Goal: Task Accomplishment & Management: Use online tool/utility

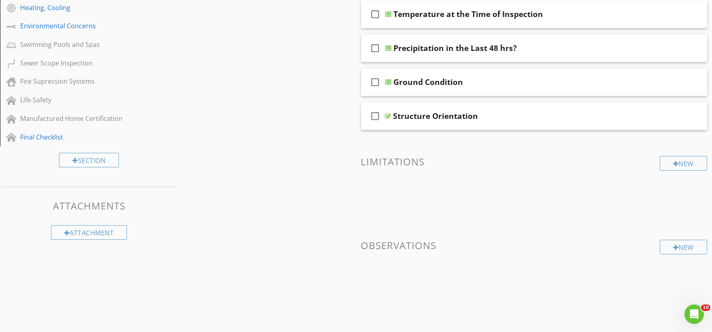
click at [199, 87] on div "Sections Inspection Information Exterior, Gas Service Grading, Decks/Porches, S…" at bounding box center [356, 15] width 712 height 618
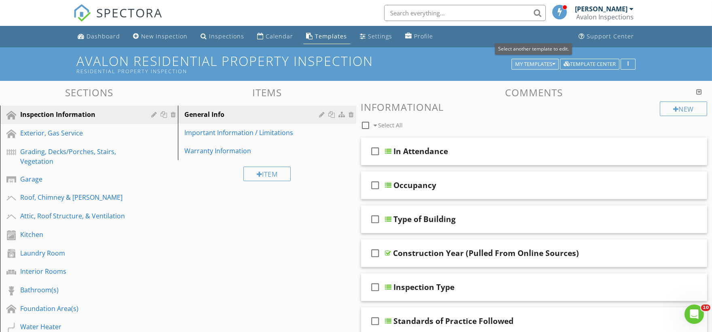
click at [542, 61] on div "My Templates" at bounding box center [535, 64] width 40 height 6
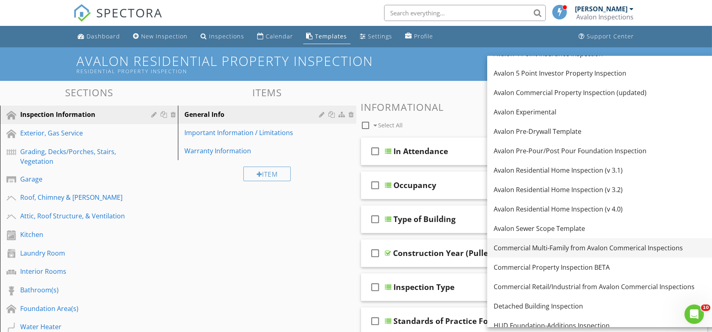
scroll to position [90, 0]
click at [569, 267] on div "Commercial Property Inspection BETA" at bounding box center [604, 267] width 221 height 10
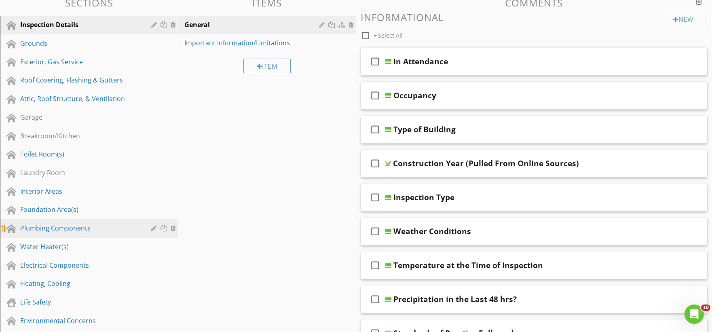
click at [68, 228] on div "Plumbing Components" at bounding box center [79, 228] width 119 height 10
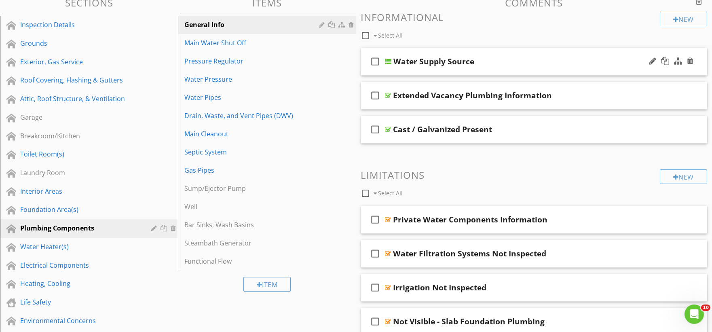
click at [429, 71] on div "check_box_outline_blank Water Supply Source" at bounding box center [534, 62] width 347 height 28
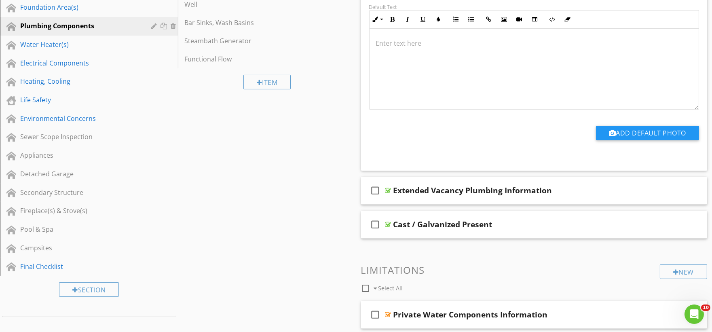
scroll to position [359, 0]
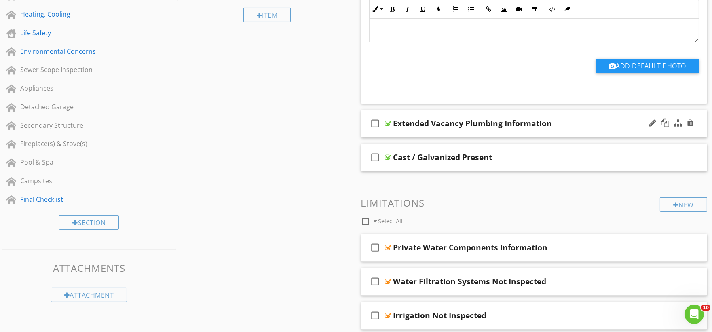
click at [409, 131] on div "check_box_outline_blank Extended Vacancy Plumbing Information" at bounding box center [534, 124] width 347 height 28
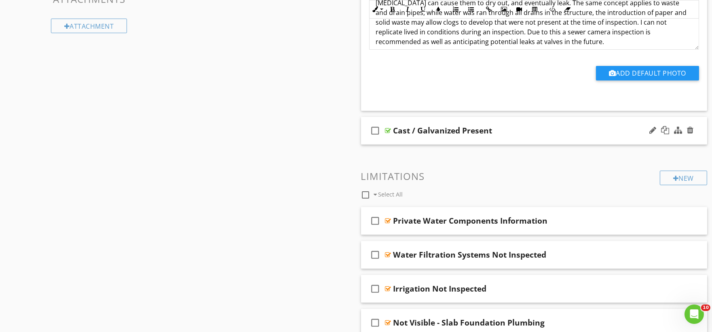
scroll to position [629, 0]
click at [411, 139] on div "check_box_outline_blank Cast / Galvanized Present" at bounding box center [534, 130] width 347 height 28
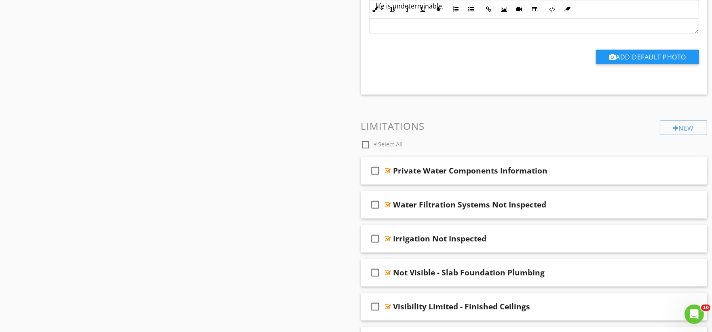
scroll to position [944, 0]
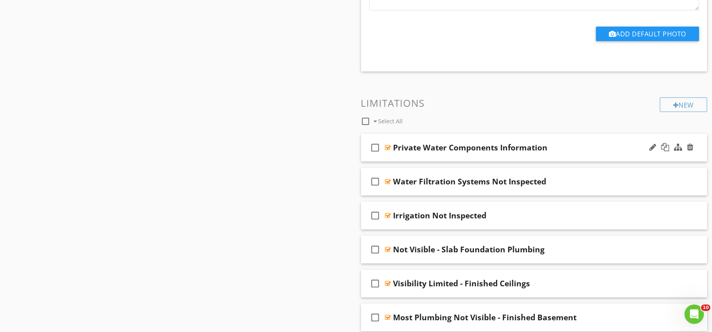
click at [412, 157] on div "check_box_outline_blank Private Water Components Information" at bounding box center [534, 148] width 347 height 28
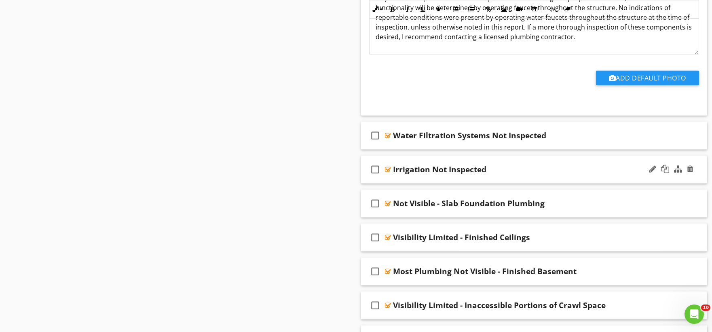
scroll to position [1258, 0]
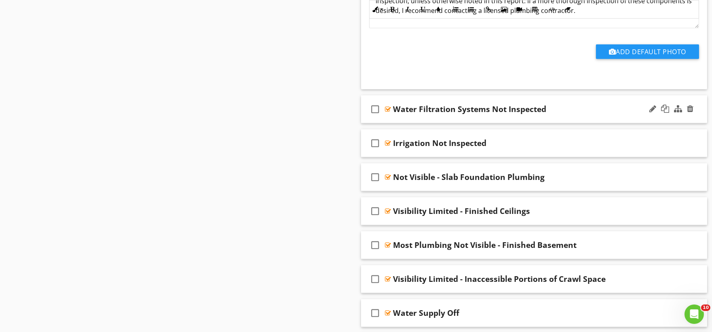
click at [412, 120] on div "check_box_outline_blank Water Filtration Systems Not Inspected" at bounding box center [534, 109] width 347 height 28
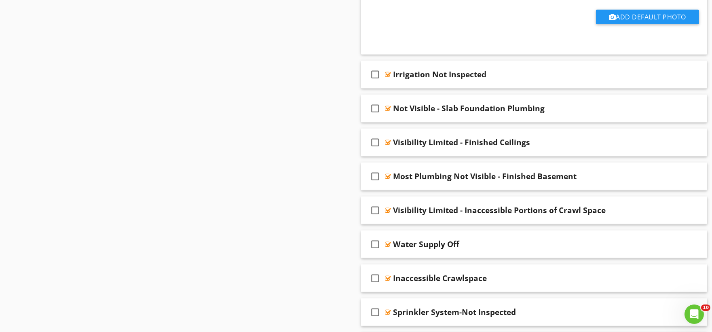
scroll to position [1573, 0]
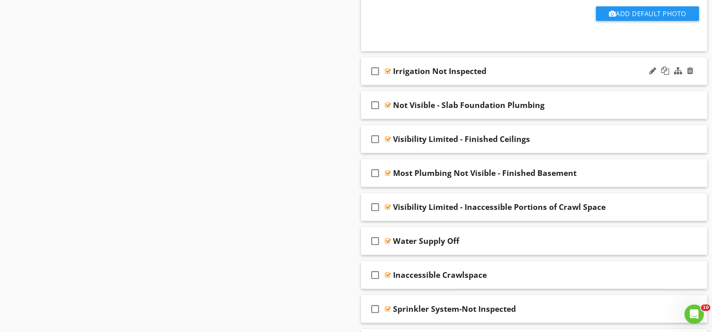
click at [414, 83] on div "check_box_outline_blank Irrigation Not Inspected" at bounding box center [534, 71] width 347 height 28
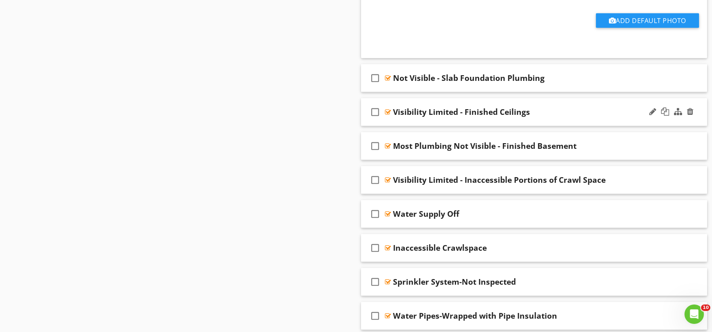
scroll to position [1842, 0]
click at [418, 87] on div "check_box_outline_blank Not Visible - Slab Foundation Plumbing" at bounding box center [534, 78] width 347 height 28
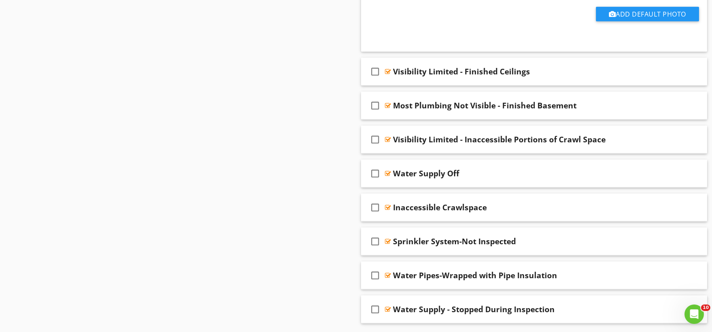
scroll to position [2157, 0]
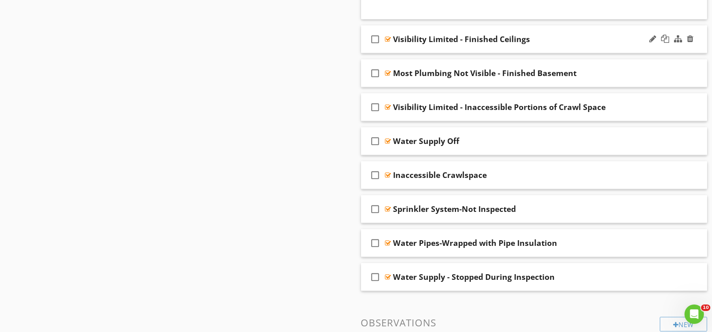
click at [417, 49] on div "check_box_outline_blank Visibility Limited - Finished Ceilings" at bounding box center [534, 39] width 347 height 28
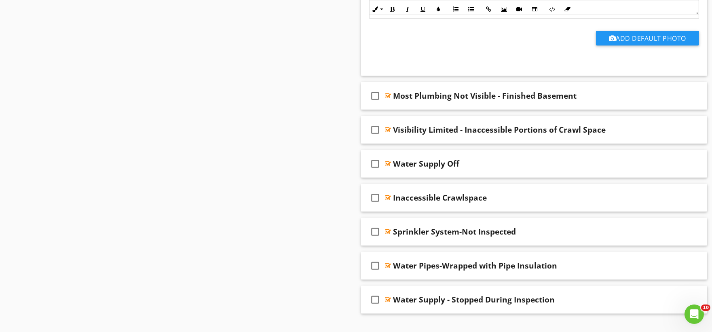
scroll to position [2382, 0]
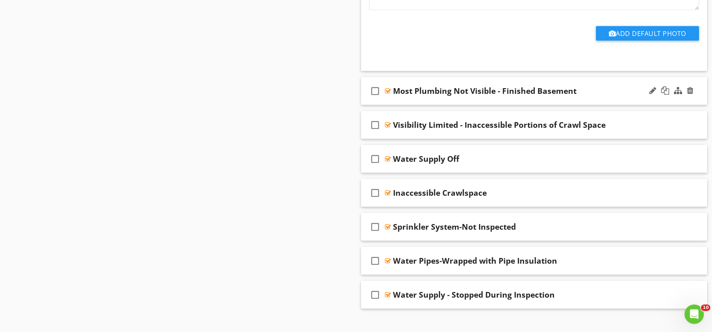
click at [417, 104] on div "check_box_outline_blank Most Plumbing Not Visible - Finished Basement" at bounding box center [534, 91] width 347 height 28
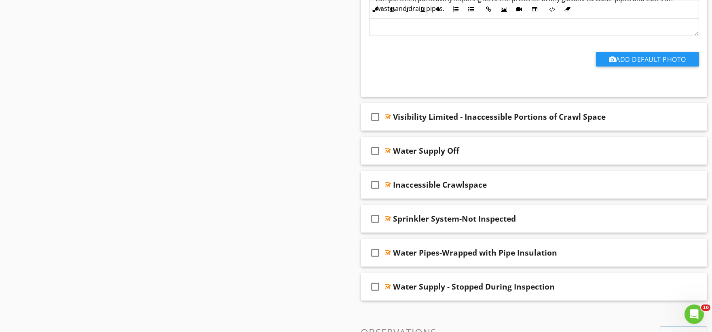
scroll to position [2651, 0]
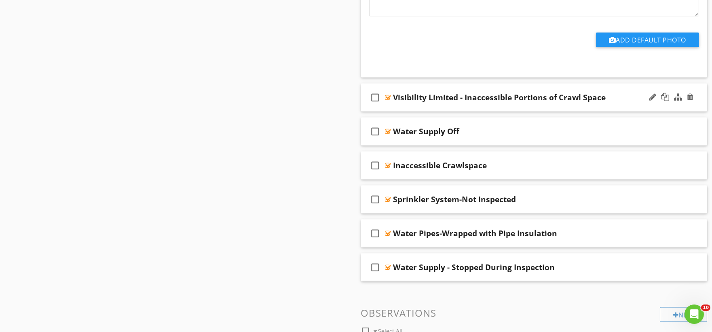
click at [417, 109] on div "check_box_outline_blank Visibility Limited - Inaccessible Portions of Crawl Spa…" at bounding box center [534, 98] width 347 height 28
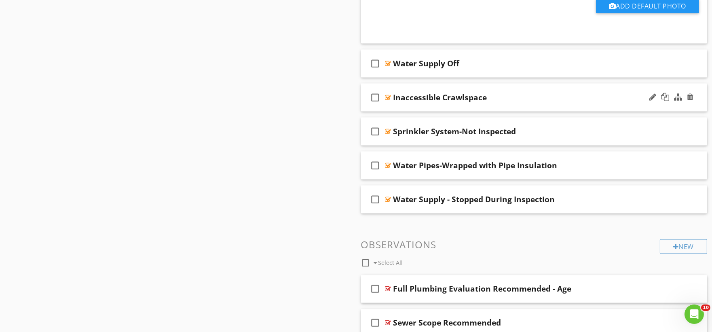
scroll to position [2966, 0]
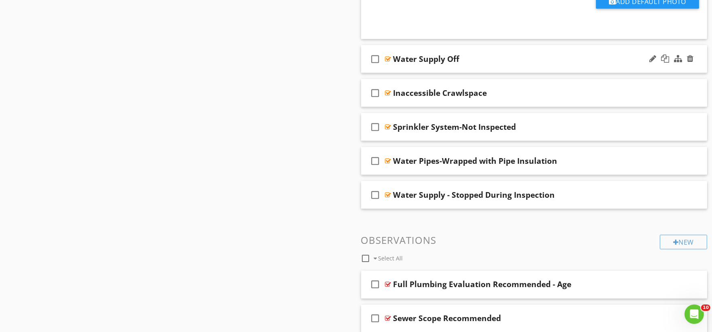
click at [413, 68] on div "check_box_outline_blank Water Supply Off" at bounding box center [534, 59] width 347 height 28
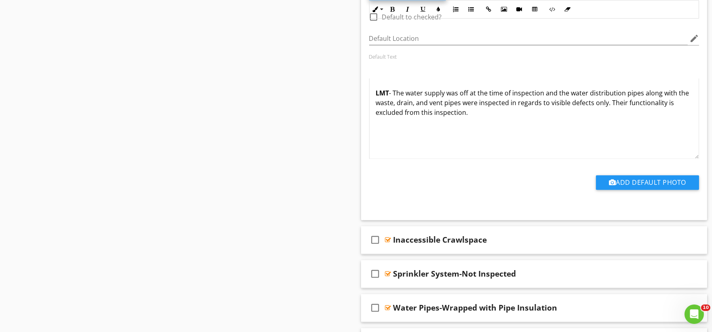
scroll to position [3191, 0]
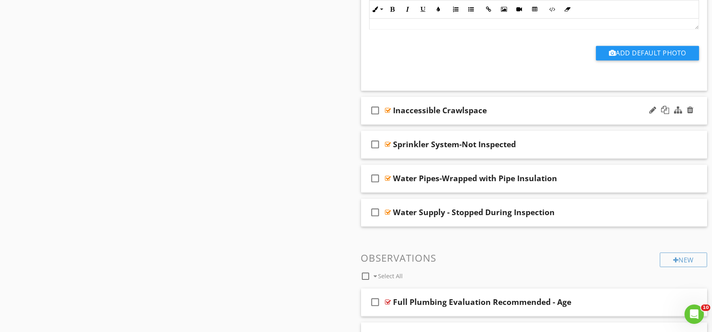
click at [423, 122] on div "check_box_outline_blank Inaccessible Crawlspace" at bounding box center [534, 111] width 347 height 28
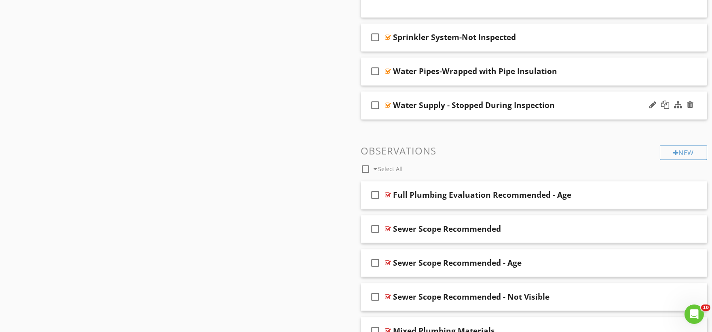
scroll to position [3550, 0]
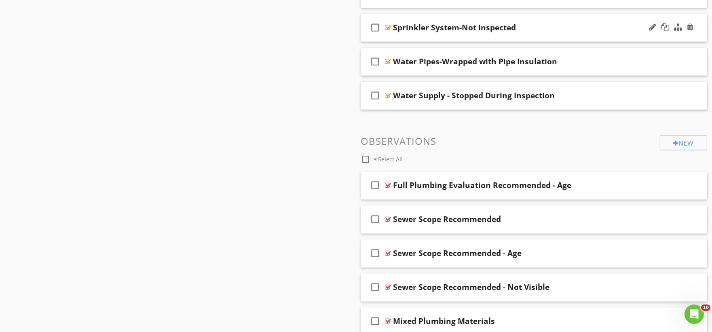
click at [409, 35] on div "check_box_outline_blank Sprinkler System-Not Inspected" at bounding box center [534, 28] width 347 height 28
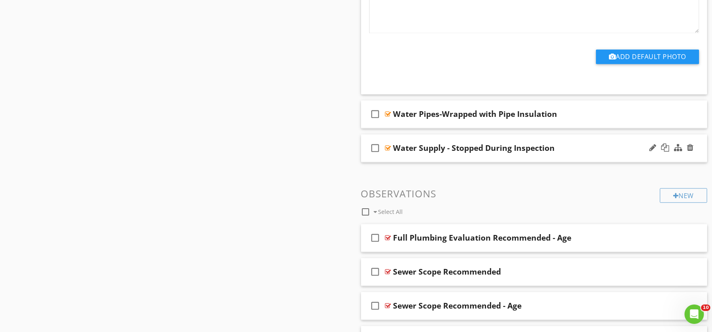
scroll to position [3820, 0]
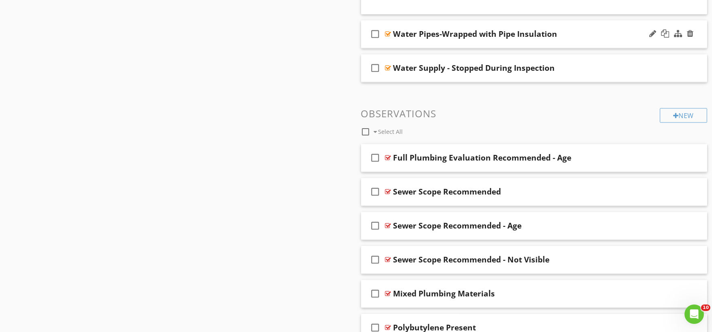
click at [411, 44] on div "check_box_outline_blank Water Pipes-Wrapped with Pipe Insulation" at bounding box center [534, 34] width 347 height 28
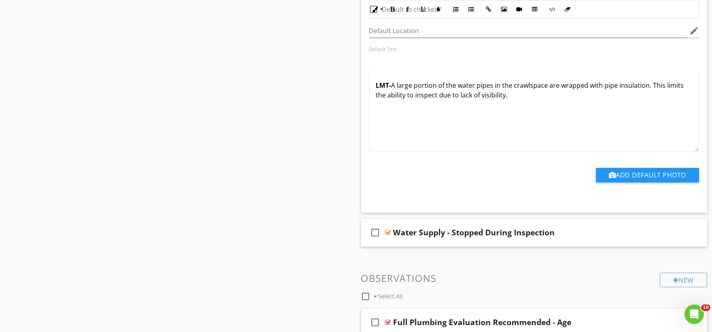
scroll to position [4045, 0]
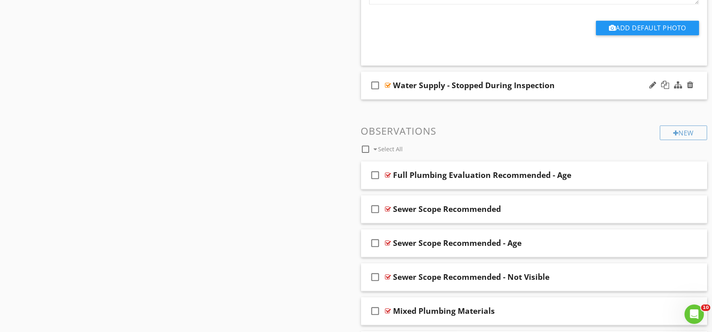
click at [418, 95] on div "check_box_outline_blank Water Supply - Stopped During Inspection" at bounding box center [534, 86] width 347 height 28
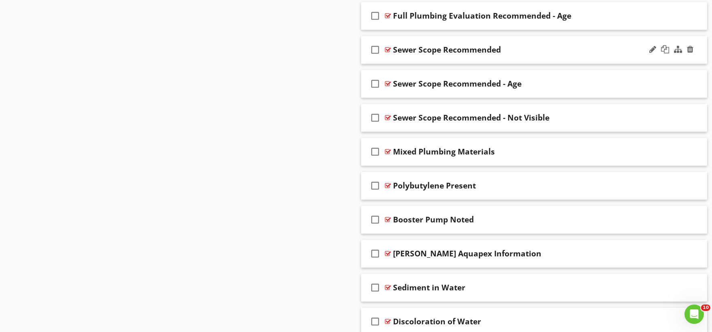
scroll to position [4449, 0]
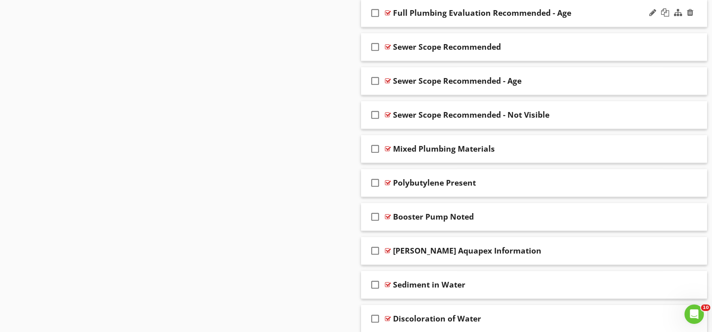
click at [414, 24] on div "check_box_outline_blank Full Plumbing Evaluation Recommended - Age" at bounding box center [534, 13] width 347 height 28
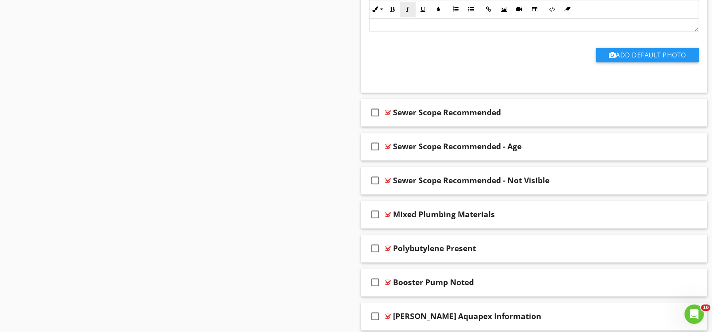
scroll to position [4674, 0]
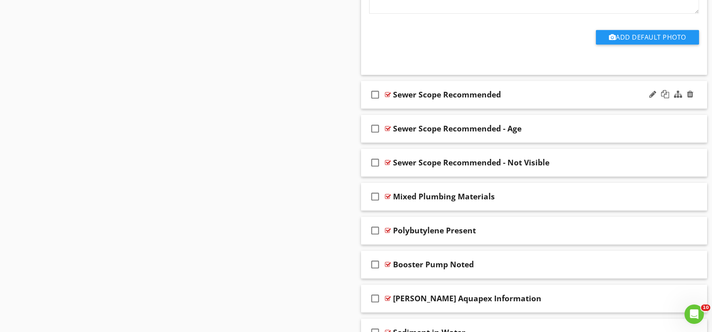
click at [421, 108] on div "check_box_outline_blank Sewer Scope Recommended" at bounding box center [534, 95] width 347 height 28
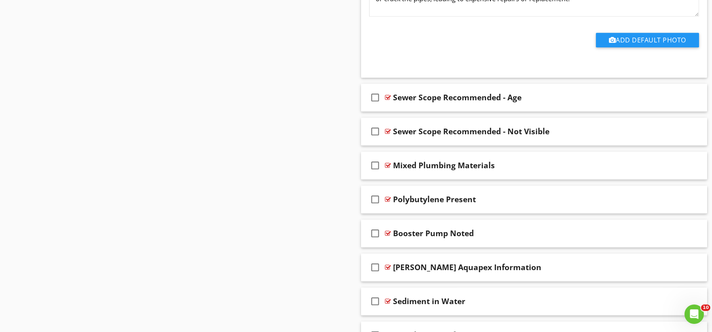
scroll to position [4989, 0]
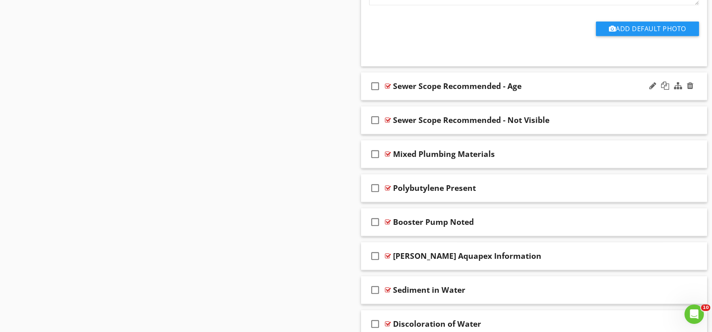
click at [424, 100] on div "check_box_outline_blank Sewer Scope Recommended - Age" at bounding box center [534, 86] width 347 height 28
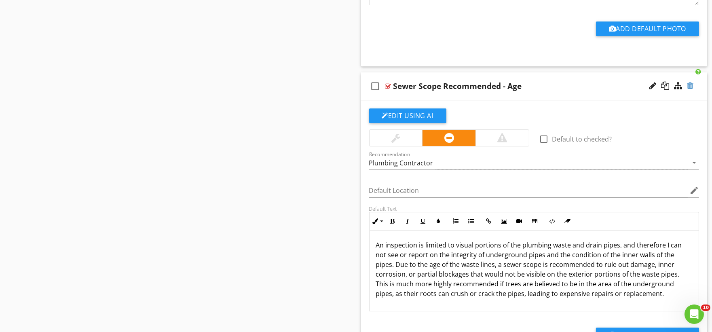
click at [693, 87] on div at bounding box center [690, 86] width 6 height 8
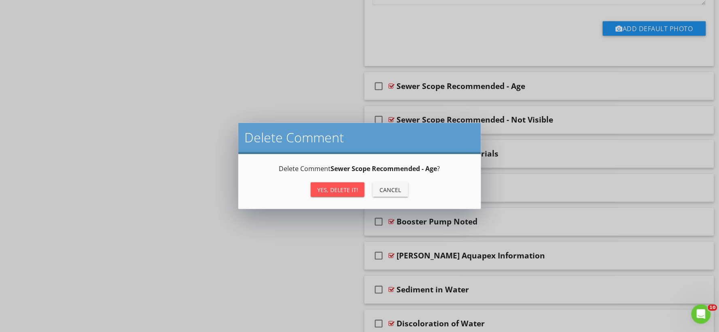
click at [339, 187] on div "Yes, Delete it!" at bounding box center [337, 190] width 41 height 8
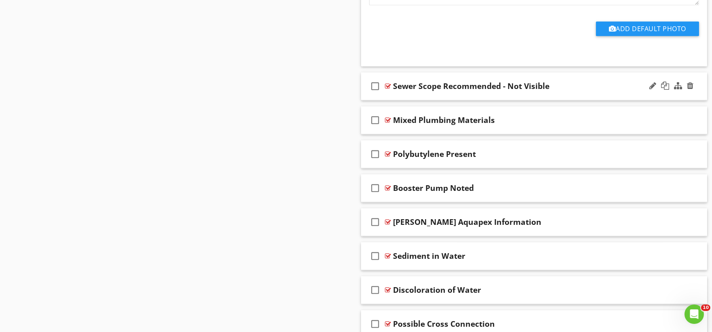
click at [407, 97] on div "check_box_outline_blank Sewer Scope Recommended - Not Visible" at bounding box center [534, 86] width 347 height 28
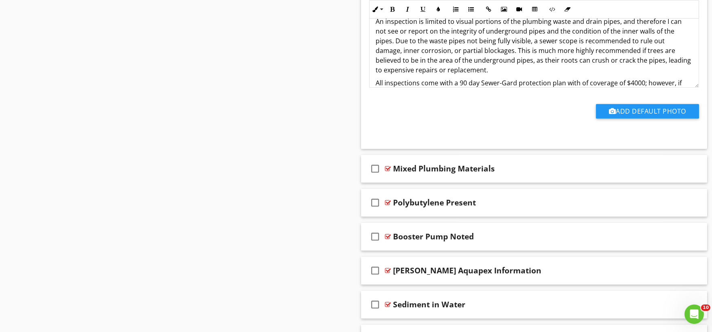
scroll to position [5258, 0]
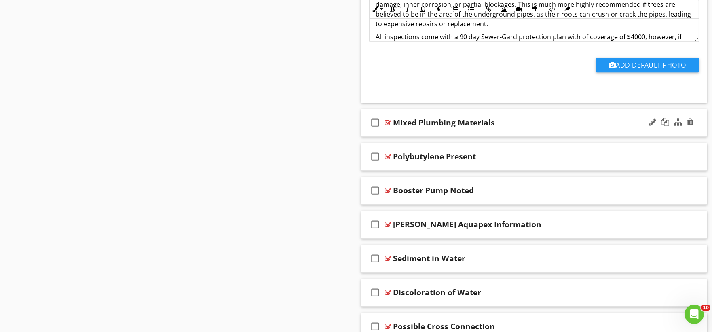
click at [402, 133] on div "check_box_outline_blank Mixed Plumbing Materials" at bounding box center [534, 123] width 347 height 28
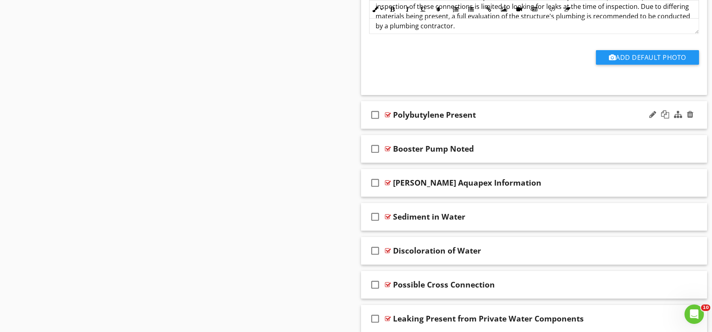
scroll to position [5573, 0]
click at [398, 128] on div "check_box_outline_blank Polybutylene Present" at bounding box center [534, 115] width 347 height 28
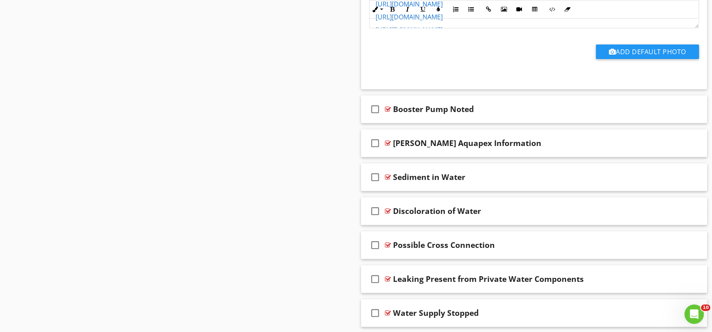
scroll to position [5887, 0]
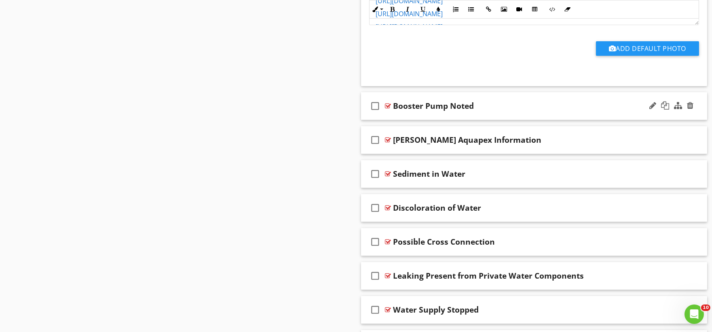
click at [402, 119] on div "check_box_outline_blank Booster Pump Noted" at bounding box center [534, 106] width 347 height 28
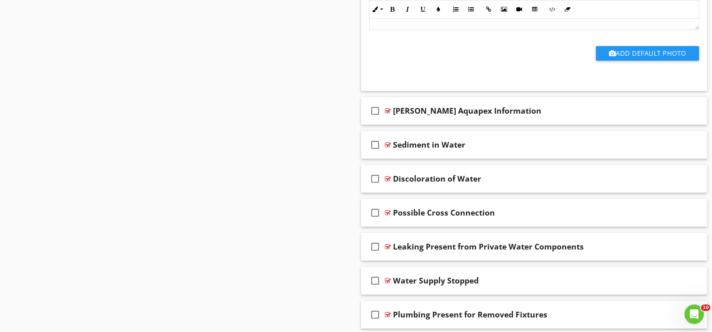
scroll to position [6202, 0]
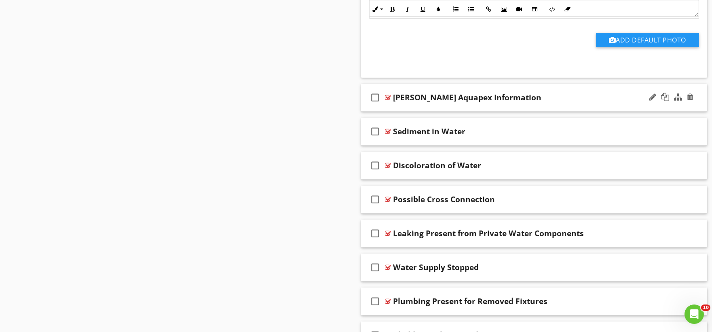
click at [400, 112] on div "check_box_outline_blank [PERSON_NAME] Aquapex Information" at bounding box center [534, 98] width 347 height 28
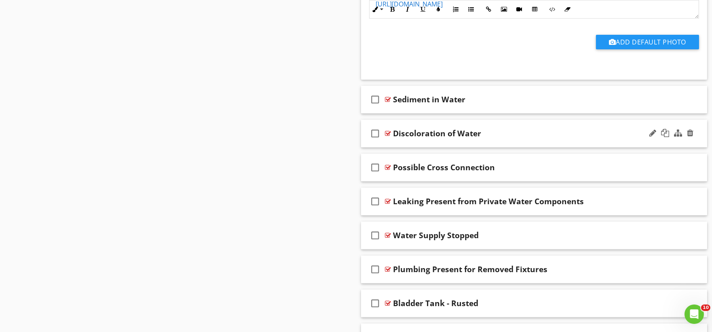
scroll to position [6517, 0]
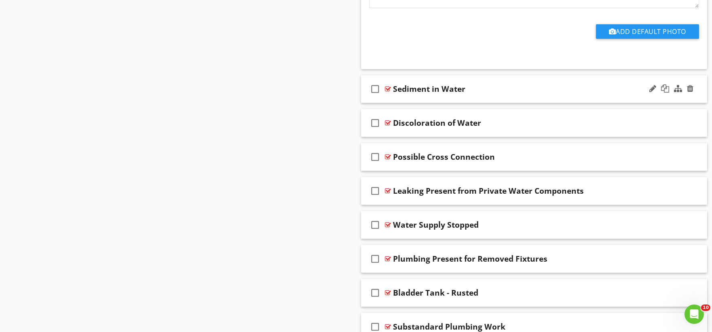
click at [401, 103] on div "check_box_outline_blank Sediment in Water" at bounding box center [534, 89] width 347 height 28
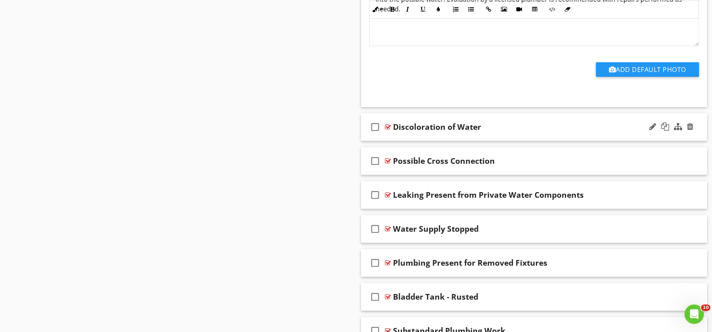
scroll to position [6786, 0]
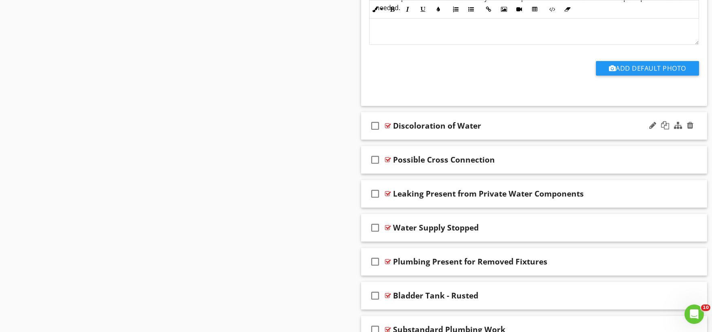
click at [414, 138] on div "check_box_outline_blank Discoloration of Water" at bounding box center [534, 126] width 347 height 28
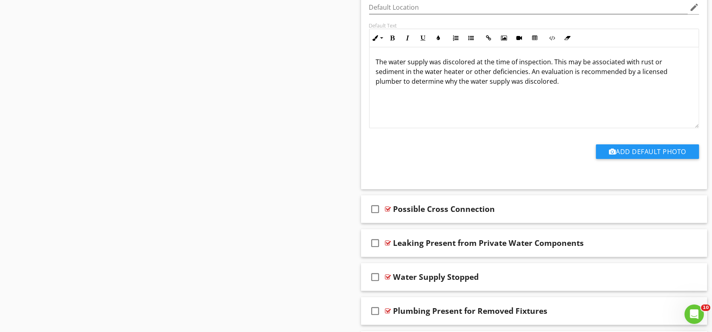
scroll to position [7101, 0]
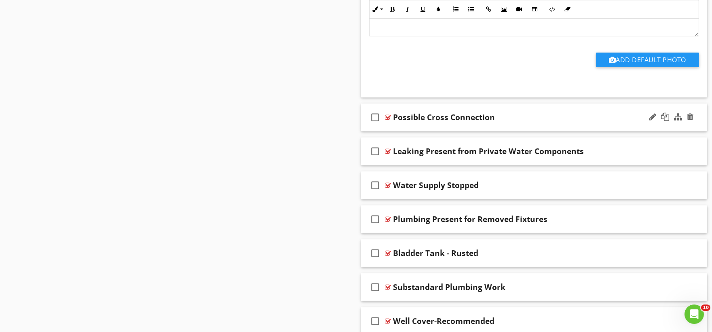
click at [398, 129] on div "check_box_outline_blank Possible Cross Connection" at bounding box center [534, 118] width 347 height 28
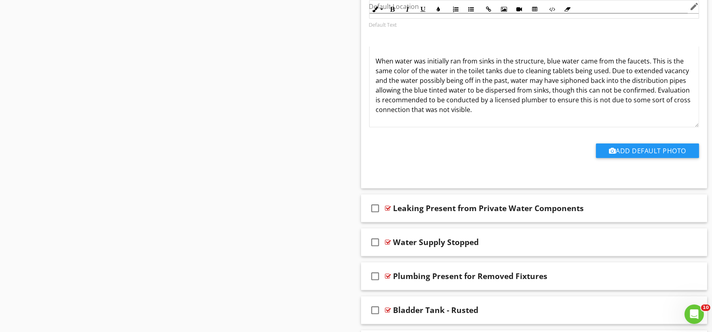
scroll to position [7415, 0]
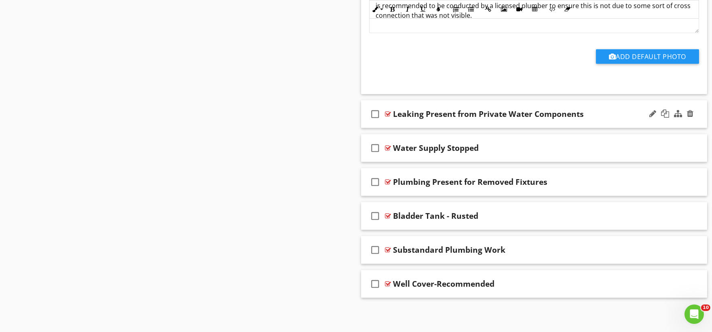
click at [410, 128] on div "check_box_outline_blank Leaking Present from Private Water Components" at bounding box center [534, 114] width 347 height 28
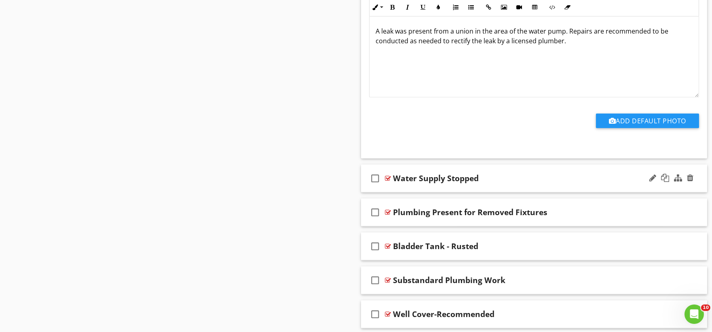
scroll to position [7684, 0]
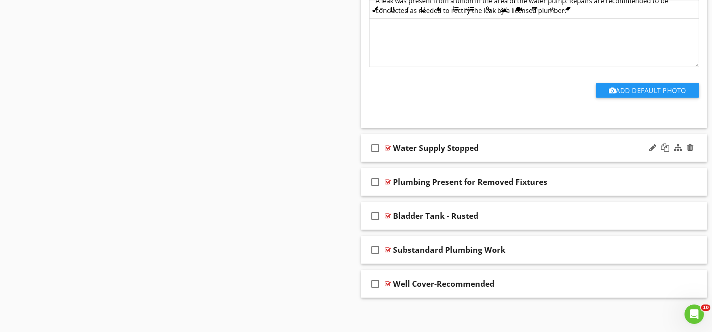
click at [415, 159] on div "check_box_outline_blank Water Supply Stopped" at bounding box center [534, 148] width 347 height 28
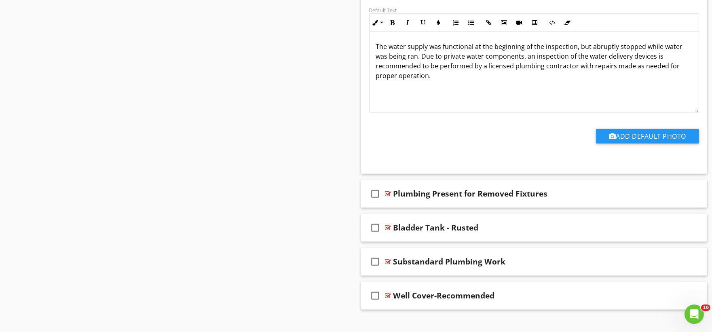
scroll to position [7960, 0]
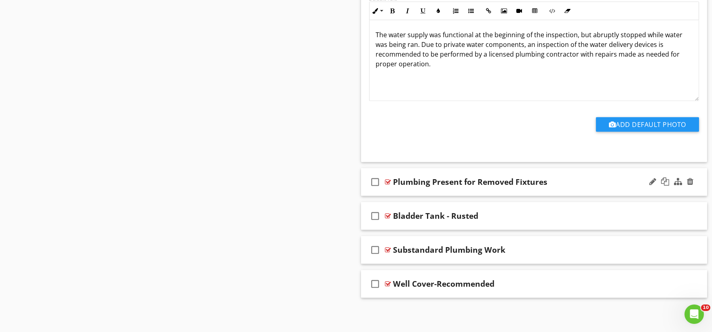
click at [430, 191] on div "check_box_outline_blank Plumbing Present for Removed Fixtures" at bounding box center [534, 182] width 347 height 28
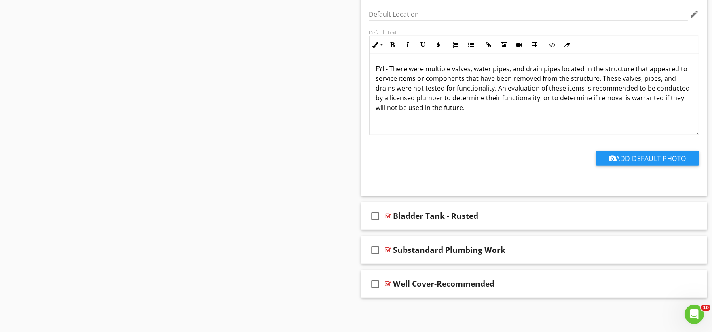
scroll to position [8232, 0]
click at [415, 225] on div "check_box_outline_blank Bladder Tank - Rusted" at bounding box center [534, 216] width 347 height 28
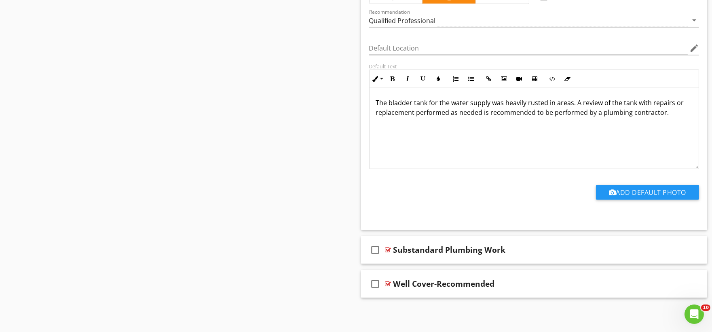
scroll to position [8504, 0]
click at [411, 259] on div "check_box_outline_blank Substandard Plumbing Work" at bounding box center [534, 250] width 347 height 28
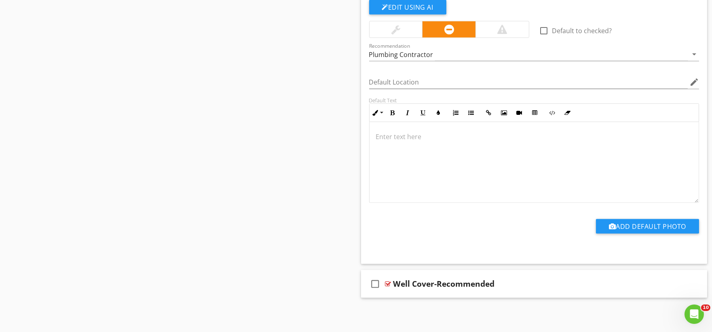
scroll to position [8777, 0]
click at [405, 292] on div "check_box_outline_blank Well Cover-Recommended" at bounding box center [534, 284] width 347 height 28
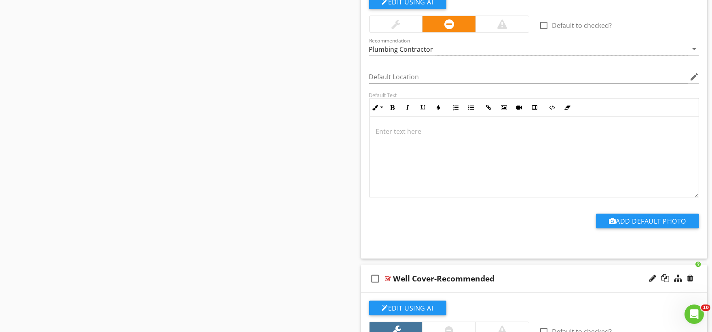
scroll to position [4764, 0]
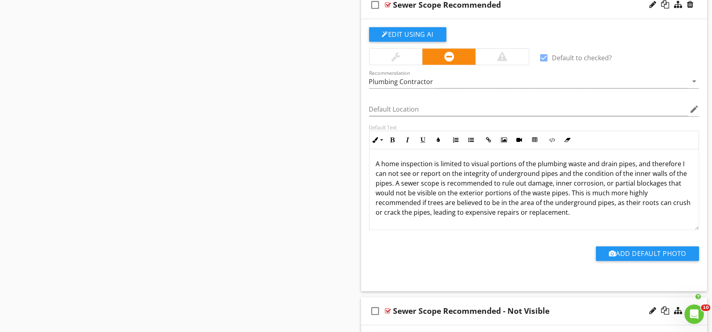
click at [392, 167] on p "A home inspection is limited to visual portions of the plumbing waste and drain…" at bounding box center [534, 188] width 317 height 58
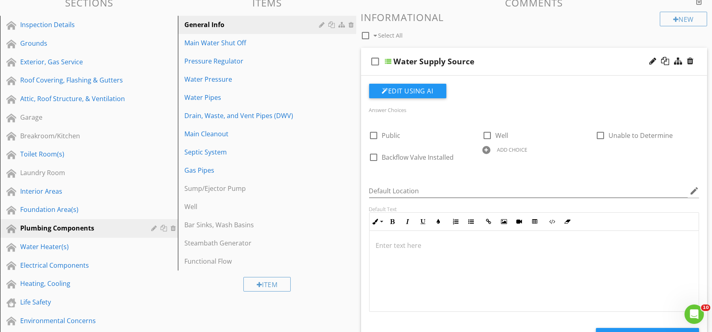
scroll to position [0, 0]
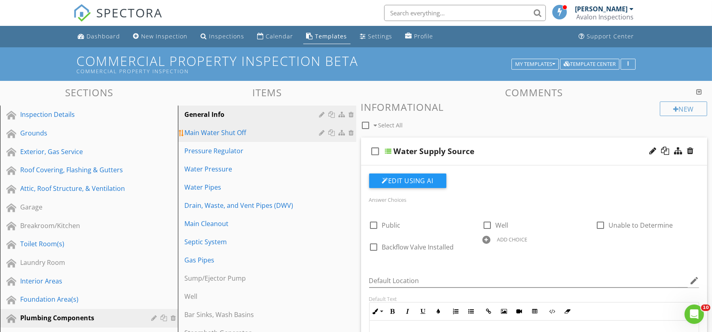
click at [252, 138] on div "Main Water Shut Off" at bounding box center [252, 133] width 137 height 10
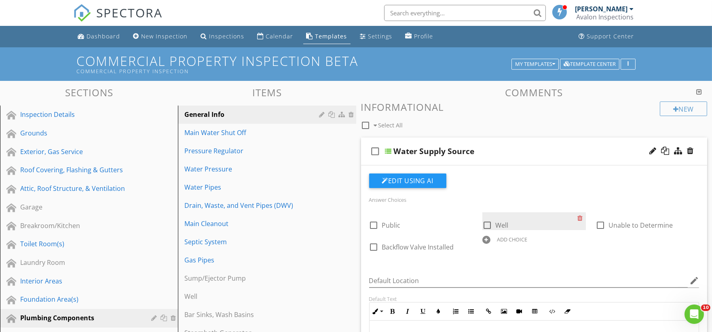
type textarea "<p>Polybutylene water pipes were present in this structure. Polybutylene was di…"
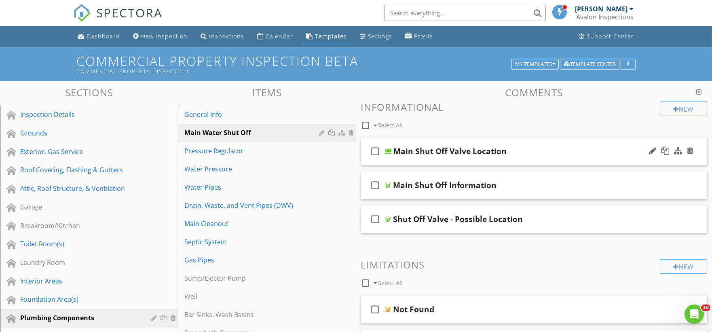
click at [426, 160] on div "check_box_outline_blank Main Shut Off Valve Location" at bounding box center [534, 152] width 347 height 28
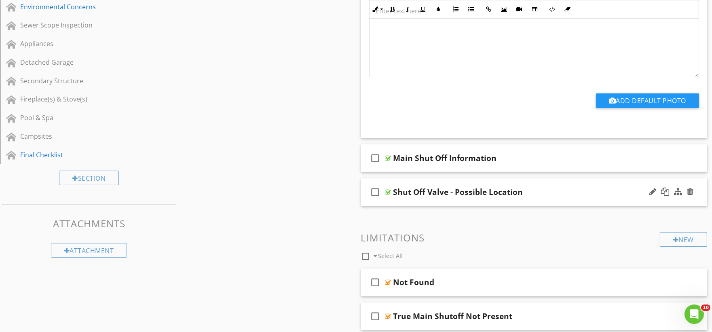
scroll to position [404, 0]
click at [421, 170] on div "check_box_outline_blank Main Shut Off Information" at bounding box center [534, 158] width 347 height 28
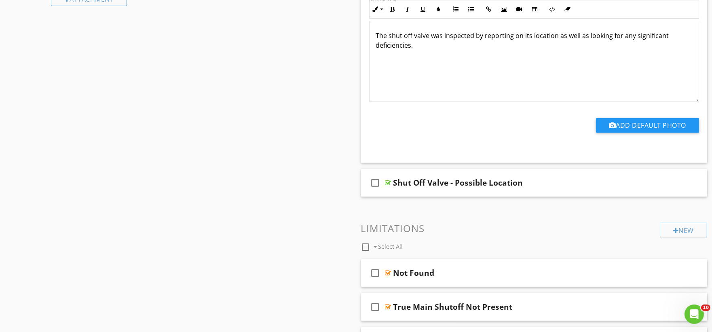
scroll to position [674, 0]
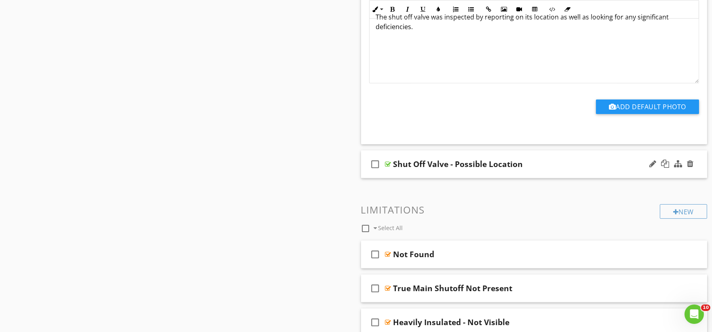
click at [414, 175] on div "check_box_outline_blank Shut Off Valve - Possible Location" at bounding box center [534, 164] width 347 height 28
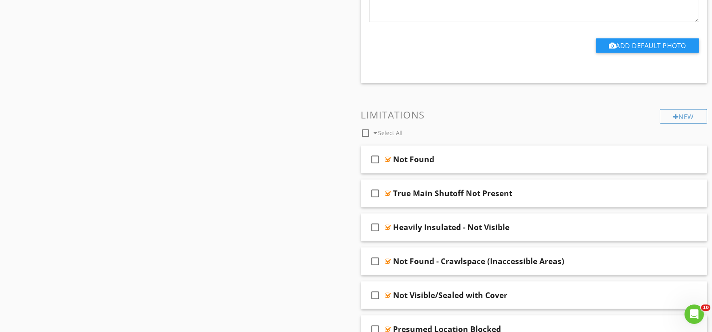
scroll to position [1033, 0]
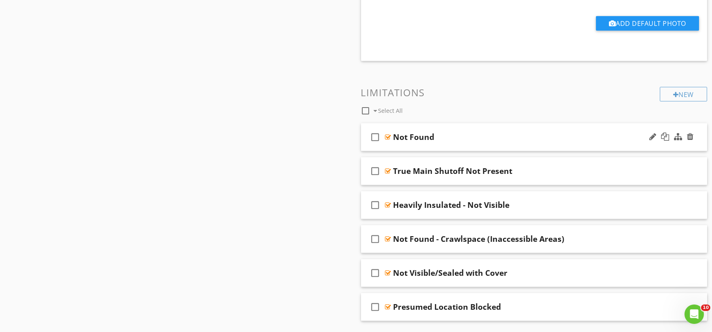
click at [413, 146] on div "check_box_outline_blank Not Found" at bounding box center [534, 137] width 347 height 28
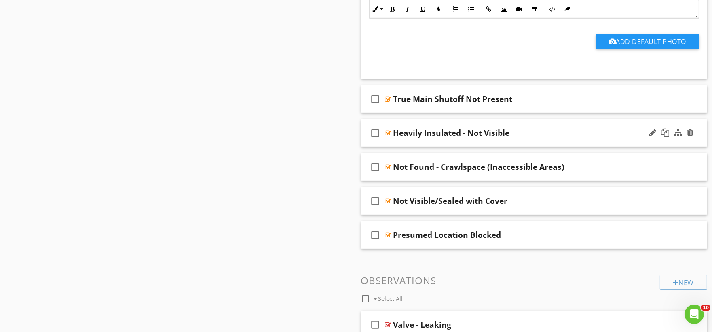
scroll to position [1348, 0]
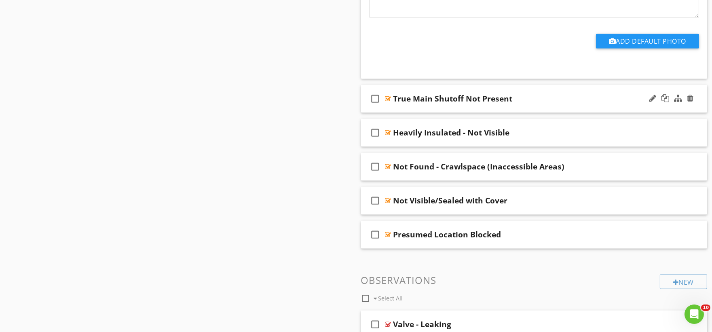
click at [419, 108] on div "check_box_outline_blank True Main Shutoff Not Present" at bounding box center [534, 99] width 347 height 28
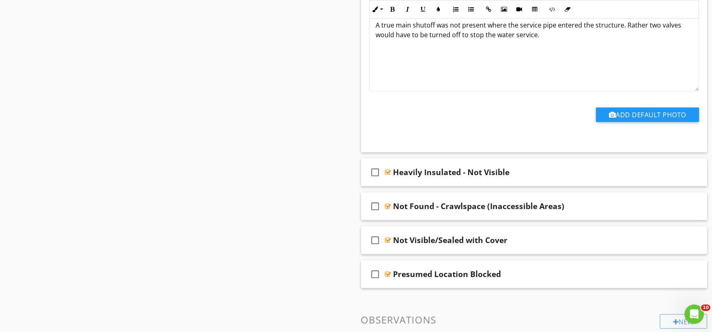
scroll to position [1573, 0]
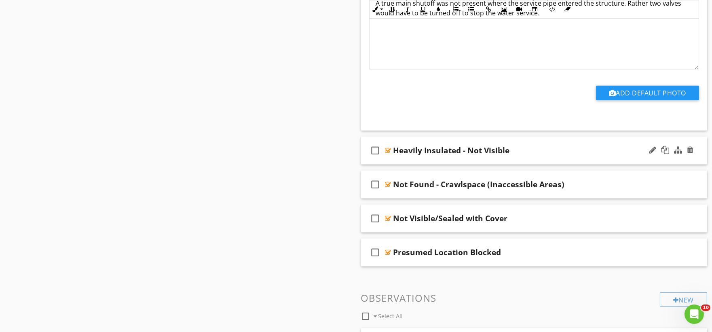
click at [409, 163] on div "check_box_outline_blank Heavily Insulated - Not Visible" at bounding box center [534, 151] width 347 height 28
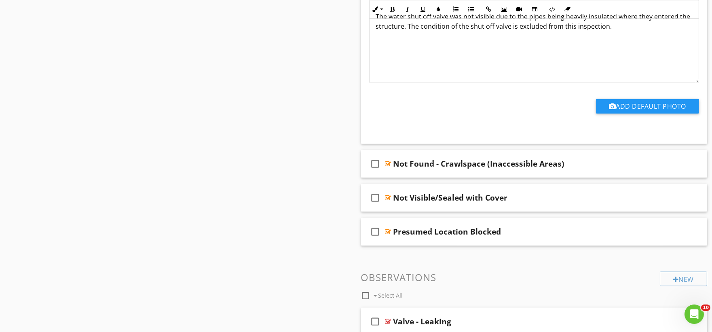
scroll to position [1842, 0]
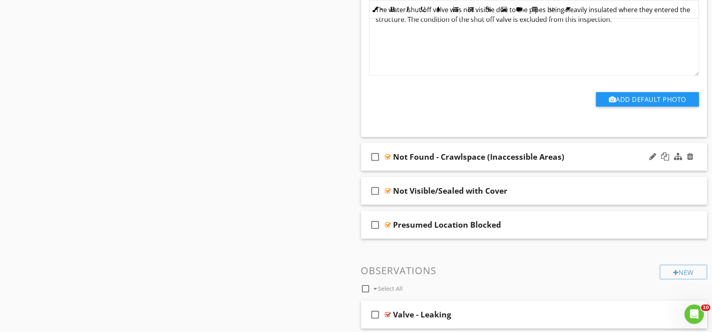
click at [417, 168] on div "check_box_outline_blank Not Found - Crawlspace (Inaccessible Areas)" at bounding box center [534, 157] width 347 height 28
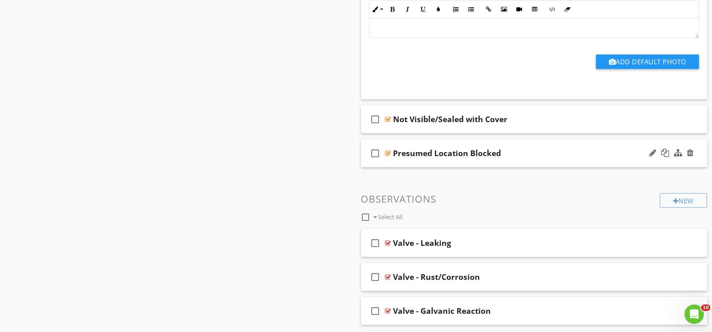
scroll to position [2157, 0]
click at [407, 128] on div "check_box_outline_blank Not Visible/Sealed with Cover" at bounding box center [534, 119] width 347 height 28
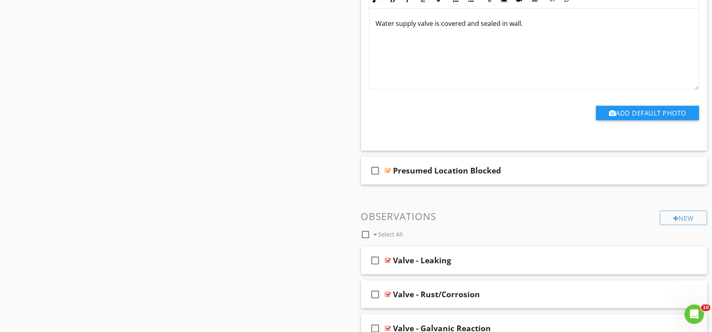
scroll to position [2382, 0]
click at [401, 180] on div "check_box_outline_blank Presumed Location Blocked" at bounding box center [534, 171] width 347 height 28
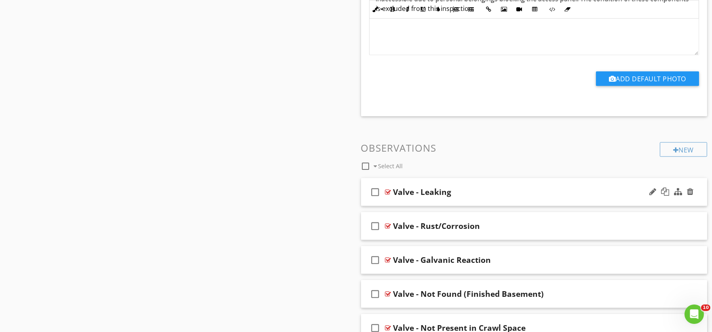
scroll to position [2696, 0]
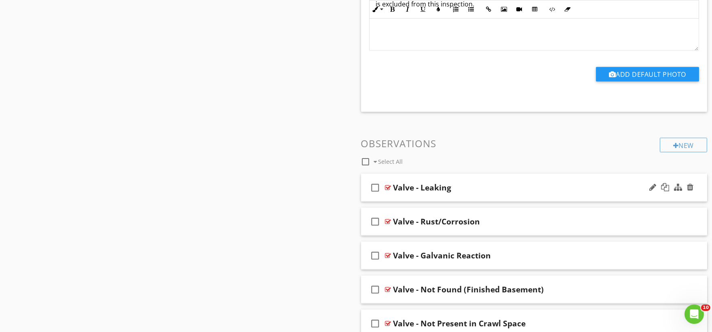
click at [401, 196] on div "check_box_outline_blank Valve - Leaking" at bounding box center [534, 188] width 347 height 28
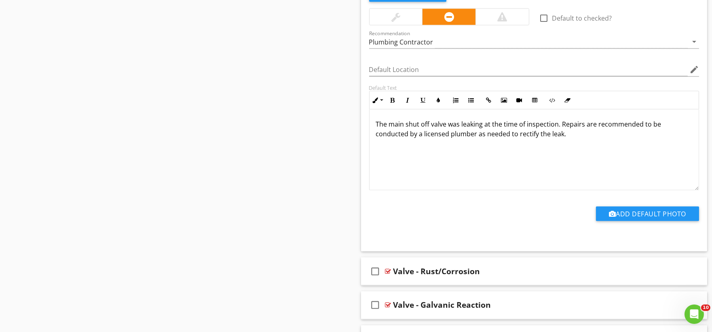
scroll to position [2921, 0]
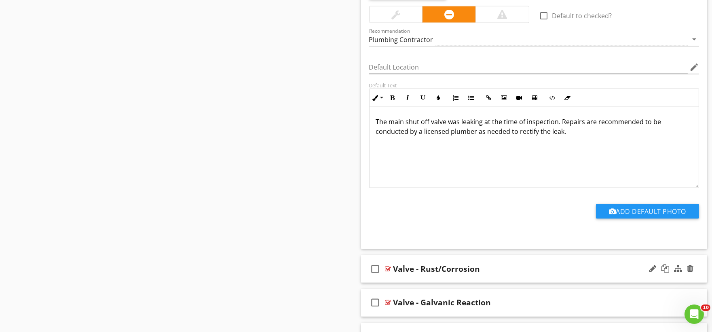
click at [407, 278] on div "check_box_outline_blank Valve - Rust/Corrosion" at bounding box center [534, 269] width 347 height 28
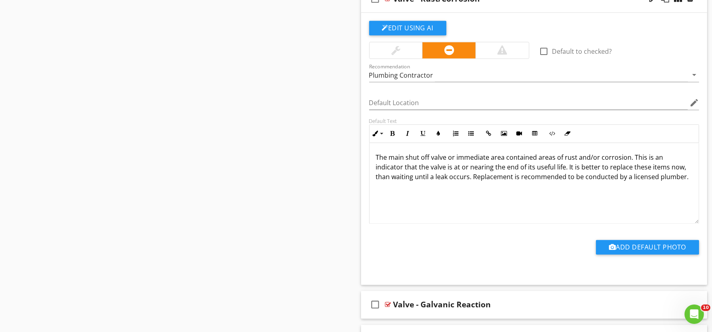
scroll to position [3281, 0]
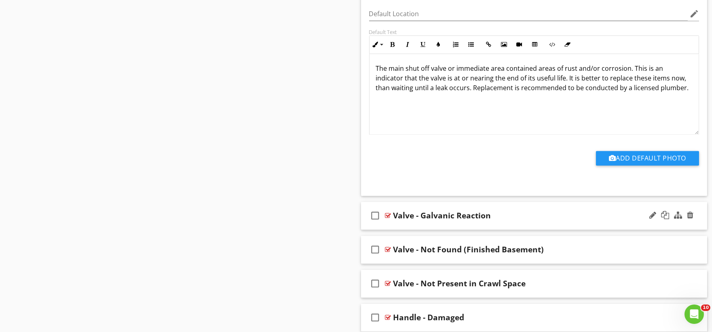
click at [417, 228] on div "check_box_outline_blank Valve - Galvanic Reaction" at bounding box center [534, 216] width 347 height 28
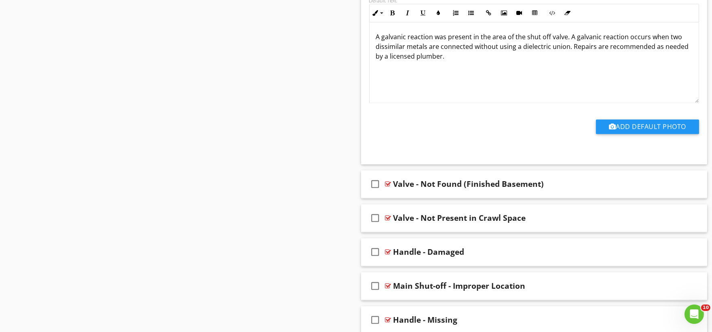
scroll to position [3640, 0]
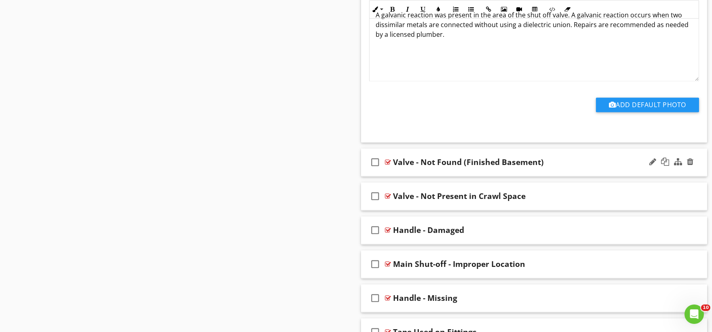
click at [414, 173] on div "check_box_outline_blank Valve - Not Found (Finished Basement)" at bounding box center [534, 162] width 347 height 28
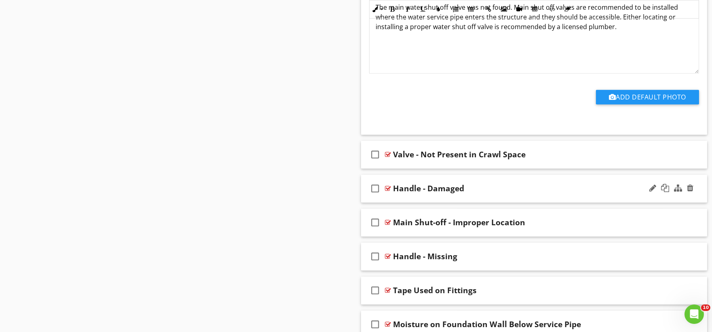
scroll to position [3955, 0]
click at [415, 168] on div "check_box_outline_blank Valve - Not Present in Crawl Space" at bounding box center [534, 154] width 347 height 28
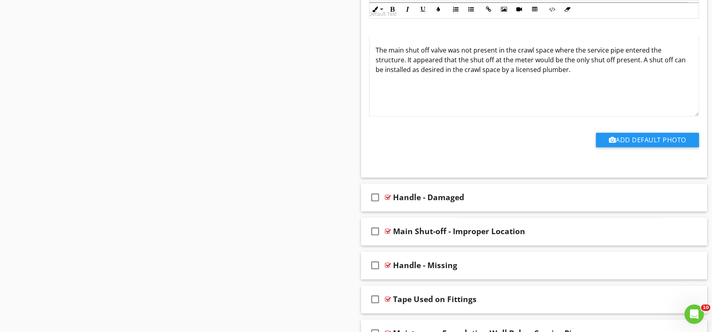
scroll to position [4269, 0]
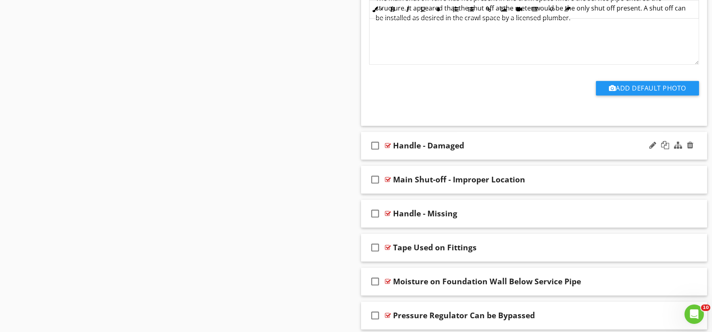
click at [404, 156] on div "check_box_outline_blank Handle - Damaged" at bounding box center [534, 146] width 347 height 28
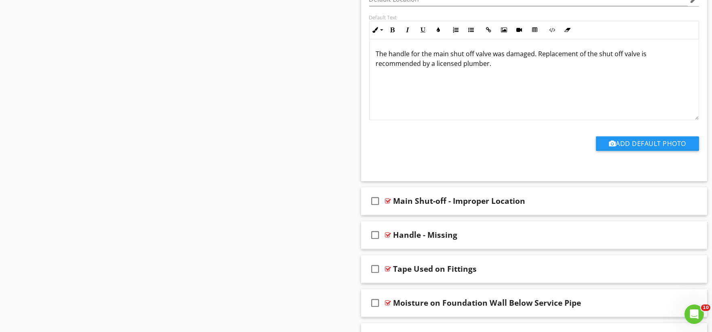
scroll to position [4539, 0]
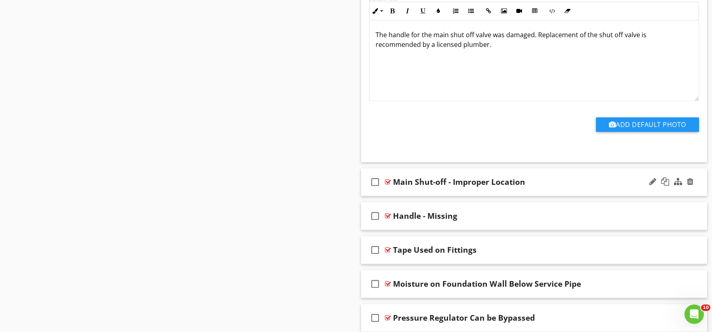
click at [410, 195] on div "check_box_outline_blank Main Shut-off - Improper Location" at bounding box center [534, 182] width 347 height 28
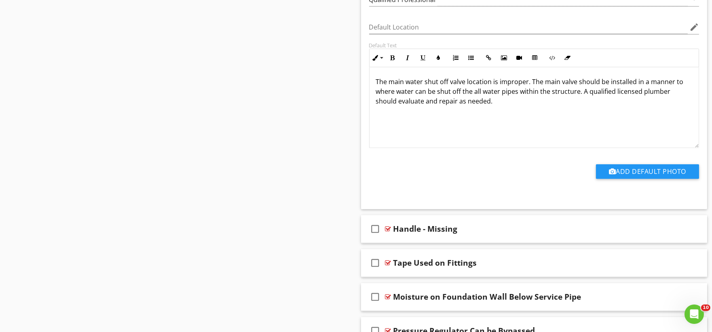
scroll to position [4809, 0]
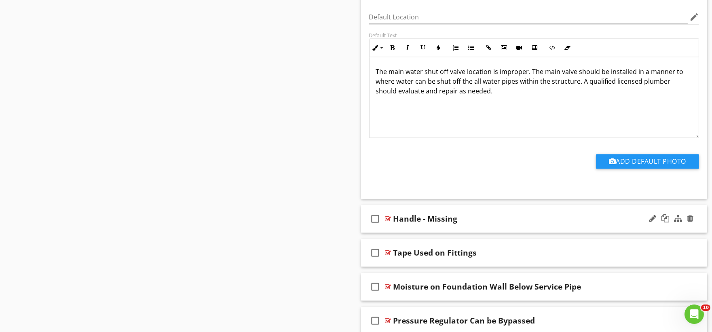
click at [404, 229] on div "check_box_outline_blank Handle - Missing" at bounding box center [534, 219] width 347 height 28
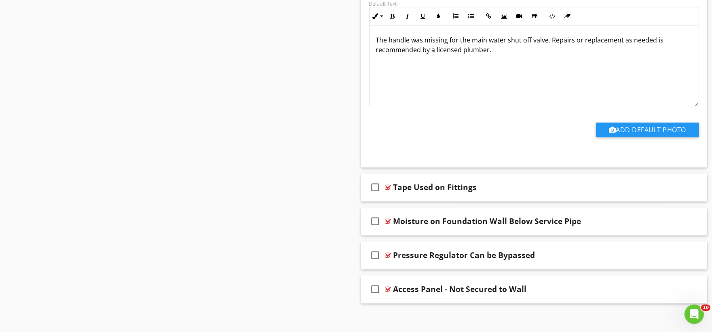
scroll to position [5155, 0]
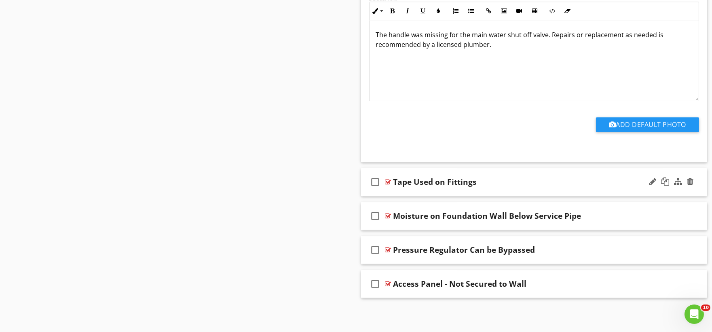
click at [414, 193] on div "check_box_outline_blank Tape Used on Fittings" at bounding box center [534, 182] width 347 height 28
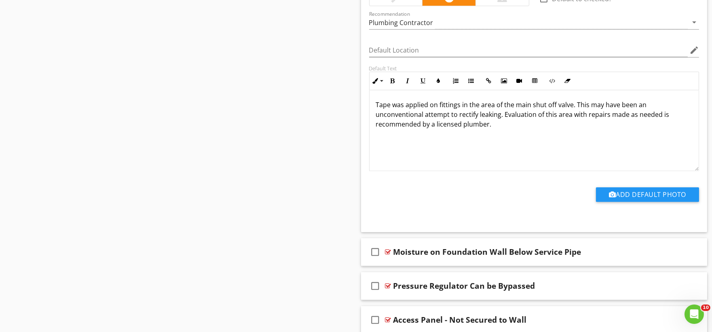
scroll to position [5427, 0]
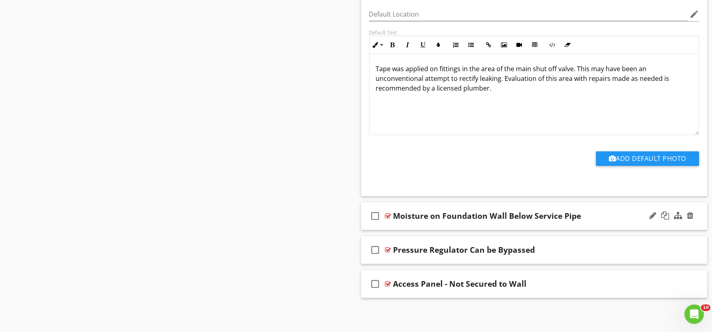
click at [404, 227] on div "check_box_outline_blank Moisture on Foundation Wall Below Service Pipe" at bounding box center [534, 216] width 347 height 28
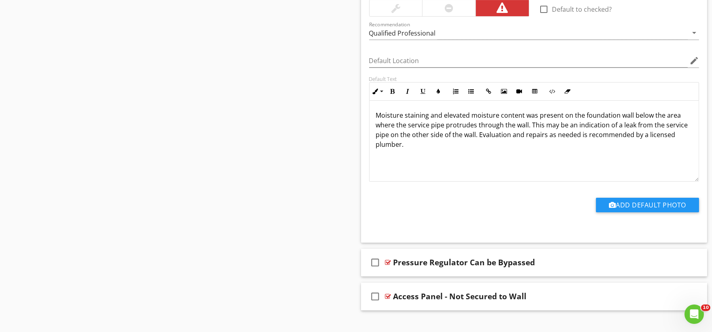
scroll to position [5700, 0]
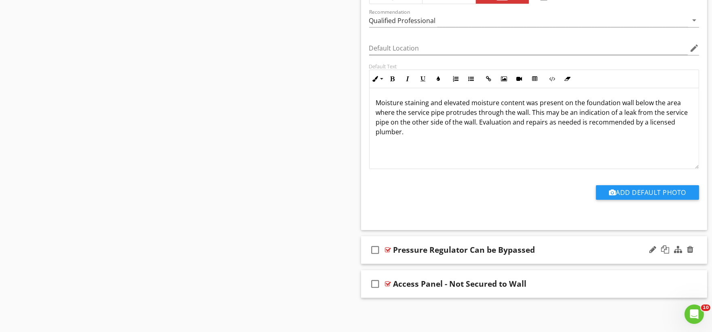
click at [411, 259] on div "check_box_outline_blank Pressure Regulator Can be Bypassed" at bounding box center [534, 250] width 347 height 28
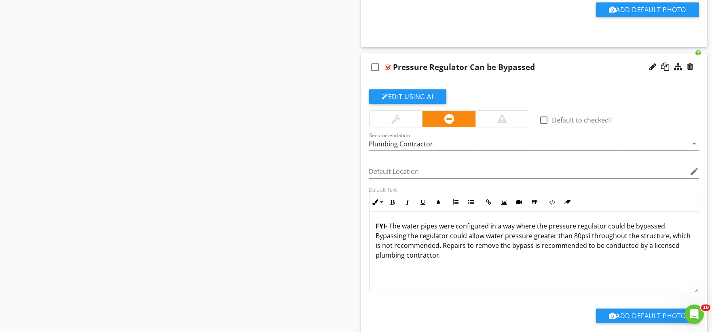
scroll to position [5972, 0]
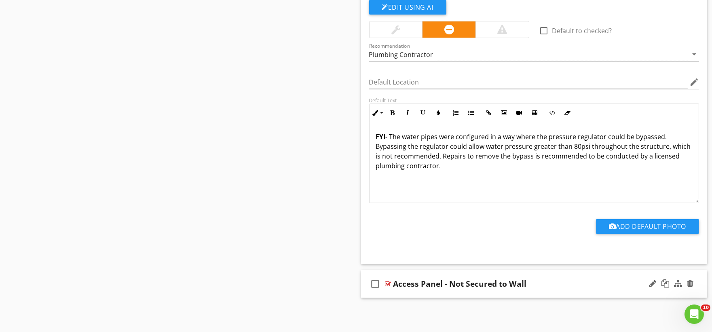
click at [413, 295] on div "check_box_outline_blank Access Panel - Not Secured to Wall" at bounding box center [534, 284] width 347 height 28
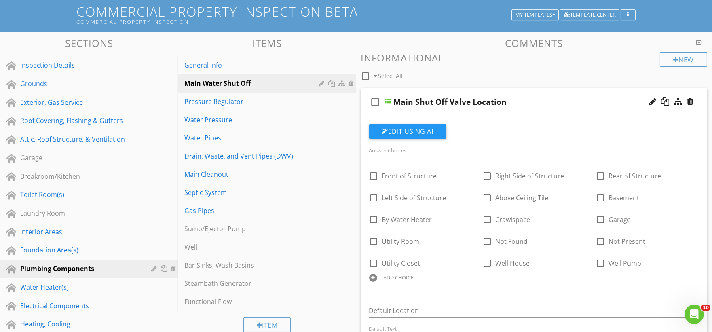
scroll to position [0, 0]
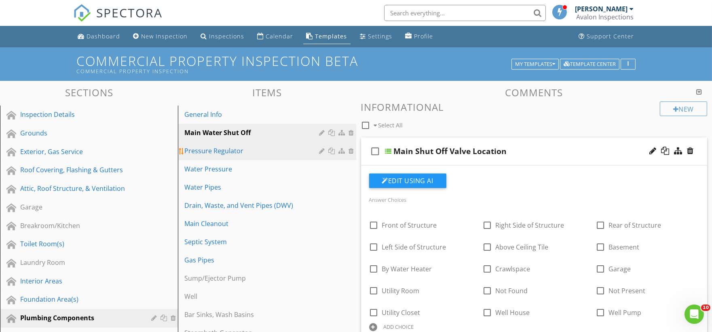
click at [228, 153] on div "Pressure Regulator" at bounding box center [252, 151] width 137 height 10
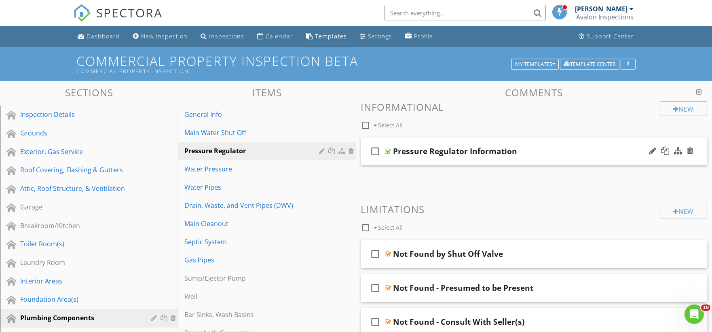
click at [410, 159] on div "check_box_outline_blank Pressure Regulator Information" at bounding box center [534, 152] width 347 height 28
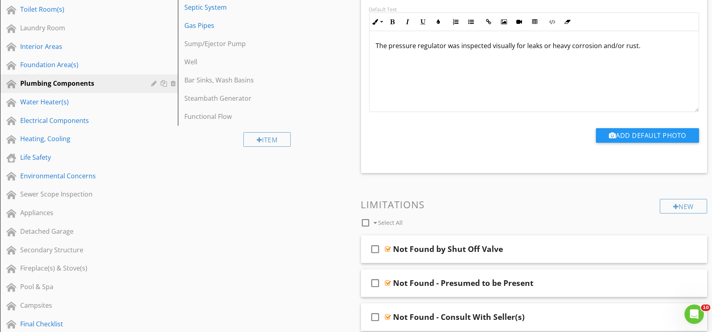
scroll to position [269, 0]
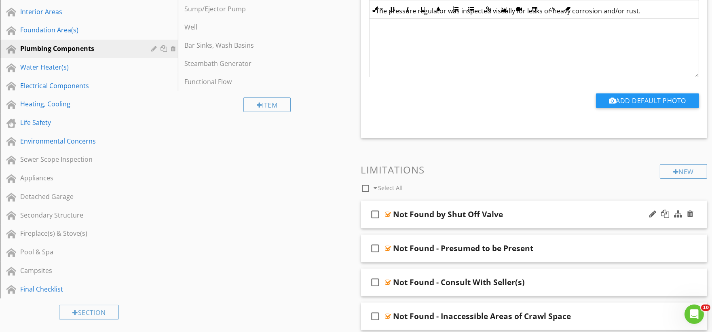
click at [399, 225] on div "check_box_outline_blank Not Found by Shut Off Valve" at bounding box center [534, 215] width 347 height 28
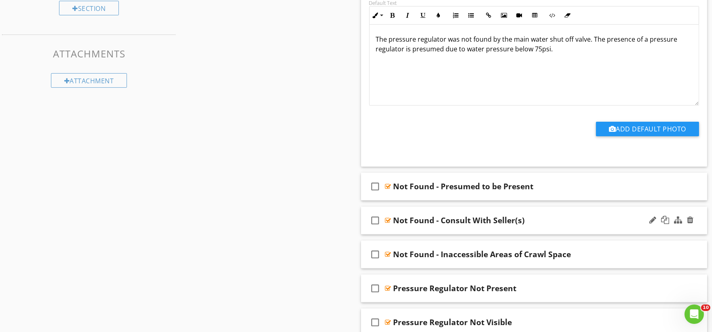
scroll to position [584, 0]
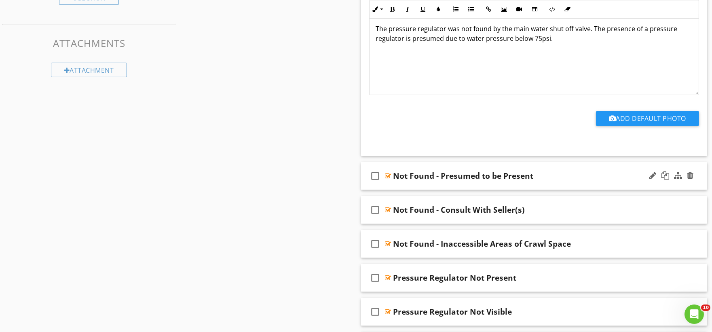
click at [403, 185] on div "check_box_outline_blank Not Found - Presumed to be Present" at bounding box center [534, 176] width 347 height 28
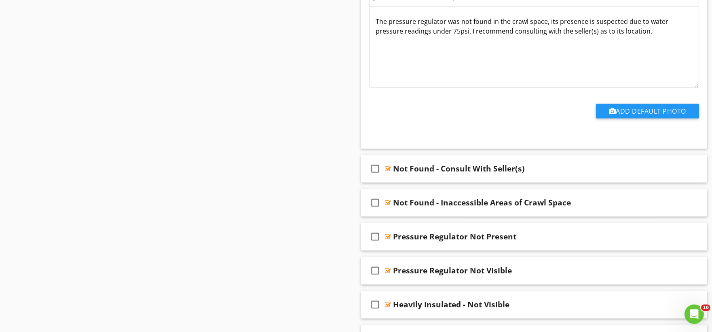
scroll to position [899, 0]
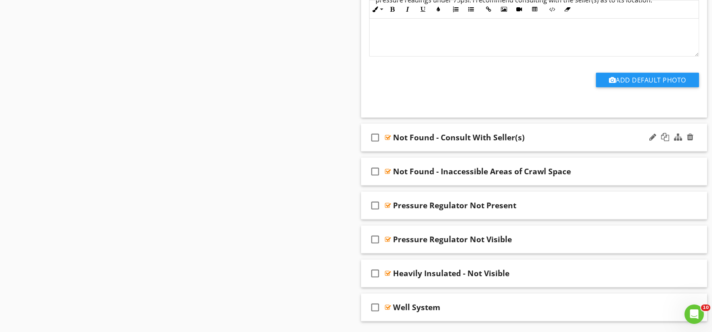
click at [406, 150] on div "check_box_outline_blank Not Found - Consult With Seller(s)" at bounding box center [534, 138] width 347 height 28
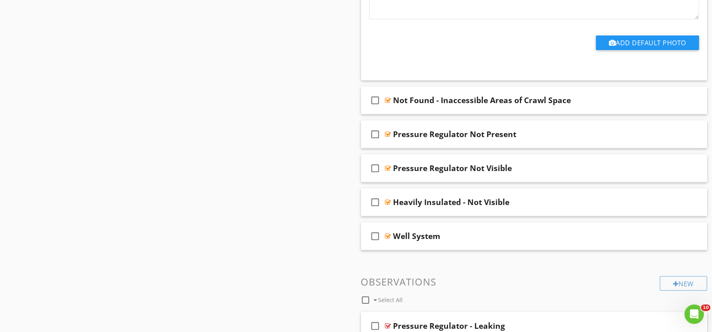
scroll to position [1213, 0]
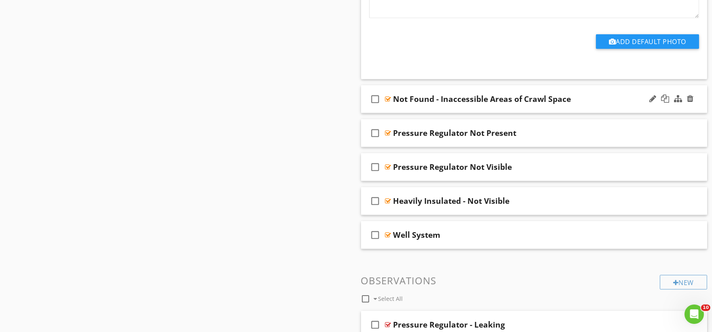
click at [412, 110] on div "check_box_outline_blank Not Found - Inaccessible Areas of Crawl Space" at bounding box center [534, 99] width 347 height 28
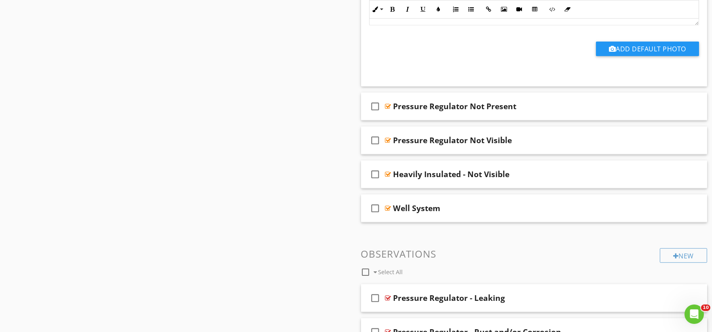
scroll to position [1483, 0]
click at [412, 114] on div "check_box_outline_blank Pressure Regulator Not Present" at bounding box center [534, 106] width 347 height 28
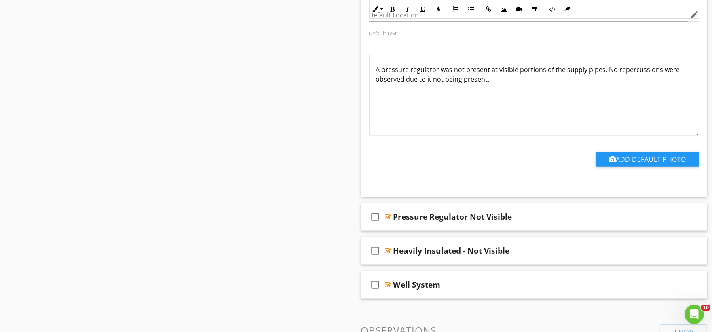
scroll to position [1753, 0]
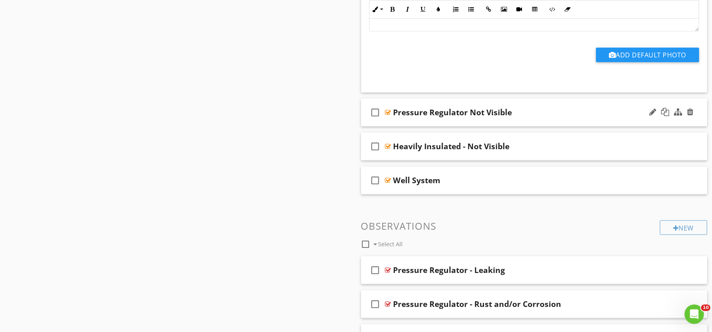
click at [402, 123] on div "check_box_outline_blank Pressure Regulator Not Visible" at bounding box center [534, 113] width 347 height 28
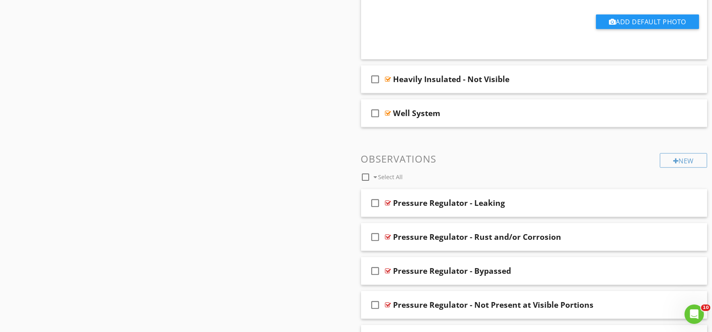
scroll to position [2067, 0]
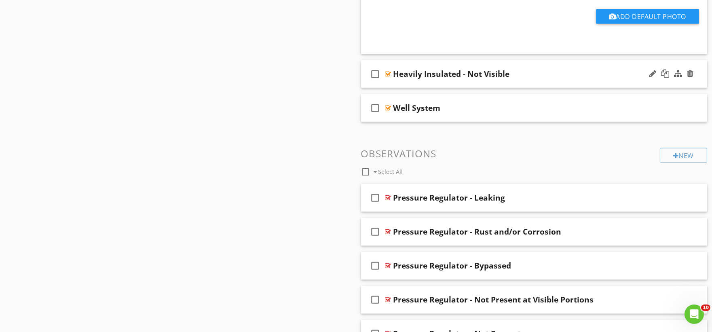
click at [410, 86] on div "check_box_outline_blank Heavily Insulated - Not Visible" at bounding box center [534, 74] width 347 height 28
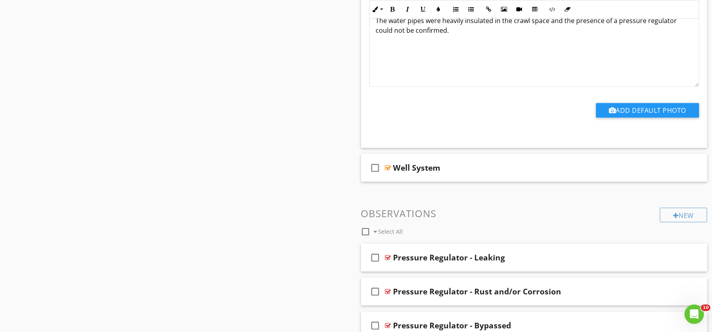
scroll to position [2337, 0]
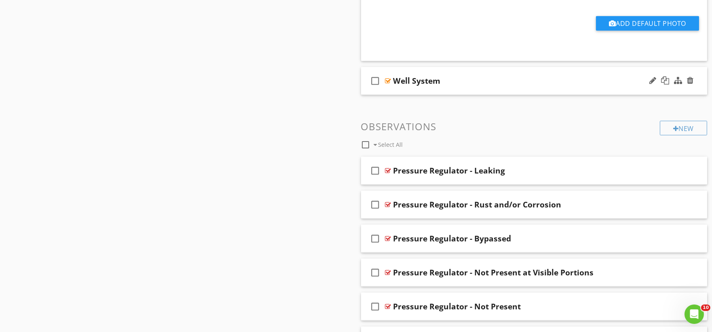
click at [411, 92] on div "check_box_outline_blank Well System" at bounding box center [534, 81] width 347 height 28
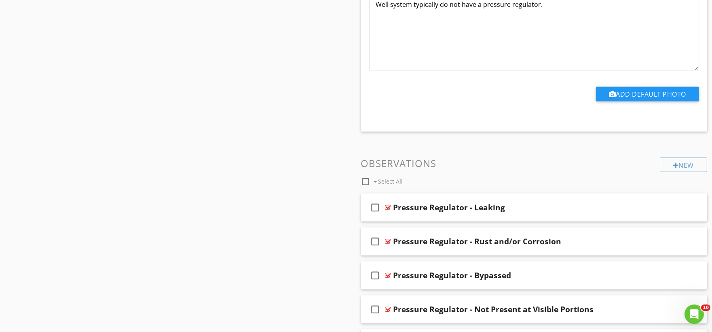
scroll to position [2636, 0]
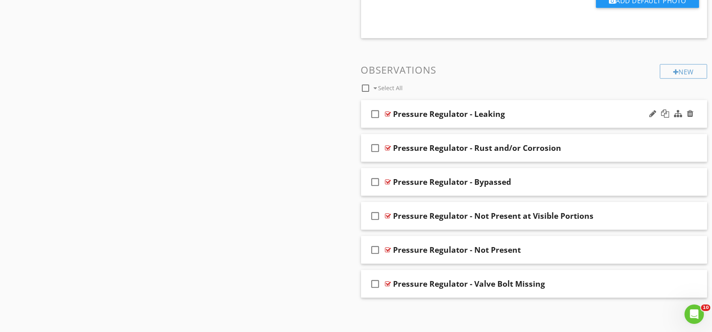
click at [403, 126] on div "check_box_outline_blank Pressure Regulator - Leaking" at bounding box center [534, 114] width 347 height 28
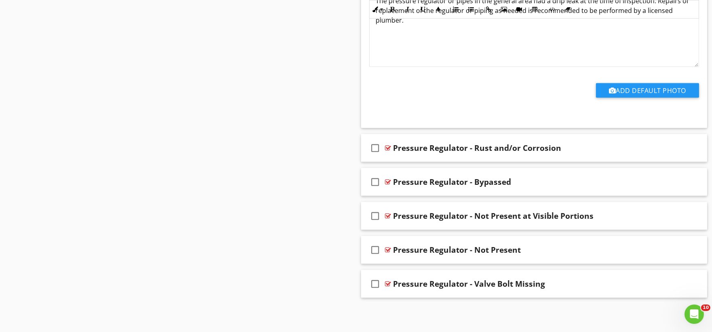
scroll to position [2910, 0]
click at [414, 155] on div "check_box_outline_blank Pressure Regulator - Rust and/or Corrosion" at bounding box center [534, 148] width 347 height 28
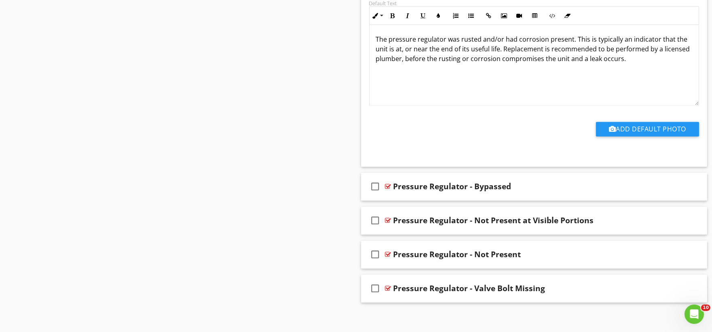
scroll to position [3182, 0]
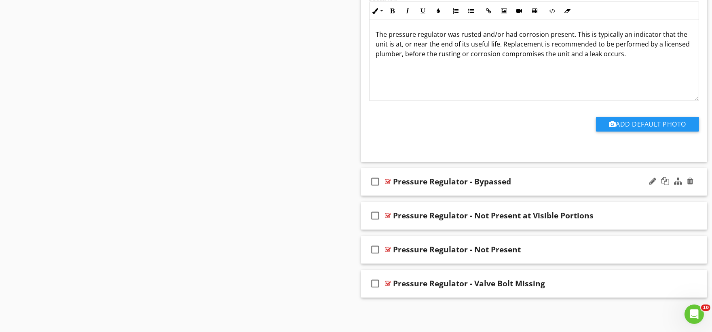
click at [406, 192] on div "check_box_outline_blank Pressure Regulator - Bypassed" at bounding box center [534, 182] width 347 height 28
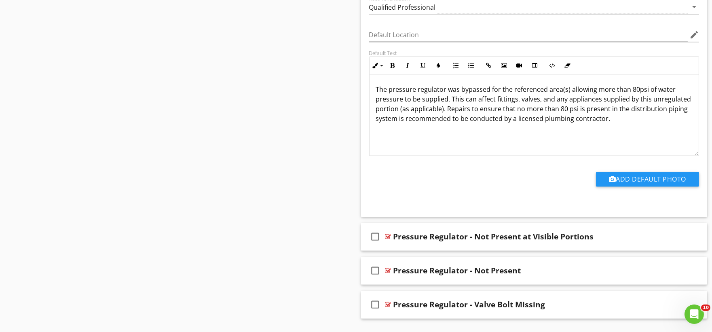
scroll to position [3454, 0]
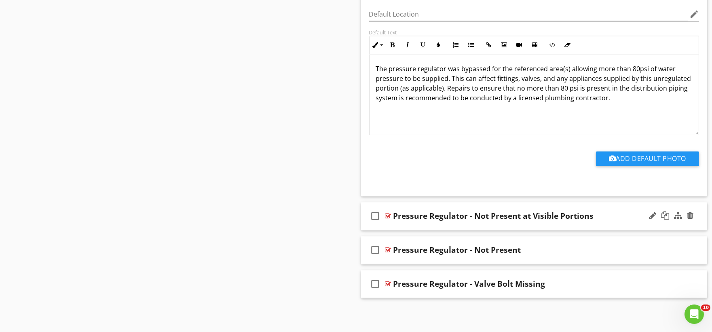
click at [413, 227] on div "check_box_outline_blank Pressure Regulator - Not Present at Visible Portions" at bounding box center [534, 216] width 347 height 28
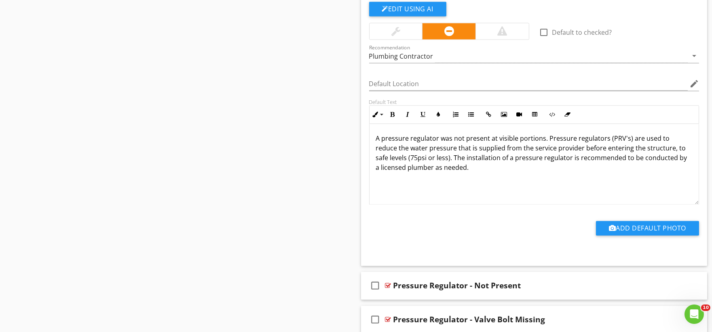
scroll to position [3727, 0]
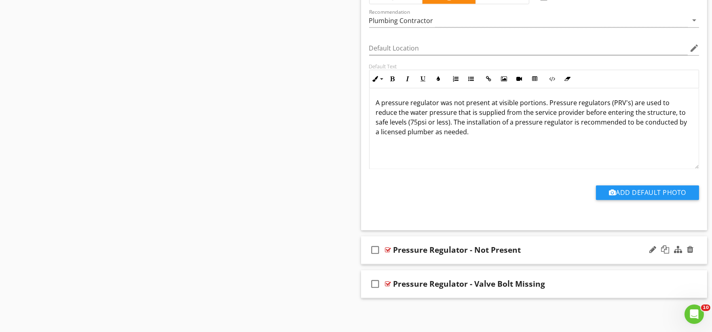
click at [401, 261] on div "check_box_outline_blank Pressure Regulator - Not Present" at bounding box center [534, 250] width 347 height 28
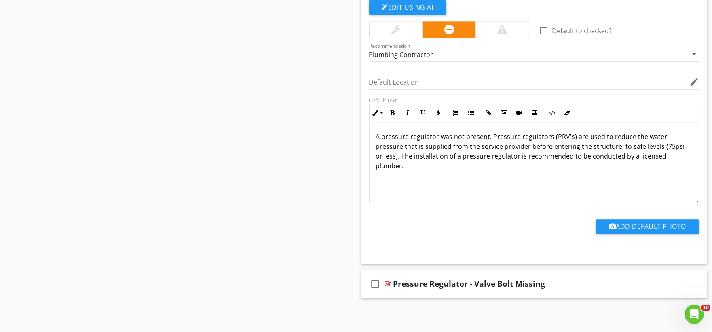
scroll to position [3999, 0]
click at [409, 293] on div "check_box_outline_blank Pressure Regulator - Valve Bolt Missing" at bounding box center [534, 284] width 347 height 28
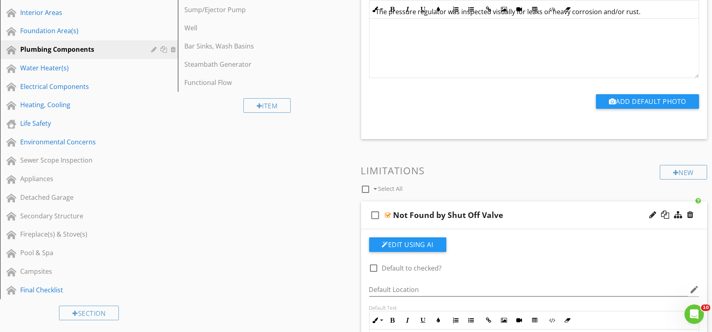
scroll to position [0, 0]
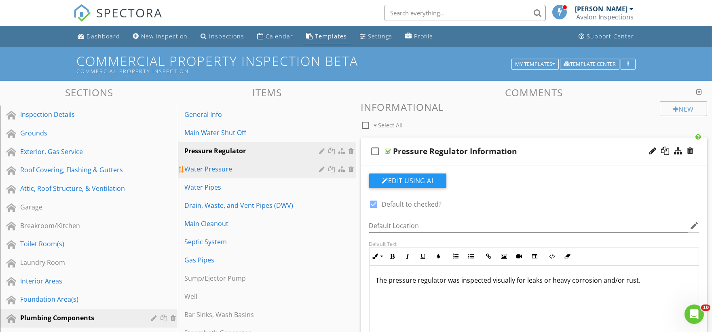
click at [227, 166] on div "Water Pressure" at bounding box center [252, 169] width 137 height 10
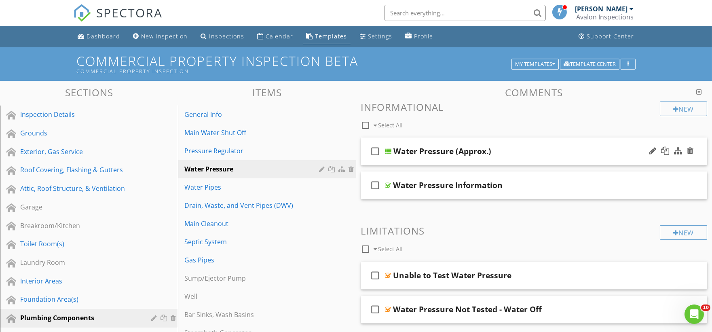
click at [409, 161] on div "check_box_outline_blank Water Pressure (Approx.)" at bounding box center [534, 152] width 347 height 28
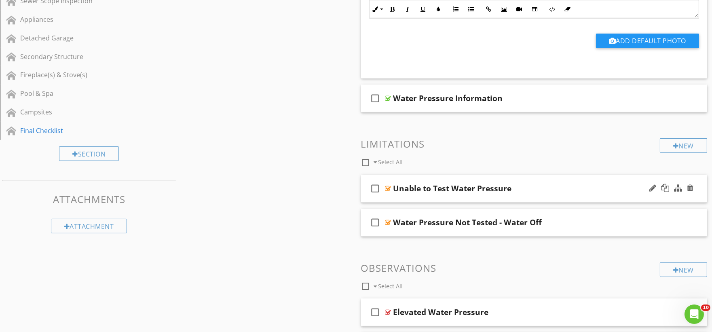
scroll to position [449, 0]
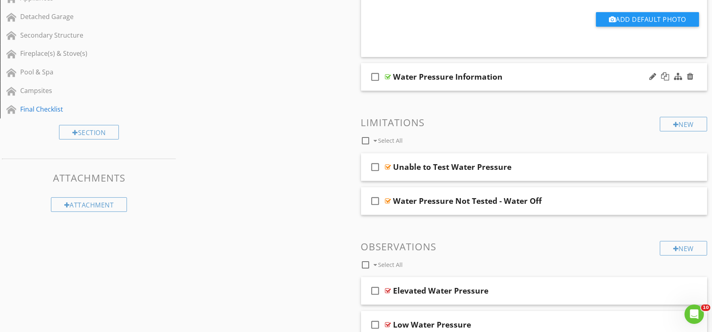
click at [409, 86] on div "check_box_outline_blank Water Pressure Information" at bounding box center [534, 77] width 347 height 28
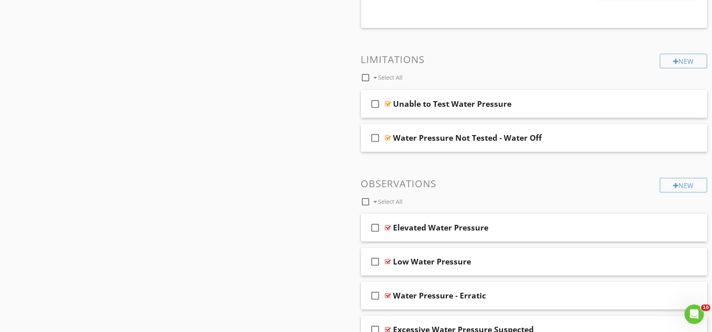
scroll to position [764, 0]
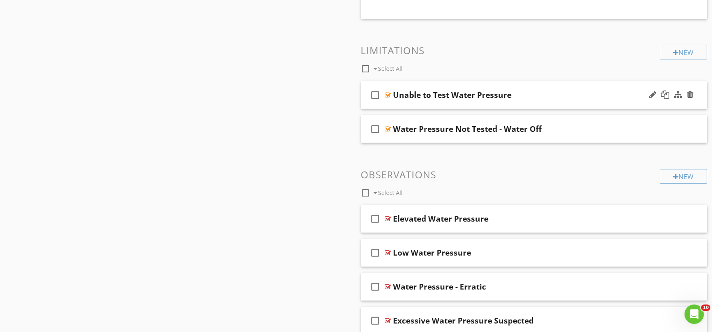
click at [406, 104] on div "check_box_outline_blank Unable to Test Water Pressure" at bounding box center [534, 95] width 347 height 28
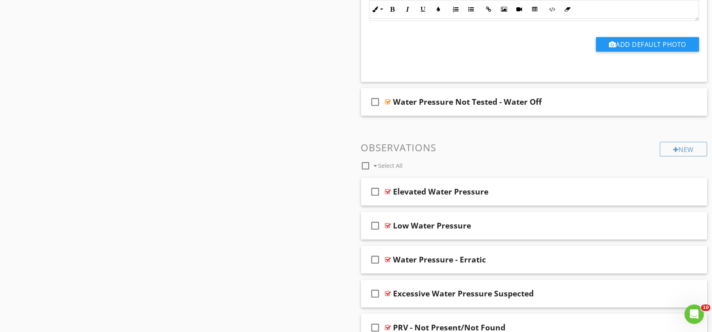
scroll to position [1033, 0]
click at [407, 111] on div "check_box_outline_blank Water Pressure Not Tested - Water Off" at bounding box center [534, 102] width 347 height 28
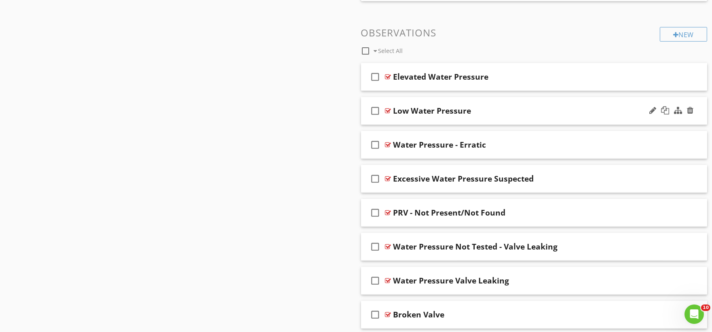
scroll to position [1393, 0]
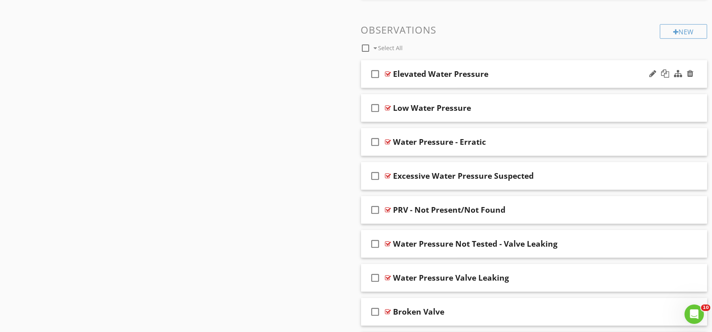
click at [414, 83] on div "check_box_outline_blank Elevated Water Pressure" at bounding box center [534, 74] width 347 height 28
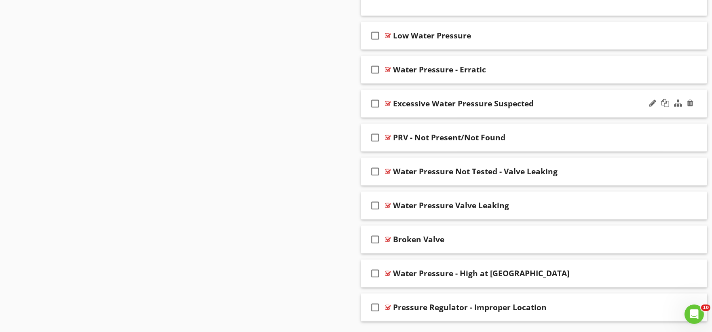
scroll to position [1762, 0]
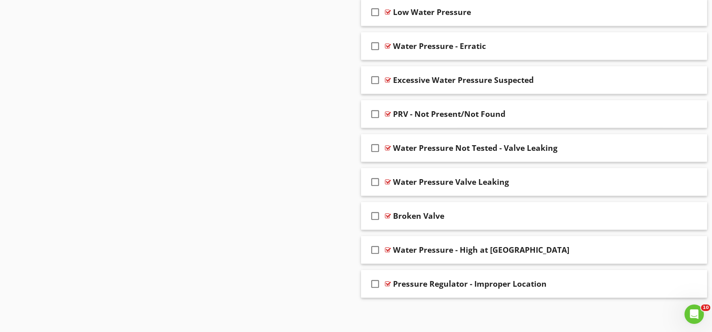
click at [417, 20] on div "check_box_outline_blank Low Water Pressure" at bounding box center [534, 12] width 347 height 28
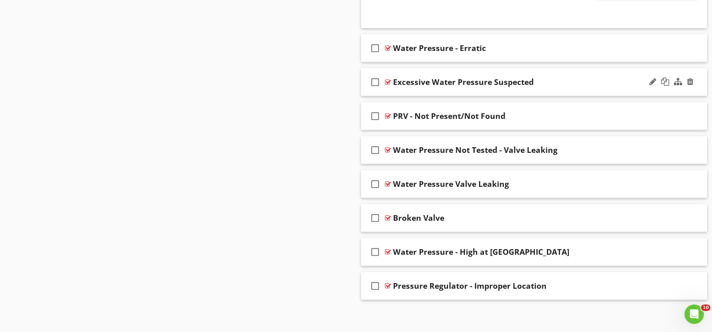
scroll to position [2032, 0]
click at [403, 58] on div "check_box_outline_blank Water Pressure - Erratic" at bounding box center [534, 48] width 347 height 28
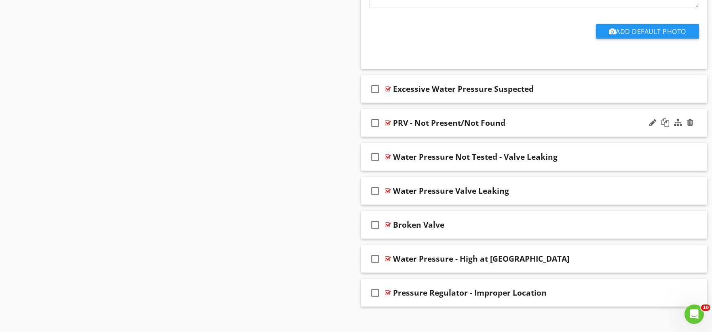
scroll to position [2307, 0]
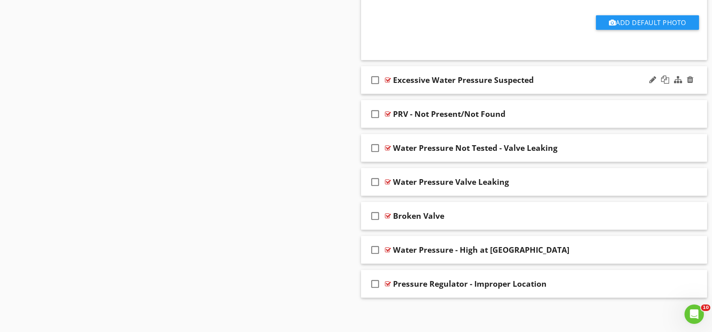
click at [413, 91] on div "check_box_outline_blank Excessive Water Pressure Suspected" at bounding box center [534, 80] width 347 height 28
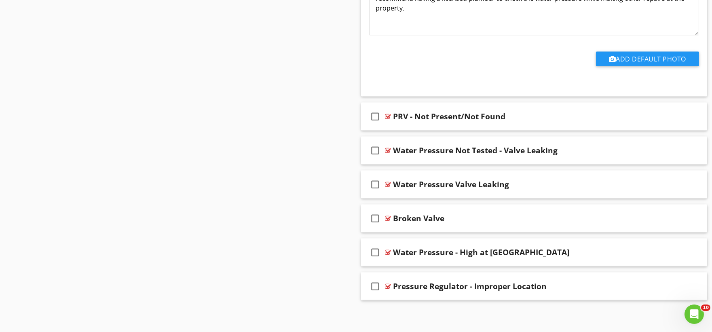
scroll to position [2579, 0]
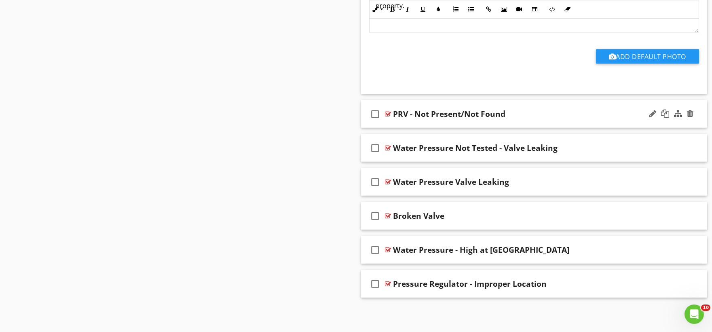
click at [409, 124] on div "check_box_outline_blank PRV - Not Present/Not Found" at bounding box center [534, 114] width 347 height 28
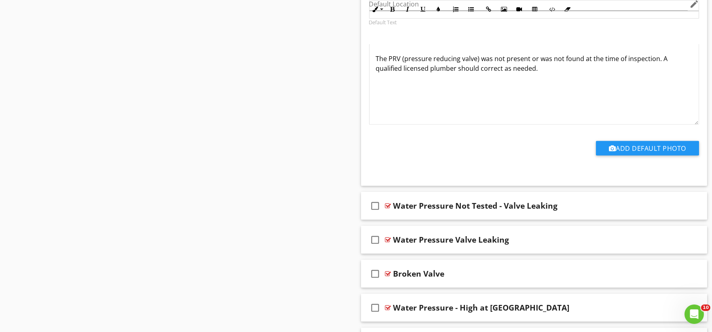
scroll to position [2852, 0]
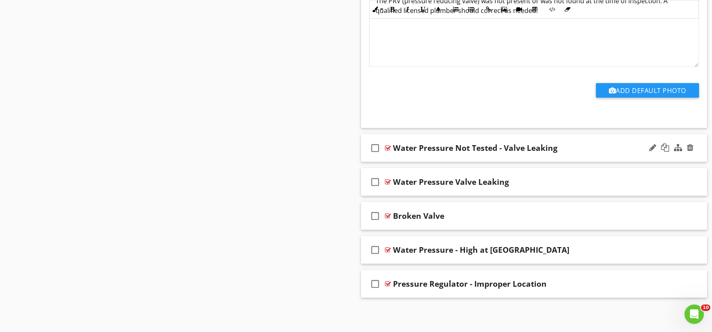
click at [404, 157] on div "check_box_outline_blank Water Pressure Not Tested - Valve Leaking" at bounding box center [534, 148] width 347 height 28
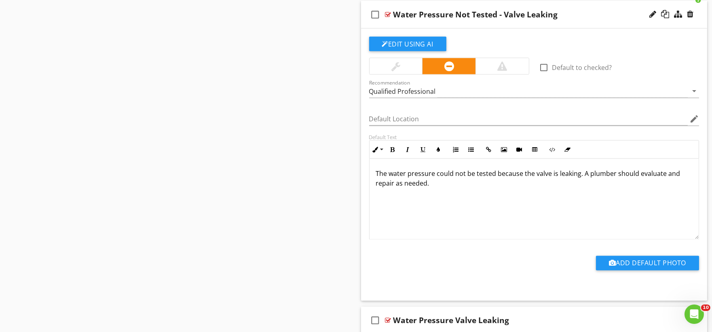
scroll to position [3124, 0]
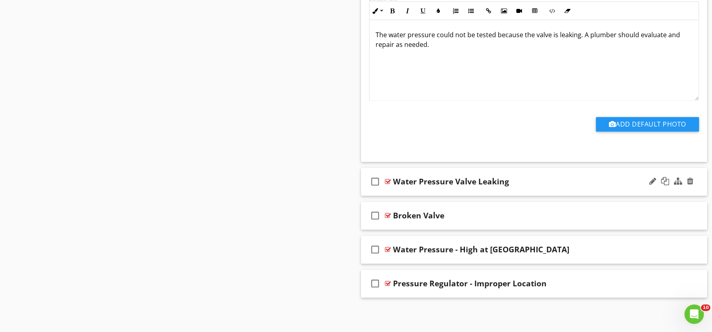
click at [406, 192] on div "check_box_outline_blank Water Pressure Valve Leaking" at bounding box center [534, 182] width 347 height 28
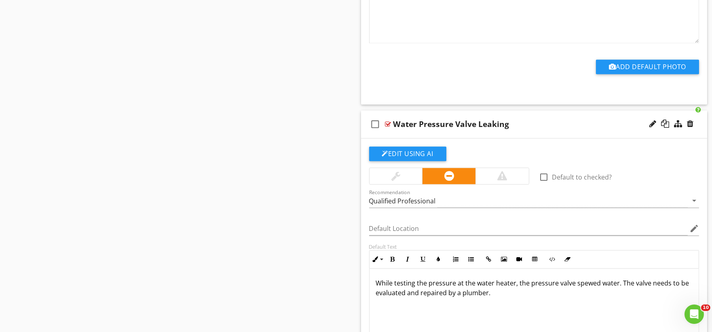
scroll to position [3397, 0]
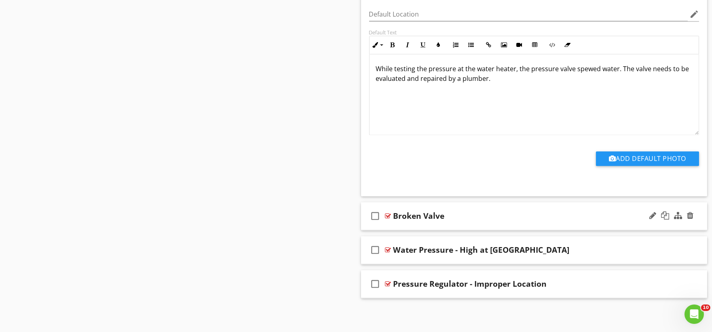
click at [401, 225] on div "check_box_outline_blank Broken Valve" at bounding box center [534, 216] width 347 height 28
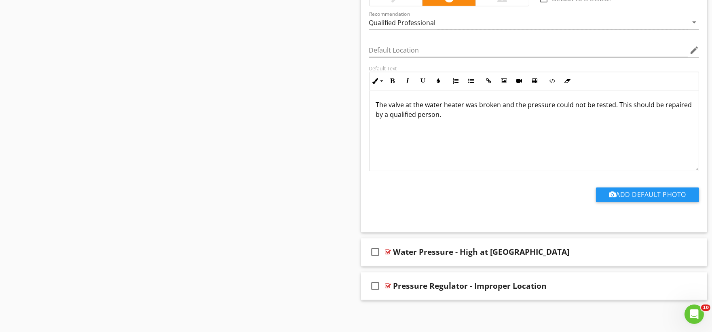
scroll to position [3669, 0]
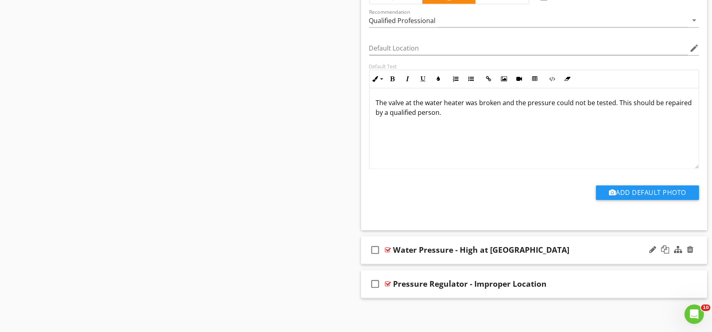
click at [413, 260] on div "check_box_outline_blank Water Pressure - High at Fixtures" at bounding box center [534, 250] width 347 height 28
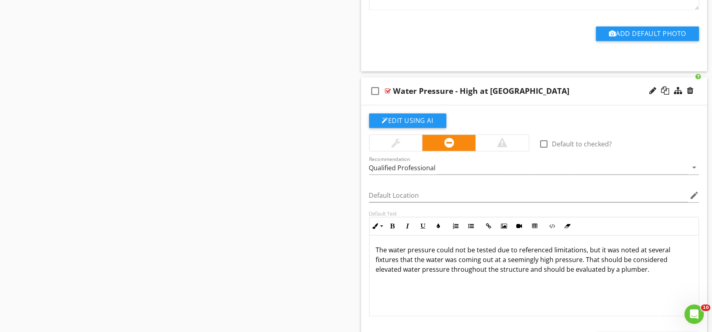
scroll to position [3942, 0]
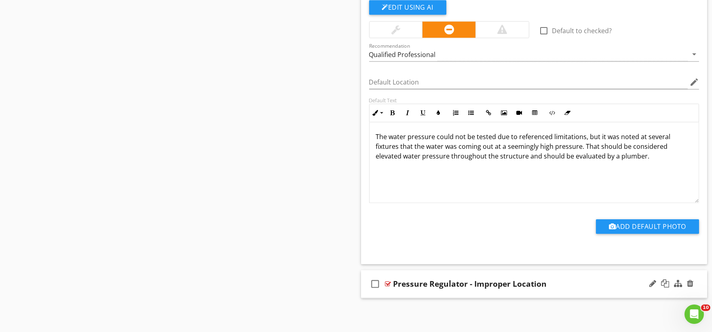
click at [402, 295] on div "check_box_outline_blank Pressure Regulator - Improper Location" at bounding box center [534, 284] width 347 height 28
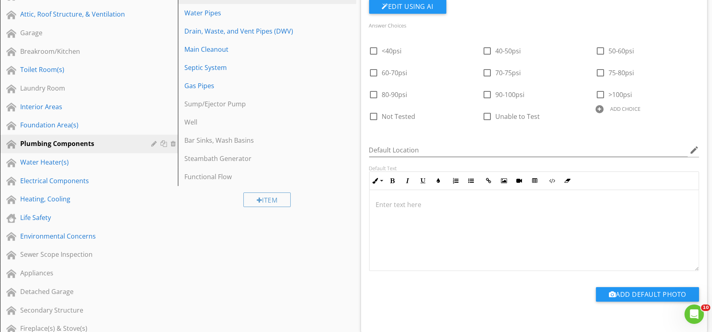
scroll to position [0, 0]
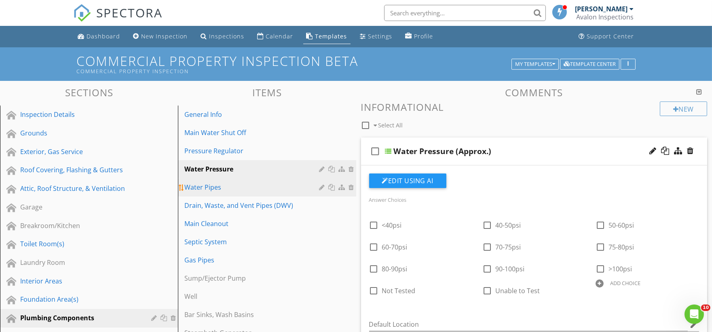
click at [248, 186] on div "Water Pipes" at bounding box center [252, 187] width 137 height 10
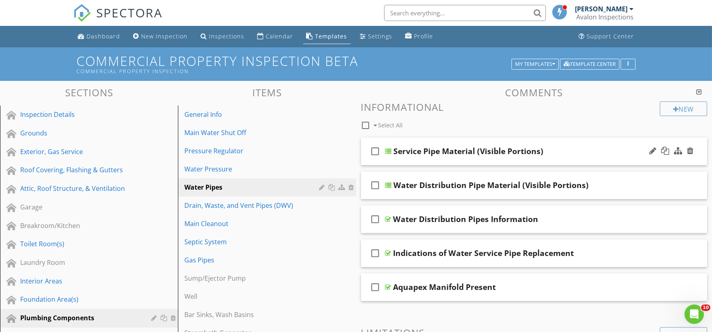
click at [401, 163] on div "check_box_outline_blank Service Pipe Material (Visible Portions)" at bounding box center [534, 152] width 347 height 28
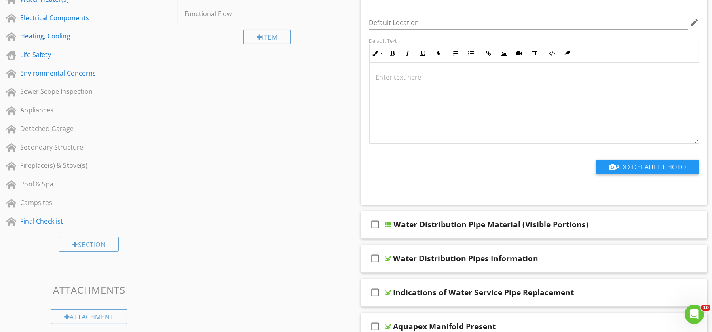
scroll to position [359, 0]
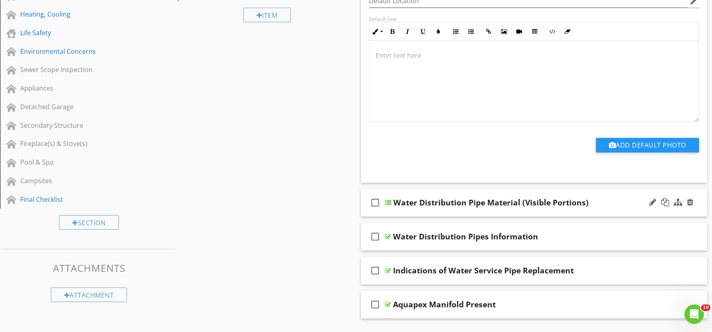
click at [400, 209] on div "check_box_outline_blank Water Distribution Pipe Material (Visible Portions)" at bounding box center [534, 203] width 347 height 28
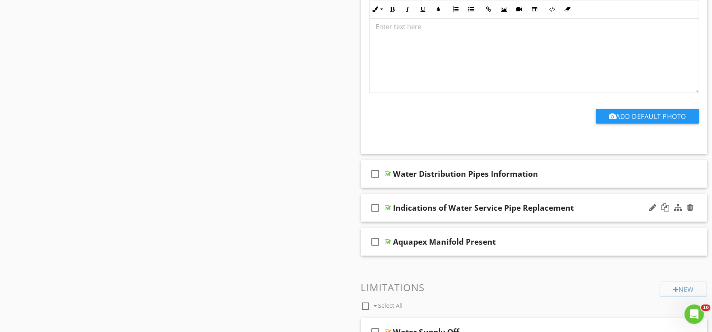
scroll to position [764, 0]
click at [407, 182] on div "check_box_outline_blank Water Distribution Pipes Information" at bounding box center [534, 173] width 347 height 28
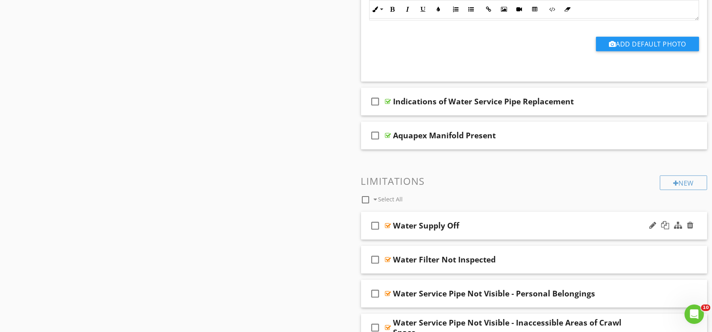
scroll to position [1123, 0]
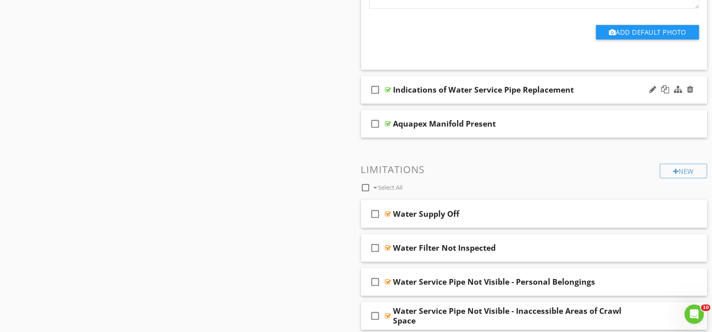
click at [405, 102] on div "check_box_outline_blank Indications of Water Service Pipe Replacement" at bounding box center [534, 90] width 347 height 28
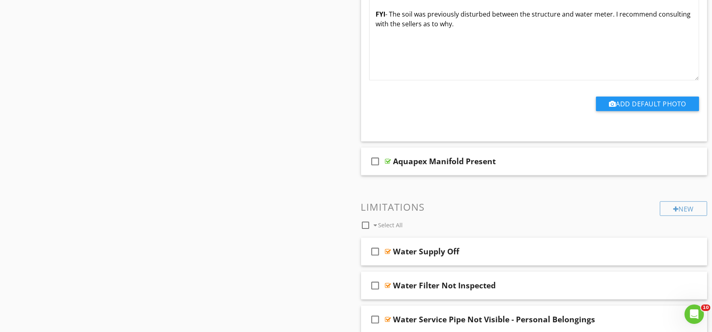
scroll to position [1438, 0]
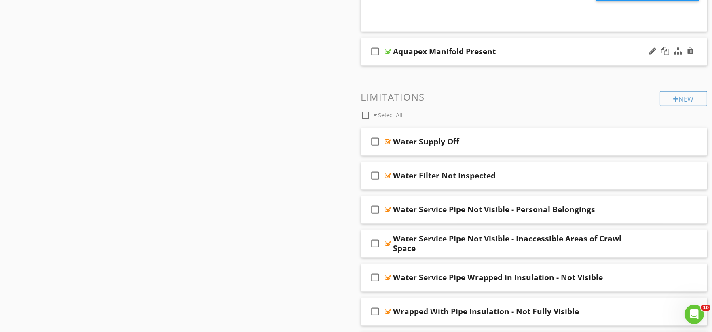
click at [409, 62] on div "check_box_outline_blank Aquapex Manifold Present" at bounding box center [534, 52] width 347 height 28
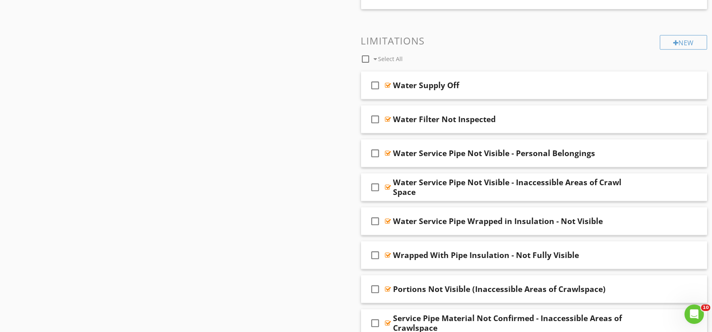
scroll to position [1753, 0]
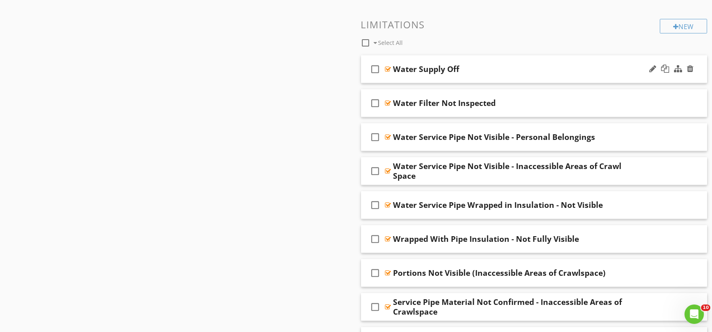
click at [407, 80] on div "check_box_outline_blank Water Supply Off" at bounding box center [534, 69] width 347 height 28
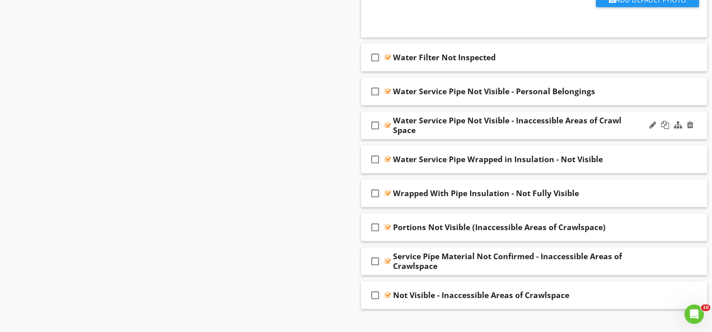
scroll to position [2067, 0]
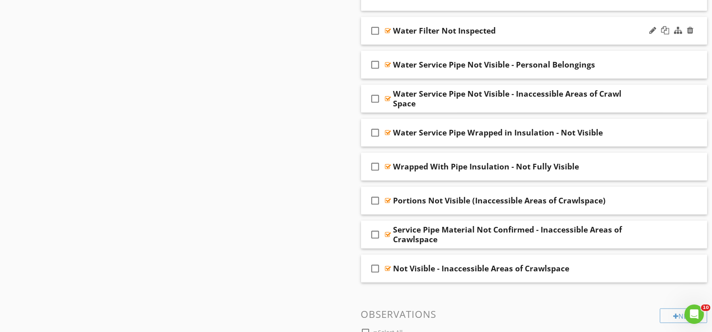
click at [402, 42] on div "check_box_outline_blank Water Filter Not Inspected" at bounding box center [534, 31] width 347 height 28
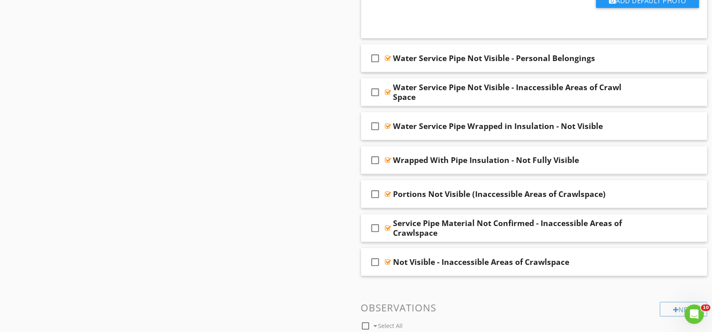
scroll to position [2337, 0]
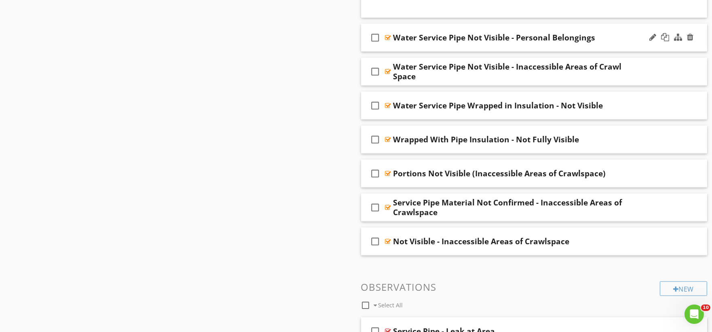
click at [405, 49] on div "check_box_outline_blank Water Service Pipe Not Visible - Personal Belongings" at bounding box center [534, 38] width 347 height 28
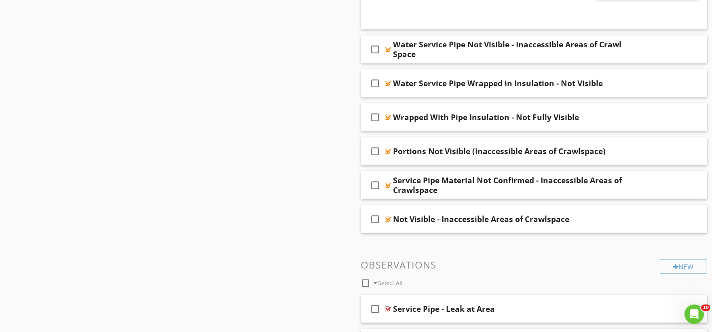
scroll to position [2607, 0]
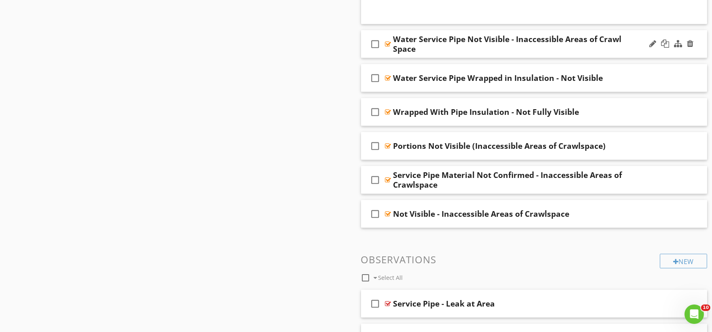
click at [430, 55] on div "check_box_outline_blank Water Service Pipe Not Visible - Inaccessible Areas of …" at bounding box center [534, 44] width 347 height 28
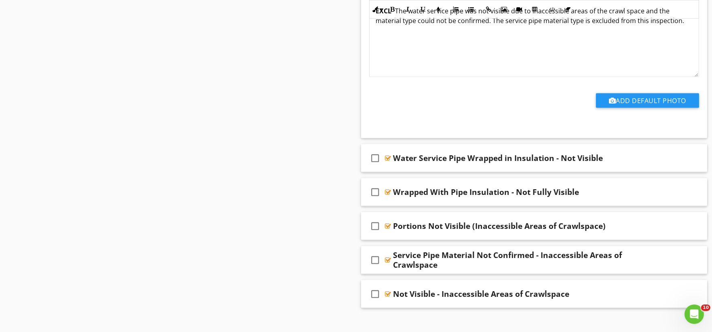
scroll to position [2831, 0]
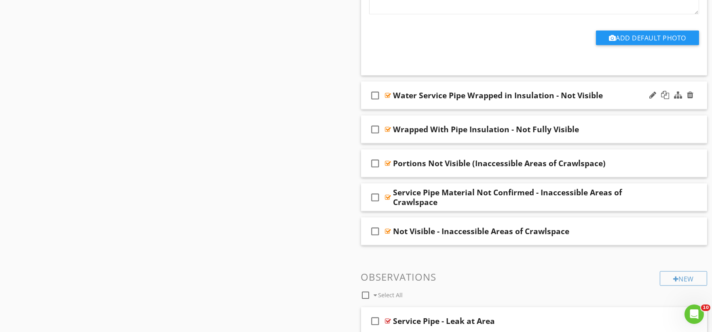
click at [406, 105] on div "check_box_outline_blank Water Service Pipe Wrapped in Insulation - Not Visible" at bounding box center [534, 96] width 347 height 28
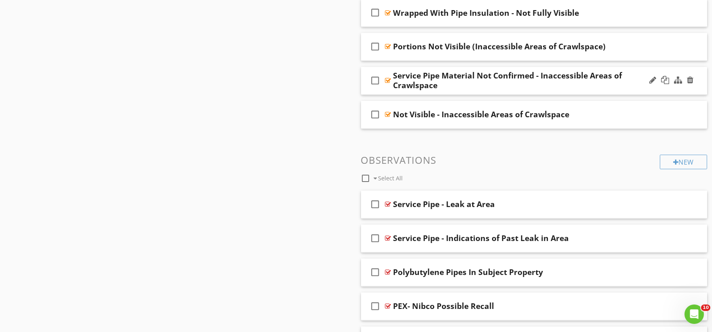
scroll to position [3191, 0]
click at [411, 23] on div "check_box_outline_blank Wrapped With Pipe Insulation - Not Fully Visible" at bounding box center [534, 13] width 347 height 28
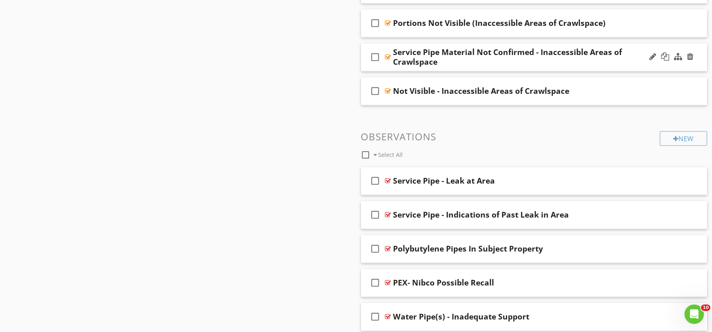
scroll to position [3460, 0]
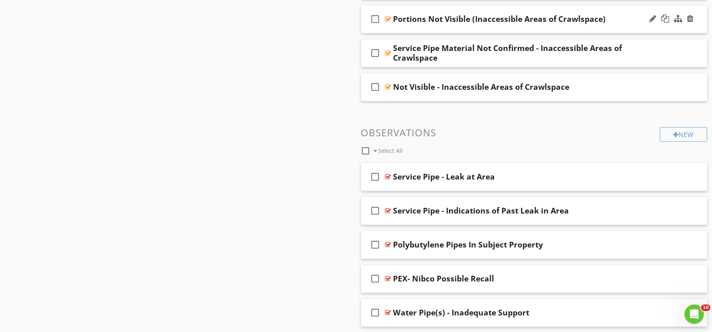
click at [409, 29] on div "check_box_outline_blank Portions Not Visible (Inaccessible Areas of Crawlspace)" at bounding box center [534, 19] width 347 height 28
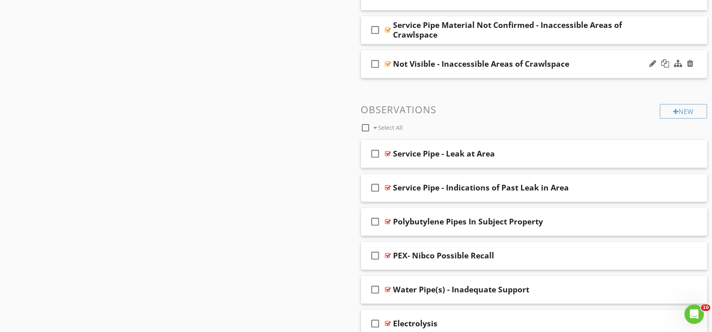
scroll to position [3730, 0]
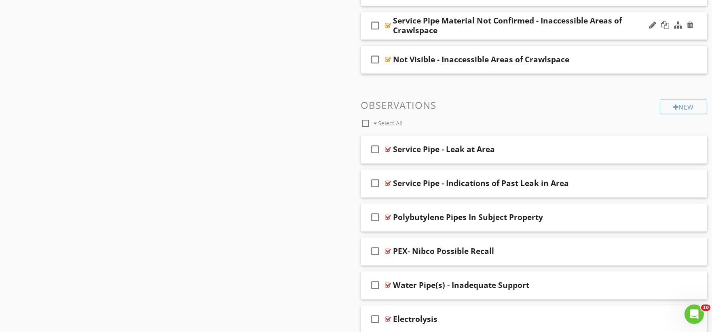
click at [462, 34] on div "Service Pipe Material Not Confirmed - Inaccessible Areas of Crawlspace" at bounding box center [518, 25] width 248 height 19
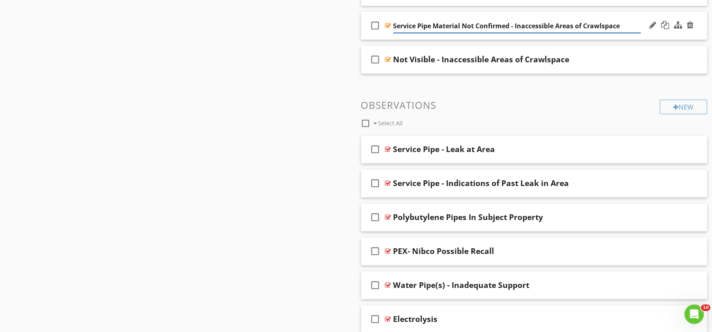
click at [386, 34] on div "check_box_outline_blank Service Pipe Material Not Confirmed - Inaccessible Area…" at bounding box center [534, 26] width 347 height 28
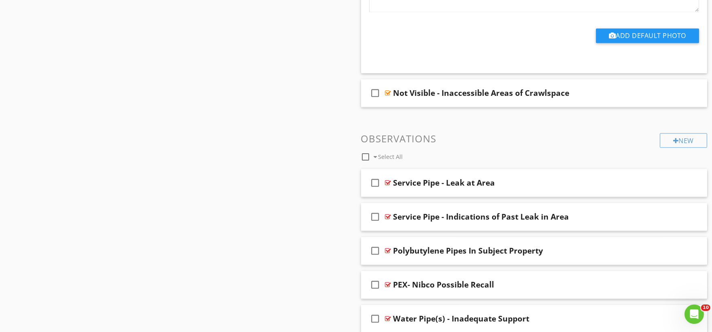
scroll to position [3955, 0]
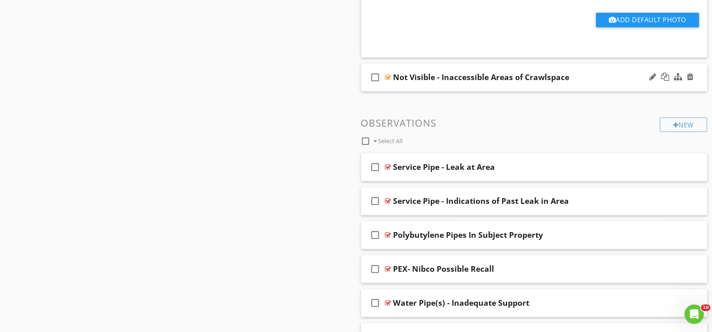
click at [396, 90] on div "check_box_outline_blank Not Visible - Inaccessible Areas of Crawlspace" at bounding box center [534, 78] width 347 height 28
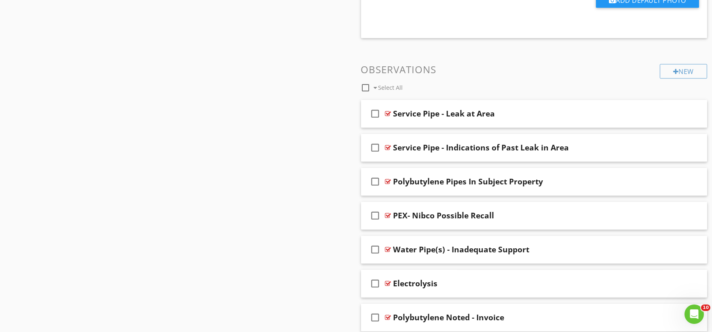
scroll to position [4269, 0]
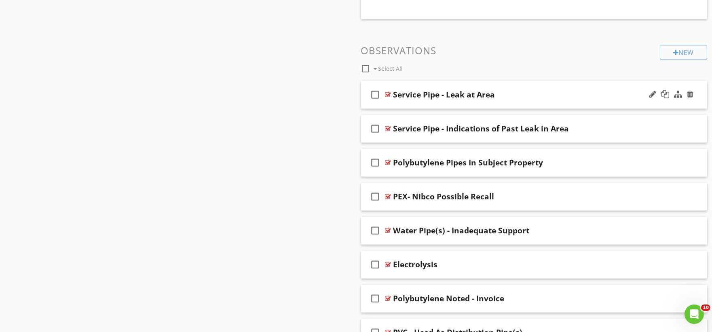
click at [397, 106] on div "check_box_outline_blank Service Pipe - Leak at Area" at bounding box center [534, 95] width 347 height 28
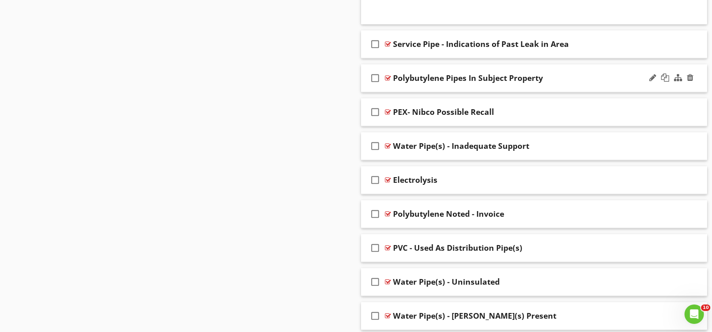
scroll to position [4629, 0]
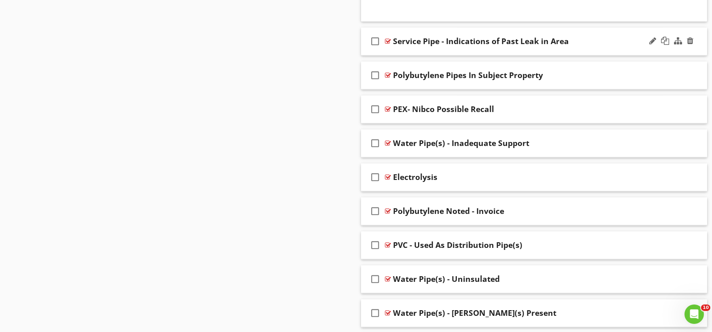
click at [406, 53] on div "check_box_outline_blank Service Pipe - Indications of Past Leak in Area" at bounding box center [534, 42] width 347 height 28
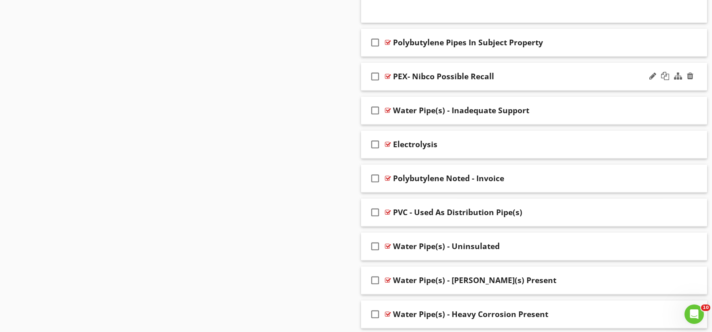
scroll to position [4944, 0]
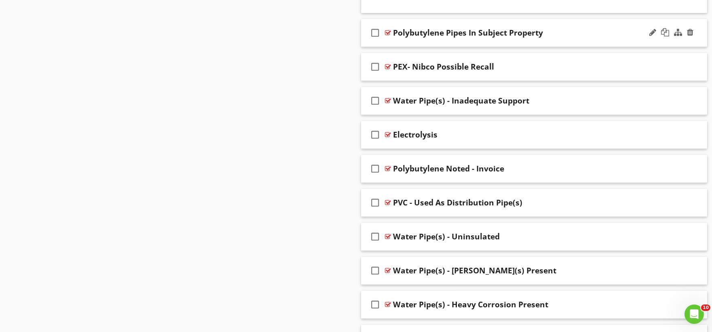
click at [414, 46] on div "check_box_outline_blank Polybutylene Pipes In Subject Property" at bounding box center [534, 33] width 347 height 28
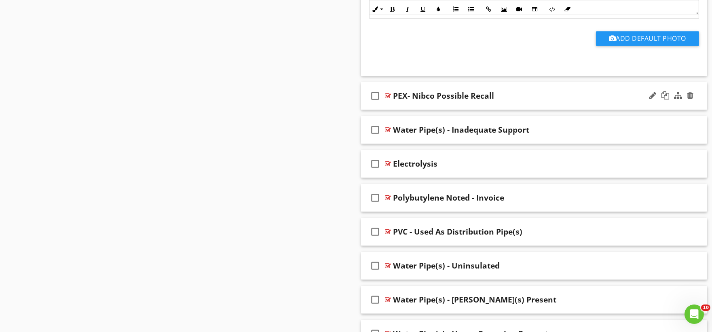
scroll to position [5213, 0]
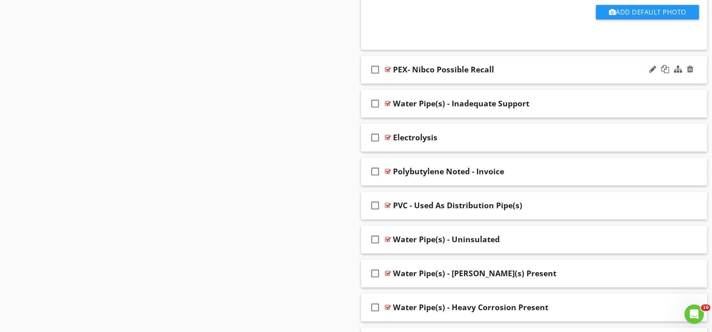
click at [402, 83] on div "check_box_outline_blank PEX- Nibco Possible Recall" at bounding box center [534, 70] width 347 height 28
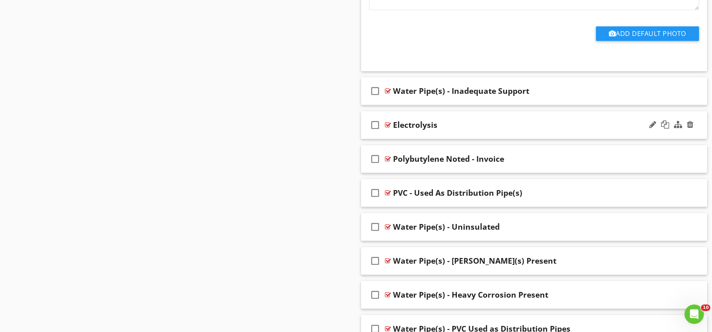
scroll to position [5528, 0]
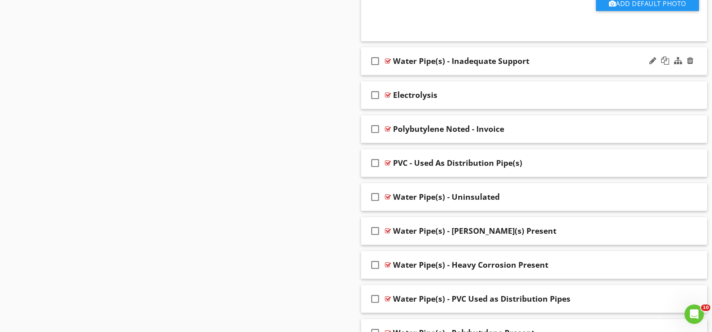
click at [403, 74] on div "check_box_outline_blank Water Pipe(s) - Inadequate Support" at bounding box center [534, 61] width 347 height 28
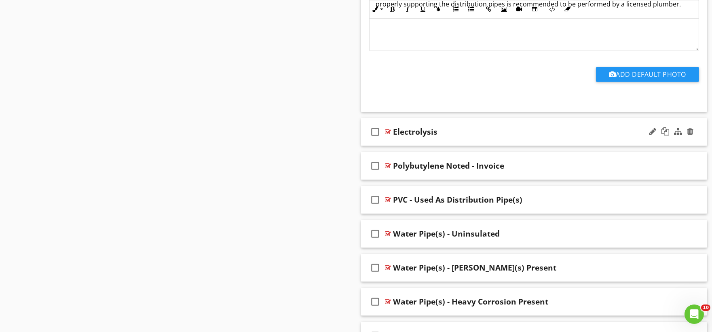
scroll to position [5798, 0]
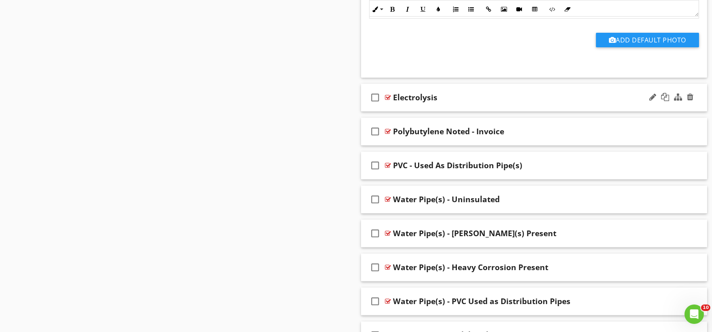
click at [402, 109] on div "check_box_outline_blank Electrolysis" at bounding box center [534, 98] width 347 height 28
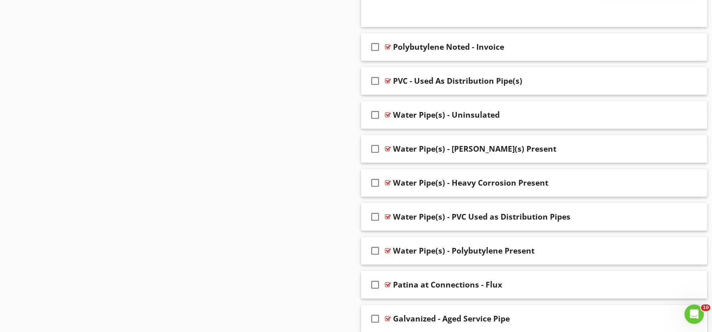
scroll to position [6157, 0]
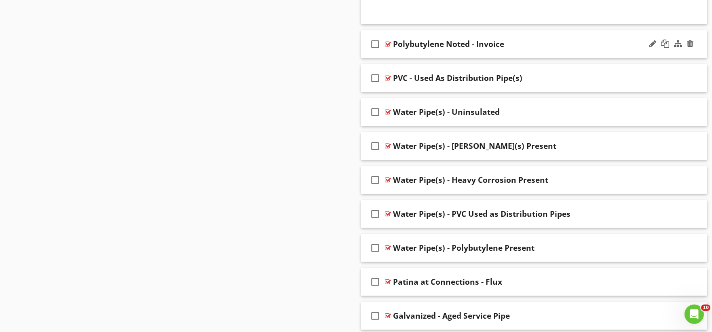
click at [407, 58] on div "check_box_outline_blank Polybutylene Noted - Invoice" at bounding box center [534, 44] width 347 height 28
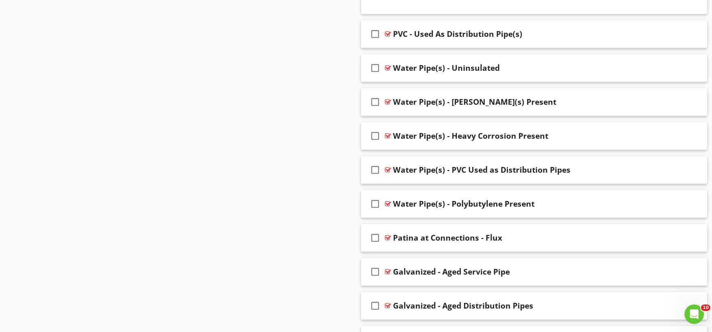
scroll to position [6472, 0]
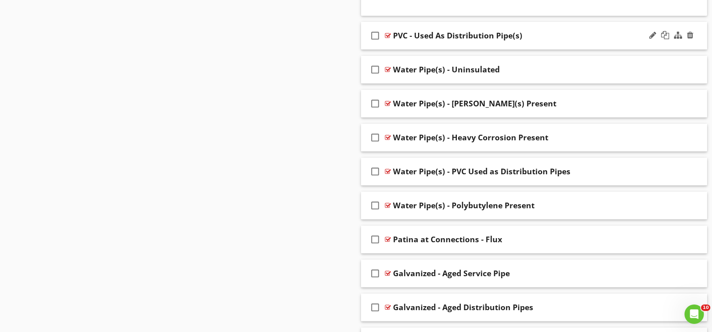
click at [404, 48] on div "check_box_outline_blank PVC - Used As Distribution Pipe(s)" at bounding box center [534, 36] width 347 height 28
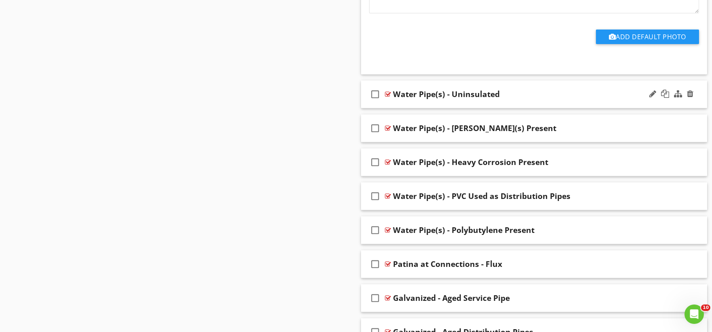
scroll to position [6741, 0]
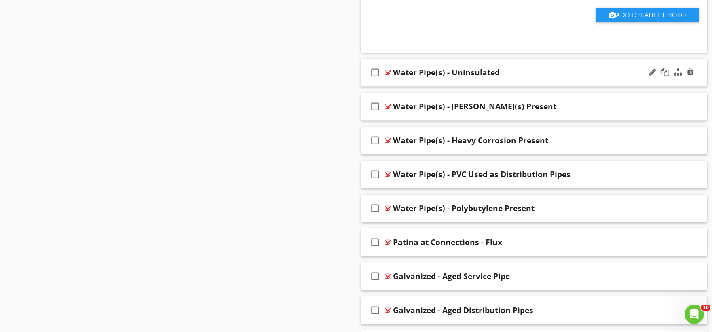
click at [399, 87] on div "check_box_outline_blank Water Pipe(s) - Uninsulated" at bounding box center [534, 73] width 347 height 28
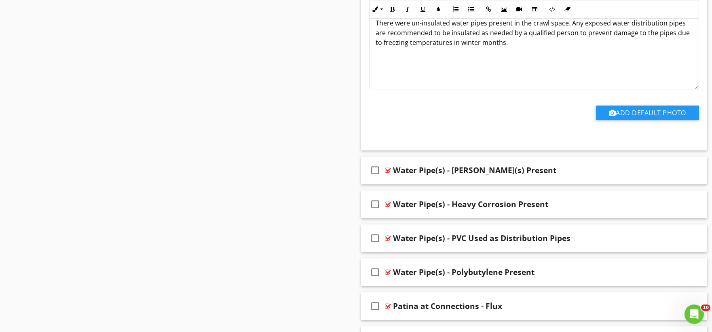
scroll to position [7011, 0]
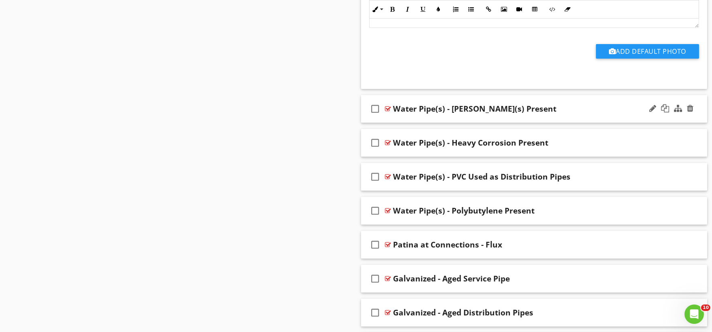
click at [401, 123] on div "check_box_outline_blank Water Pipe(s) - Leak(s) Present" at bounding box center [534, 109] width 347 height 28
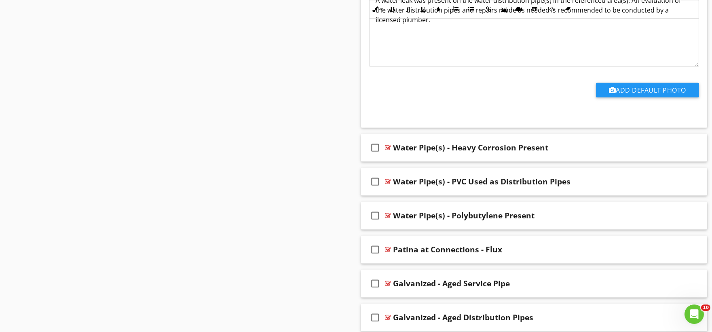
scroll to position [7281, 0]
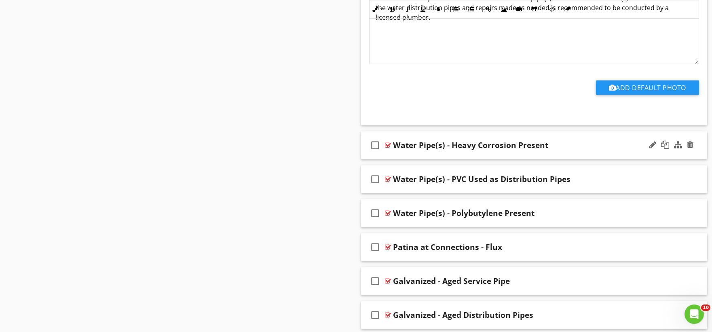
click at [396, 158] on div "check_box_outline_blank Water Pipe(s) - Heavy Corrosion Present" at bounding box center [534, 145] width 347 height 28
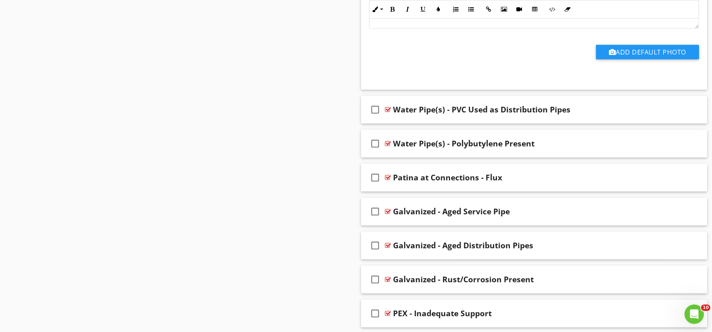
scroll to position [7640, 0]
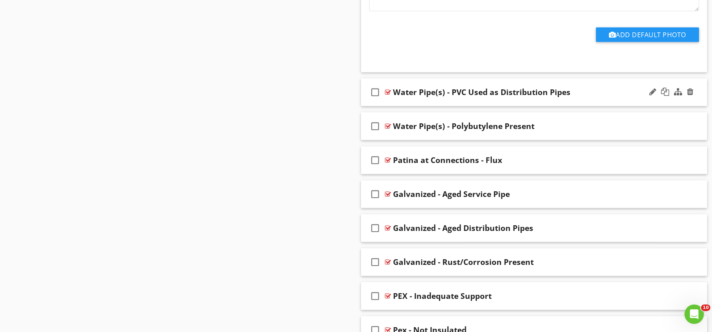
click at [406, 106] on div "check_box_outline_blank Water Pipe(s) - PVC Used as Distribution Pipes" at bounding box center [534, 92] width 347 height 28
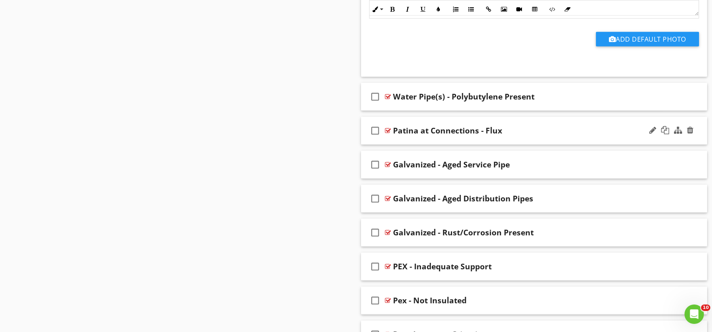
scroll to position [7955, 0]
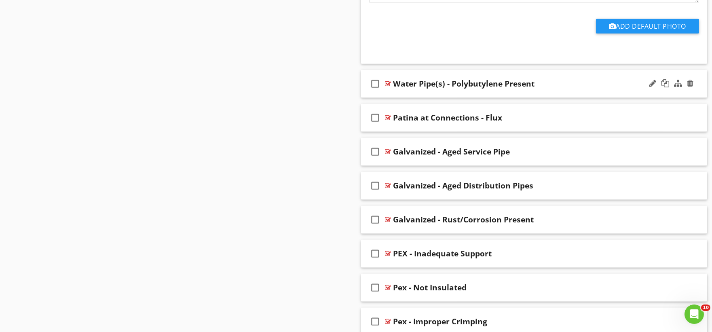
click at [409, 98] on div "check_box_outline_blank Water Pipe(s) - Polybutylene Present" at bounding box center [534, 84] width 347 height 28
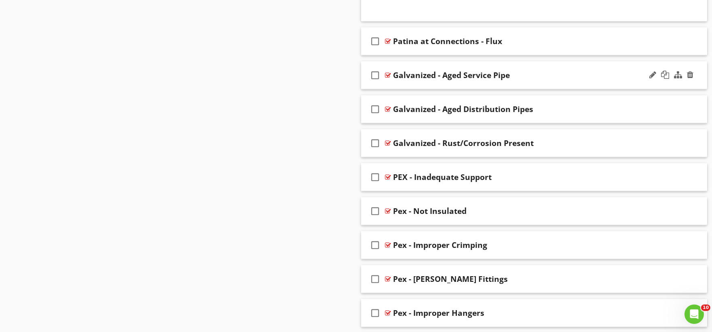
scroll to position [8314, 0]
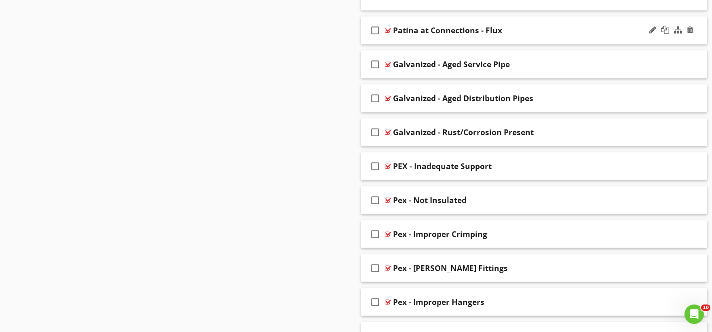
click at [410, 44] on div "check_box_outline_blank Patina at Connections - Flux" at bounding box center [534, 31] width 347 height 28
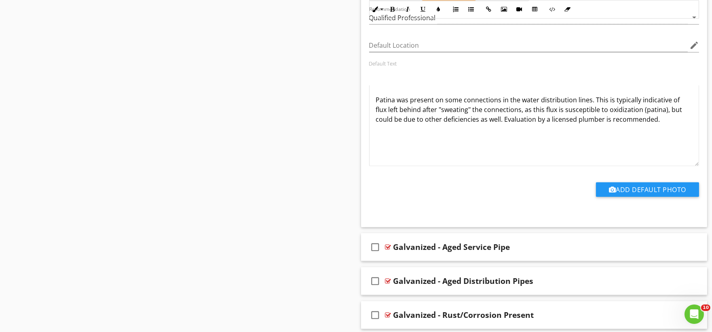
scroll to position [8539, 0]
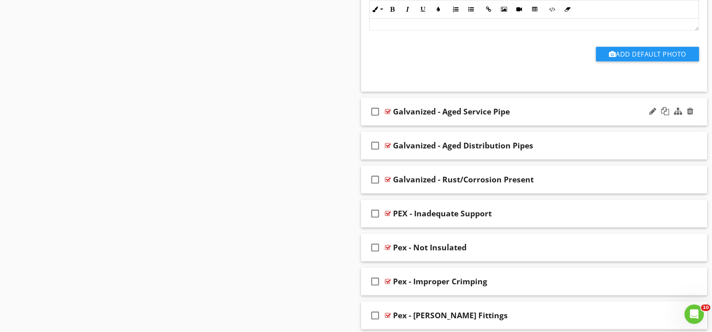
click at [408, 126] on div "check_box_outline_blank Galvanized - Aged Service Pipe" at bounding box center [534, 112] width 347 height 28
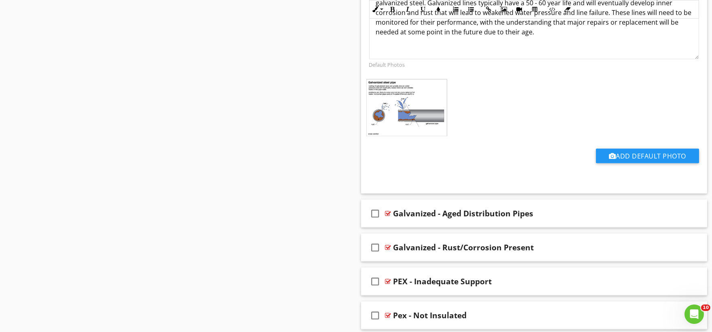
scroll to position [8853, 0]
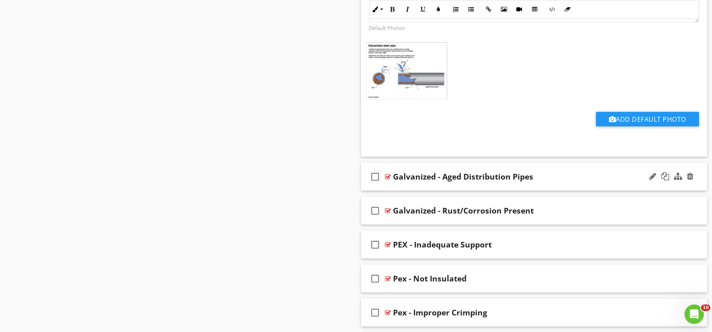
click at [409, 190] on div "check_box_outline_blank Galvanized - Aged Distribution Pipes" at bounding box center [534, 177] width 347 height 28
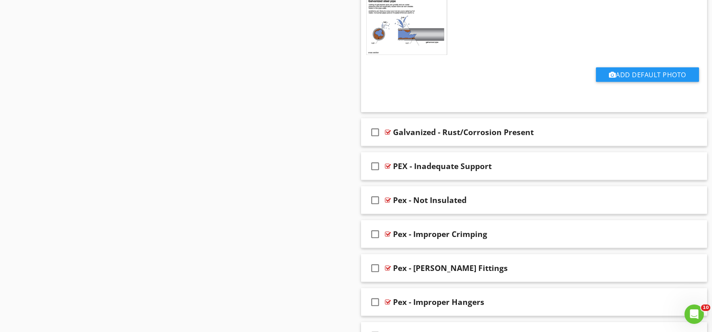
scroll to position [9303, 0]
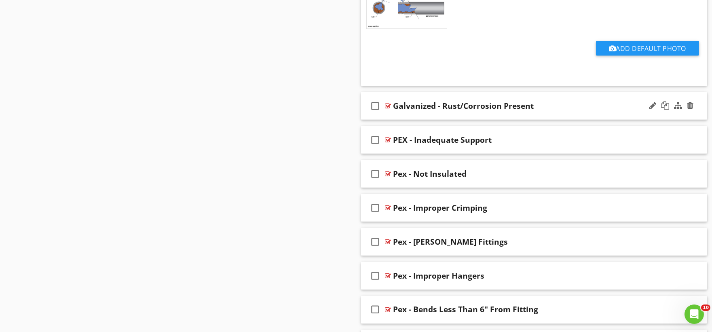
click at [413, 120] on div "check_box_outline_blank Galvanized - Rust/Corrosion Present" at bounding box center [534, 106] width 347 height 28
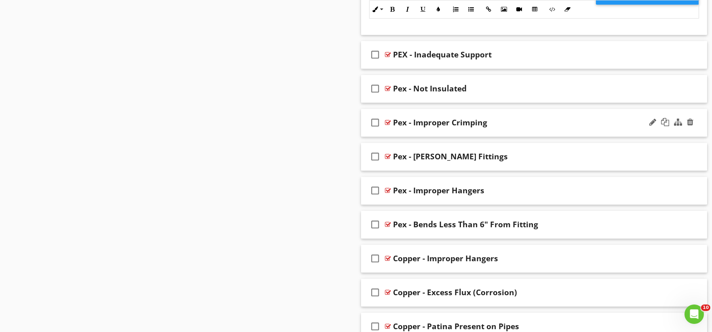
scroll to position [9662, 0]
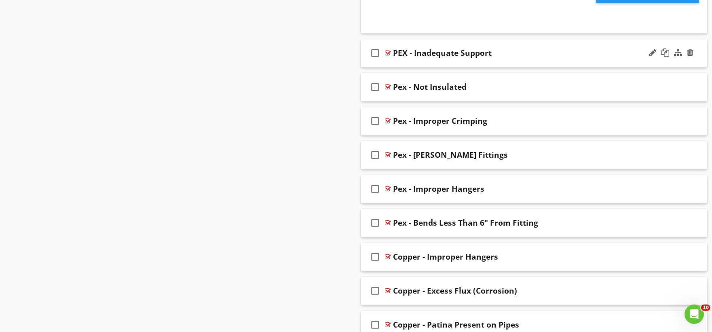
click at [423, 67] on div "check_box_outline_blank PEX - Inadequate Support" at bounding box center [534, 53] width 347 height 28
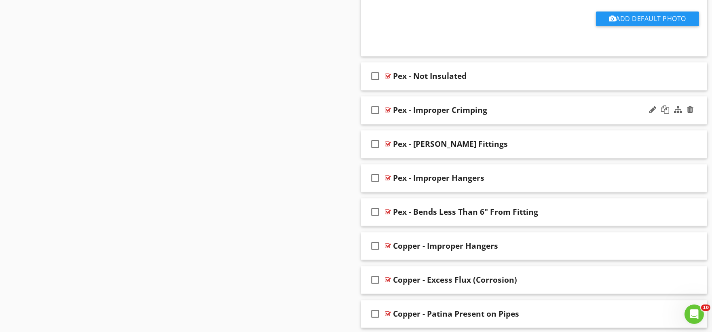
scroll to position [10022, 0]
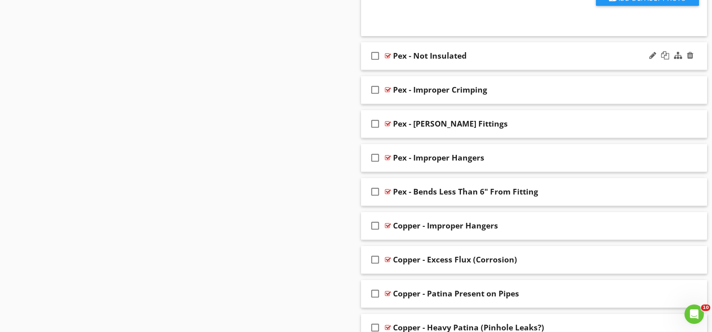
click at [412, 70] on div "check_box_outline_blank Pex - Not Insulated" at bounding box center [534, 56] width 347 height 28
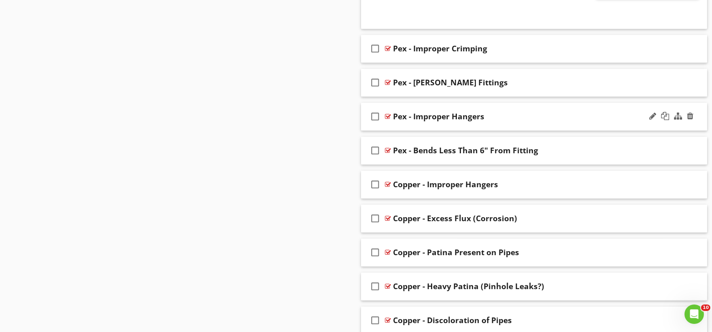
scroll to position [10382, 0]
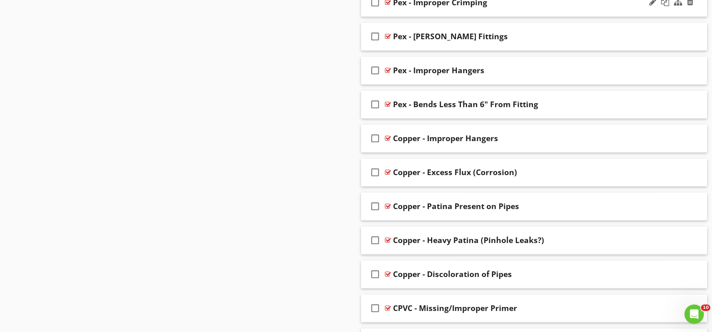
click at [405, 17] on div "check_box_outline_blank Pex - Improper Crimping" at bounding box center [534, 3] width 347 height 28
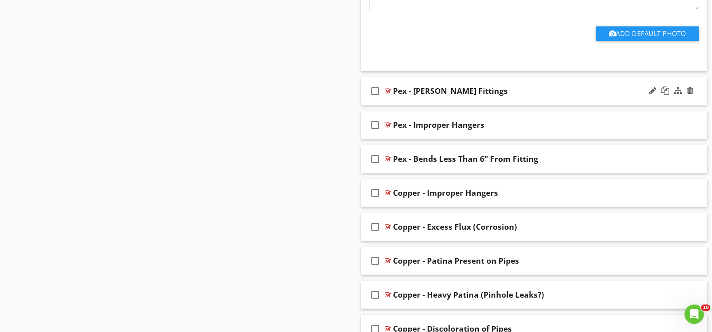
scroll to position [10607, 0]
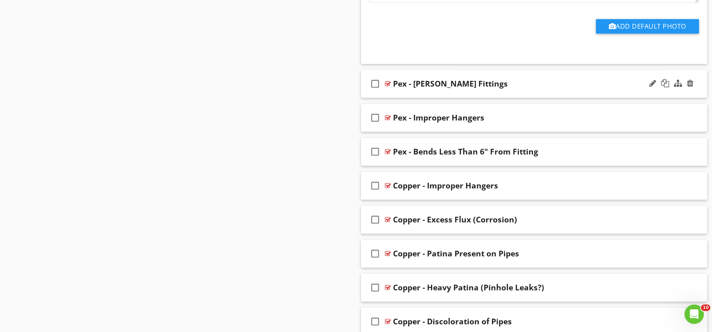
click at [401, 98] on div "check_box_outline_blank Pex - [PERSON_NAME] Fittings" at bounding box center [534, 84] width 347 height 28
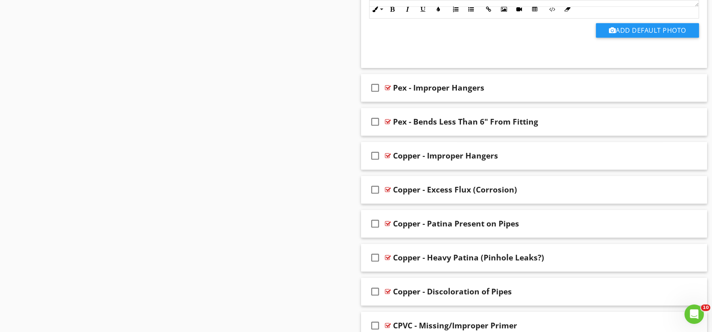
scroll to position [10921, 0]
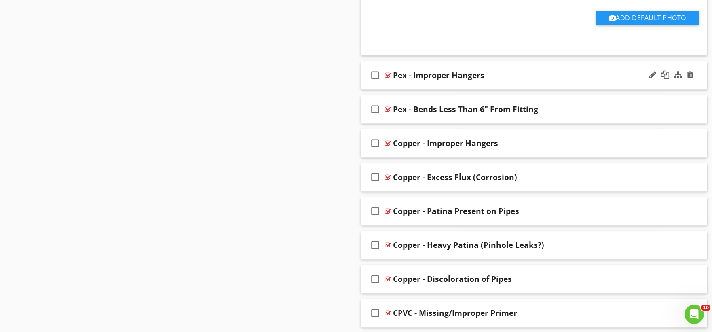
click at [411, 89] on div "check_box_outline_blank Pex - Improper Hangers" at bounding box center [534, 75] width 347 height 28
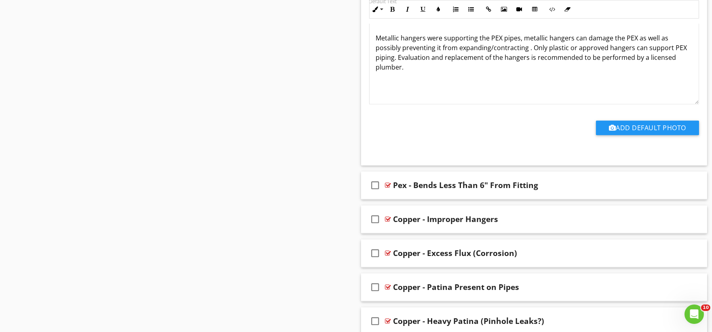
scroll to position [11146, 0]
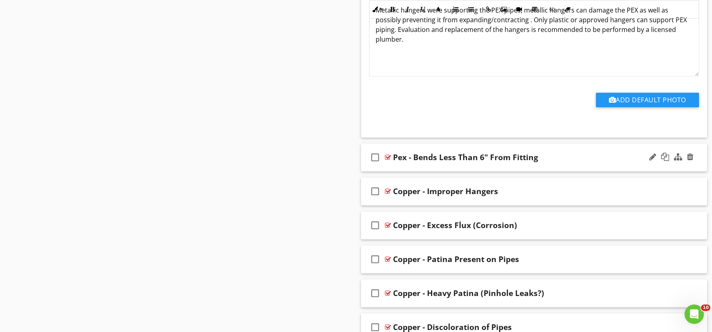
click at [400, 172] on div "check_box_outline_blank Pex - Bends Less Than 6" From Fitting" at bounding box center [534, 158] width 347 height 28
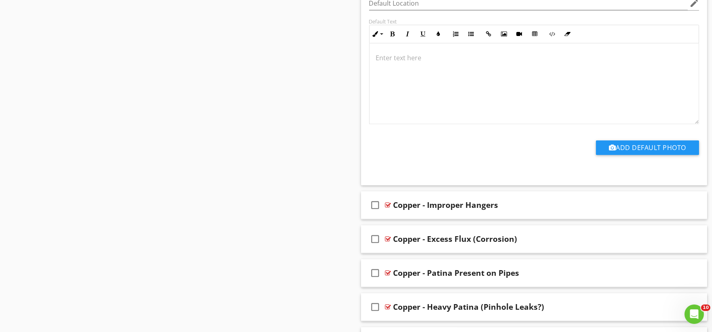
scroll to position [11416, 0]
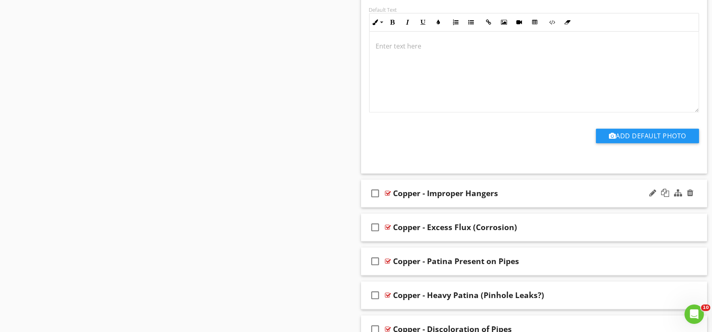
click at [393, 208] on div "check_box_outline_blank Copper - Improper Hangers" at bounding box center [534, 194] width 347 height 28
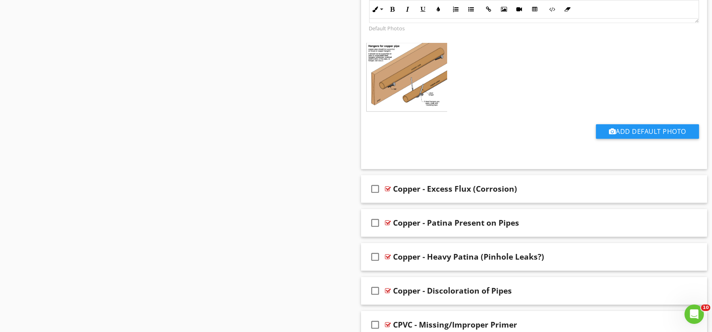
scroll to position [11820, 0]
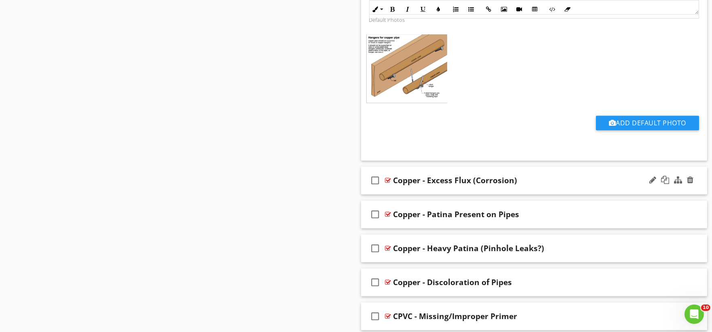
click at [399, 195] on div "check_box_outline_blank Copper - Excess Flux (Corrosion)" at bounding box center [534, 181] width 347 height 28
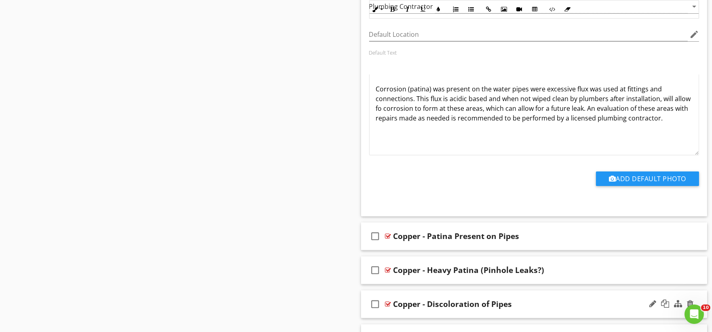
scroll to position [12225, 0]
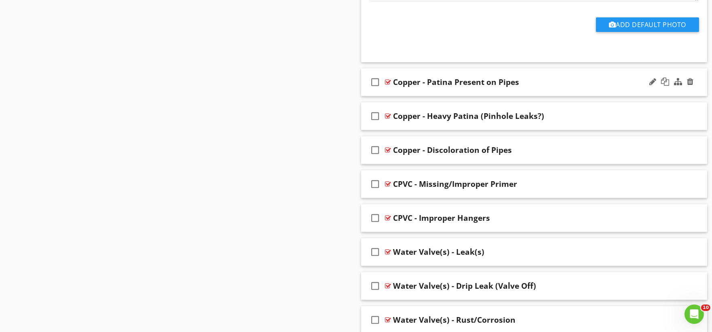
click at [412, 96] on div "check_box_outline_blank Copper - Patina Present on Pipes" at bounding box center [534, 82] width 347 height 28
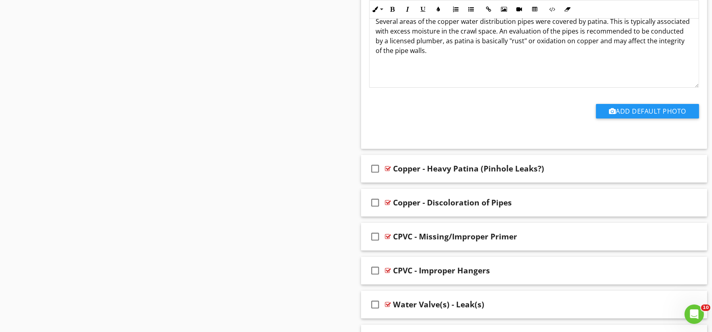
scroll to position [12494, 0]
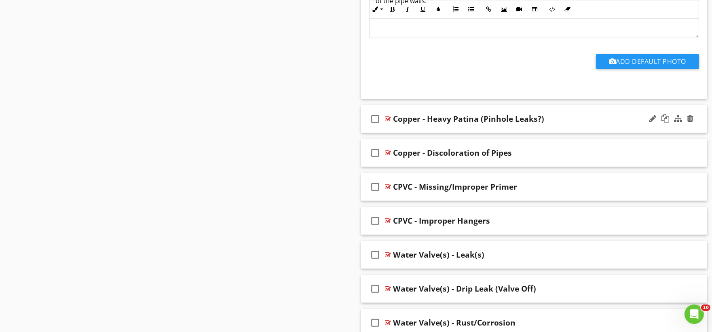
click at [423, 133] on div "check_box_outline_blank Copper - Heavy Patina (Pinhole Leaks?)" at bounding box center [534, 119] width 347 height 28
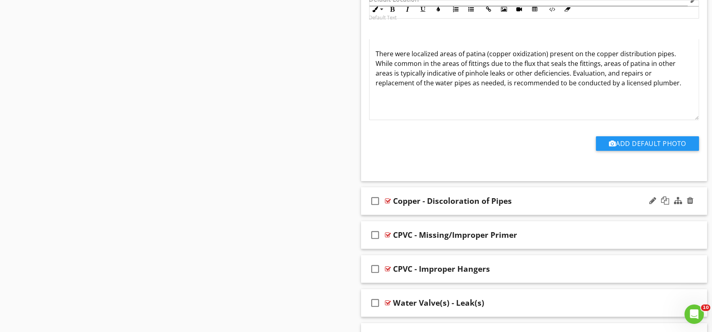
scroll to position [12764, 0]
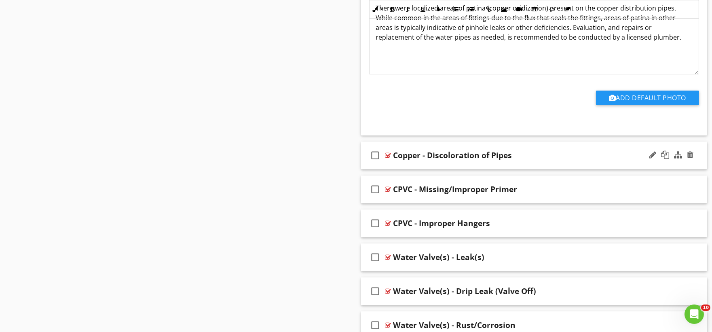
click at [410, 169] on div "check_box_outline_blank Copper - Discoloration of Pipes" at bounding box center [534, 156] width 347 height 28
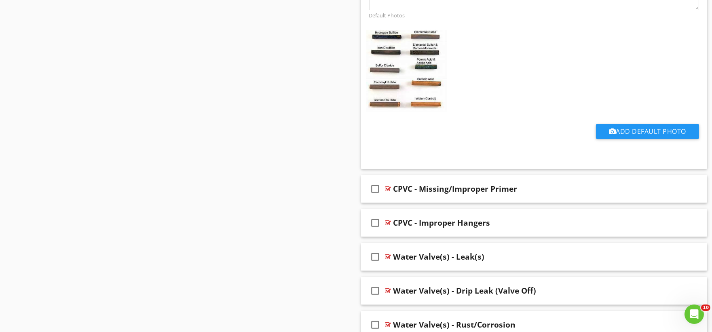
scroll to position [13213, 0]
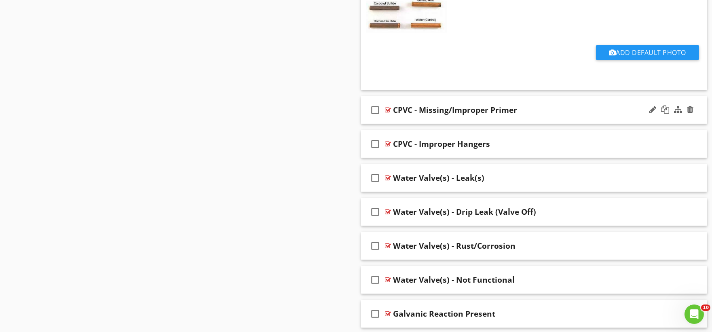
click at [412, 124] on div "check_box_outline_blank CPVC - Missing/Improper Primer" at bounding box center [534, 110] width 347 height 28
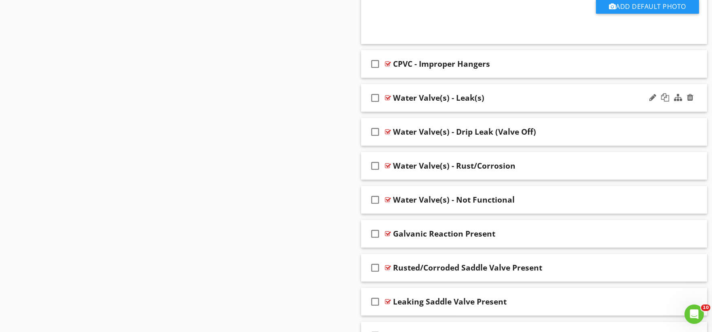
scroll to position [13573, 0]
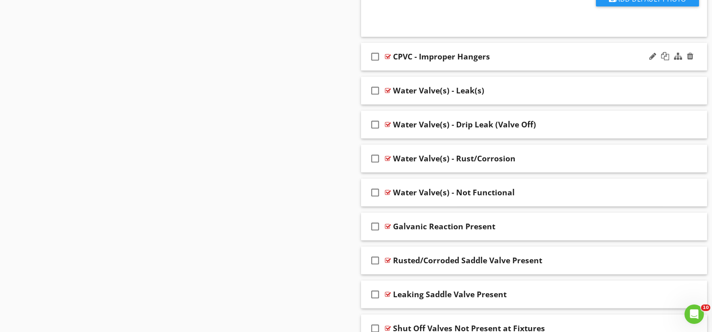
click at [406, 71] on div "check_box_outline_blank CPVC - Improper Hangers" at bounding box center [534, 57] width 347 height 28
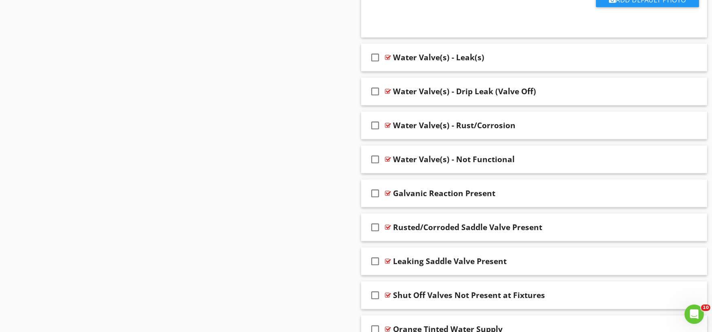
scroll to position [13887, 0]
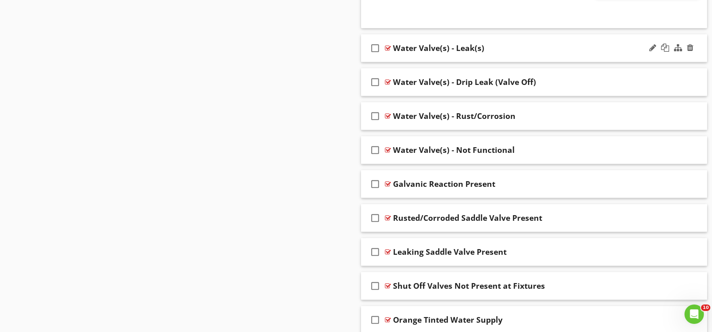
click at [411, 62] on div "check_box_outline_blank Water Valve(s) - Leak(s)" at bounding box center [534, 48] width 347 height 28
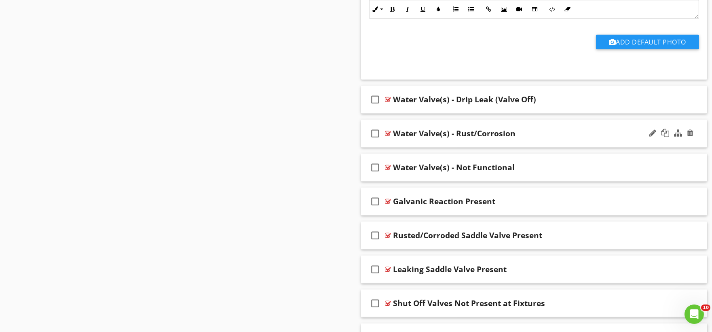
scroll to position [14157, 0]
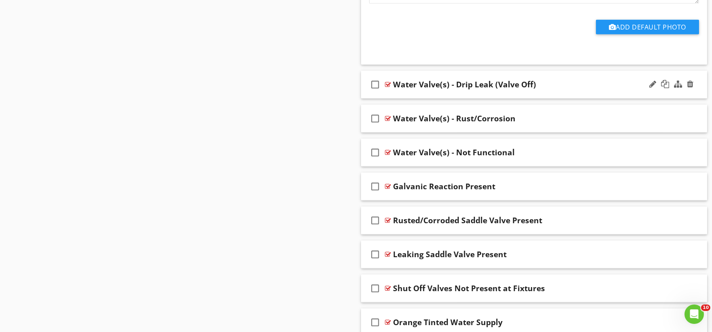
click at [412, 99] on div "check_box_outline_blank Water Valve(s) - Drip Leak (Valve Off)" at bounding box center [534, 85] width 347 height 28
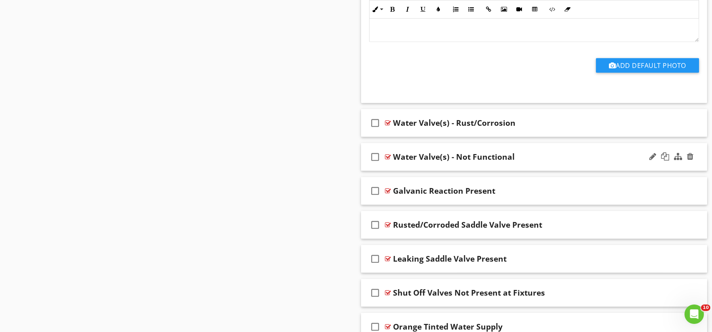
scroll to position [14427, 0]
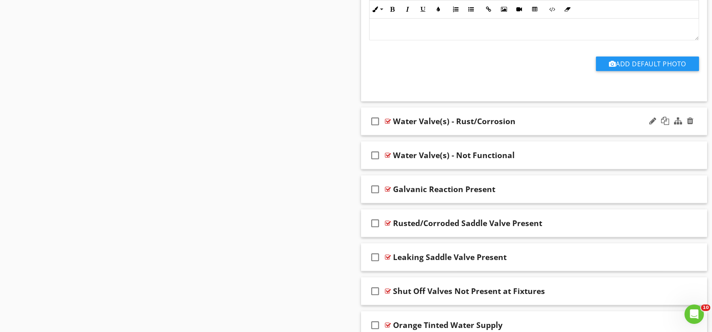
click at [398, 136] on div "check_box_outline_blank Water Valve(s) - Rust/Corrosion" at bounding box center [534, 122] width 347 height 28
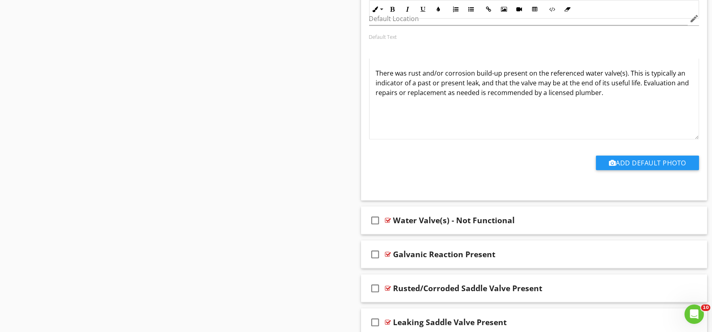
scroll to position [14696, 0]
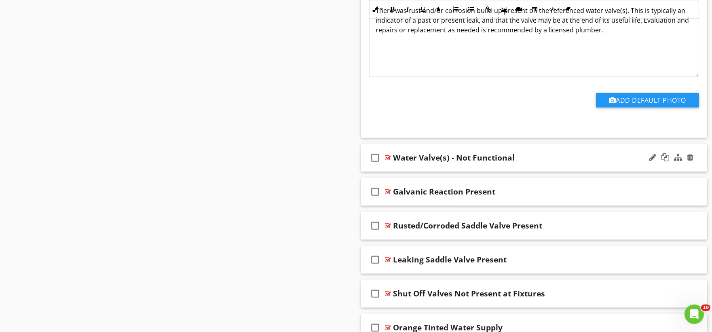
click at [402, 172] on div "check_box_outline_blank Water Valve(s) - Not Functional" at bounding box center [534, 158] width 347 height 28
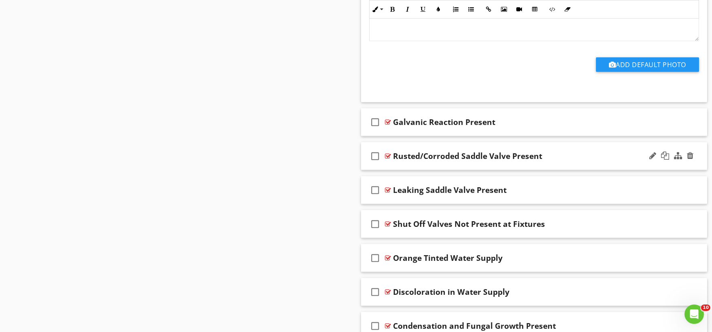
scroll to position [15056, 0]
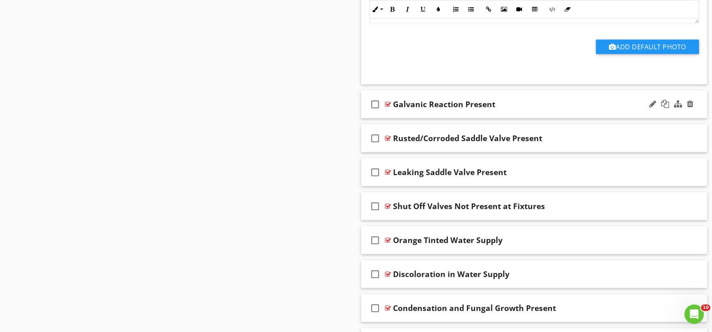
click at [405, 119] on div "check_box_outline_blank Galvanic Reaction Present" at bounding box center [534, 105] width 347 height 28
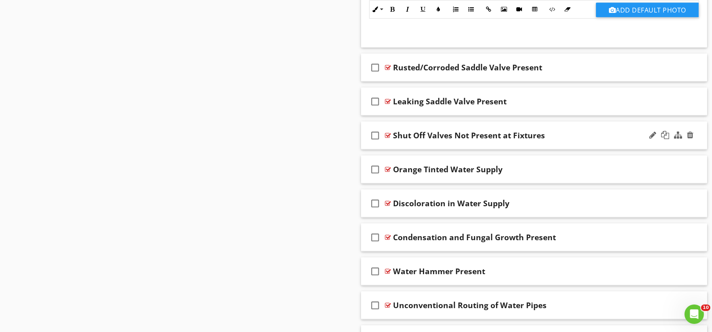
scroll to position [15416, 0]
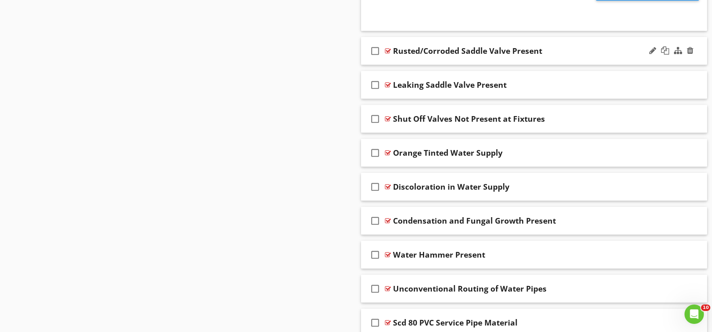
click at [409, 65] on div "check_box_outline_blank Rusted/Corroded Saddle Valve Present" at bounding box center [534, 51] width 347 height 28
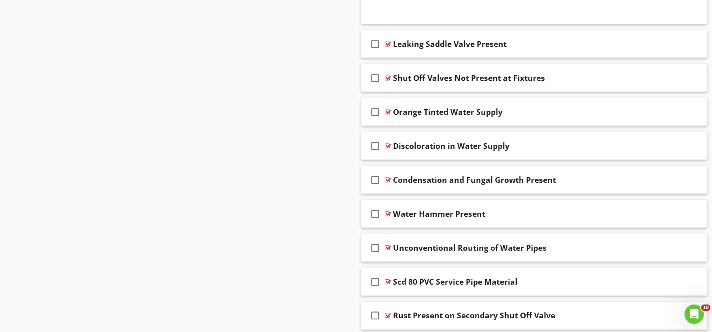
scroll to position [15730, 0]
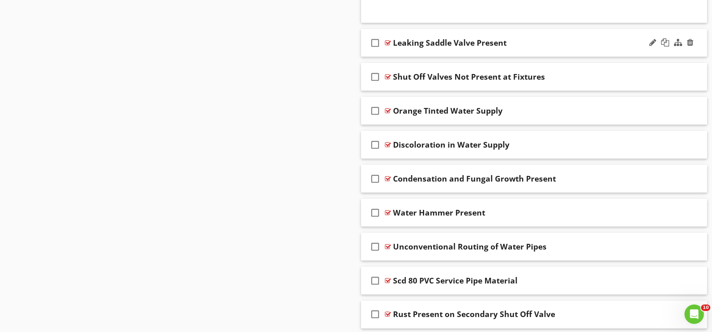
click at [413, 57] on div "check_box_outline_blank Leaking Saddle Valve Present" at bounding box center [534, 43] width 347 height 28
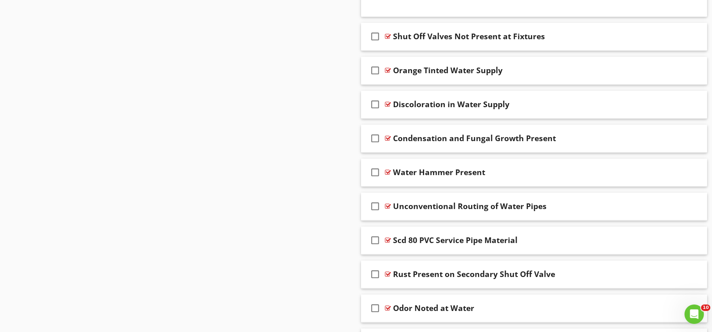
scroll to position [16045, 0]
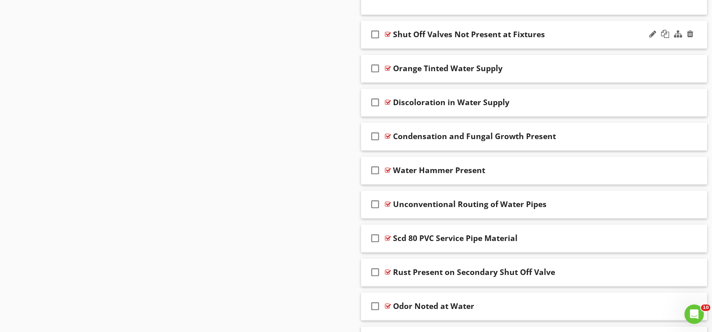
click at [426, 49] on div "check_box_outline_blank Shut Off Valves Not Present at Fixtures" at bounding box center [534, 35] width 347 height 28
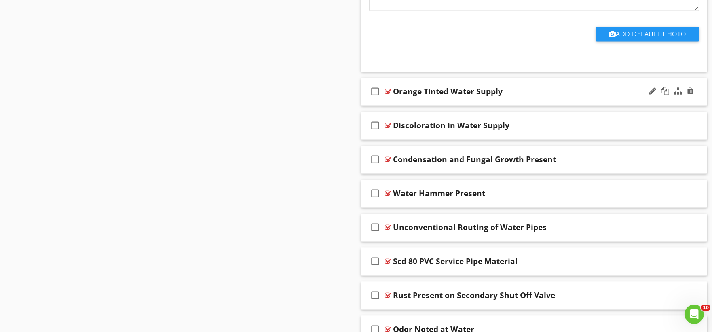
scroll to position [16314, 0]
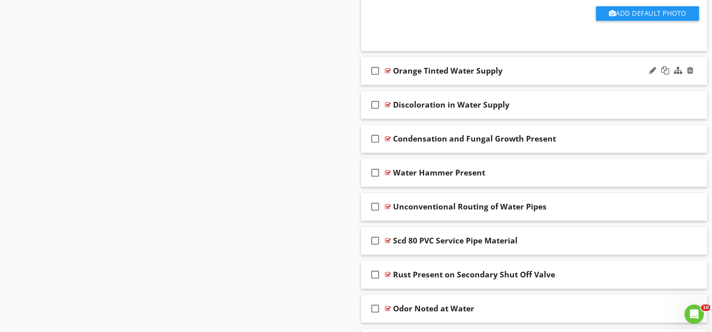
click at [417, 85] on div "check_box_outline_blank Orange Tinted Water Supply" at bounding box center [534, 71] width 347 height 28
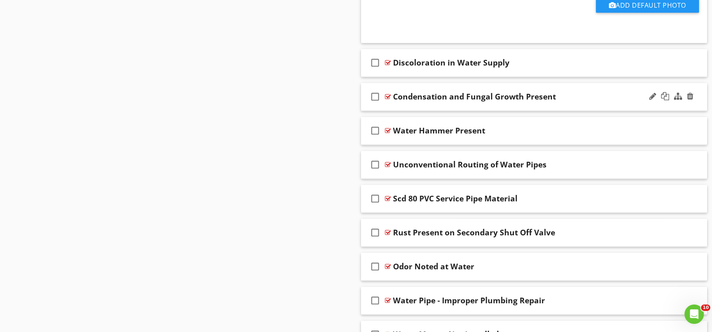
scroll to position [16629, 0]
click at [410, 76] on div "check_box_outline_blank Discoloration in Water Supply" at bounding box center [534, 63] width 347 height 28
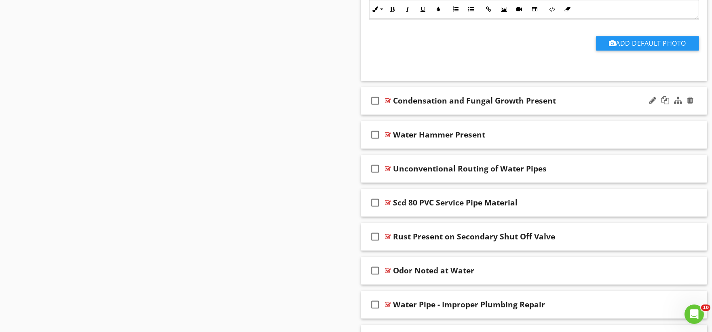
scroll to position [16898, 0]
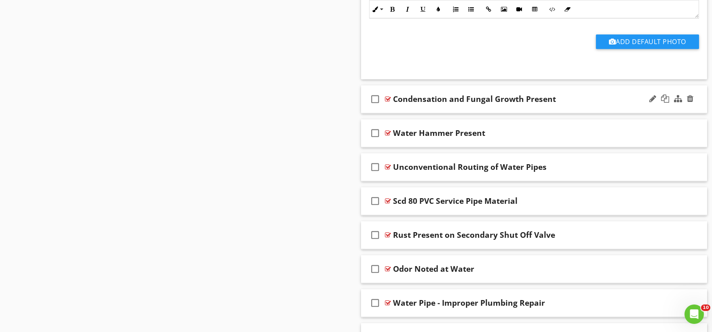
click at [400, 113] on div "check_box_outline_blank Condensation and Fungal Growth Present" at bounding box center [534, 99] width 347 height 28
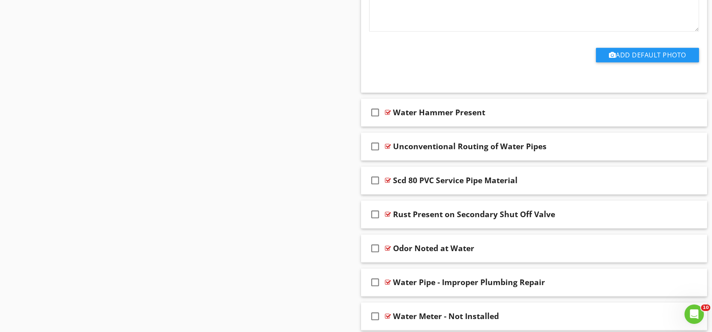
scroll to position [17213, 0]
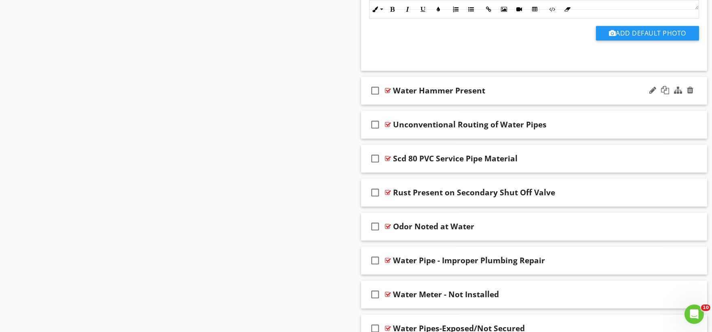
click at [422, 105] on div "check_box_outline_blank Water Hammer Present" at bounding box center [534, 91] width 347 height 28
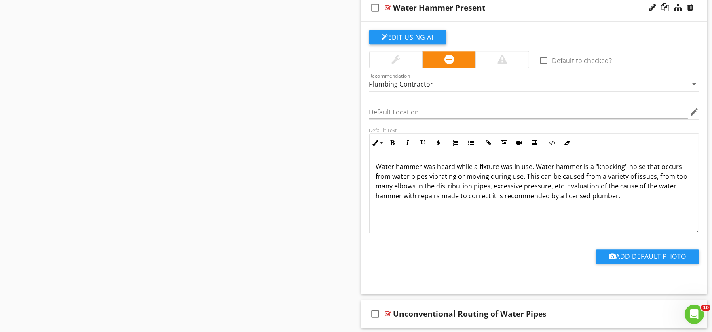
scroll to position [17438, 0]
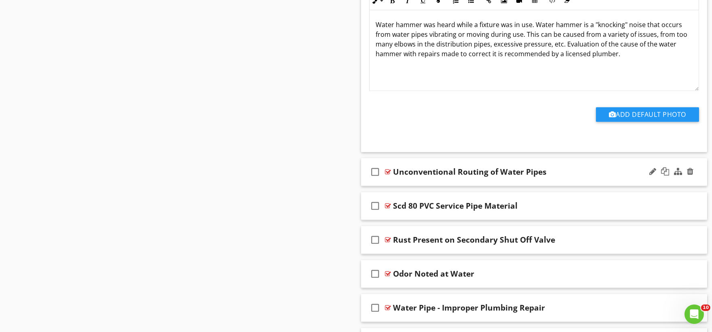
click at [417, 186] on div "check_box_outline_blank Unconventional Routing of Water Pipes" at bounding box center [534, 172] width 347 height 28
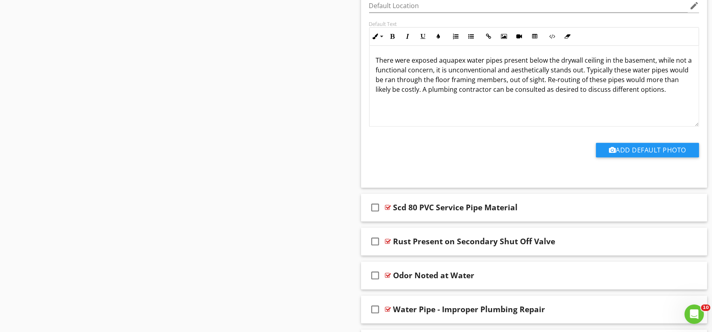
scroll to position [17752, 0]
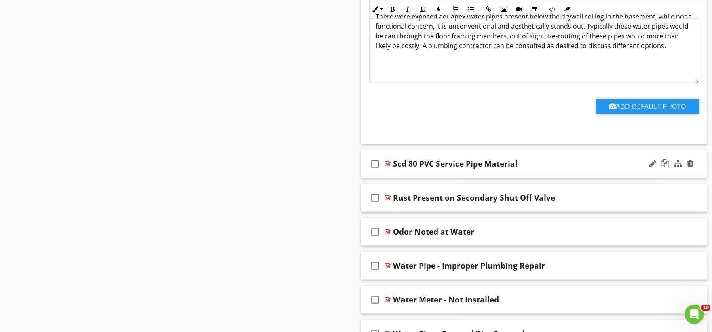
click at [409, 178] on div "check_box_outline_blank Scd 80 PVC Service Pipe Material" at bounding box center [534, 164] width 347 height 28
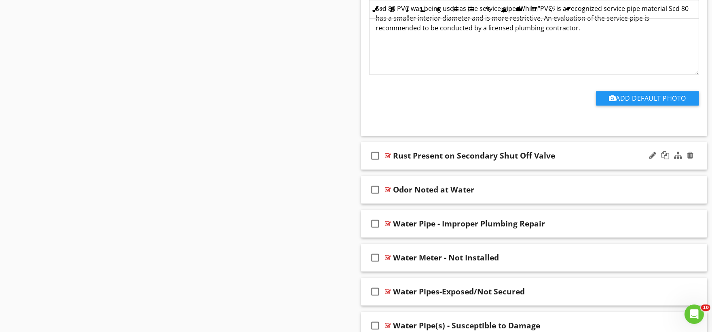
scroll to position [18067, 0]
click at [398, 169] on div "check_box_outline_blank Rust Present on Secondary Shut Off Valve" at bounding box center [534, 156] width 347 height 28
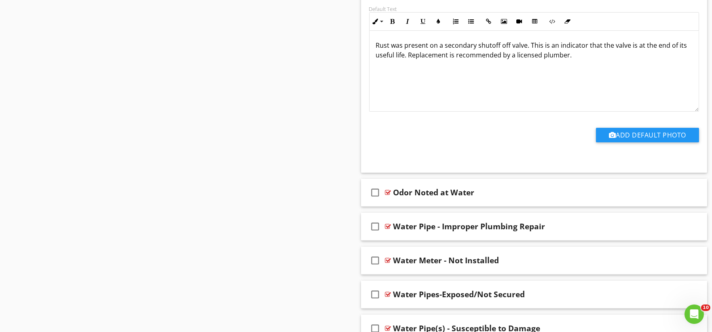
scroll to position [18337, 0]
click at [405, 206] on div "check_box_outline_blank Odor Noted at Water" at bounding box center [534, 192] width 347 height 28
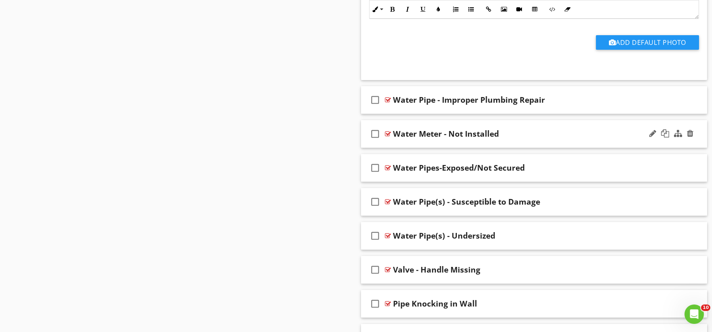
scroll to position [18741, 0]
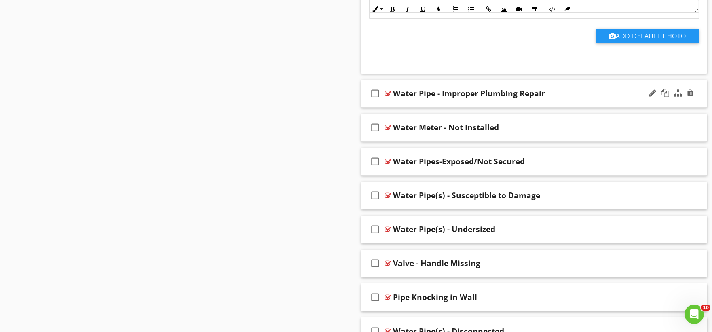
click at [407, 108] on div "check_box_outline_blank Water Pipe - Improper Plumbing Repair" at bounding box center [534, 94] width 347 height 28
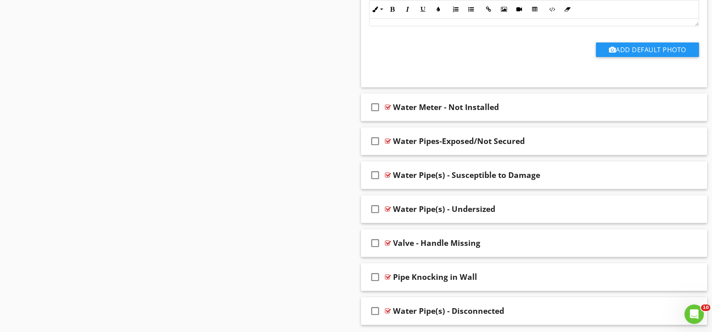
scroll to position [19056, 0]
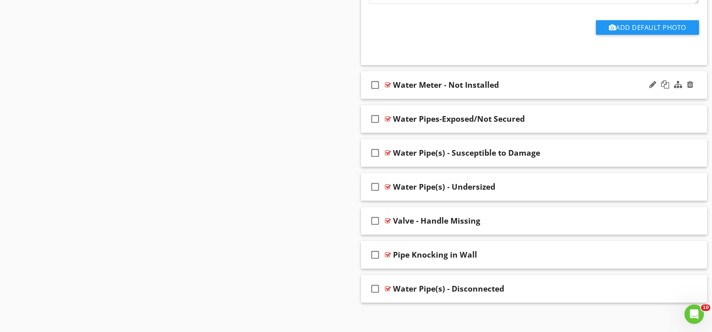
click at [407, 99] on div "check_box_outline_blank Water Meter - Not Installed" at bounding box center [534, 85] width 347 height 28
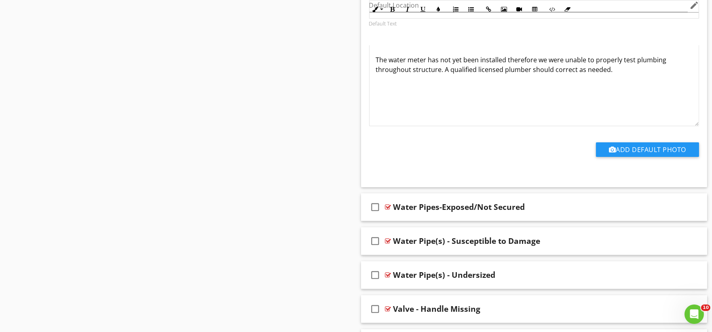
scroll to position [19325, 0]
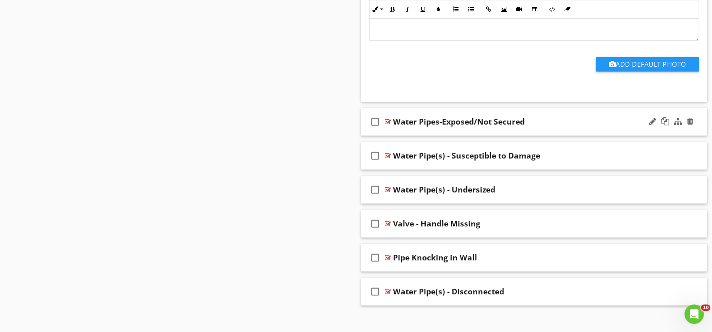
click at [406, 136] on div "check_box_outline_blank Water Pipes-Exposed/Not Secured" at bounding box center [534, 122] width 347 height 28
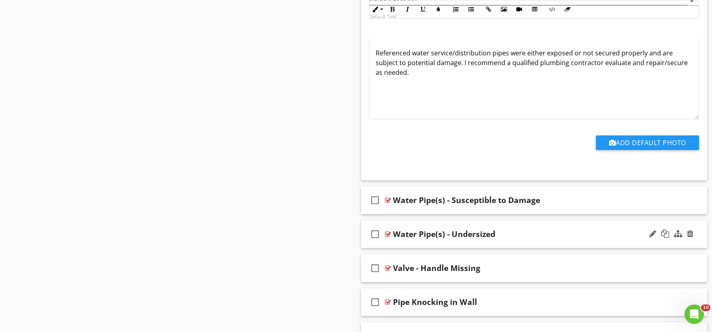
scroll to position [19620, 0]
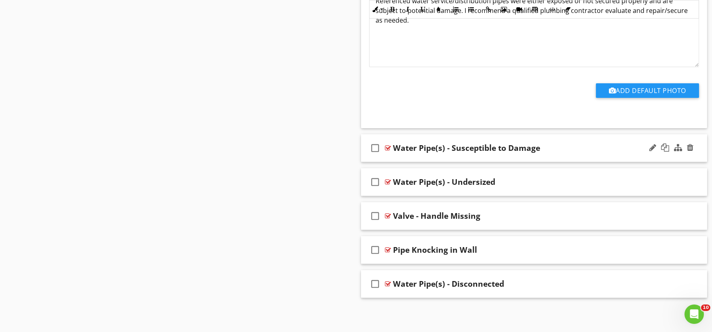
click at [402, 159] on div "check_box_outline_blank Water Pipe(s) - Susceptible to Damage" at bounding box center [534, 148] width 347 height 28
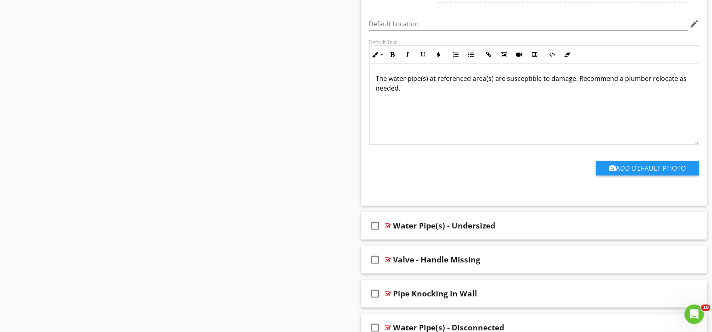
scroll to position [19892, 0]
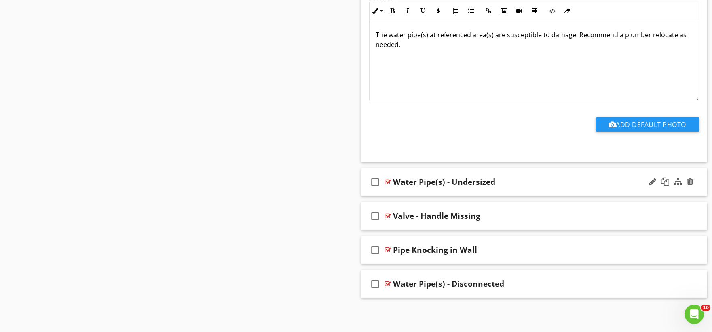
click at [415, 193] on div "check_box_outline_blank Water Pipe(s) - Undersized" at bounding box center [534, 182] width 347 height 28
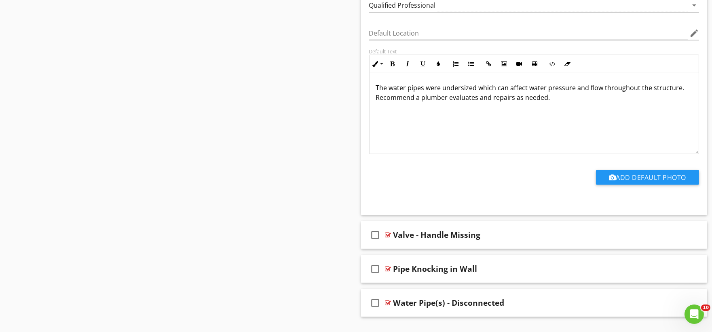
scroll to position [20165, 0]
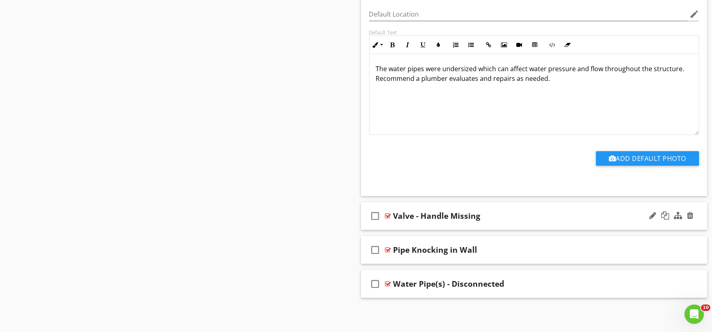
click at [405, 222] on div "check_box_outline_blank Valve - Handle Missing" at bounding box center [534, 216] width 347 height 28
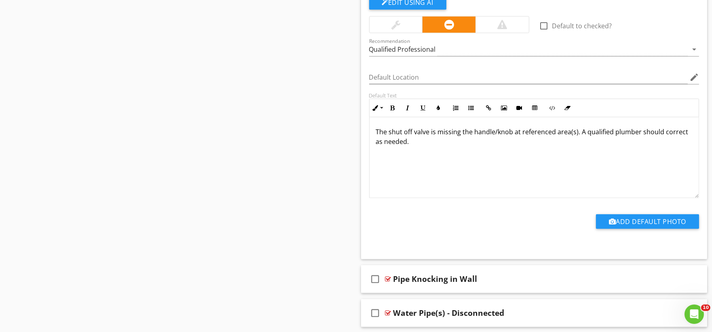
scroll to position [20437, 0]
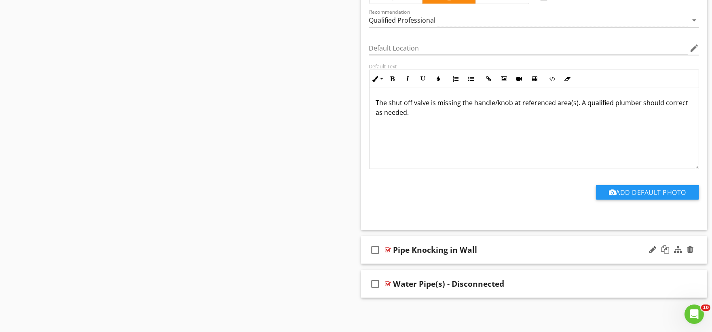
click at [413, 259] on div "check_box_outline_blank Pipe Knocking in Wall" at bounding box center [534, 250] width 347 height 28
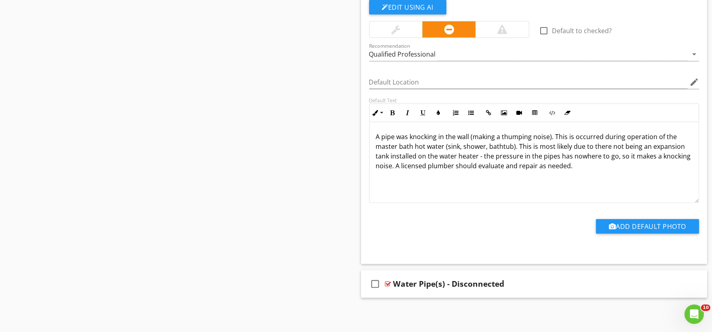
scroll to position [20710, 0]
click at [417, 290] on div "check_box_outline_blank Water Pipe(s) - Disconnected" at bounding box center [534, 284] width 347 height 28
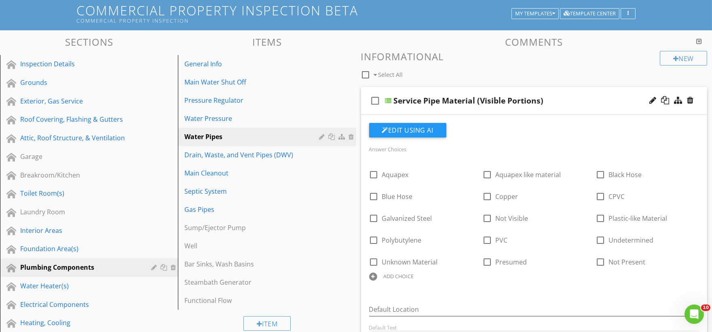
scroll to position [0, 0]
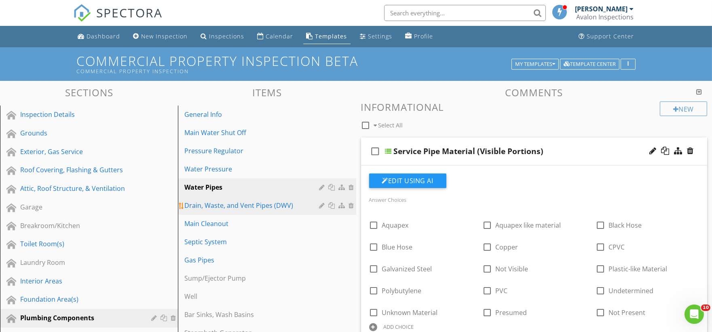
click at [246, 208] on div "Drain, Waste, and Vent Pipes (DWV)" at bounding box center [252, 206] width 137 height 10
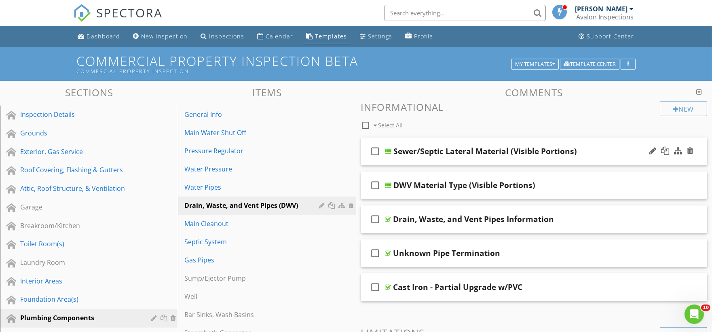
click at [415, 159] on div "check_box_outline_blank Sewer/Septic Lateral Material (Visible Portions)" at bounding box center [534, 152] width 347 height 28
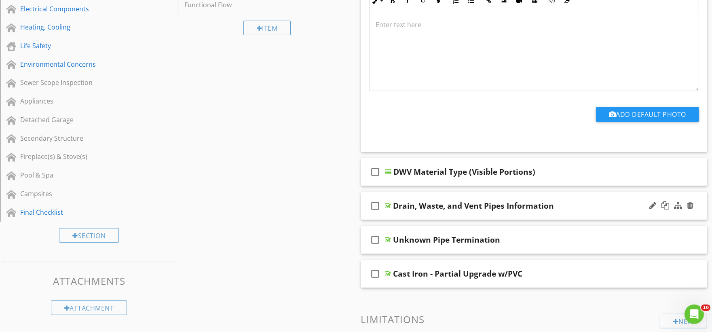
scroll to position [359, 0]
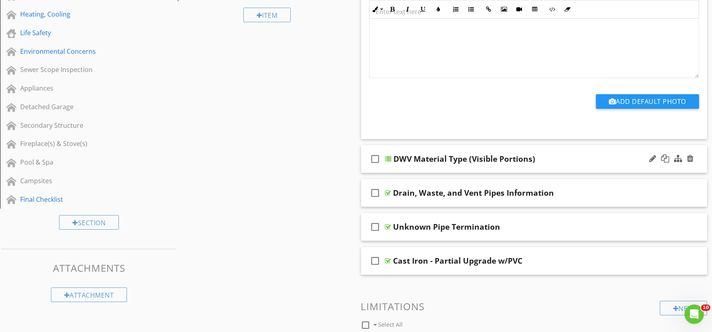
click at [409, 168] on div "check_box_outline_blank DWV Material Type (Visible Portions)" at bounding box center [534, 159] width 347 height 28
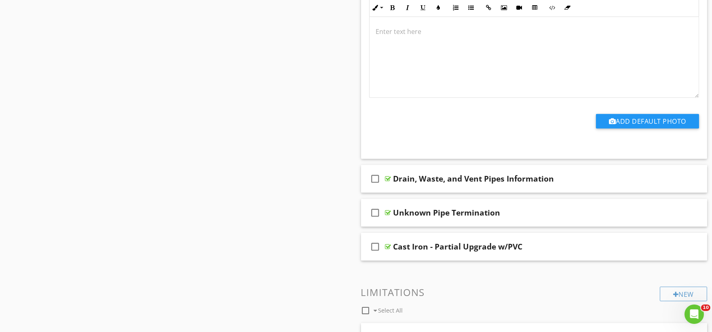
scroll to position [719, 0]
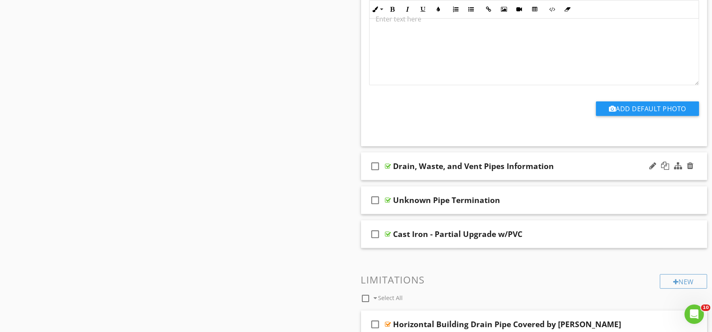
click at [411, 177] on div "check_box_outline_blank Drain, Waste, and Vent Pipes Information" at bounding box center [534, 166] width 347 height 28
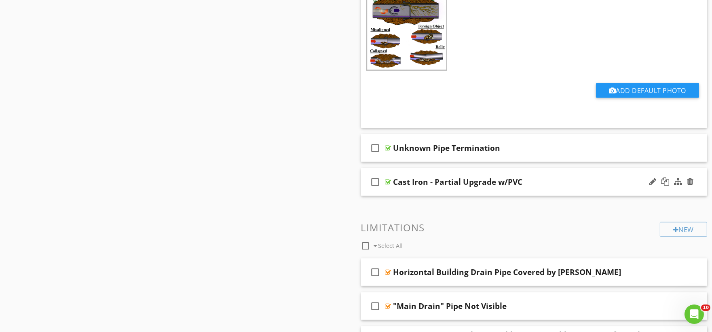
scroll to position [1123, 0]
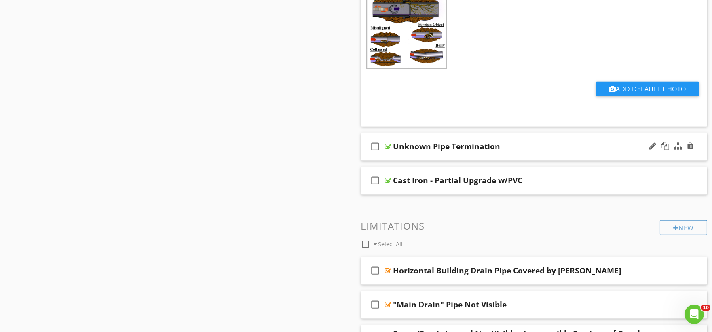
click at [421, 156] on div "check_box_outline_blank Unknown Pipe Termination" at bounding box center [534, 147] width 347 height 28
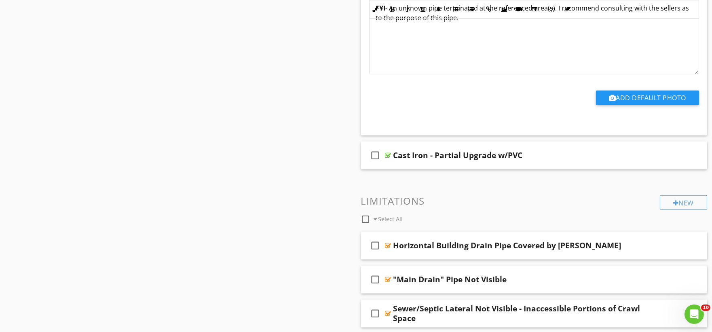
scroll to position [1393, 0]
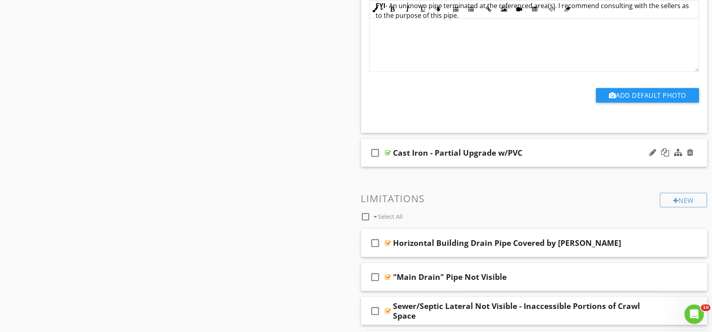
click at [416, 162] on div "check_box_outline_blank Cast Iron - Partial Upgrade w/PVC" at bounding box center [534, 153] width 347 height 28
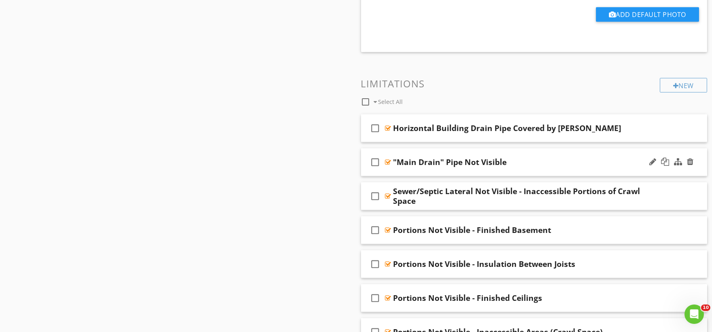
scroll to position [1753, 0]
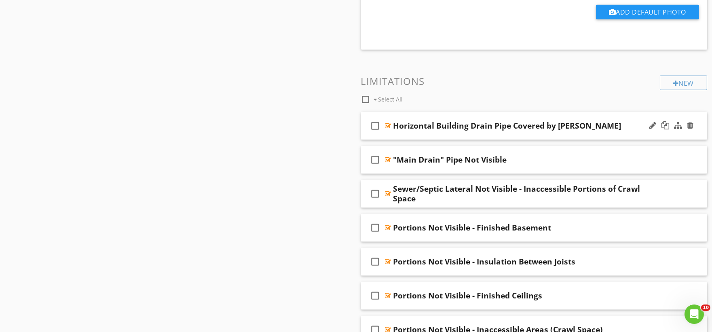
click at [403, 136] on div "check_box_outline_blank Horizontal Building Drain Pipe Covered by [PERSON_NAME]" at bounding box center [534, 126] width 347 height 28
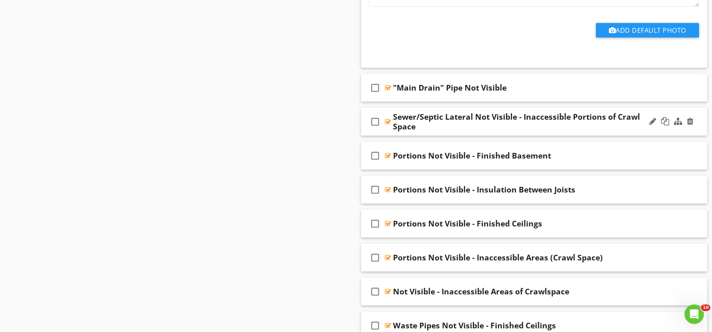
scroll to position [2067, 0]
click at [407, 95] on div "check_box_outline_blank "Main Drain" Pipe Not Visible" at bounding box center [534, 88] width 347 height 28
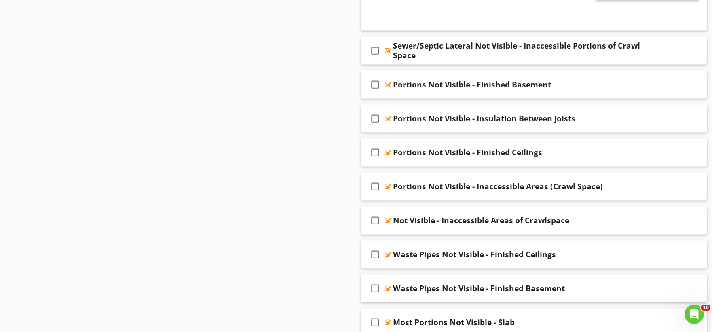
scroll to position [2382, 0]
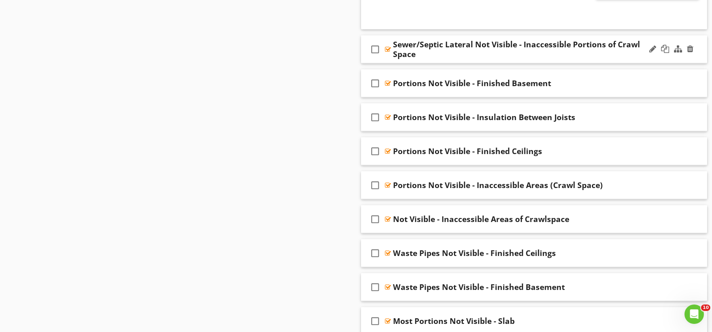
click at [439, 61] on div "check_box_outline_blank Sewer/Septic Lateral Not Visible - Inaccessible Portion…" at bounding box center [534, 50] width 347 height 28
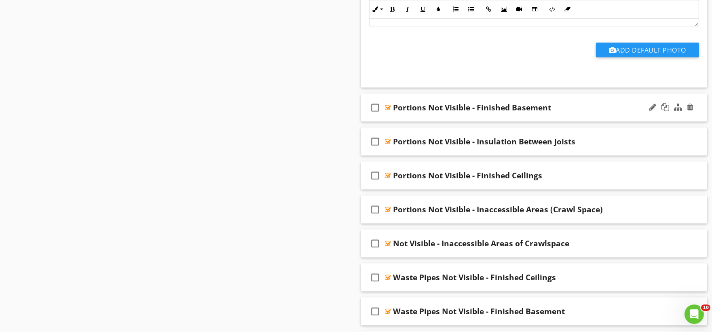
scroll to position [2607, 0]
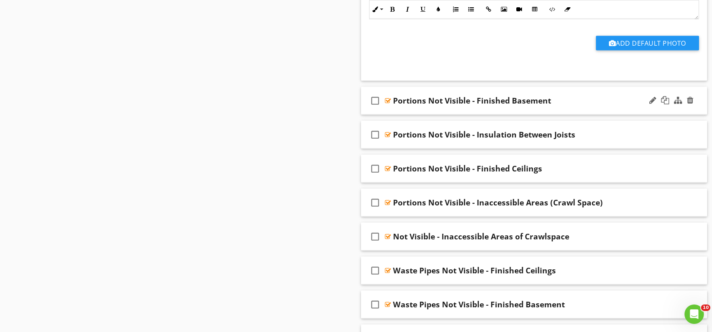
click at [429, 110] on div "check_box_outline_blank Portions Not Visible - Finished Basement" at bounding box center [534, 101] width 347 height 28
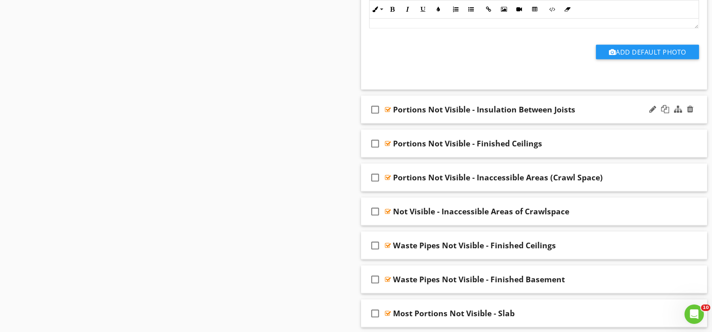
scroll to position [2876, 0]
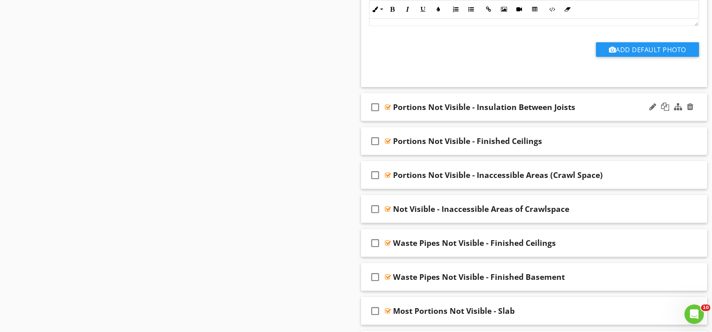
click at [431, 117] on div "check_box_outline_blank Portions Not Visible - Insulation Between Joists" at bounding box center [534, 107] width 347 height 28
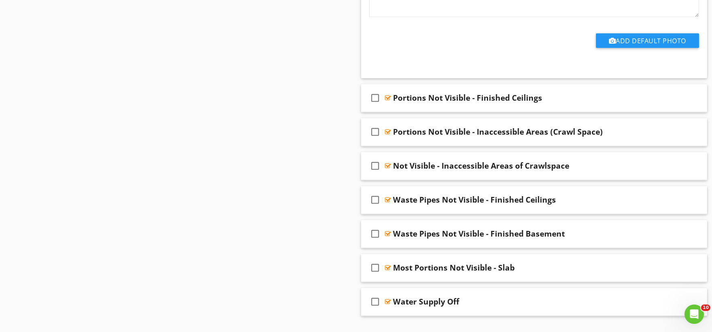
scroll to position [3191, 0]
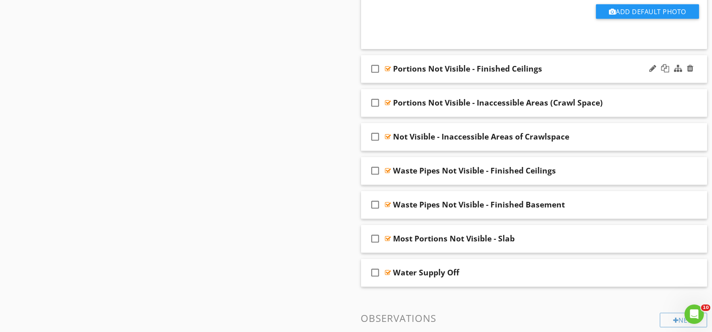
click at [409, 81] on div "check_box_outline_blank Portions Not Visible - Finished Ceilings" at bounding box center [534, 69] width 347 height 28
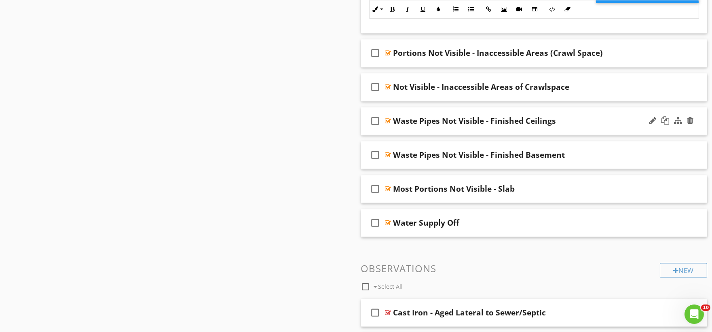
scroll to position [3505, 0]
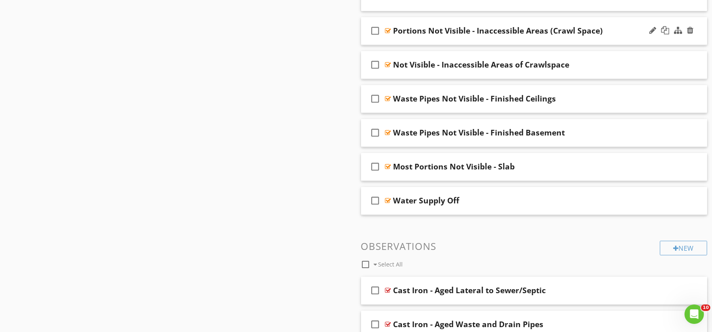
click at [412, 42] on div "check_box_outline_blank Portions Not Visible - Inaccessible Areas (Crawl Space)" at bounding box center [534, 31] width 347 height 28
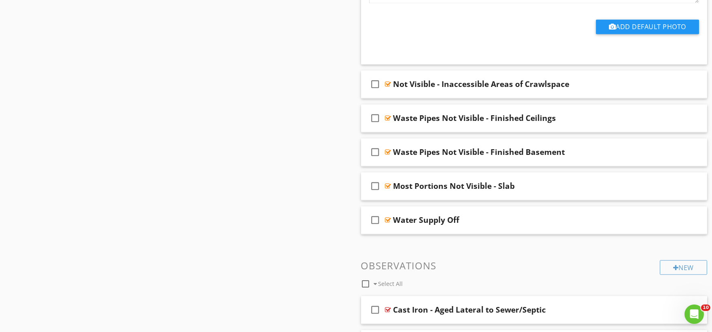
scroll to position [3730, 0]
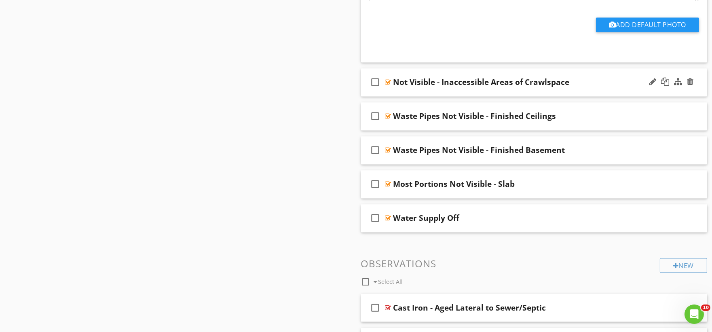
click at [405, 94] on div "check_box_outline_blank Not Visible - Inaccessible Areas of Crawlspace" at bounding box center [534, 82] width 347 height 28
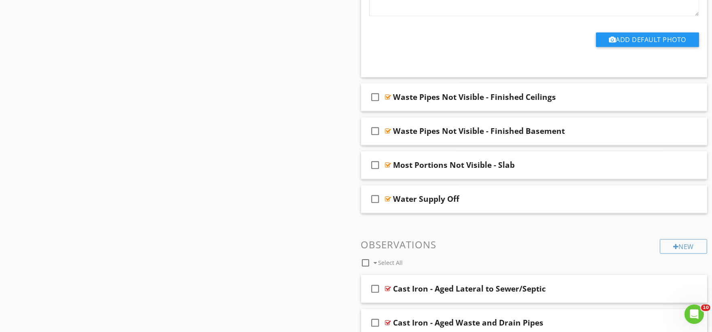
scroll to position [4000, 0]
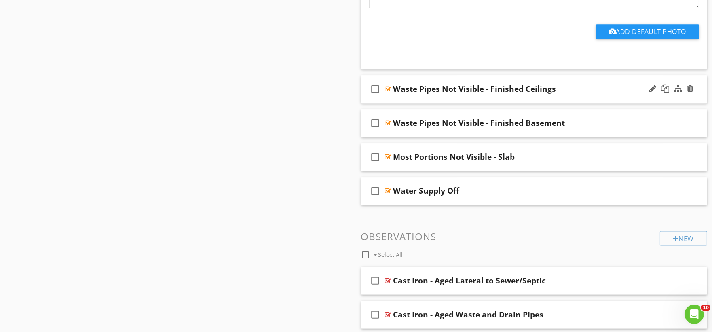
click at [396, 102] on div "check_box_outline_blank Waste Pipes Not Visible - Finished Ceilings" at bounding box center [534, 89] width 347 height 28
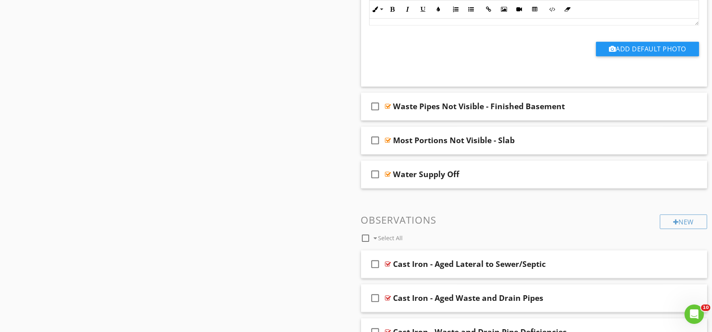
scroll to position [4269, 0]
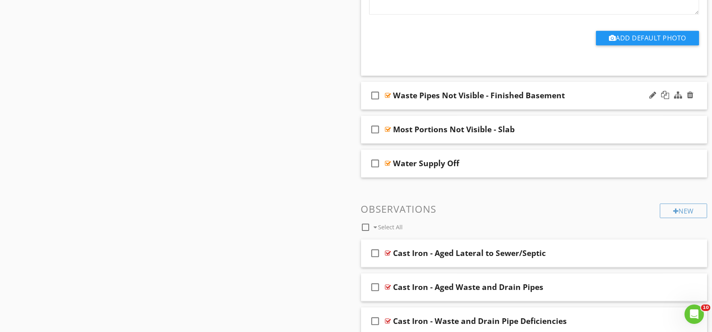
click at [427, 106] on div "check_box_outline_blank Waste Pipes Not Visible - Finished Basement" at bounding box center [534, 96] width 347 height 28
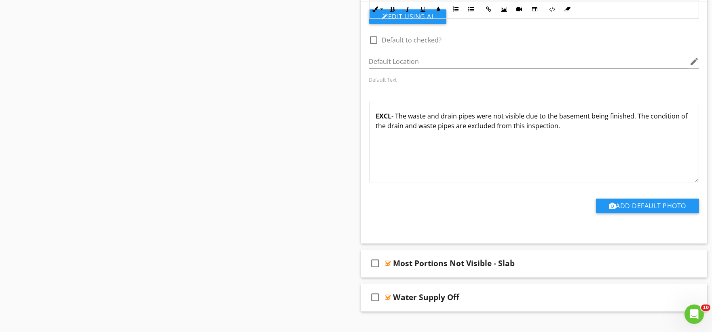
scroll to position [4539, 0]
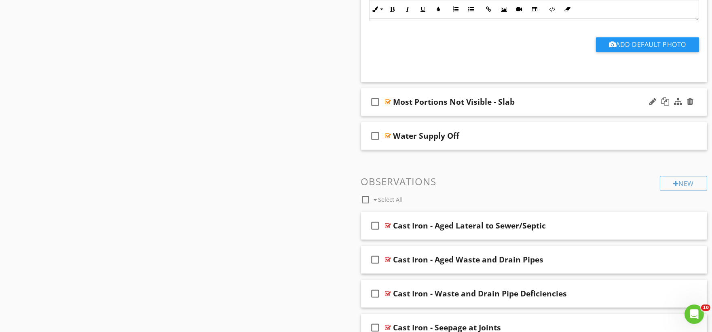
click at [407, 112] on div "check_box_outline_blank Most Portions Not Visible - Slab" at bounding box center [534, 102] width 347 height 28
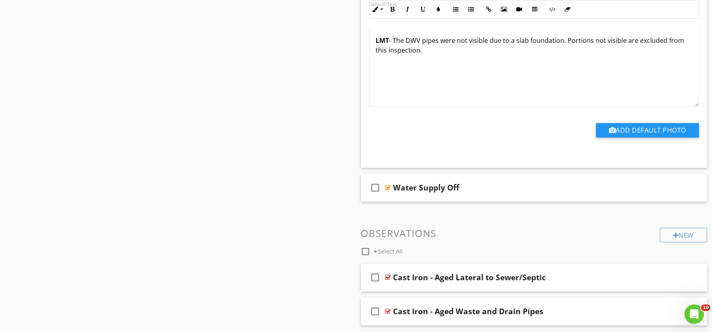
scroll to position [4809, 0]
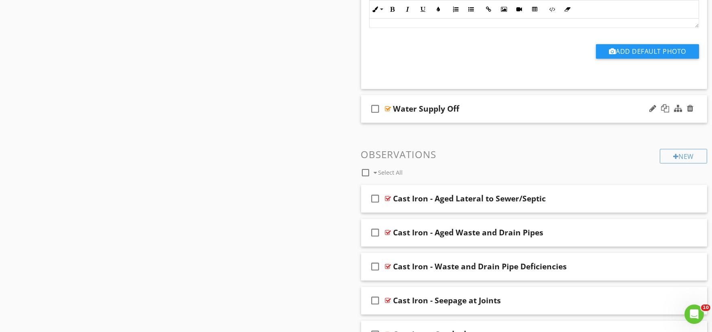
click at [398, 119] on div "check_box_outline_blank Water Supply Off" at bounding box center [534, 109] width 347 height 28
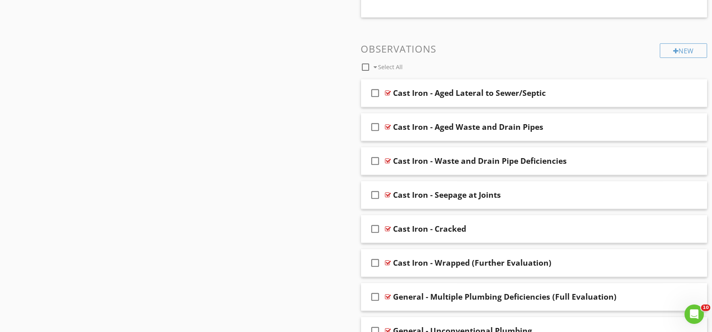
scroll to position [5168, 0]
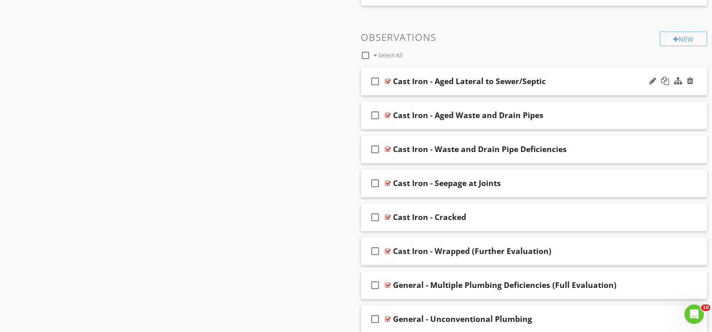
click at [398, 95] on div "check_box_outline_blank Cast Iron - Aged Lateral to Sewer/Septic" at bounding box center [534, 82] width 347 height 28
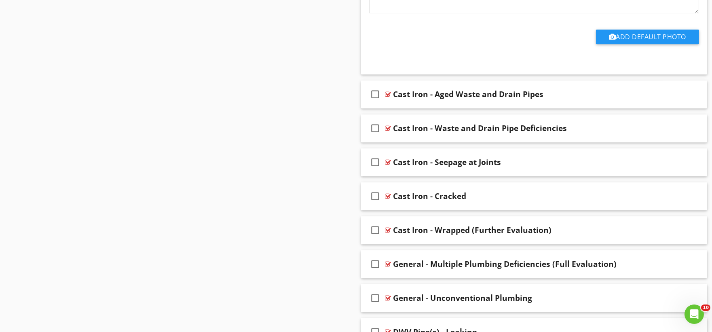
scroll to position [5483, 0]
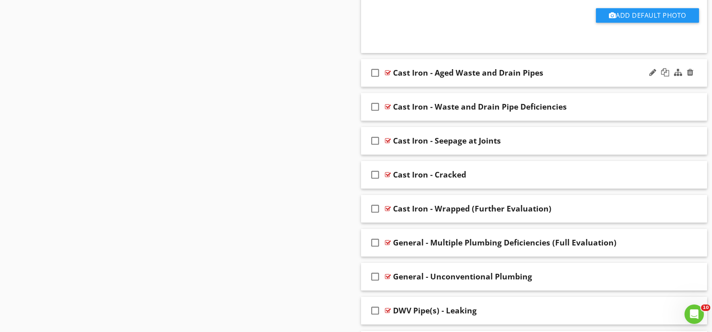
click at [414, 87] on div "check_box_outline_blank Cast Iron - Aged Waste and Drain Pipes" at bounding box center [534, 73] width 347 height 28
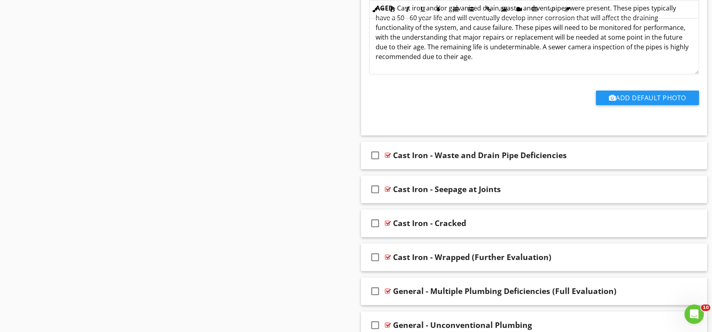
scroll to position [5708, 0]
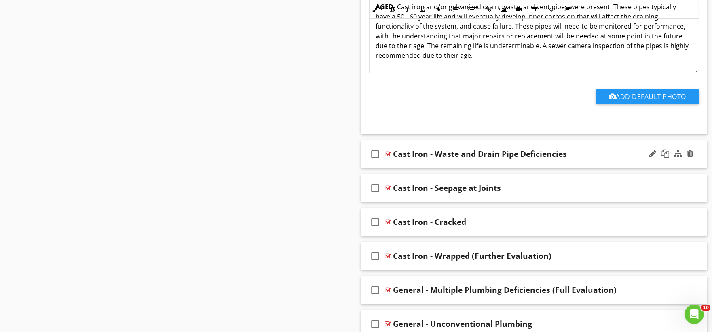
click at [402, 168] on div "check_box_outline_blank Cast Iron - Waste and Drain Pipe Deficiencies" at bounding box center [534, 154] width 347 height 28
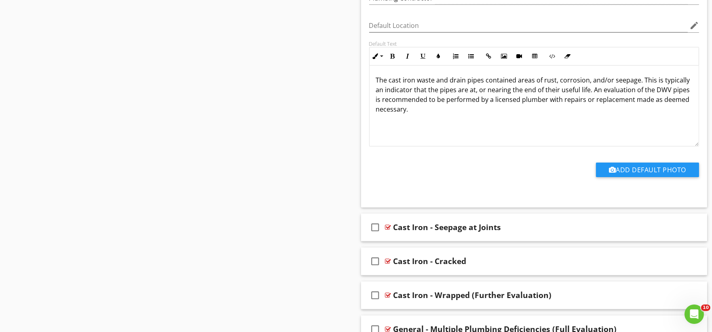
scroll to position [5977, 0]
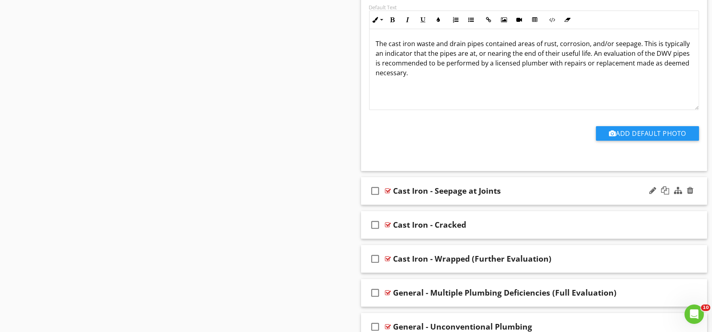
click at [408, 203] on div "check_box_outline_blank Cast Iron - Seepage at Joints" at bounding box center [534, 191] width 347 height 28
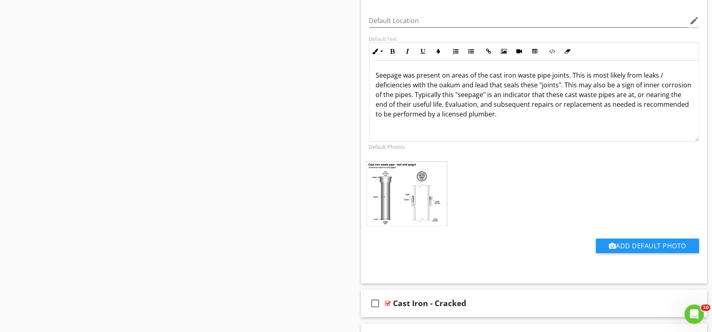
scroll to position [6292, 0]
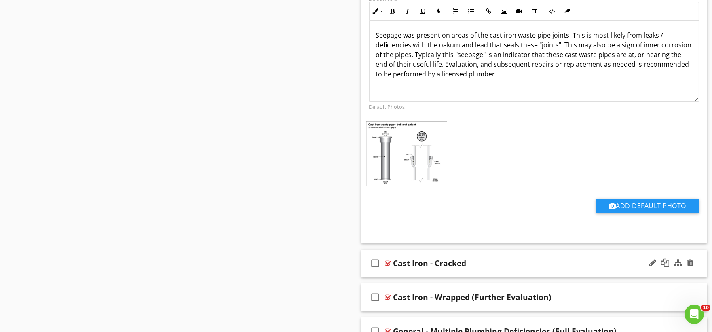
click at [415, 275] on div "check_box_outline_blank Cast Iron - Cracked" at bounding box center [534, 264] width 347 height 28
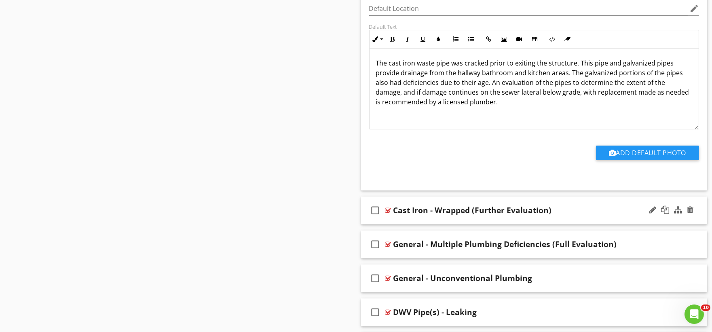
scroll to position [6651, 0]
click at [410, 224] on div "check_box_outline_blank Cast Iron - Wrapped (Further Evaluation)" at bounding box center [534, 210] width 347 height 28
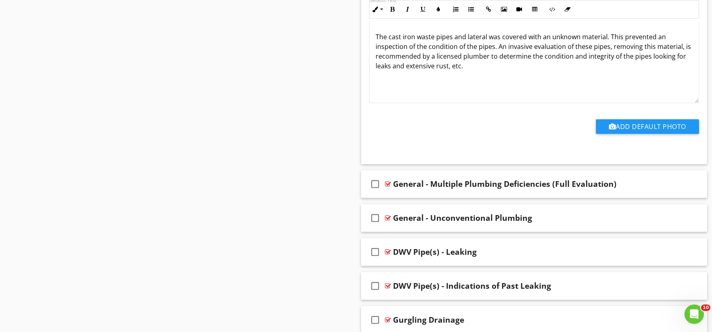
scroll to position [7011, 0]
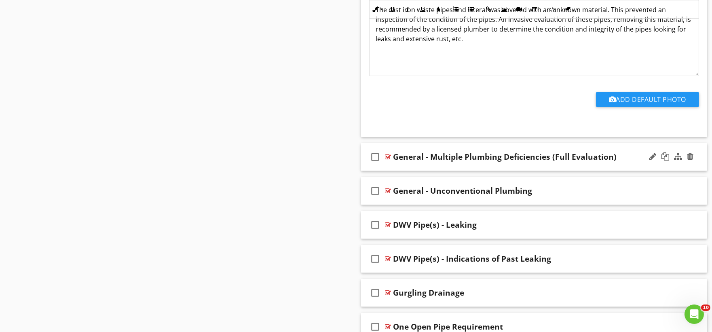
click at [418, 171] on div "check_box_outline_blank General - Multiple Plumbing Deficiencies (Full Evaluati…" at bounding box center [534, 157] width 347 height 28
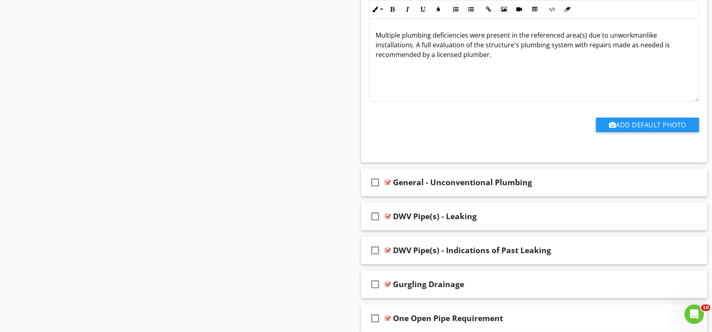
scroll to position [7326, 0]
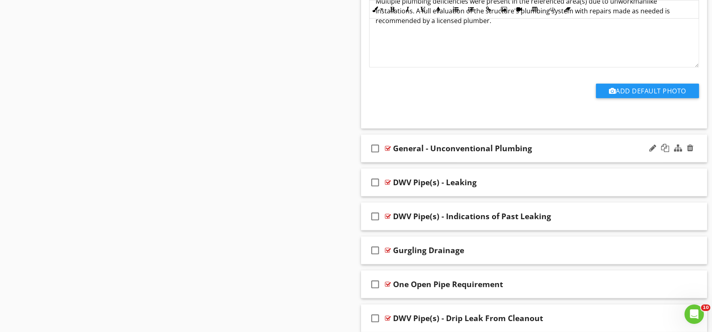
click at [421, 162] on div "check_box_outline_blank General - Unconventional Plumbing" at bounding box center [534, 149] width 347 height 28
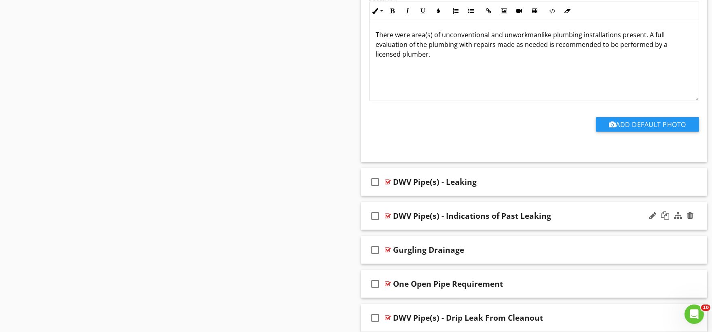
scroll to position [7640, 0]
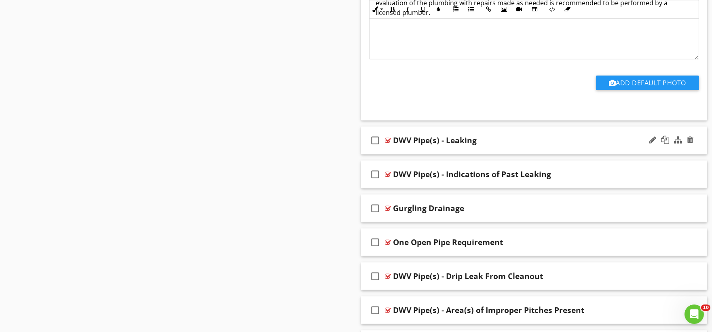
click at [422, 155] on div "check_box_outline_blank DWV Pipe(s) - Leaking" at bounding box center [534, 141] width 347 height 28
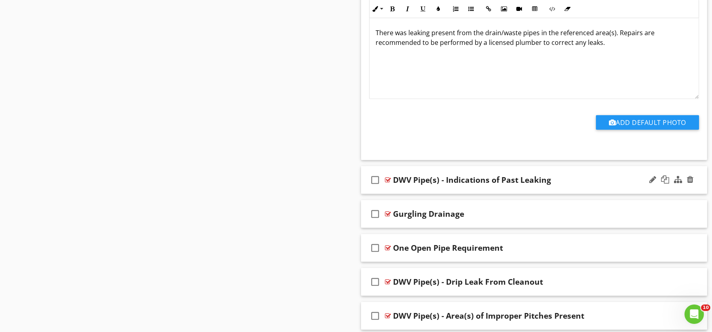
scroll to position [7910, 0]
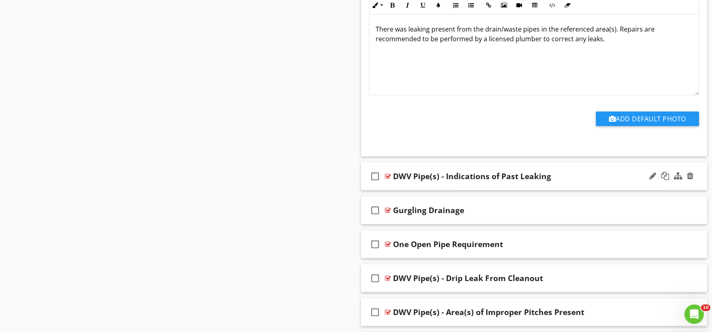
click at [401, 191] on div "check_box_outline_blank DWV Pipe(s) - Indications of Past Leaking" at bounding box center [534, 177] width 347 height 28
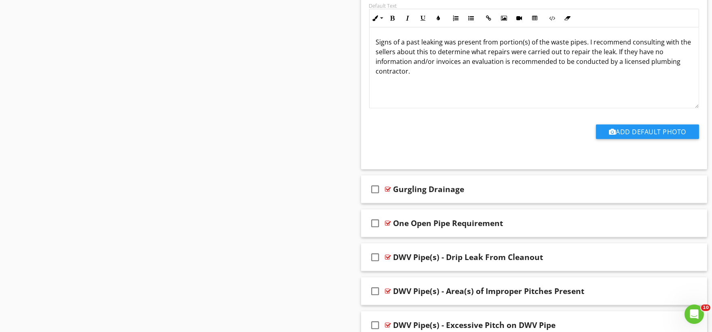
scroll to position [8225, 0]
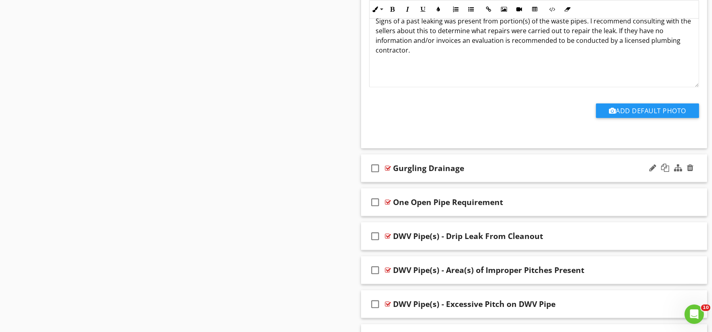
click at [405, 182] on div "check_box_outline_blank Gurgling Drainage" at bounding box center [534, 169] width 347 height 28
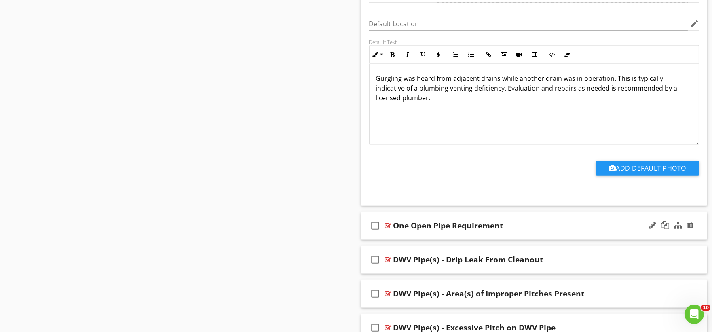
scroll to position [8494, 0]
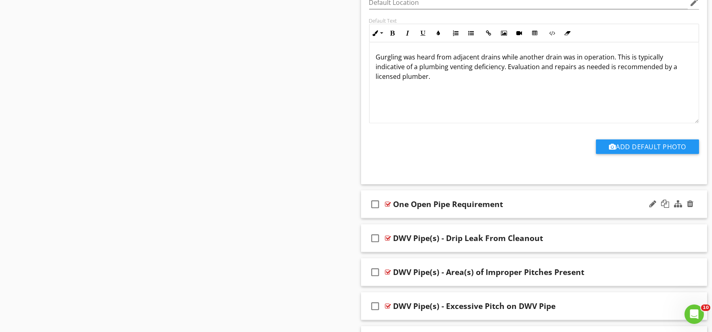
click at [403, 218] on div "check_box_outline_blank One Open Pipe Requirement" at bounding box center [534, 205] width 347 height 28
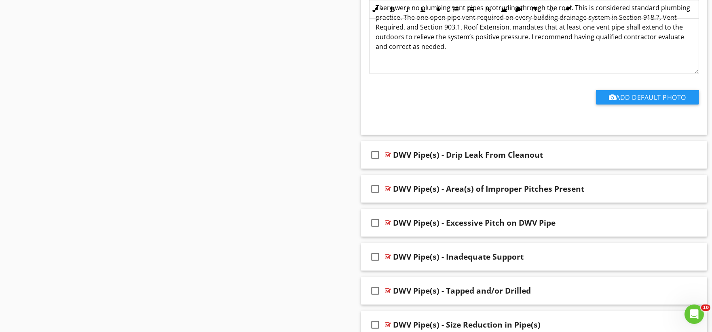
scroll to position [8853, 0]
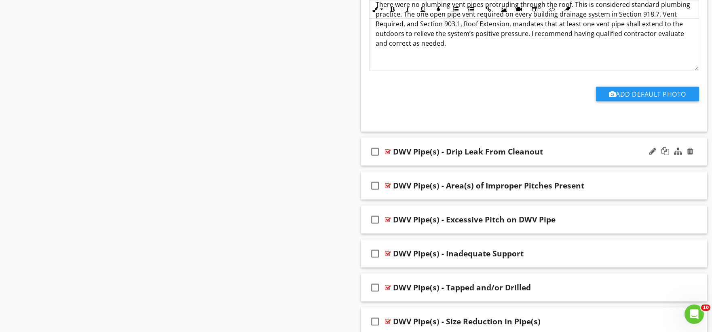
click at [427, 166] on div "check_box_outline_blank DWV Pipe(s) - Drip Leak From Cleanout" at bounding box center [534, 152] width 347 height 28
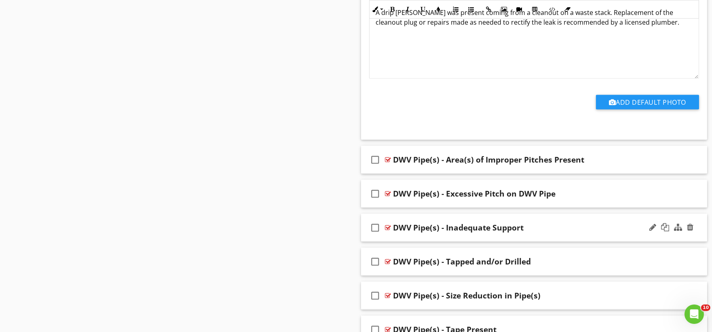
scroll to position [9168, 0]
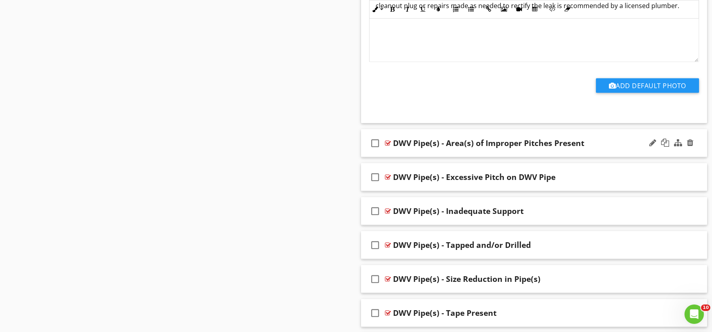
click at [404, 157] on div "check_box_outline_blank DWV Pipe(s) - Area(s) of Improper Pitches Present" at bounding box center [534, 143] width 347 height 28
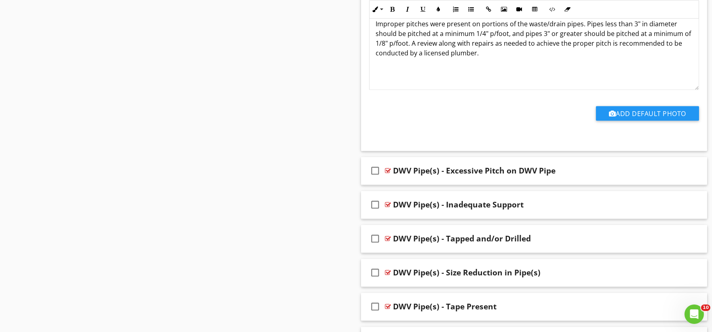
scroll to position [9483, 0]
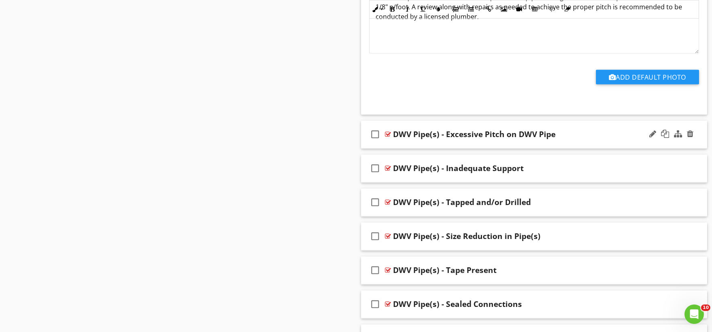
click at [411, 149] on div "check_box_outline_blank DWV Pipe(s) - Excessive Pitch on DWV Pipe" at bounding box center [534, 135] width 347 height 28
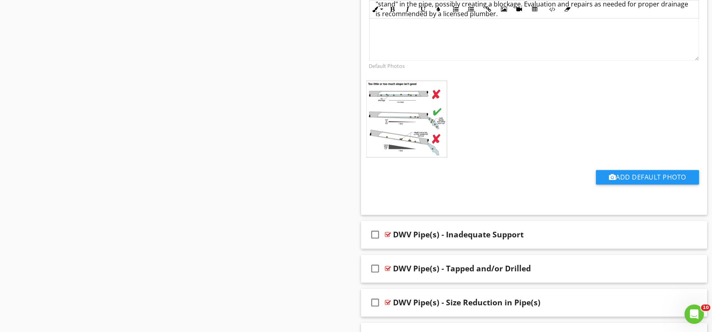
scroll to position [9798, 0]
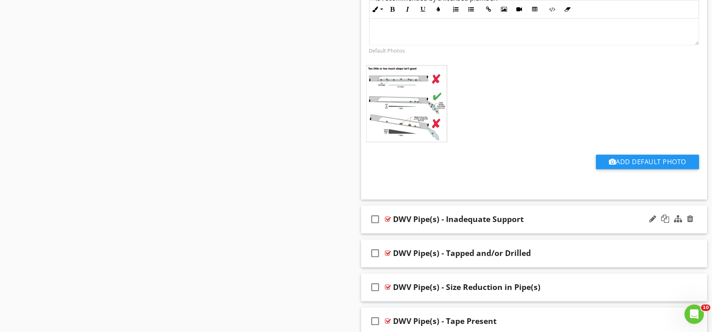
click at [408, 233] on div "check_box_outline_blank DWV Pipe(s) - Inadequate Support" at bounding box center [534, 219] width 347 height 28
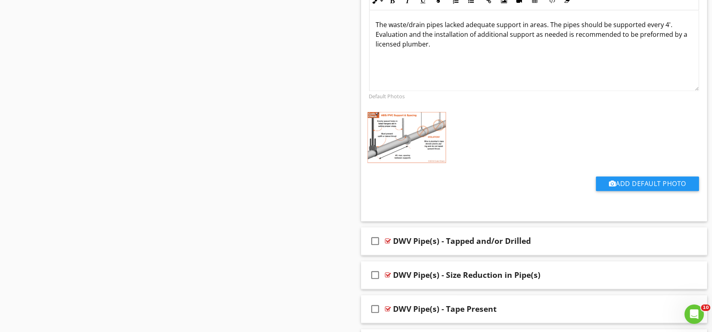
scroll to position [10157, 0]
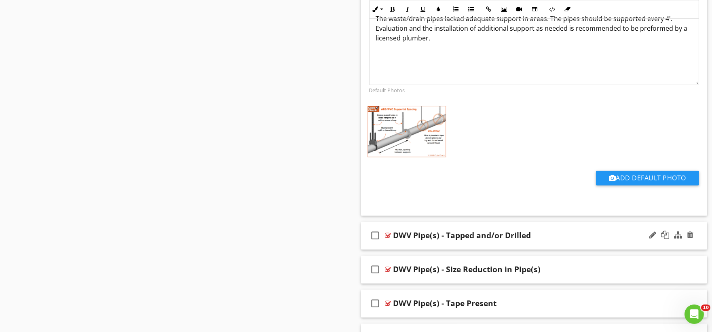
click at [409, 250] on div "check_box_outline_blank DWV Pipe(s) - Tapped and/or Drilled" at bounding box center [534, 236] width 347 height 28
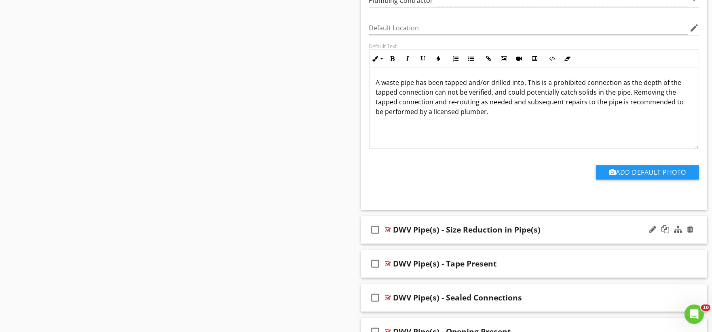
scroll to position [10471, 0]
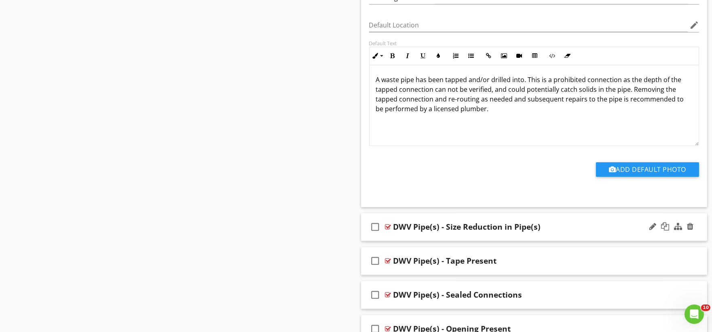
click at [401, 241] on div "check_box_outline_blank DWV Pipe(s) - Size Reduction in Pipe(s)" at bounding box center [534, 227] width 347 height 28
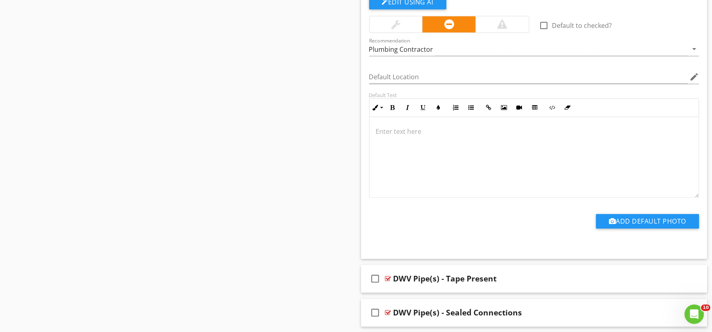
scroll to position [10786, 0]
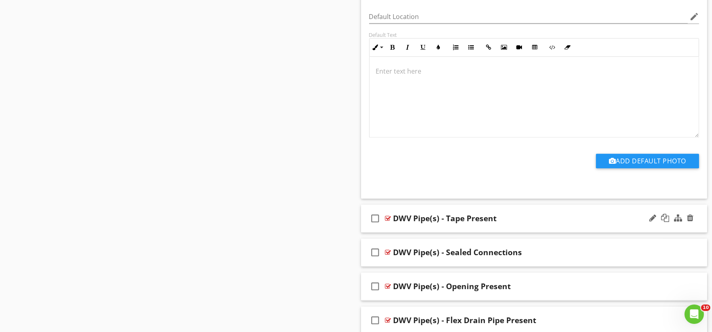
click at [413, 232] on div "check_box_outline_blank DWV Pipe(s) - Tape Present" at bounding box center [534, 219] width 347 height 28
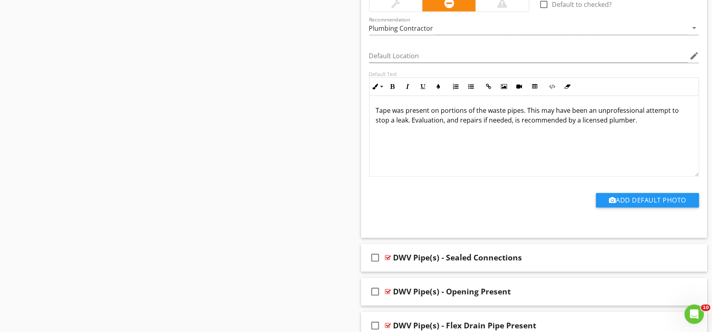
scroll to position [11101, 0]
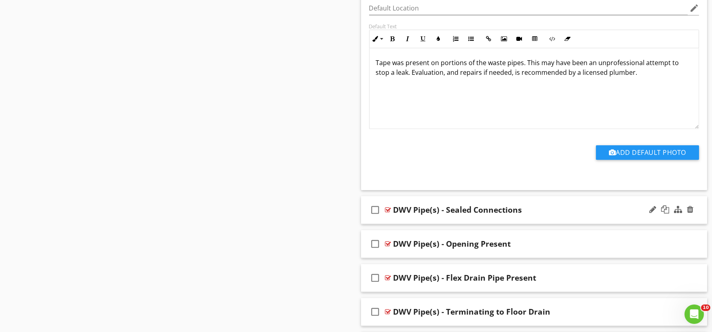
click at [407, 224] on div "check_box_outline_blank DWV Pipe(s) - Sealed Connections" at bounding box center [534, 210] width 347 height 28
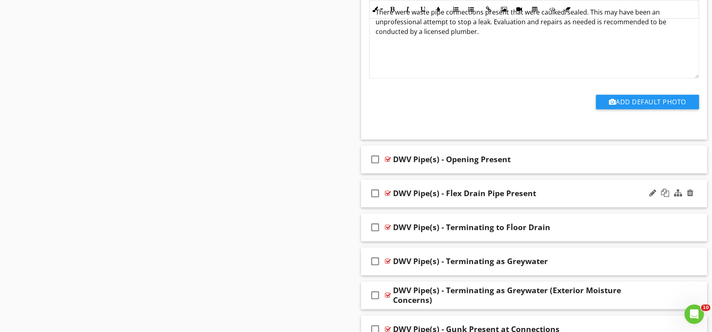
scroll to position [11460, 0]
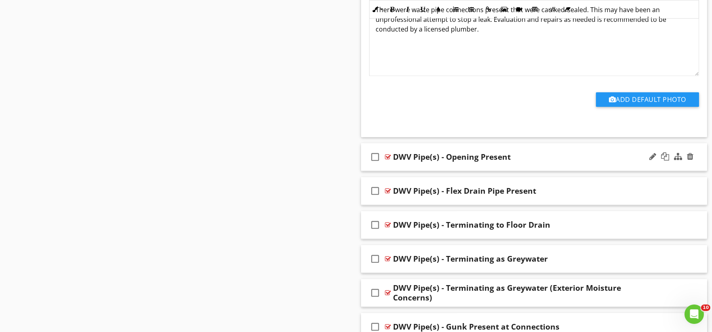
click at [406, 171] on div "check_box_outline_blank DWV Pipe(s) - Opening Present" at bounding box center [534, 157] width 347 height 28
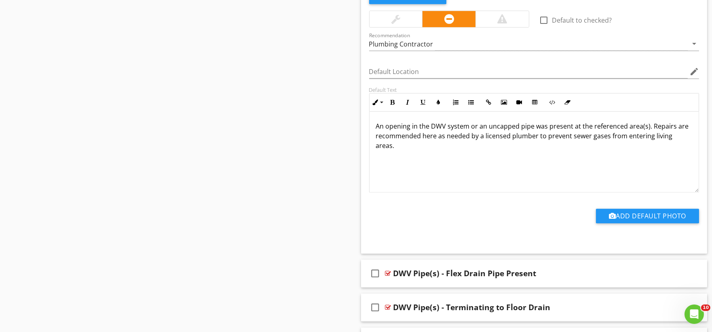
scroll to position [11730, 0]
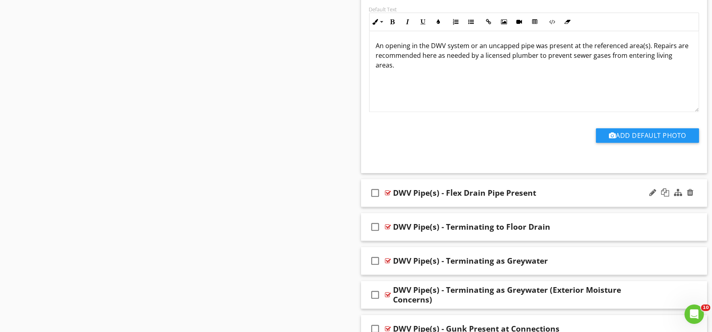
click at [407, 207] on div "check_box_outline_blank DWV Pipe(s) - Flex Drain Pipe Present" at bounding box center [534, 193] width 347 height 28
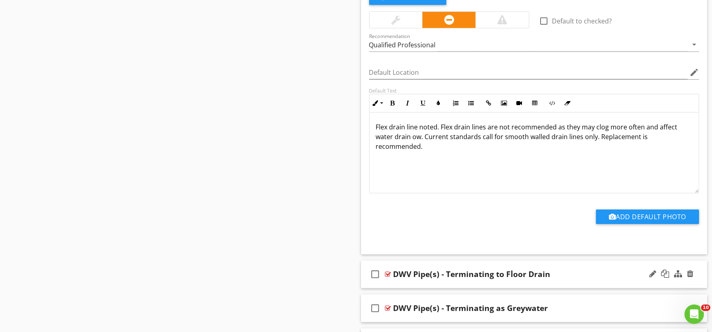
scroll to position [12000, 0]
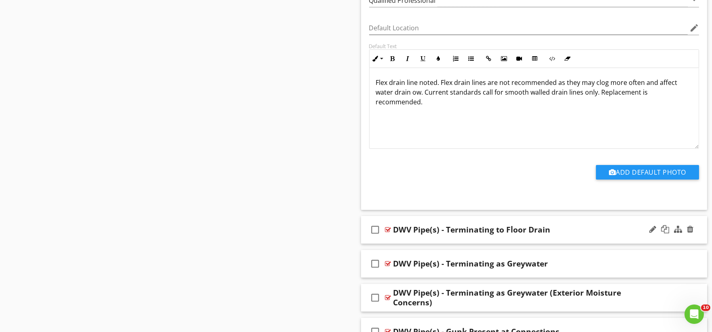
click at [402, 244] on div "check_box_outline_blank DWV Pipe(s) - Terminating to Floor Drain" at bounding box center [534, 230] width 347 height 28
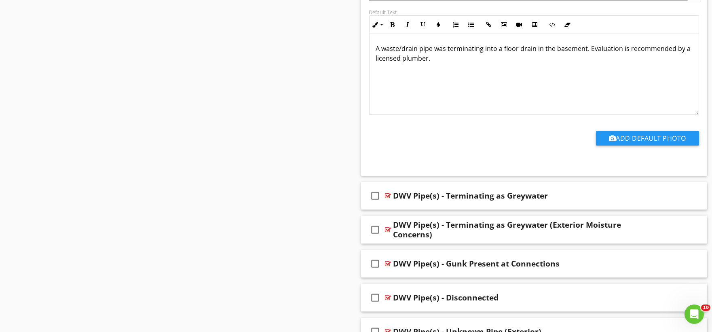
scroll to position [12359, 0]
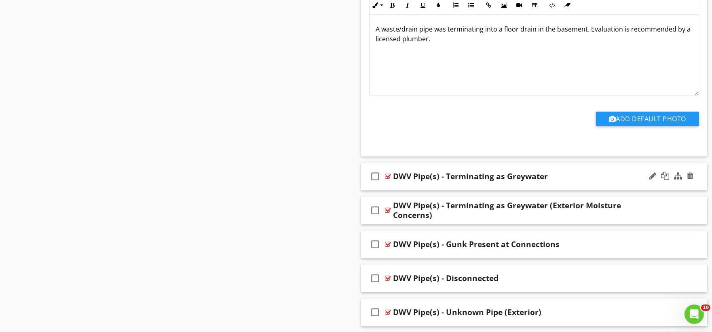
click at [413, 191] on div "check_box_outline_blank DWV Pipe(s) - Terminating as Greywater" at bounding box center [534, 177] width 347 height 28
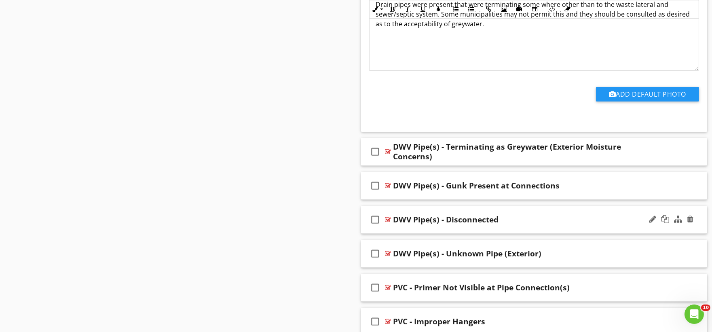
scroll to position [12719, 0]
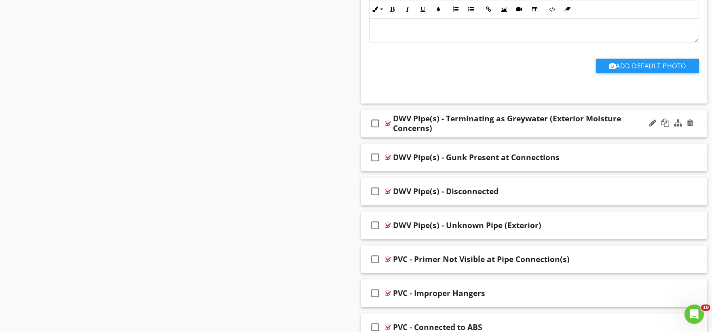
click at [455, 133] on div "DWV Pipe(s) - Terminating as Greywater (Exterior Moisture Concerns)" at bounding box center [518, 123] width 248 height 19
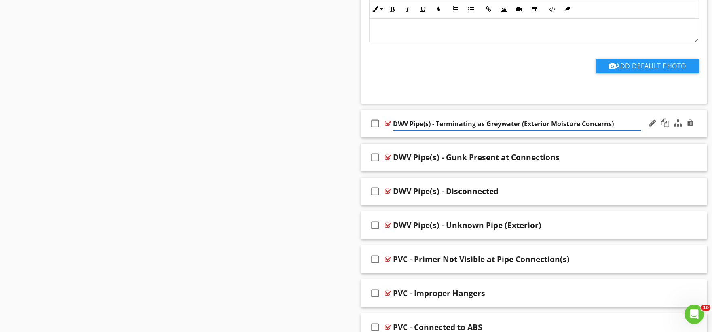
click at [388, 138] on div "check_box_outline_blank DWV Pipe(s) - Terminating as Greywater (Exterior Moistu…" at bounding box center [534, 124] width 347 height 28
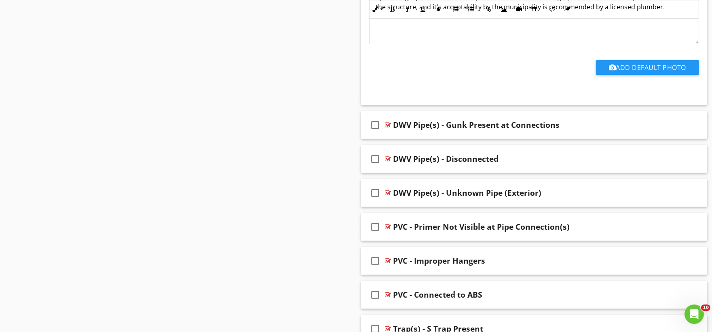
scroll to position [13034, 0]
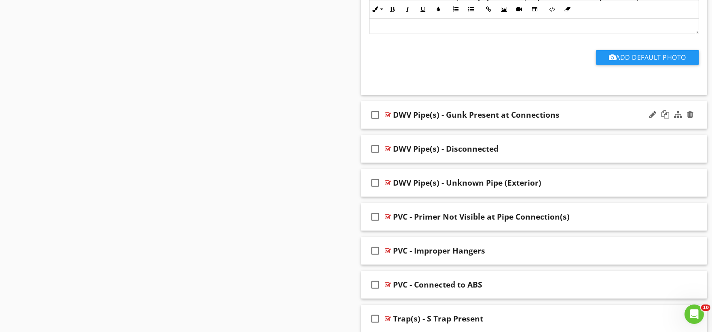
click at [403, 129] on div "check_box_outline_blank DWV Pipe(s) - Gunk Present at Connections" at bounding box center [534, 115] width 347 height 28
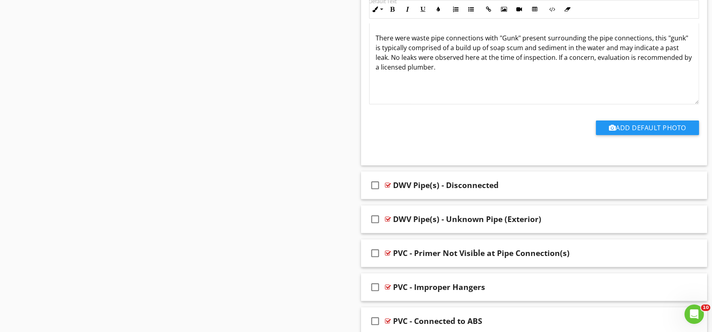
scroll to position [13303, 0]
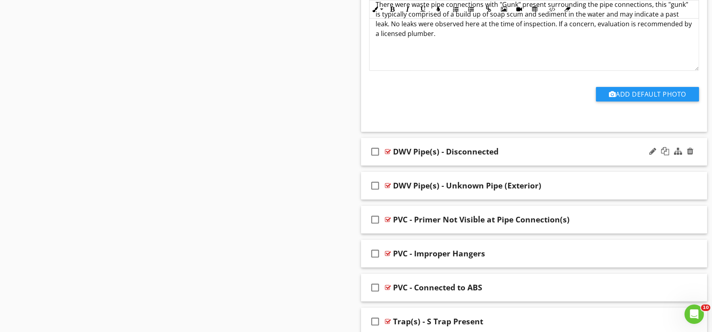
click at [403, 166] on div "check_box_outline_blank DWV Pipe(s) - Disconnected" at bounding box center [534, 152] width 347 height 28
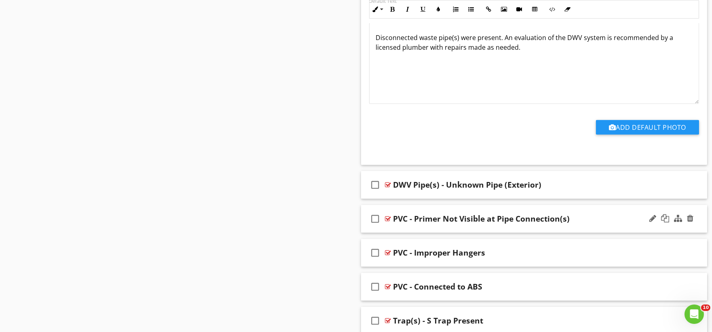
scroll to position [13618, 0]
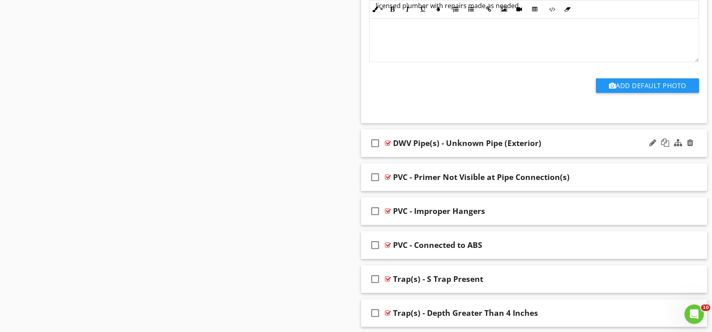
click at [394, 157] on div "check_box_outline_blank DWV Pipe(s) - Unknown Pipe (Exterior)" at bounding box center [534, 143] width 347 height 28
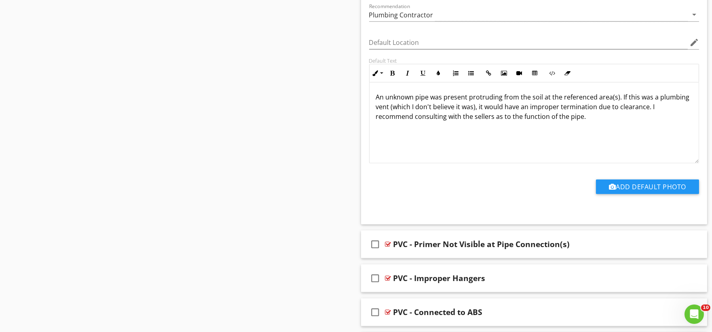
scroll to position [13842, 0]
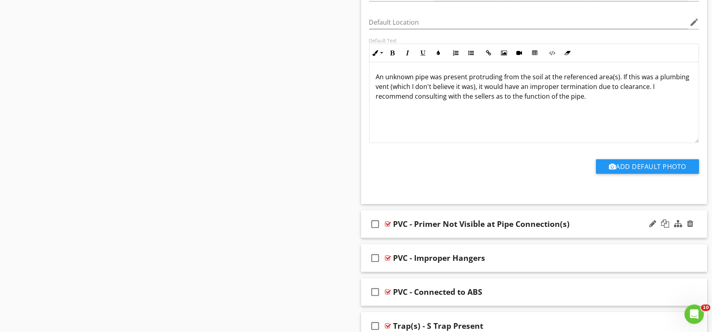
click at [387, 238] on div "check_box_outline_blank PVC - Primer Not Visible at Pipe Connection(s)" at bounding box center [534, 224] width 347 height 28
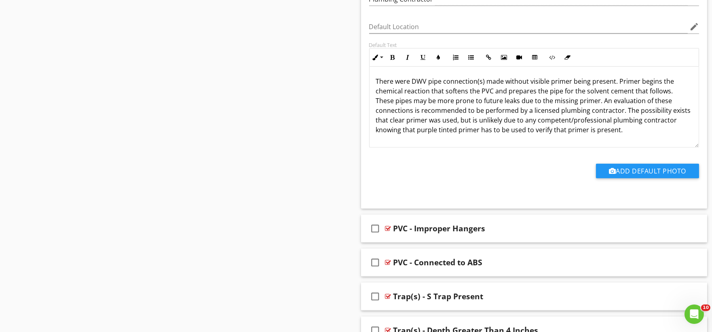
scroll to position [14202, 0]
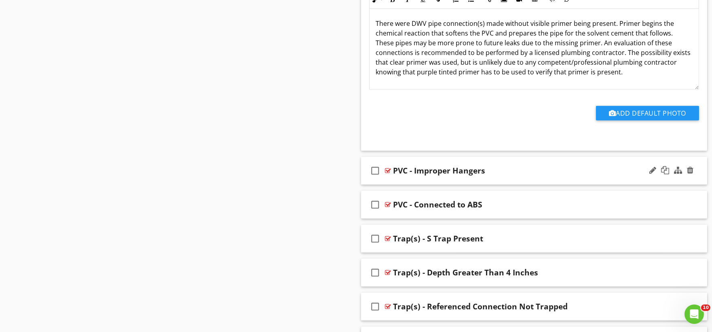
click at [392, 185] on div "check_box_outline_blank PVC - Improper Hangers" at bounding box center [534, 171] width 347 height 28
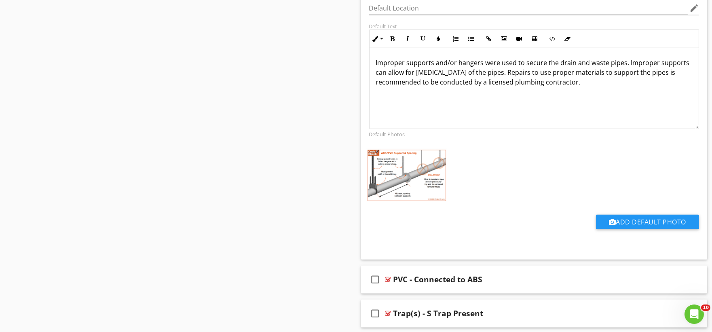
scroll to position [14516, 0]
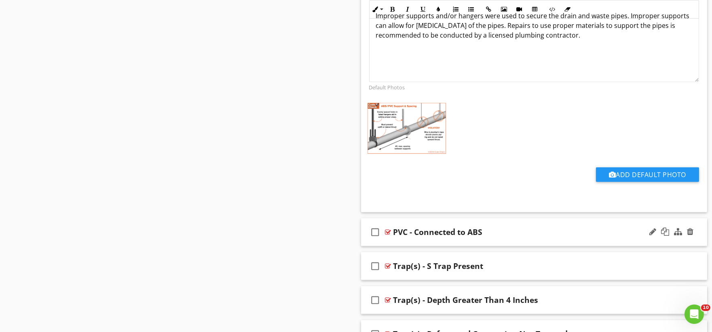
click at [389, 246] on div "check_box_outline_blank PVC - Connected to ABS" at bounding box center [534, 232] width 347 height 28
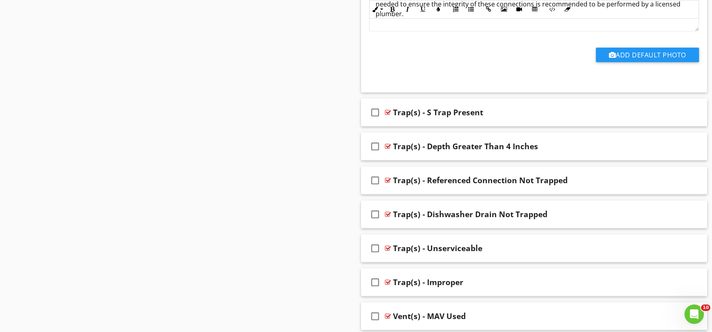
scroll to position [14966, 0]
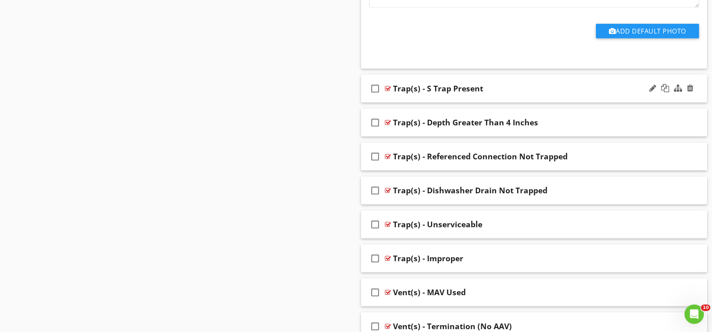
click at [394, 103] on div "check_box_outline_blank Trap(s) - S Trap Present" at bounding box center [534, 89] width 347 height 28
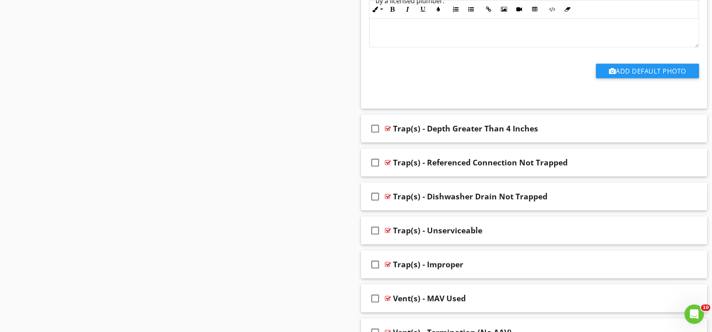
scroll to position [15236, 0]
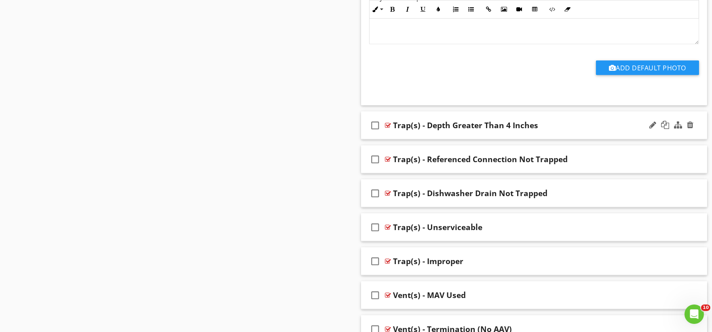
click at [394, 140] on div "check_box_outline_blank Trap(s) - Depth Greater Than 4 Inches" at bounding box center [534, 126] width 347 height 28
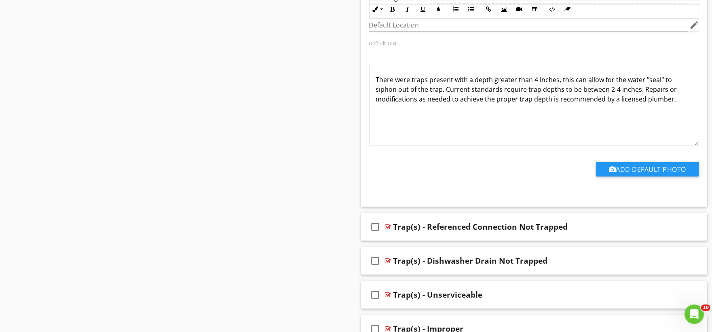
scroll to position [15550, 0]
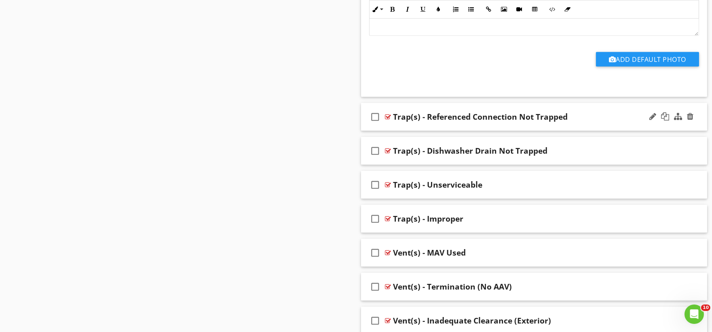
click at [397, 131] on div "check_box_outline_blank Trap(s) - Referenced Connection Not Trapped" at bounding box center [534, 117] width 347 height 28
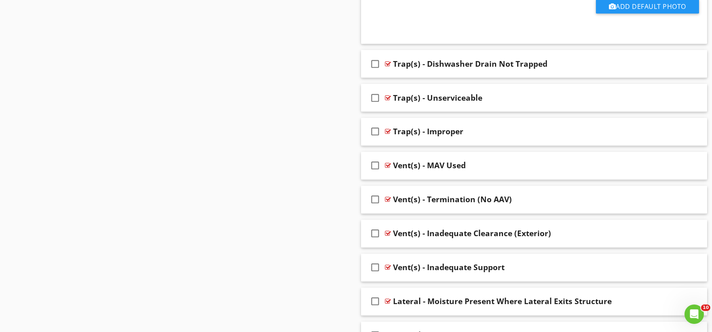
scroll to position [15910, 0]
click at [396, 78] on div "check_box_outline_blank Trap(s) - Dishwasher Drain Not Trapped" at bounding box center [534, 64] width 347 height 28
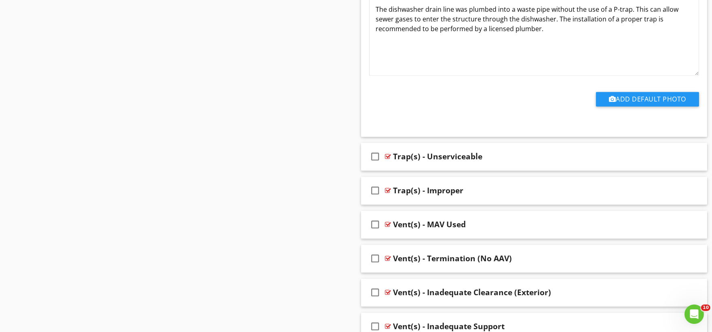
scroll to position [16225, 0]
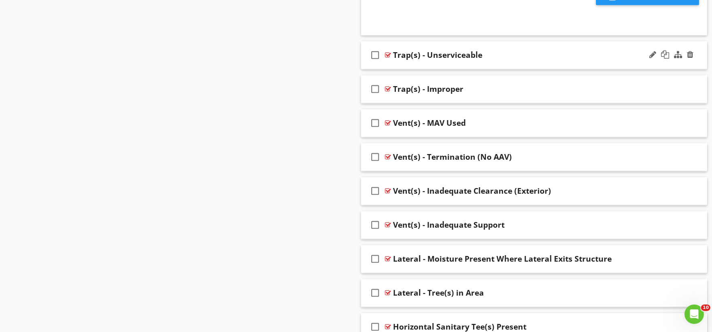
click at [393, 69] on div "check_box_outline_blank Trap(s) - Unserviceable" at bounding box center [534, 55] width 347 height 28
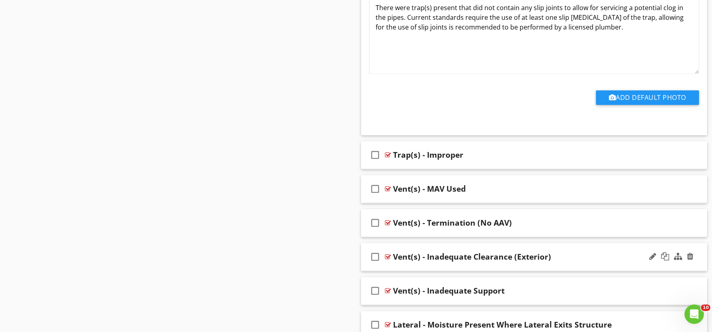
scroll to position [16584, 0]
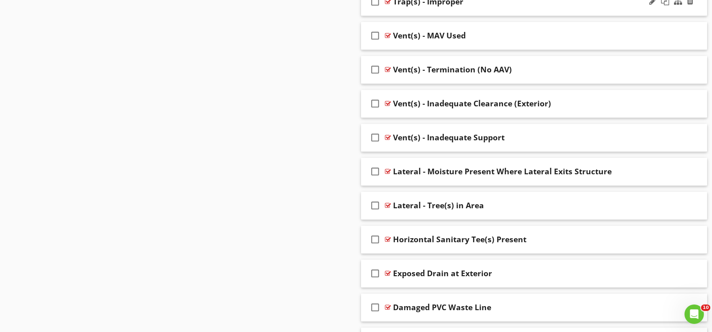
click at [394, 16] on div "check_box_outline_blank Trap(s) - Improper" at bounding box center [534, 2] width 347 height 28
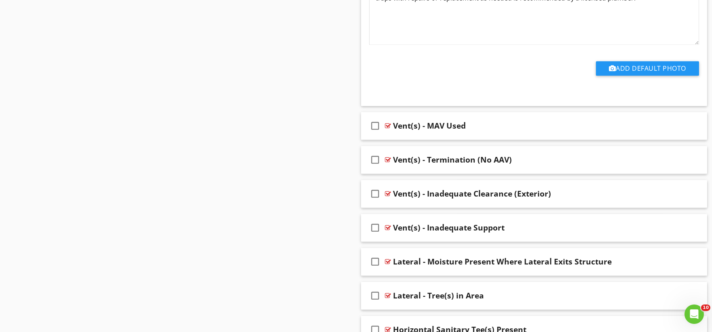
scroll to position [16809, 0]
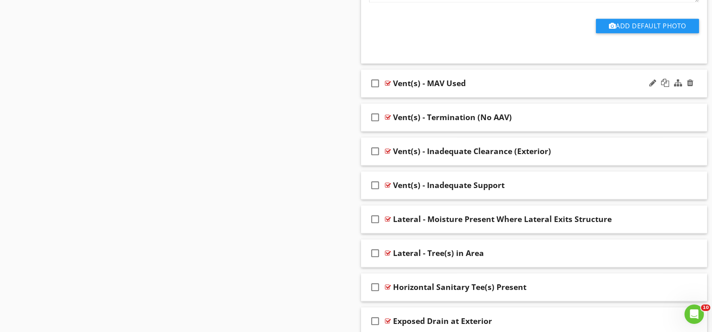
click at [400, 97] on div "check_box_outline_blank Vent(s) - MAV Used" at bounding box center [534, 84] width 347 height 28
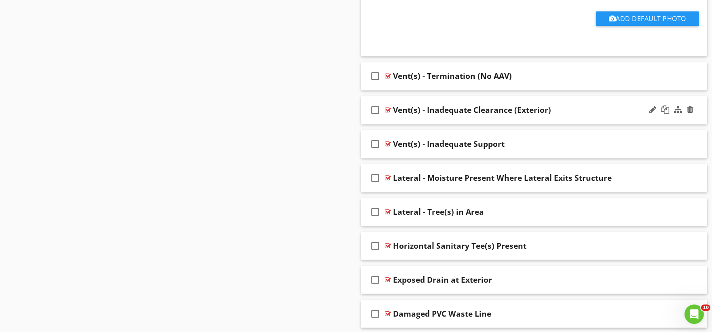
scroll to position [17123, 0]
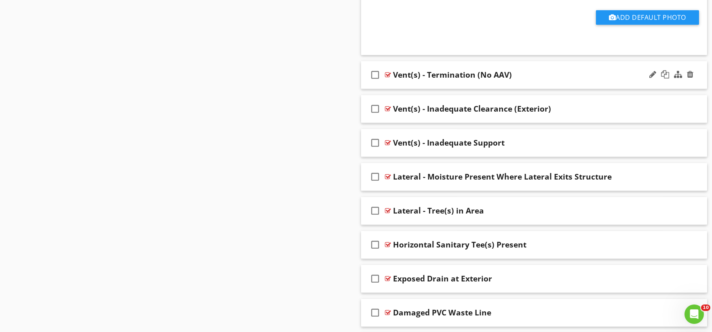
click at [396, 89] on div "check_box_outline_blank Vent(s) - Termination (No AAV)" at bounding box center [534, 75] width 347 height 28
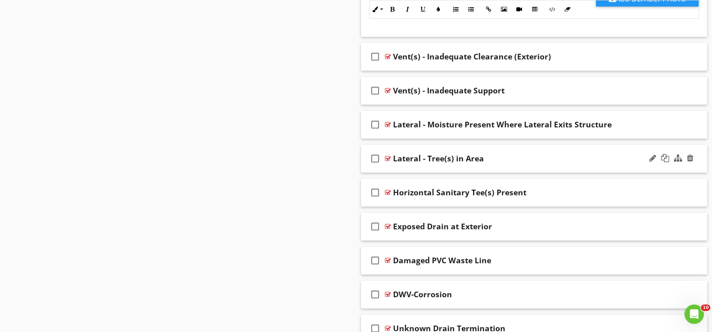
scroll to position [17483, 0]
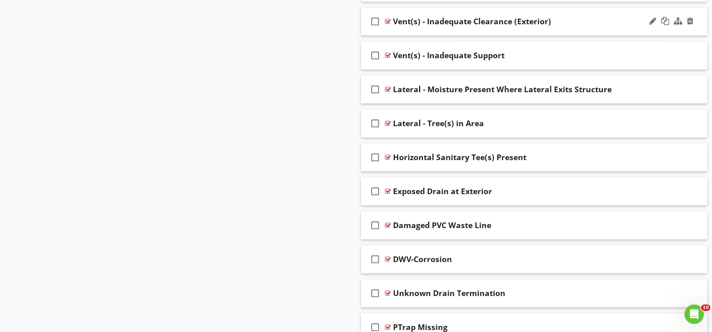
click at [397, 36] on div "check_box_outline_blank Vent(s) - Inadequate Clearance (Exterior)" at bounding box center [534, 22] width 347 height 28
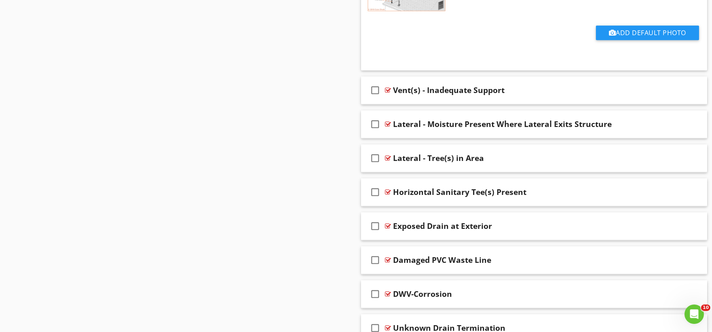
scroll to position [17798, 0]
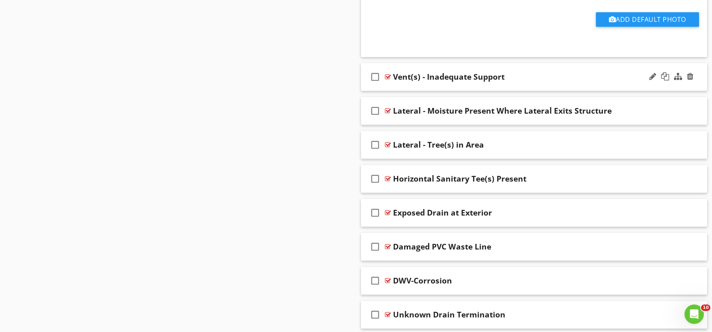
click at [398, 91] on div "check_box_outline_blank Vent(s) - Inadequate Support" at bounding box center [534, 77] width 347 height 28
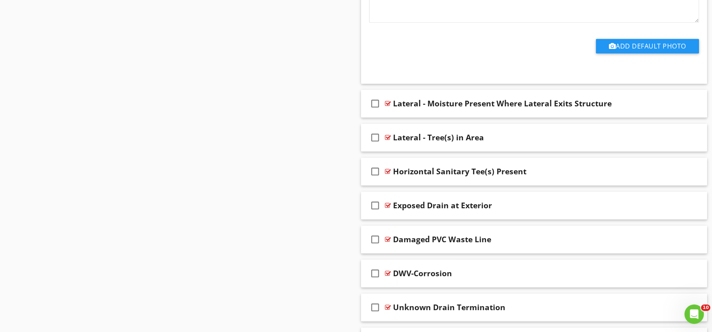
scroll to position [18112, 0]
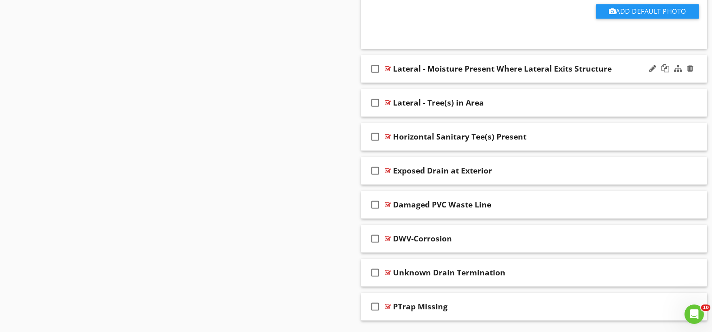
click at [409, 83] on div "check_box_outline_blank Lateral - Moisture Present Where Lateral Exits Structure" at bounding box center [534, 69] width 347 height 28
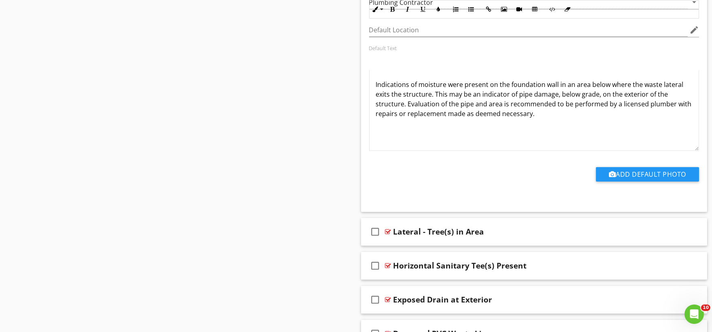
scroll to position [18421, 0]
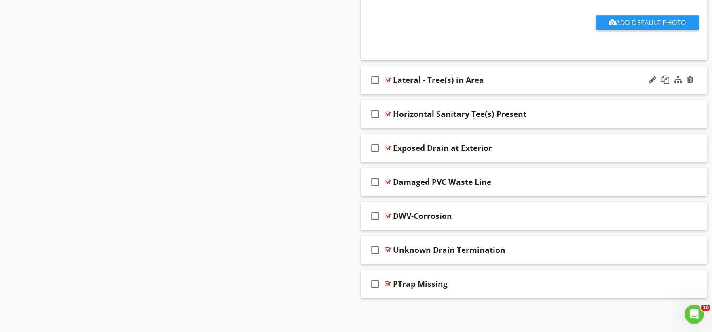
click at [400, 89] on div "check_box_outline_blank Lateral - Tree(s) in Area" at bounding box center [534, 80] width 347 height 28
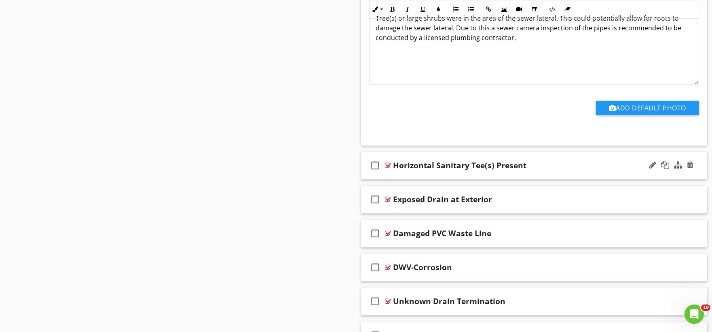
scroll to position [18693, 0]
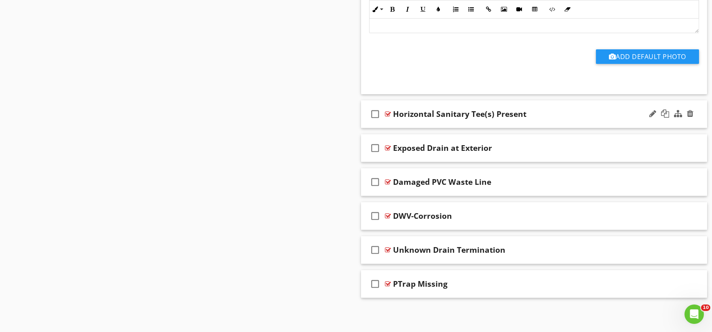
click at [400, 125] on div "check_box_outline_blank Horizontal Sanitary Tee(s) Present" at bounding box center [534, 114] width 347 height 28
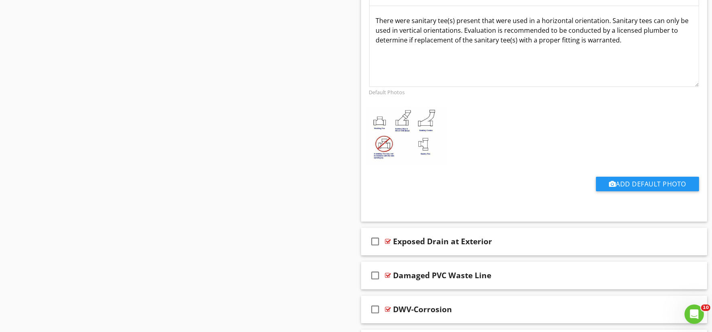
scroll to position [19039, 0]
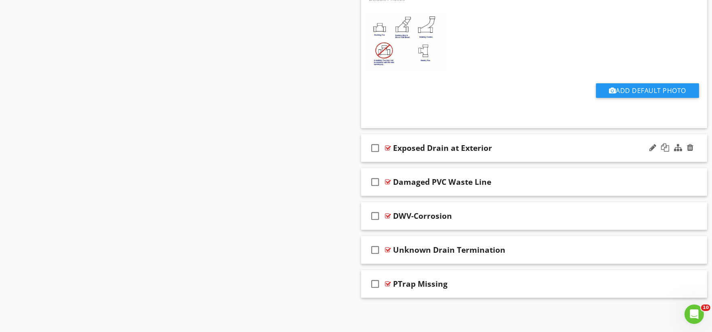
click at [399, 155] on div "check_box_outline_blank Exposed Drain at Exterior" at bounding box center [534, 148] width 347 height 28
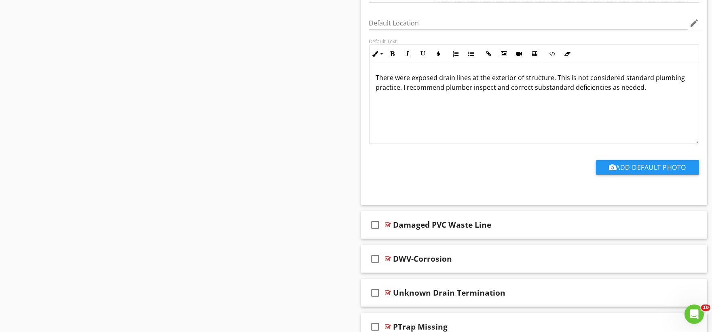
scroll to position [19312, 0]
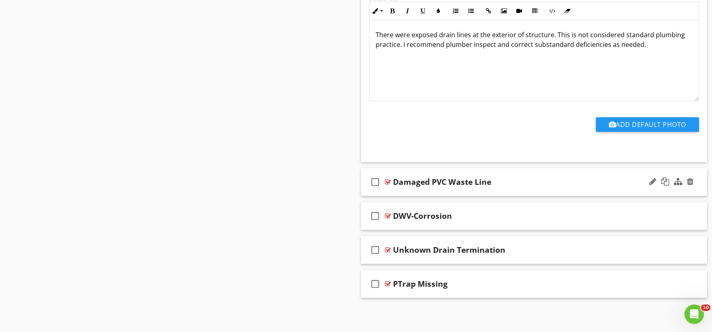
click at [397, 193] on div "check_box_outline_blank Damaged PVC Waste Line" at bounding box center [534, 182] width 347 height 28
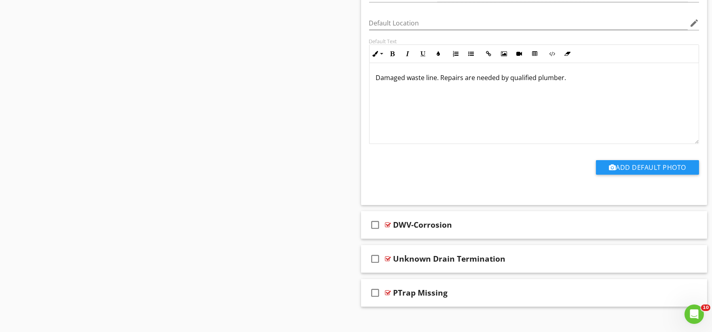
scroll to position [19584, 0]
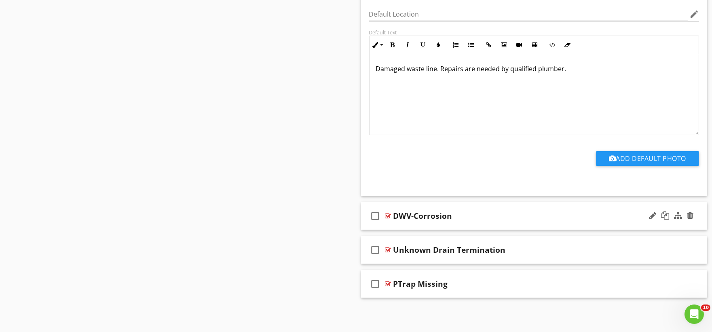
click at [397, 224] on div "check_box_outline_blank DWV-Corrosion" at bounding box center [534, 216] width 347 height 28
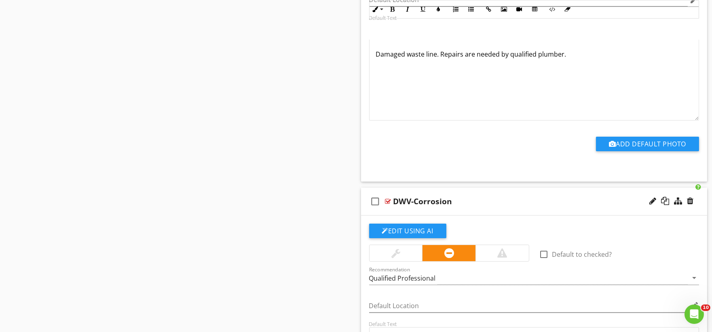
scroll to position [19856, 0]
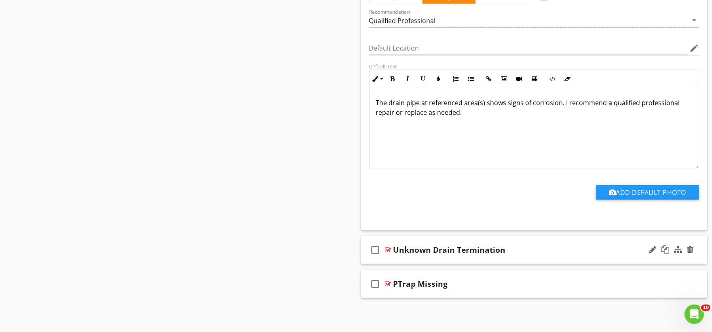
click at [398, 261] on div "check_box_outline_blank Unknown Drain Termination" at bounding box center [534, 250] width 347 height 28
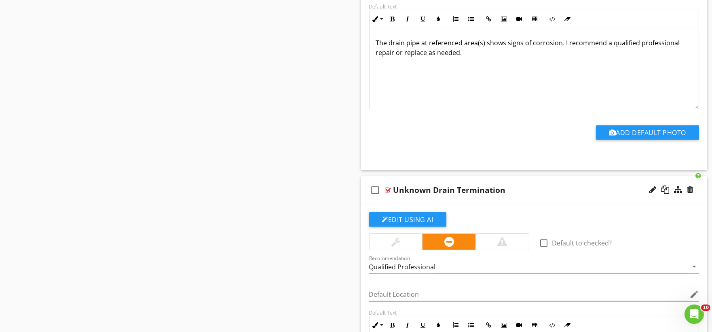
scroll to position [20129, 0]
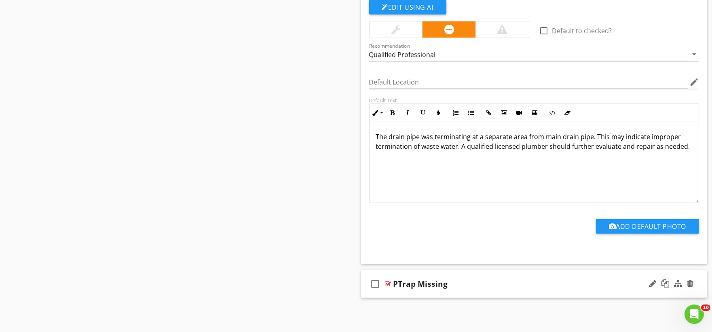
click at [406, 294] on div "check_box_outline_blank PTrap Missing" at bounding box center [534, 284] width 347 height 28
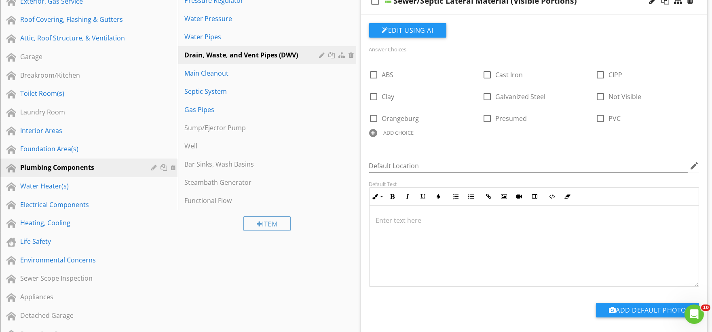
scroll to position [135, 0]
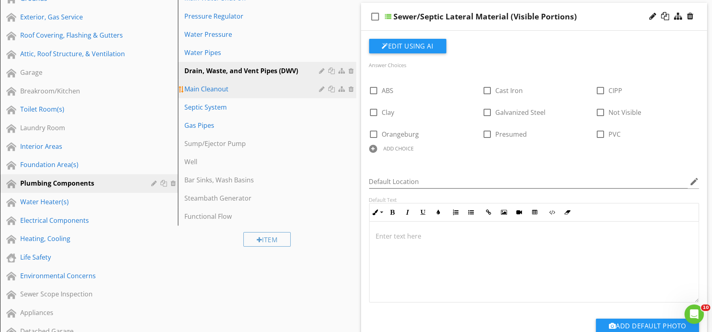
click at [225, 89] on div "Main Cleanout" at bounding box center [252, 89] width 137 height 10
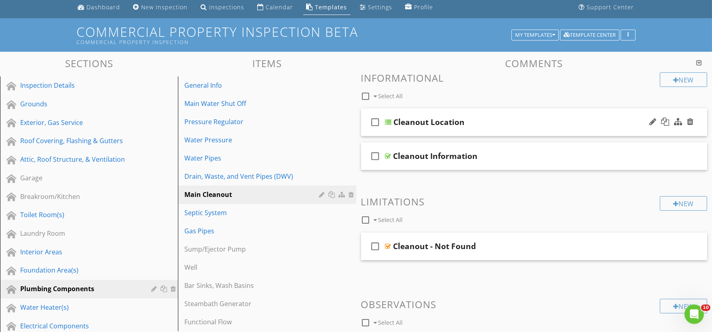
scroll to position [0, 0]
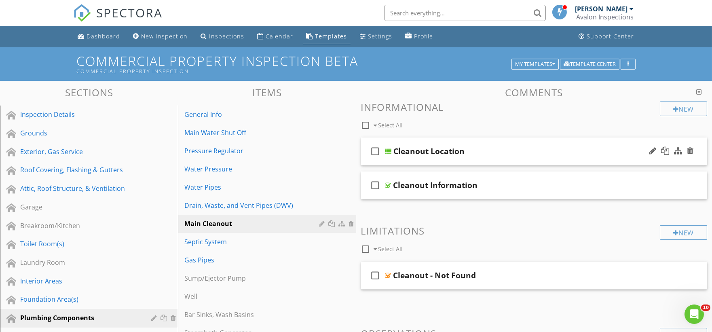
click at [402, 163] on div "check_box_outline_blank Cleanout Location" at bounding box center [534, 152] width 347 height 28
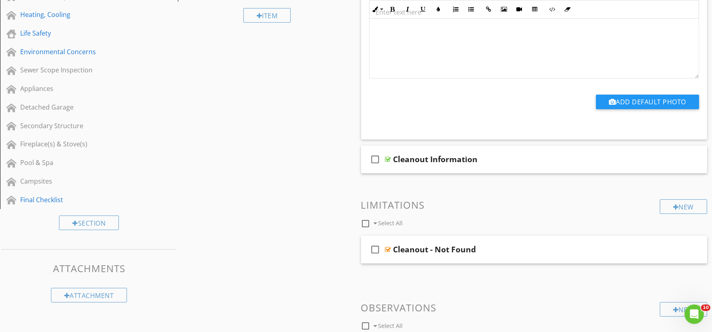
scroll to position [359, 0]
click at [405, 169] on div "check_box_outline_blank Cleanout Information" at bounding box center [534, 159] width 347 height 28
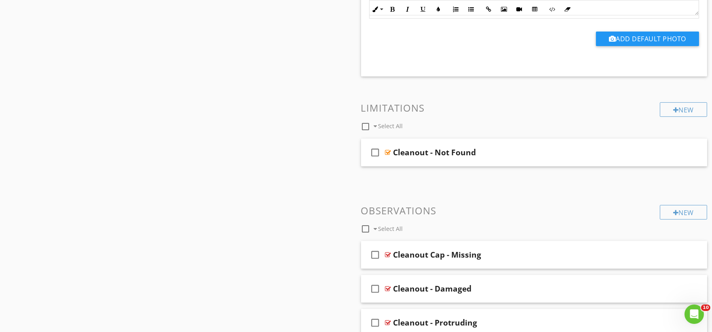
scroll to position [764, 0]
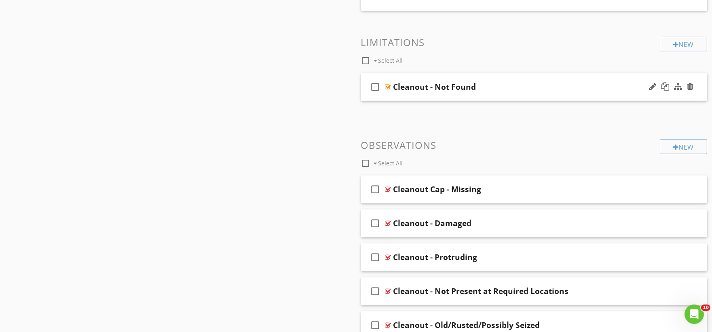
click at [408, 94] on div "check_box_outline_blank Cleanout - Not Found" at bounding box center [534, 87] width 347 height 28
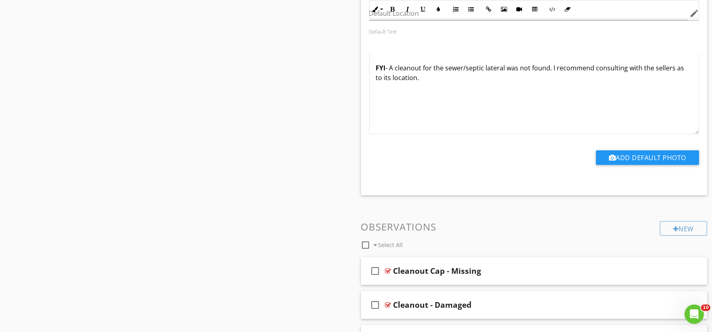
scroll to position [1033, 0]
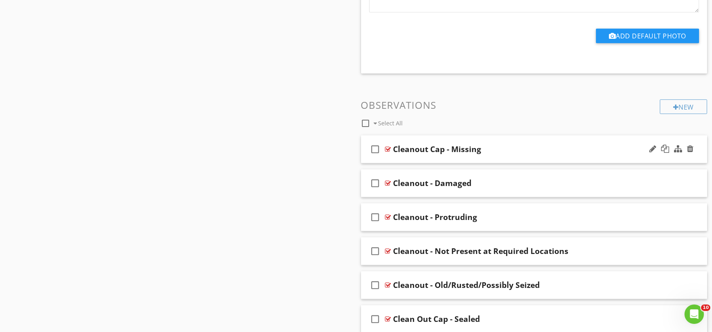
click at [397, 160] on div "check_box_outline_blank Cleanout Cap - Missing" at bounding box center [534, 150] width 347 height 28
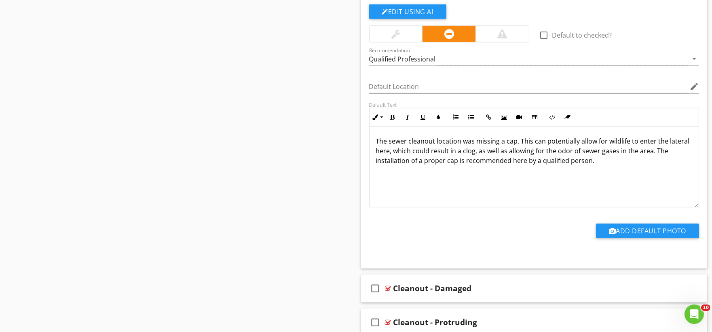
scroll to position [1213, 0]
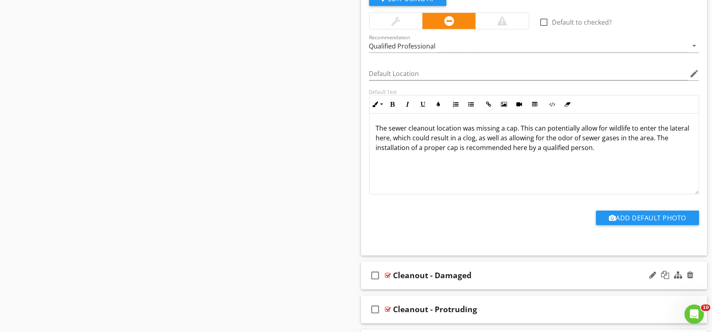
click at [406, 285] on div "check_box_outline_blank Cleanout - Damaged" at bounding box center [534, 276] width 347 height 28
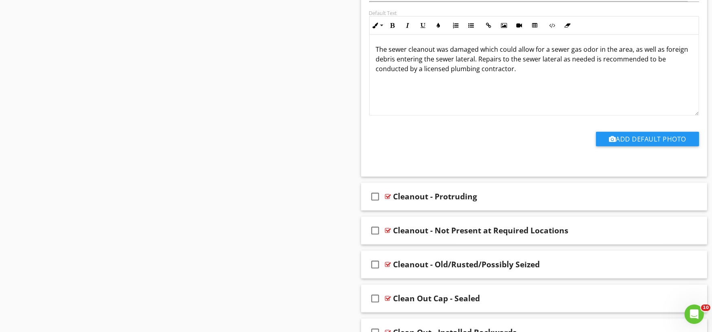
scroll to position [1618, 0]
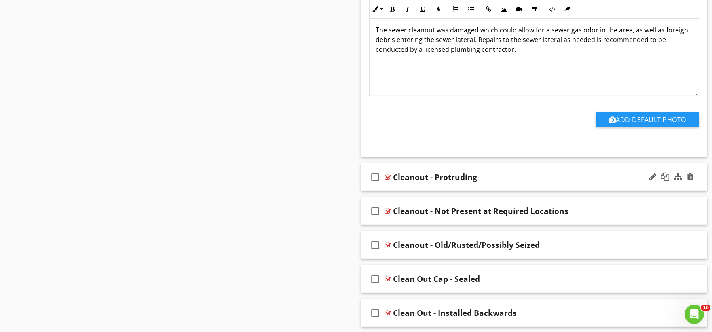
click at [395, 190] on div "check_box_outline_blank Cleanout - Protruding" at bounding box center [534, 177] width 347 height 28
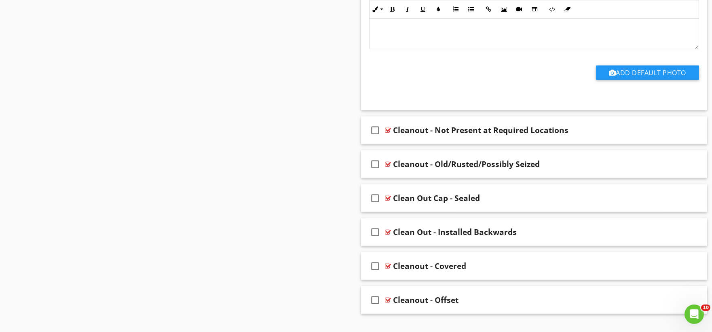
scroll to position [1977, 0]
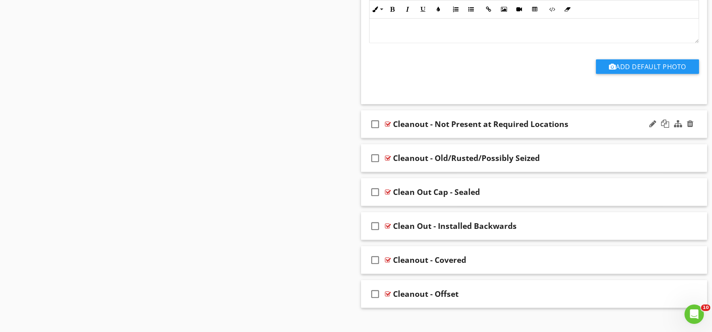
click at [399, 134] on div "check_box_outline_blank Cleanout - Not Present at Required Locations" at bounding box center [534, 124] width 347 height 28
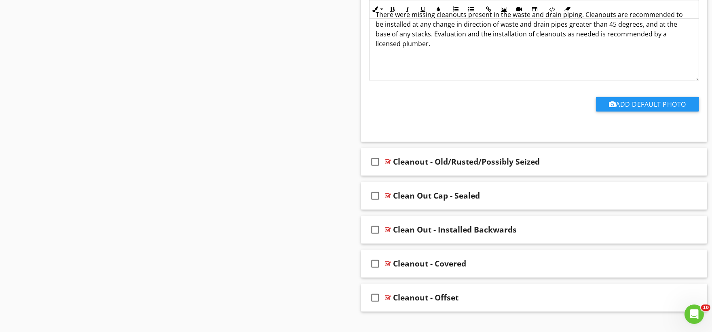
scroll to position [2261, 0]
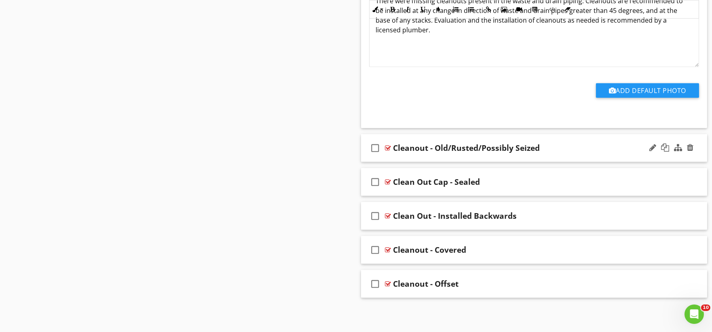
click at [392, 158] on div "check_box_outline_blank Cleanout - Old/Rusted/Possibly Seized" at bounding box center [534, 148] width 347 height 28
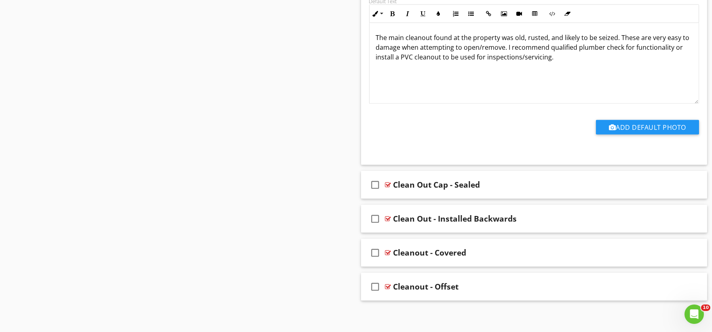
scroll to position [2533, 0]
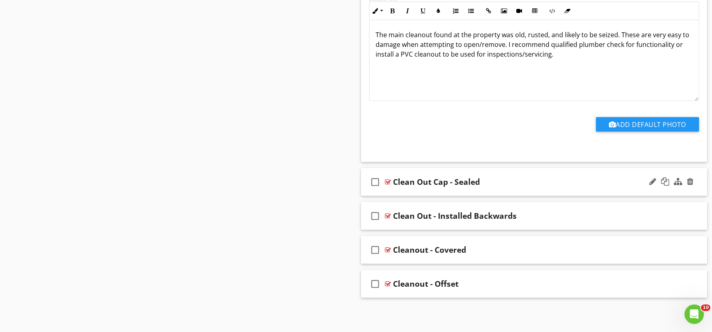
click at [398, 193] on div "check_box_outline_blank Clean Out Cap - Sealed" at bounding box center [534, 182] width 347 height 28
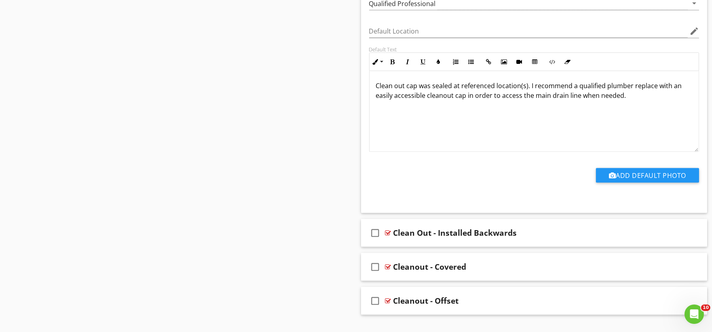
scroll to position [2806, 0]
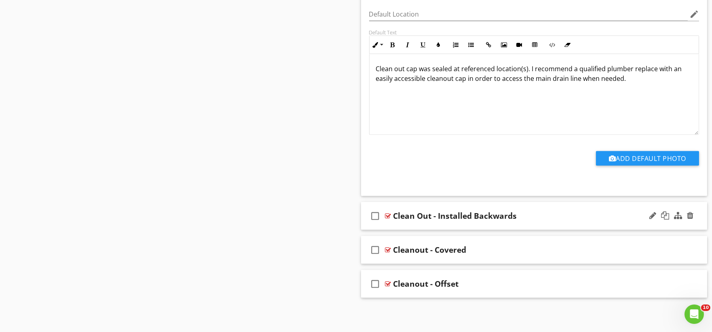
click at [391, 225] on div "check_box_outline_blank Clean Out - Installed Backwards" at bounding box center [534, 216] width 347 height 28
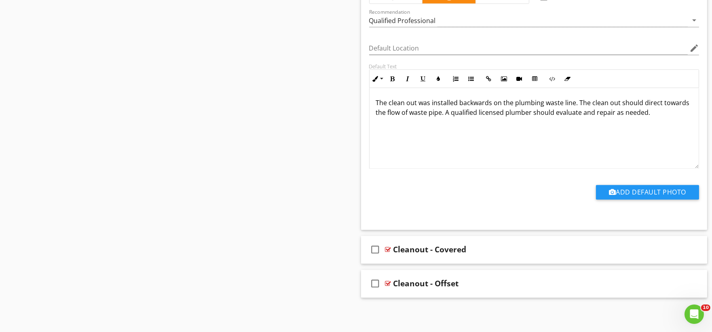
scroll to position [3079, 0]
click at [399, 259] on div "check_box_outline_blank Cleanout - Covered" at bounding box center [534, 250] width 347 height 28
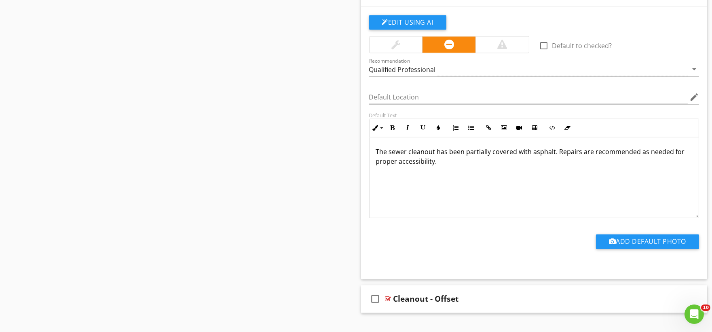
scroll to position [3351, 0]
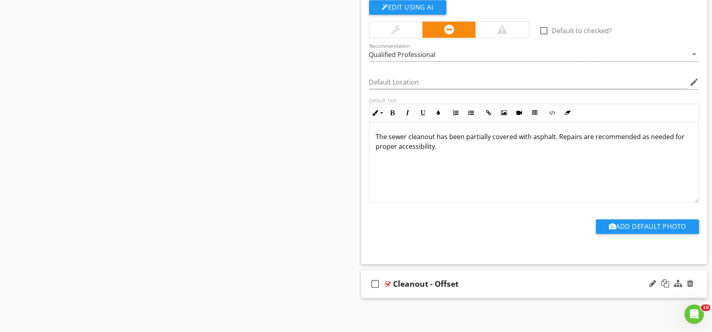
click at [393, 294] on div "check_box_outline_blank Cleanout - Offset" at bounding box center [534, 284] width 347 height 28
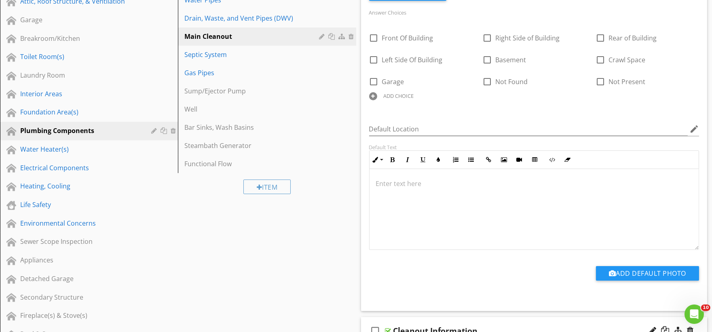
scroll to position [115, 0]
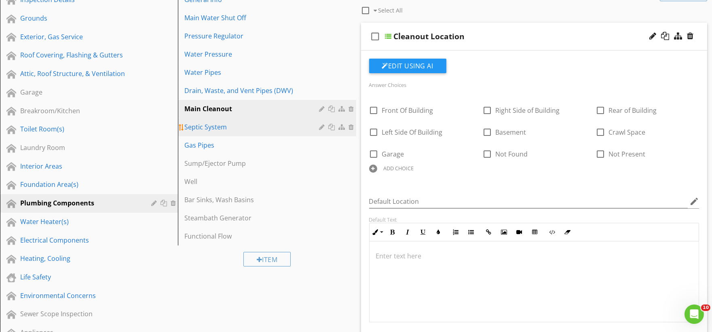
click at [219, 130] on div "Septic System" at bounding box center [252, 127] width 137 height 10
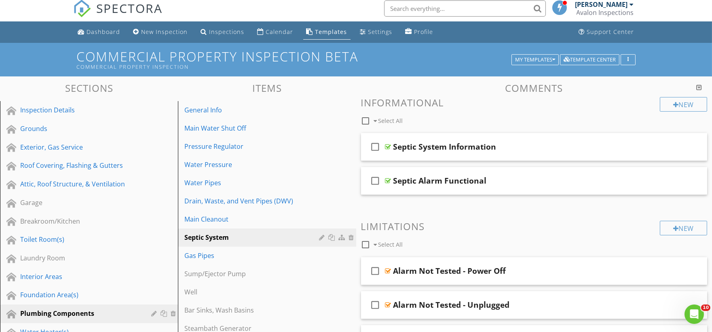
scroll to position [0, 0]
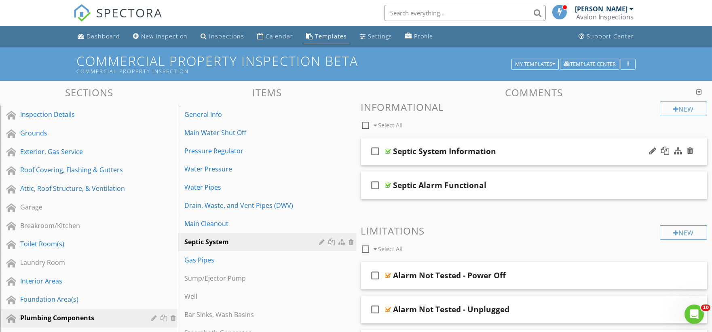
click at [400, 161] on div "check_box_outline_blank Septic System Information" at bounding box center [534, 152] width 347 height 28
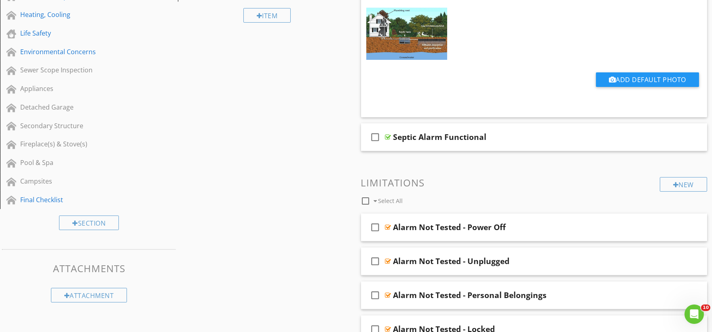
scroll to position [359, 0]
click at [396, 149] on div "check_box_outline_blank Septic Alarm Functional" at bounding box center [534, 137] width 347 height 28
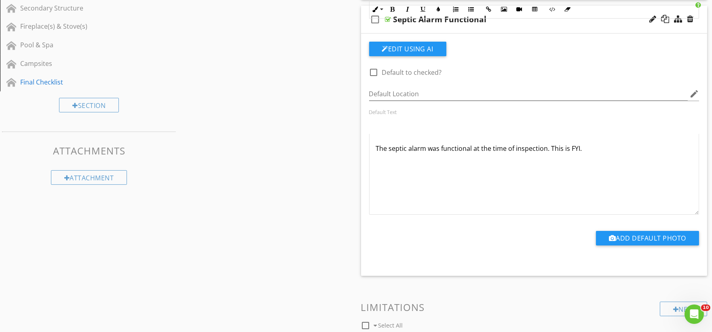
scroll to position [674, 0]
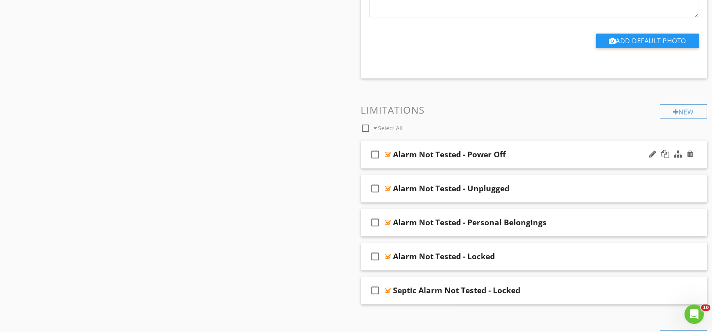
click at [393, 163] on div "check_box_outline_blank Alarm Not Tested - Power Off" at bounding box center [534, 155] width 347 height 28
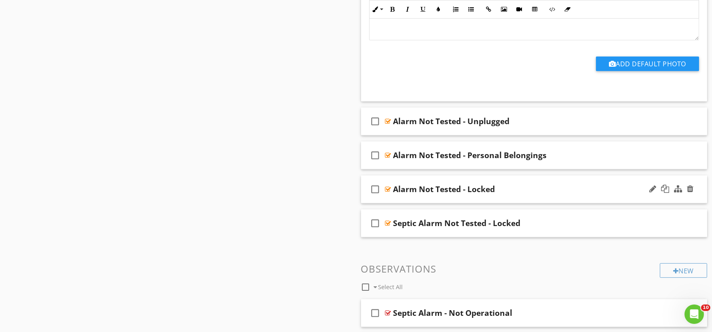
scroll to position [989, 0]
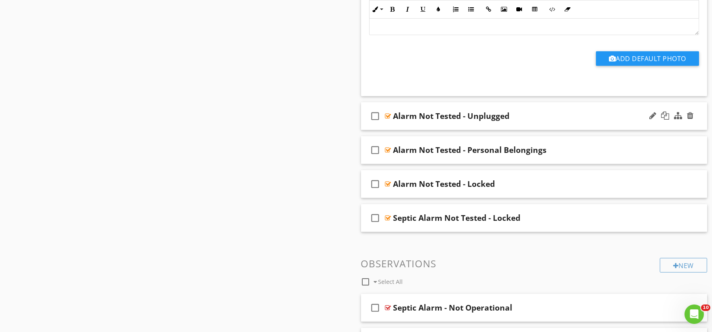
click at [411, 123] on div "check_box_outline_blank Alarm Not Tested - Unplugged" at bounding box center [534, 116] width 347 height 28
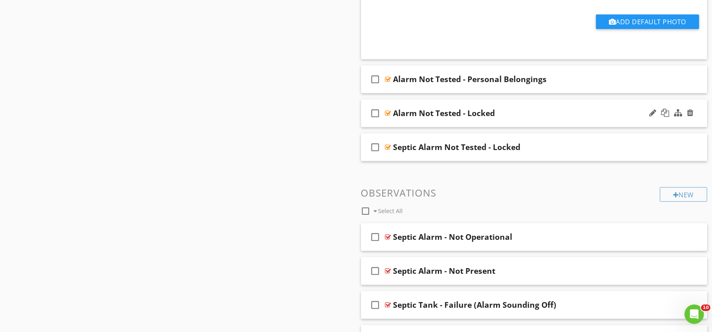
scroll to position [1303, 0]
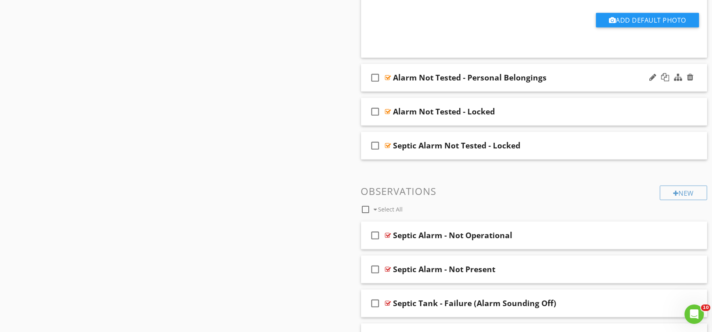
click at [401, 87] on div "check_box_outline_blank Alarm Not Tested - Personal Belongings" at bounding box center [534, 78] width 347 height 28
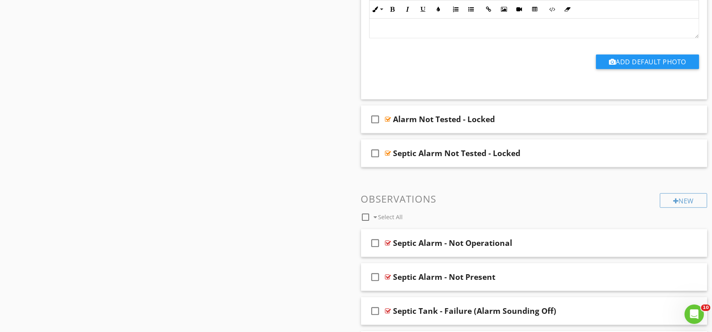
scroll to position [1573, 0]
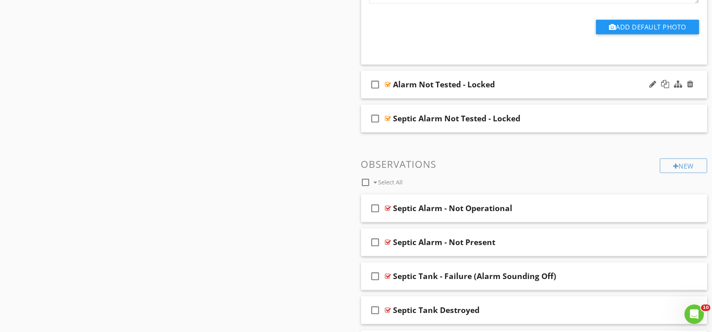
click at [407, 96] on div "check_box_outline_blank Alarm Not Tested - Locked" at bounding box center [534, 85] width 347 height 28
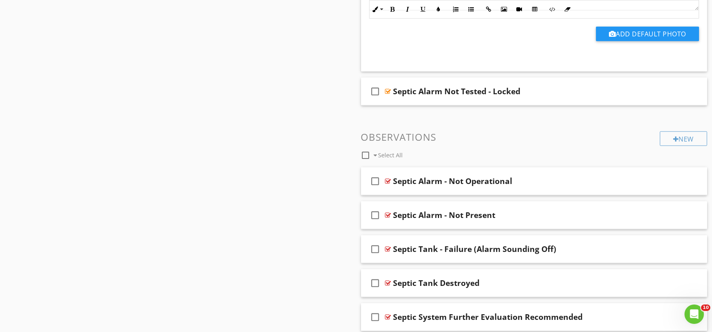
scroll to position [1842, 0]
click at [396, 102] on div "check_box_outline_blank Septic Alarm Not Tested - Locked" at bounding box center [534, 91] width 347 height 28
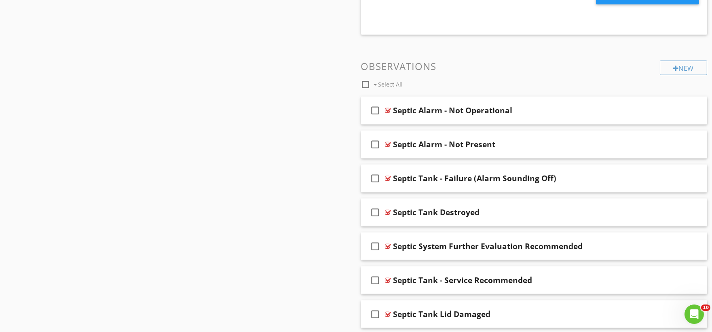
scroll to position [2157, 0]
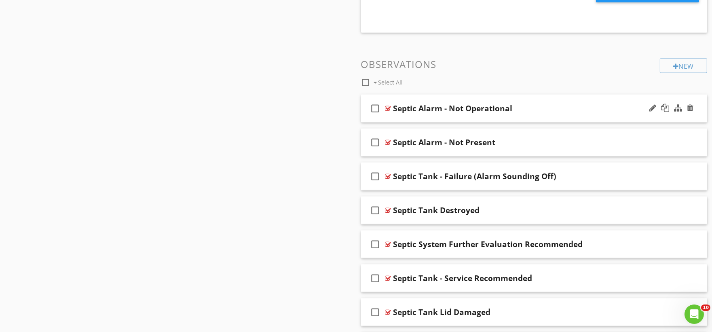
click at [395, 119] on div "check_box_outline_blank Septic Alarm - Not Operational" at bounding box center [534, 109] width 347 height 28
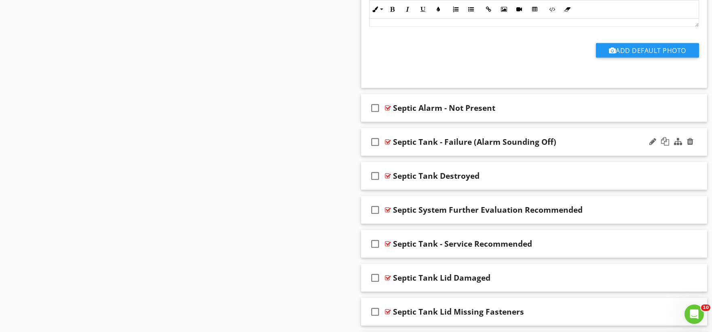
scroll to position [2472, 0]
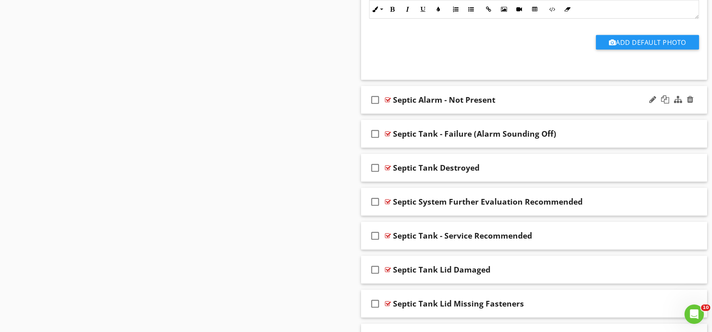
click at [399, 113] on div "check_box_outline_blank Septic Alarm - Not Present" at bounding box center [534, 100] width 347 height 28
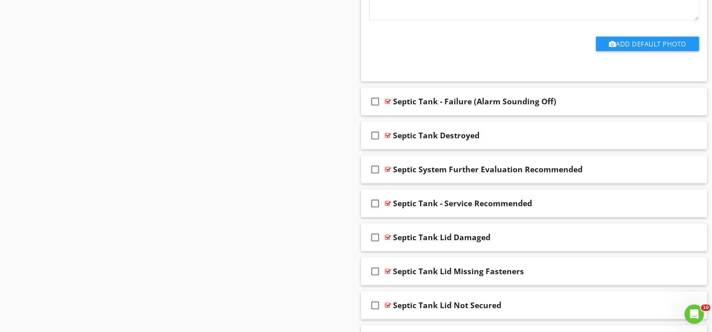
scroll to position [2786, 0]
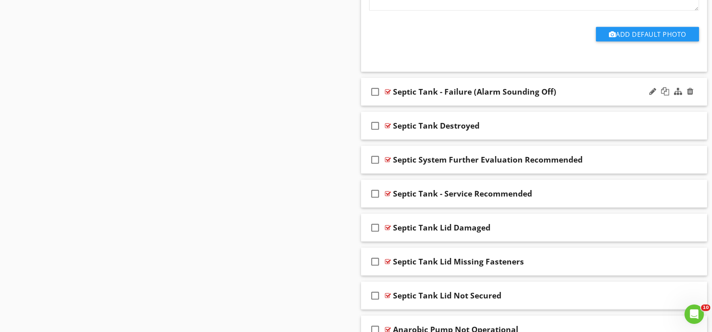
click at [393, 104] on div "check_box_outline_blank Septic Tank - Failure (Alarm Sounding Off)" at bounding box center [534, 92] width 347 height 28
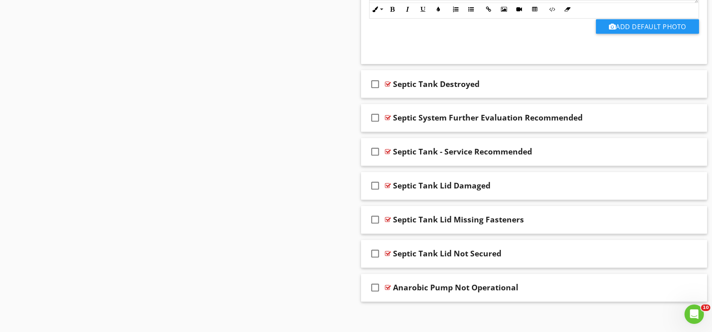
scroll to position [3101, 0]
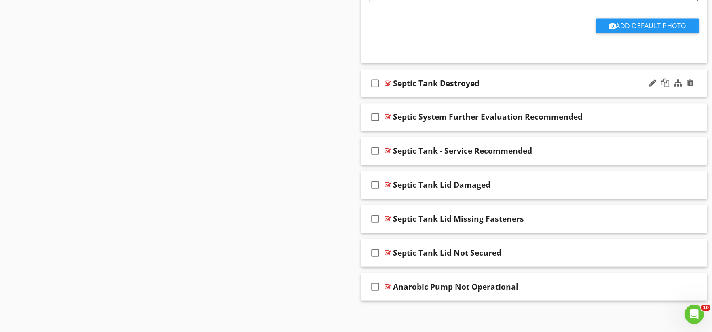
click at [393, 96] on div "check_box_outline_blank Septic Tank Destroyed" at bounding box center [534, 84] width 347 height 28
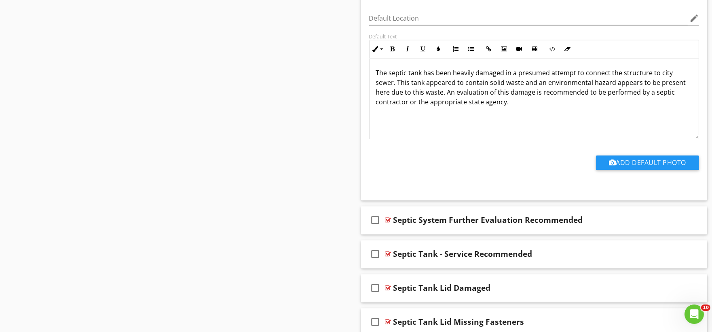
scroll to position [3326, 0]
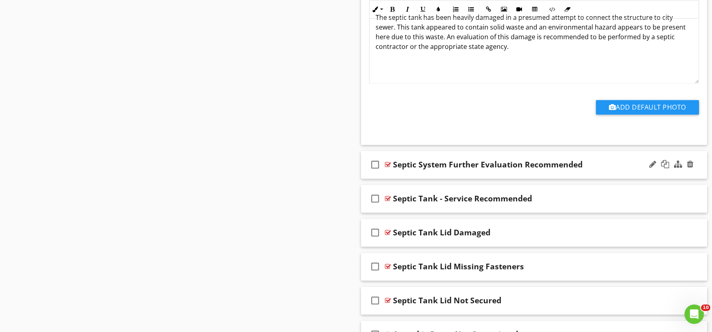
click at [410, 176] on div "check_box_outline_blank Septic System Further Evaluation Recommended" at bounding box center [534, 165] width 347 height 28
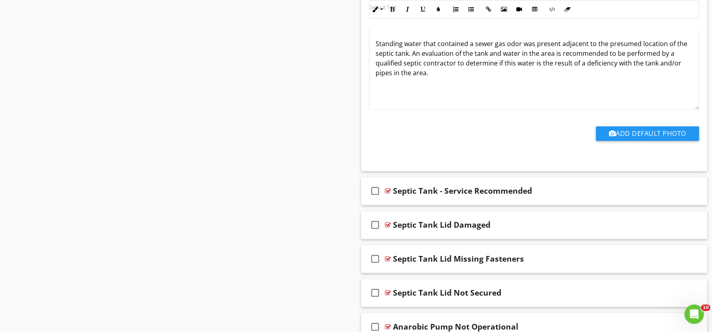
scroll to position [3651, 0]
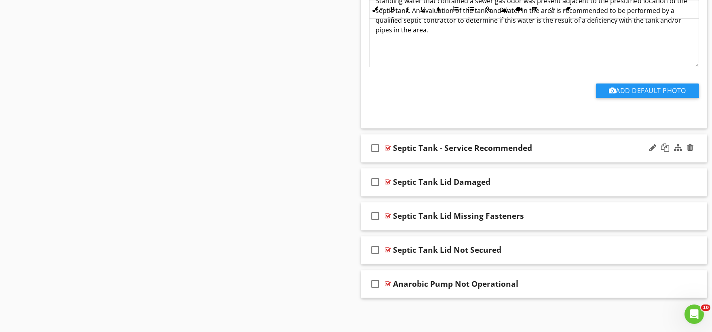
click at [394, 159] on div "check_box_outline_blank Septic Tank - Service Recommended" at bounding box center [534, 148] width 347 height 28
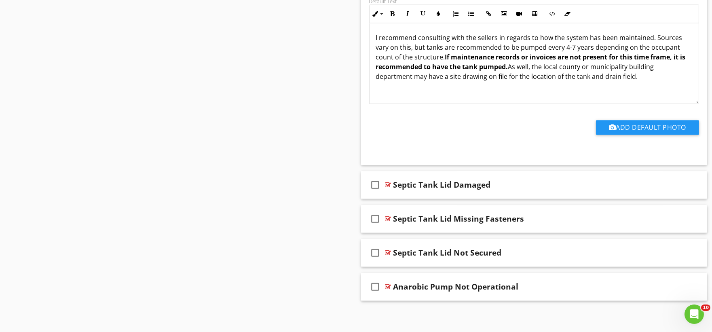
scroll to position [3924, 0]
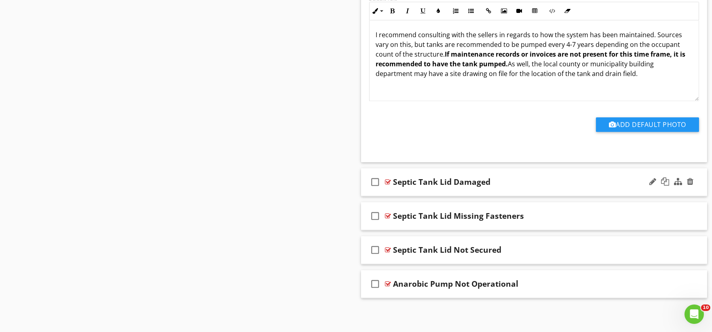
click at [394, 192] on div "check_box_outline_blank Septic Tank Lid Damaged" at bounding box center [534, 182] width 347 height 28
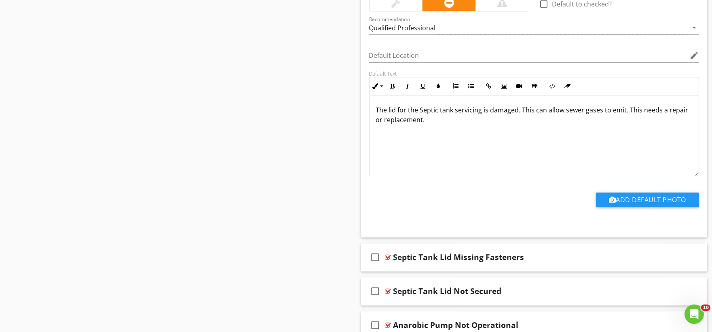
scroll to position [4196, 0]
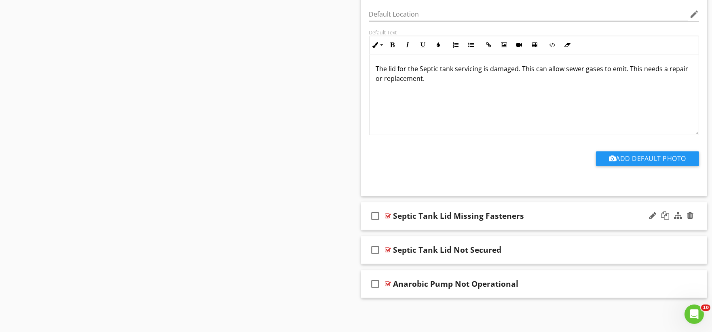
click at [395, 223] on div "check_box_outline_blank Septic Tank Lid Missing Fasteners" at bounding box center [534, 216] width 347 height 28
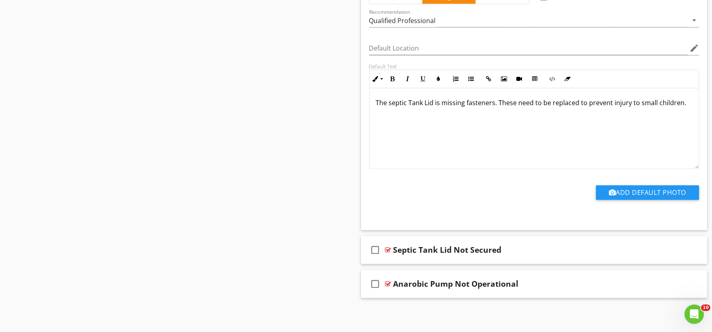
scroll to position [4468, 0]
click at [406, 260] on div "check_box_outline_blank Septic Tank Lid Not Secured" at bounding box center [534, 250] width 347 height 28
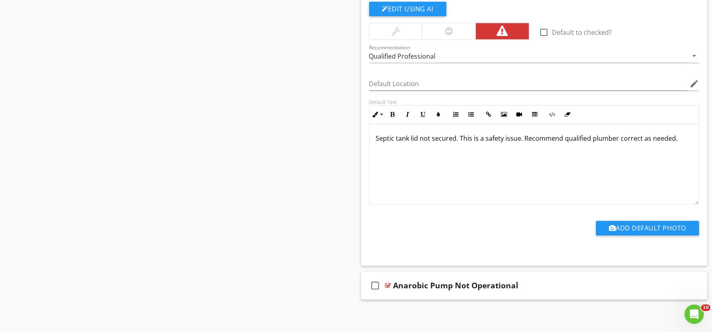
scroll to position [4741, 0]
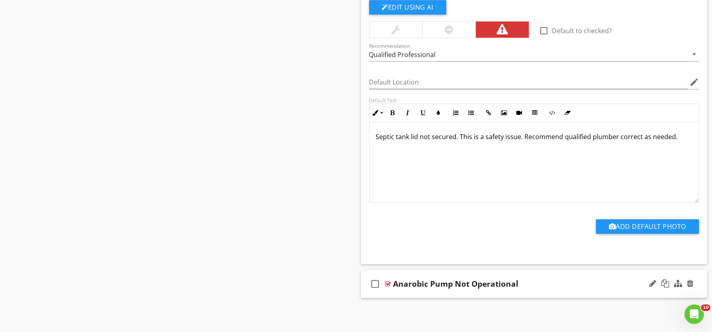
click at [404, 294] on div "check_box_outline_blank Anarobic Pump Not Operational" at bounding box center [534, 284] width 347 height 28
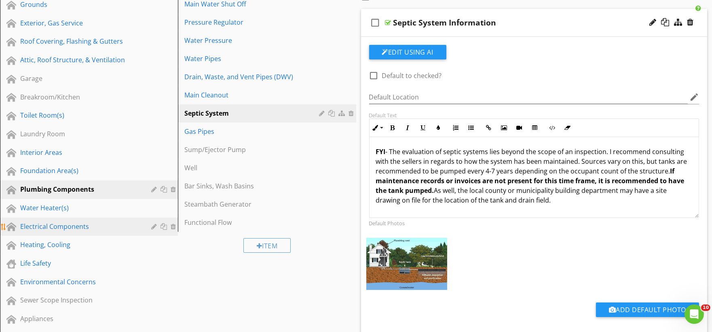
scroll to position [180, 0]
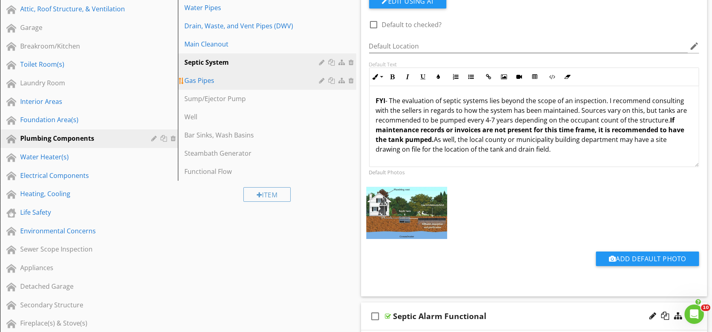
click at [211, 79] on div "Gas Pipes" at bounding box center [252, 81] width 137 height 10
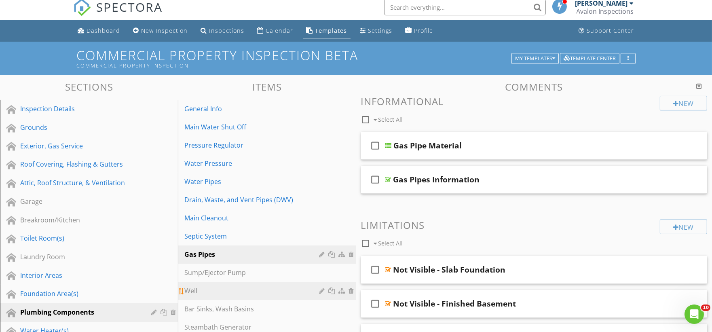
scroll to position [0, 0]
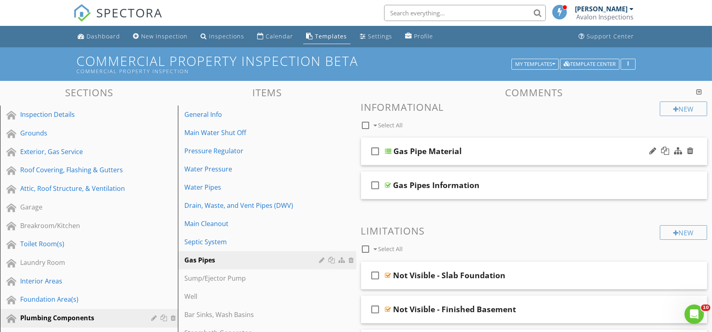
click at [394, 163] on div "check_box_outline_blank Gas Pipe Material" at bounding box center [534, 152] width 347 height 28
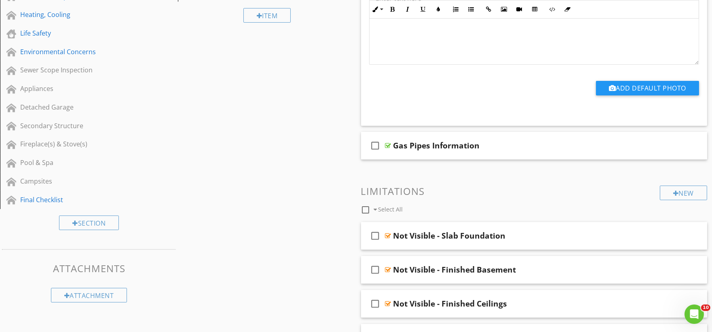
scroll to position [359, 0]
click at [409, 157] on div "check_box_outline_blank Gas Pipes Information" at bounding box center [534, 145] width 347 height 28
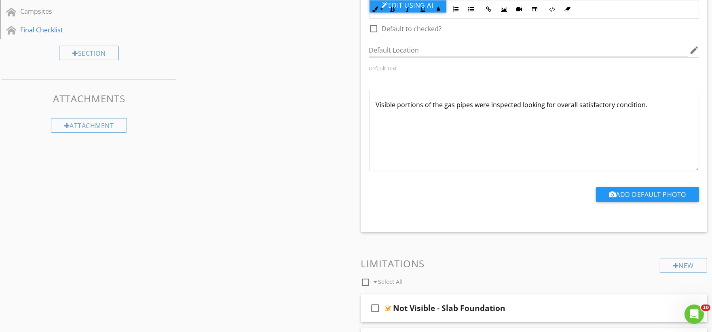
scroll to position [674, 0]
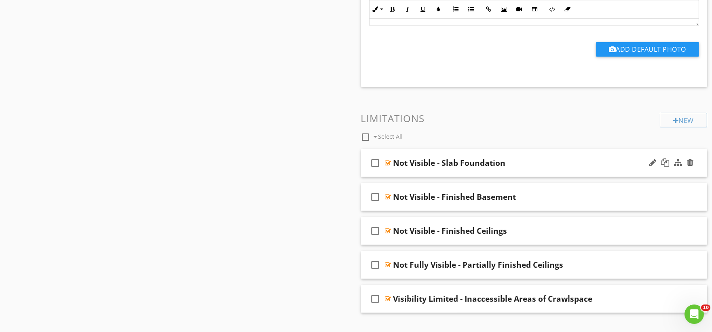
click at [406, 173] on div "check_box_outline_blank Not Visible - Slab Foundation" at bounding box center [534, 163] width 347 height 28
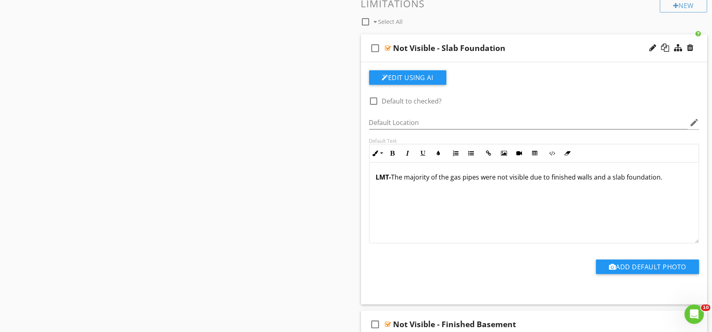
scroll to position [944, 0]
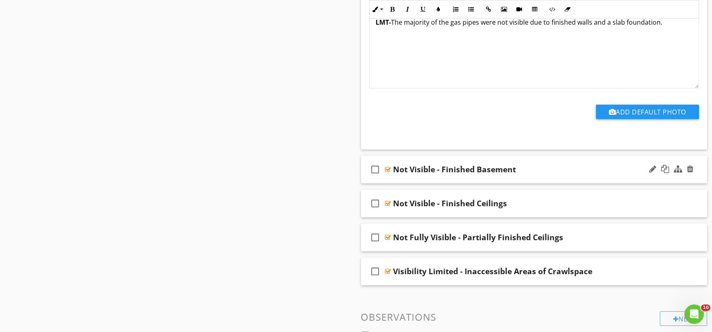
click at [398, 178] on div "check_box_outline_blank Not Visible - Finished Basement" at bounding box center [534, 170] width 347 height 28
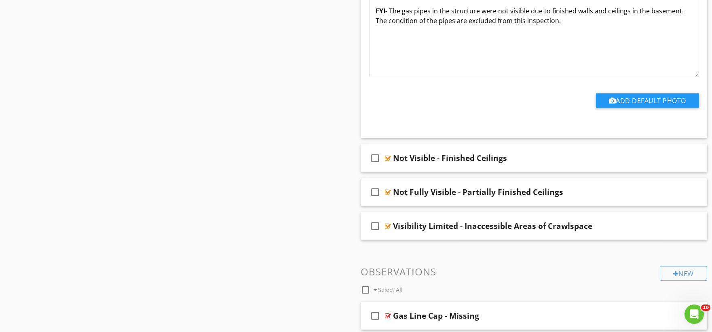
scroll to position [1258, 0]
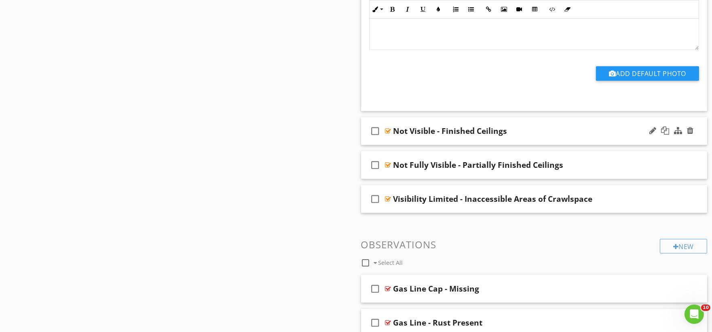
click at [400, 142] on div "check_box_outline_blank Not Visible - Finished Ceilings" at bounding box center [534, 131] width 347 height 28
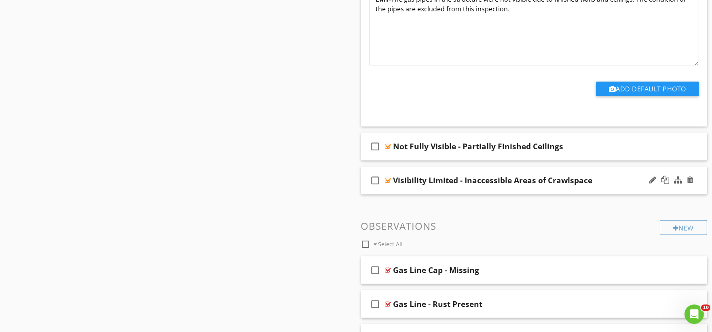
scroll to position [1528, 0]
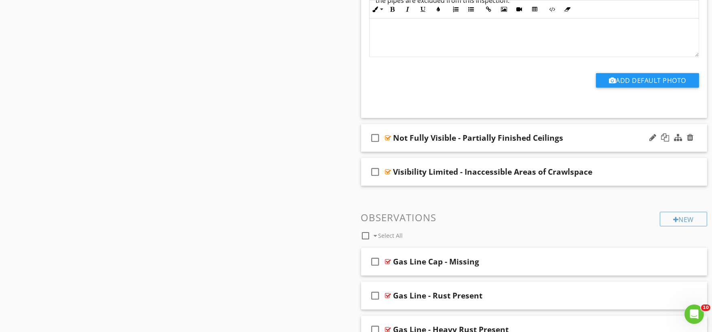
click at [397, 148] on div "check_box_outline_blank Not Fully Visible - Partially Finished Ceilings" at bounding box center [534, 138] width 347 height 28
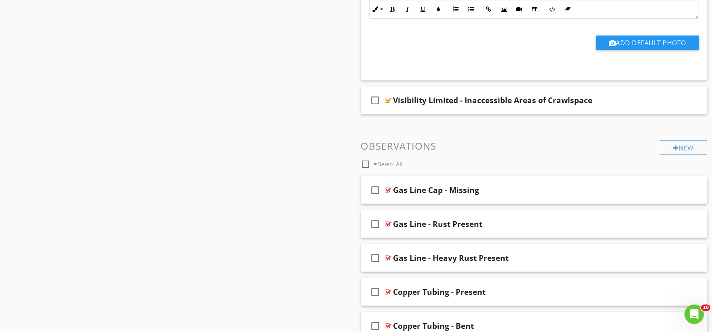
scroll to position [1842, 0]
click at [402, 111] on div "check_box_outline_blank Visibility Limited - Inaccessible Areas of Crawlspace" at bounding box center [534, 100] width 347 height 28
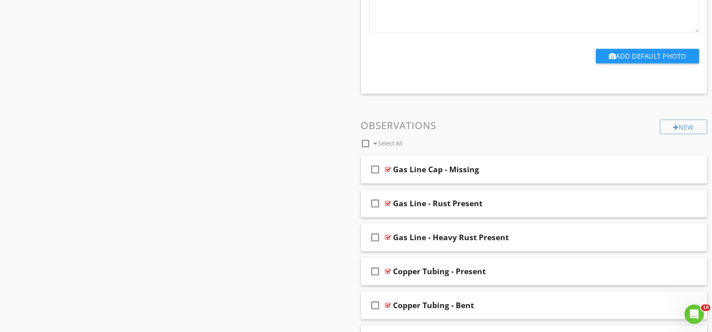
scroll to position [2202, 0]
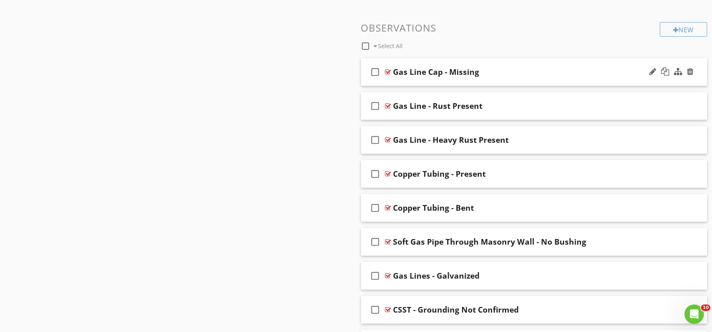
click at [405, 83] on div "check_box_outline_blank Gas Line Cap - Missing" at bounding box center [534, 72] width 347 height 28
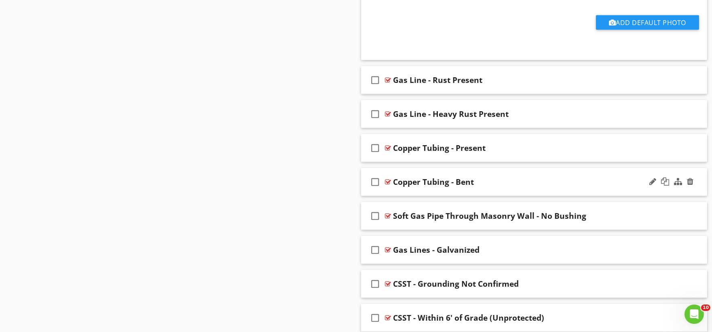
scroll to position [2562, 0]
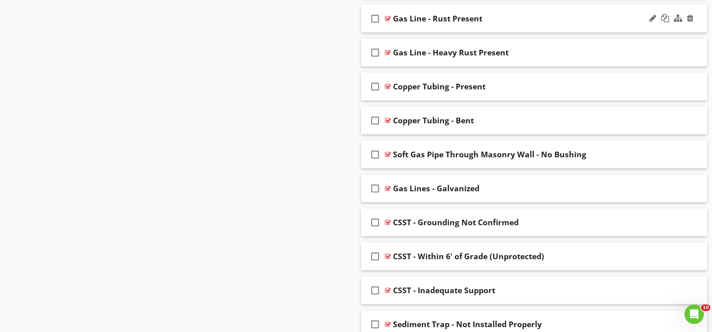
click at [407, 28] on div "check_box_outline_blank Gas Line - Rust Present" at bounding box center [534, 19] width 347 height 28
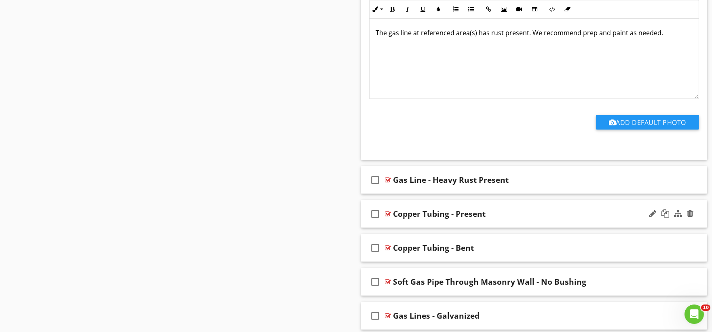
scroll to position [2741, 0]
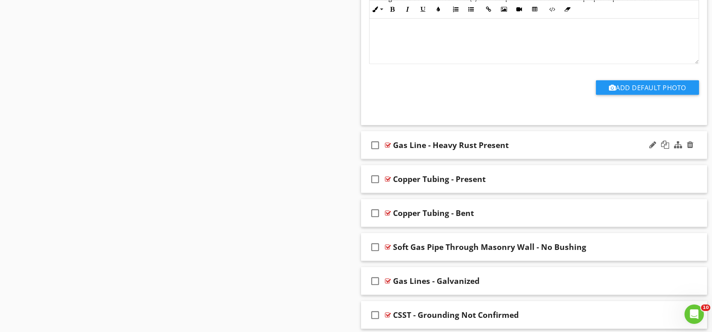
click at [424, 157] on div "check_box_outline_blank Gas Line - Heavy Rust Present" at bounding box center [534, 145] width 347 height 28
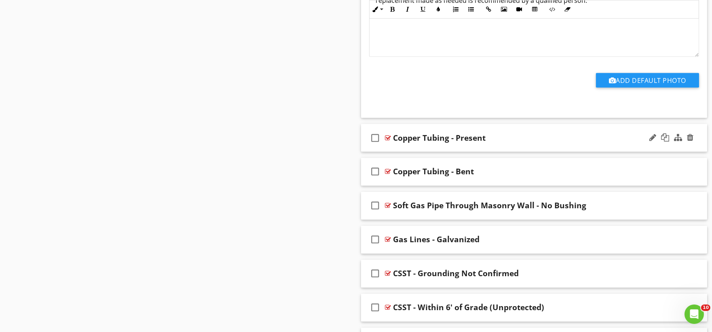
scroll to position [3056, 0]
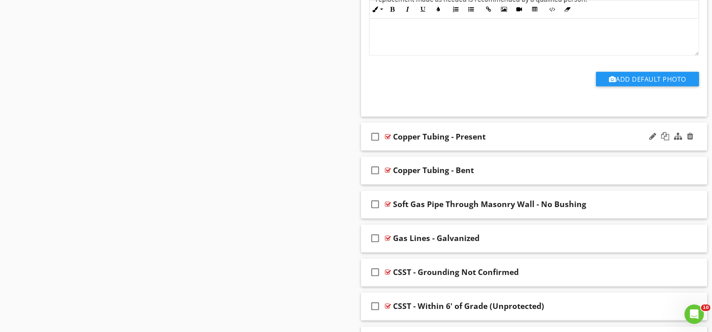
click at [409, 148] on div "check_box_outline_blank Copper Tubing - Present" at bounding box center [534, 137] width 347 height 28
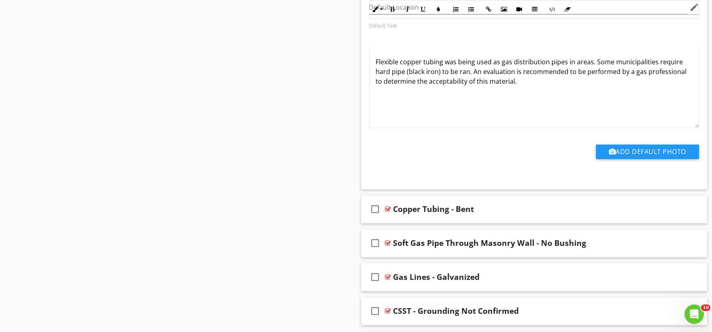
scroll to position [3326, 0]
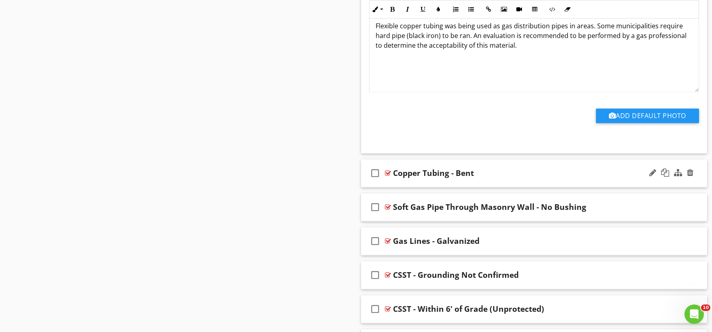
click at [397, 186] on div "check_box_outline_blank Copper Tubing - Bent" at bounding box center [534, 173] width 347 height 28
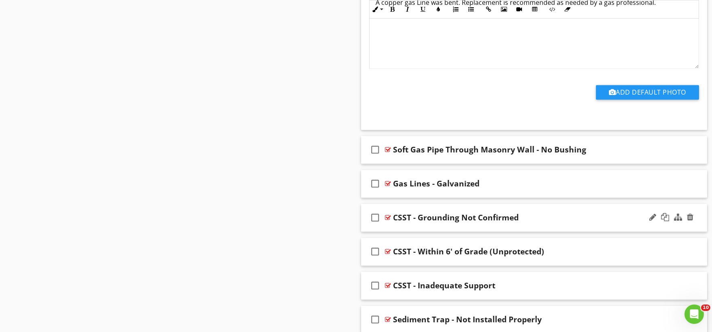
scroll to position [3685, 0]
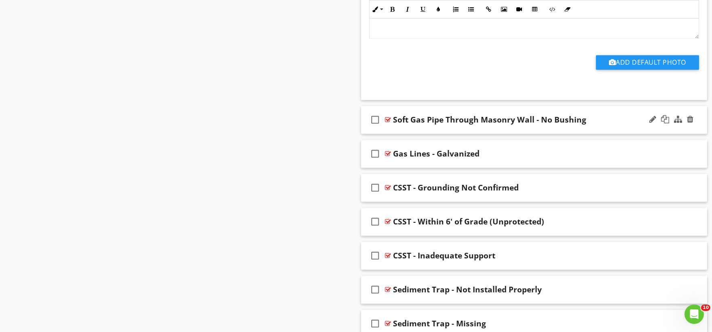
click at [415, 133] on div "check_box_outline_blank Soft Gas Pipe Through Masonry Wall - No Bushing" at bounding box center [534, 120] width 347 height 28
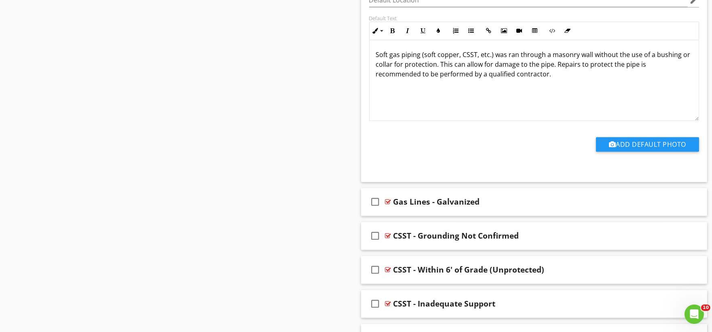
scroll to position [3910, 0]
click at [402, 215] on div "check_box_outline_blank Gas Lines - Galvanized" at bounding box center [534, 202] width 347 height 28
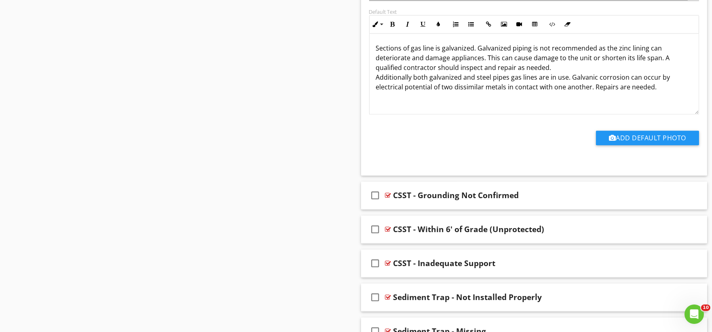
scroll to position [4225, 0]
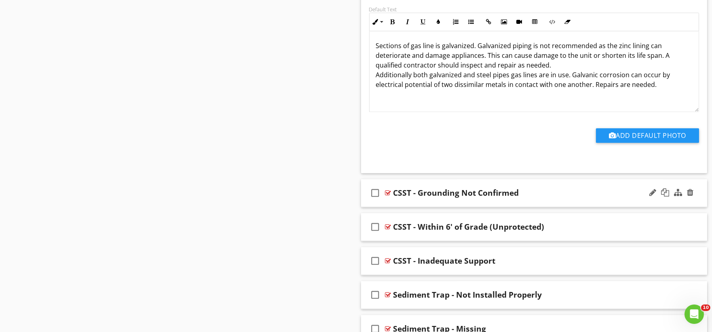
click at [394, 206] on div "check_box_outline_blank CSST - Grounding Not Confirmed" at bounding box center [534, 193] width 347 height 28
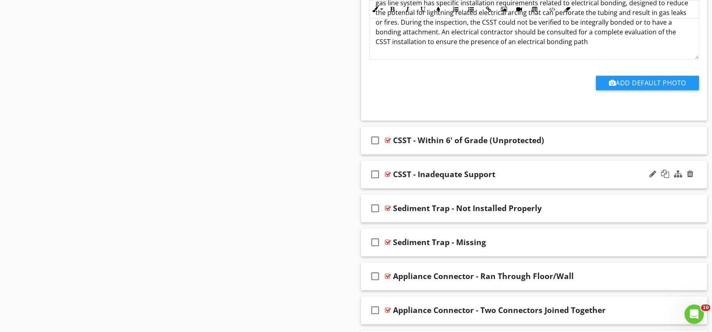
scroll to position [4584, 0]
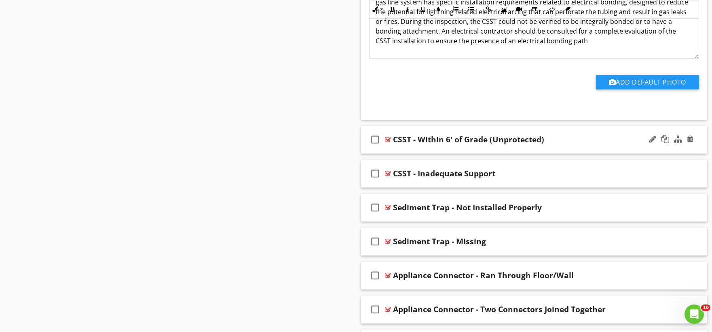
click at [405, 154] on div "check_box_outline_blank CSST - Within 6' of Grade (Unprotected)" at bounding box center [534, 140] width 347 height 28
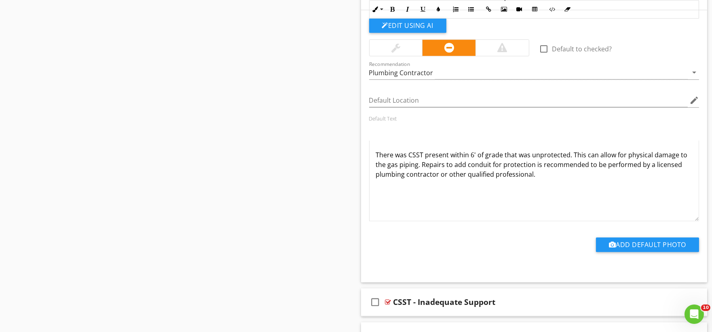
scroll to position [4899, 0]
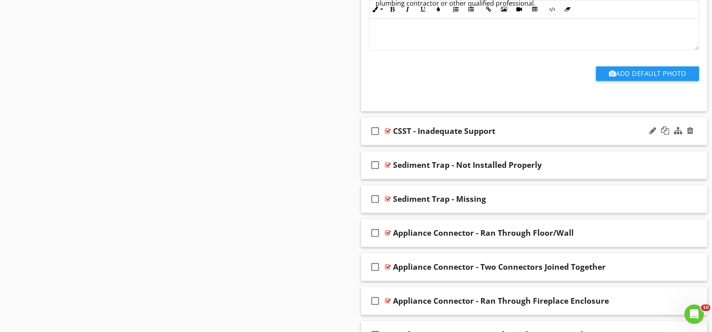
click at [401, 144] on div "check_box_outline_blank CSST - Inadequate Support" at bounding box center [534, 131] width 347 height 28
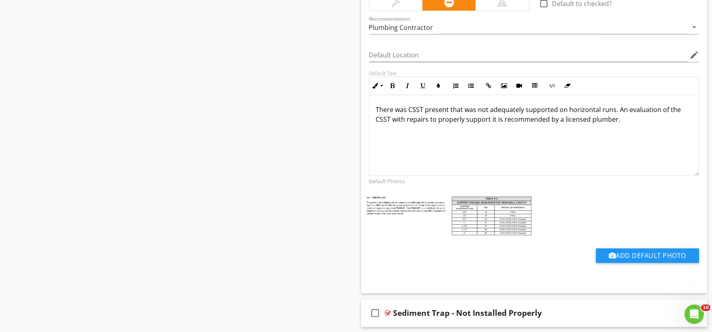
scroll to position [5123, 0]
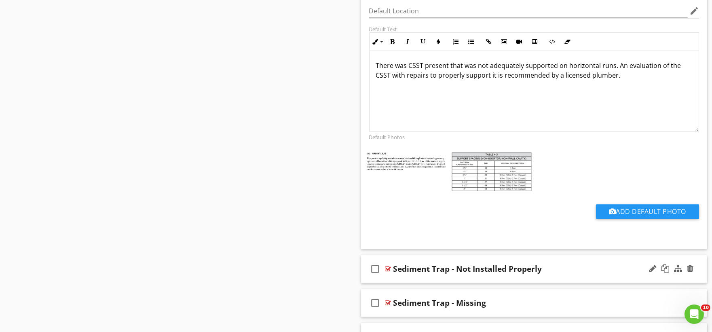
click at [415, 283] on div "check_box_outline_blank Sediment Trap - Not Installed Properly" at bounding box center [534, 269] width 347 height 28
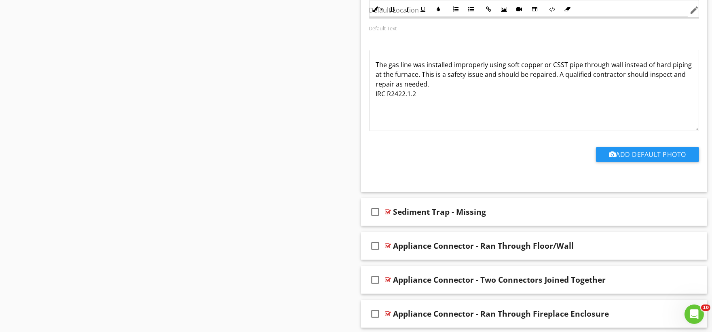
scroll to position [5528, 0]
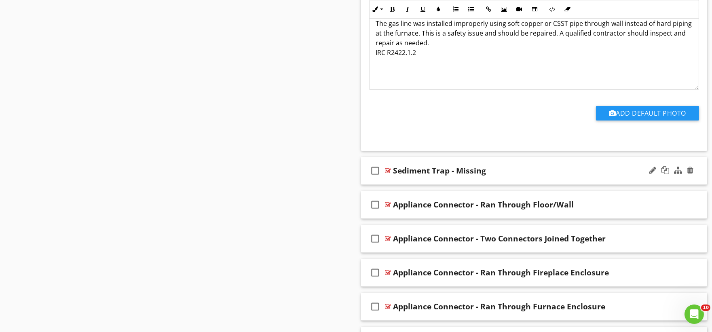
click at [402, 183] on div "check_box_outline_blank Sediment Trap - Missing" at bounding box center [534, 171] width 347 height 28
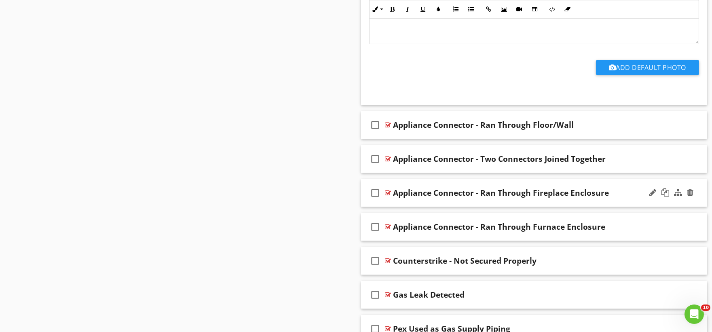
scroll to position [5887, 0]
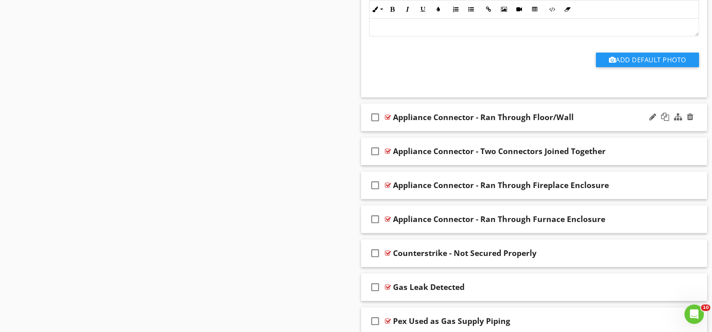
click at [405, 130] on div "check_box_outline_blank Appliance Connector - Ran Through Floor/Wall" at bounding box center [534, 118] width 347 height 28
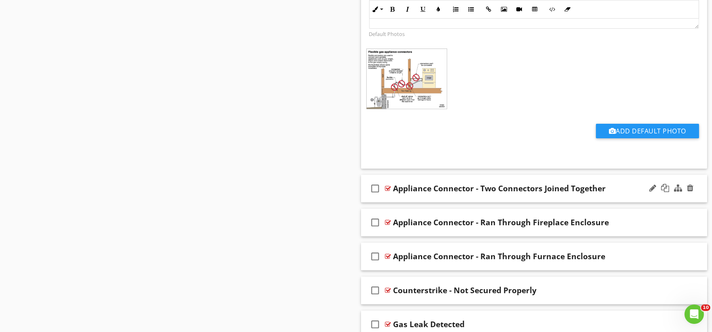
scroll to position [6202, 0]
click at [413, 199] on div "check_box_outline_blank Appliance Connector - Two Connectors Joined Together" at bounding box center [534, 188] width 347 height 28
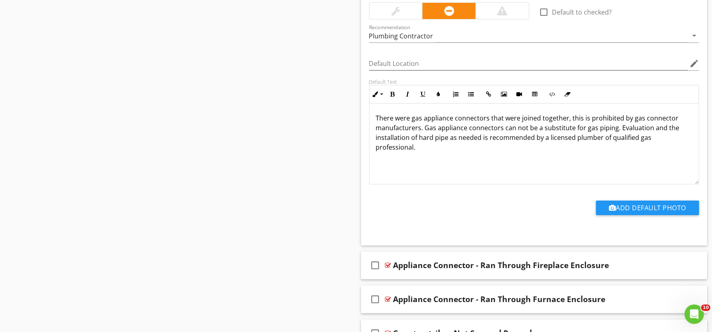
scroll to position [6517, 0]
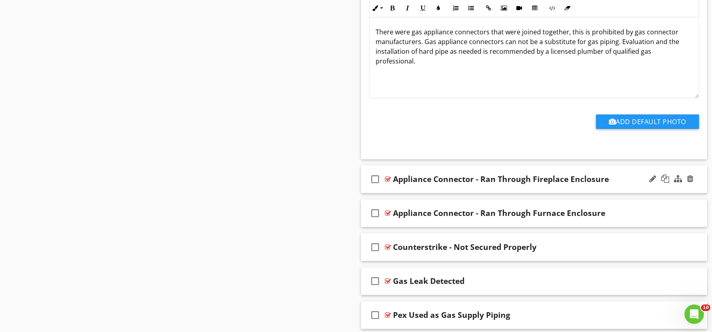
click at [399, 192] on div "check_box_outline_blank Appliance Connector - Ran Through Fireplace Enclosure" at bounding box center [534, 179] width 347 height 28
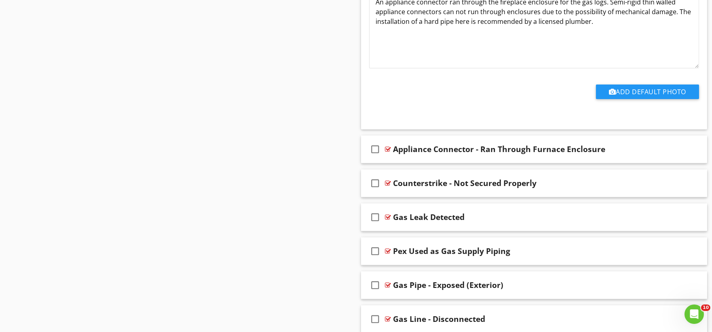
scroll to position [6876, 0]
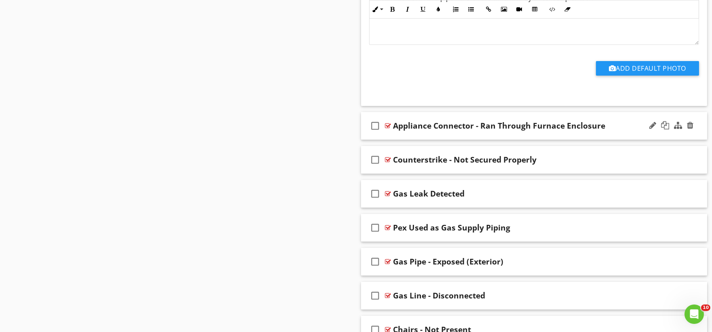
click at [401, 139] on div "check_box_outline_blank Appliance Connector - Ran Through Furnace Enclosure" at bounding box center [534, 126] width 347 height 28
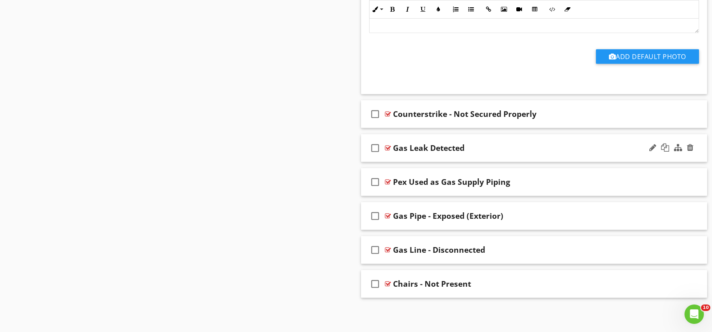
scroll to position [7199, 0]
click at [398, 125] on div "check_box_outline_blank Counterstrike - Not Secured Properly" at bounding box center [534, 114] width 347 height 28
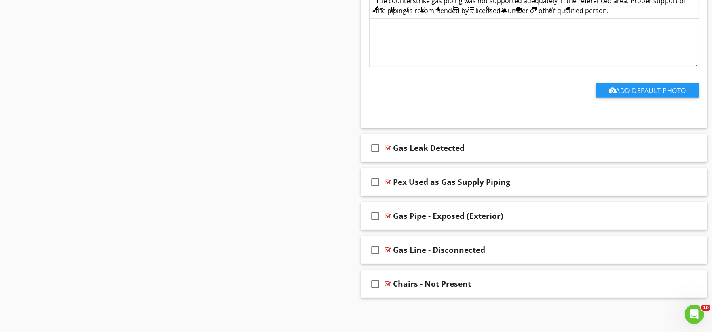
scroll to position [7472, 0]
click at [393, 158] on div "check_box_outline_blank Gas Leak Detected" at bounding box center [534, 148] width 347 height 28
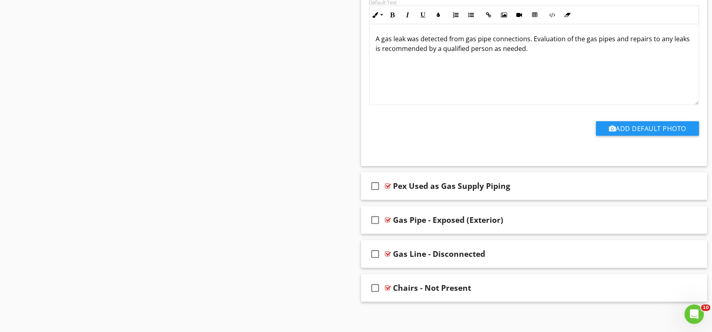
scroll to position [7744, 0]
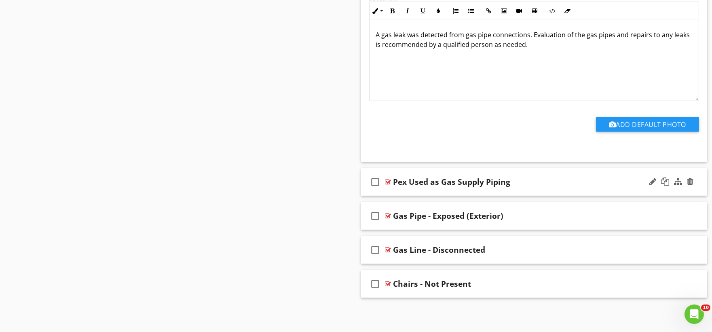
click at [394, 192] on div "check_box_outline_blank Pex Used as Gas Supply Piping" at bounding box center [534, 182] width 347 height 28
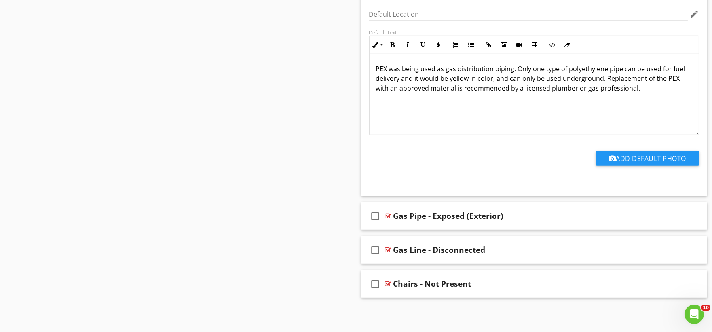
scroll to position [8017, 0]
click at [405, 227] on div "check_box_outline_blank Gas Pipe - Exposed (Exterior)" at bounding box center [534, 216] width 347 height 28
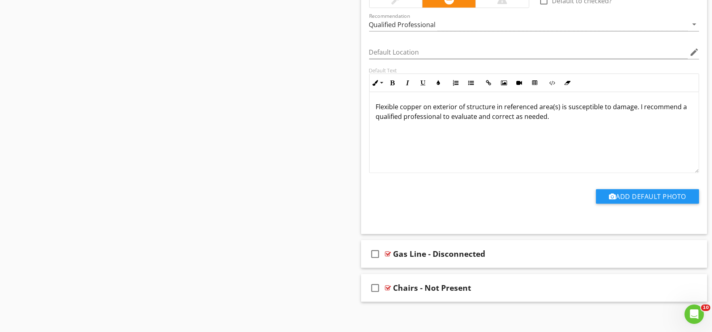
scroll to position [8289, 0]
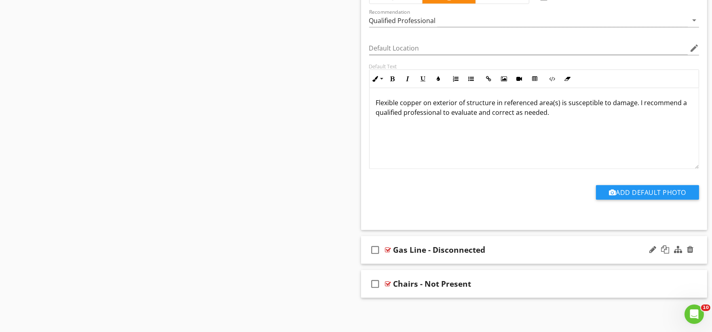
click at [407, 260] on div "check_box_outline_blank Gas Line - Disconnected" at bounding box center [534, 250] width 347 height 28
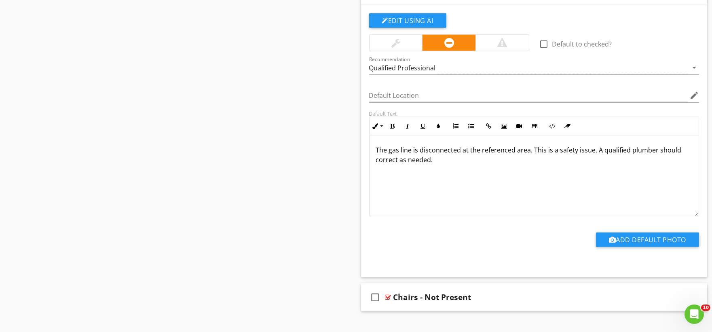
scroll to position [8561, 0]
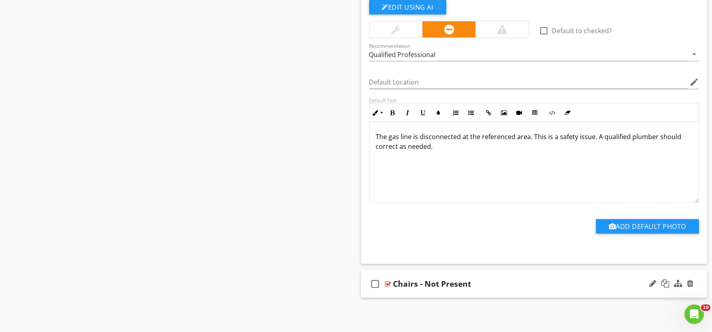
click at [406, 294] on div "check_box_outline_blank Chairs - Not Present" at bounding box center [534, 284] width 347 height 28
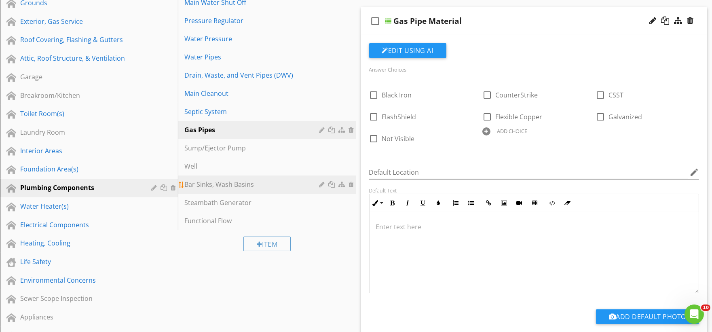
scroll to position [135, 0]
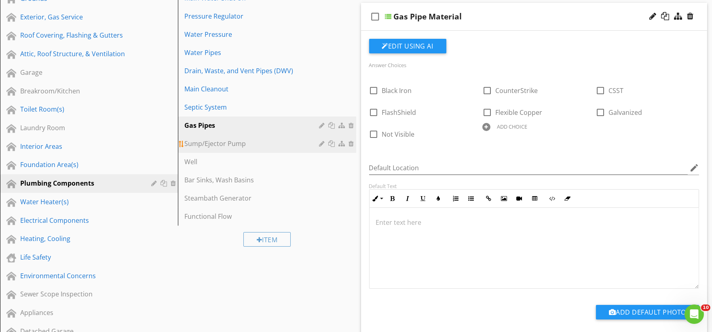
click at [239, 149] on link "Sump/Ejector Pump" at bounding box center [268, 144] width 176 height 18
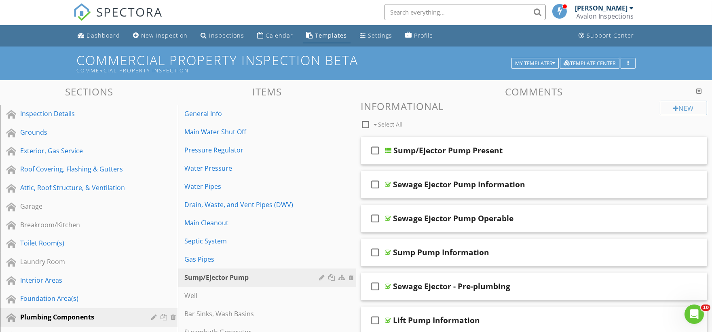
scroll to position [0, 0]
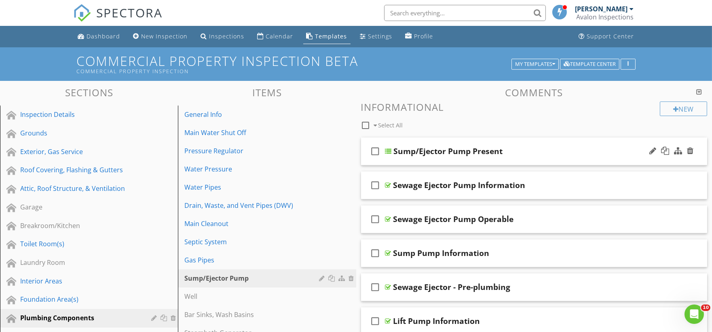
click at [411, 161] on div "check_box_outline_blank Sump/Ejector Pump Present" at bounding box center [534, 152] width 347 height 28
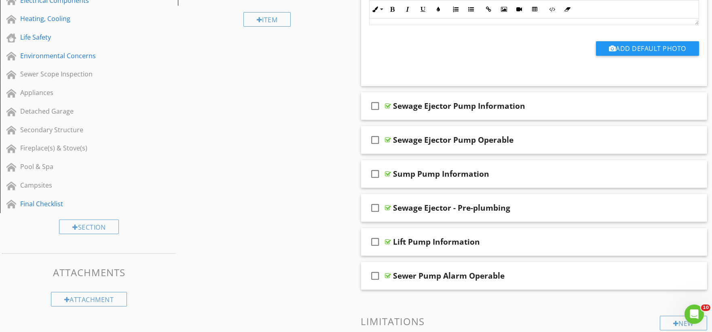
scroll to position [359, 0]
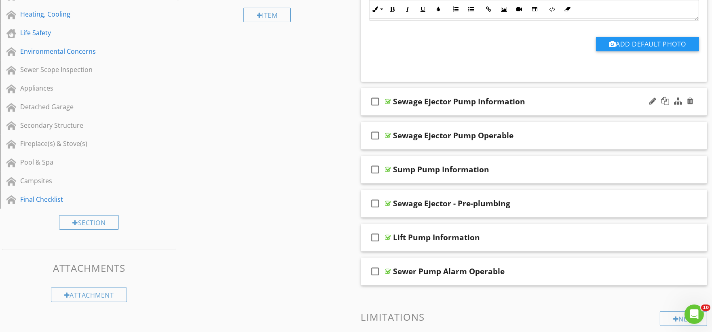
click at [404, 110] on div "check_box_outline_blank Sewage Ejector Pump Information" at bounding box center [534, 102] width 347 height 28
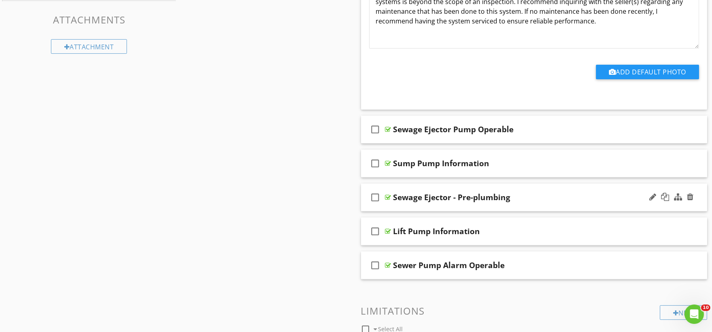
scroll to position [629, 0]
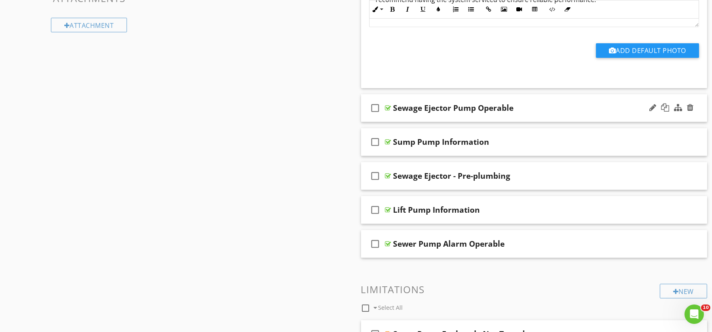
click at [397, 119] on div "check_box_outline_blank Sewage Ejector Pump Operable" at bounding box center [534, 108] width 347 height 28
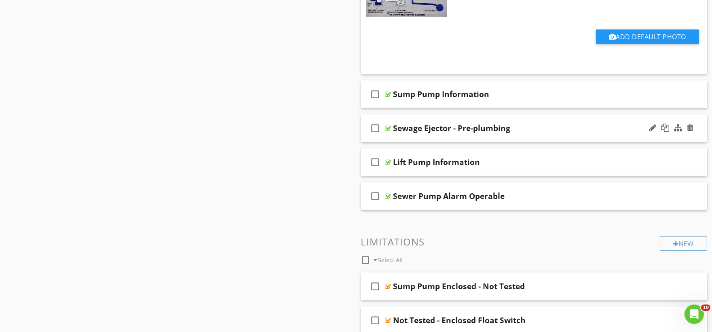
scroll to position [989, 0]
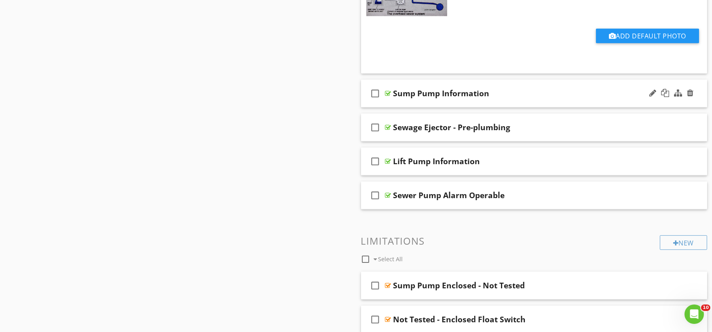
click at [395, 104] on div "check_box_outline_blank Sump Pump Information" at bounding box center [534, 94] width 347 height 28
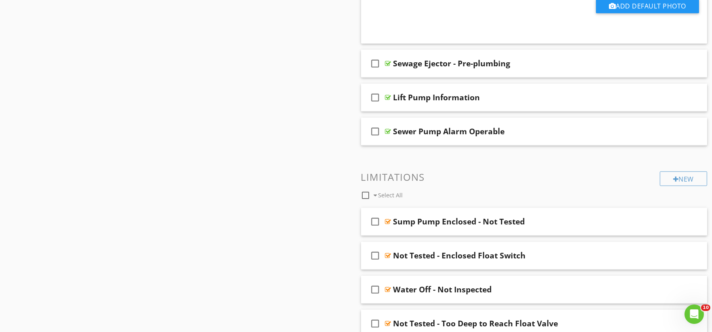
scroll to position [1303, 0]
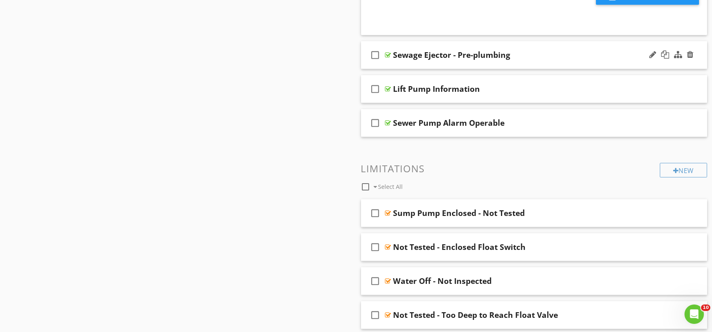
click at [392, 66] on div "check_box_outline_blank Sewage Ejector - Pre-plumbing" at bounding box center [534, 55] width 347 height 28
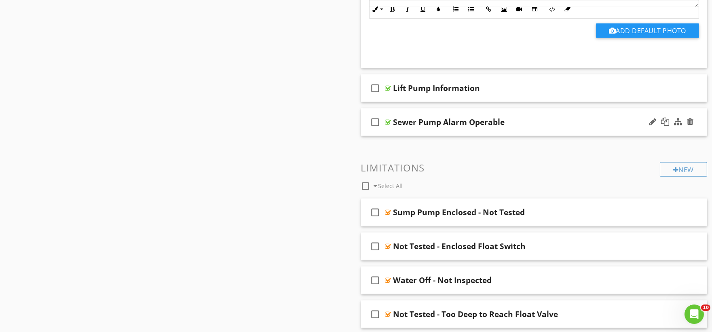
scroll to position [1573, 0]
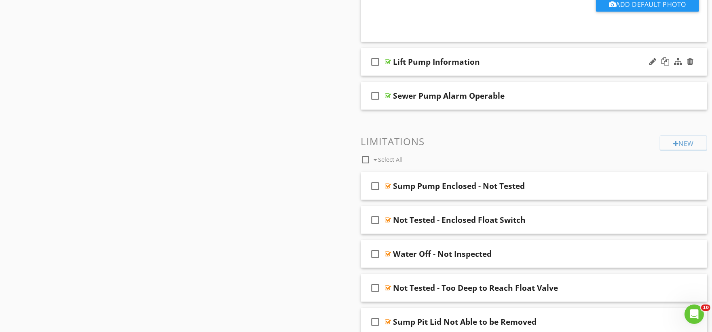
click at [395, 72] on div "check_box_outline_blank Lift Pump Information" at bounding box center [534, 62] width 347 height 28
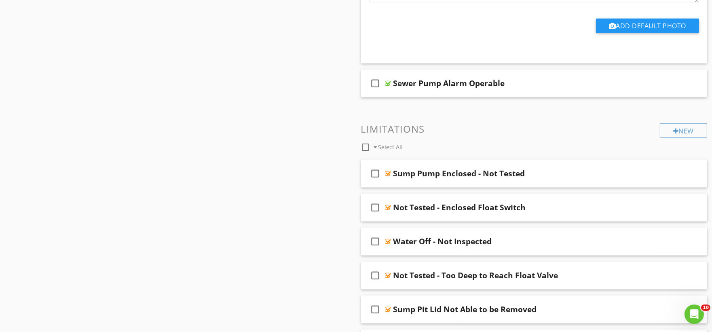
scroll to position [1887, 0]
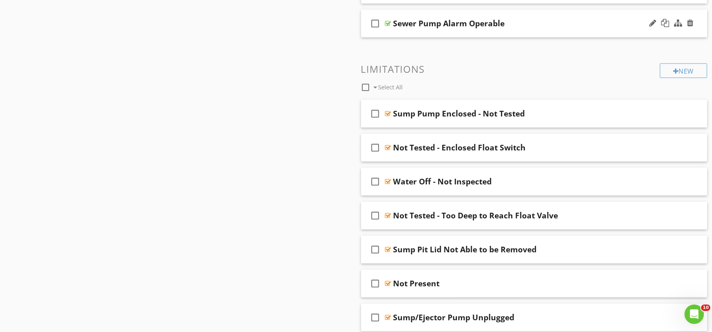
click at [401, 35] on div "check_box_outline_blank Sewer Pump Alarm Operable" at bounding box center [534, 24] width 347 height 28
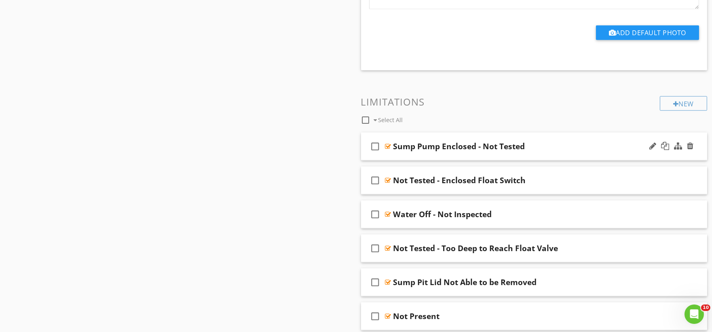
scroll to position [2157, 0]
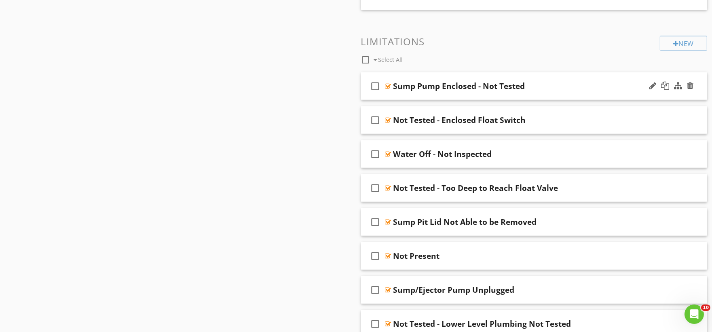
click at [405, 98] on div "check_box_outline_blank Sump Pump Enclosed - Not Tested" at bounding box center [534, 86] width 347 height 28
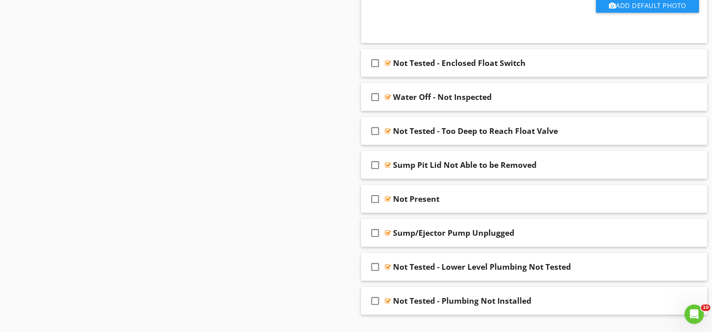
scroll to position [2472, 0]
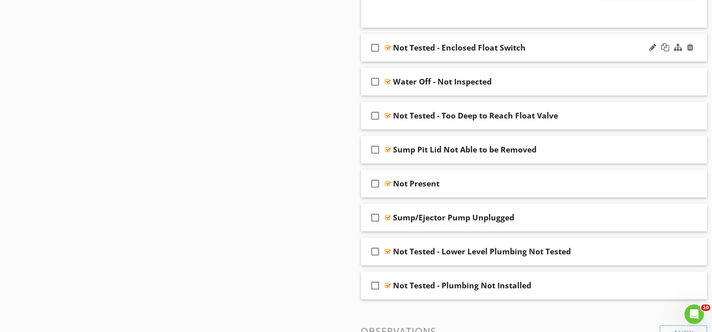
click at [411, 60] on div "check_box_outline_blank Not Tested - Enclosed Float Switch" at bounding box center [534, 48] width 347 height 28
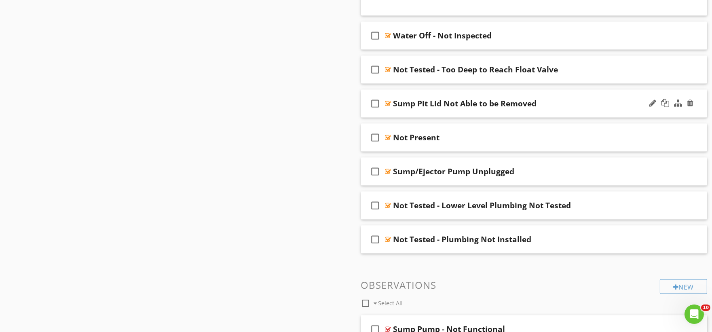
scroll to position [2786, 0]
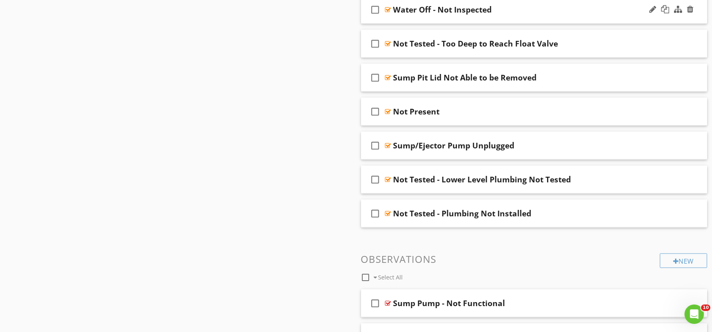
click at [405, 20] on div "check_box_outline_blank Water Off - Not Inspected" at bounding box center [534, 10] width 347 height 28
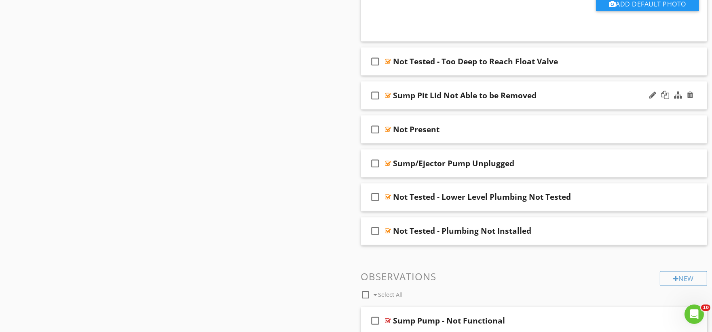
scroll to position [3011, 0]
click at [409, 72] on div "check_box_outline_blank Not Tested - Too Deep to Reach Float Valve" at bounding box center [534, 61] width 347 height 28
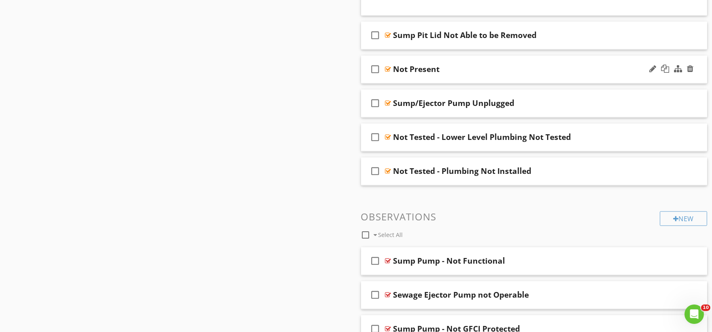
scroll to position [3326, 0]
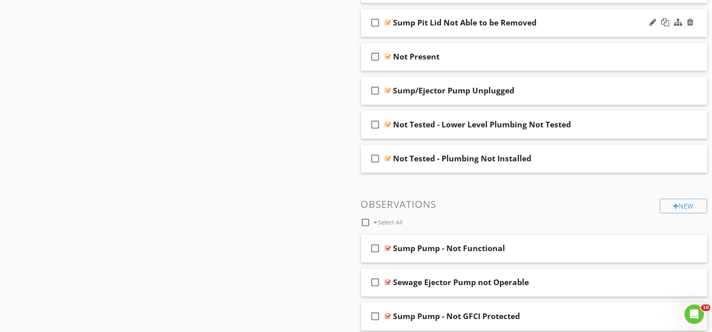
click at [400, 33] on div "check_box_outline_blank Sump Pit Lid Not Able to be Removed" at bounding box center [534, 23] width 347 height 28
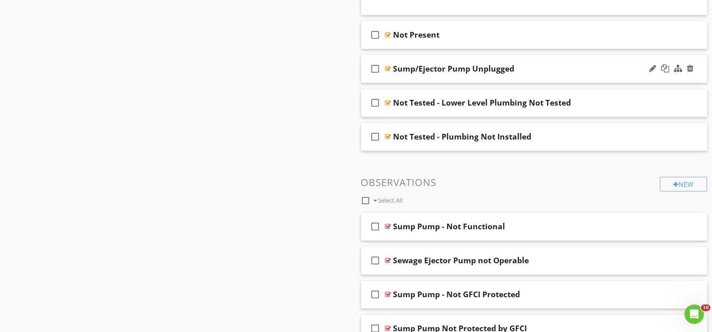
scroll to position [3595, 0]
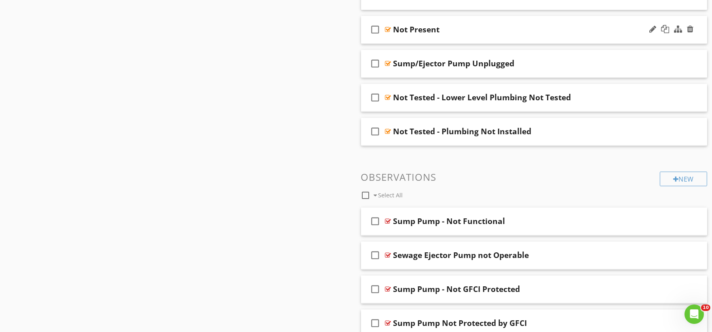
click at [407, 39] on div "check_box_outline_blank Not Present" at bounding box center [534, 30] width 347 height 28
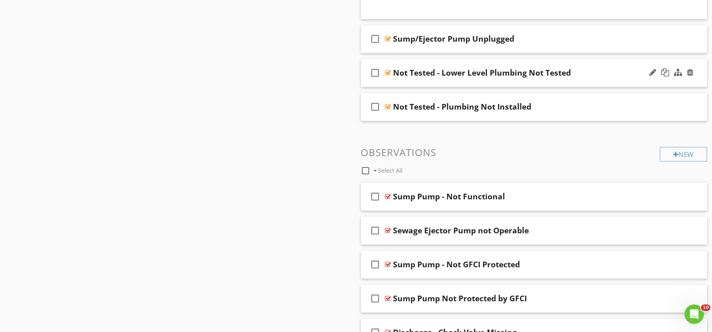
scroll to position [3865, 0]
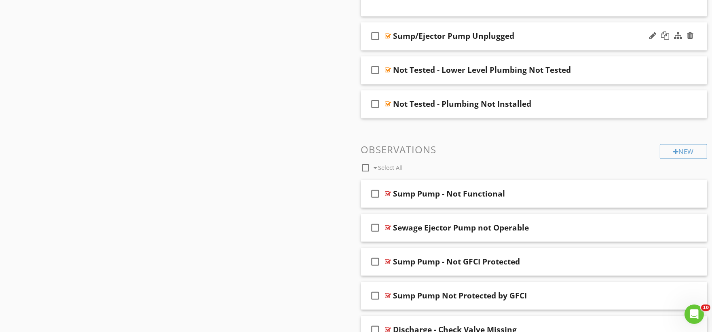
click at [402, 47] on div "check_box_outline_blank Sump/Ejector Pump Unplugged" at bounding box center [534, 36] width 347 height 28
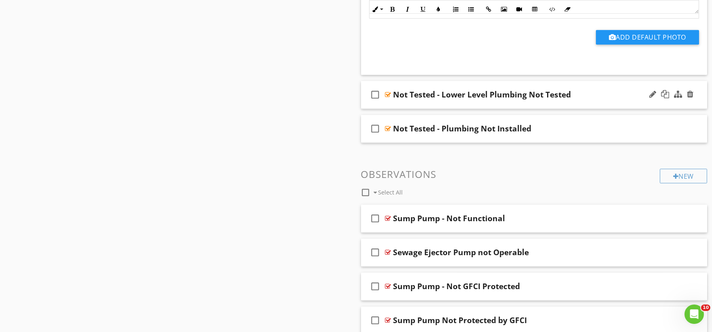
scroll to position [4090, 0]
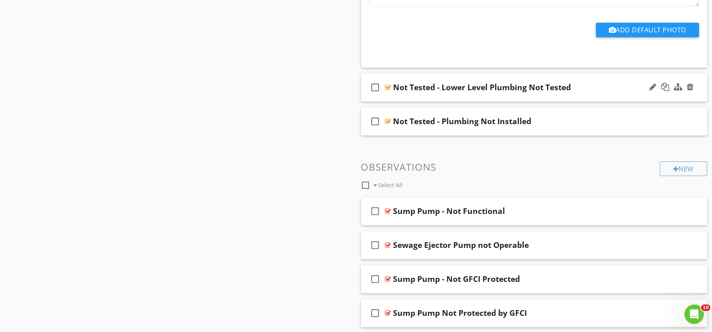
click at [410, 100] on div "check_box_outline_blank Not Tested - Lower Level Plumbing Not Tested" at bounding box center [534, 88] width 347 height 28
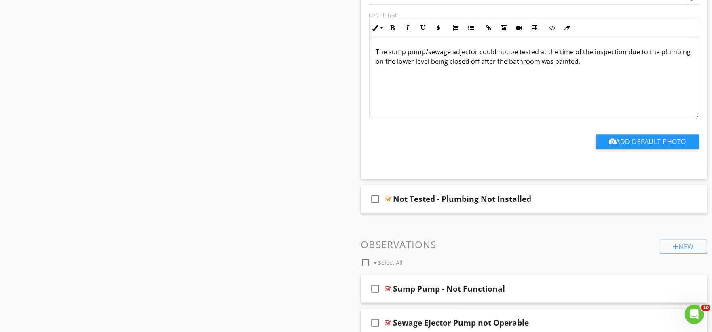
scroll to position [4314, 0]
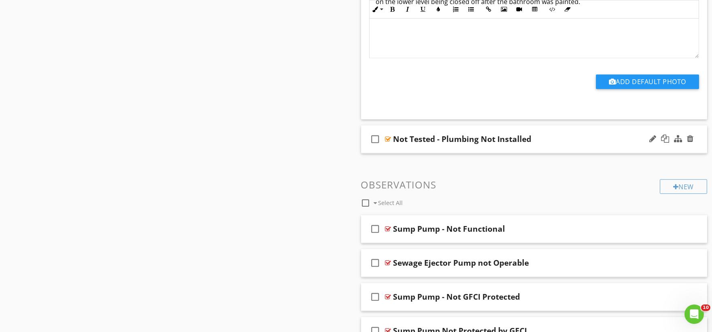
click at [411, 148] on div "check_box_outline_blank Not Tested - Plumbing Not Installed" at bounding box center [534, 139] width 347 height 28
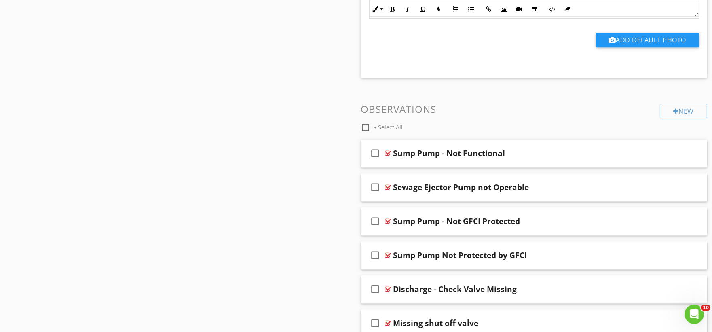
scroll to position [4674, 0]
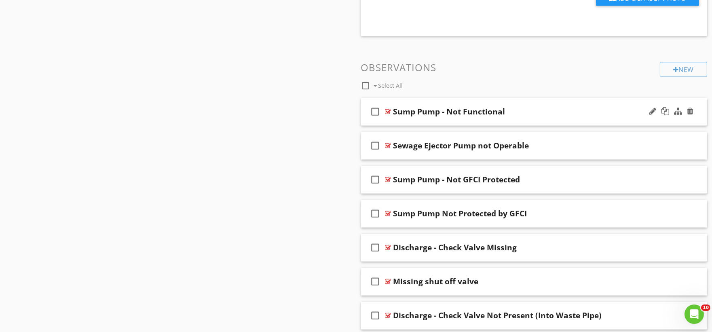
click at [410, 125] on div "check_box_outline_blank Sump Pump - Not Functional" at bounding box center [534, 112] width 347 height 28
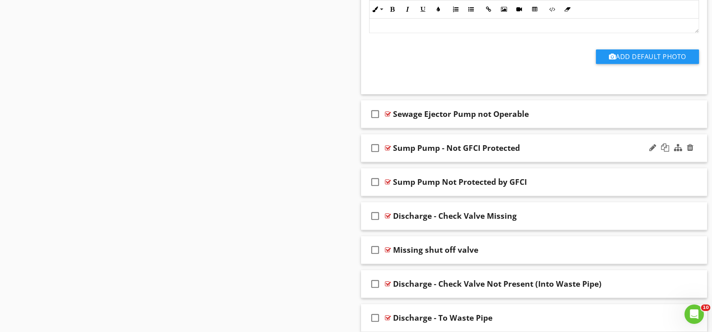
scroll to position [4989, 0]
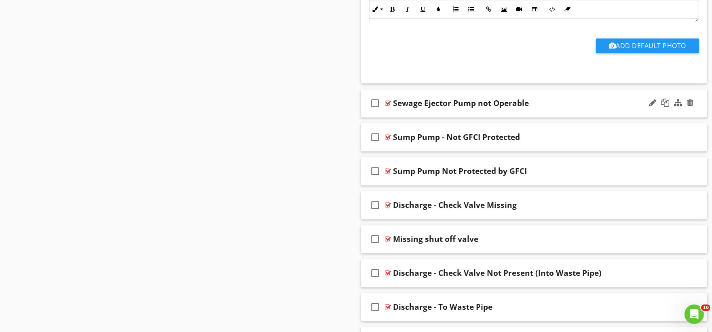
click at [417, 116] on div "check_box_outline_blank Sewage Ejector Pump not Operable" at bounding box center [534, 103] width 347 height 28
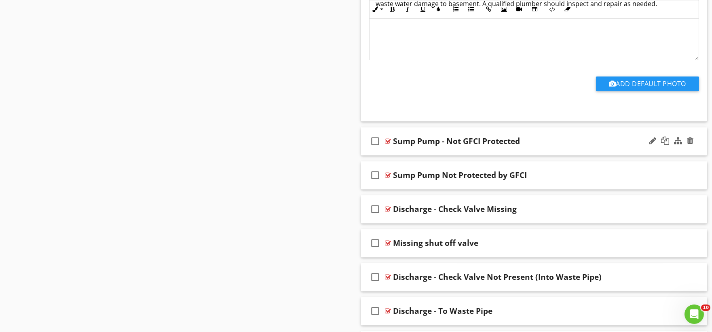
scroll to position [5258, 0]
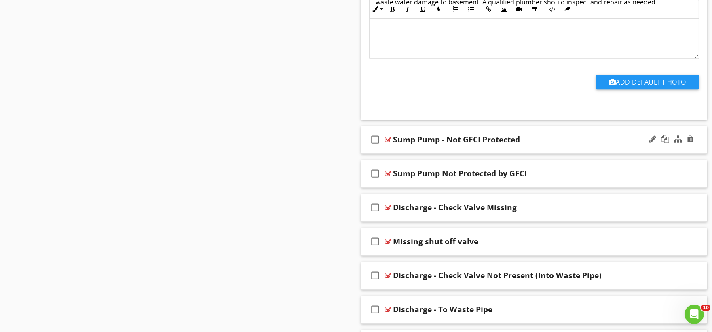
click at [397, 153] on div "check_box_outline_blank Sump Pump - Not GFCI Protected" at bounding box center [534, 140] width 347 height 28
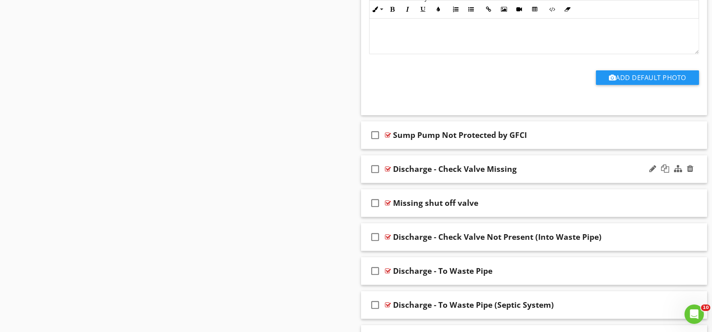
scroll to position [5573, 0]
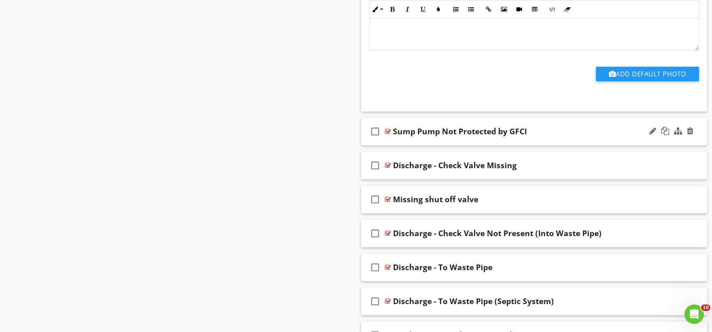
click at [404, 144] on div "check_box_outline_blank Sump Pump Not Protected by GFCI" at bounding box center [534, 132] width 347 height 28
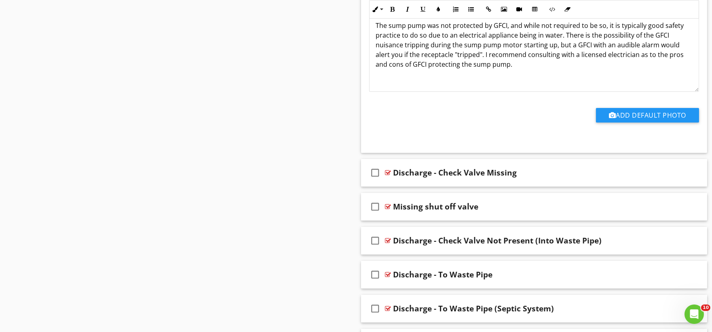
scroll to position [5842, 0]
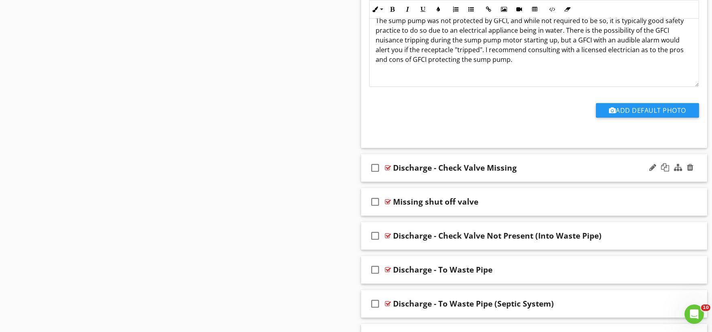
click at [406, 181] on div "check_box_outline_blank Discharge - Check Valve Missing" at bounding box center [534, 168] width 347 height 28
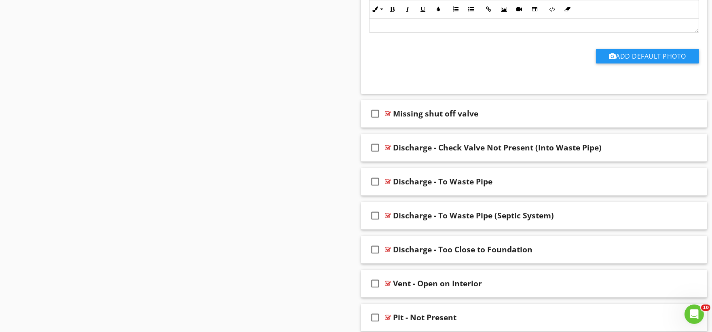
scroll to position [6202, 0]
click at [397, 128] on div "check_box_outline_blank Missing shut off valve" at bounding box center [534, 115] width 347 height 28
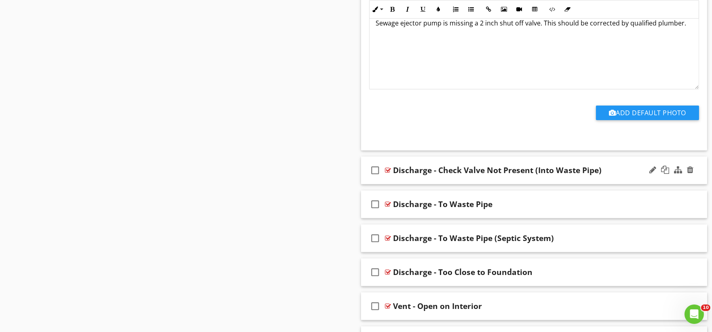
scroll to position [6472, 0]
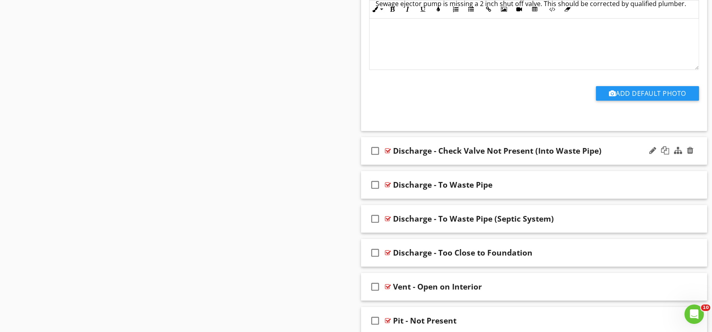
click at [397, 164] on div "check_box_outline_blank Discharge - Check Valve Not Present (Into Waste Pipe)" at bounding box center [534, 151] width 347 height 28
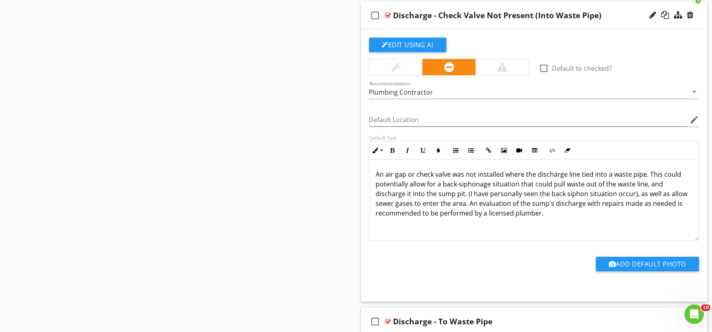
scroll to position [6696, 0]
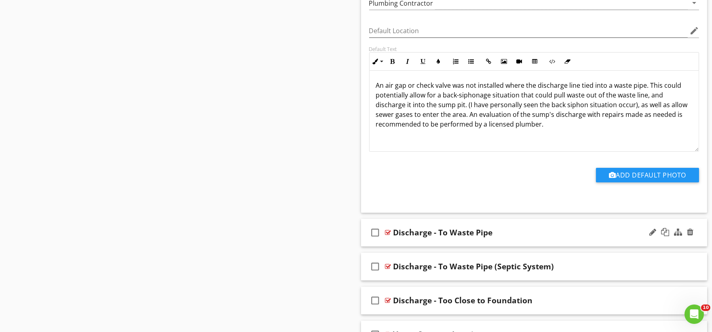
click at [395, 246] on div "check_box_outline_blank Discharge - To Waste Pipe" at bounding box center [534, 233] width 347 height 28
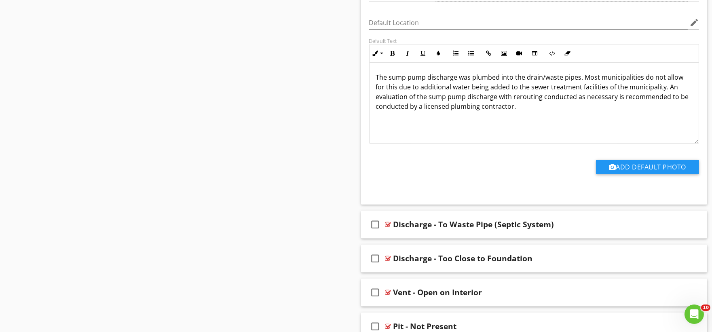
scroll to position [7011, 0]
click at [402, 237] on div "check_box_outline_blank Discharge - To Waste Pipe (Septic System)" at bounding box center [534, 224] width 347 height 28
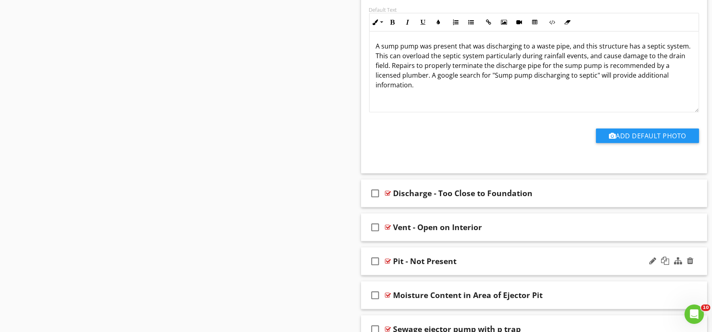
scroll to position [7371, 0]
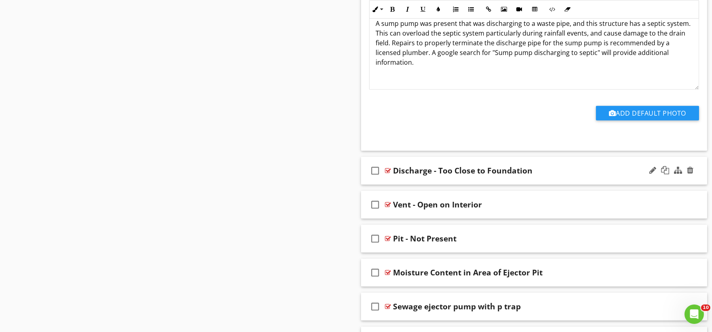
click at [402, 184] on div "check_box_outline_blank Discharge - Too Close to Foundation" at bounding box center [534, 171] width 347 height 28
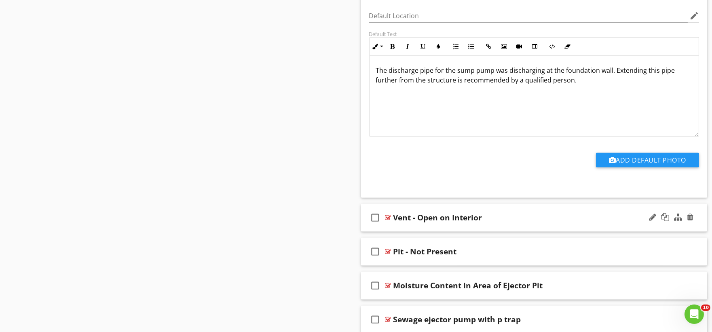
scroll to position [7640, 0]
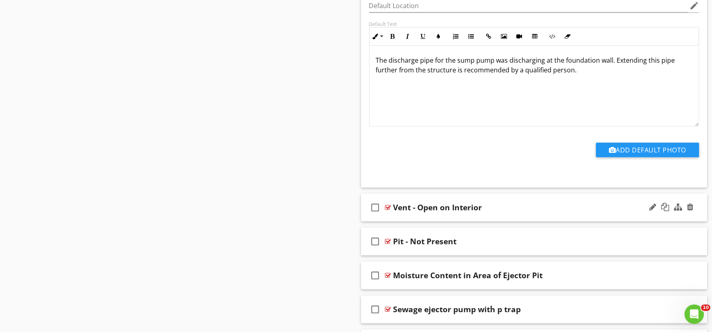
click at [391, 222] on div "check_box_outline_blank Vent - Open on Interior" at bounding box center [534, 208] width 347 height 28
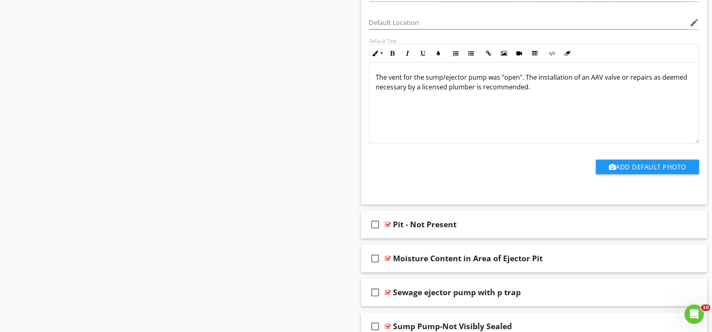
scroll to position [7955, 0]
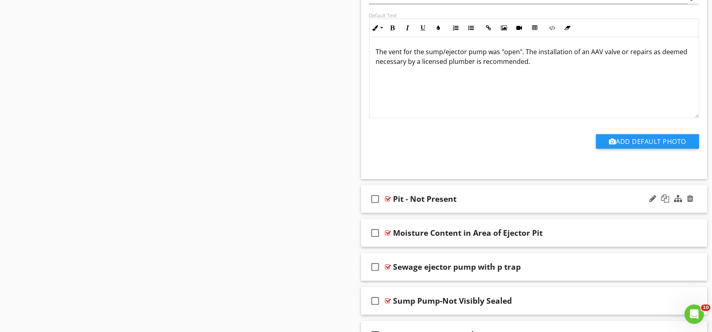
click at [394, 213] on div "check_box_outline_blank Pit - Not Present" at bounding box center [534, 199] width 347 height 28
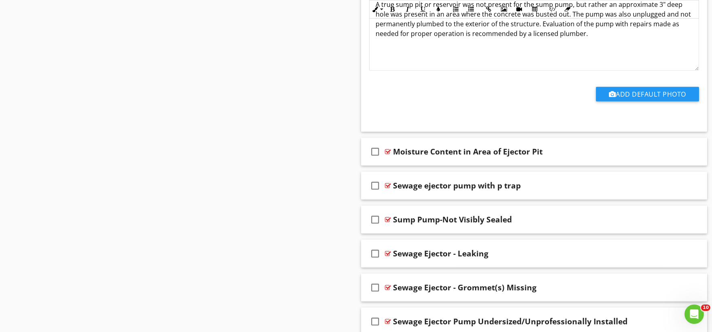
scroll to position [8314, 0]
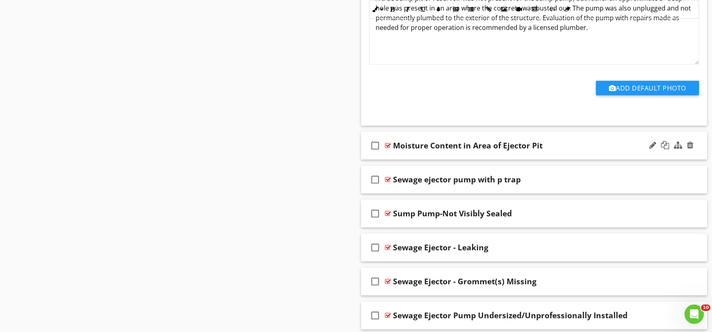
click at [402, 160] on div "check_box_outline_blank Moisture Content in Area of Ejector Pit" at bounding box center [534, 146] width 347 height 28
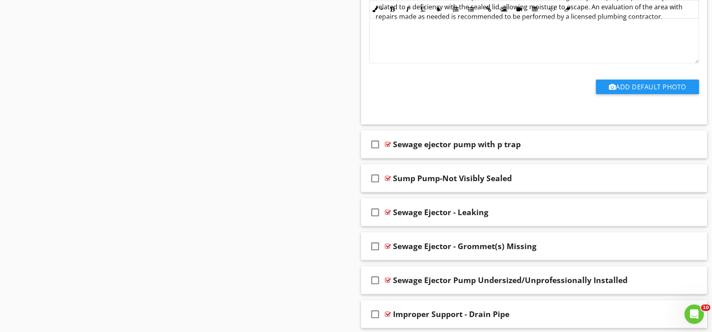
scroll to position [8629, 0]
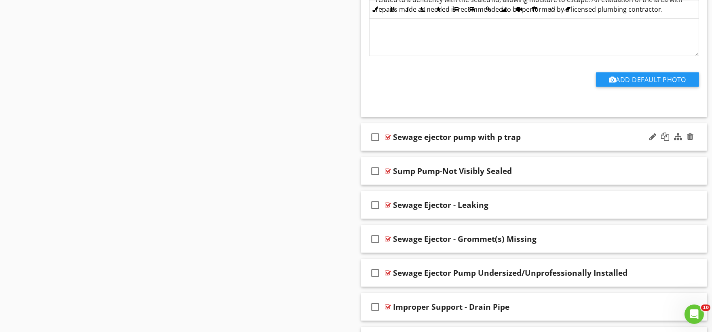
click at [402, 151] on div "check_box_outline_blank Sewage ejector pump with p trap" at bounding box center [534, 137] width 347 height 28
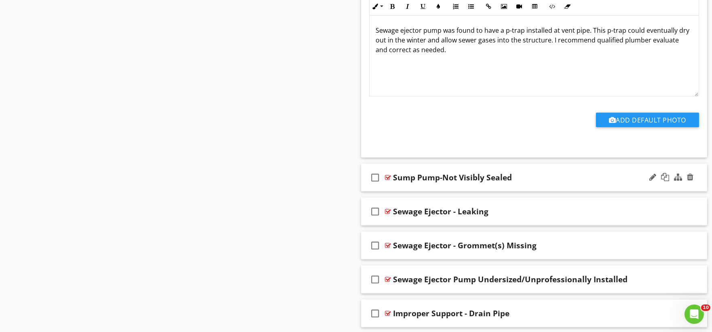
scroll to position [8899, 0]
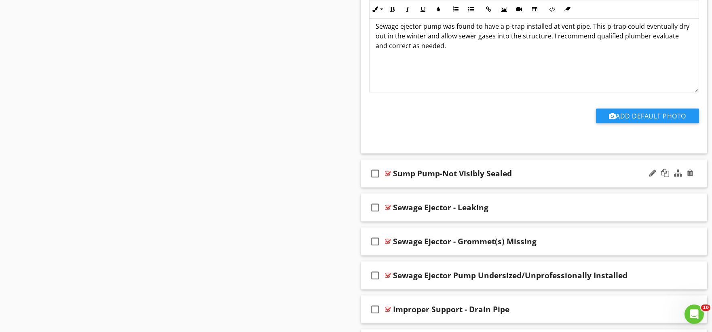
click at [393, 188] on div "check_box_outline_blank Sump Pump-Not Visibly Sealed" at bounding box center [534, 174] width 347 height 28
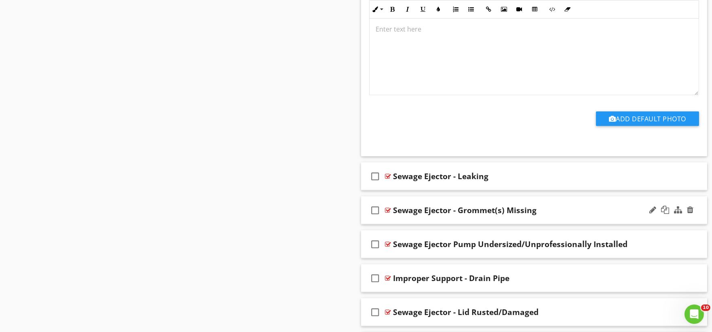
scroll to position [9213, 0]
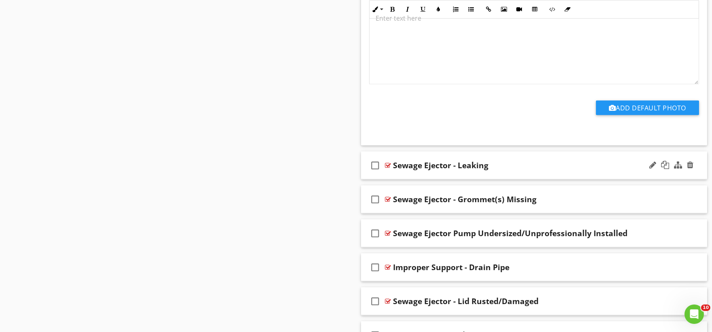
click at [406, 180] on div "check_box_outline_blank Sewage Ejector - Leaking" at bounding box center [534, 166] width 347 height 28
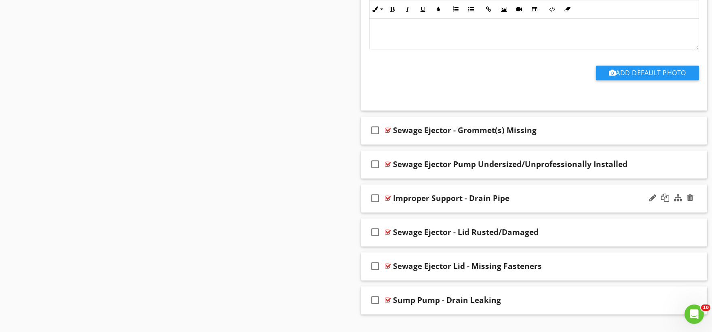
scroll to position [9573, 0]
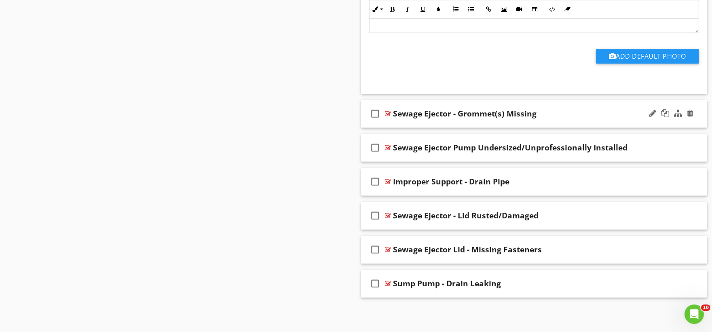
click at [397, 128] on div "check_box_outline_blank Sewage Ejector - Grommet(s) Missing" at bounding box center [534, 114] width 347 height 28
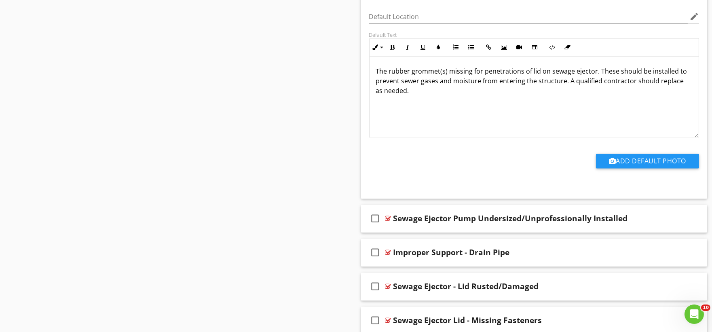
scroll to position [9798, 0]
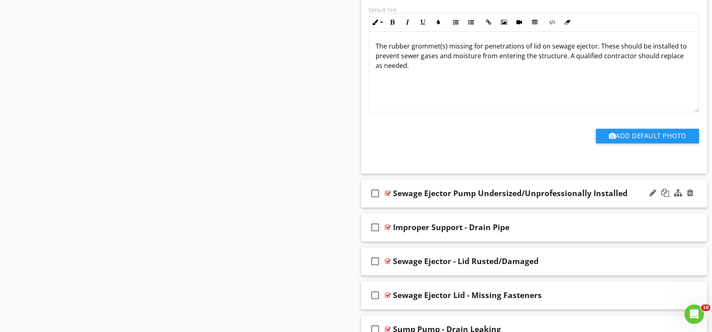
click at [402, 208] on div "check_box_outline_blank Sewage Ejector Pump Undersized/Unprofessionally Install…" at bounding box center [534, 194] width 347 height 28
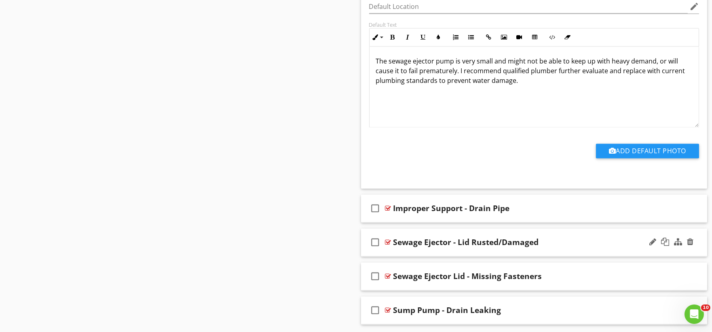
scroll to position [10112, 0]
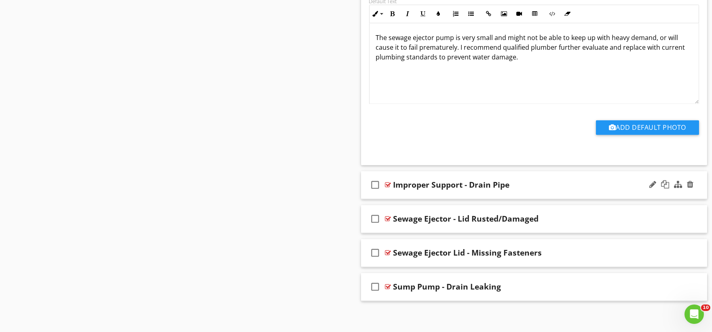
click at [404, 199] on div "check_box_outline_blank Improper Support - Drain Pipe" at bounding box center [534, 185] width 347 height 28
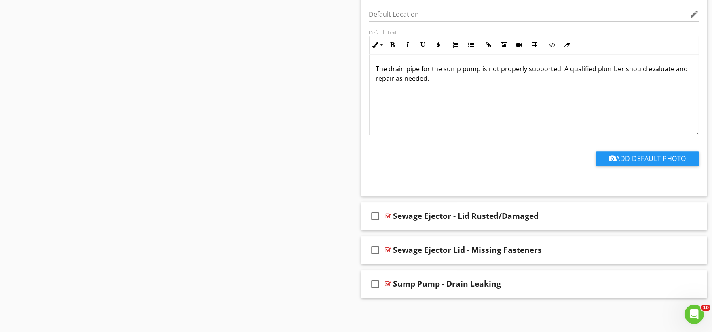
scroll to position [10394, 0]
drag, startPoint x: 395, startPoint y: 227, endPoint x: 390, endPoint y: 224, distance: 6.3
click at [395, 227] on div "check_box_outline_blank Sewage Ejector - Lid Rusted/Damaged" at bounding box center [534, 216] width 347 height 28
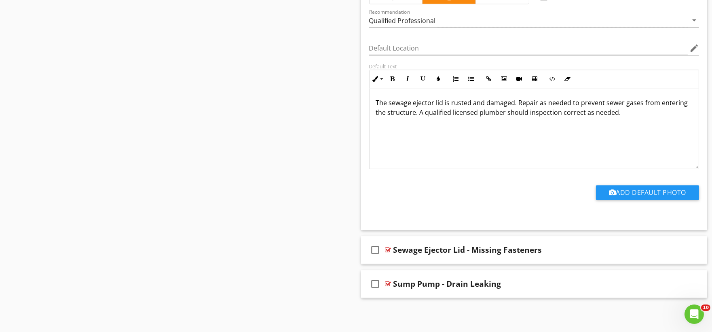
scroll to position [10667, 0]
click at [397, 259] on div "check_box_outline_blank Sewage Ejector Lid - Missing Fasteners" at bounding box center [534, 250] width 347 height 28
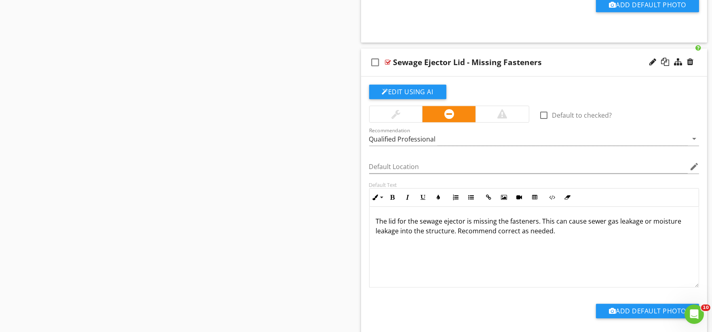
scroll to position [10939, 0]
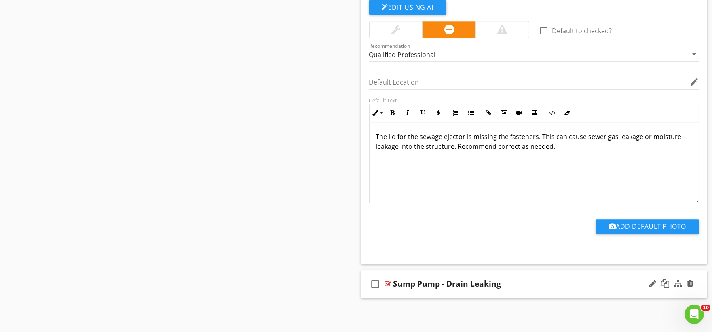
click at [402, 290] on div "check_box_outline_blank Sump Pump - Drain Leaking" at bounding box center [534, 284] width 347 height 28
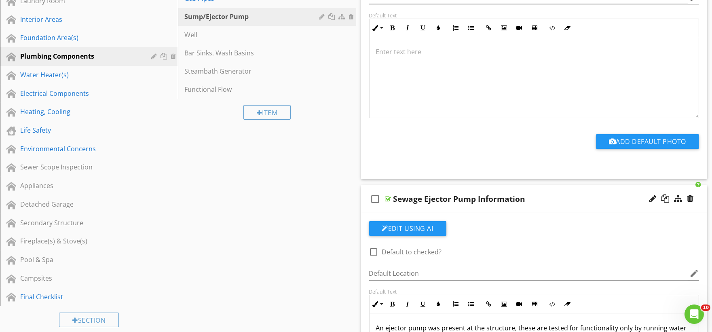
scroll to position [269, 0]
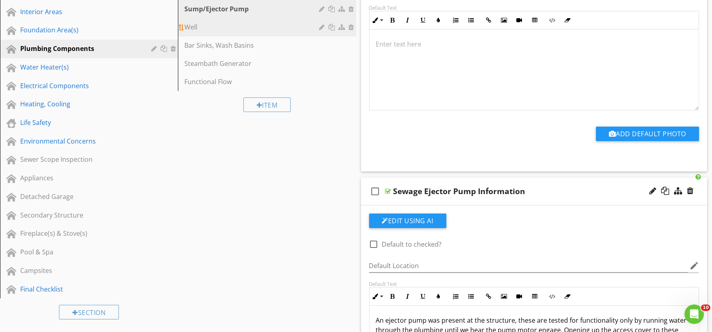
click at [201, 30] on div "Well" at bounding box center [252, 27] width 137 height 10
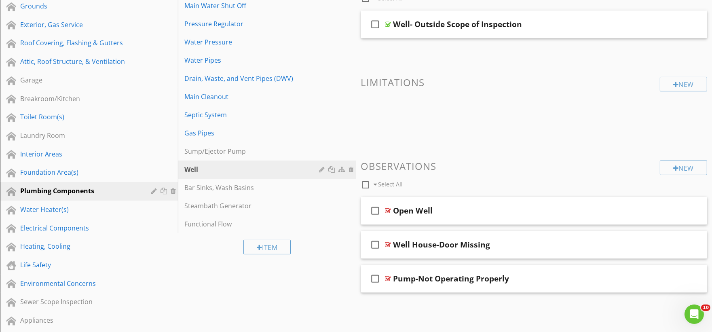
scroll to position [0, 0]
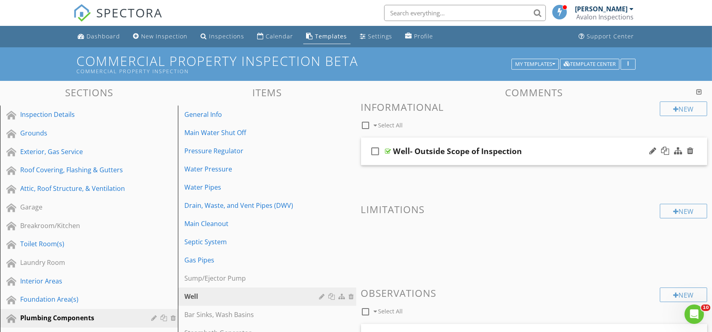
click at [398, 163] on div "check_box_outline_blank Well- Outside Scope of Inspection" at bounding box center [534, 152] width 347 height 28
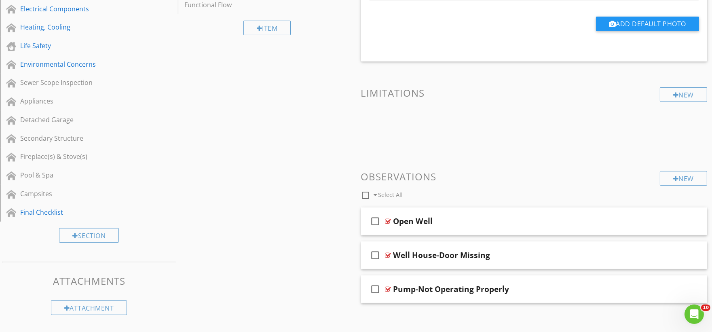
scroll to position [351, 0]
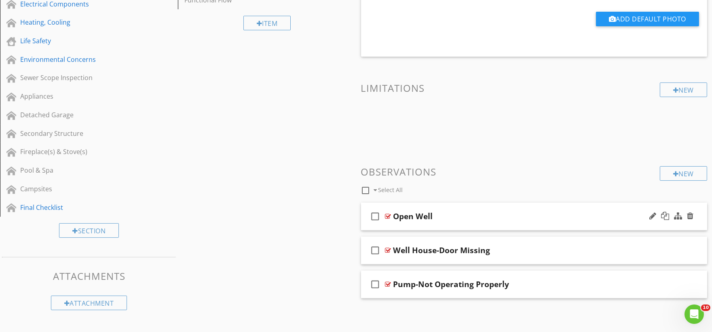
click at [394, 226] on div "check_box_outline_blank Open Well" at bounding box center [534, 217] width 347 height 28
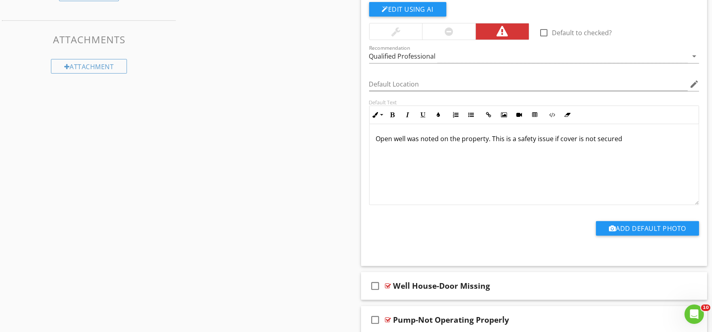
scroll to position [621, 0]
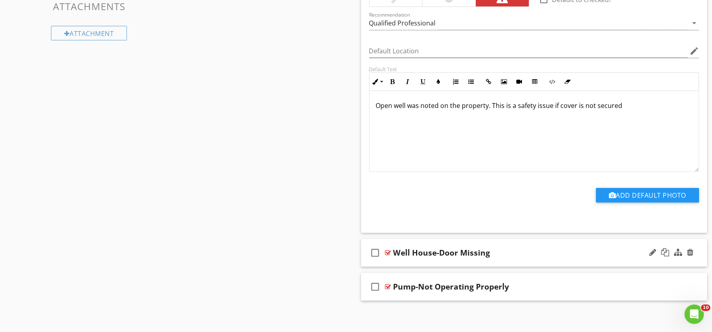
click at [394, 262] on div "check_box_outline_blank Well House-Door Missing" at bounding box center [534, 253] width 347 height 28
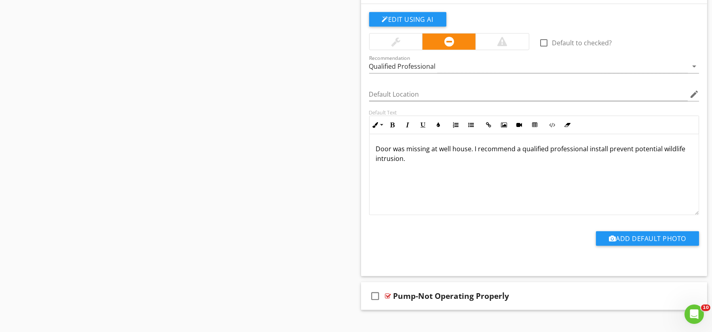
scroll to position [891, 0]
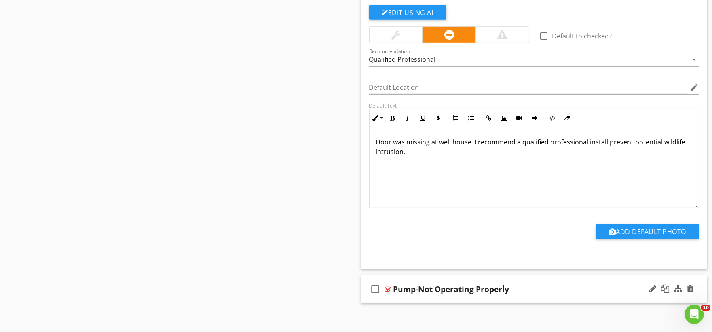
click at [399, 300] on div "check_box_outline_blank Pump-Not Operating Properly" at bounding box center [534, 289] width 347 height 28
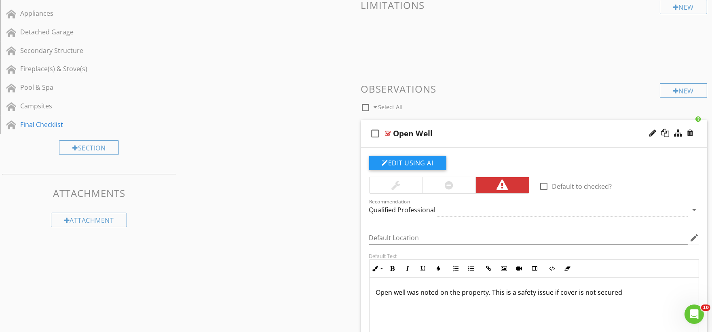
scroll to position [82, 0]
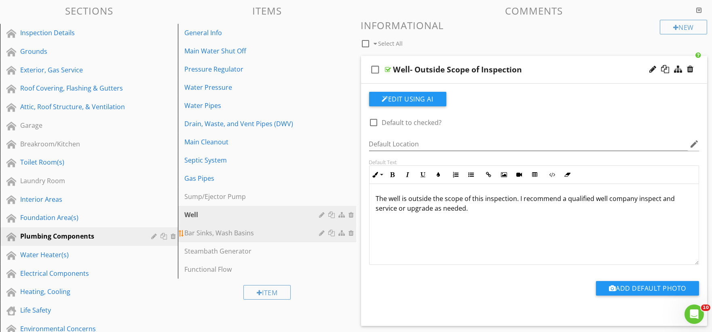
click at [243, 233] on div "Bar Sinks, Wash Basins" at bounding box center [252, 233] width 137 height 10
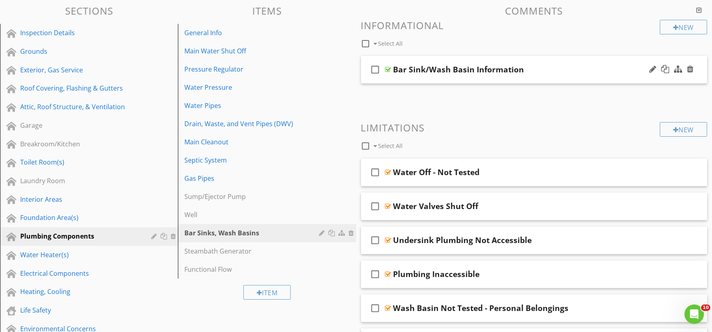
click at [413, 79] on div "check_box_outline_blank Bar Sink/Wash Basin Information" at bounding box center [534, 70] width 347 height 28
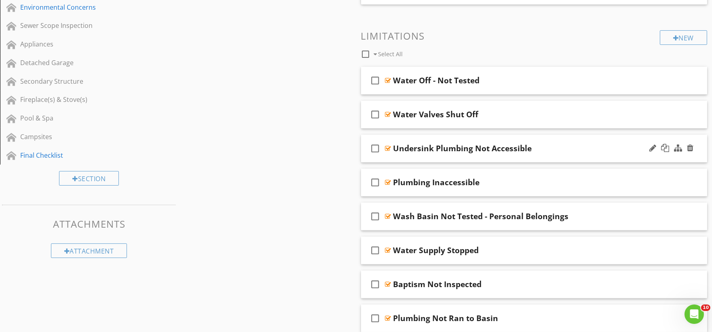
scroll to position [441, 0]
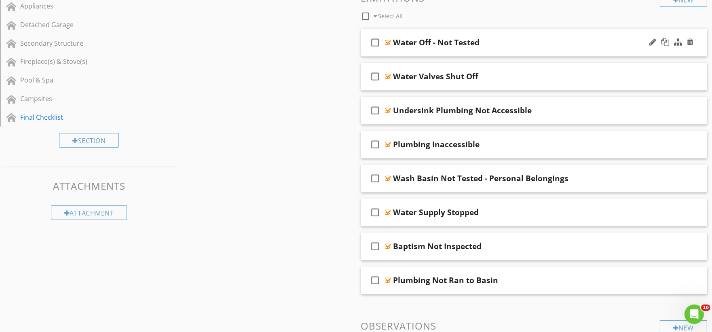
click at [411, 51] on div "check_box_outline_blank Water Off - Not Tested" at bounding box center [534, 43] width 347 height 28
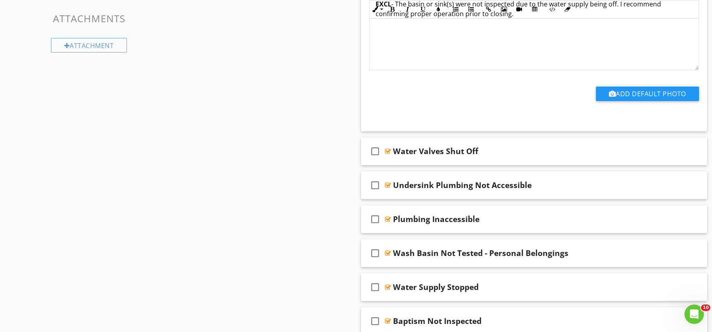
scroll to position [621, 0]
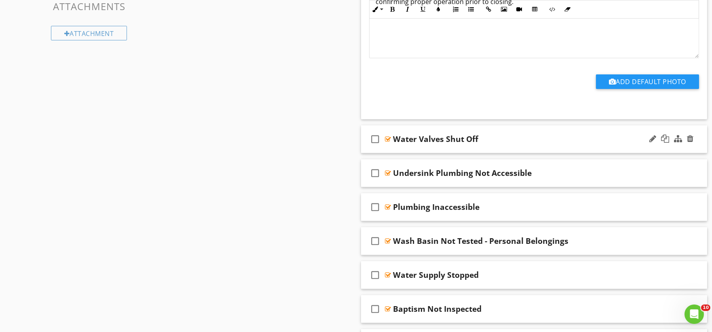
click at [400, 148] on div "check_box_outline_blank Water Valves Shut Off" at bounding box center [534, 139] width 347 height 28
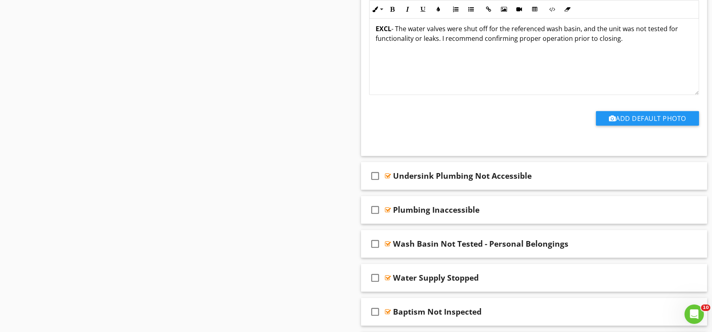
scroll to position [891, 0]
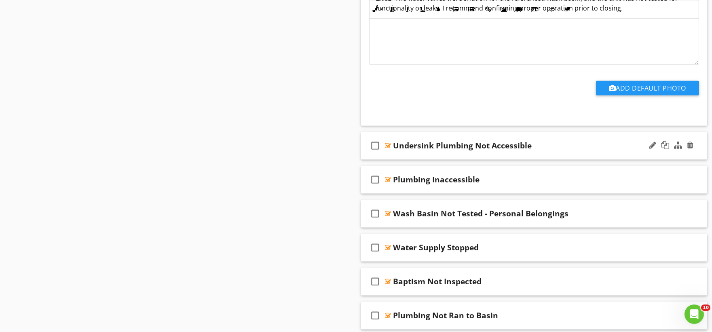
click at [411, 155] on div "check_box_outline_blank Undersink Plumbing Not Accessible" at bounding box center [534, 146] width 347 height 28
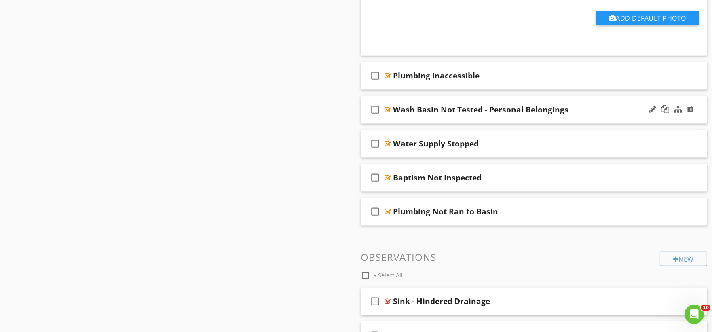
scroll to position [1250, 0]
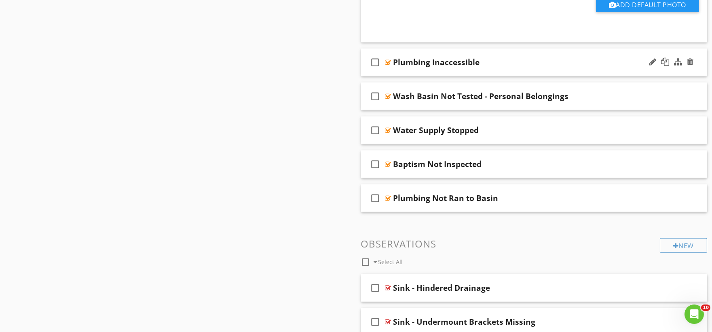
click at [413, 74] on div "check_box_outline_blank Plumbing Inaccessible" at bounding box center [534, 63] width 347 height 28
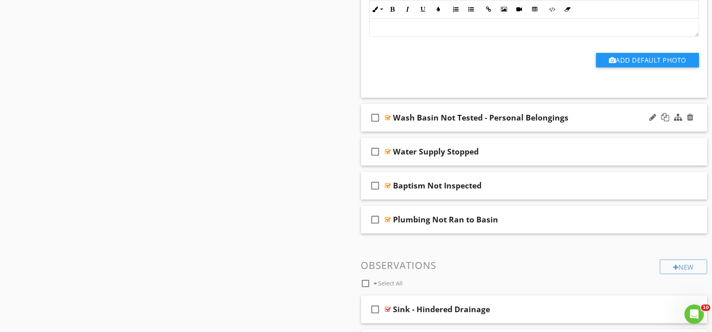
scroll to position [1475, 0]
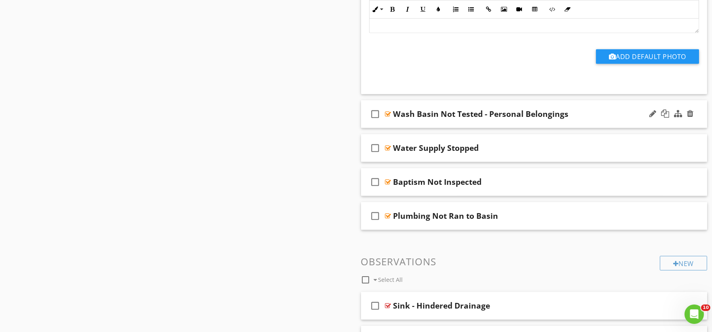
click at [399, 124] on div "check_box_outline_blank Wash Basin Not Tested - Personal Belongings" at bounding box center [534, 114] width 347 height 28
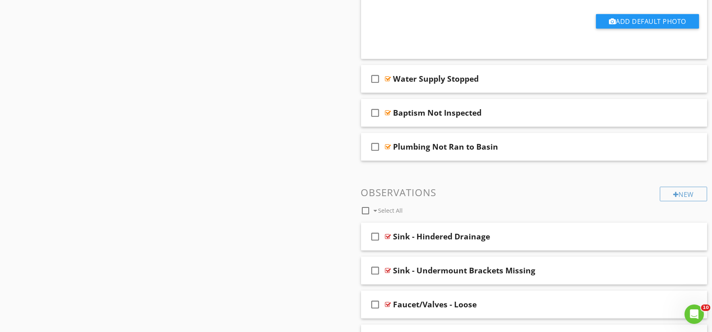
scroll to position [1789, 0]
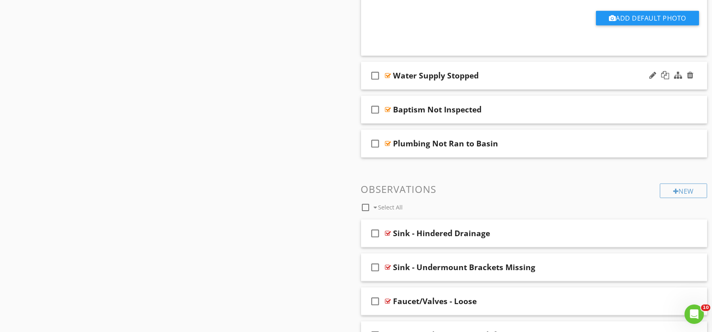
click at [403, 87] on div "check_box_outline_blank Water Supply Stopped" at bounding box center [534, 76] width 347 height 28
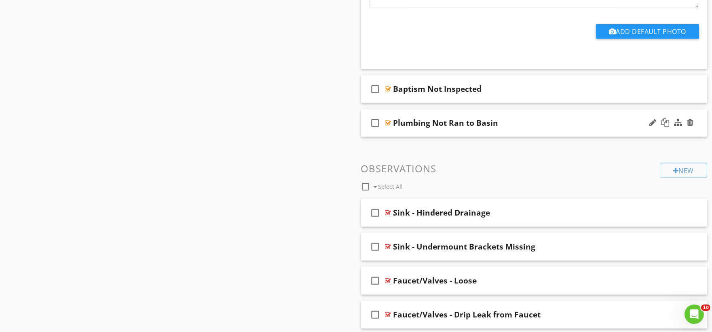
scroll to position [2059, 0]
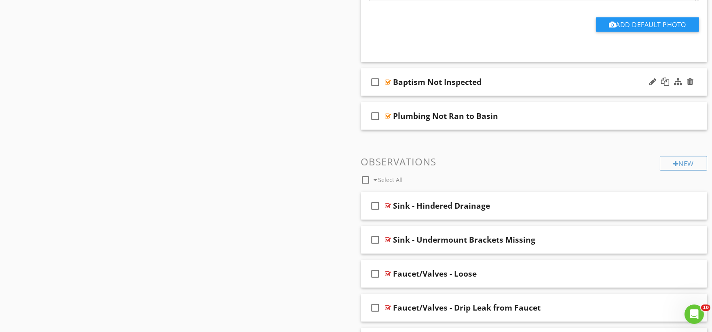
click at [419, 94] on div "check_box_outline_blank Baptism Not Inspected" at bounding box center [534, 82] width 347 height 28
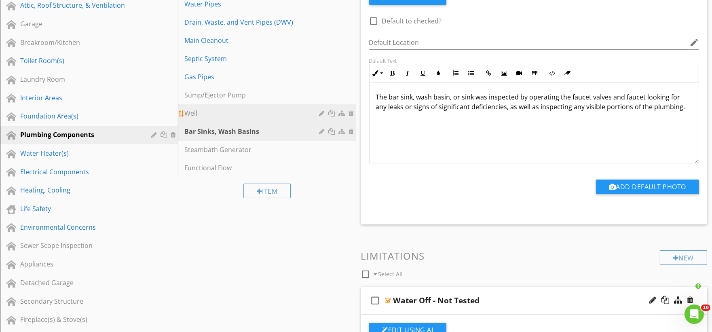
scroll to position [172, 0]
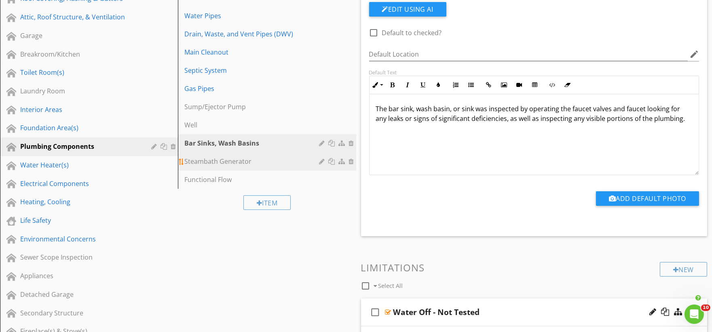
click at [240, 163] on div "Steambath Generator" at bounding box center [252, 162] width 137 height 10
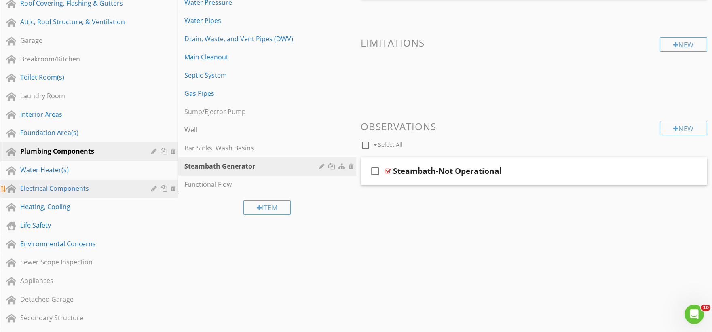
scroll to position [180, 0]
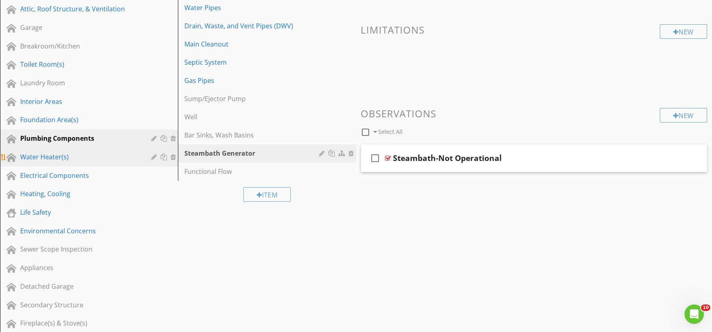
click at [50, 155] on div "Water Heater(s)" at bounding box center [79, 157] width 119 height 10
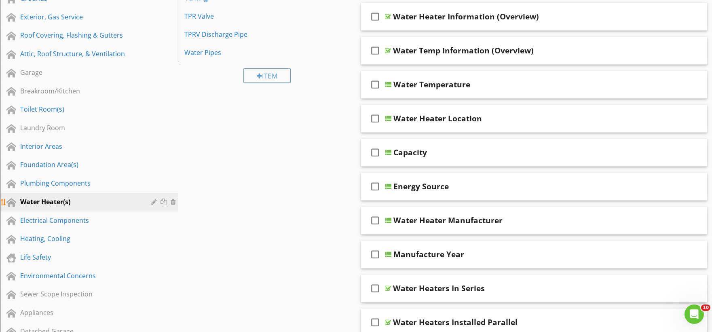
scroll to position [90, 0]
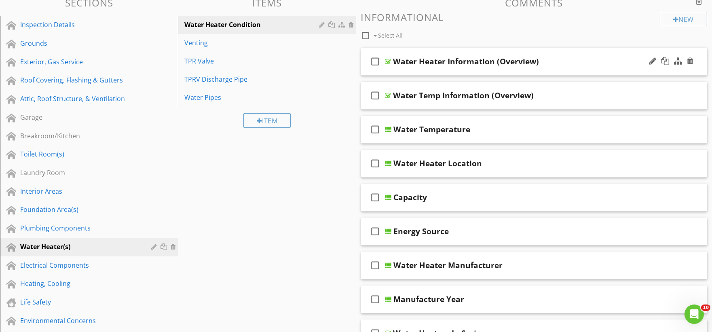
click at [401, 70] on div "check_box_outline_blank Water Heater Information (Overview)" at bounding box center [534, 62] width 347 height 28
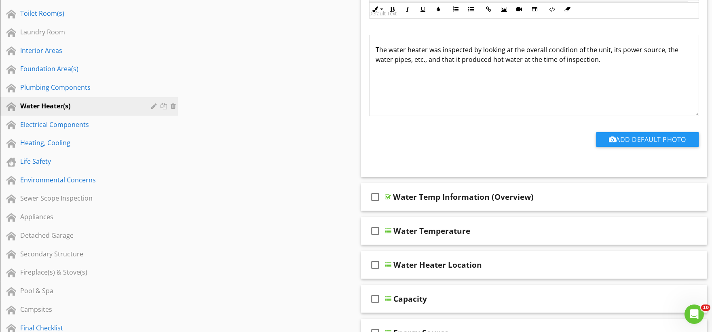
scroll to position [269, 0]
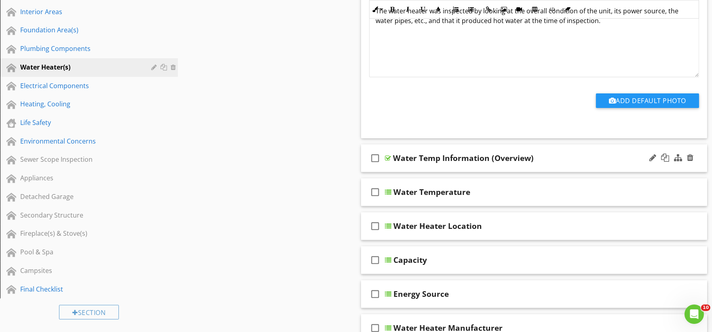
click at [398, 170] on div "check_box_outline_blank Water Temp Information (Overview)" at bounding box center [534, 158] width 347 height 28
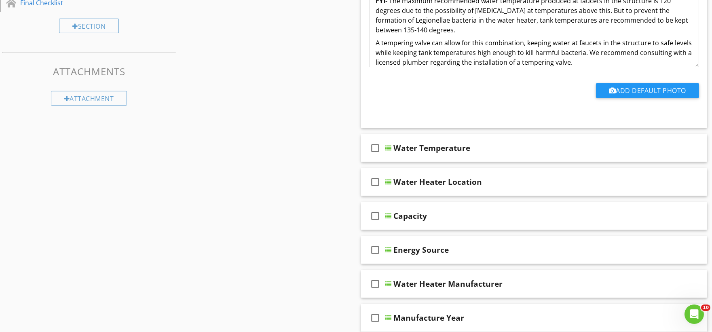
scroll to position [584, 0]
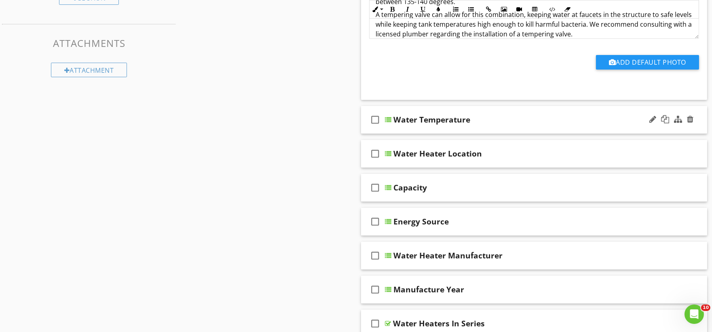
click at [409, 131] on div "check_box_outline_blank Water Temperature" at bounding box center [534, 120] width 347 height 28
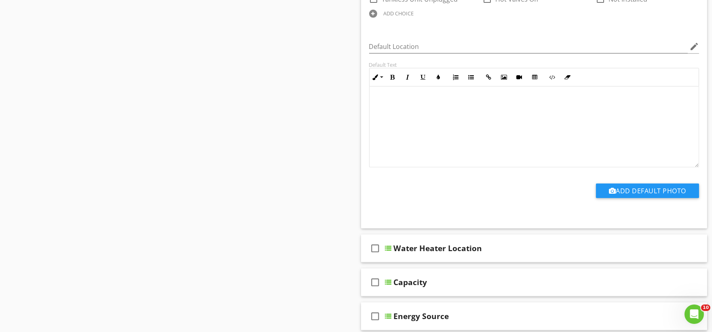
scroll to position [944, 0]
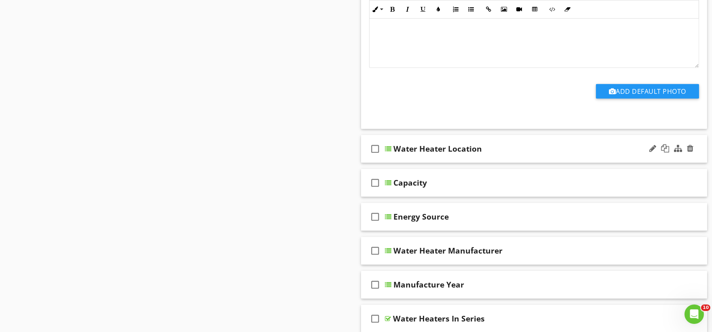
click at [401, 160] on div "check_box_outline_blank Water Heater Location" at bounding box center [534, 149] width 347 height 28
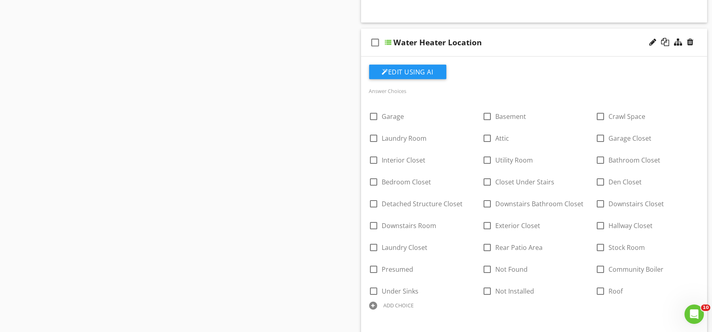
scroll to position [1078, 0]
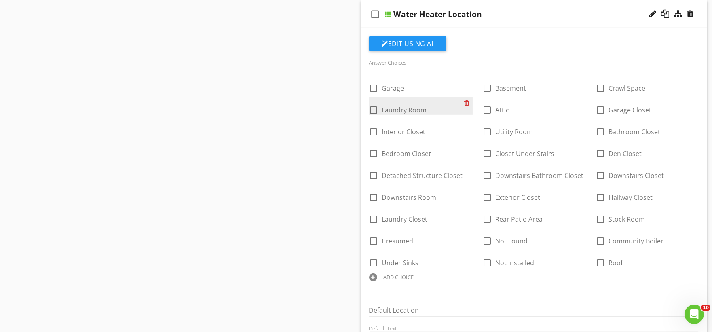
click at [467, 103] on div at bounding box center [468, 102] width 8 height 11
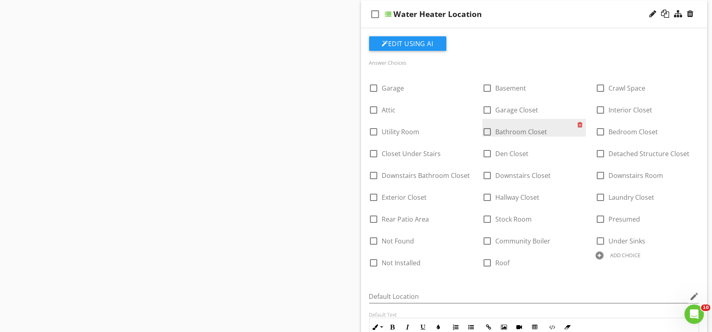
click at [582, 123] on div at bounding box center [582, 124] width 8 height 11
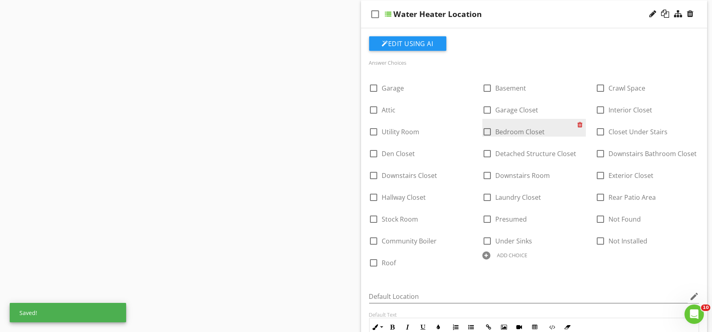
click at [582, 125] on div at bounding box center [582, 124] width 8 height 11
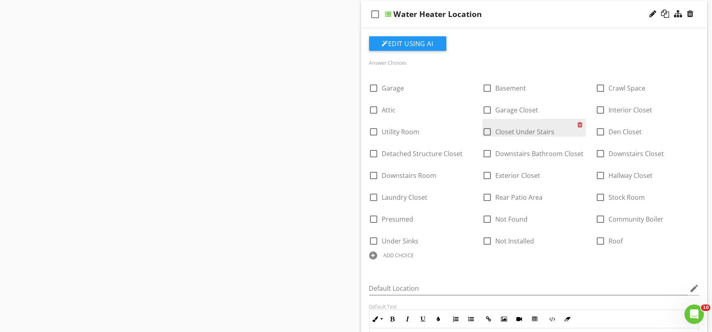
click at [582, 126] on div at bounding box center [582, 124] width 8 height 11
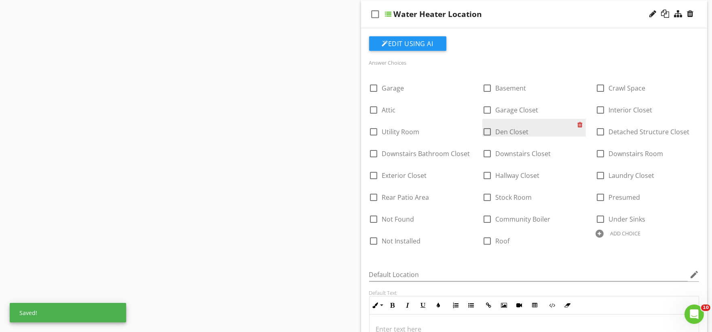
click at [582, 126] on div at bounding box center [582, 124] width 8 height 11
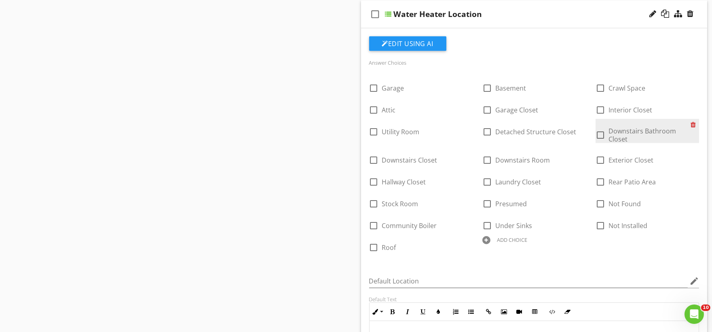
click at [693, 123] on div at bounding box center [695, 124] width 8 height 11
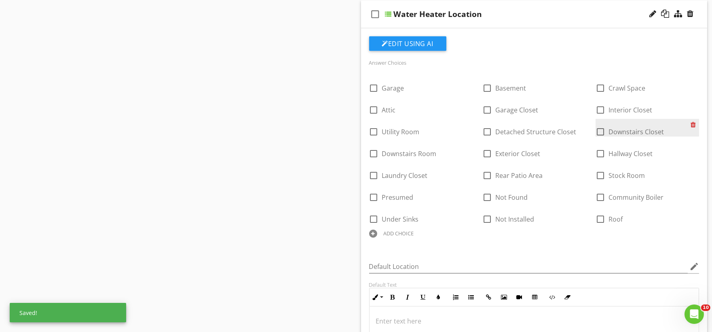
click at [692, 126] on div at bounding box center [695, 124] width 8 height 11
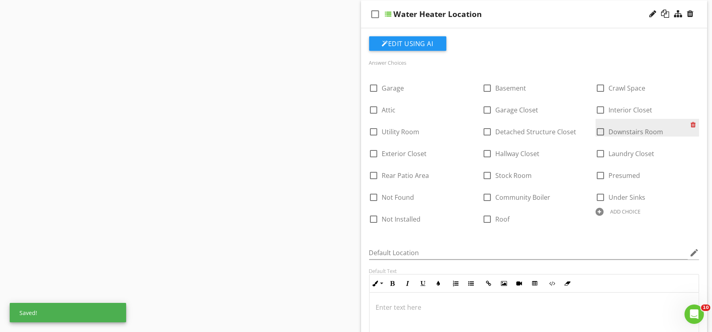
click at [692, 125] on div at bounding box center [695, 124] width 8 height 11
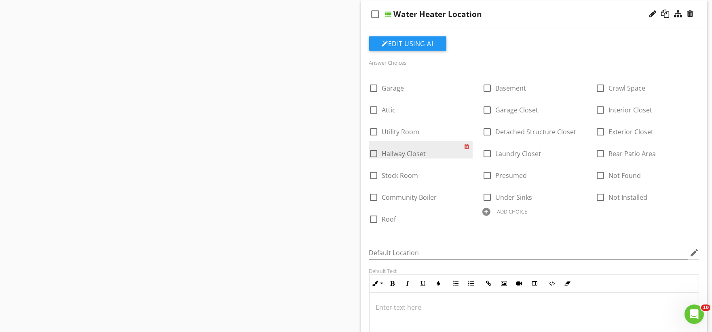
click at [469, 147] on div at bounding box center [468, 146] width 8 height 11
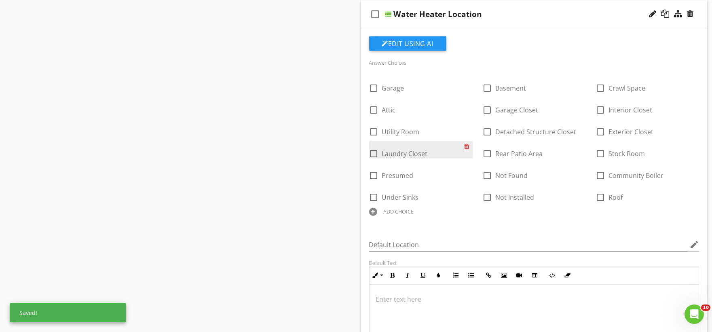
click at [469, 147] on div at bounding box center [468, 146] width 8 height 11
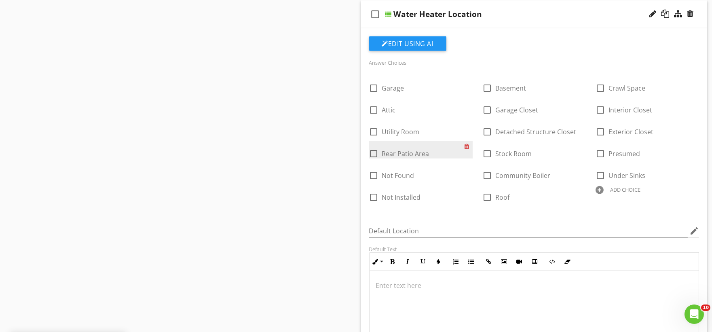
click at [467, 147] on div at bounding box center [468, 146] width 8 height 11
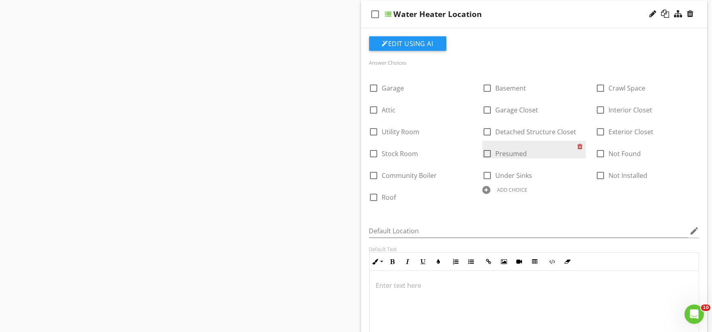
click at [580, 147] on div at bounding box center [582, 146] width 8 height 11
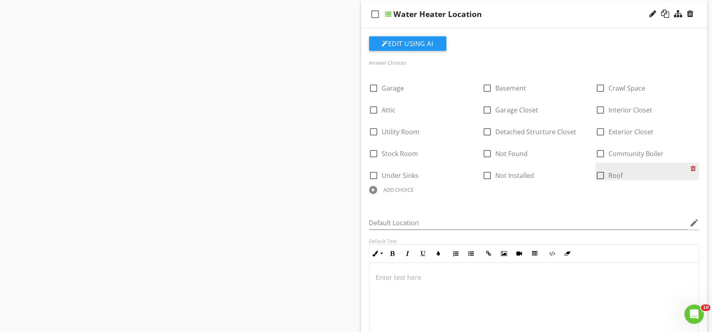
click at [692, 171] on div at bounding box center [695, 168] width 8 height 11
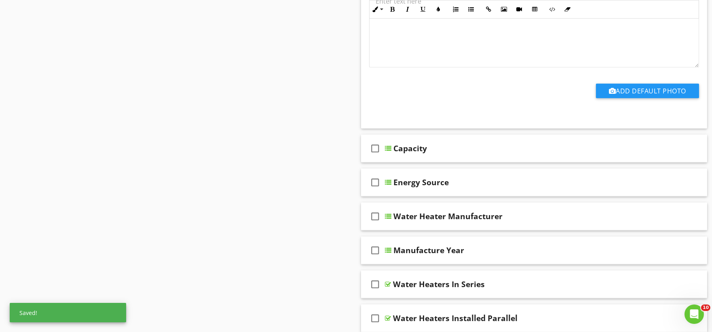
scroll to position [1348, 0]
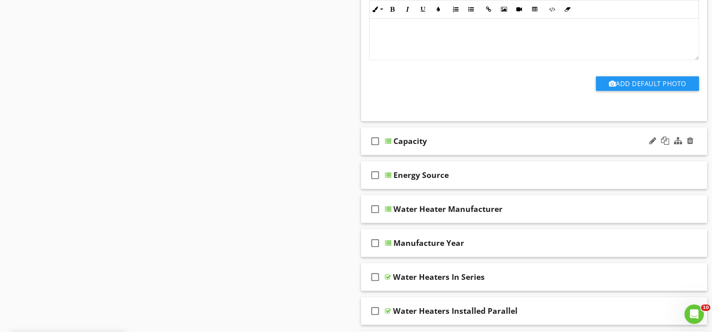
click at [400, 149] on div "check_box_outline_blank Capacity" at bounding box center [534, 141] width 347 height 28
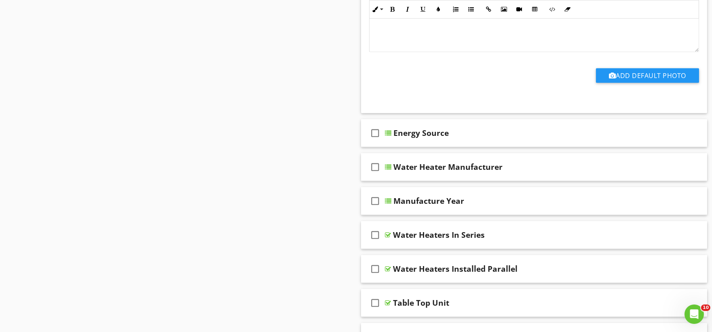
scroll to position [1887, 0]
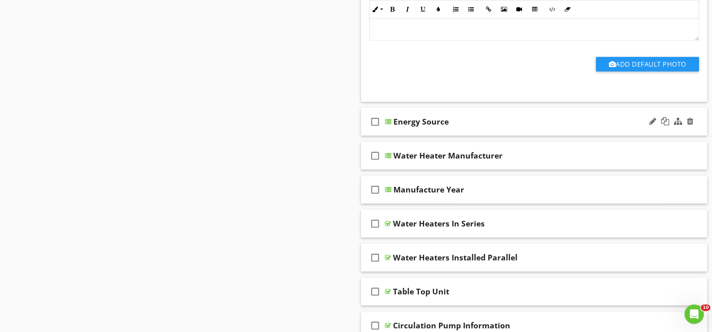
click at [432, 134] on div "check_box_outline_blank Energy Source" at bounding box center [534, 122] width 347 height 28
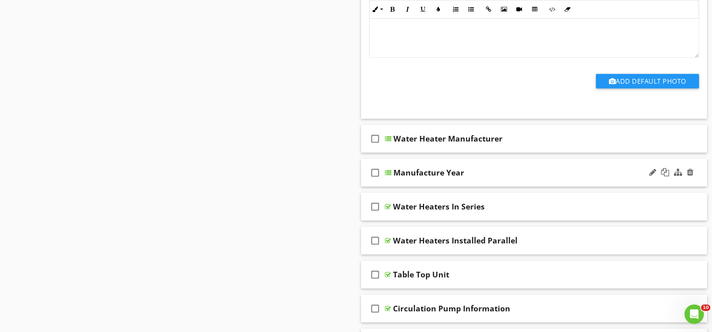
scroll to position [2202, 0]
click at [411, 150] on div "check_box_outline_blank Water Heater Manufacturer" at bounding box center [534, 139] width 347 height 28
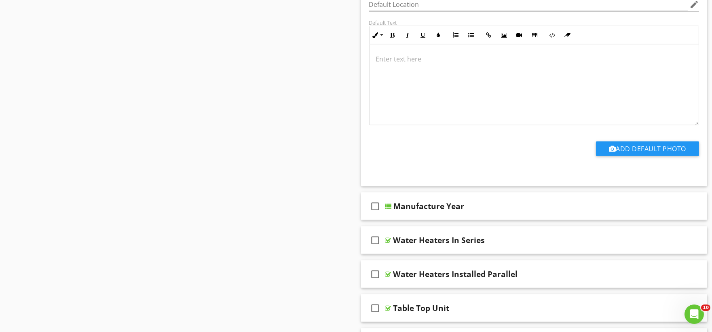
scroll to position [2651, 0]
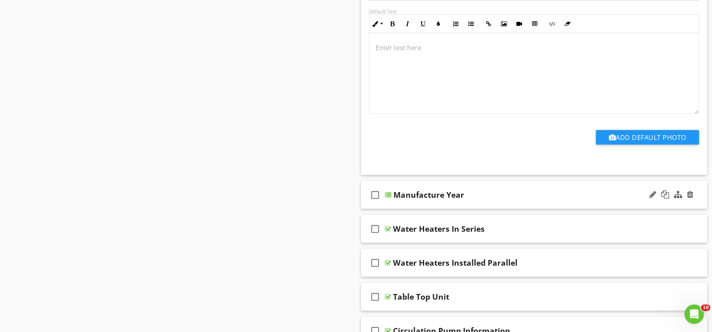
click at [394, 205] on div "check_box_outline_blank Manufacture Year" at bounding box center [534, 195] width 347 height 28
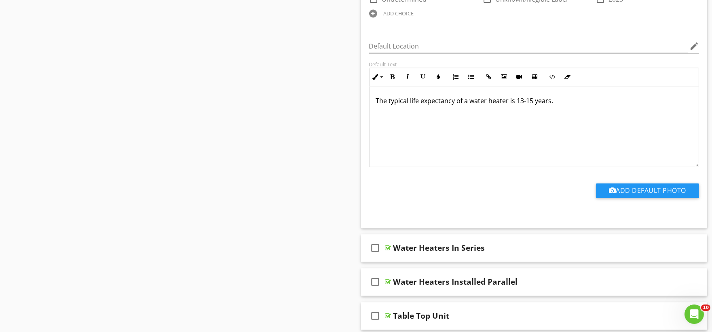
scroll to position [3236, 0]
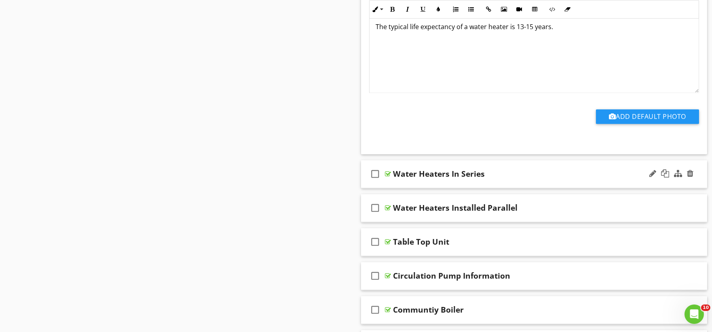
click at [392, 185] on div "check_box_outline_blank Water Heaters In Series" at bounding box center [534, 174] width 347 height 28
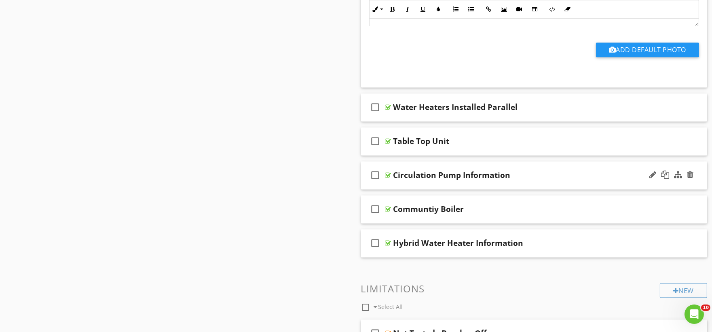
scroll to position [3595, 0]
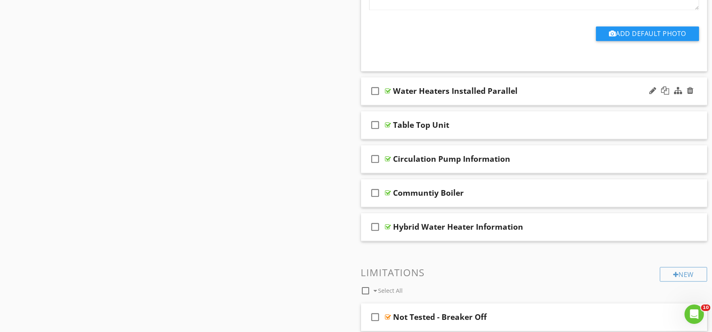
click at [408, 102] on div "check_box_outline_blank Water Heaters Installed Parallel" at bounding box center [534, 91] width 347 height 28
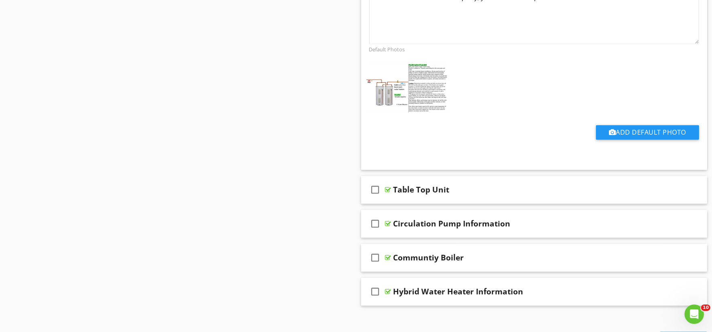
scroll to position [3910, 0]
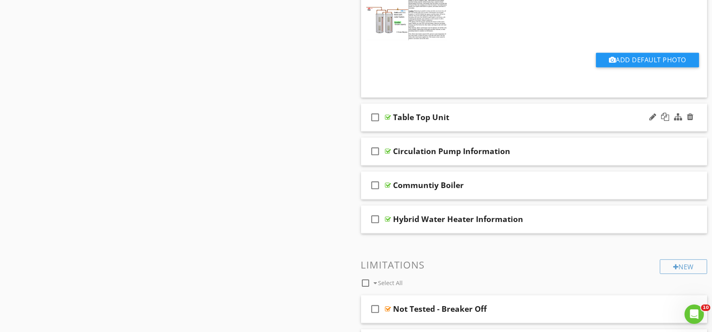
click at [401, 130] on div "check_box_outline_blank Table Top Unit" at bounding box center [534, 118] width 347 height 28
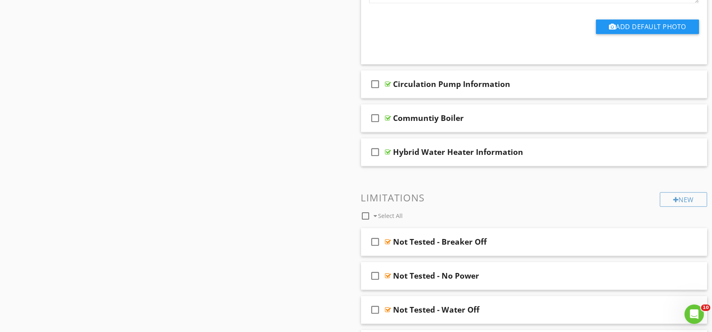
scroll to position [4225, 0]
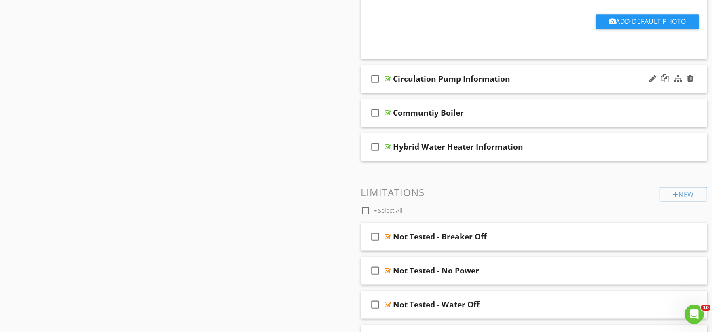
click at [407, 91] on div "check_box_outline_blank Circulation Pump Information" at bounding box center [534, 79] width 347 height 28
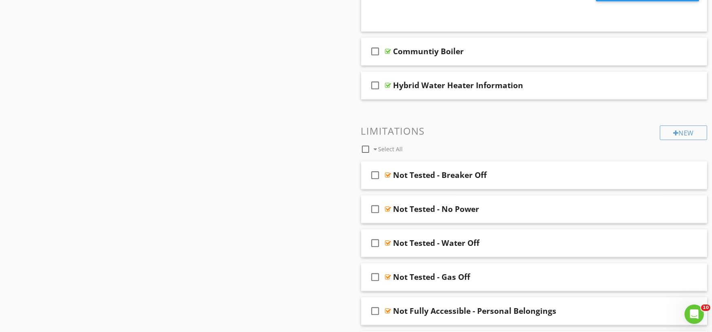
scroll to position [4539, 0]
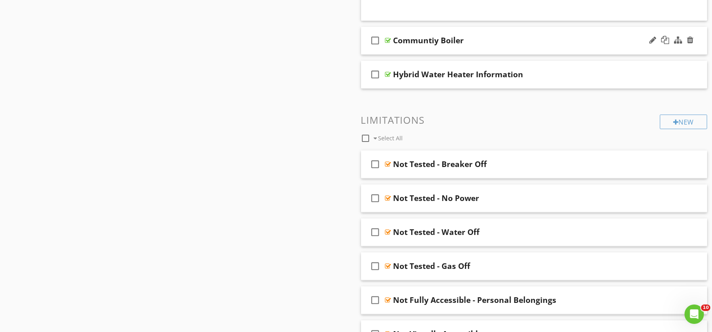
click at [413, 52] on div "check_box_outline_blank Communtiy Boiler" at bounding box center [534, 41] width 347 height 28
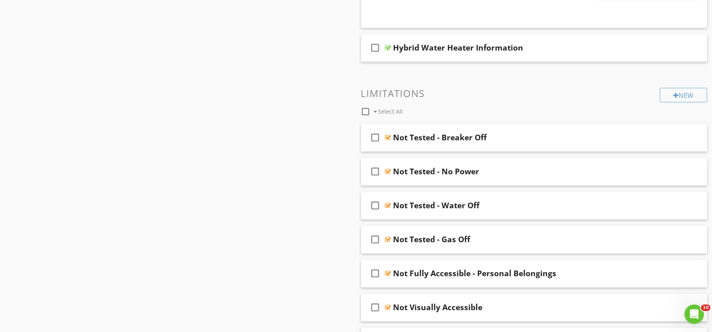
scroll to position [4809, 0]
click at [421, 58] on div "check_box_outline_blank Hybrid Water Heater Information" at bounding box center [534, 48] width 347 height 28
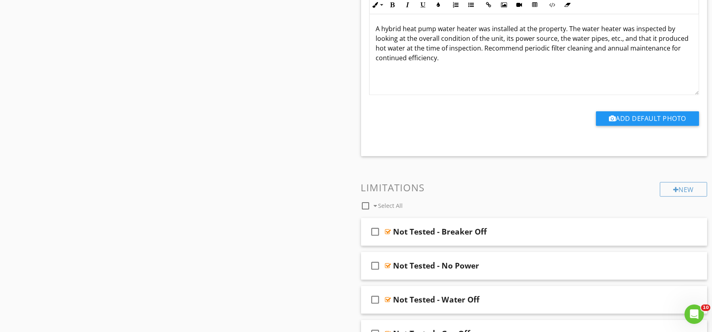
scroll to position [5123, 0]
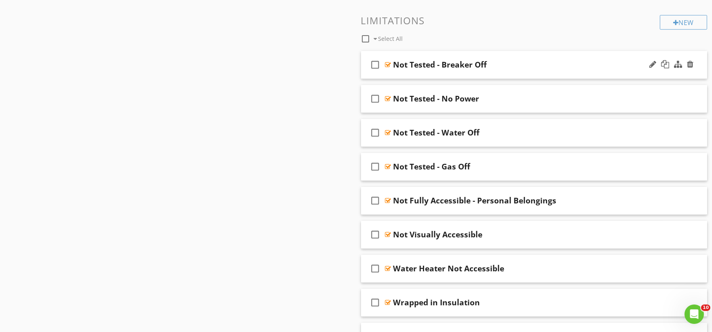
click at [402, 74] on div "check_box_outline_blank Not Tested - Breaker Off" at bounding box center [534, 65] width 347 height 28
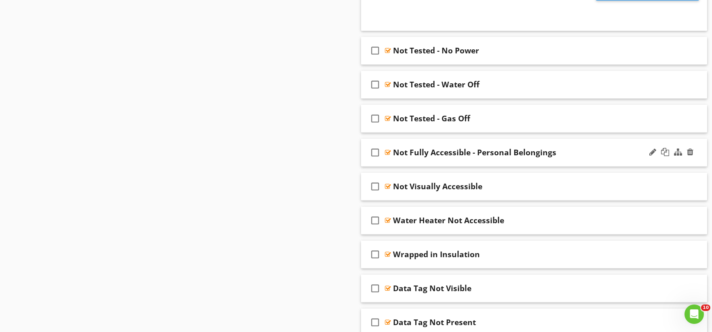
scroll to position [5438, 0]
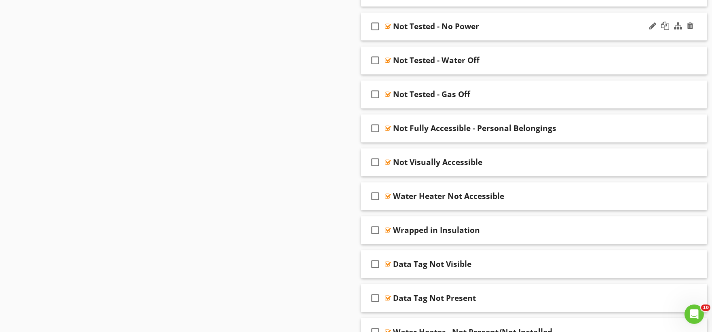
click at [398, 39] on div "check_box_outline_blank Not Tested - No Power" at bounding box center [534, 27] width 347 height 28
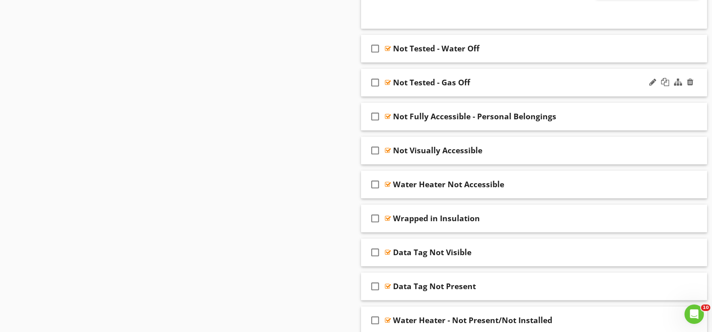
scroll to position [5708, 0]
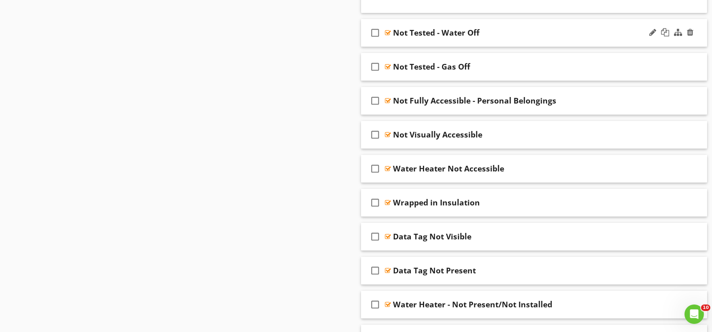
click at [398, 46] on div "check_box_outline_blank Not Tested - Water Off" at bounding box center [534, 33] width 347 height 28
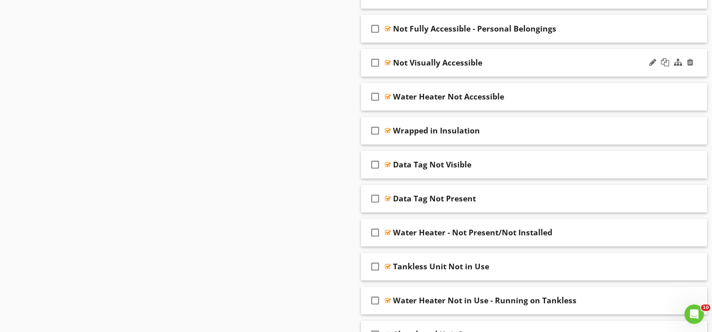
scroll to position [5977, 0]
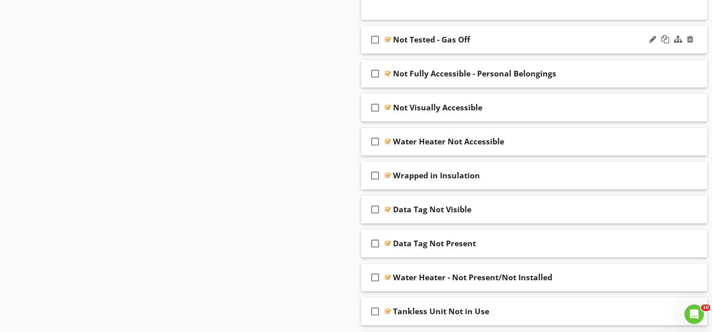
click at [404, 49] on div "check_box_outline_blank Not Tested - Gas Off" at bounding box center [534, 40] width 347 height 28
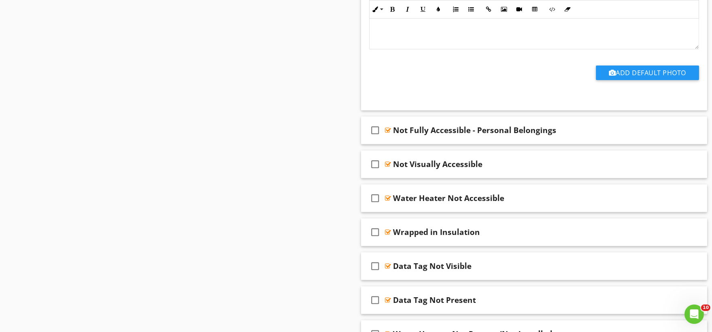
scroll to position [6202, 0]
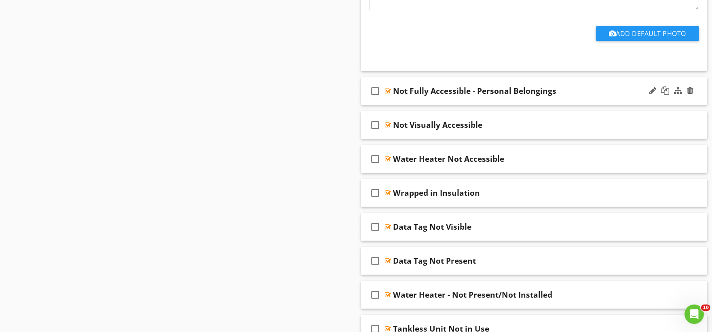
click at [407, 102] on div "check_box_outline_blank Not Fully Accessible - Personal Belongings" at bounding box center [534, 91] width 347 height 28
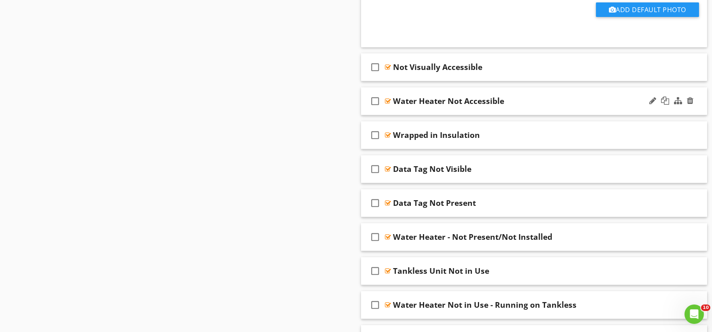
scroll to position [6517, 0]
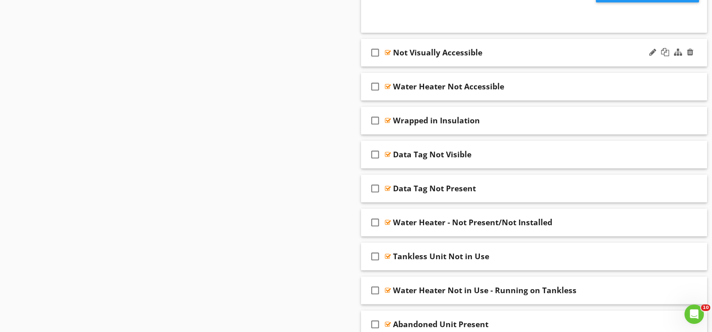
click at [410, 64] on div "check_box_outline_blank Not Visually Accessible" at bounding box center [534, 53] width 347 height 28
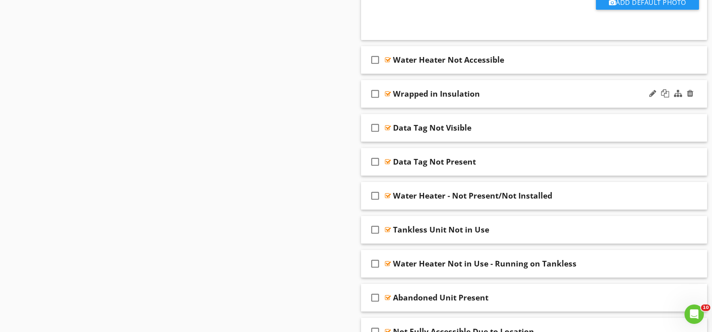
scroll to position [6786, 0]
click at [404, 70] on div "check_box_outline_blank Water Heater Not Accessible" at bounding box center [534, 60] width 347 height 28
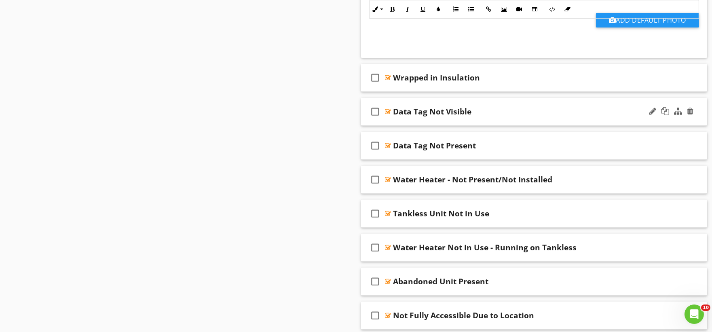
scroll to position [7056, 0]
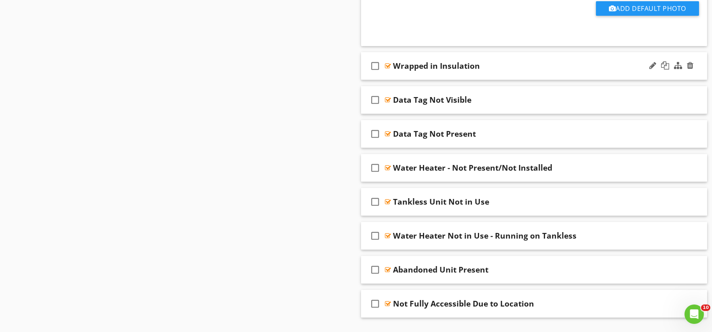
click at [401, 78] on div "check_box_outline_blank Wrapped in Insulation" at bounding box center [534, 66] width 347 height 28
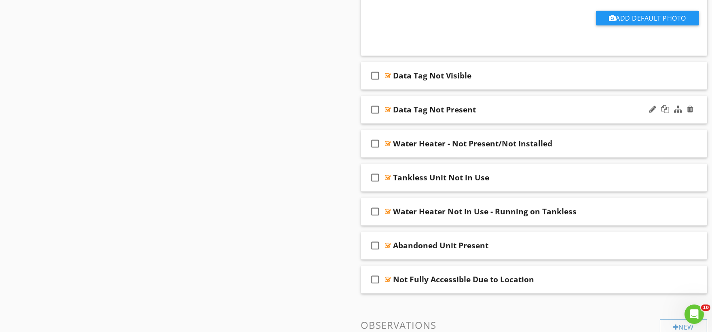
scroll to position [7326, 0]
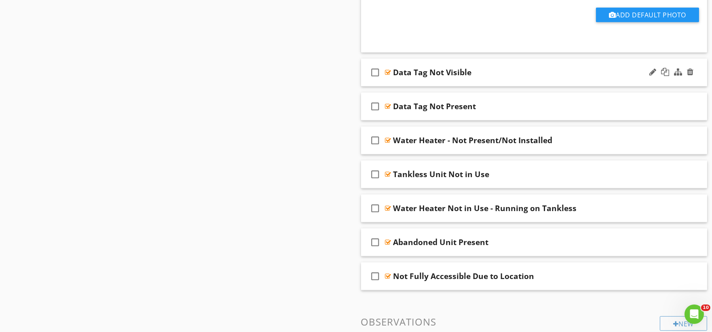
click at [409, 82] on div "check_box_outline_blank Data Tag Not Visible" at bounding box center [534, 73] width 347 height 28
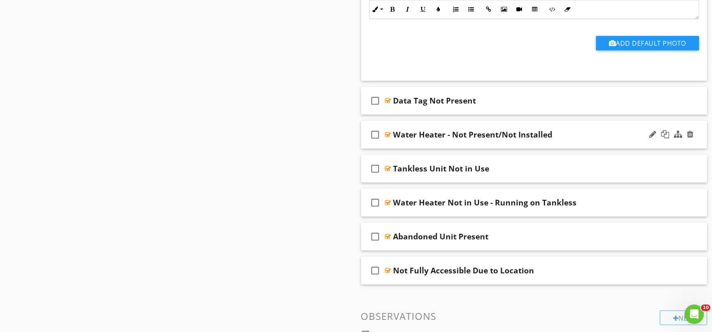
scroll to position [7595, 0]
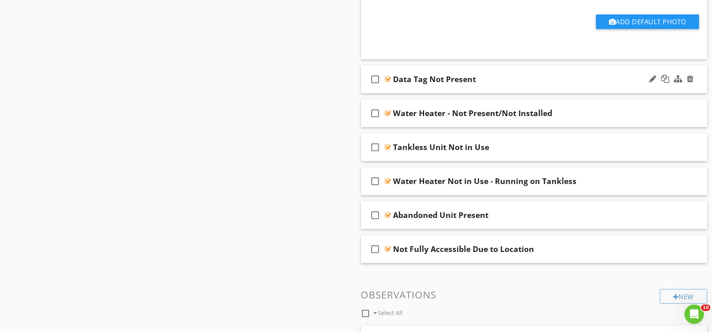
click at [398, 93] on div "check_box_outline_blank Data Tag Not Present" at bounding box center [534, 80] width 347 height 28
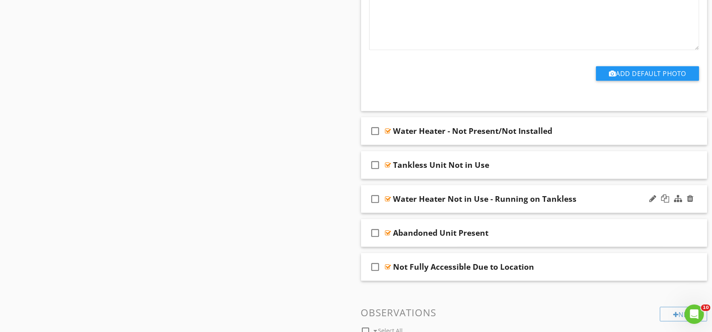
scroll to position [7910, 0]
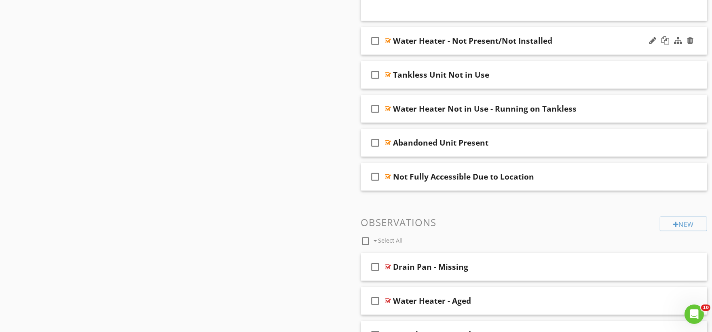
click at [398, 53] on div "check_box_outline_blank Water Heater - Not Present/Not Installed" at bounding box center [534, 41] width 347 height 28
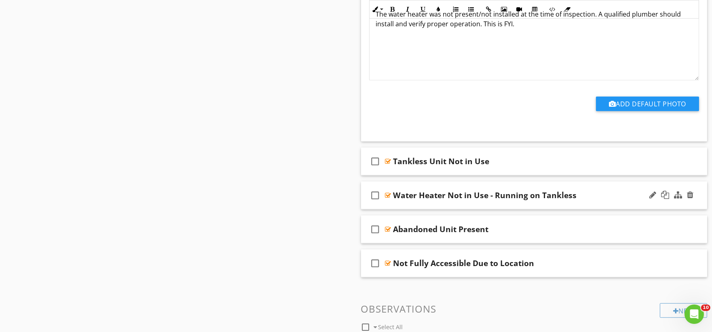
scroll to position [8180, 0]
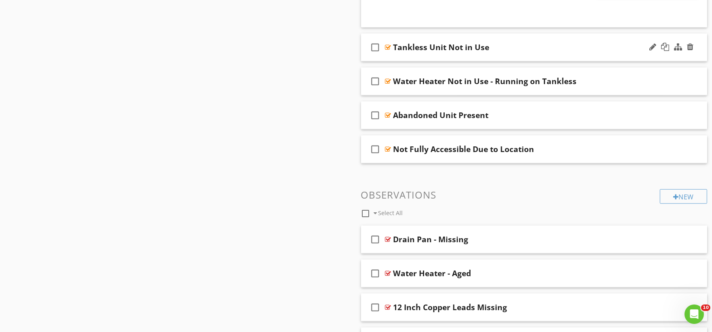
click at [404, 61] on div "check_box_outline_blank Tankless Unit Not in Use" at bounding box center [534, 48] width 347 height 28
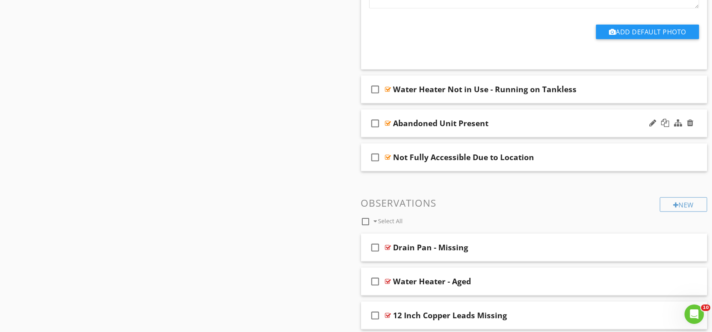
scroll to position [8449, 0]
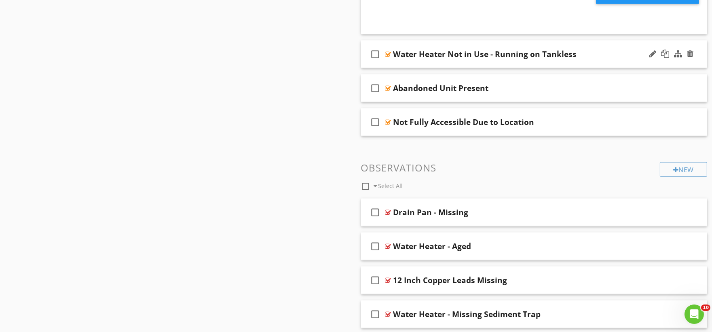
click at [405, 66] on div "check_box_outline_blank Water Heater Not in Use - Running on Tankless" at bounding box center [534, 54] width 347 height 28
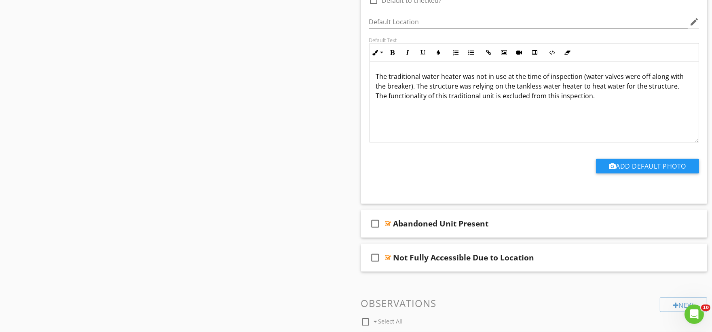
scroll to position [8674, 0]
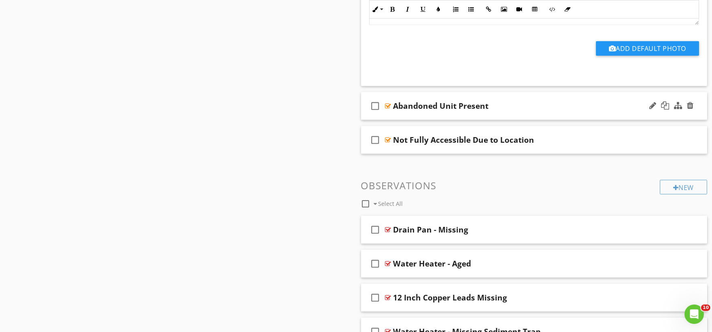
click at [399, 116] on div "check_box_outline_blank Abandoned Unit Present" at bounding box center [534, 106] width 347 height 28
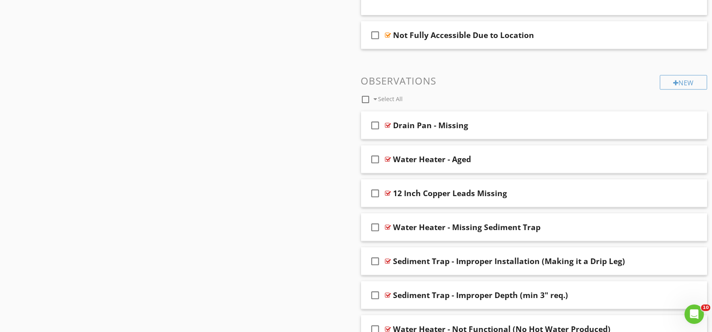
scroll to position [9033, 0]
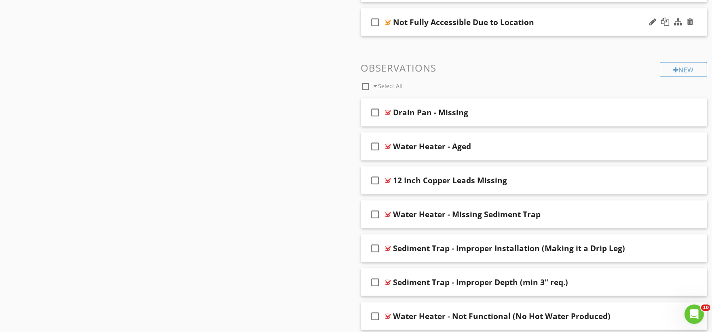
click at [398, 36] on div "check_box_outline_blank Not Fully Accessible Due to Location" at bounding box center [534, 22] width 347 height 28
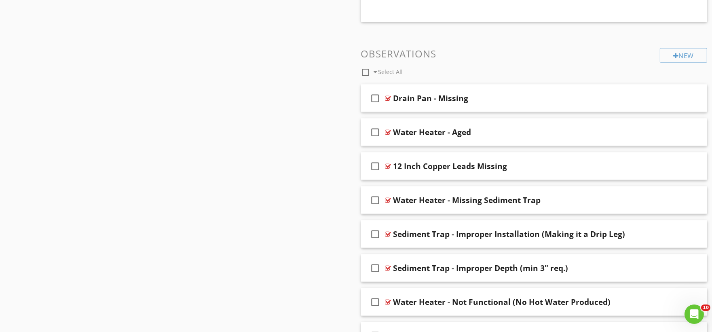
scroll to position [9303, 0]
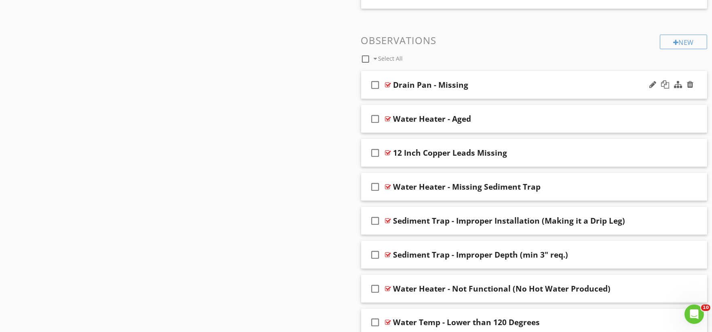
click at [411, 97] on div "check_box_outline_blank Drain Pan - Missing" at bounding box center [534, 85] width 347 height 28
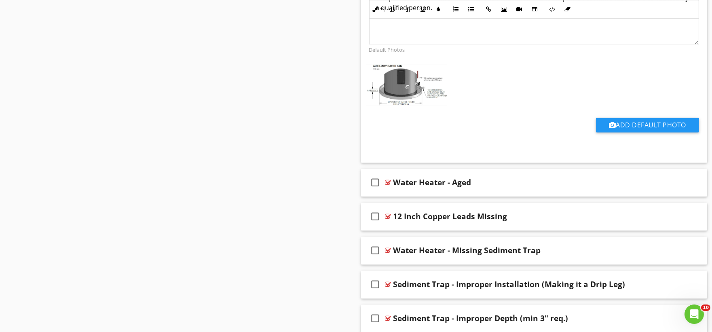
scroll to position [9573, 0]
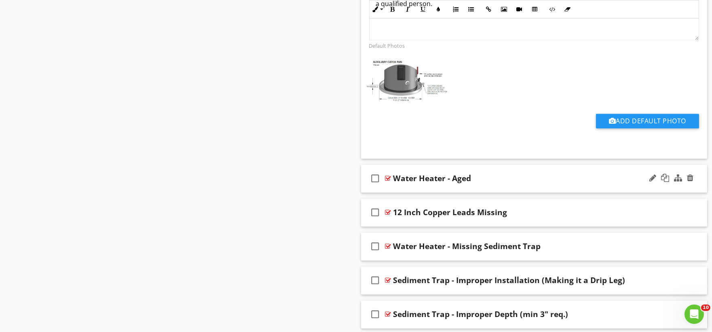
click at [403, 193] on div "check_box_outline_blank Water Heater - Aged" at bounding box center [534, 179] width 347 height 28
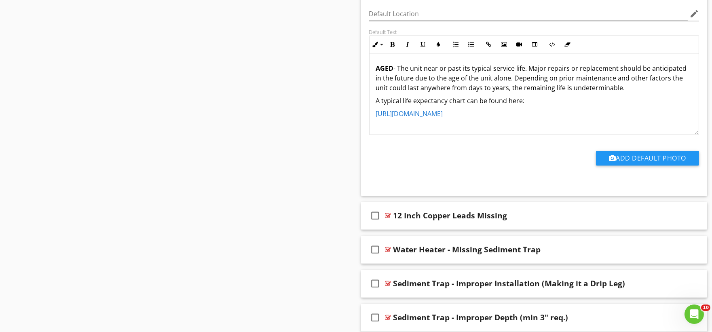
scroll to position [9842, 0]
click at [396, 229] on div "check_box_outline_blank 12 Inch Copper Leads Missing" at bounding box center [534, 215] width 347 height 28
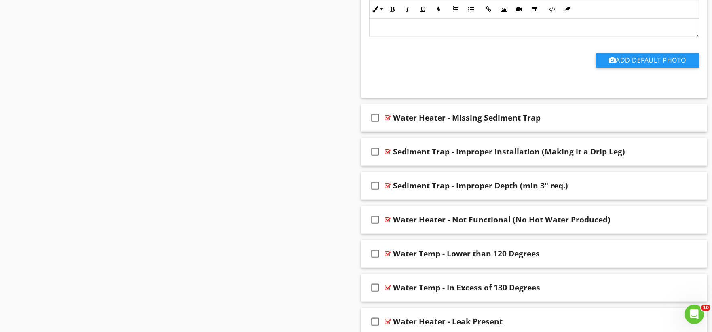
scroll to position [10247, 0]
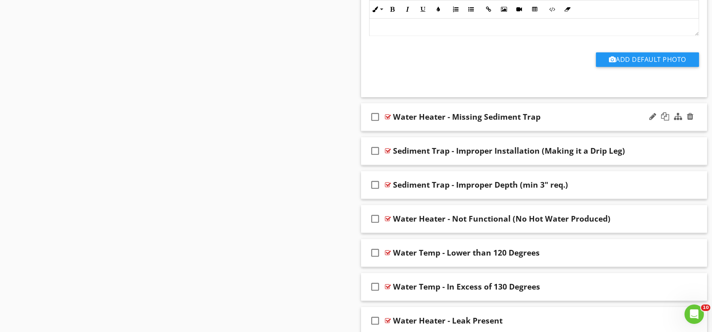
click at [402, 129] on div "check_box_outline_blank Water Heater - Missing Sediment Trap" at bounding box center [534, 117] width 347 height 28
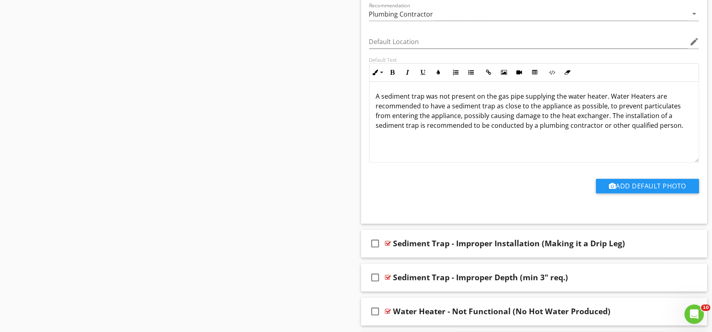
scroll to position [10517, 0]
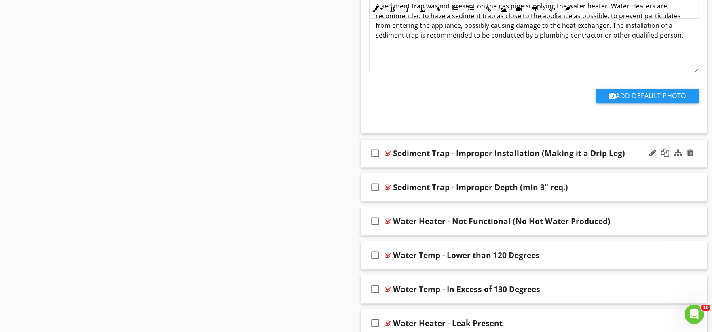
click at [396, 166] on div "check_box_outline_blank Sediment Trap - Improper Installation (Making it a Drip…" at bounding box center [534, 154] width 347 height 28
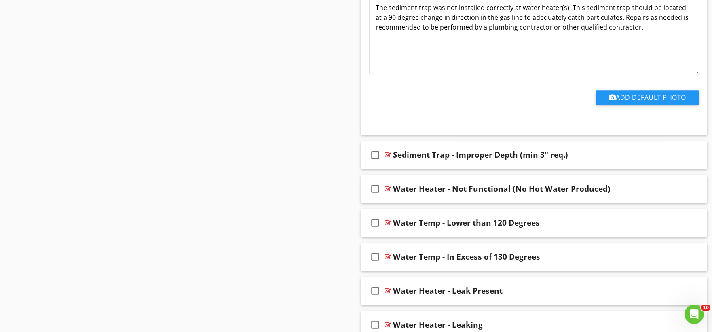
scroll to position [10831, 0]
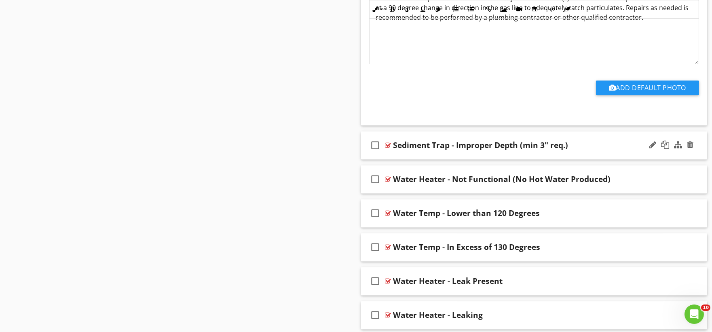
click at [393, 159] on div "check_box_outline_blank Sediment Trap - Improper Depth (min 3" req.)" at bounding box center [534, 145] width 347 height 28
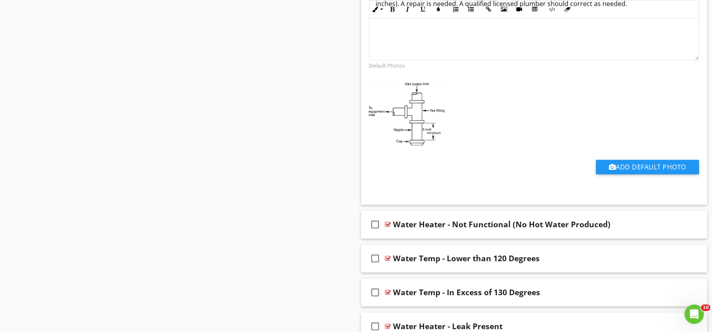
scroll to position [11146, 0]
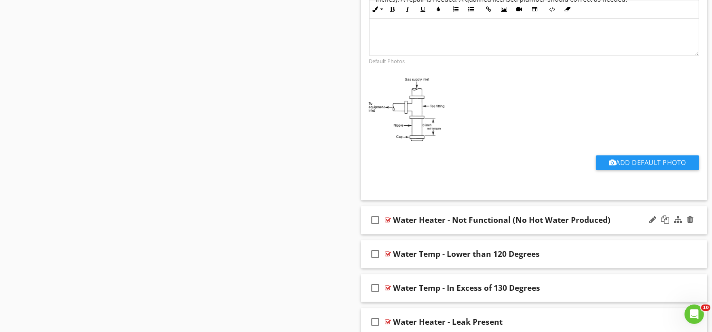
click at [395, 234] on div "check_box_outline_blank Water Heater - Not Functional (No Hot Water Produced)" at bounding box center [534, 220] width 347 height 28
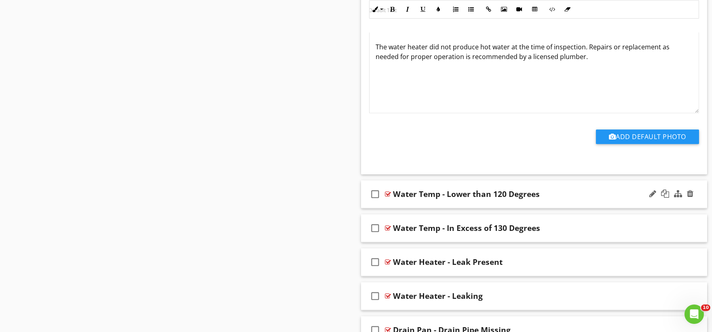
scroll to position [11505, 0]
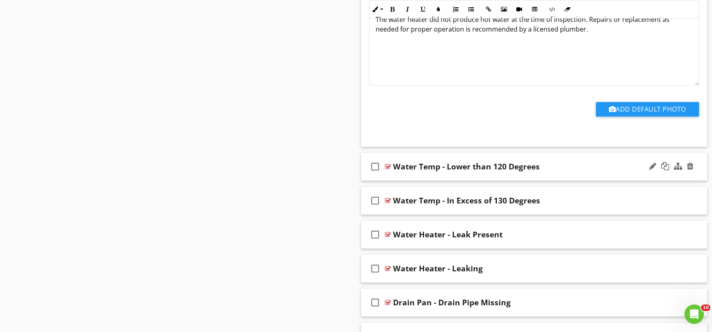
click at [391, 181] on div "check_box_outline_blank Water Temp - Lower than 120 Degrees" at bounding box center [534, 167] width 347 height 28
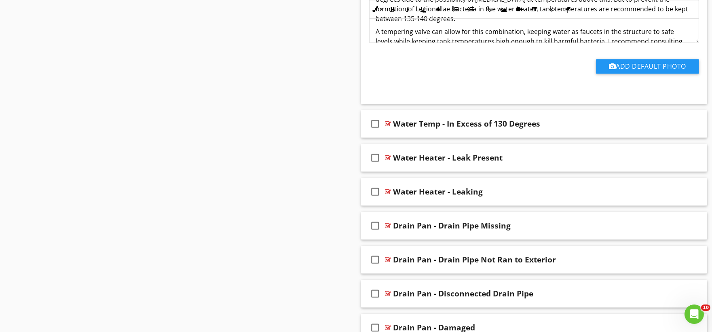
scroll to position [11865, 0]
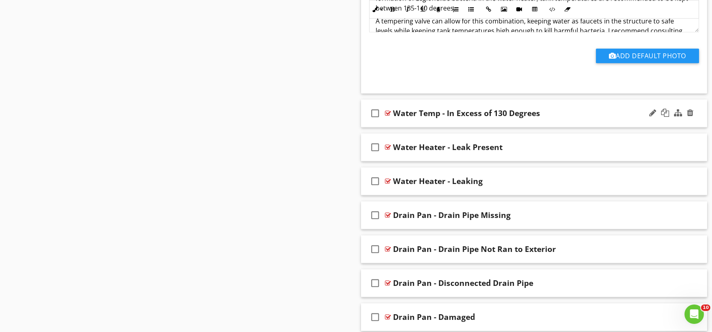
click at [401, 127] on div "check_box_outline_blank Water Temp - In Excess of 130 Degrees" at bounding box center [534, 114] width 347 height 28
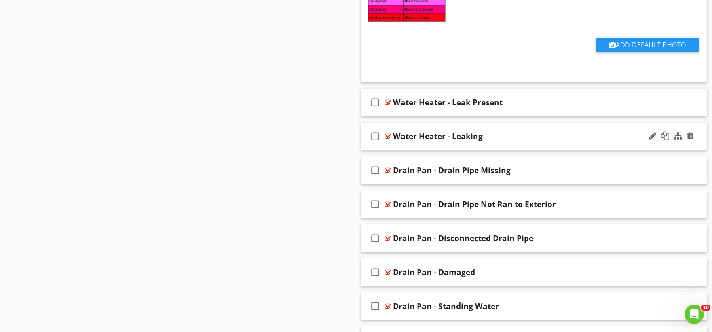
scroll to position [12269, 0]
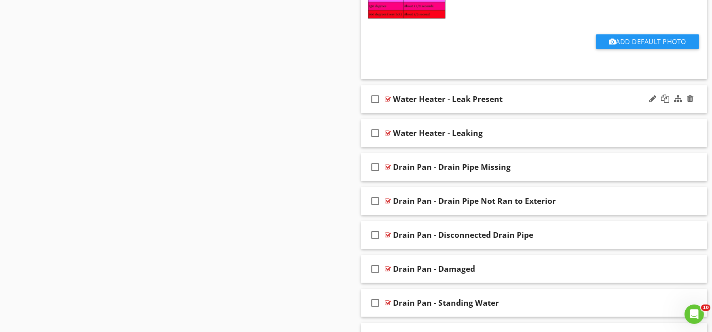
click at [403, 113] on div "check_box_outline_blank Water Heater - Leak Present" at bounding box center [534, 99] width 347 height 28
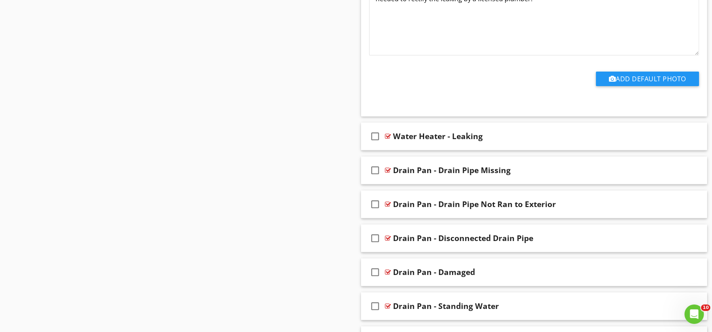
scroll to position [12539, 0]
click at [391, 150] on div "check_box_outline_blank Water Heater - Leaking" at bounding box center [534, 136] width 347 height 28
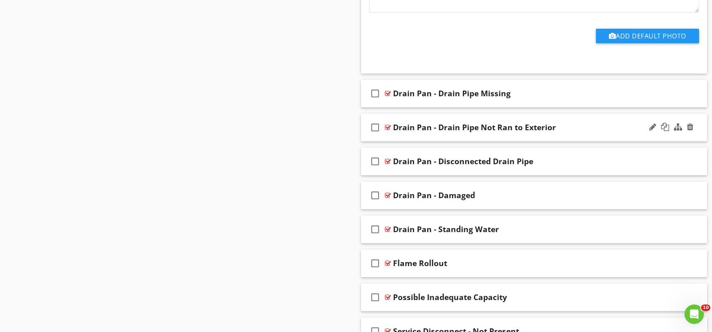
scroll to position [12898, 0]
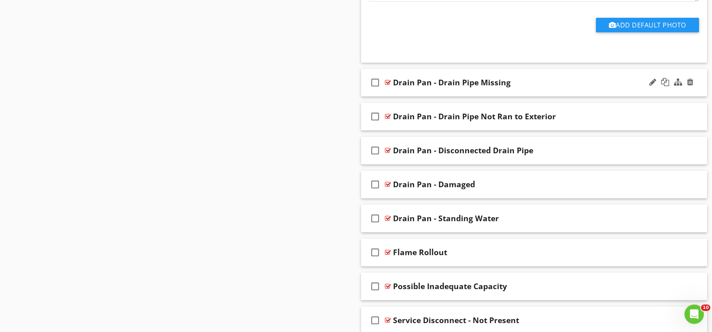
click at [400, 97] on div "check_box_outline_blank Drain Pan - Drain Pipe Missing" at bounding box center [534, 83] width 347 height 28
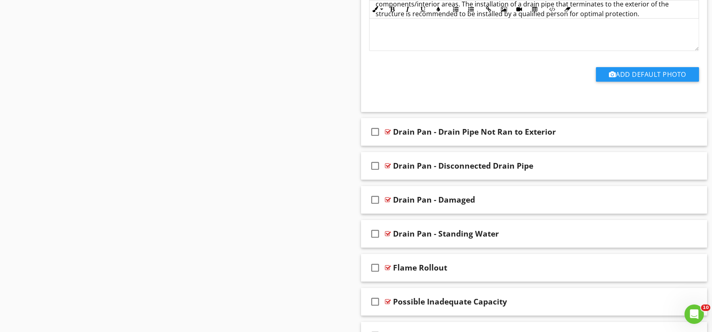
scroll to position [13168, 0]
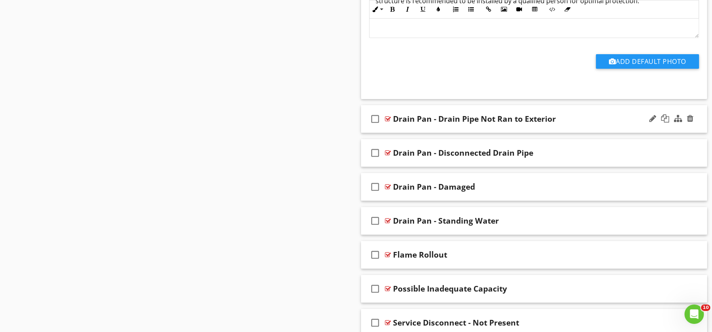
click at [399, 133] on div "check_box_outline_blank Drain Pan - Drain Pipe Not Ran to Exterior" at bounding box center [534, 119] width 347 height 28
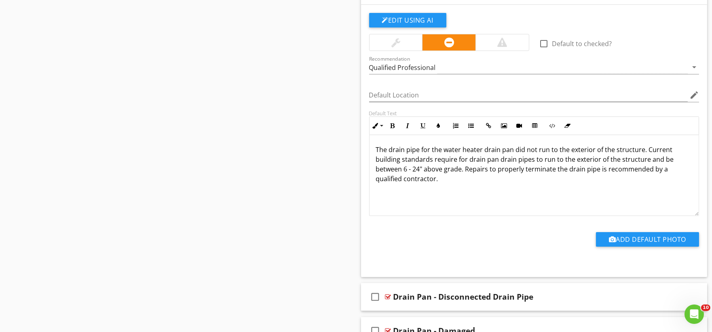
scroll to position [13438, 0]
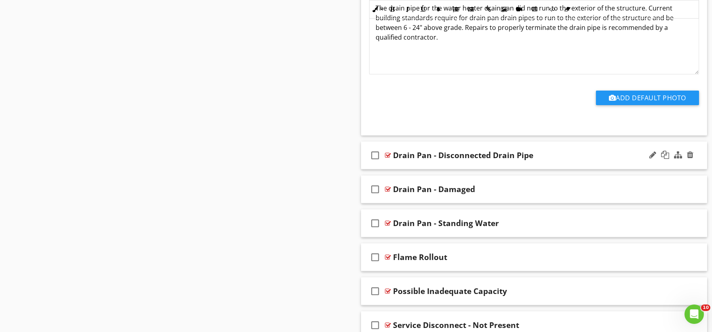
click at [395, 169] on div "check_box_outline_blank Drain Pan - Disconnected Drain Pipe" at bounding box center [534, 156] width 347 height 28
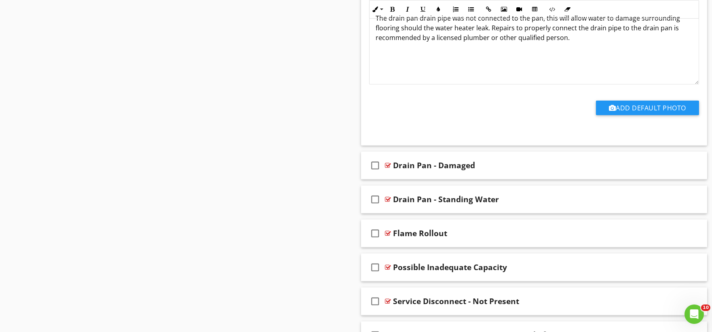
scroll to position [13753, 0]
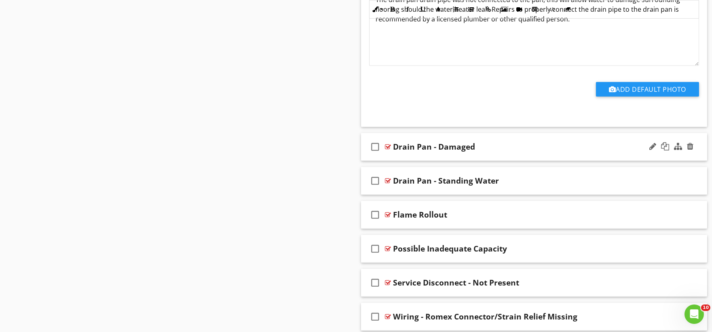
click at [405, 161] on div "check_box_outline_blank Drain Pan - Damaged" at bounding box center [534, 147] width 347 height 28
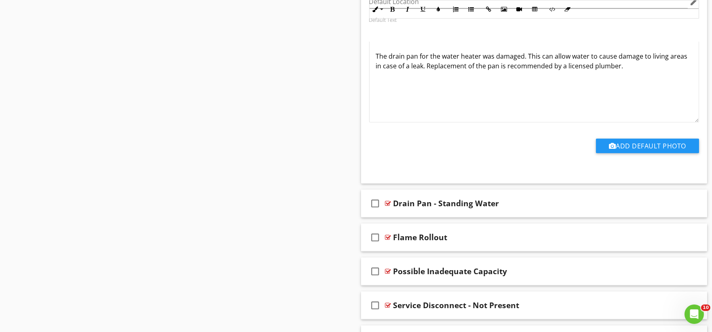
scroll to position [14067, 0]
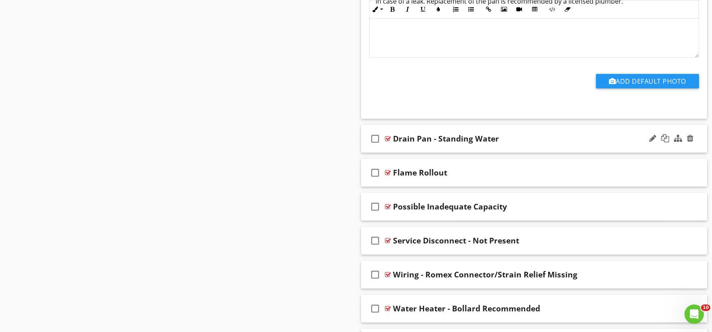
click at [397, 153] on div "check_box_outline_blank Drain Pan - Standing Water" at bounding box center [534, 139] width 347 height 28
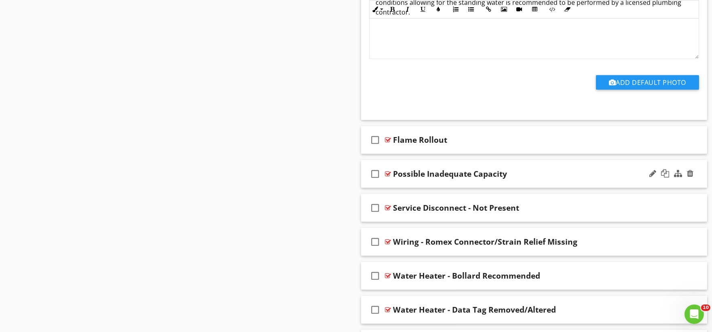
scroll to position [14382, 0]
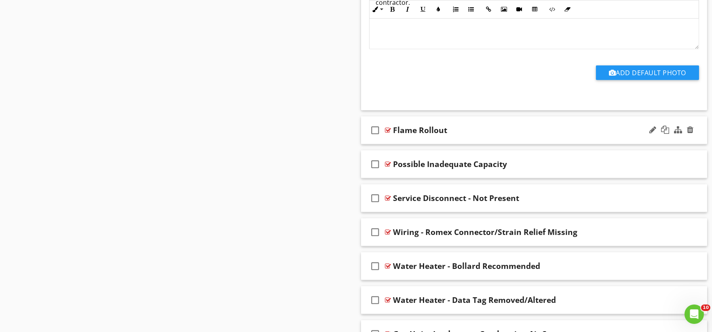
click at [394, 144] on div "check_box_outline_blank Flame Rollout" at bounding box center [534, 130] width 347 height 28
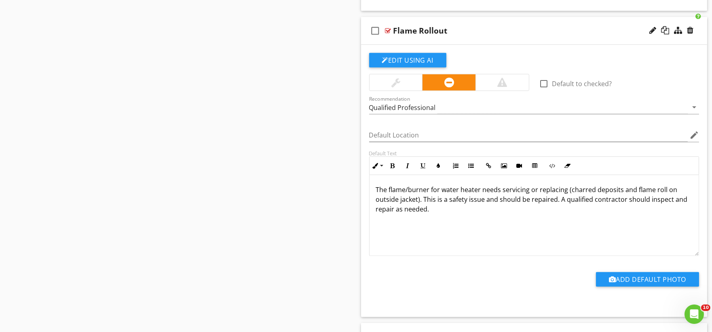
scroll to position [14651, 0]
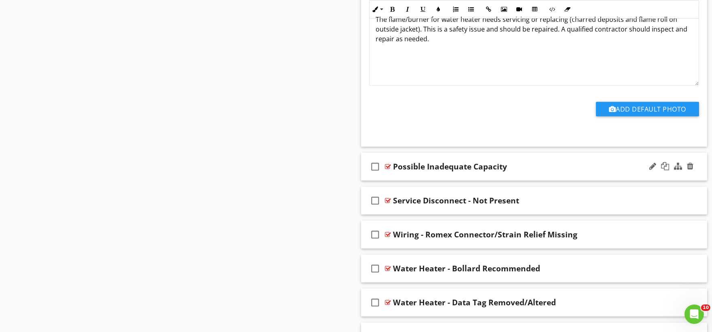
click at [400, 181] on div "check_box_outline_blank Possible Inadequate Capacity" at bounding box center [534, 167] width 347 height 28
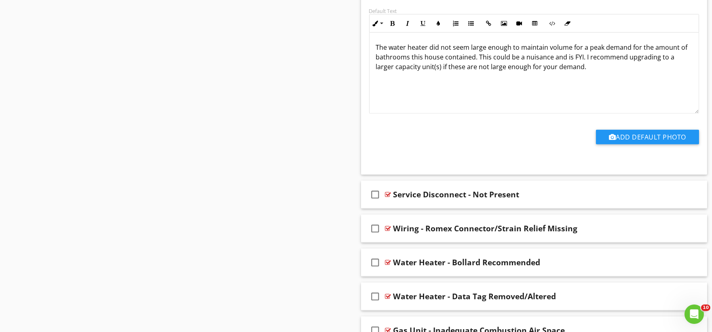
scroll to position [14966, 0]
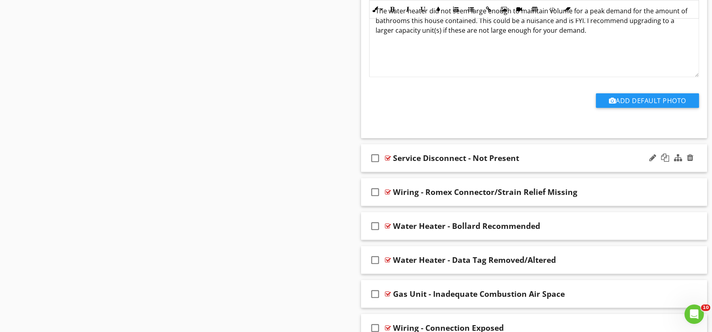
click at [391, 172] on div "check_box_outline_blank Service Disconnect - Not Present" at bounding box center [534, 158] width 347 height 28
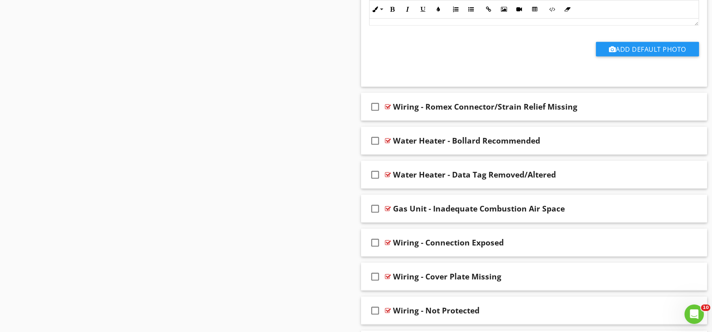
scroll to position [15325, 0]
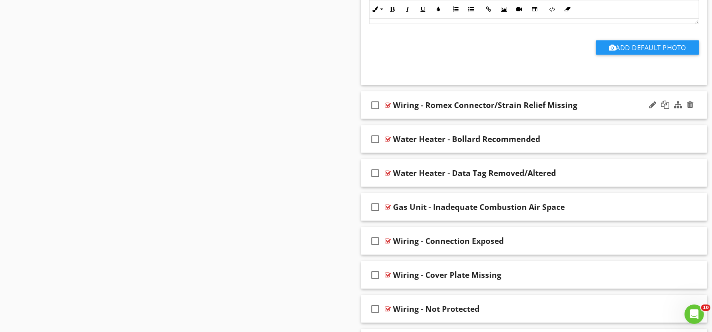
click at [404, 119] on div "check_box_outline_blank Wiring - Romex Connector/Strain Relief Missing" at bounding box center [534, 105] width 347 height 28
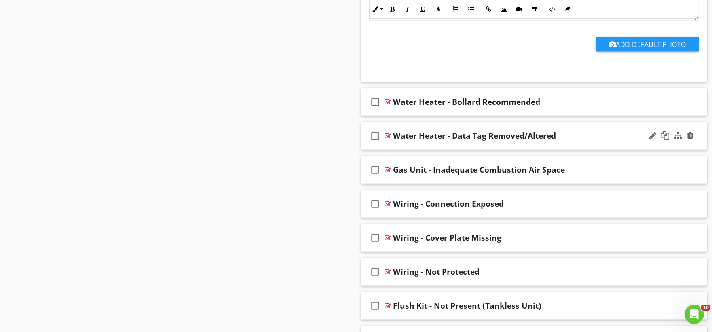
scroll to position [15640, 0]
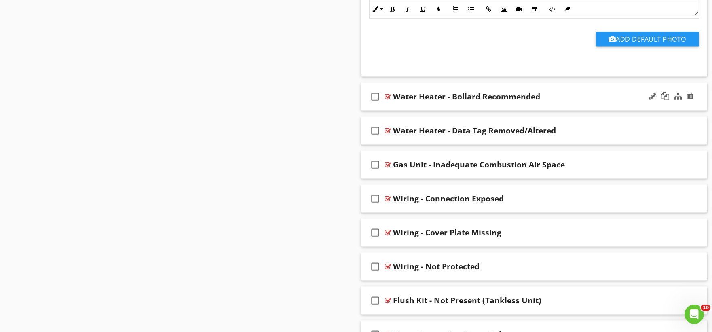
click at [408, 111] on div "check_box_outline_blank Water Heater - Bollard Recommended" at bounding box center [534, 97] width 347 height 28
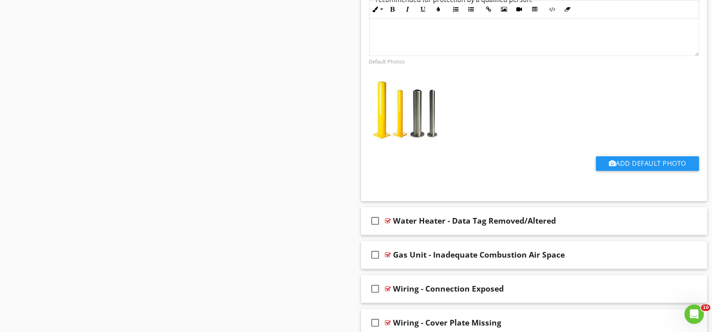
scroll to position [15910, 0]
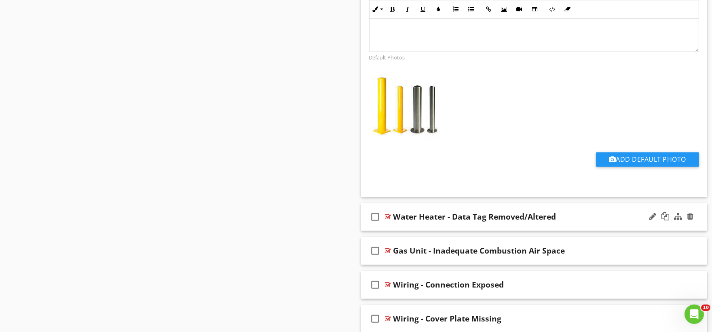
click at [410, 231] on div "check_box_outline_blank Water Heater - Data Tag Removed/Altered" at bounding box center [534, 217] width 347 height 28
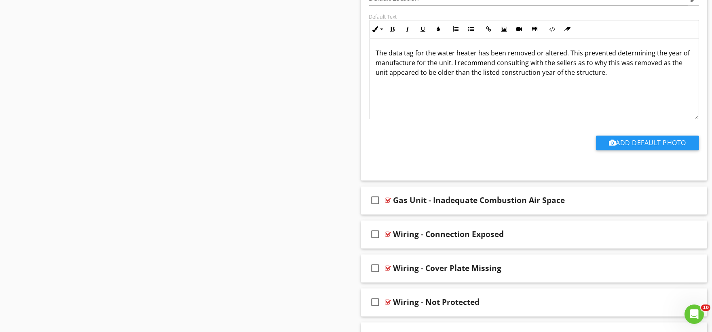
scroll to position [16269, 0]
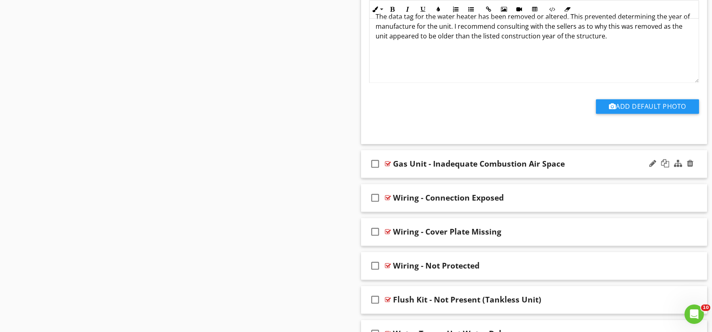
click at [405, 178] on div "check_box_outline_blank Gas Unit - Inadequate Combustion Air Space" at bounding box center [534, 164] width 347 height 28
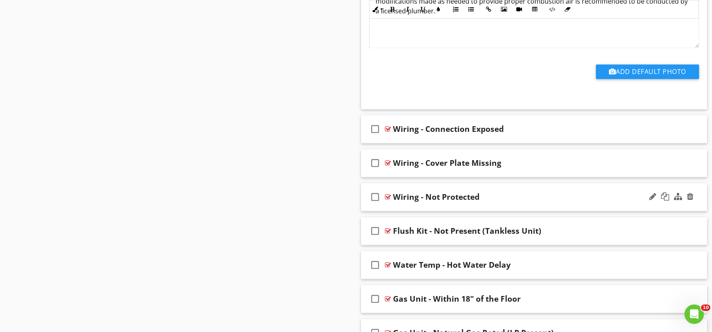
scroll to position [16629, 0]
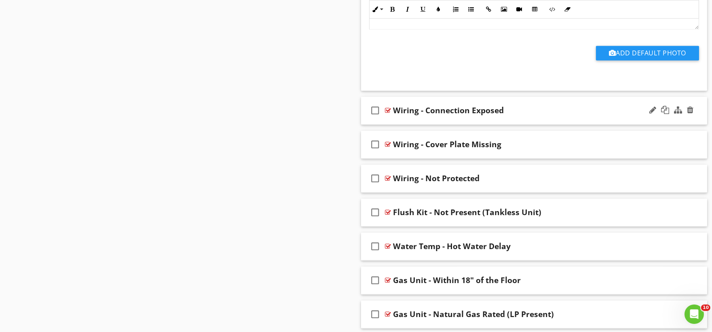
click at [411, 125] on div "check_box_outline_blank Wiring - Connection Exposed" at bounding box center [534, 111] width 347 height 28
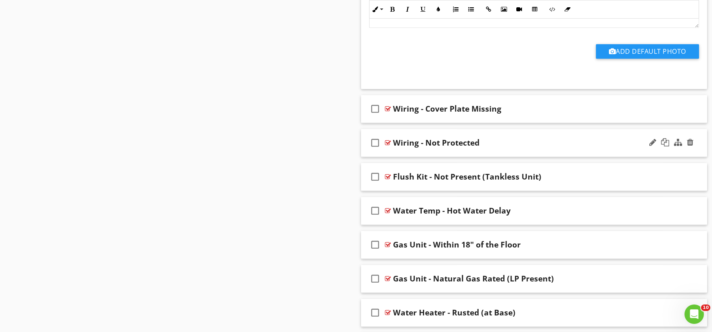
scroll to position [16943, 0]
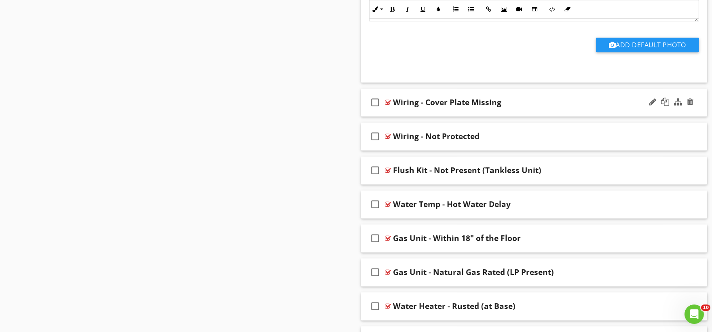
click at [414, 116] on div "check_box_outline_blank Wiring - Cover Plate Missing" at bounding box center [534, 103] width 347 height 28
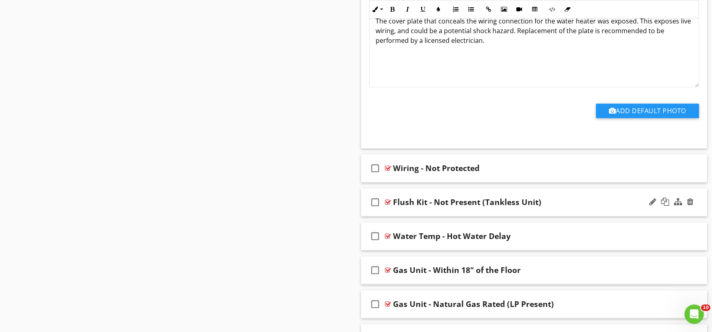
scroll to position [17213, 0]
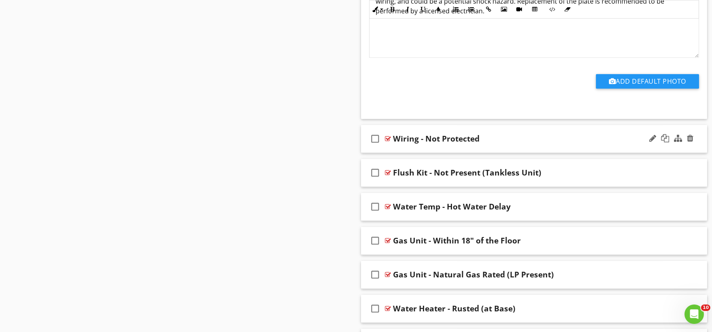
click at [406, 153] on div "check_box_outline_blank Wiring - Not Protected" at bounding box center [534, 139] width 347 height 28
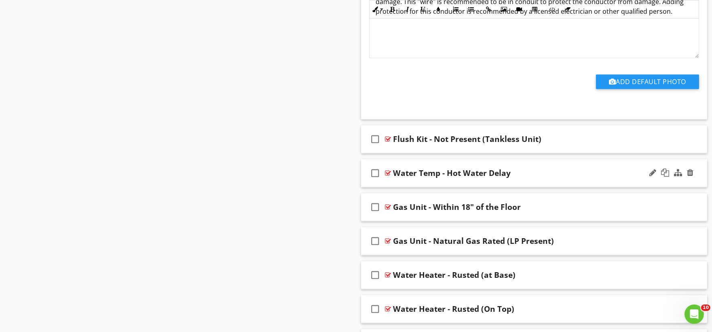
scroll to position [17528, 0]
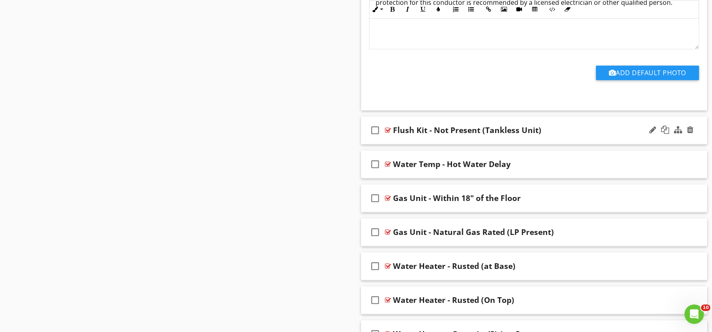
click at [415, 144] on div "check_box_outline_blank Flush Kit - Not Present (Tankless Unit)" at bounding box center [534, 130] width 347 height 28
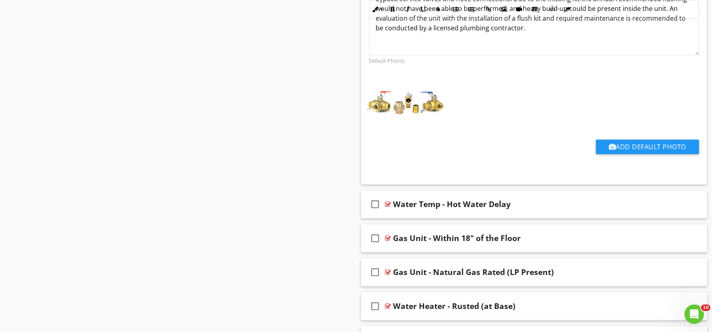
scroll to position [17843, 0]
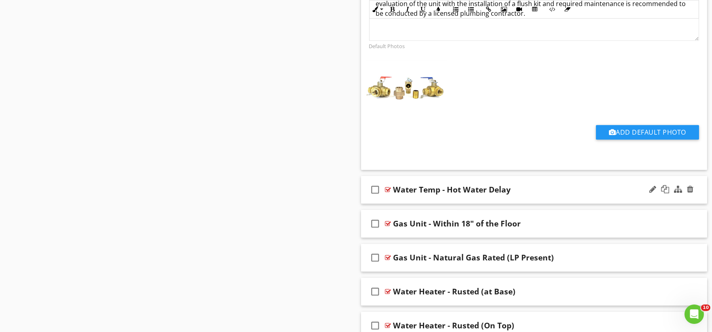
click at [403, 204] on div "check_box_outline_blank Water Temp - Hot Water Delay" at bounding box center [534, 190] width 347 height 28
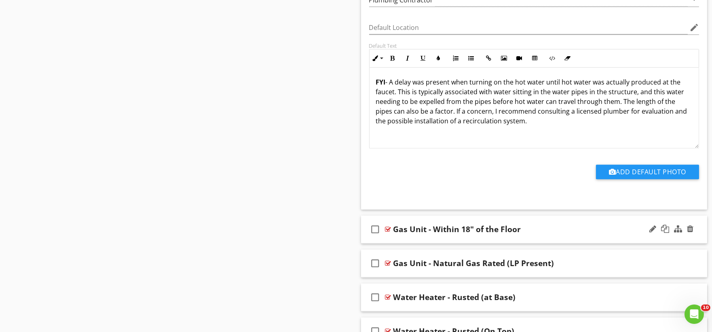
scroll to position [18157, 0]
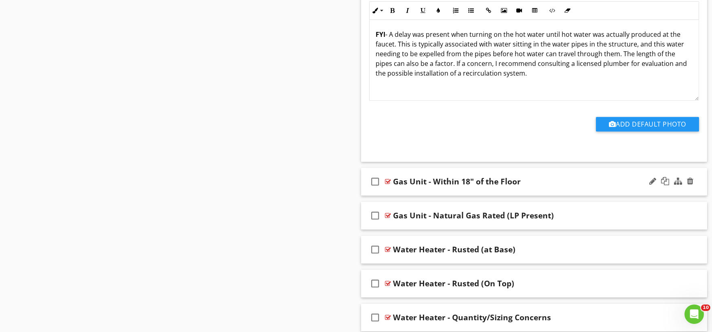
click at [394, 196] on div "check_box_outline_blank Gas Unit - Within 18" of the Floor" at bounding box center [534, 182] width 347 height 28
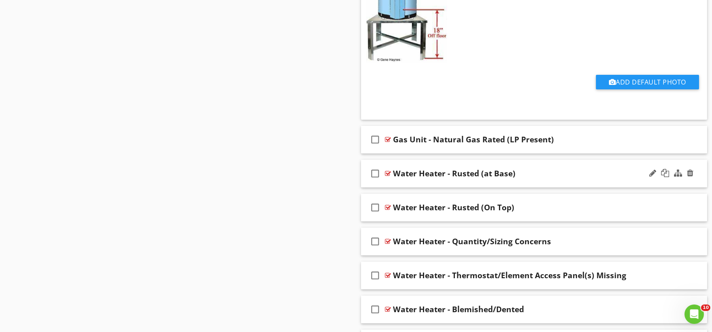
scroll to position [18607, 0]
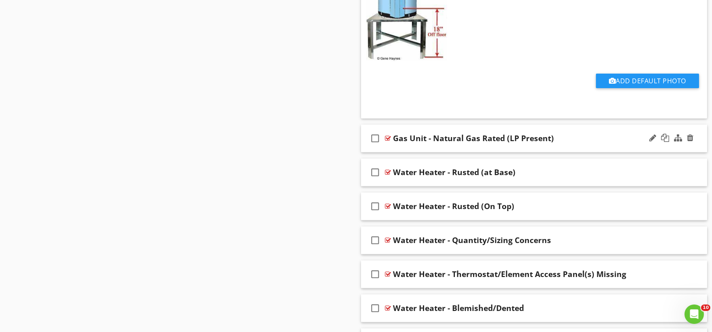
click at [398, 152] on div "check_box_outline_blank Gas Unit - Natural Gas Rated (LP Present)" at bounding box center [534, 139] width 347 height 28
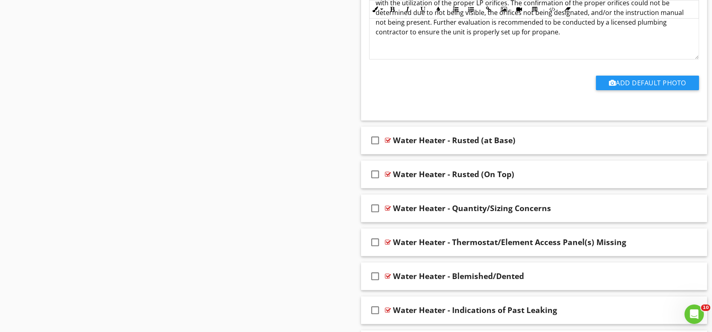
scroll to position [18921, 0]
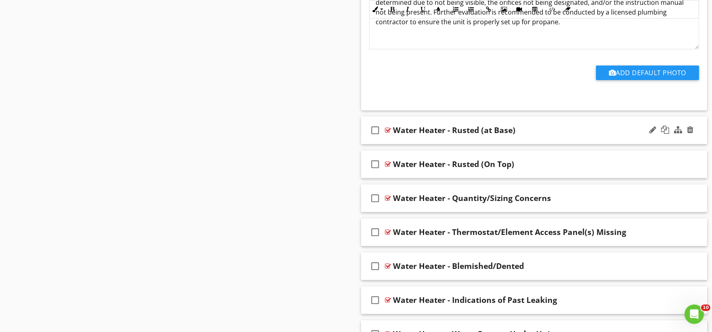
click at [404, 144] on div "check_box_outline_blank Water Heater - Rusted (at Base)" at bounding box center [534, 130] width 347 height 28
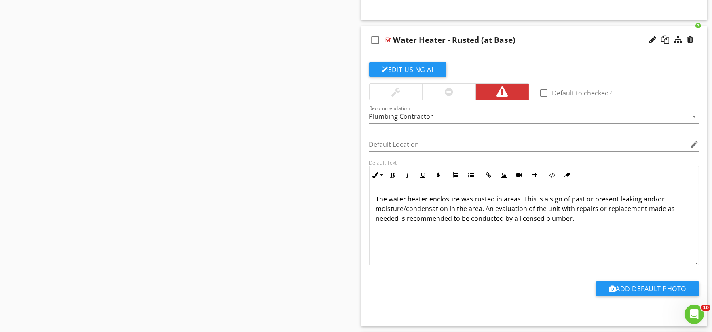
scroll to position [18966, 0]
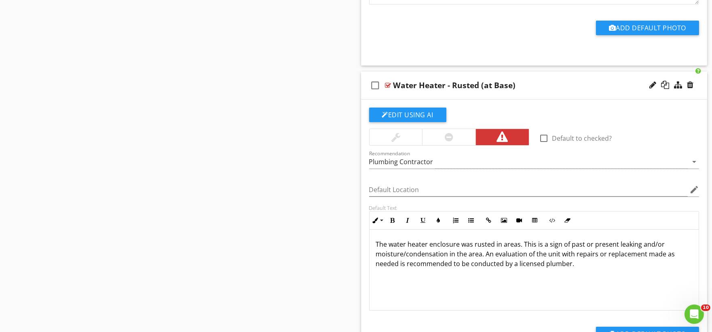
click at [443, 145] on div at bounding box center [448, 137] width 53 height 16
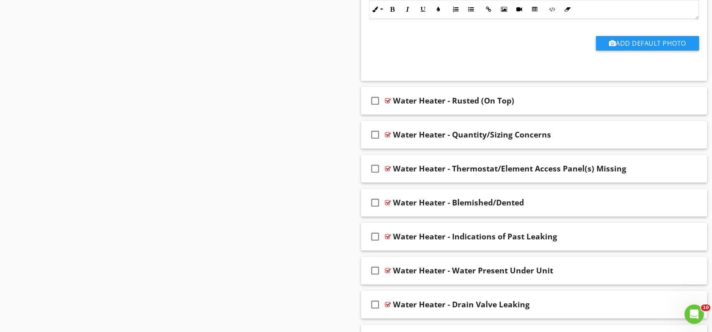
scroll to position [19280, 0]
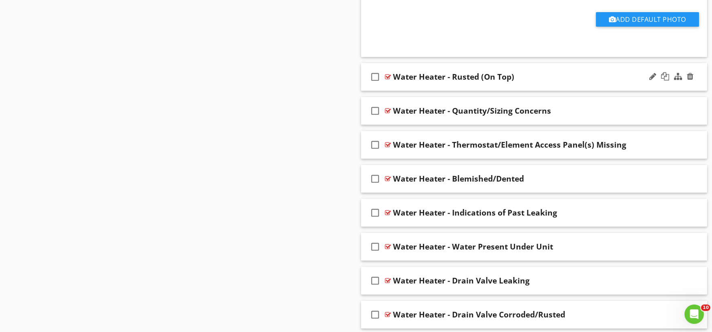
click at [432, 91] on div "check_box_outline_blank Water Heater - Rusted (On Top)" at bounding box center [534, 77] width 347 height 28
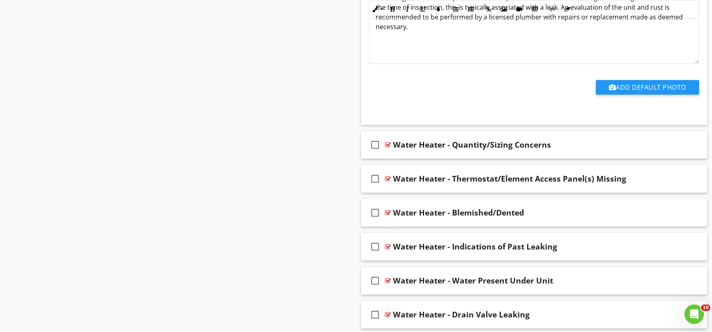
scroll to position [19550, 0]
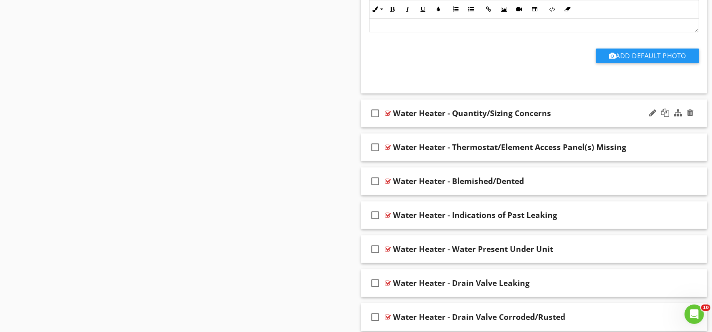
click at [400, 127] on div "check_box_outline_blank Water Heater - Quantity/Sizing Concerns" at bounding box center [534, 114] width 347 height 28
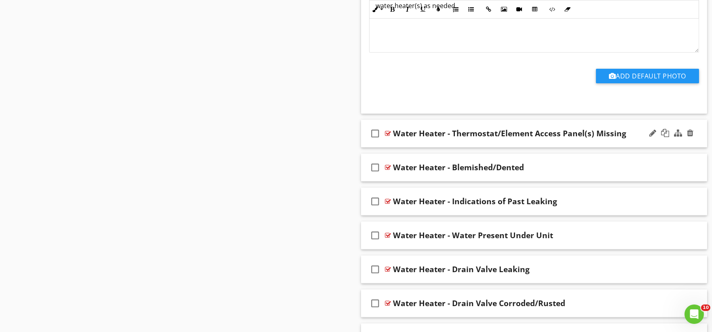
scroll to position [19865, 0]
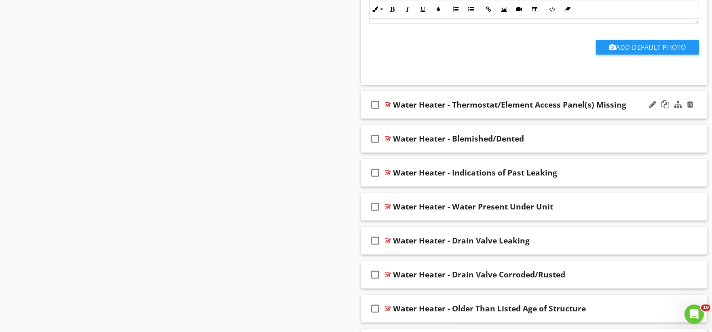
click at [410, 119] on div "check_box_outline_blank Water Heater - Thermostat/Element Access Panel(s) Missi…" at bounding box center [534, 105] width 347 height 28
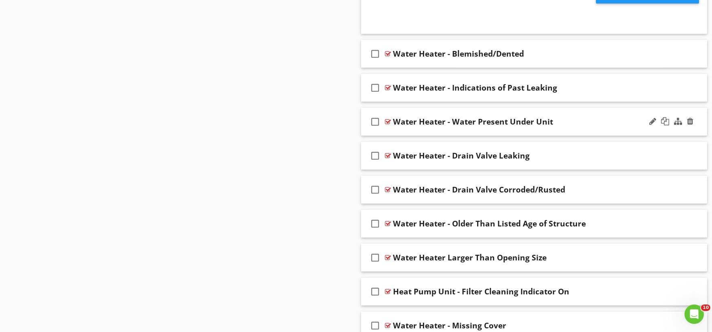
scroll to position [20225, 0]
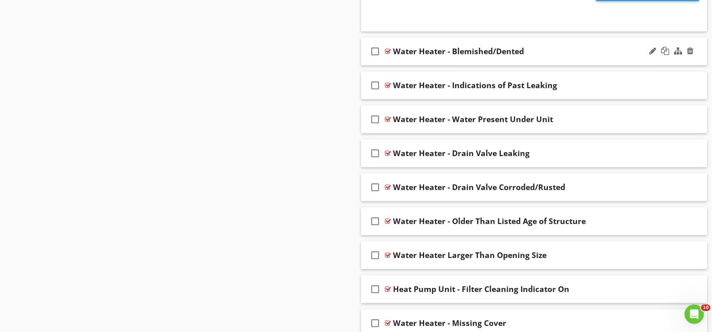
click at [413, 66] on div "check_box_outline_blank Water Heater - Blemished/Dented" at bounding box center [534, 52] width 347 height 28
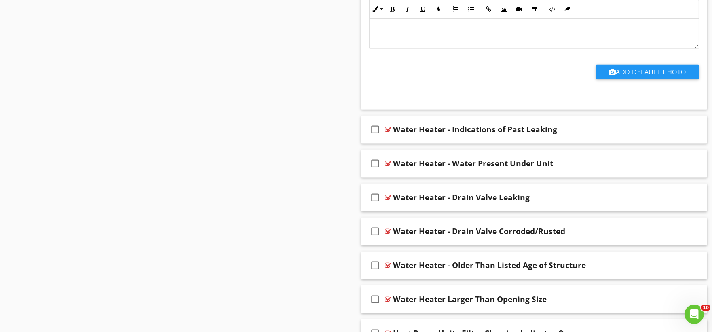
scroll to position [20494, 0]
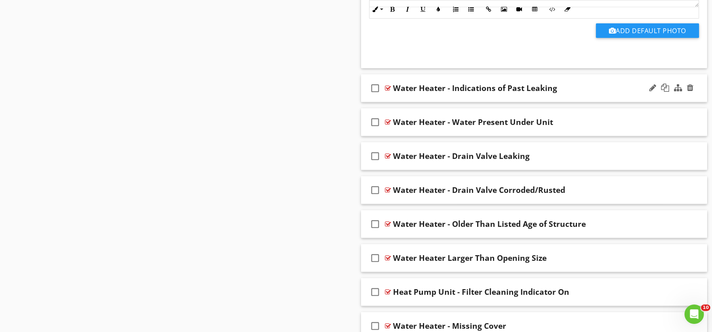
click at [403, 102] on div "check_box_outline_blank Water Heater - Indications of Past Leaking" at bounding box center [534, 88] width 347 height 28
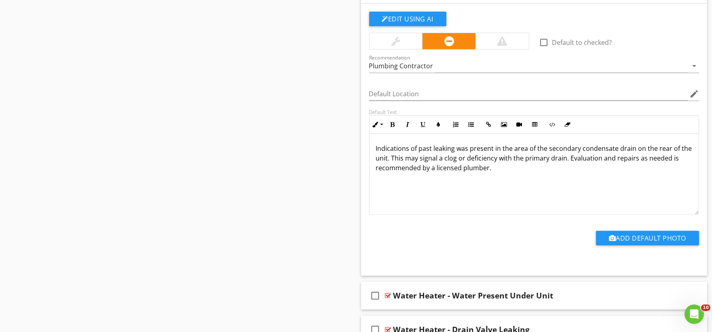
scroll to position [20719, 0]
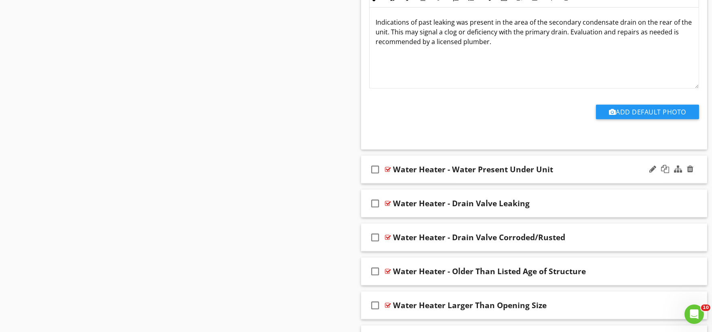
click at [396, 184] on div "check_box_outline_blank Water Heater - Water Present Under Unit" at bounding box center [534, 170] width 347 height 28
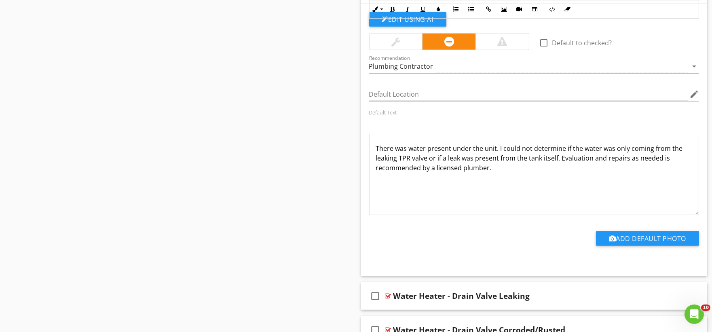
scroll to position [21034, 0]
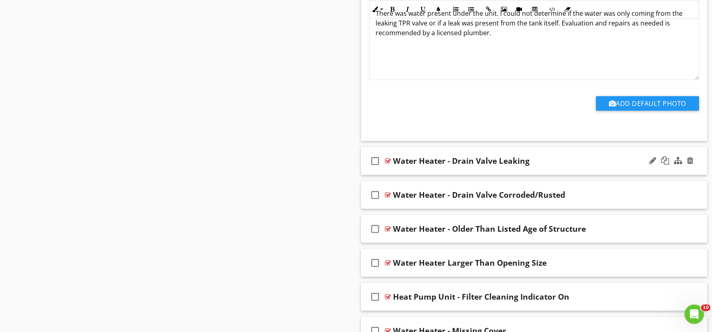
click at [405, 175] on div "check_box_outline_blank Water Heater - Drain Valve Leaking" at bounding box center [534, 161] width 347 height 28
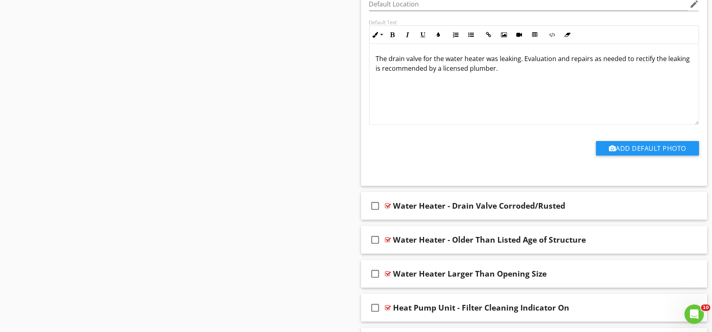
scroll to position [21303, 0]
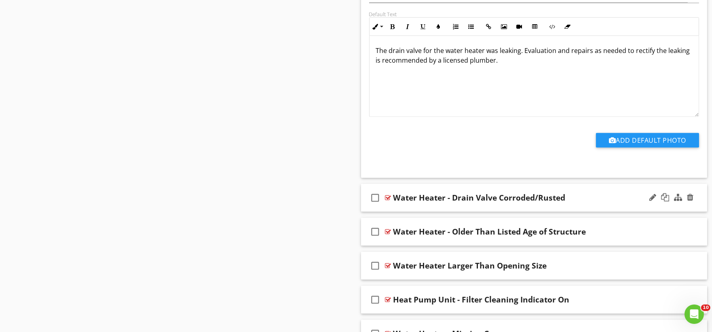
click at [401, 212] on div "check_box_outline_blank Water Heater - Drain Valve Corroded/Rusted" at bounding box center [534, 198] width 347 height 28
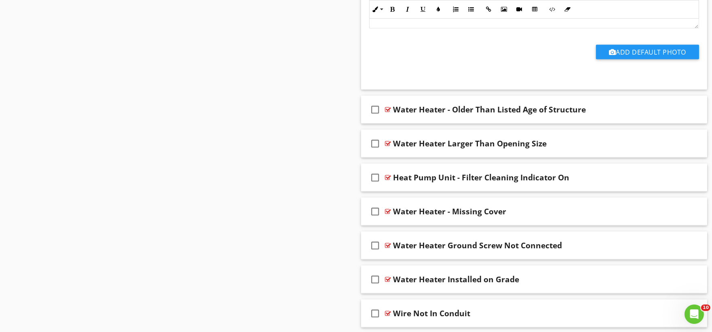
scroll to position [21707, 0]
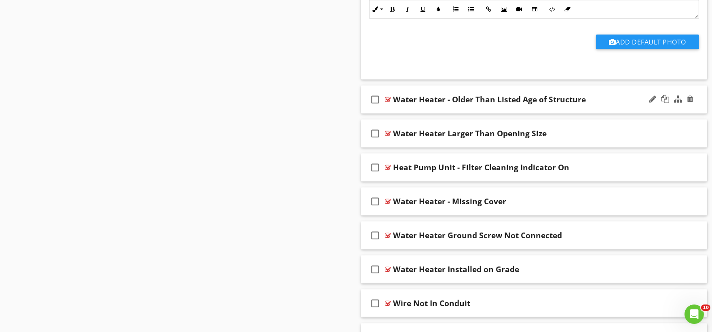
click at [403, 114] on div "check_box_outline_blank Water Heater - Older Than Listed Age of Structure" at bounding box center [534, 100] width 347 height 28
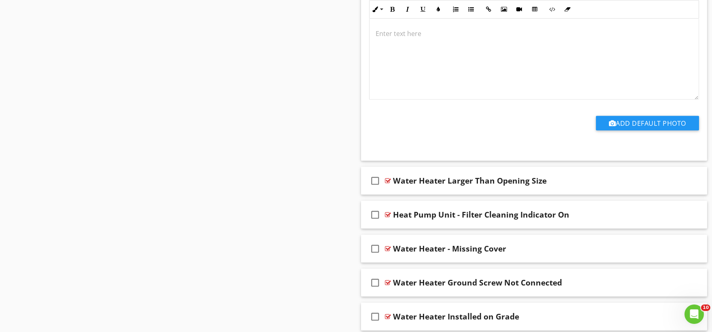
scroll to position [21977, 0]
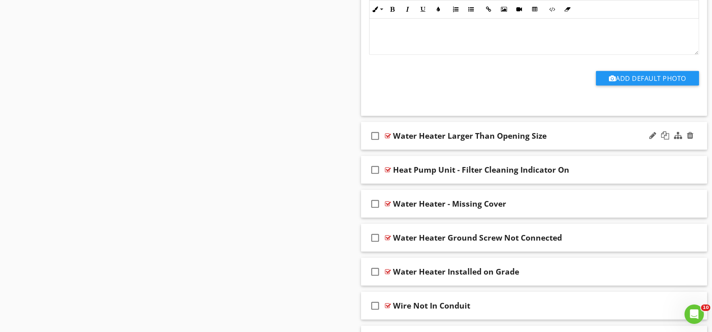
click at [414, 150] on div "check_box_outline_blank Water Heater Larger Than Opening Size" at bounding box center [534, 136] width 347 height 28
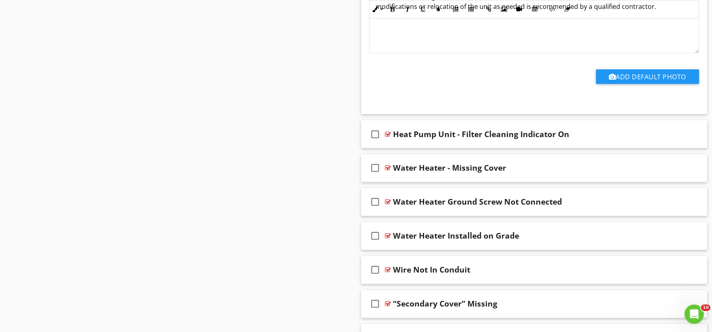
scroll to position [22292, 0]
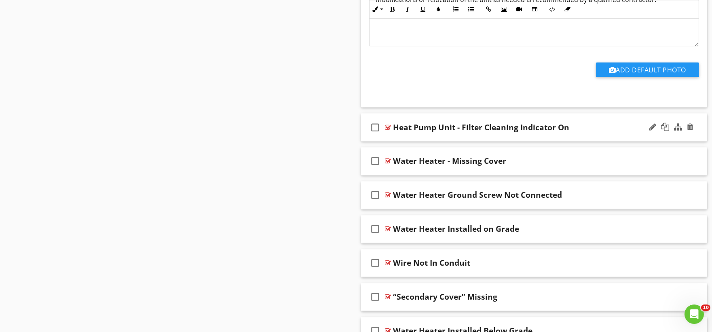
click at [406, 142] on div "check_box_outline_blank Heat Pump Unit - Filter Cleaning Indicator On" at bounding box center [534, 128] width 347 height 28
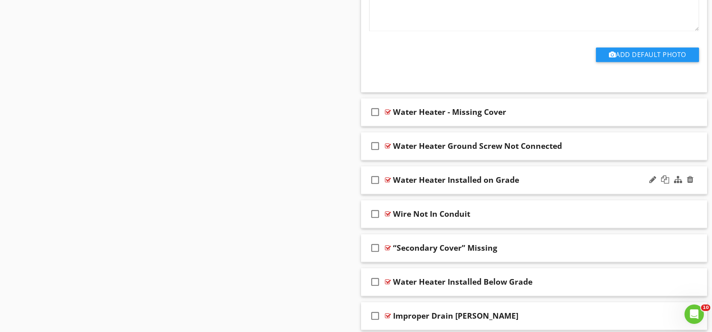
scroll to position [22651, 0]
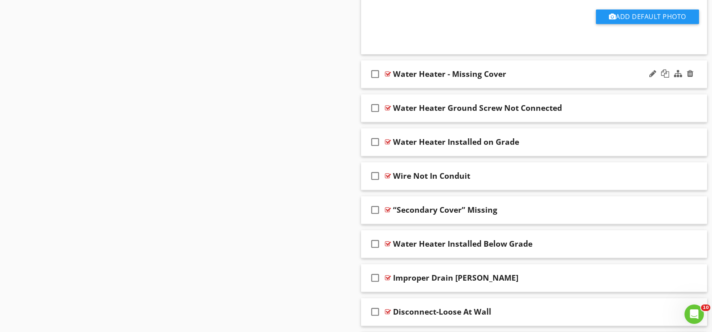
click at [396, 88] on div "check_box_outline_blank Water Heater - Missing Cover" at bounding box center [534, 74] width 347 height 28
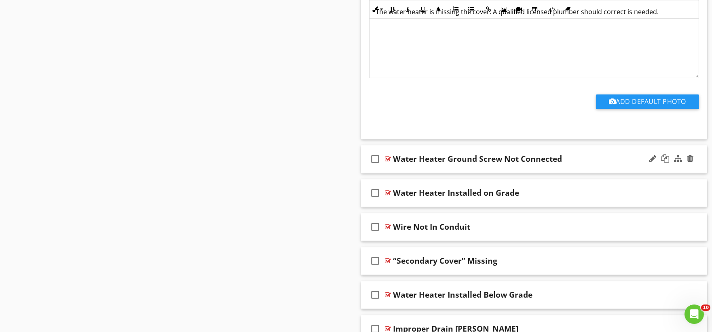
scroll to position [22921, 0]
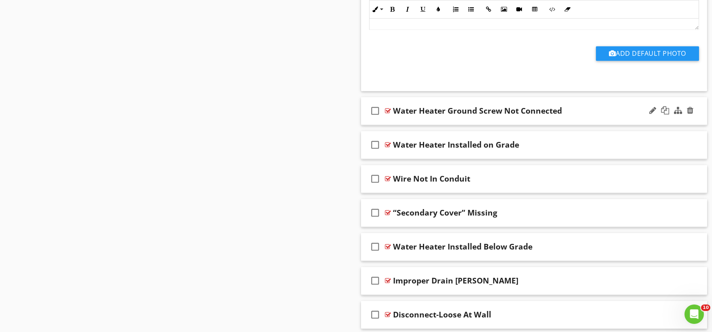
click at [398, 125] on div "check_box_outline_blank Water Heater Ground Screw Not Connected" at bounding box center [534, 111] width 347 height 28
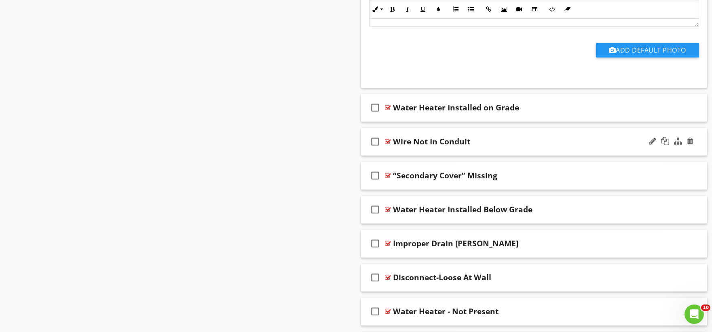
scroll to position [23236, 0]
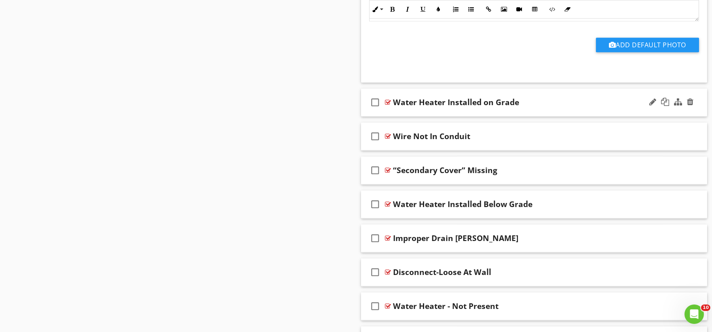
click at [398, 116] on div "check_box_outline_blank Water Heater Installed on Grade" at bounding box center [534, 103] width 347 height 28
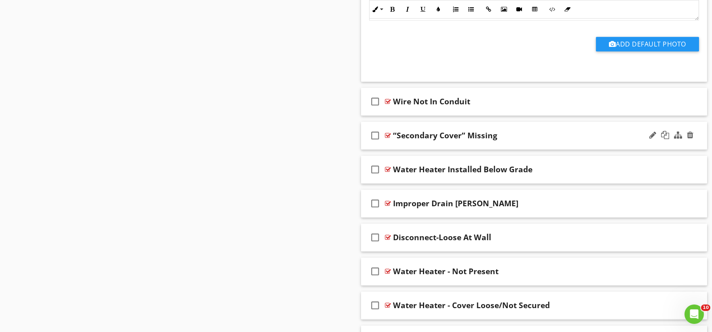
scroll to position [23550, 0]
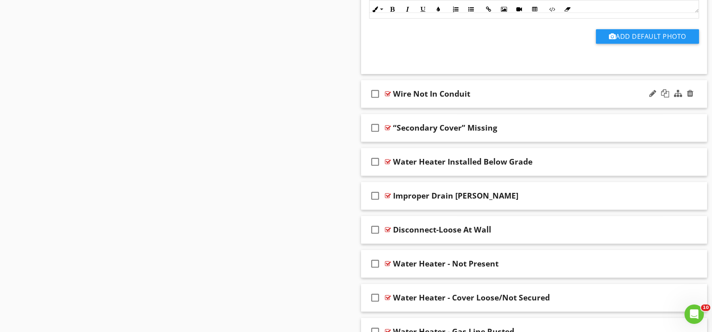
click at [398, 108] on div "check_box_outline_blank Wire Not In Conduit" at bounding box center [534, 94] width 347 height 28
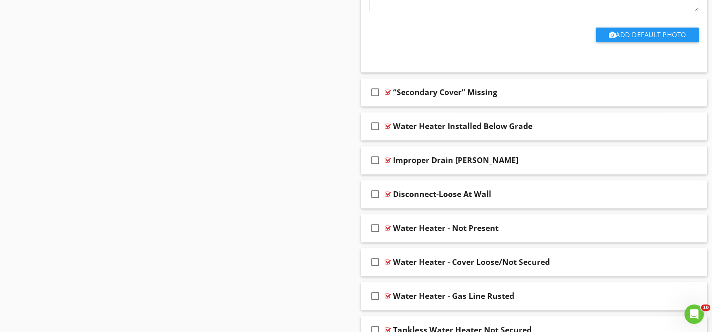
scroll to position [23910, 0]
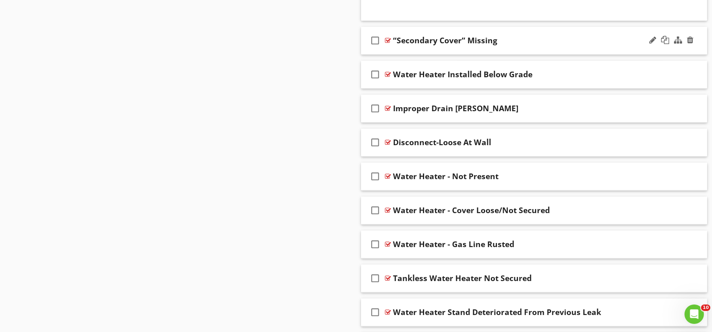
click at [403, 55] on div "check_box_outline_blank “Secondary Cover” Missing" at bounding box center [534, 41] width 347 height 28
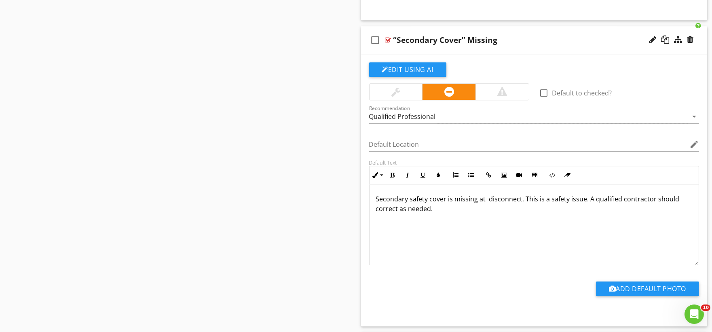
scroll to position [24134, 0]
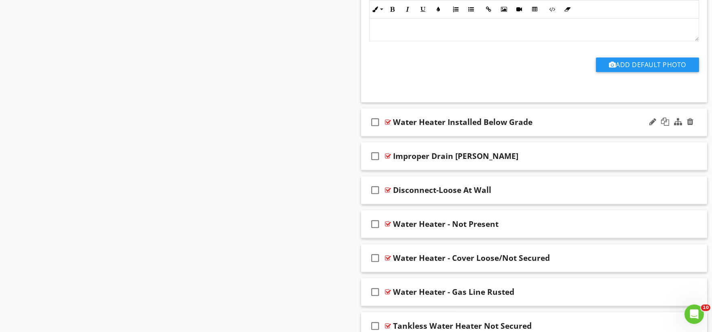
click at [399, 136] on div "check_box_outline_blank Water Heater Installed Below Grade" at bounding box center [534, 122] width 347 height 28
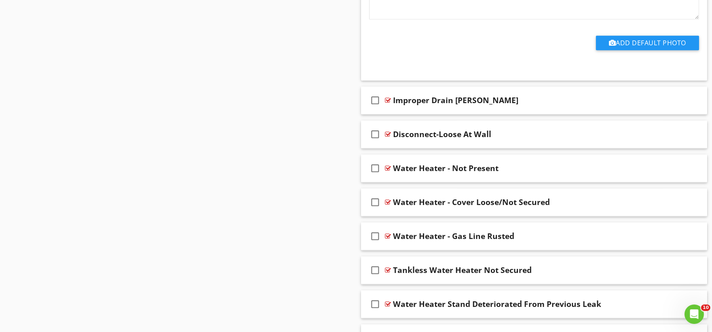
scroll to position [24494, 0]
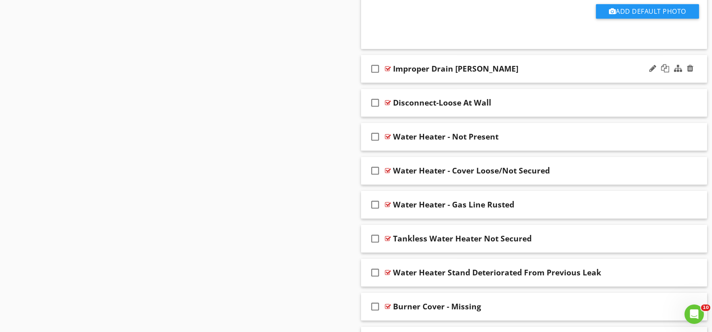
click at [406, 83] on div "check_box_outline_blank Improper Drain Pan" at bounding box center [534, 69] width 347 height 28
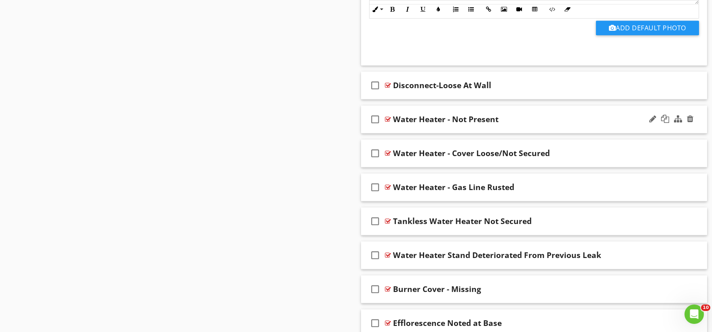
scroll to position [24809, 0]
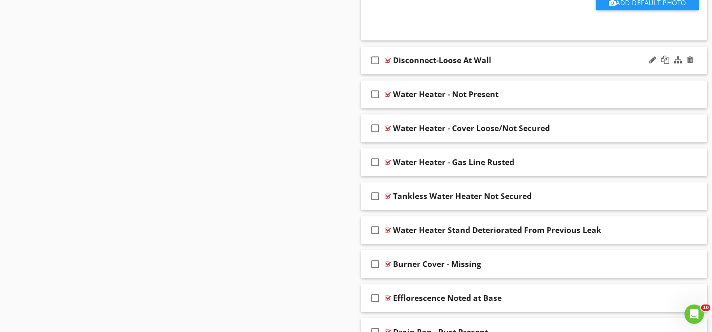
click at [409, 74] on div "check_box_outline_blank Disconnect-Loose At Wall" at bounding box center [534, 61] width 347 height 28
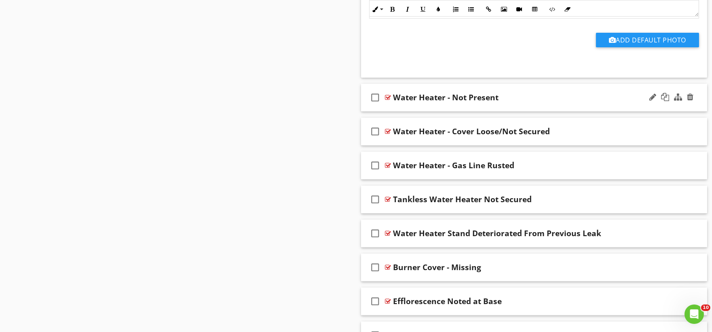
scroll to position [25078, 0]
click at [391, 111] on div "check_box_outline_blank Water Heater - Not Present" at bounding box center [534, 97] width 347 height 28
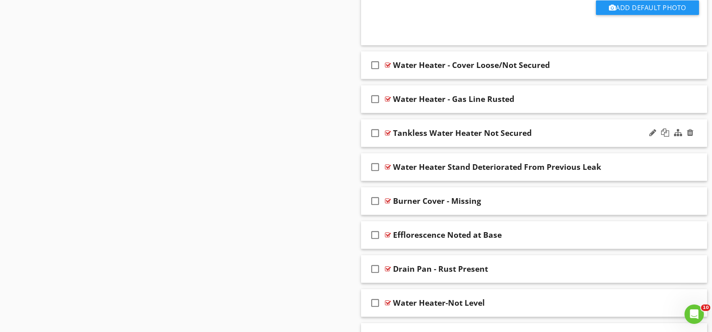
scroll to position [25438, 0]
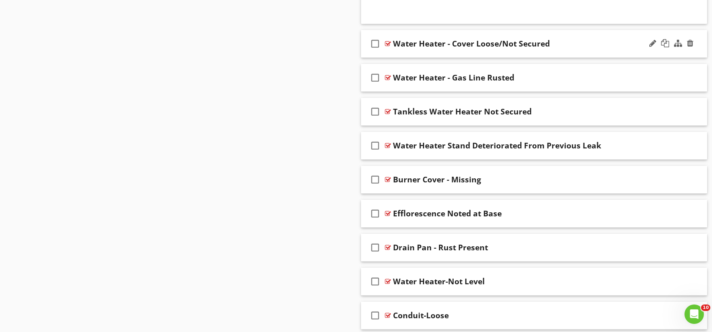
click at [399, 58] on div "check_box_outline_blank Water Heater - Cover Loose/Not Secured" at bounding box center [534, 44] width 347 height 28
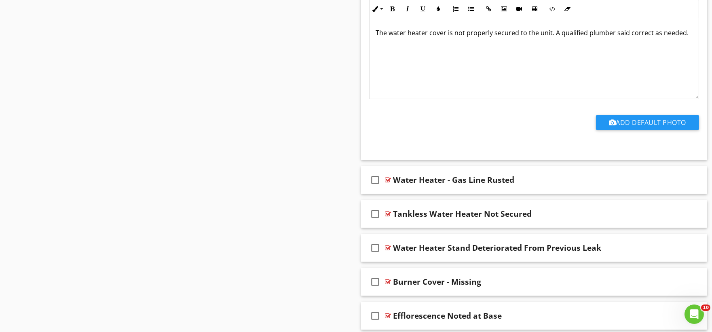
scroll to position [25663, 0]
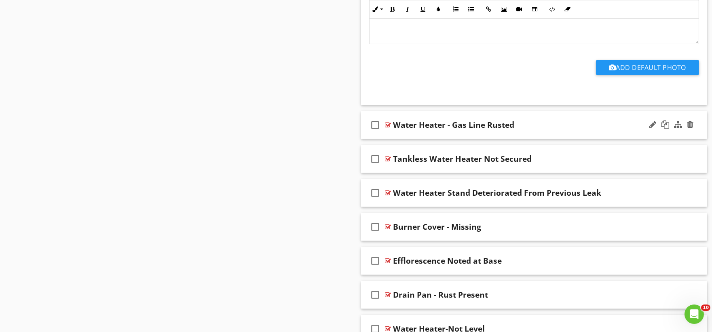
click at [402, 139] on div "check_box_outline_blank Water Heater - Gas Line Rusted" at bounding box center [534, 125] width 347 height 28
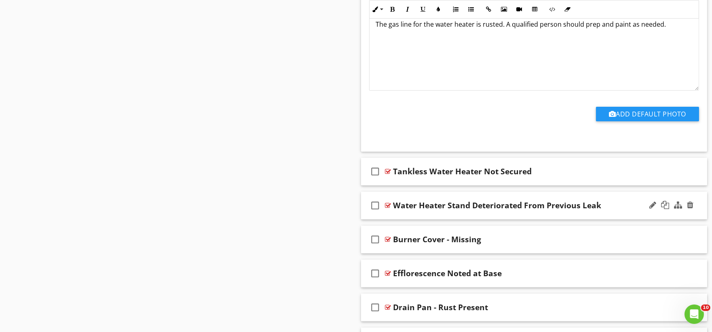
scroll to position [25977, 0]
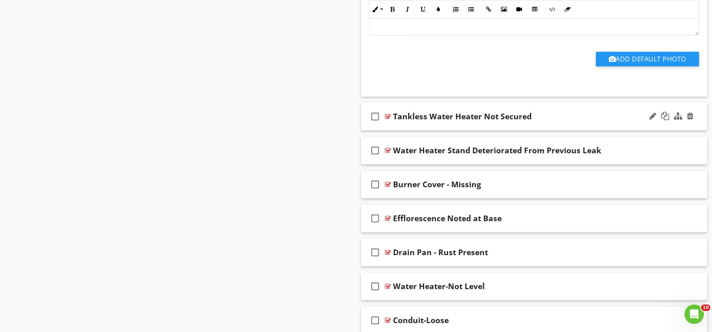
click at [399, 131] on div "check_box_outline_blank Tankless Water Heater Not Secured" at bounding box center [534, 117] width 347 height 28
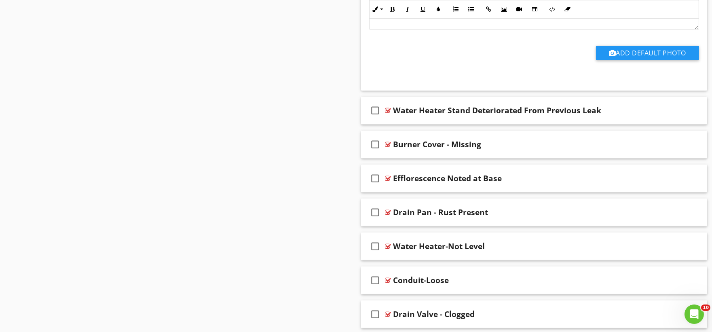
scroll to position [26292, 0]
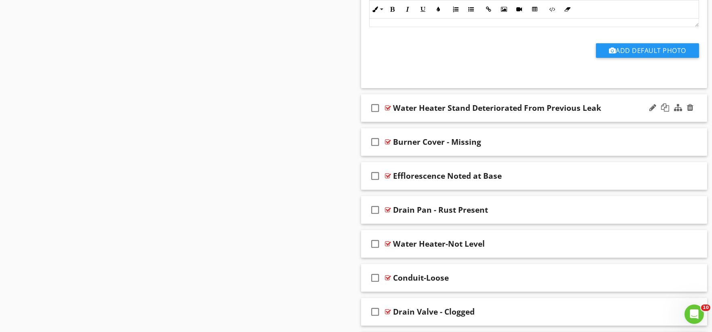
click at [394, 122] on div "check_box_outline_blank Water Heater Stand Deteriorated From Previous Leak" at bounding box center [534, 108] width 347 height 28
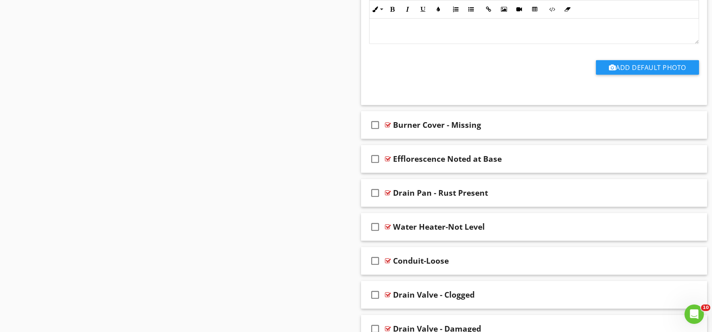
scroll to position [26606, 0]
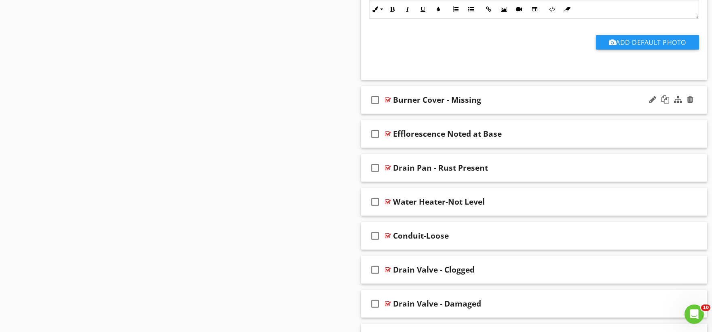
click at [397, 114] on div "check_box_outline_blank Burner Cover - Missing" at bounding box center [534, 100] width 347 height 28
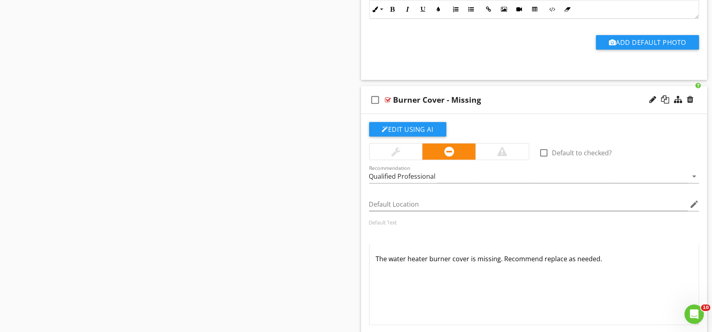
scroll to position [26921, 0]
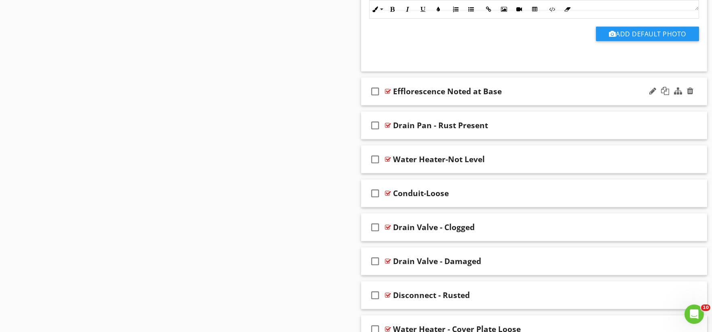
click at [397, 106] on div "check_box_outline_blank Efflorescence Noted at Base" at bounding box center [534, 92] width 347 height 28
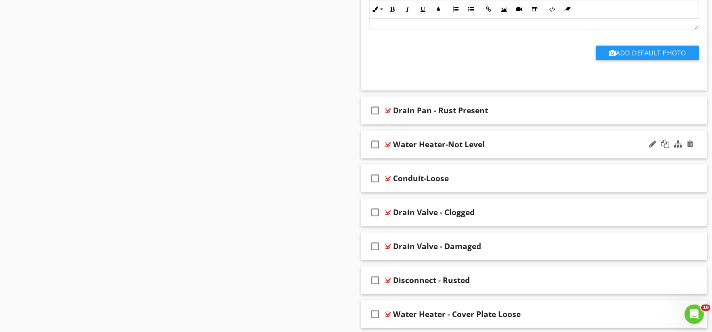
scroll to position [27236, 0]
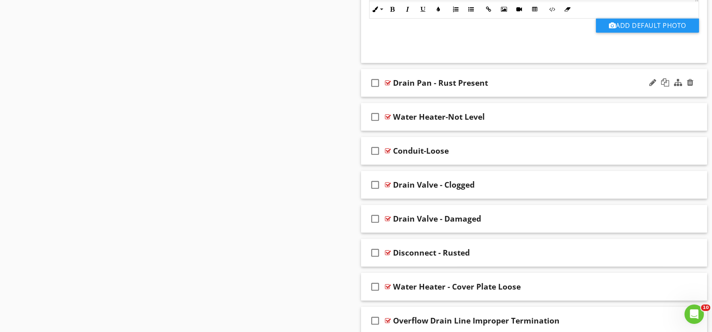
click at [396, 97] on div "check_box_outline_blank Drain Pan - Rust Present" at bounding box center [534, 83] width 347 height 28
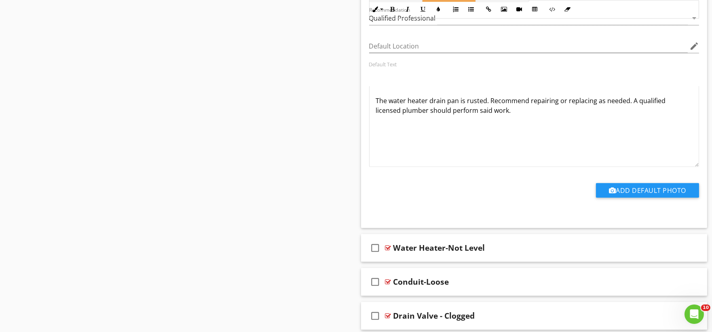
scroll to position [27505, 0]
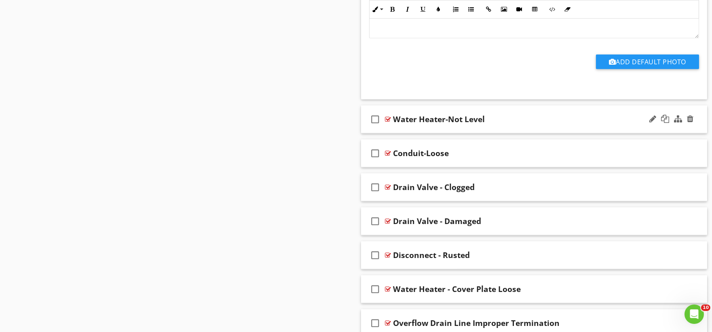
click at [398, 133] on div "check_box_outline_blank Water Heater-Not Level" at bounding box center [534, 120] width 347 height 28
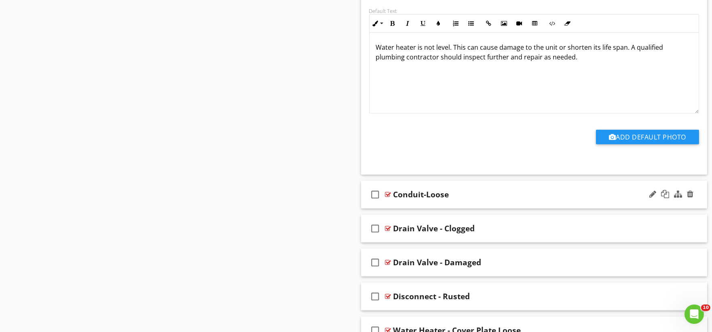
scroll to position [27775, 0]
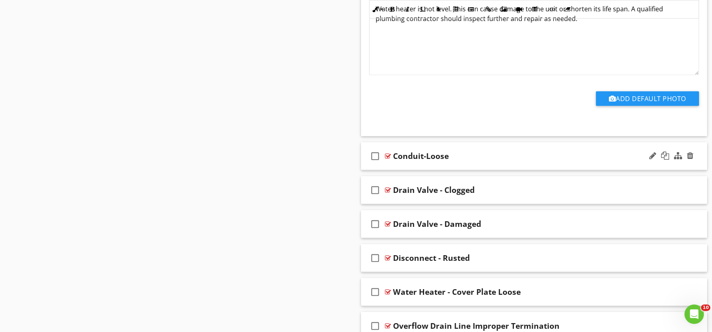
click at [393, 170] on div "check_box_outline_blank Conduit-Loose" at bounding box center [534, 156] width 347 height 28
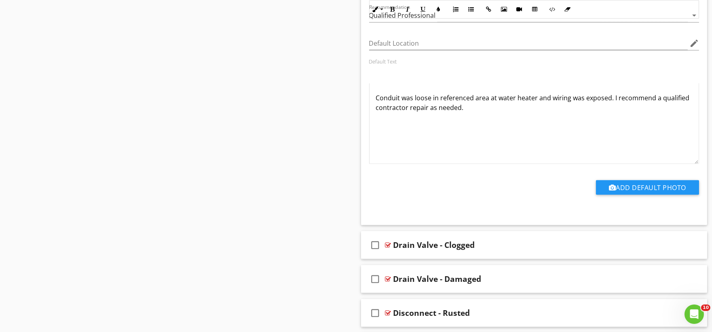
scroll to position [28108, 0]
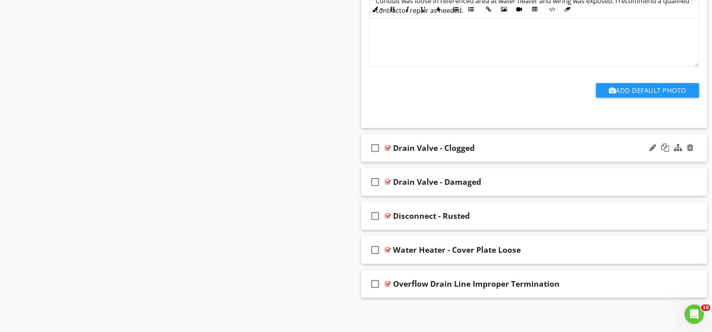
click at [399, 158] on div "check_box_outline_blank Drain Valve - Clogged" at bounding box center [534, 148] width 347 height 28
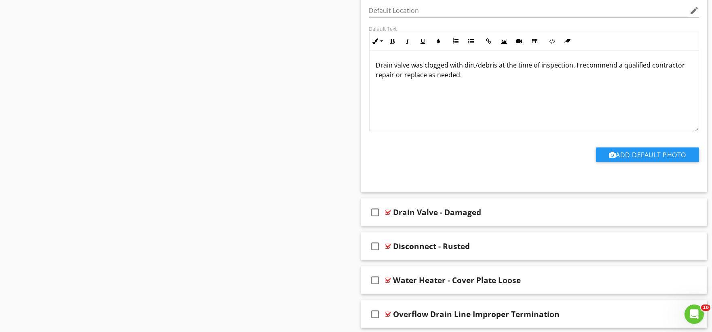
scroll to position [28381, 0]
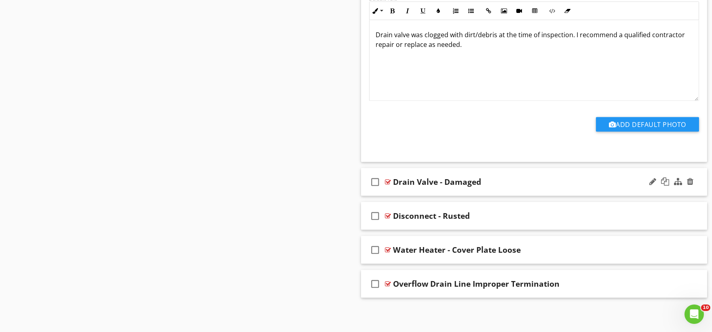
click at [405, 193] on div "check_box_outline_blank Drain Valve - Damaged" at bounding box center [534, 182] width 347 height 28
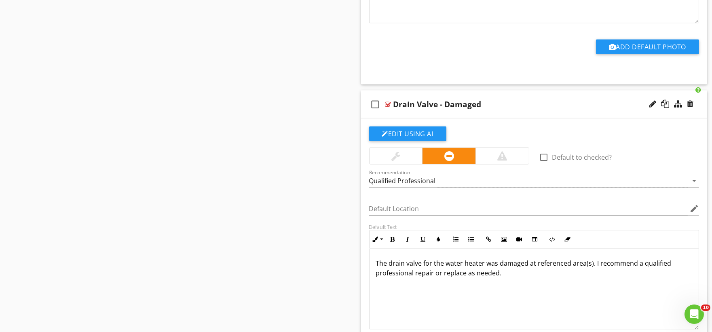
scroll to position [28653, 0]
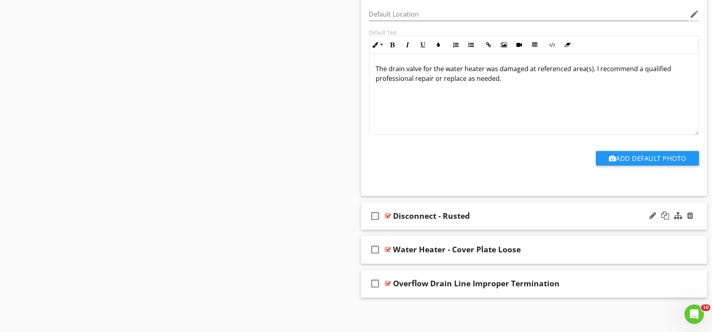
click at [398, 225] on div "check_box_outline_blank Disconnect - Rusted" at bounding box center [534, 216] width 347 height 28
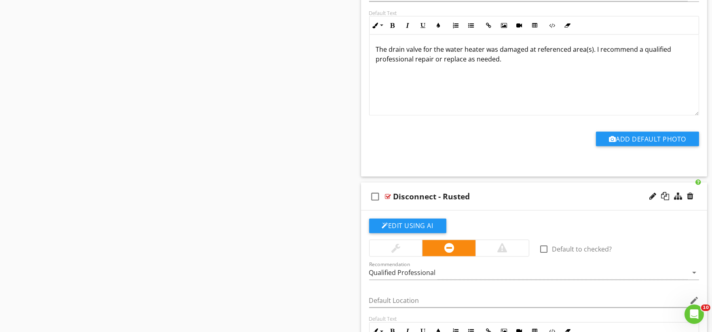
scroll to position [28926, 0]
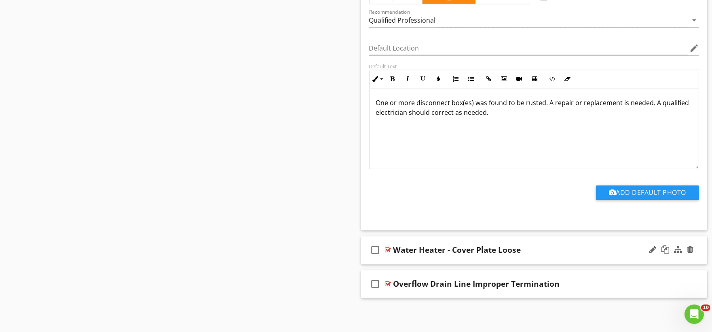
click at [403, 259] on div "check_box_outline_blank Water Heater - Cover Plate Loose" at bounding box center [534, 250] width 347 height 28
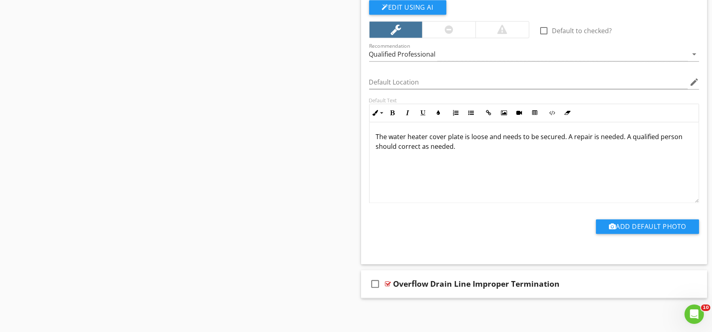
scroll to position [29198, 0]
click at [413, 293] on div "check_box_outline_blank Overflow Drain Line Improper Termination" at bounding box center [534, 284] width 347 height 28
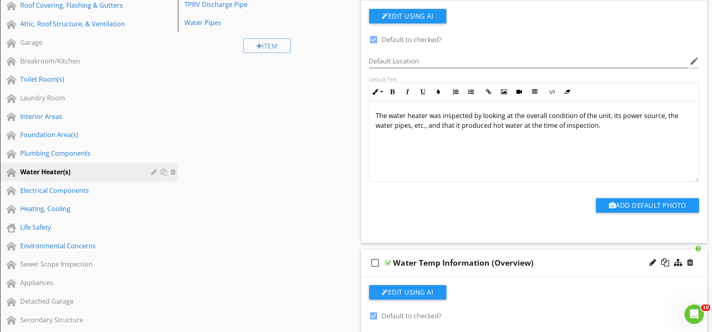
scroll to position [0, 0]
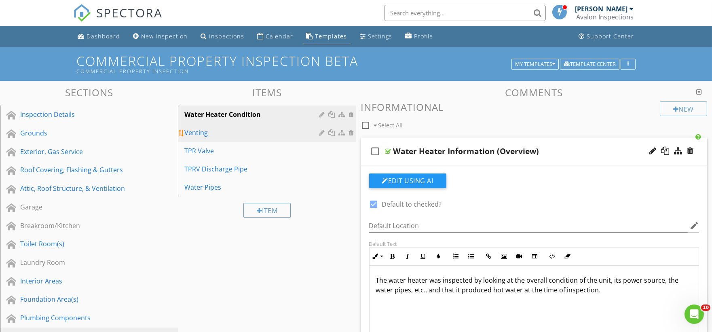
click at [204, 134] on div "Venting" at bounding box center [252, 133] width 137 height 10
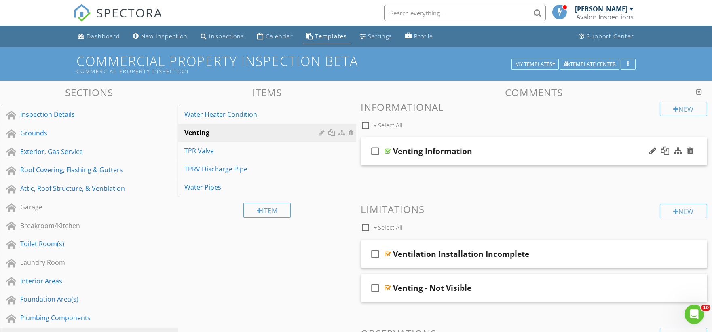
click at [401, 163] on div "check_box_outline_blank Venting Information" at bounding box center [534, 152] width 347 height 28
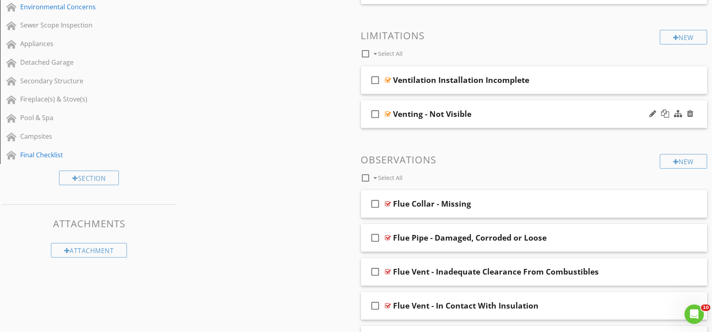
scroll to position [404, 0]
click at [402, 89] on div "check_box_outline_blank Ventilation Installation Incomplete" at bounding box center [534, 80] width 347 height 28
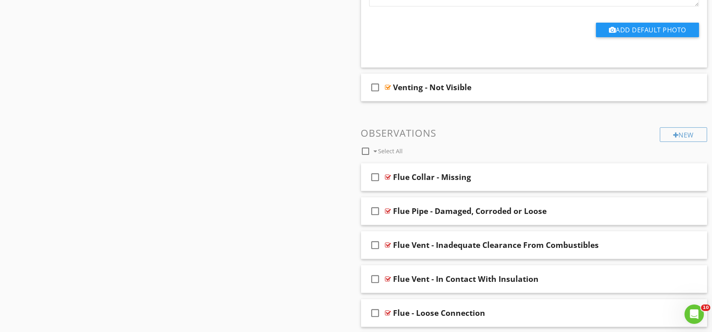
scroll to position [674, 0]
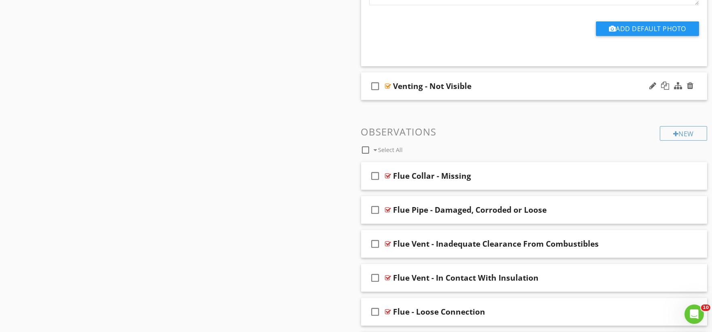
click at [411, 98] on div "check_box_outline_blank Venting - Not Visible" at bounding box center [534, 86] width 347 height 28
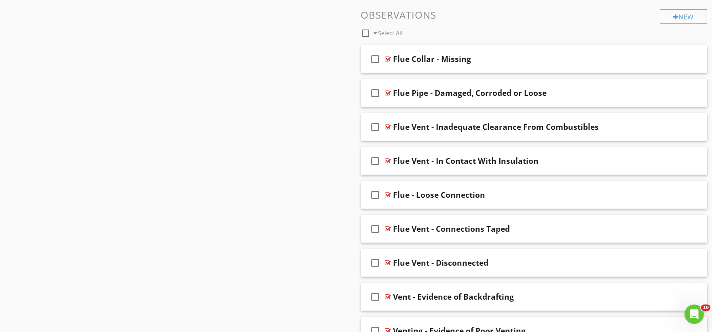
scroll to position [1033, 0]
click at [402, 68] on div "check_box_outline_blank Flue Collar - Missing" at bounding box center [534, 59] width 347 height 28
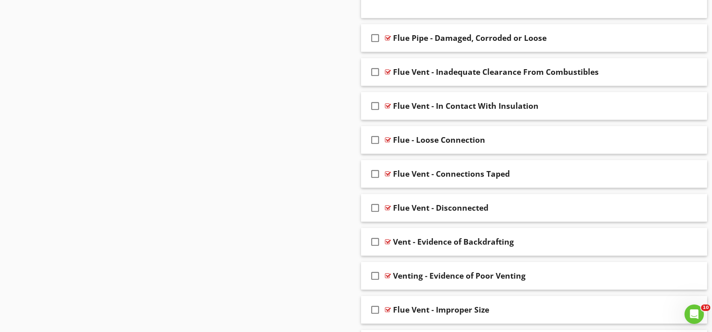
scroll to position [1438, 0]
click at [393, 50] on div "check_box_outline_blank Flue Pipe - Damaged, Corroded or Loose" at bounding box center [534, 38] width 347 height 28
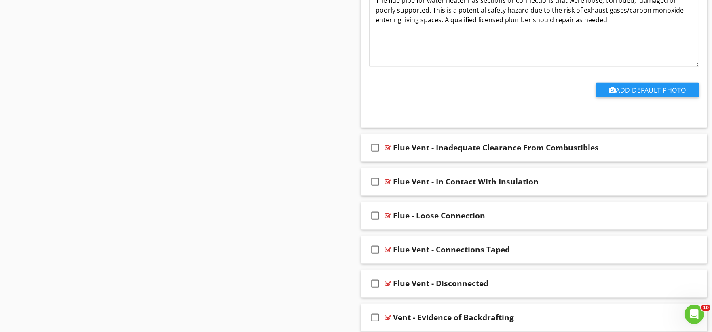
scroll to position [1708, 0]
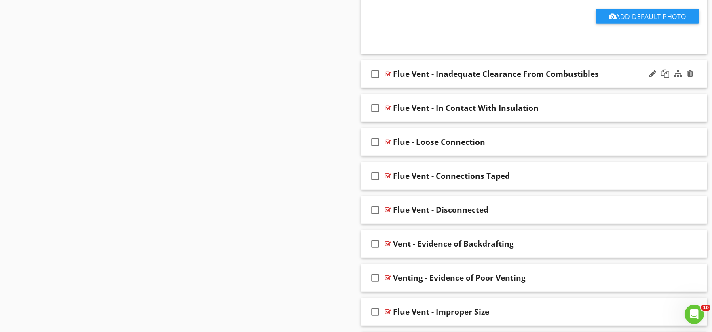
click at [405, 85] on div "check_box_outline_blank Flue Vent - Inadequate Clearance From Combustibles" at bounding box center [534, 74] width 347 height 28
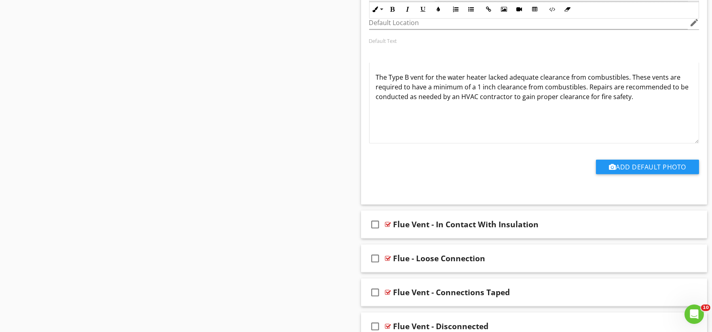
scroll to position [1977, 0]
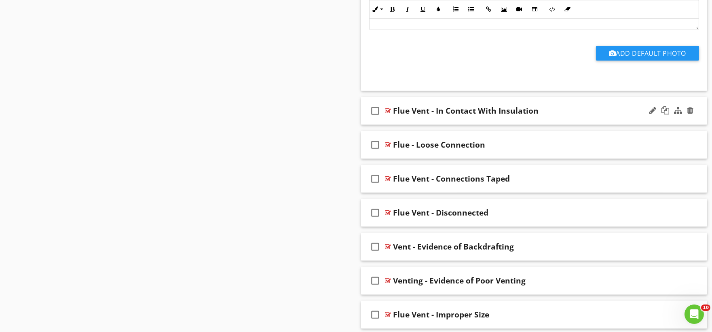
click at [393, 121] on div "check_box_outline_blank Flue Vent - In Contact With Insulation" at bounding box center [534, 111] width 347 height 28
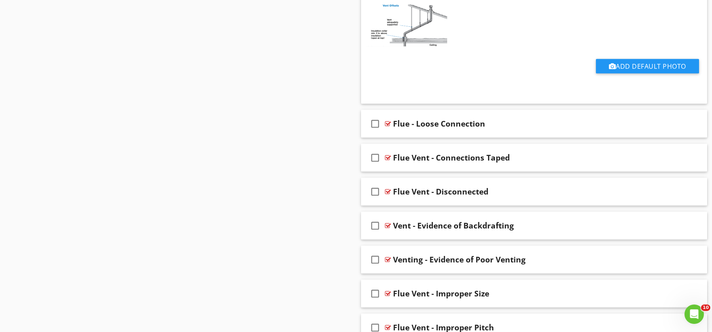
scroll to position [2337, 0]
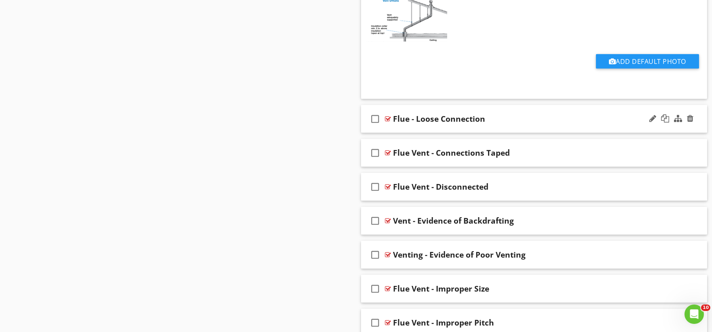
click at [399, 131] on div "check_box_outline_blank Flue - Loose Connection" at bounding box center [534, 119] width 347 height 28
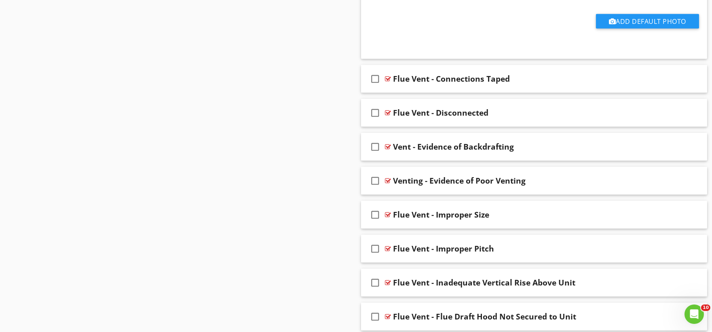
scroll to position [2696, 0]
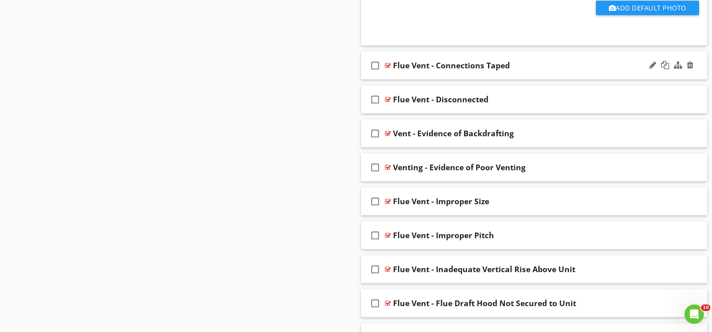
click at [395, 77] on div "check_box_outline_blank Flue Vent - Connections Taped" at bounding box center [534, 66] width 347 height 28
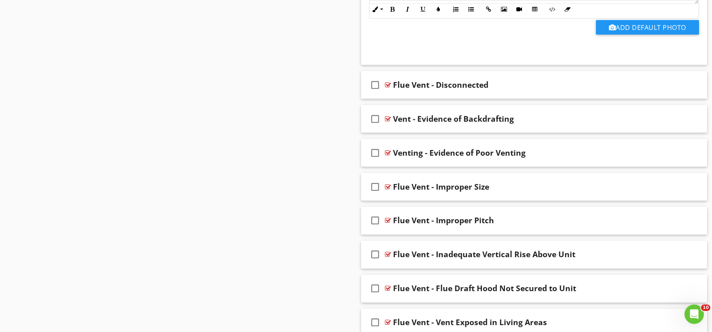
scroll to position [3011, 0]
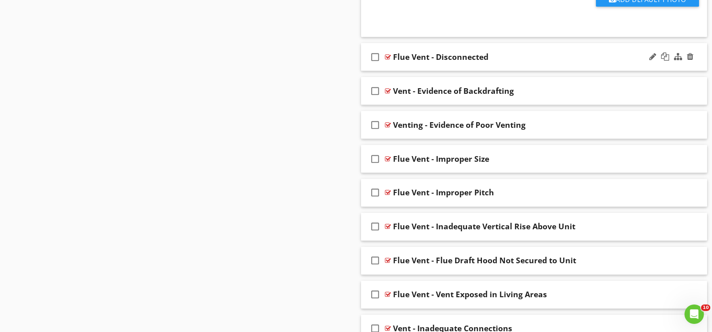
click at [393, 70] on div "check_box_outline_blank Flue Vent - Disconnected" at bounding box center [534, 57] width 347 height 28
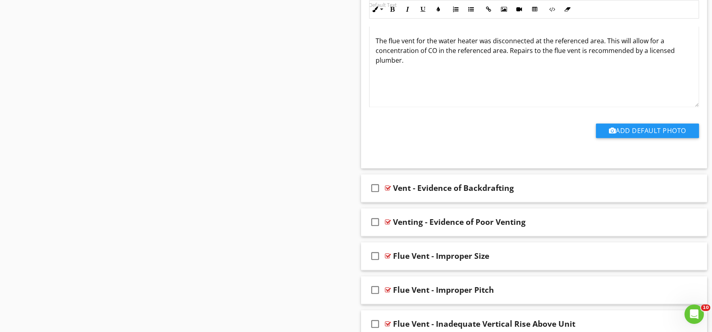
scroll to position [3281, 0]
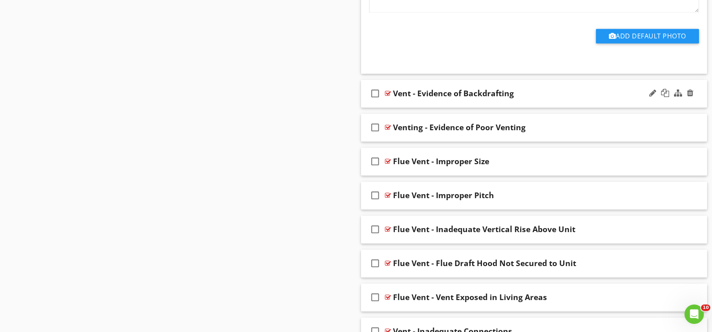
click at [413, 107] on div "check_box_outline_blank Vent - Evidence of Backdrafting" at bounding box center [534, 94] width 347 height 28
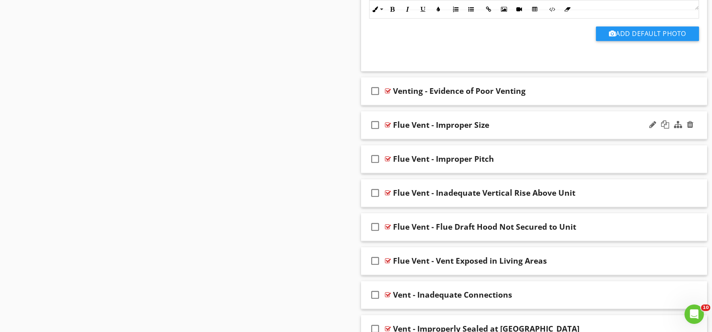
scroll to position [3595, 0]
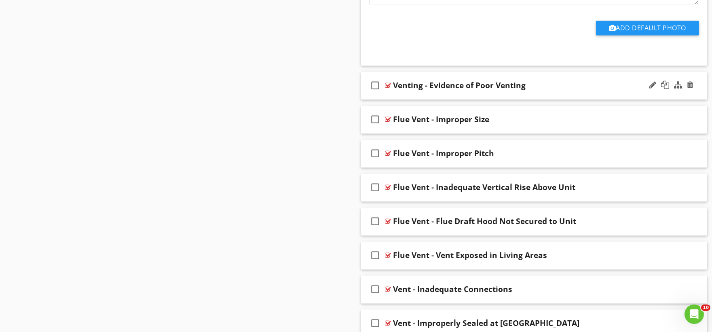
click at [403, 98] on div "check_box_outline_blank Venting - Evidence of Poor Venting" at bounding box center [534, 86] width 347 height 28
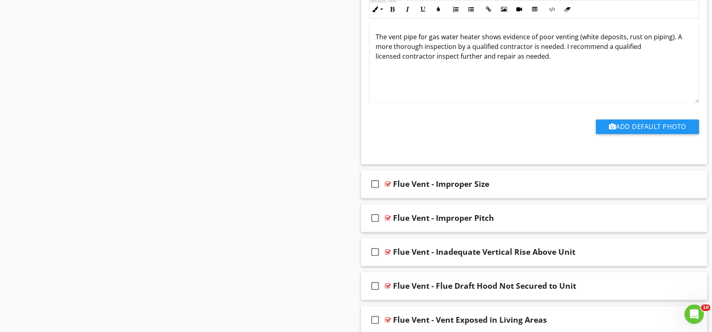
scroll to position [3865, 0]
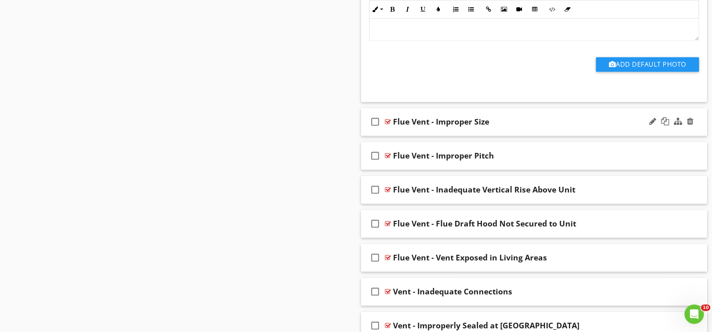
click at [415, 136] on div "check_box_outline_blank Flue Vent - Improper Size" at bounding box center [534, 122] width 347 height 28
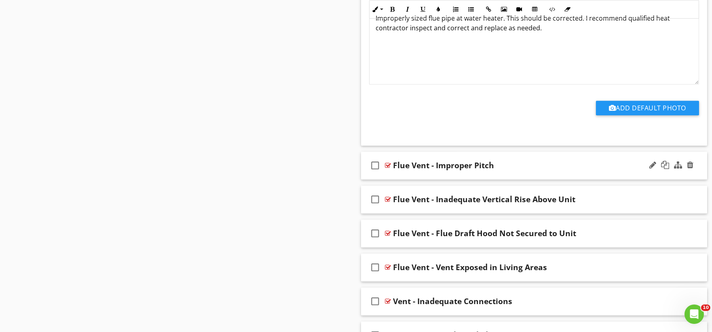
scroll to position [4135, 0]
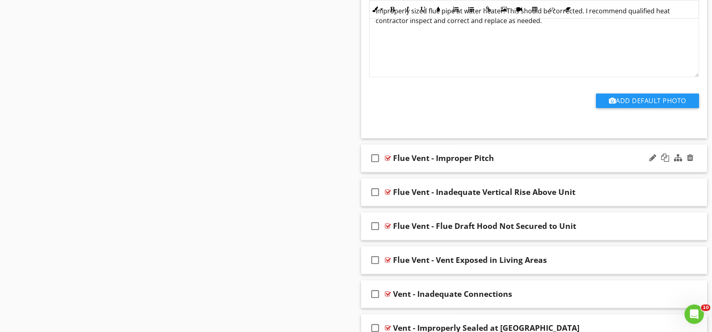
click at [402, 172] on div "check_box_outline_blank Flue Vent - Improper Pitch" at bounding box center [534, 158] width 347 height 28
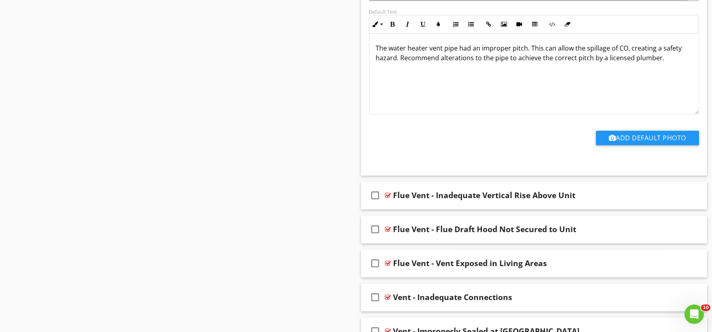
scroll to position [4404, 0]
click at [411, 206] on div "check_box_outline_blank Flue Vent - Inadequate Vertical Rise Above Unit" at bounding box center [534, 195] width 347 height 28
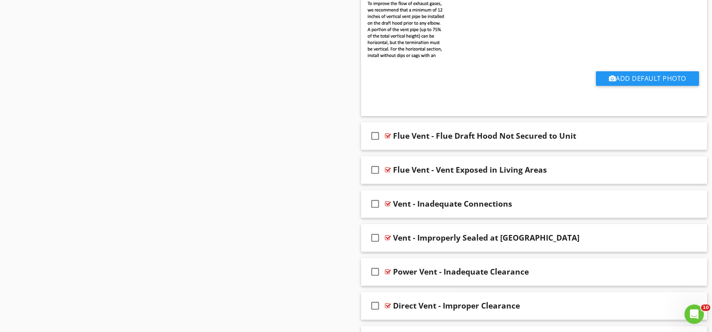
scroll to position [4854, 0]
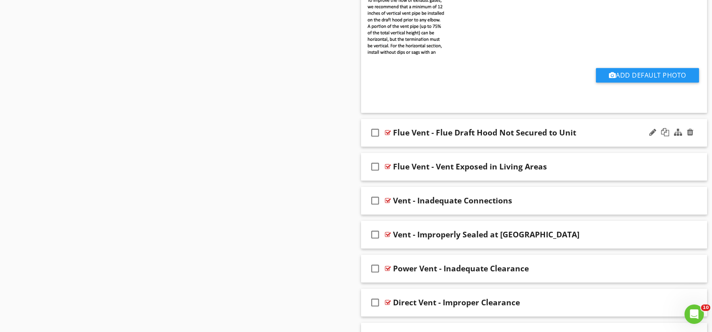
click at [396, 147] on div "check_box_outline_blank Flue Vent - Flue Draft Hood Not Secured to Unit" at bounding box center [534, 133] width 347 height 28
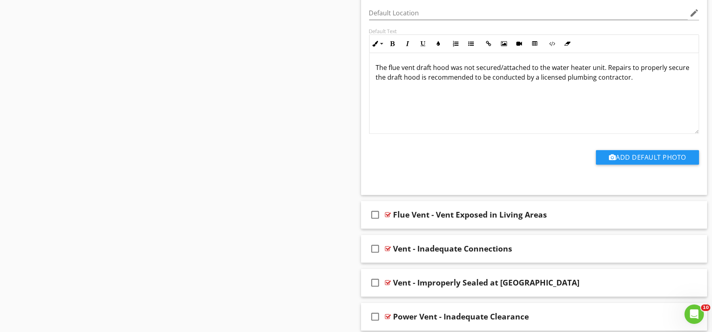
scroll to position [5078, 0]
click at [411, 228] on div "check_box_outline_blank Flue Vent - Vent Exposed in Living Areas" at bounding box center [534, 215] width 347 height 28
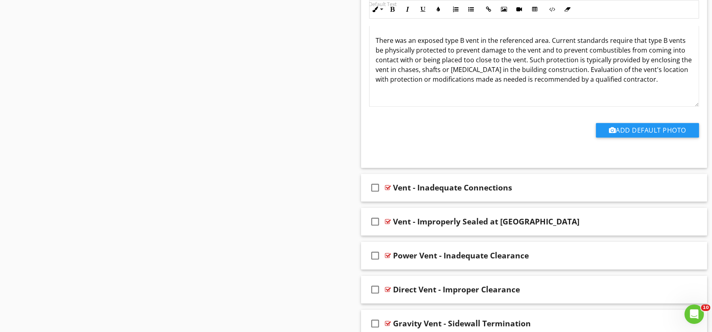
scroll to position [5438, 0]
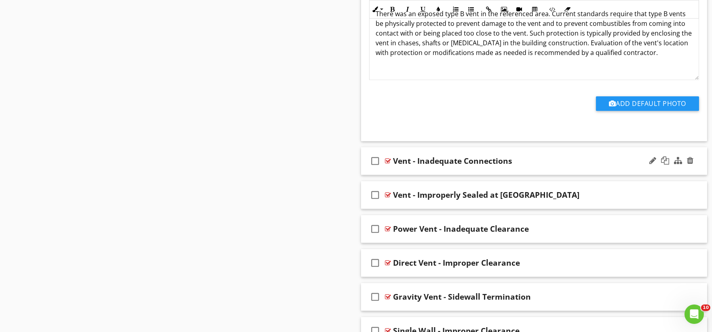
click at [400, 174] on div "check_box_outline_blank Vent - Inadequate Connections" at bounding box center [534, 161] width 347 height 28
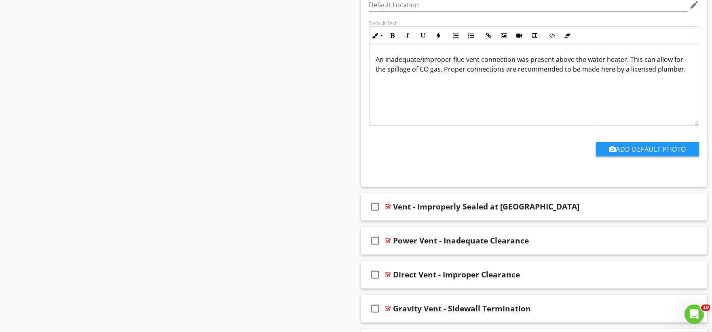
scroll to position [5708, 0]
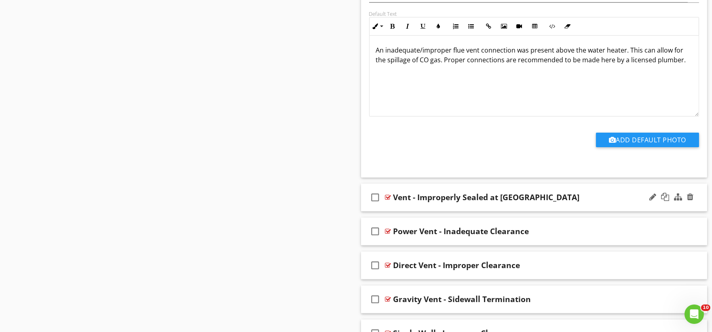
click at [399, 212] on div "check_box_outline_blank Vent - Improperly Sealed at [GEOGRAPHIC_DATA]" at bounding box center [534, 198] width 347 height 28
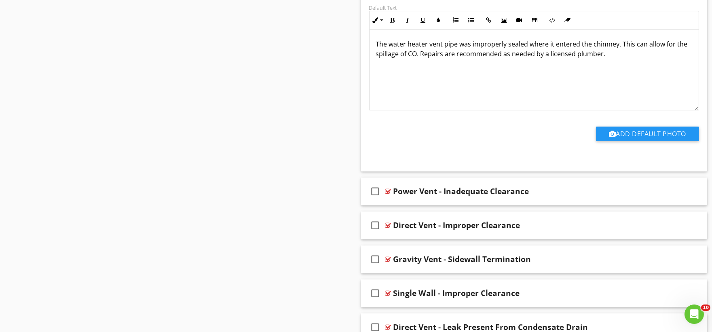
scroll to position [6022, 0]
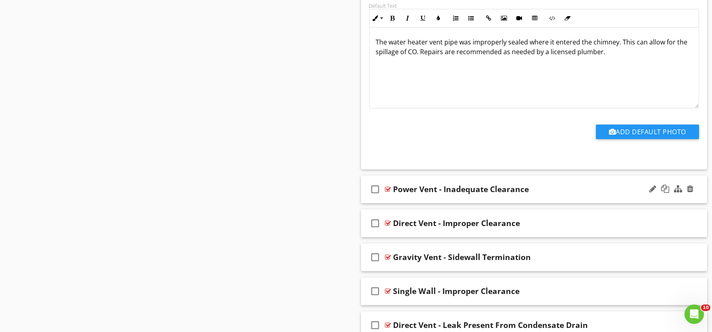
click at [413, 203] on div "check_box_outline_blank Power Vent - Inadequate Clearance" at bounding box center [534, 190] width 347 height 28
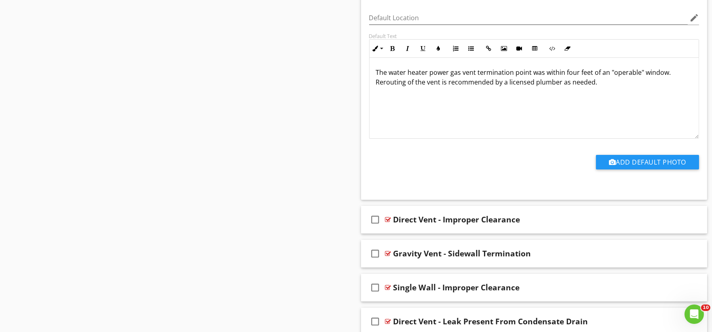
scroll to position [6337, 0]
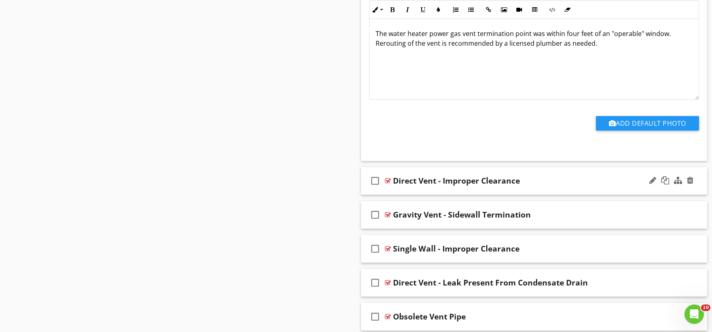
click at [407, 195] on div "check_box_outline_blank Direct Vent - Improper Clearance" at bounding box center [534, 181] width 347 height 28
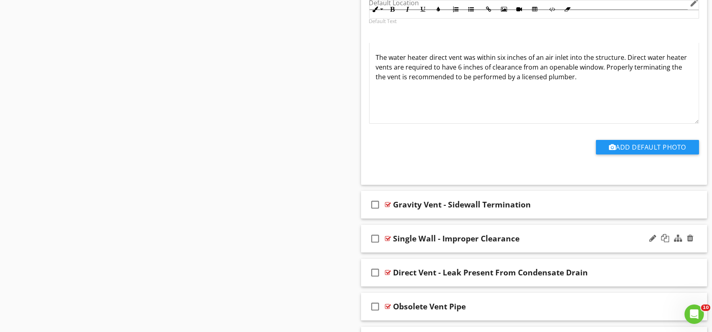
scroll to position [6651, 0]
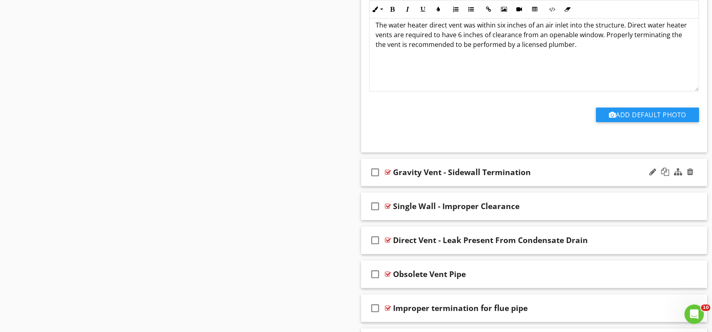
click at [399, 186] on div "check_box_outline_blank Gravity Vent - Sidewall Termination" at bounding box center [534, 173] width 347 height 28
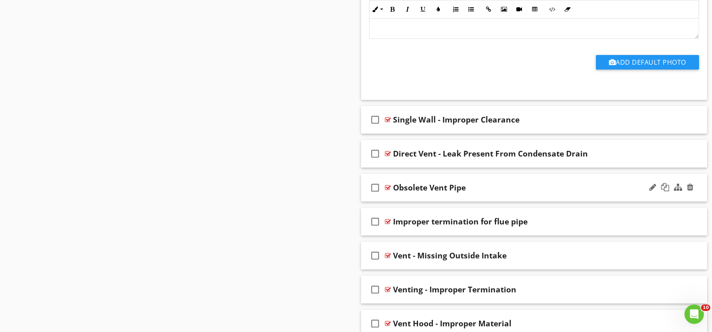
scroll to position [7011, 0]
click at [402, 133] on div "check_box_outline_blank Single Wall - Improper Clearance" at bounding box center [534, 119] width 347 height 28
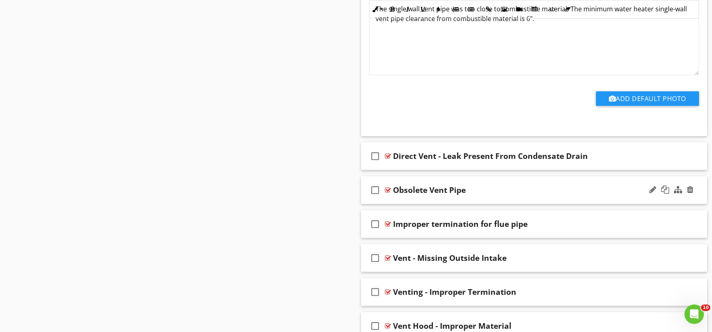
scroll to position [7281, 0]
click at [402, 169] on div "check_box_outline_blank Direct Vent - Leak Present From Condensate Drain" at bounding box center [534, 156] width 347 height 28
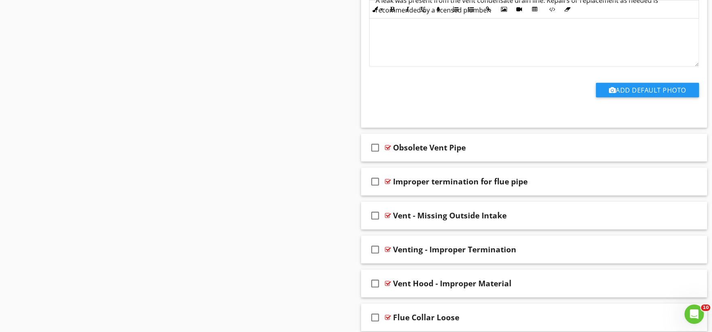
scroll to position [7595, 0]
click at [398, 161] on div "check_box_outline_blank Obsolete Vent Pipe" at bounding box center [534, 147] width 347 height 28
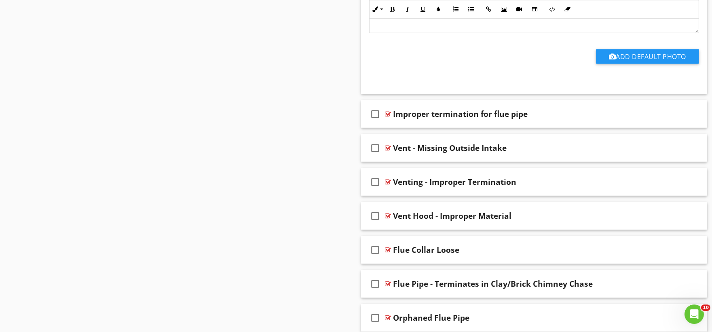
scroll to position [7955, 0]
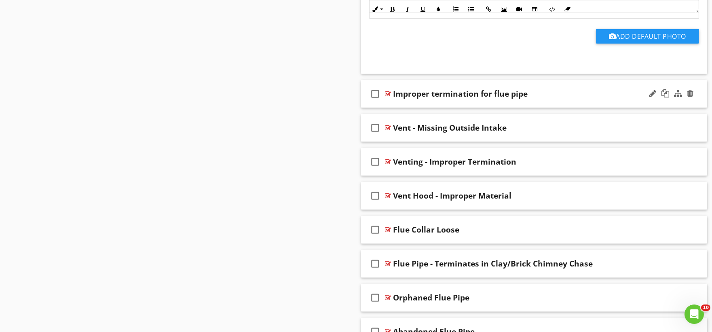
click at [398, 107] on div "check_box_outline_blank Improper termination for flue pipe" at bounding box center [534, 94] width 347 height 28
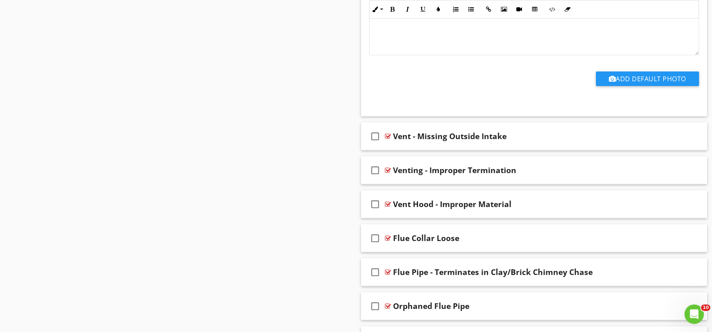
scroll to position [8225, 0]
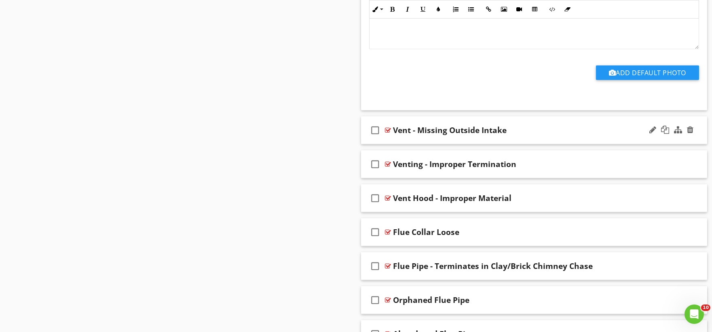
click at [401, 144] on div "check_box_outline_blank Vent - Missing Outside Intake" at bounding box center [534, 130] width 347 height 28
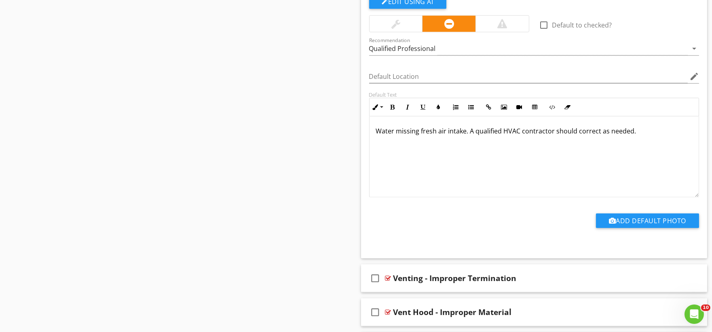
scroll to position [8494, 0]
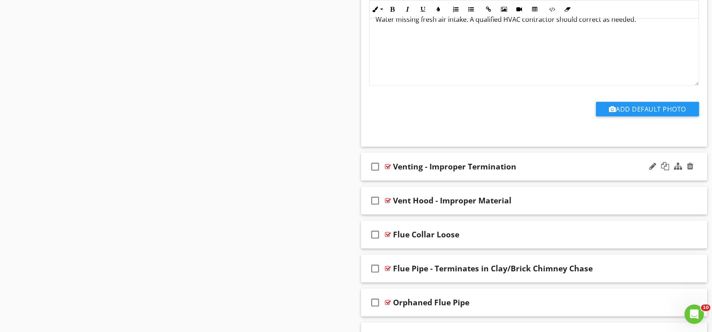
click at [392, 181] on div "check_box_outline_blank Venting - Improper Termination" at bounding box center [534, 167] width 347 height 28
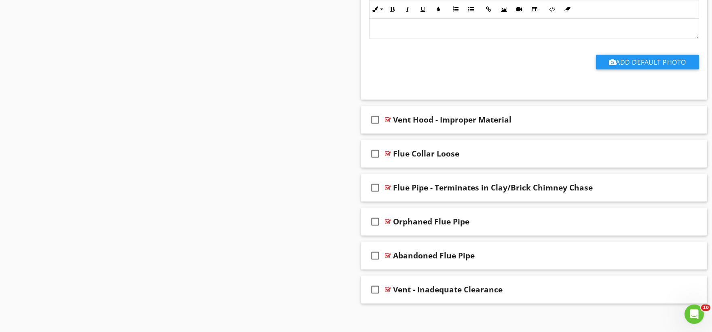
scroll to position [8853, 0]
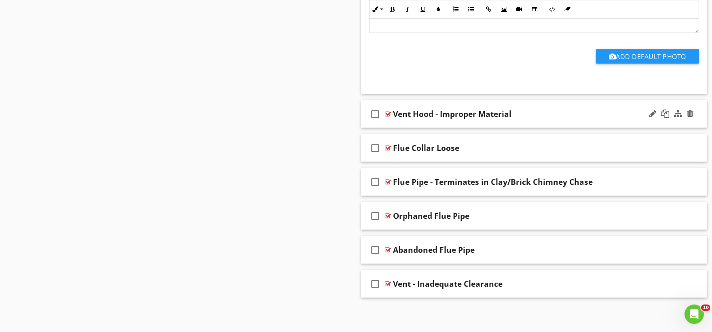
click at [401, 128] on div "check_box_outline_blank Vent Hood - Improper Material" at bounding box center [534, 114] width 347 height 28
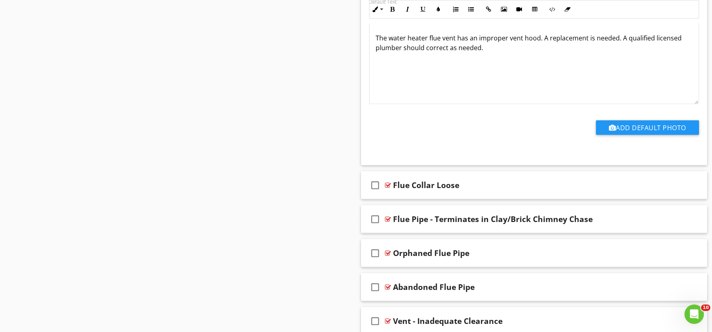
scroll to position [9132, 0]
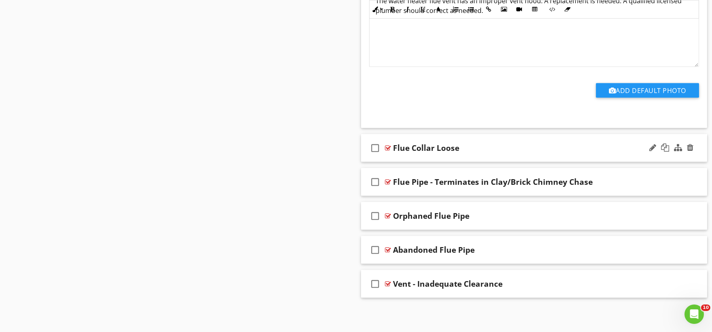
click at [405, 157] on div "check_box_outline_blank Flue Collar Loose" at bounding box center [534, 148] width 347 height 28
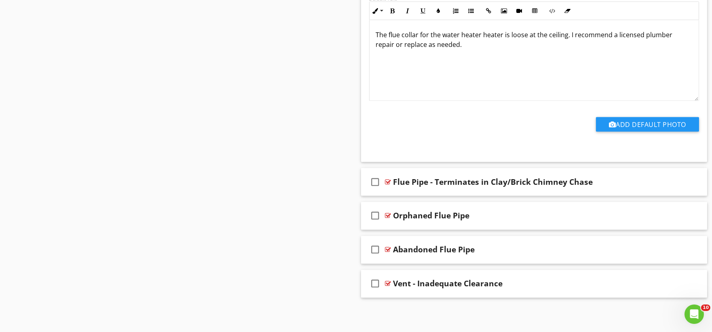
scroll to position [9402, 0]
click at [394, 195] on div "check_box_outline_blank Flue Pipe - Terminates in Clay/Brick Chimney Chase" at bounding box center [534, 182] width 347 height 28
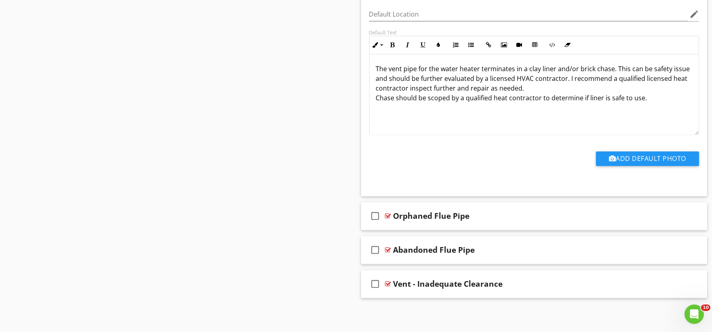
scroll to position [9677, 0]
click at [415, 227] on div "check_box_outline_blank Orphaned Flue Pipe" at bounding box center [534, 216] width 347 height 28
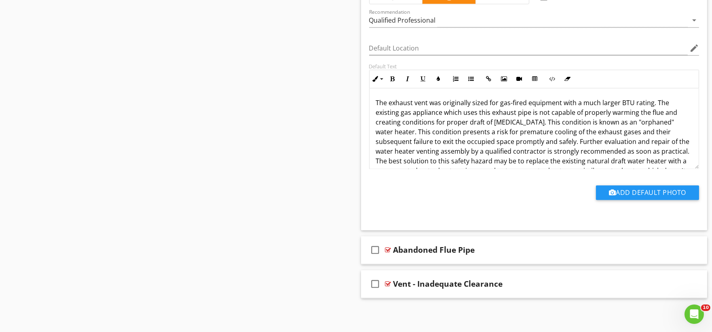
scroll to position [9950, 0]
click at [416, 259] on div "check_box_outline_blank Abandoned Flue Pipe" at bounding box center [534, 250] width 347 height 28
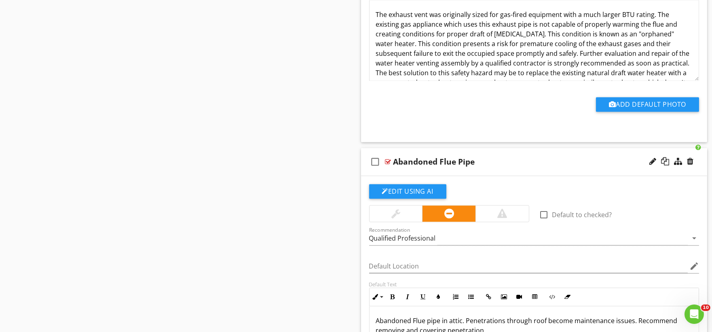
scroll to position [10222, 0]
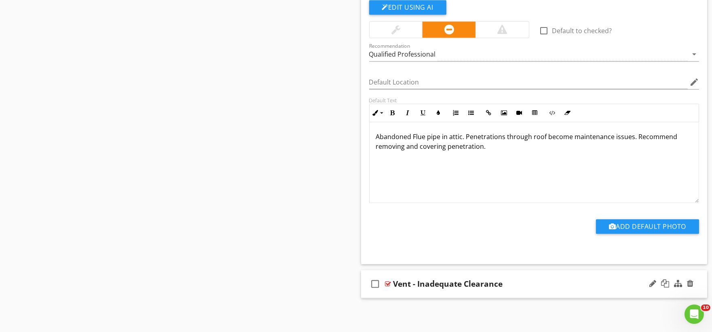
click at [421, 294] on div "check_box_outline_blank Vent - Inadequate Clearance" at bounding box center [534, 284] width 347 height 28
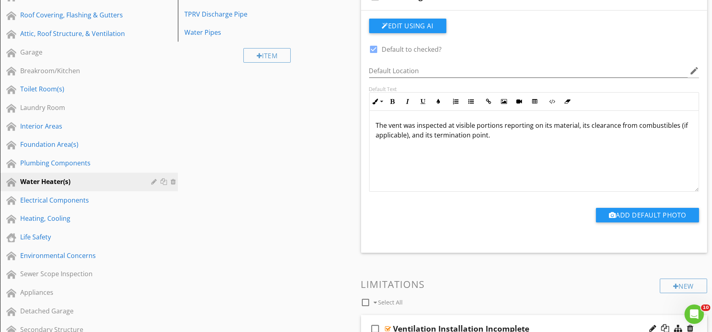
scroll to position [0, 0]
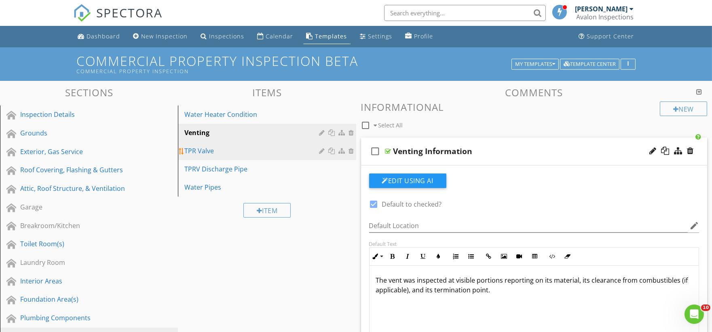
click at [205, 153] on div "TPR Valve" at bounding box center [252, 151] width 137 height 10
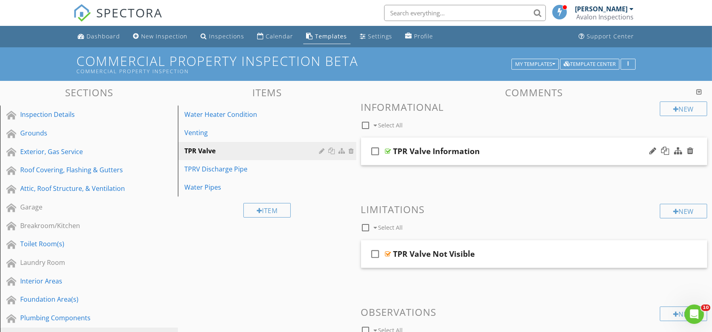
click at [394, 163] on div "check_box_outline_blank TPR Valve Information" at bounding box center [534, 152] width 347 height 28
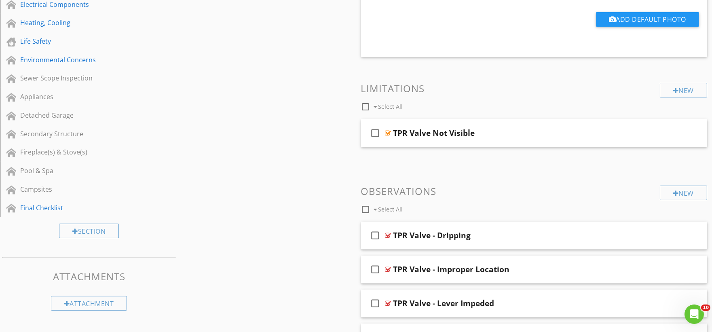
scroll to position [359, 0]
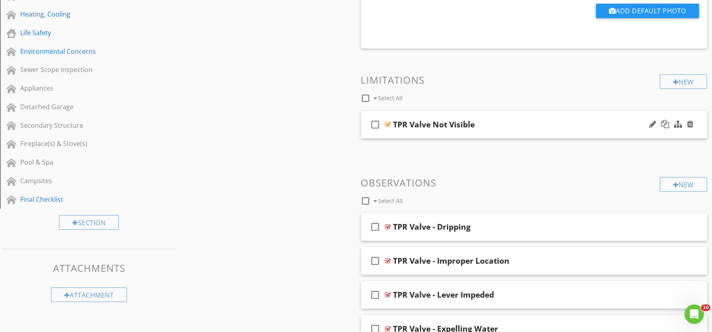
click at [405, 135] on div "check_box_outline_blank TPR Valve Not Visible" at bounding box center [534, 125] width 347 height 28
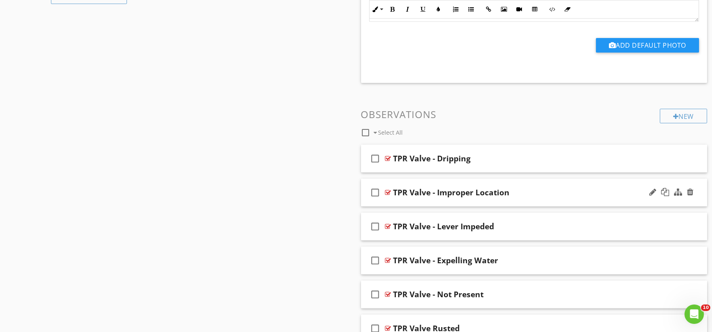
scroll to position [674, 0]
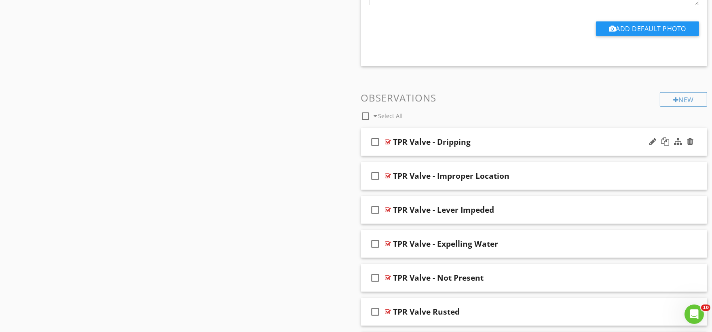
click at [396, 154] on div "check_box_outline_blank TPR Valve - Dripping" at bounding box center [534, 142] width 347 height 28
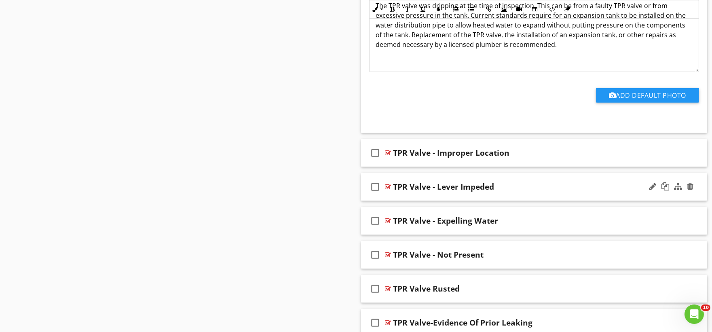
scroll to position [989, 0]
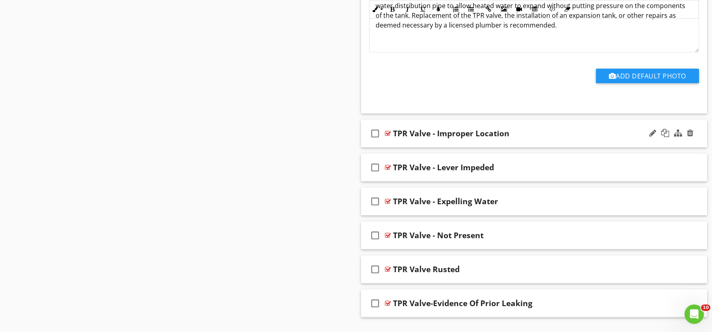
click at [408, 144] on div "check_box_outline_blank TPR Valve - Improper Location" at bounding box center [534, 134] width 347 height 28
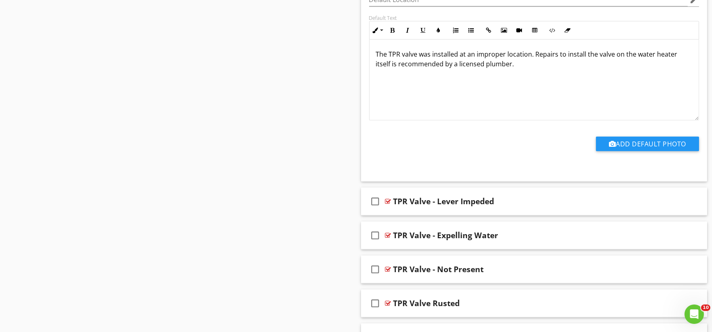
scroll to position [1281, 0]
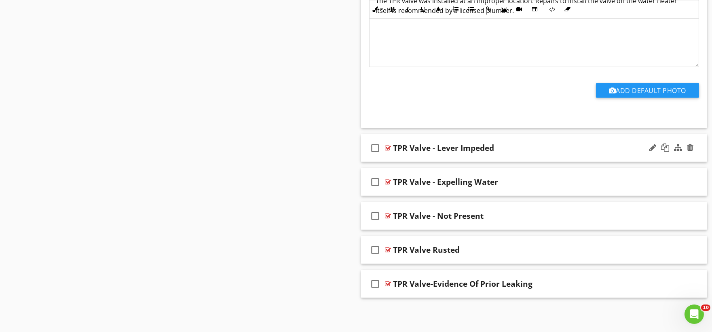
click at [398, 159] on div "check_box_outline_blank TPR Valve - Lever Impeded" at bounding box center [534, 148] width 347 height 28
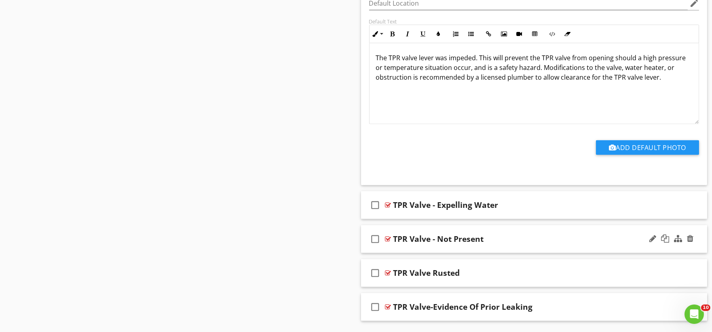
scroll to position [1551, 0]
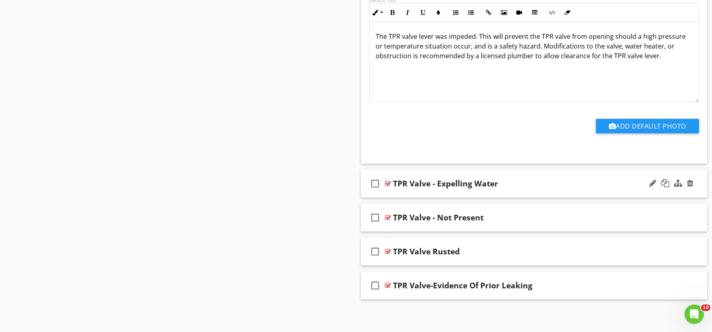
click at [394, 193] on div "check_box_outline_blank TPR Valve - Expelling Water" at bounding box center [534, 184] width 347 height 28
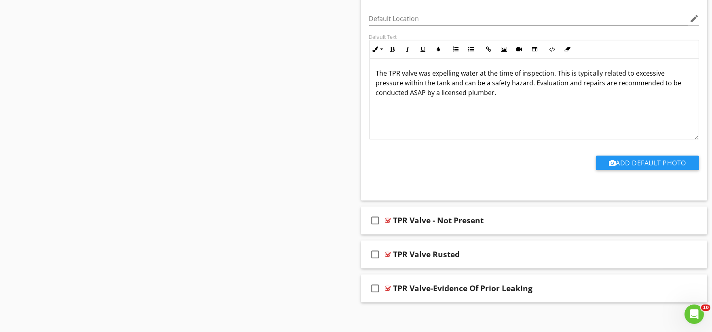
scroll to position [1826, 0]
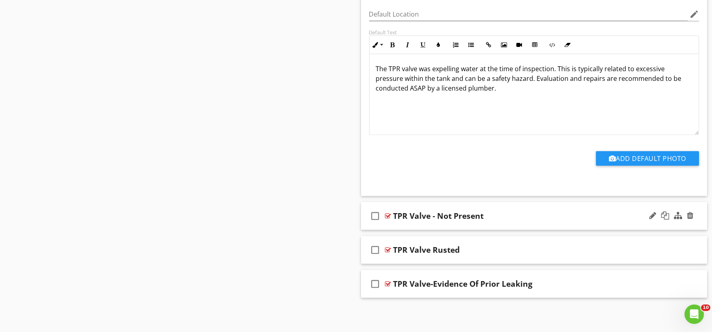
click at [396, 225] on div "check_box_outline_blank TPR Valve - Not Present" at bounding box center [534, 216] width 347 height 28
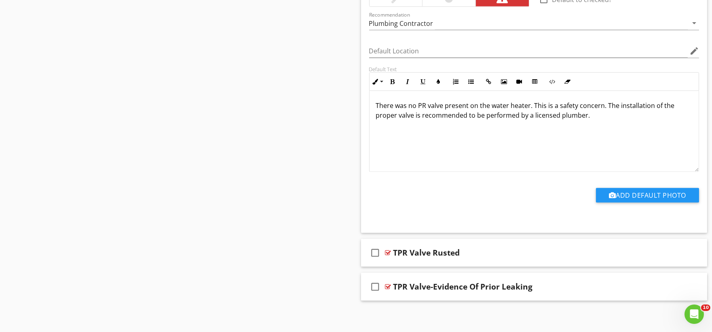
scroll to position [2098, 0]
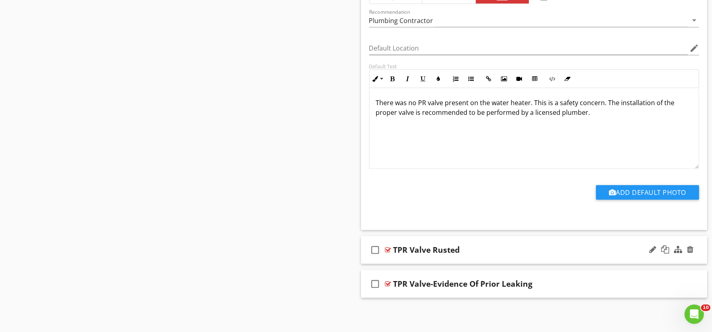
click at [397, 263] on div "check_box_outline_blank TPR Valve Rusted" at bounding box center [534, 250] width 347 height 28
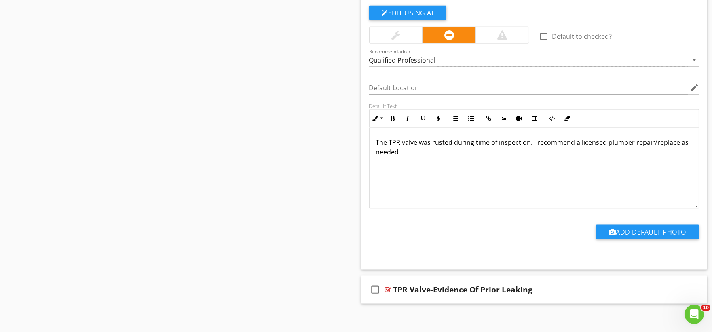
scroll to position [2371, 0]
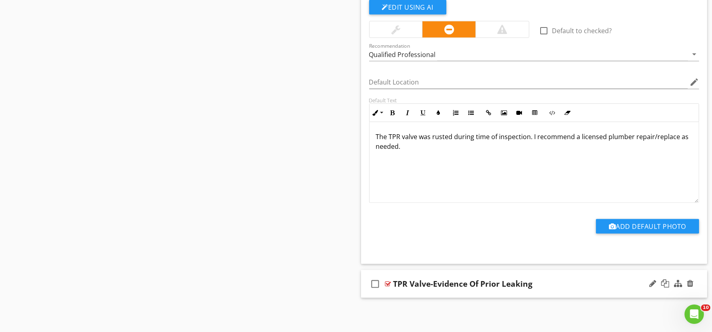
click at [415, 291] on div "check_box_outline_blank TPR Valve-Evidence Of Prior Leaking" at bounding box center [534, 284] width 347 height 28
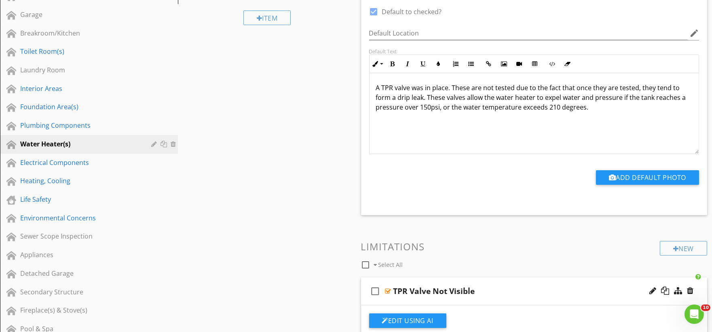
scroll to position [78, 0]
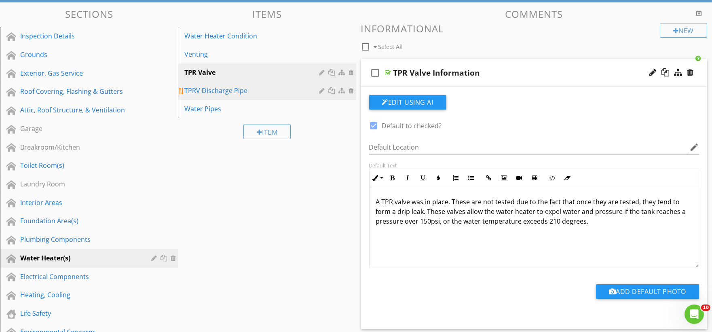
click at [231, 92] on div "TPRV Discharge Pipe" at bounding box center [252, 91] width 137 height 10
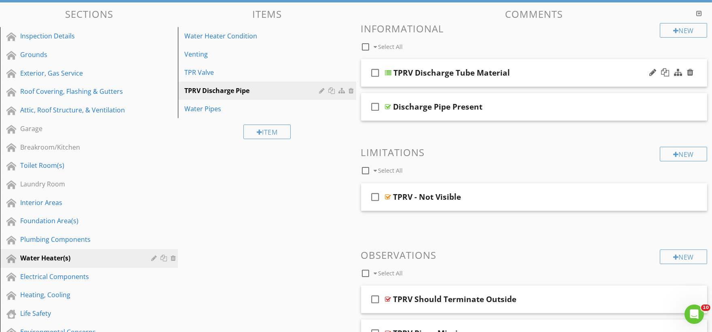
click at [391, 82] on div "check_box_outline_blank TPRV Discharge Tube Material" at bounding box center [534, 73] width 347 height 28
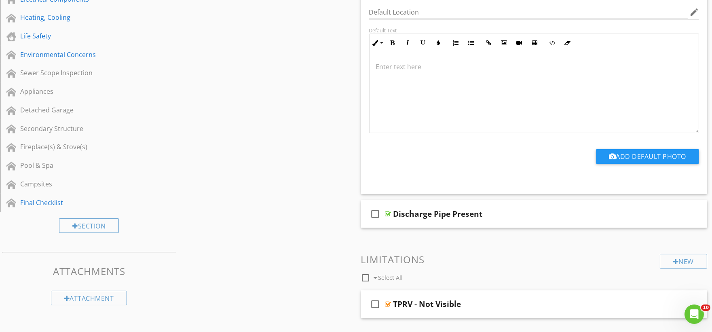
scroll to position [438, 0]
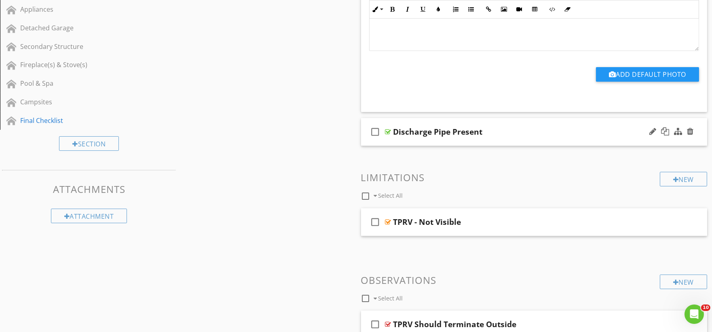
click at [394, 142] on div "check_box_outline_blank Discharge Pipe Present" at bounding box center [534, 132] width 347 height 28
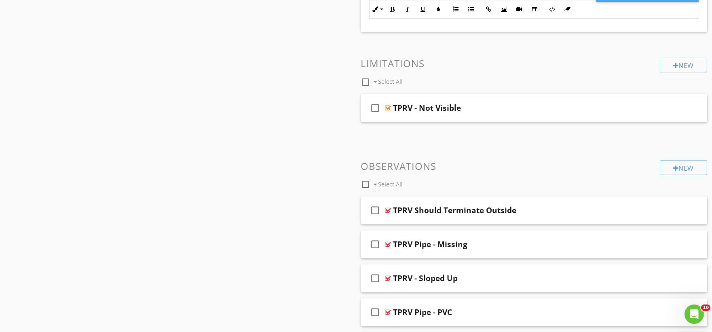
scroll to position [798, 0]
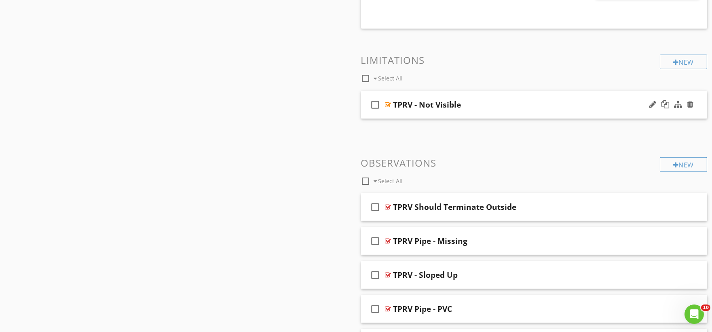
click at [394, 114] on div "check_box_outline_blank TPRV - Not Visible" at bounding box center [534, 105] width 347 height 28
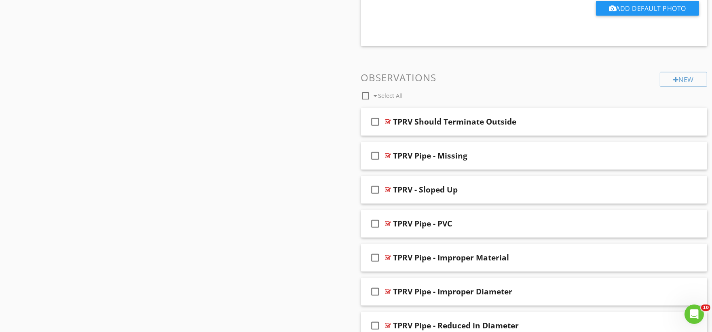
scroll to position [1157, 0]
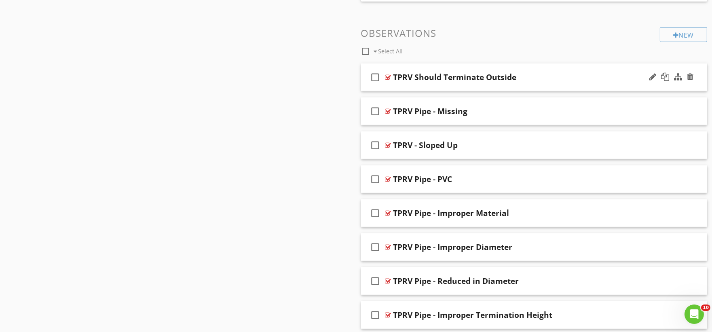
click at [405, 89] on div "check_box_outline_blank TPRV Should Terminate Outside" at bounding box center [534, 78] width 347 height 28
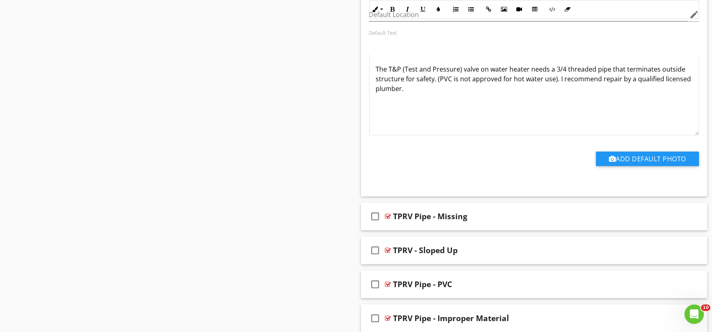
scroll to position [1427, 0]
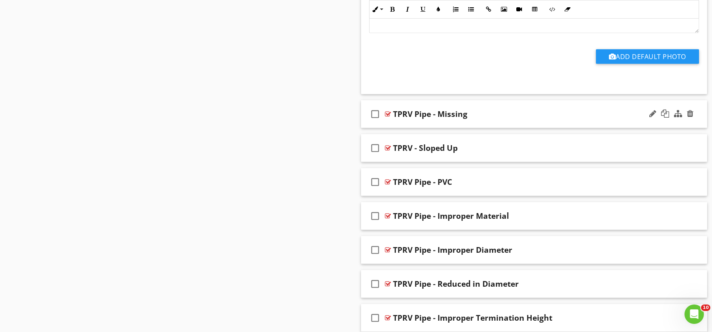
click at [395, 126] on div "check_box_outline_blank TPRV Pipe - Missing" at bounding box center [534, 114] width 347 height 28
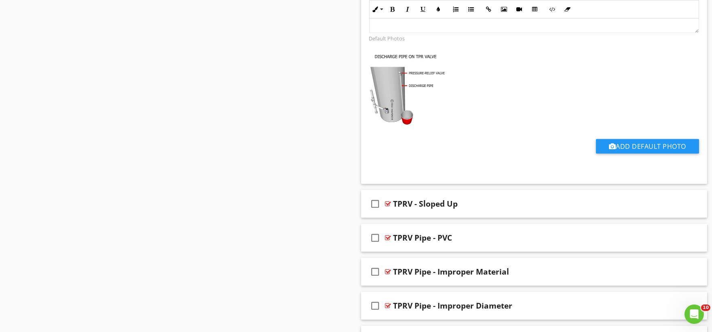
scroll to position [1741, 0]
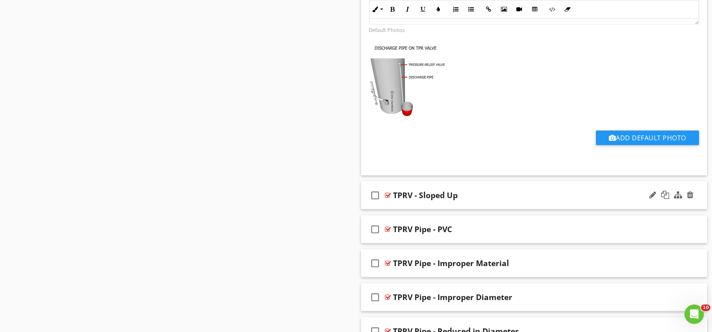
click at [396, 204] on div "check_box_outline_blank TPRV - Sloped Up" at bounding box center [534, 196] width 347 height 28
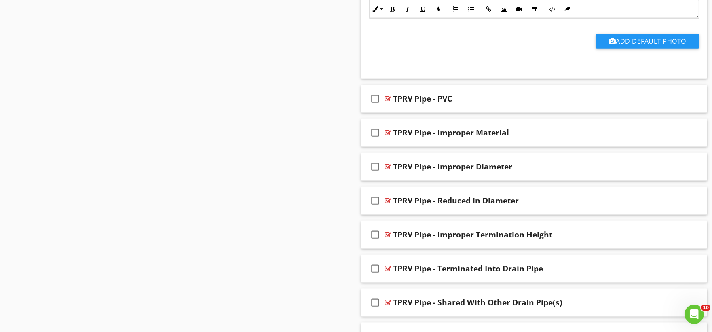
scroll to position [2146, 0]
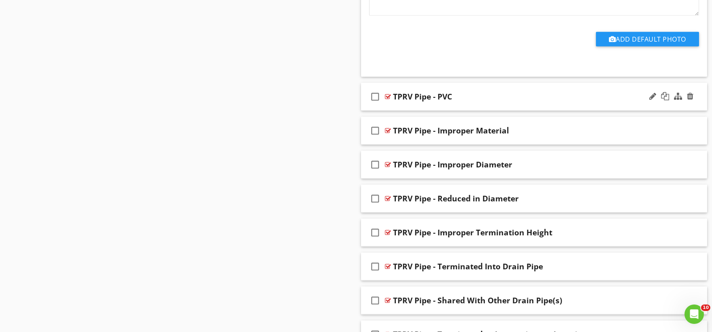
click at [398, 109] on div "check_box_outline_blank TPRV Pipe - PVC" at bounding box center [534, 97] width 347 height 28
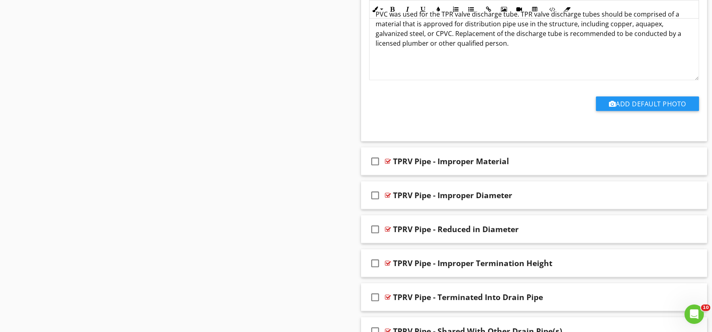
scroll to position [2461, 0]
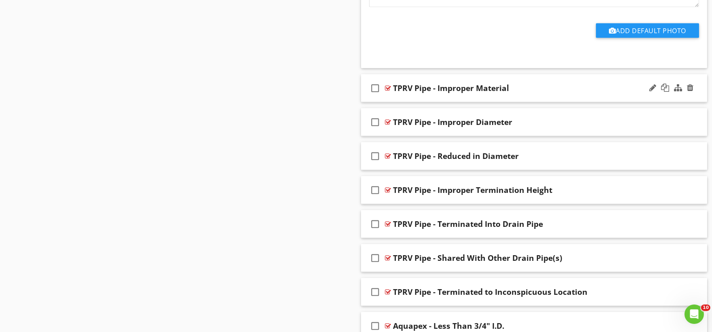
click at [402, 102] on div "check_box_outline_blank TPRV Pipe - Improper Material" at bounding box center [534, 88] width 347 height 28
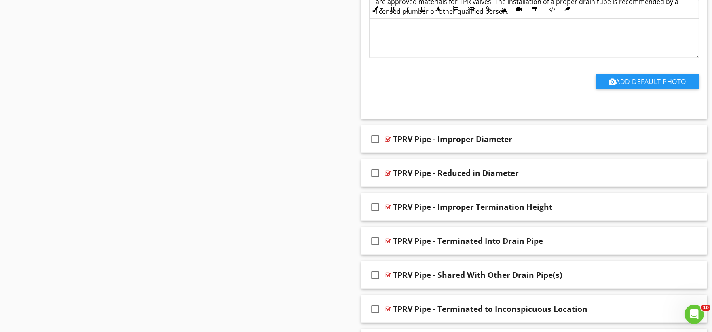
scroll to position [2730, 0]
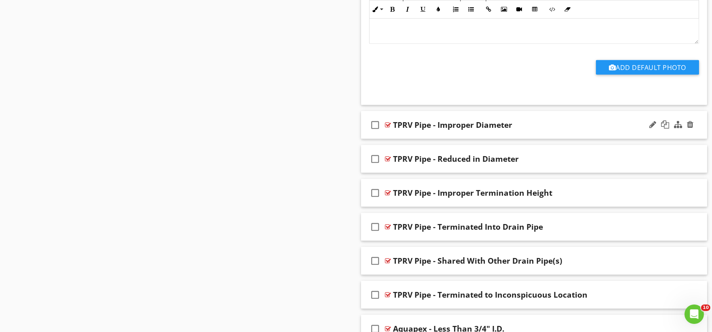
click at [404, 134] on div "check_box_outline_blank TPRV Pipe - Improper Diameter" at bounding box center [534, 125] width 347 height 28
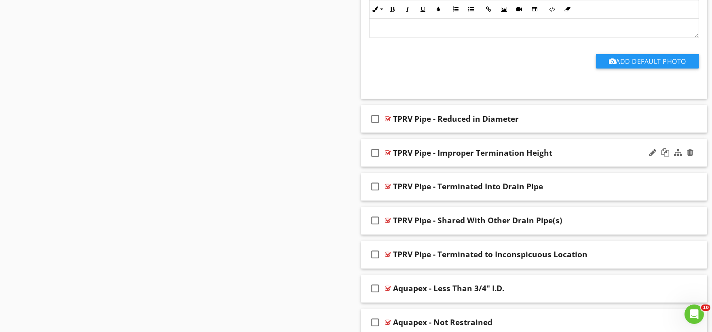
scroll to position [3045, 0]
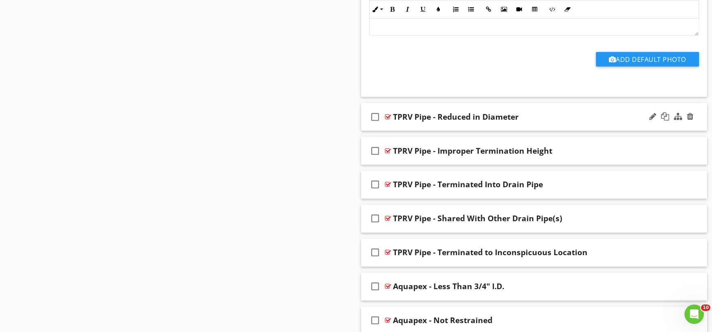
click at [398, 127] on div "check_box_outline_blank TPRV Pipe - Reduced in Diameter" at bounding box center [534, 117] width 347 height 28
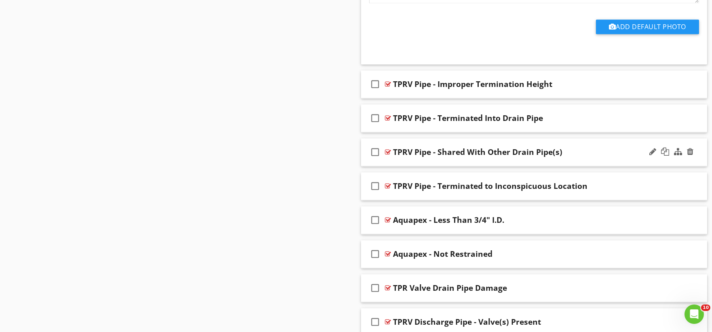
scroll to position [3404, 0]
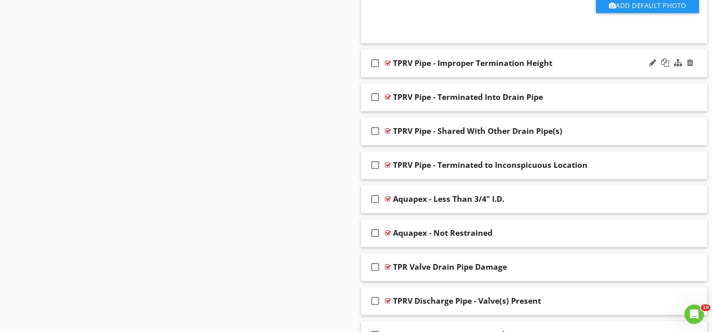
click at [402, 74] on div "check_box_outline_blank TPRV Pipe - Improper Termination Height" at bounding box center [534, 63] width 347 height 28
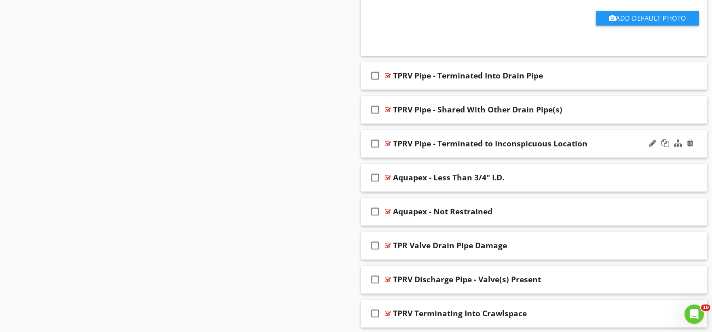
scroll to position [3719, 0]
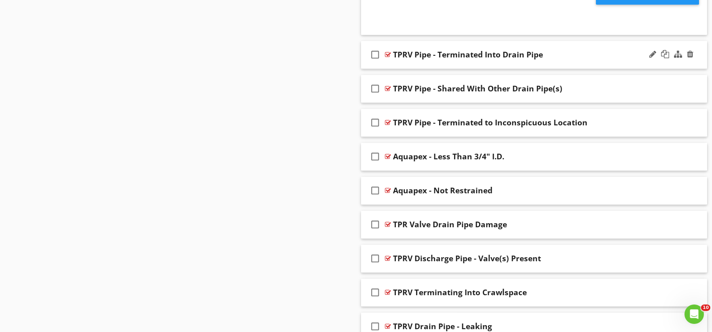
click at [403, 66] on div "check_box_outline_blank TPRV Pipe - Terminated Into Drain Pipe" at bounding box center [534, 55] width 347 height 28
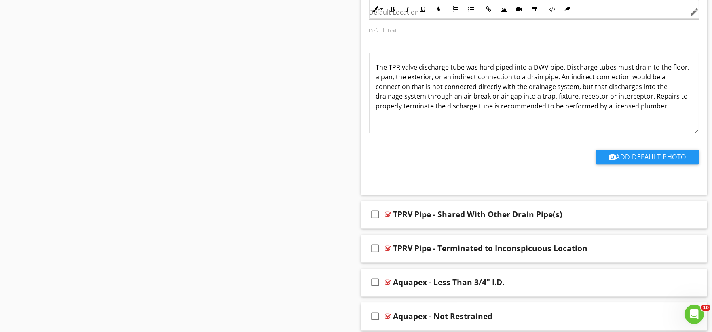
scroll to position [3989, 0]
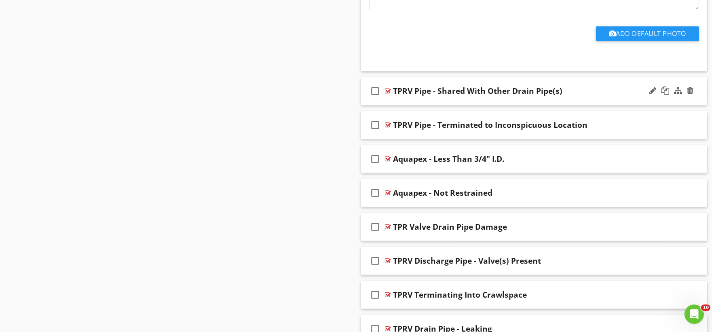
click at [400, 103] on div "check_box_outline_blank TPRV Pipe - Shared With Other Drain Pipe(s)" at bounding box center [534, 91] width 347 height 28
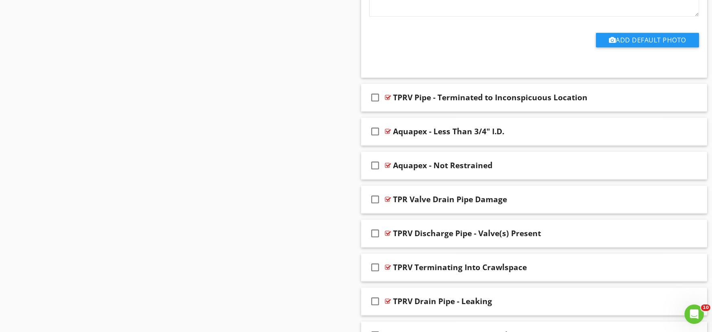
scroll to position [4303, 0]
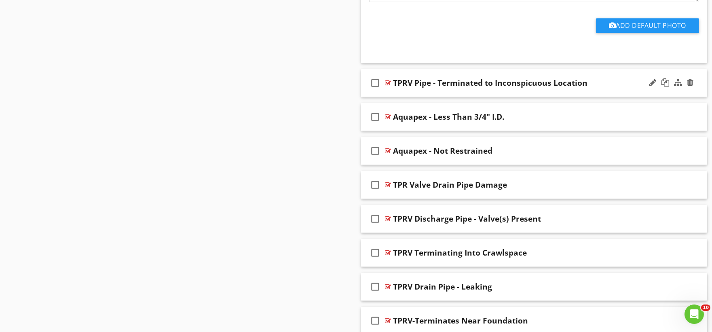
click at [404, 95] on div "check_box_outline_blank TPRV Pipe - Terminated to Inconspicuous Location" at bounding box center [534, 83] width 347 height 28
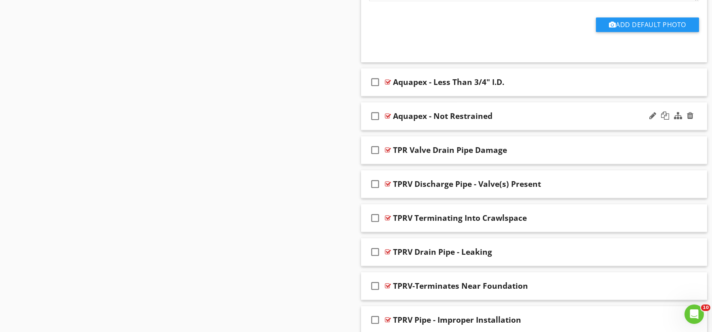
scroll to position [4618, 0]
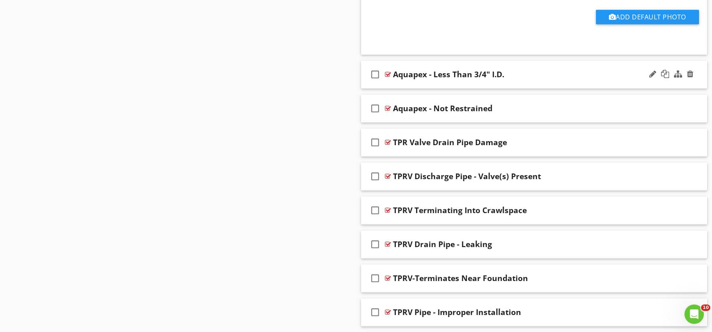
click at [407, 89] on div "check_box_outline_blank Aquapex - Less Than 3/4" I.D." at bounding box center [534, 75] width 347 height 28
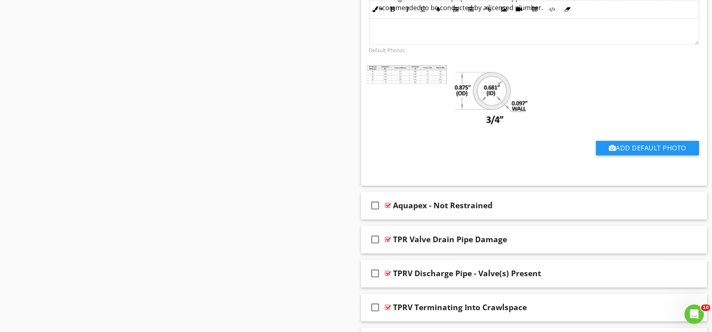
scroll to position [4887, 0]
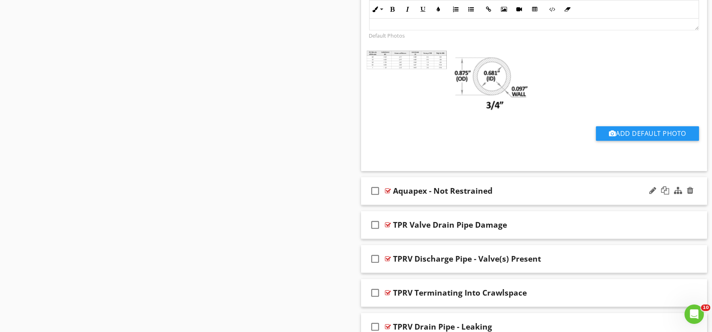
click at [415, 205] on div "check_box_outline_blank Aquapex - Not Restrained" at bounding box center [534, 191] width 347 height 28
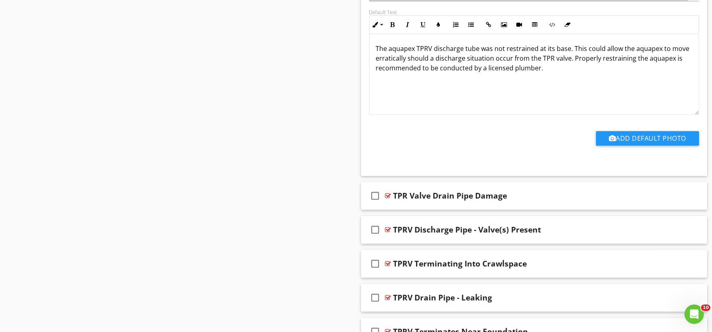
scroll to position [5247, 0]
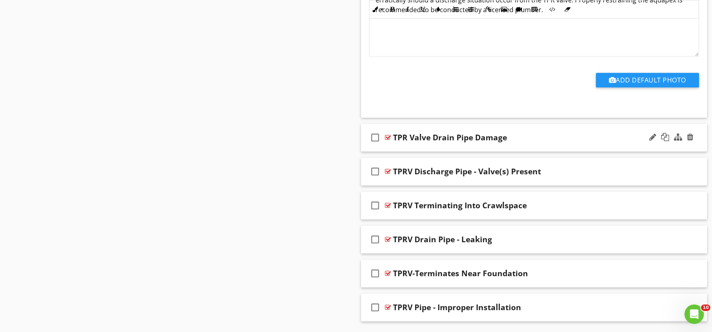
click at [395, 150] on div "check_box_outline_blank TPR Valve Drain Pipe Damage" at bounding box center [534, 138] width 347 height 28
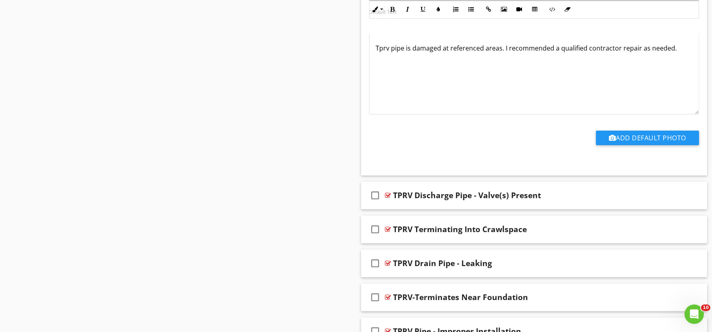
scroll to position [5547, 0]
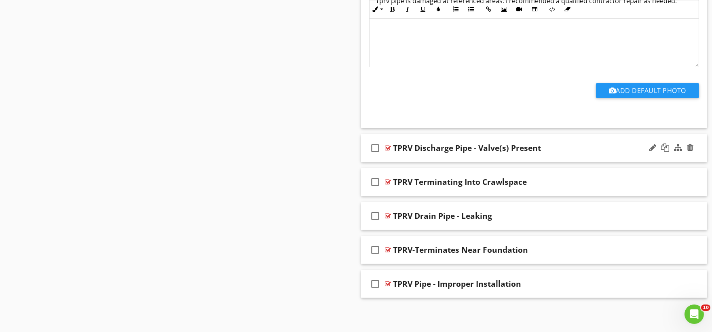
click at [397, 158] on div "check_box_outline_blank TPRV Discharge Pipe - Valve(s) Present" at bounding box center [534, 148] width 347 height 28
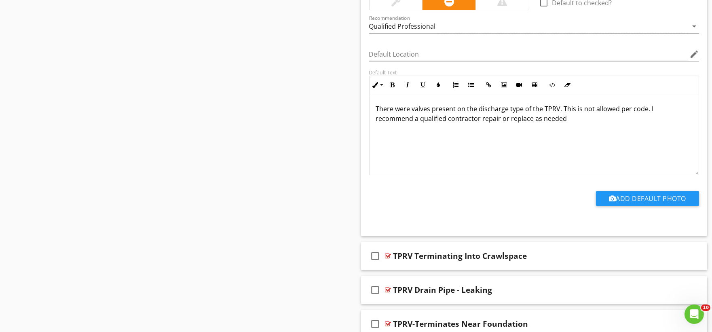
scroll to position [5819, 0]
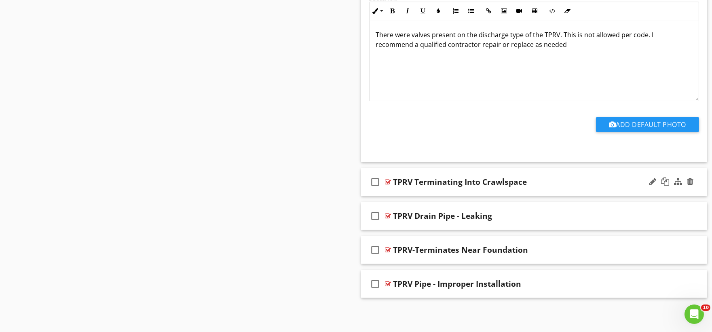
click at [403, 192] on div "check_box_outline_blank TPRV Terminating Into Crawlspace" at bounding box center [534, 182] width 347 height 28
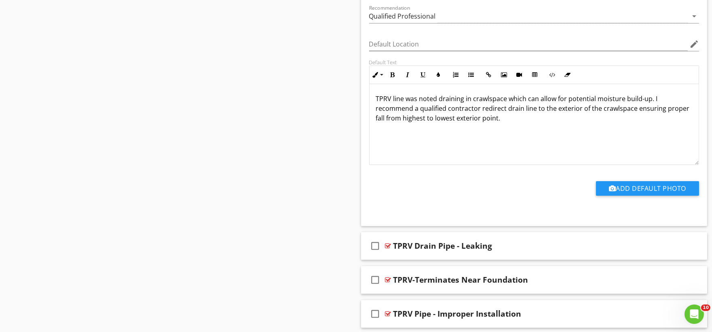
scroll to position [6092, 0]
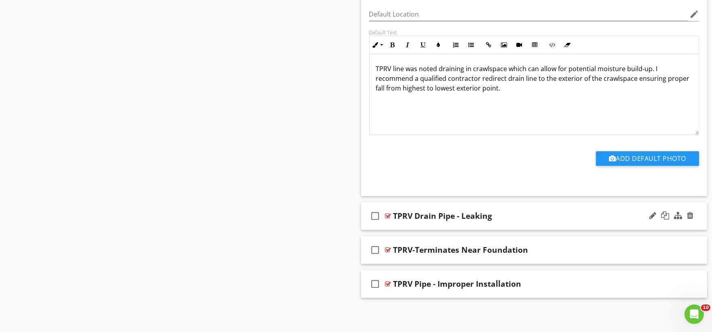
click at [410, 225] on div "check_box_outline_blank TPRV Drain Pipe - Leaking" at bounding box center [534, 216] width 347 height 28
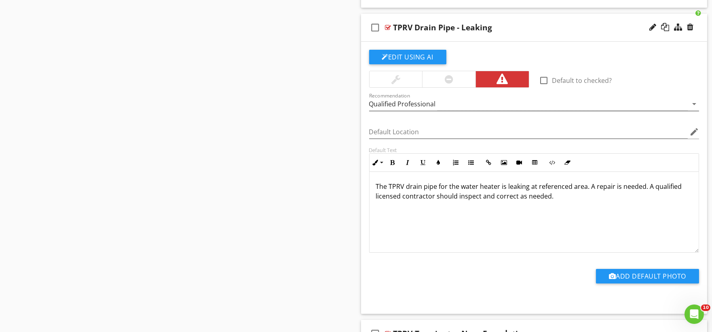
scroll to position [6274, 0]
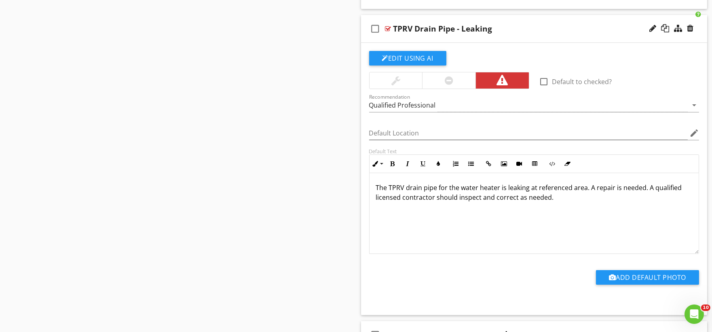
click at [445, 83] on div at bounding box center [449, 81] width 8 height 10
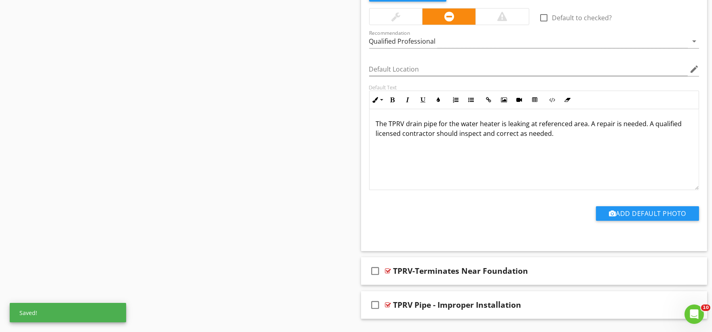
scroll to position [6364, 0]
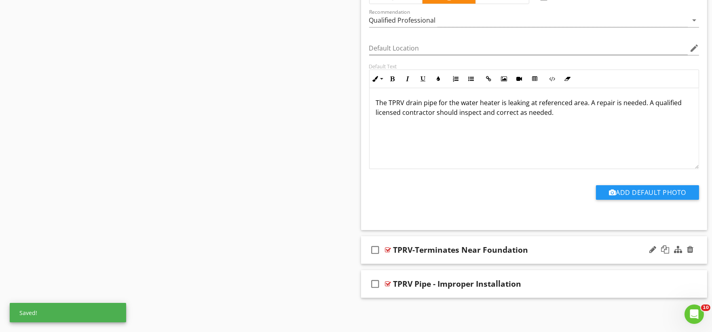
click at [411, 260] on div "check_box_outline_blank TPRV-Terminates Near Foundation" at bounding box center [534, 250] width 347 height 28
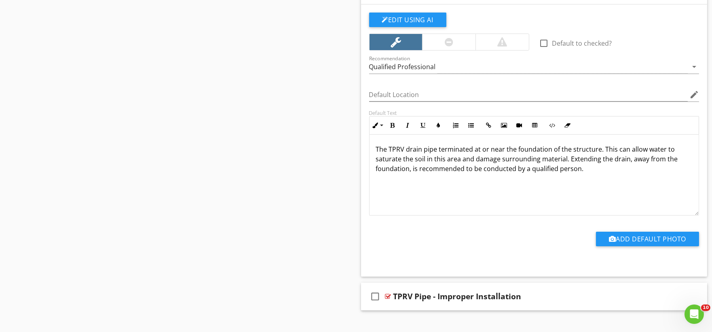
scroll to position [6636, 0]
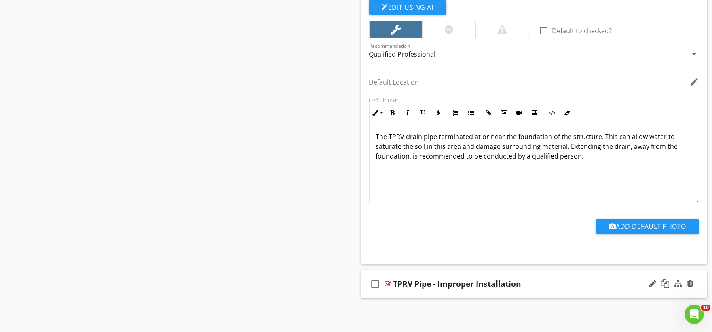
click at [409, 292] on div "check_box_outline_blank TPRV Pipe - Improper Installation" at bounding box center [534, 284] width 347 height 28
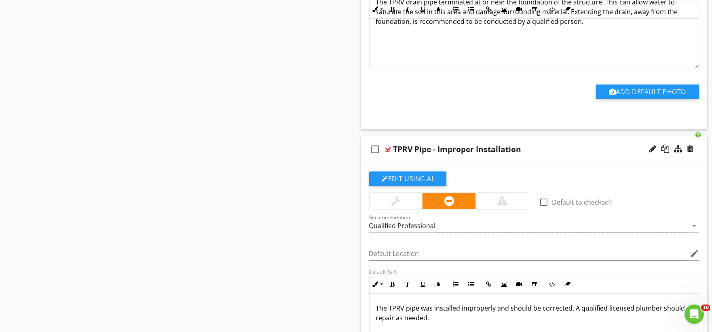
scroll to position [6772, 0]
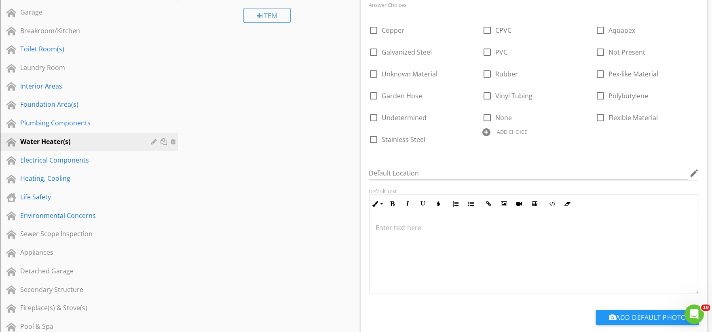
scroll to position [0, 0]
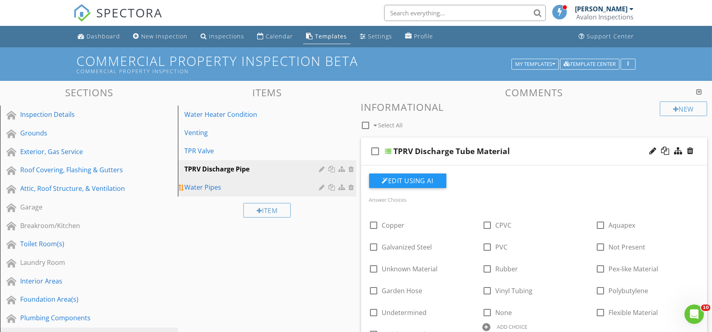
click at [224, 191] on div "Water Pipes" at bounding box center [252, 187] width 137 height 10
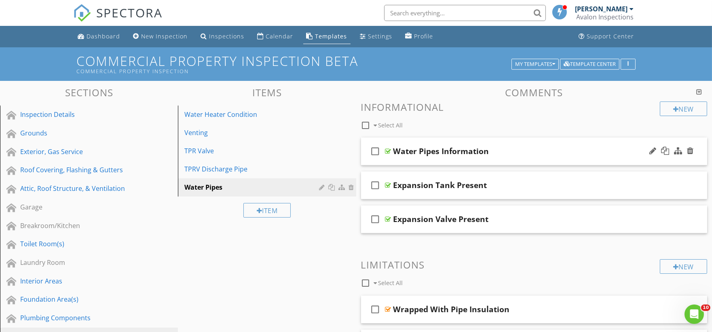
click at [399, 161] on div "check_box_outline_blank Water Pipes Information" at bounding box center [534, 152] width 347 height 28
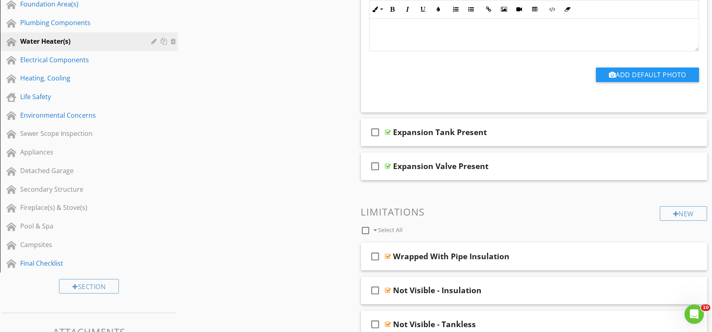
scroll to position [314, 0]
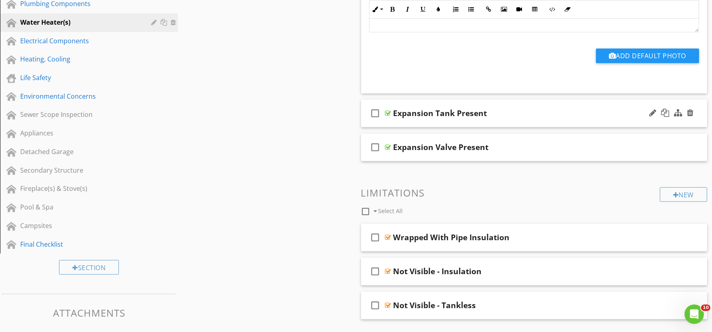
click at [410, 123] on div "check_box_outline_blank Expansion Tank Present" at bounding box center [534, 114] width 347 height 28
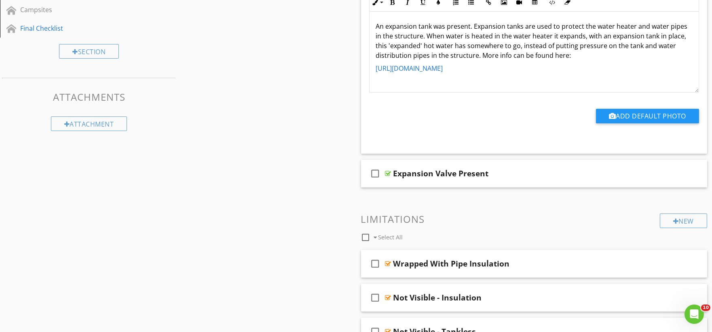
scroll to position [539, 0]
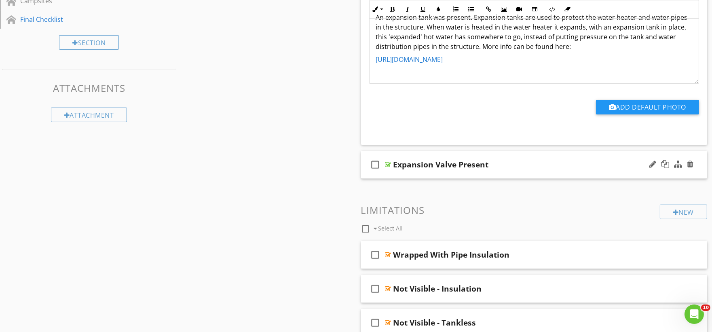
click at [413, 175] on div "check_box_outline_blank Expansion Valve Present" at bounding box center [534, 165] width 347 height 28
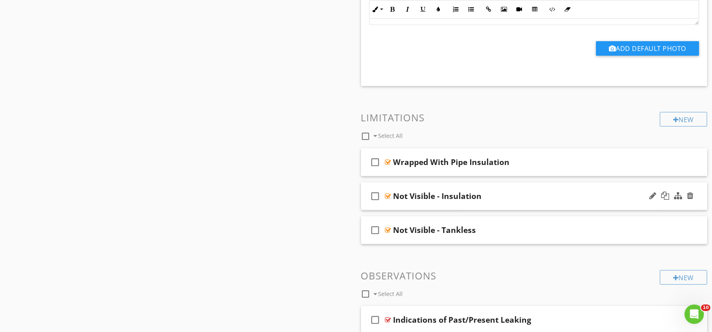
scroll to position [899, 0]
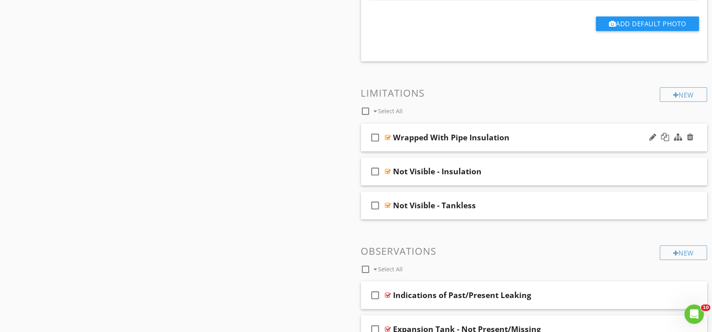
click at [411, 148] on div "check_box_outline_blank Wrapped With Pipe Insulation" at bounding box center [534, 138] width 347 height 28
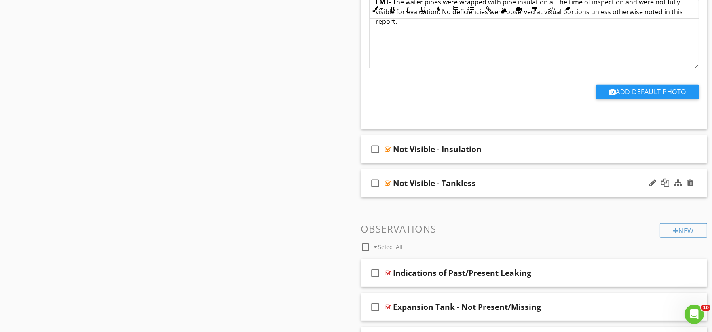
scroll to position [1168, 0]
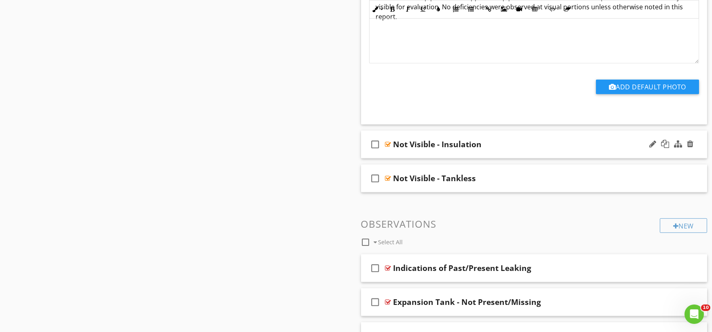
click at [406, 155] on div "check_box_outline_blank Not Visible - Insulation" at bounding box center [534, 145] width 347 height 28
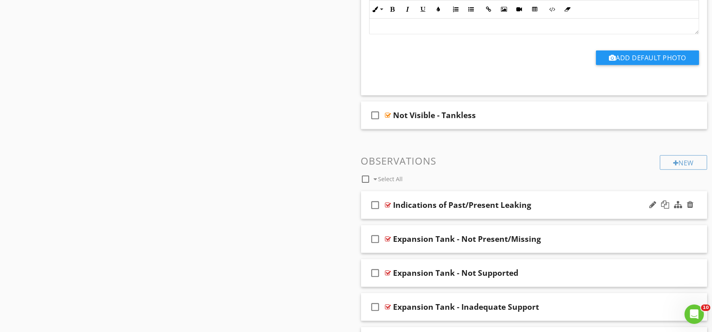
scroll to position [1483, 0]
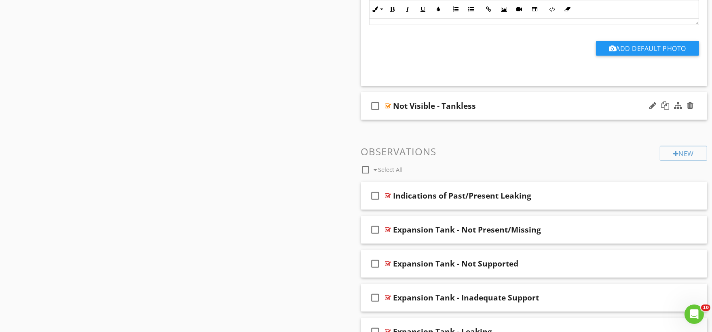
click at [409, 117] on div "check_box_outline_blank Not Visible - Tankless" at bounding box center [534, 106] width 347 height 28
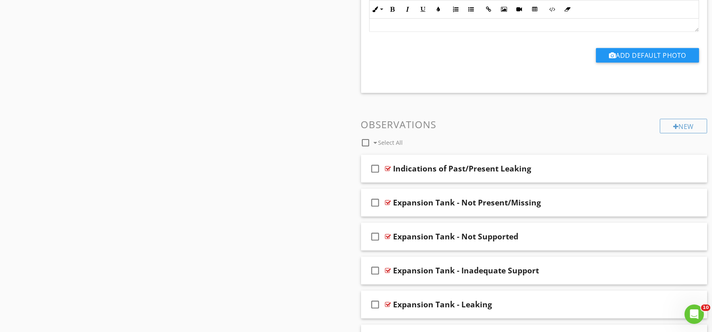
scroll to position [1753, 0]
click at [392, 177] on div "check_box_outline_blank Indications of Past/Present Leaking" at bounding box center [534, 169] width 347 height 28
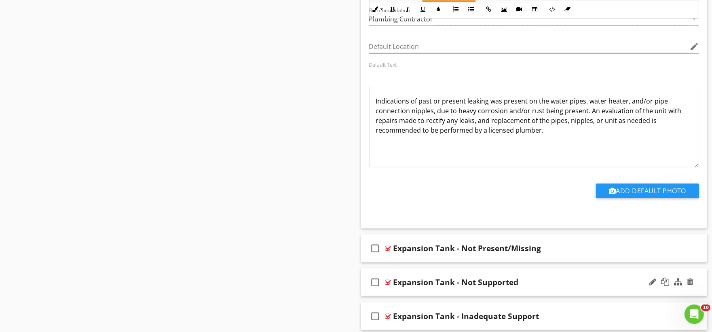
scroll to position [2067, 0]
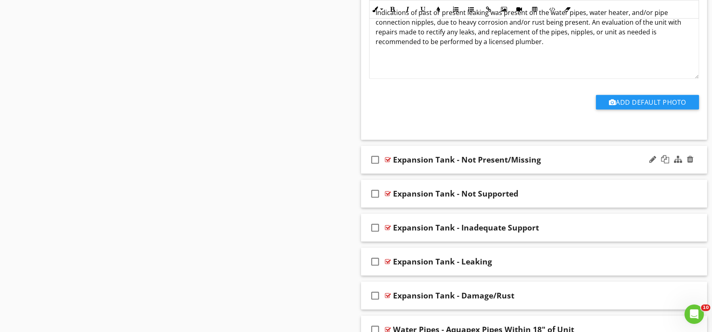
click at [401, 172] on div "check_box_outline_blank Expansion Tank - Not Present/Missing" at bounding box center [534, 160] width 347 height 28
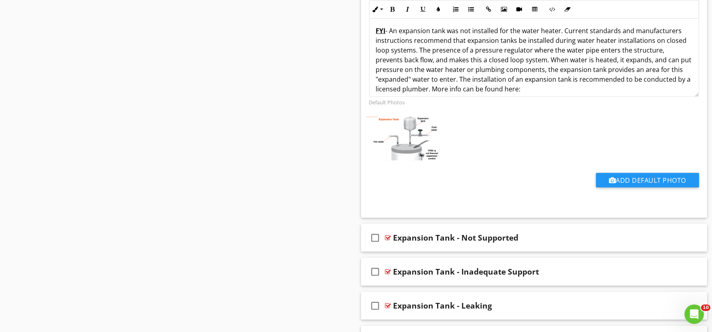
scroll to position [2382, 0]
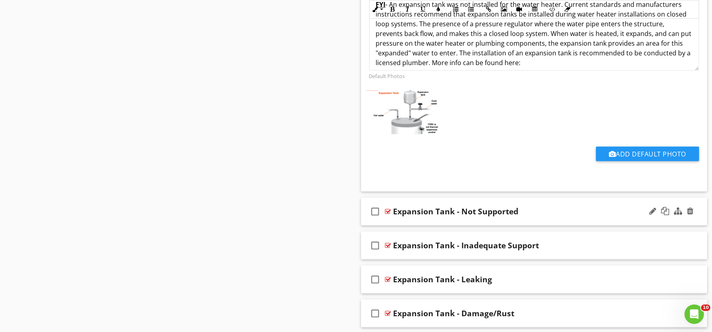
click at [395, 224] on div "check_box_outline_blank Expansion Tank - Not Supported" at bounding box center [534, 212] width 347 height 28
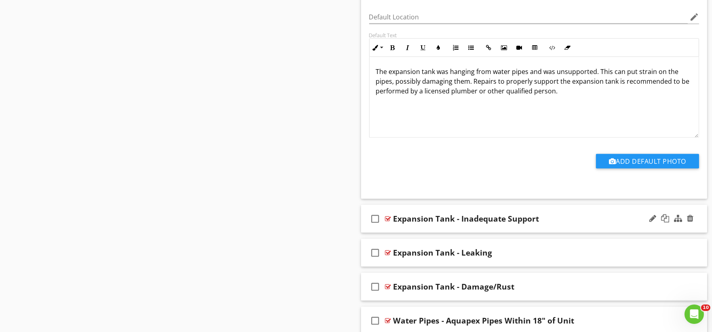
scroll to position [2696, 0]
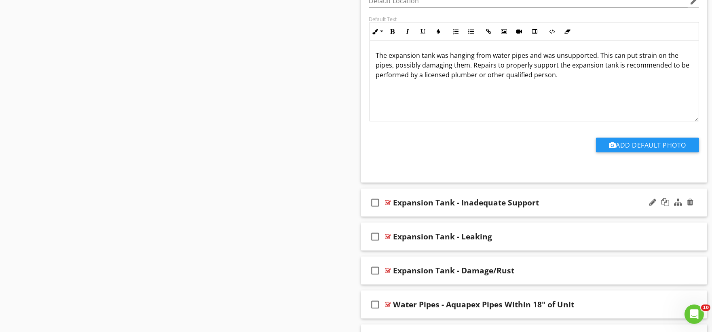
click at [398, 214] on div "check_box_outline_blank Expansion Tank - Inadequate Support" at bounding box center [534, 203] width 347 height 28
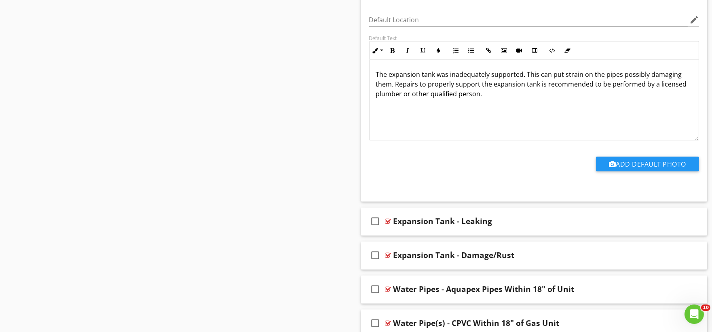
scroll to position [3011, 0]
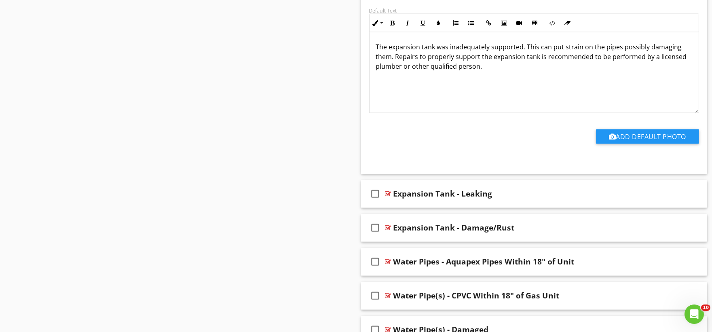
click at [401, 208] on div "check_box_outline_blank Expansion Tank - Leaking" at bounding box center [534, 194] width 347 height 28
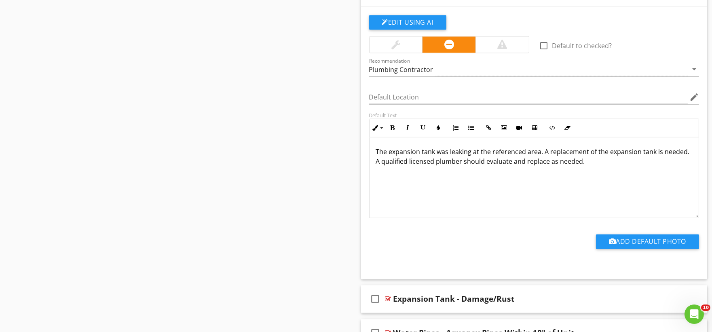
scroll to position [3326, 0]
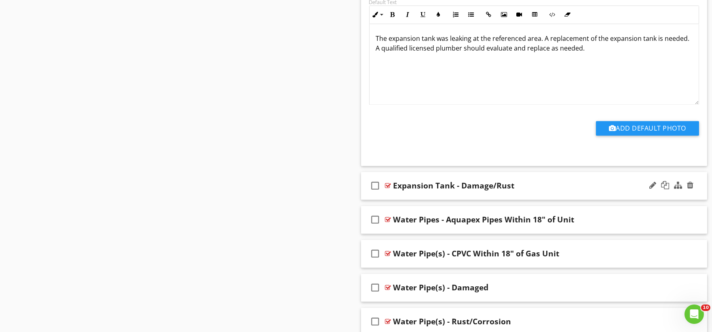
click at [404, 195] on div "check_box_outline_blank Expansion Tank - Damage/Rust" at bounding box center [534, 186] width 347 height 28
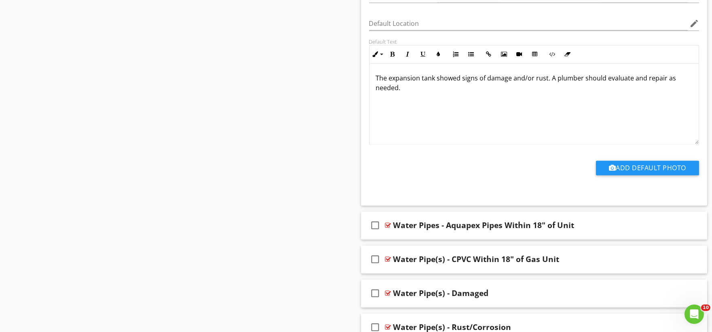
scroll to position [3595, 0]
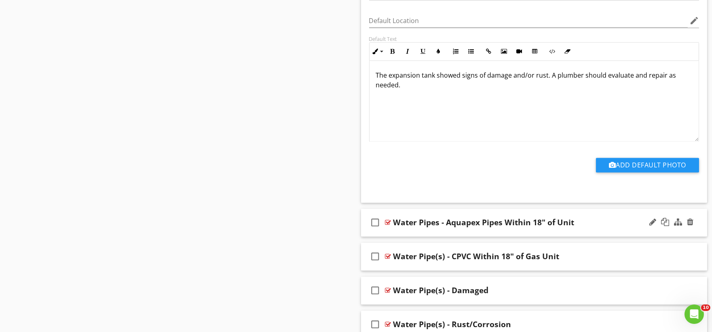
click at [401, 233] on div "check_box_outline_blank Water Pipes - Aquapex Pipes Within 18" of Unit" at bounding box center [534, 223] width 347 height 28
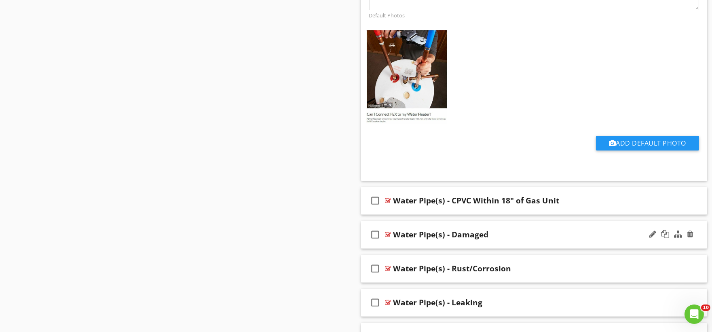
scroll to position [4045, 0]
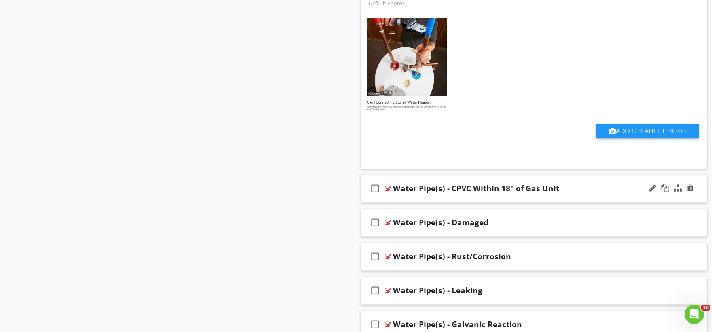
click at [408, 201] on div "check_box_outline_blank Water Pipe(s) - CPVC Within 18" of Gas Unit" at bounding box center [534, 189] width 347 height 28
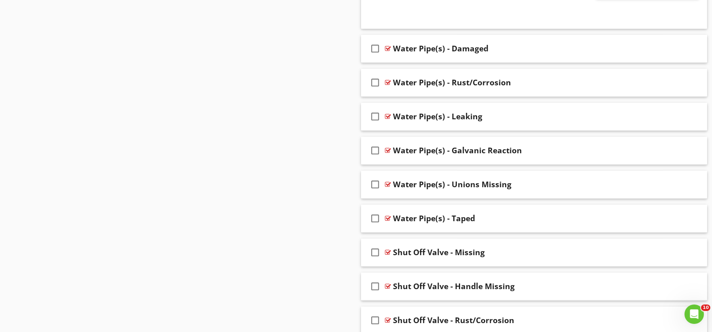
scroll to position [4494, 0]
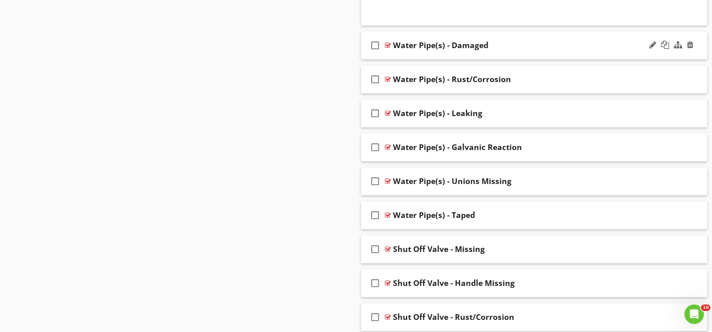
click at [403, 59] on div "check_box_outline_blank Water Pipe(s) - Damaged" at bounding box center [534, 46] width 347 height 28
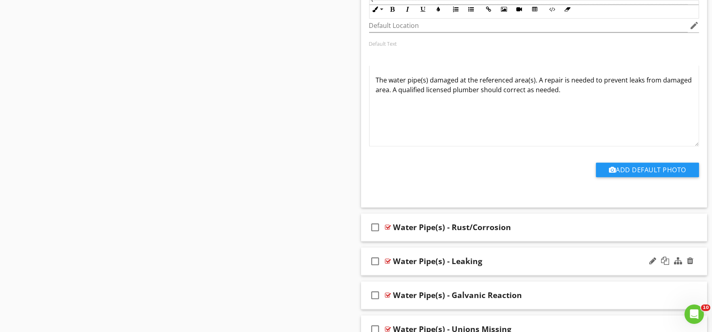
scroll to position [4719, 0]
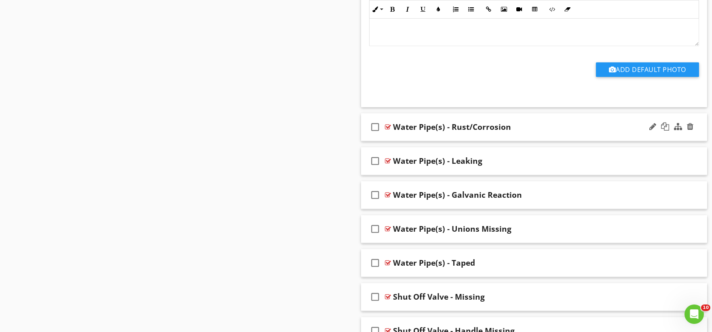
click at [411, 140] on div "check_box_outline_blank Water Pipe(s) - Rust/Corrosion" at bounding box center [534, 127] width 347 height 28
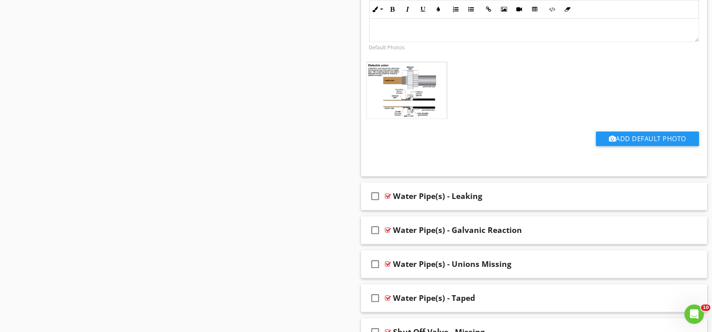
scroll to position [5033, 0]
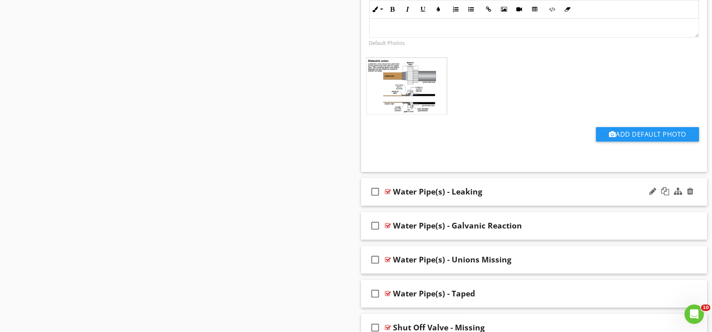
click at [399, 204] on div "check_box_outline_blank Water Pipe(s) - Leaking" at bounding box center [534, 192] width 347 height 28
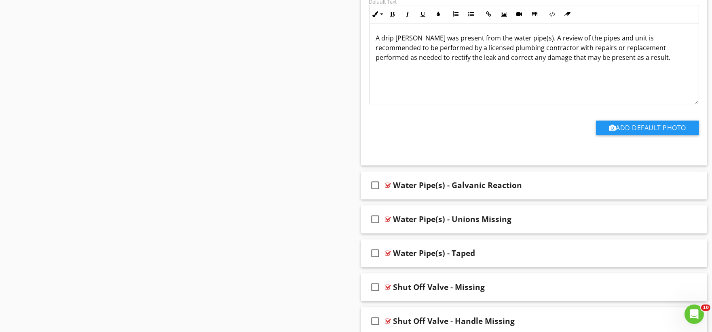
scroll to position [5348, 0]
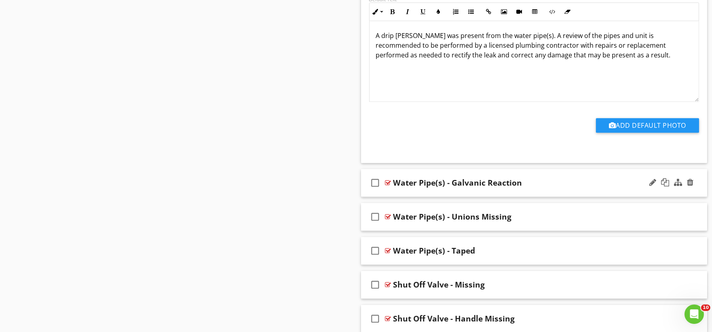
click at [400, 196] on div "check_box_outline_blank Water Pipe(s) - Galvanic Reaction" at bounding box center [534, 183] width 347 height 28
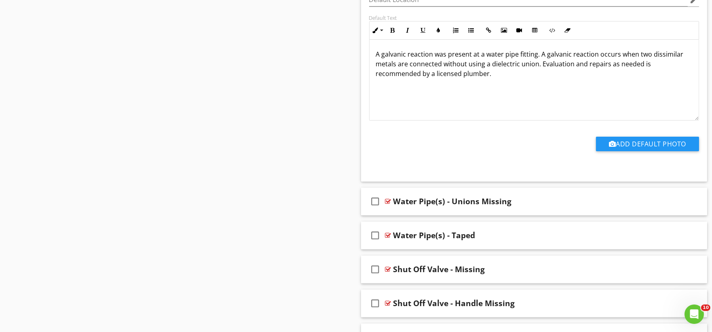
scroll to position [5663, 0]
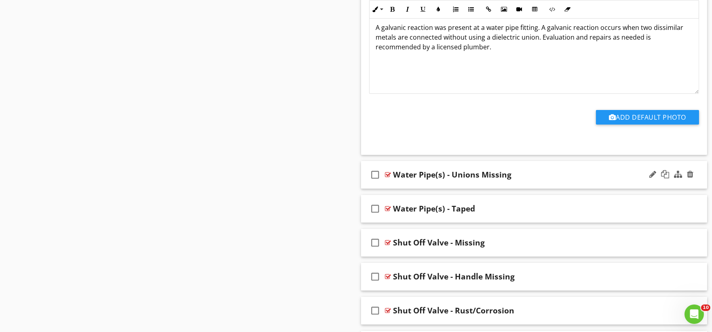
click at [399, 189] on div "check_box_outline_blank Water Pipe(s) - Unions Missing" at bounding box center [534, 175] width 347 height 28
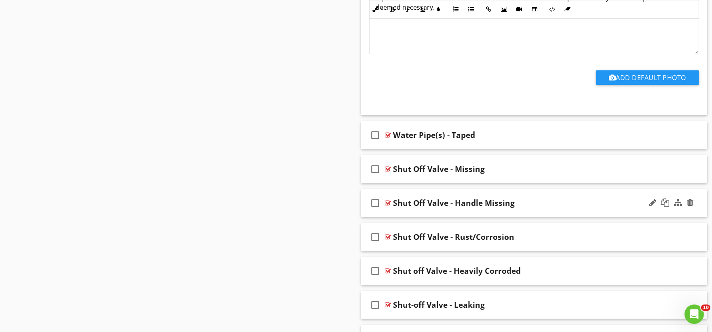
scroll to position [6022, 0]
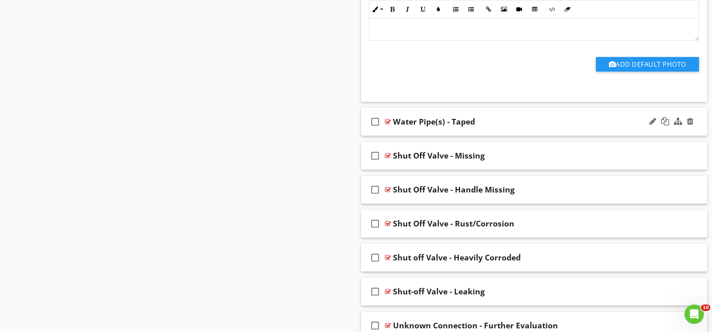
click at [401, 136] on div "check_box_outline_blank Water Pipe(s) - Taped" at bounding box center [534, 122] width 347 height 28
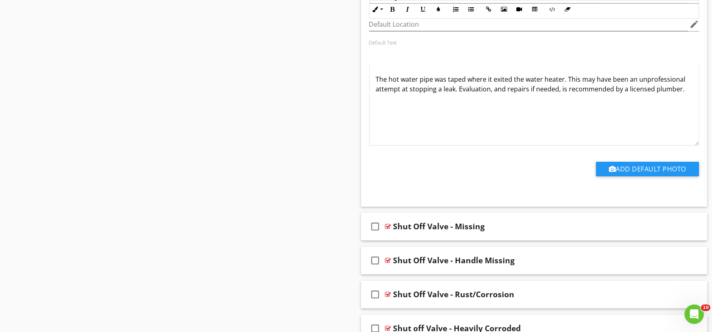
scroll to position [6337, 0]
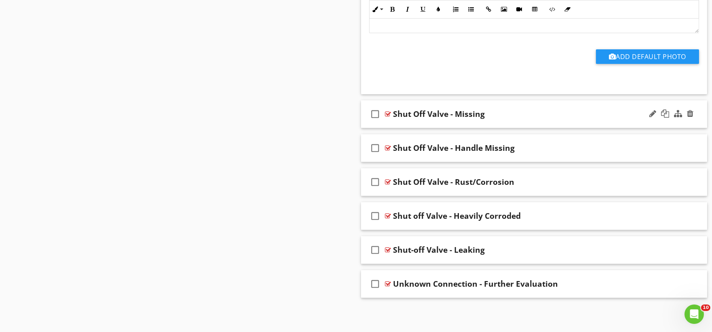
click at [414, 126] on div "check_box_outline_blank Shut Off Valve - Missing" at bounding box center [534, 114] width 347 height 28
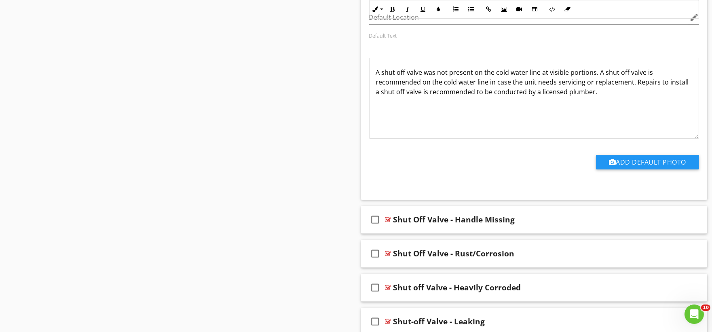
scroll to position [6607, 0]
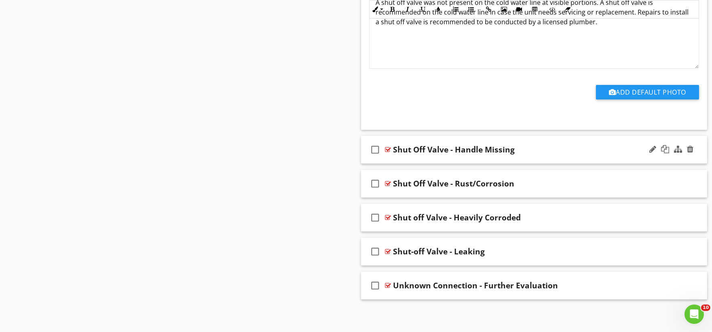
click at [397, 164] on div "check_box_outline_blank Shut Off Valve - Handle Missing" at bounding box center [534, 150] width 347 height 28
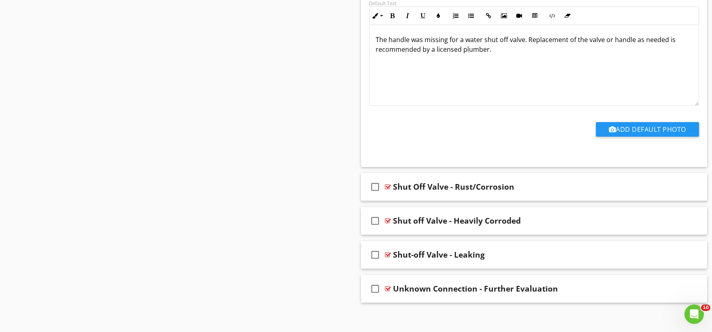
scroll to position [6885, 0]
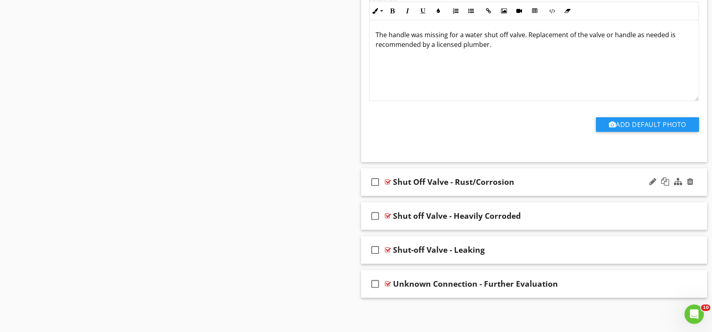
click at [401, 193] on div "check_box_outline_blank Shut Off Valve - Rust/Corrosion" at bounding box center [534, 182] width 347 height 28
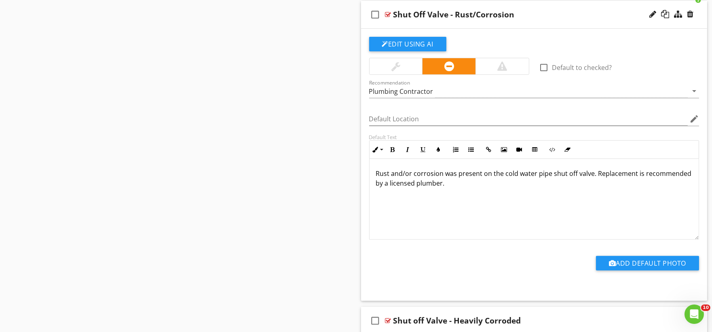
scroll to position [7157, 0]
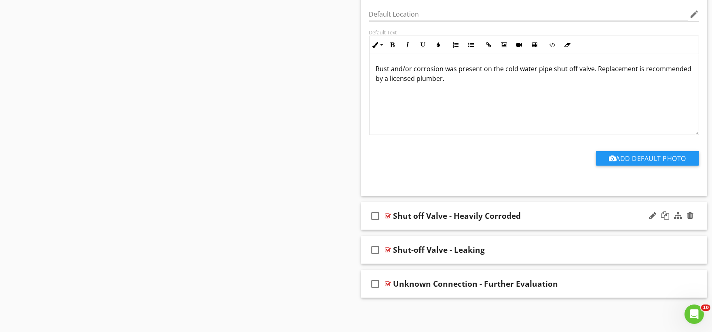
click at [405, 226] on div "check_box_outline_blank Shut off Valve - Heavily Corroded" at bounding box center [534, 216] width 347 height 28
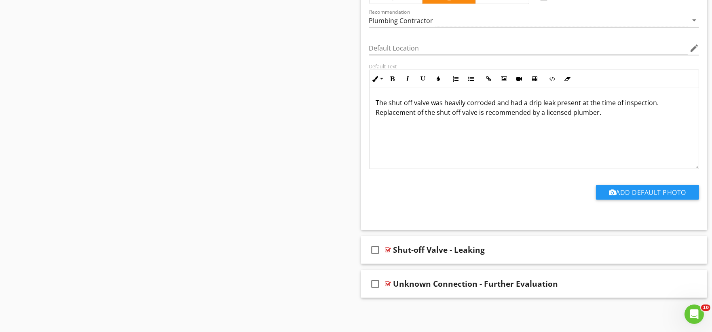
scroll to position [7430, 0]
click at [407, 258] on div "check_box_outline_blank Shut-off Valve - Leaking" at bounding box center [534, 250] width 347 height 28
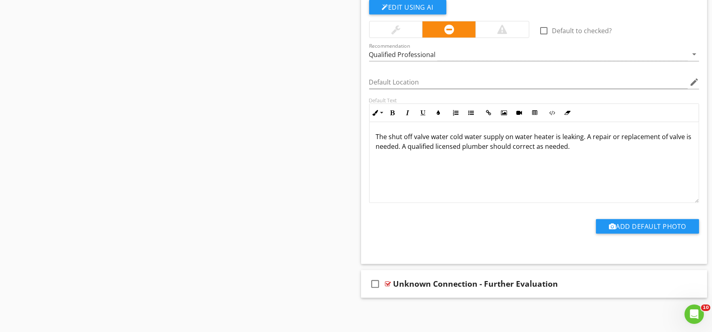
scroll to position [7703, 0]
click at [402, 296] on div "check_box_outline_blank Unknown Connection - Further Evaluation" at bounding box center [534, 284] width 347 height 28
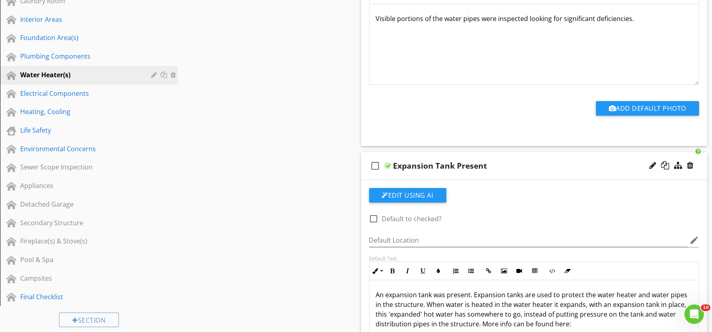
scroll to position [242, 0]
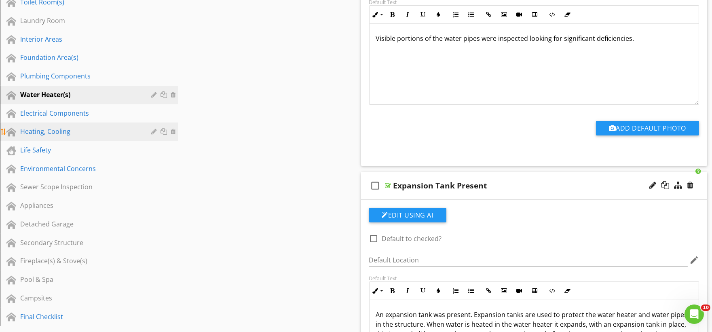
drag, startPoint x: 66, startPoint y: 112, endPoint x: 86, endPoint y: 121, distance: 21.9
click at [66, 112] on div "Electrical Components" at bounding box center [79, 113] width 119 height 10
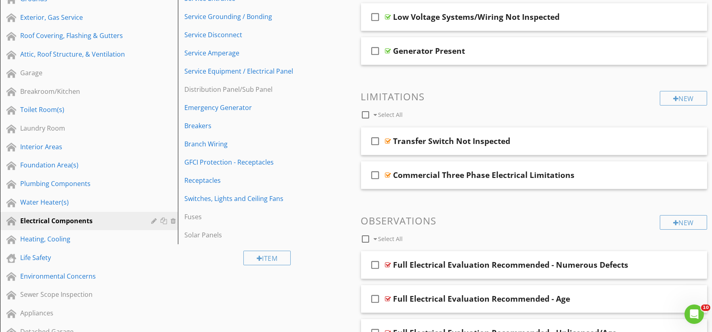
scroll to position [180, 0]
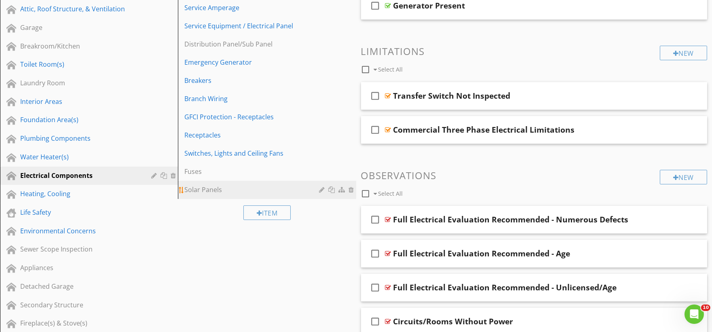
click at [206, 195] on link "Solar Panels" at bounding box center [268, 190] width 176 height 18
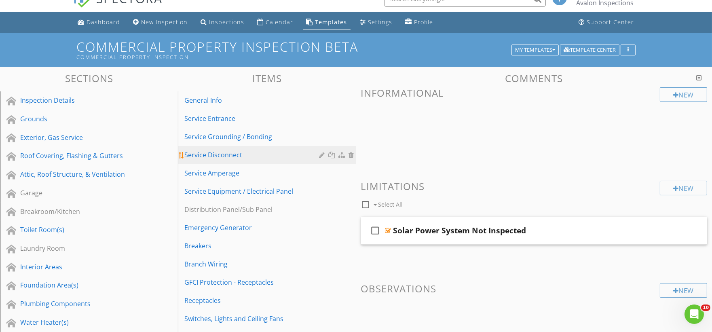
scroll to position [0, 0]
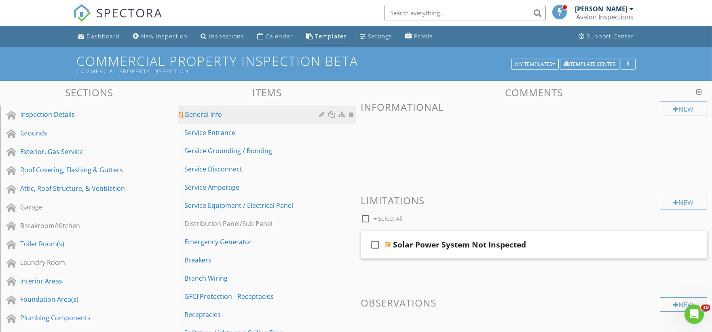
click at [205, 116] on div "General Info" at bounding box center [252, 115] width 137 height 10
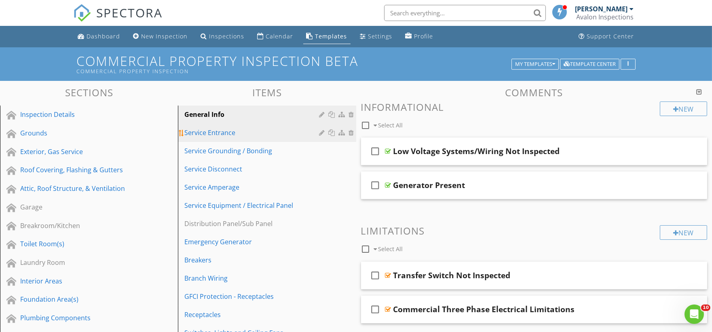
click at [227, 136] on div "Service Entrance" at bounding box center [252, 133] width 137 height 10
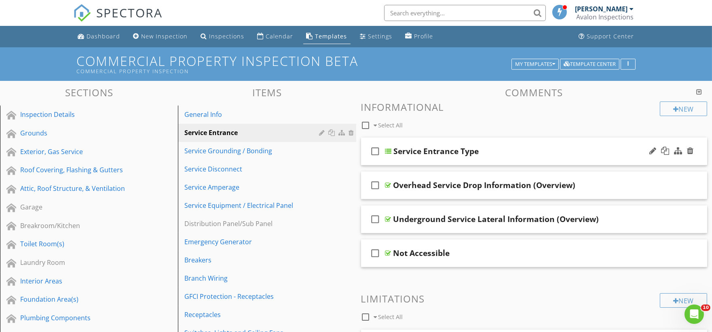
click at [414, 162] on div "check_box_outline_blank Service Entrance Type" at bounding box center [534, 152] width 347 height 28
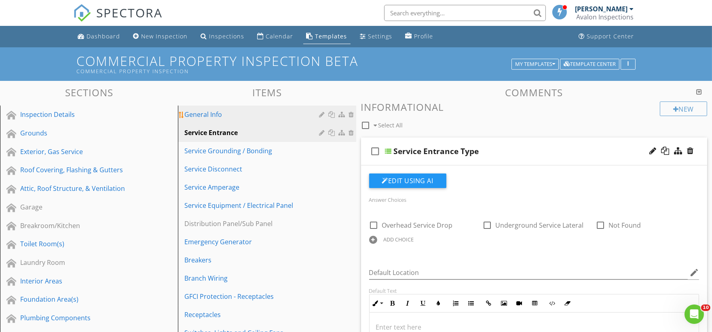
click at [203, 116] on div "General Info" at bounding box center [252, 115] width 137 height 10
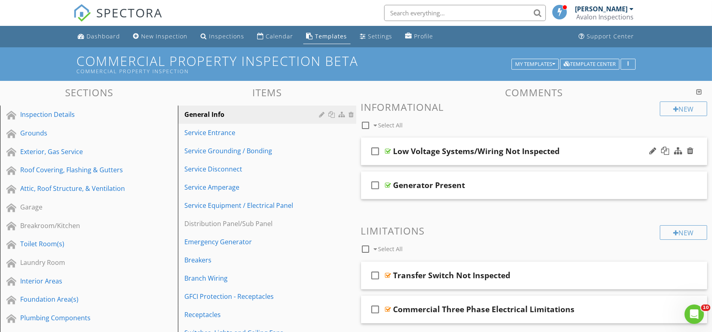
click at [406, 161] on div "check_box_outline_blank Low Voltage Systems/Wiring Not Inspected" at bounding box center [534, 152] width 347 height 28
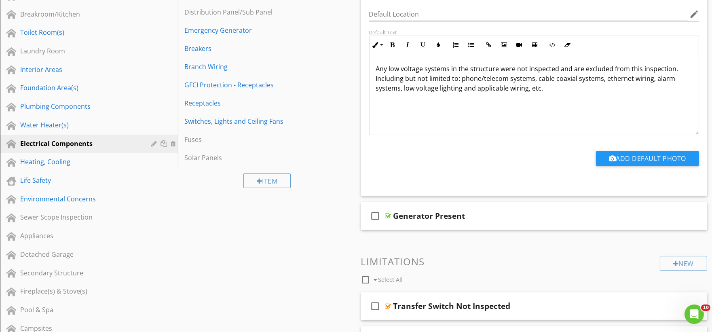
scroll to position [224, 0]
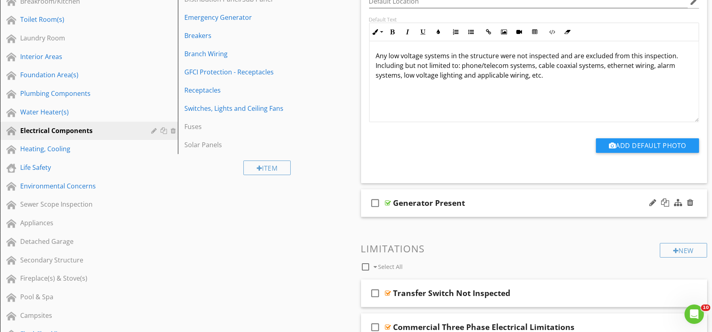
click at [438, 214] on div "check_box_outline_blank Generator Present" at bounding box center [534, 203] width 347 height 28
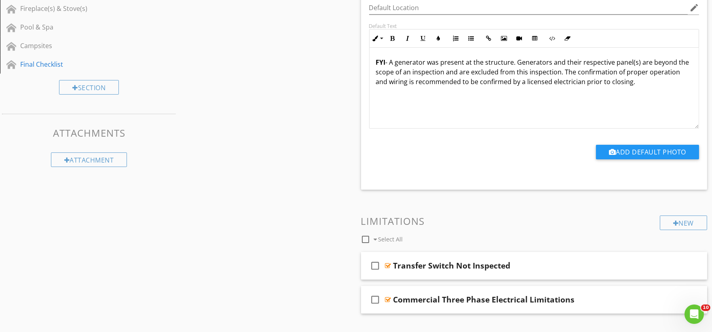
scroll to position [539, 0]
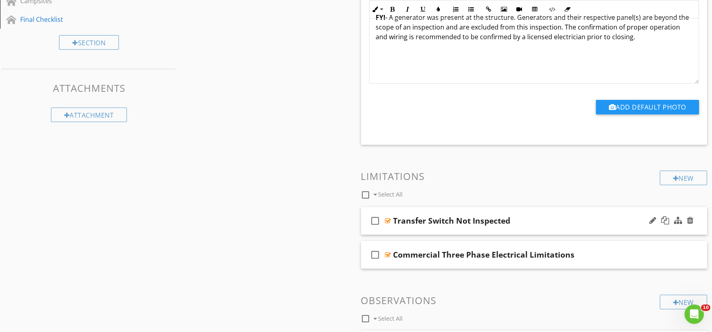
click at [404, 232] on div "check_box_outline_blank Transfer Switch Not Inspected" at bounding box center [534, 221] width 347 height 28
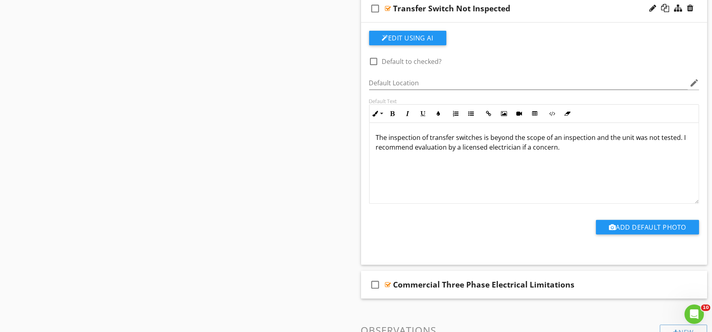
scroll to position [764, 0]
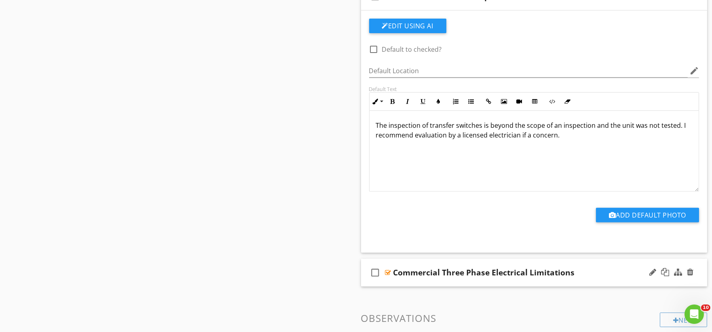
click at [416, 282] on div "check_box_outline_blank Commercial Three Phase Electrical Limitations" at bounding box center [534, 273] width 347 height 28
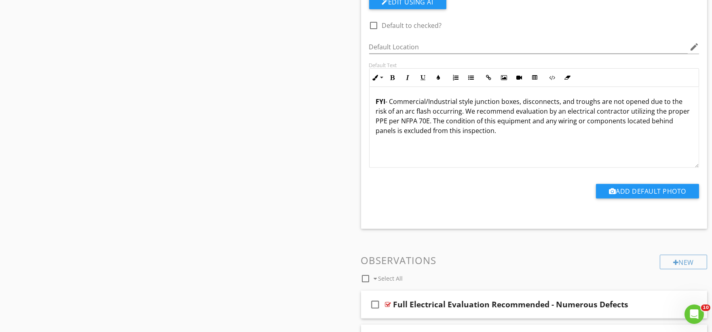
scroll to position [1078, 0]
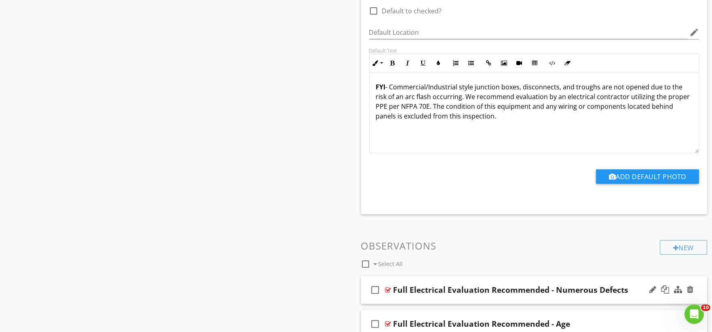
click at [406, 299] on div "check_box_outline_blank Full Electrical Evaluation Recommended - Numerous Defec…" at bounding box center [534, 290] width 347 height 28
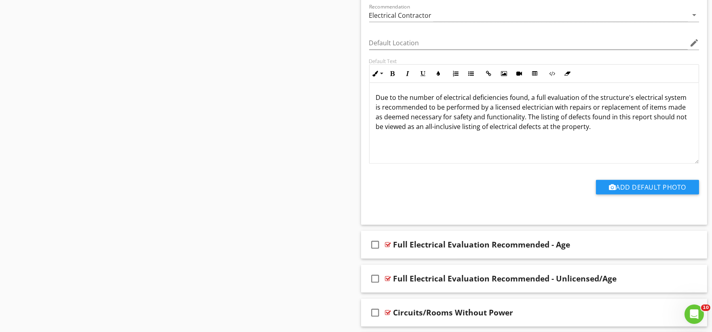
scroll to position [1438, 0]
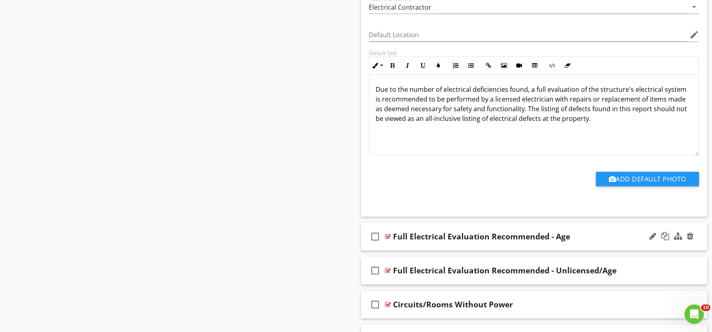
click at [413, 243] on div "check_box_outline_blank Full Electrical Evaluation Recommended - Age" at bounding box center [534, 237] width 347 height 28
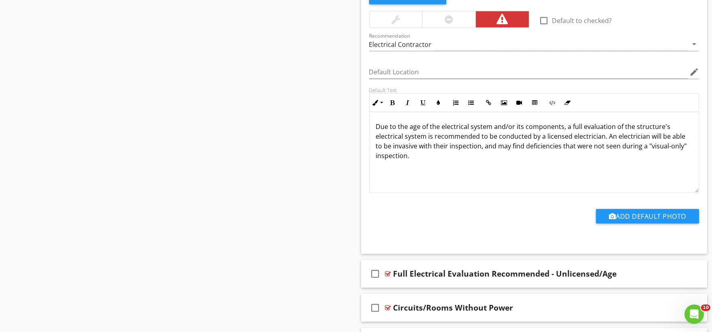
scroll to position [1766, 0]
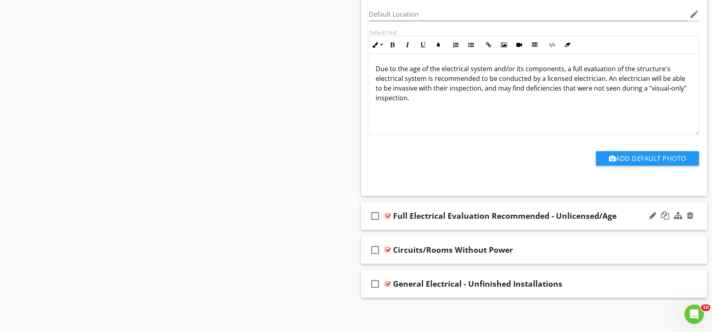
click at [400, 222] on div "check_box_outline_blank Full Electrical Evaluation Recommended - Unlicensed/Age" at bounding box center [534, 216] width 347 height 28
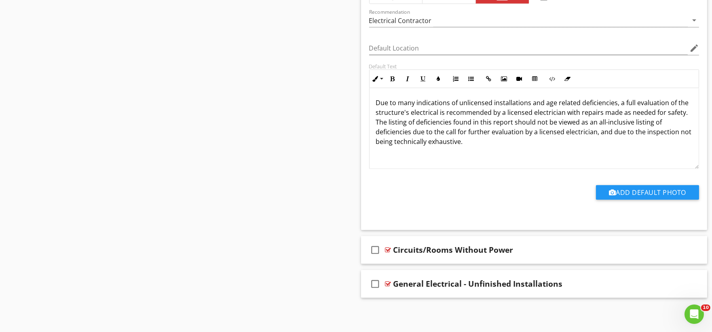
scroll to position [2038, 0]
click at [401, 260] on div "check_box_outline_blank Circuits/Rooms Without Power" at bounding box center [534, 250] width 347 height 28
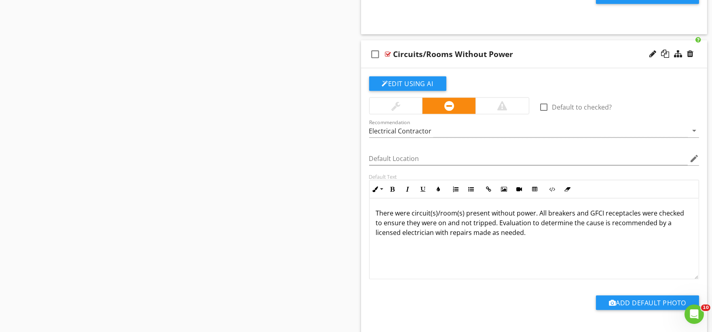
scroll to position [2311, 0]
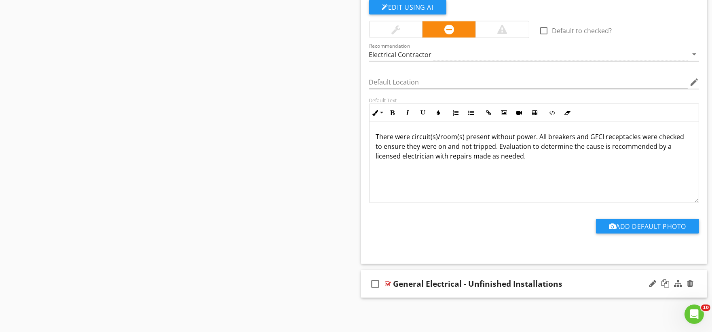
click at [396, 290] on div "check_box_outline_blank General Electrical - Unfinished Installations" at bounding box center [534, 284] width 347 height 28
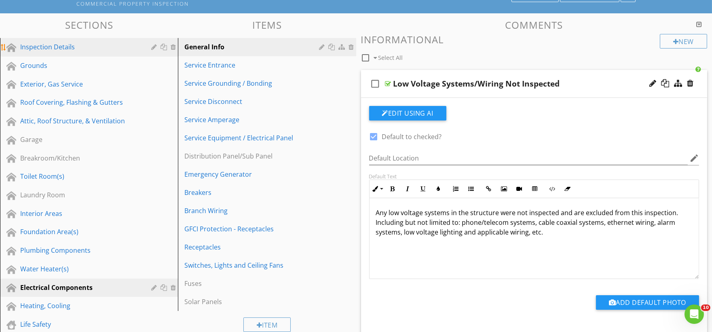
scroll to position [0, 0]
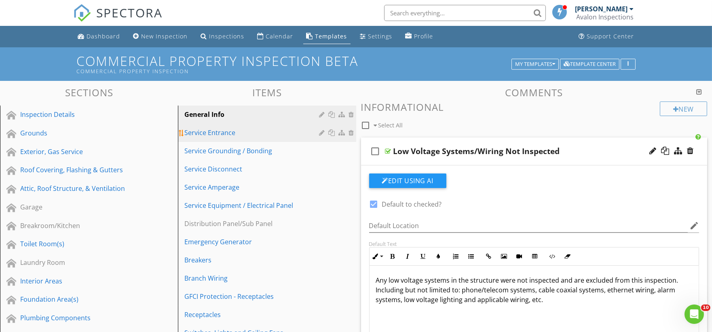
click at [229, 138] on div "Service Entrance" at bounding box center [252, 133] width 137 height 10
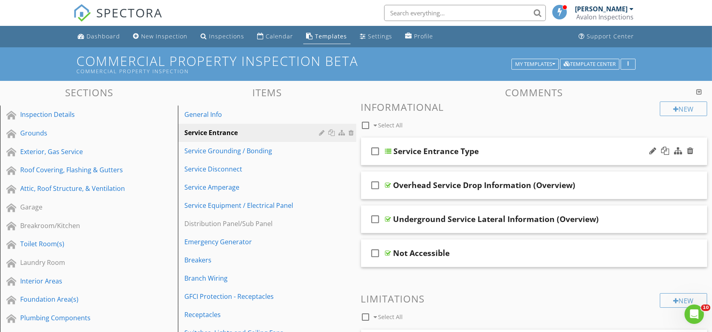
click at [395, 159] on div "check_box_outline_blank Service Entrance Type" at bounding box center [534, 152] width 347 height 28
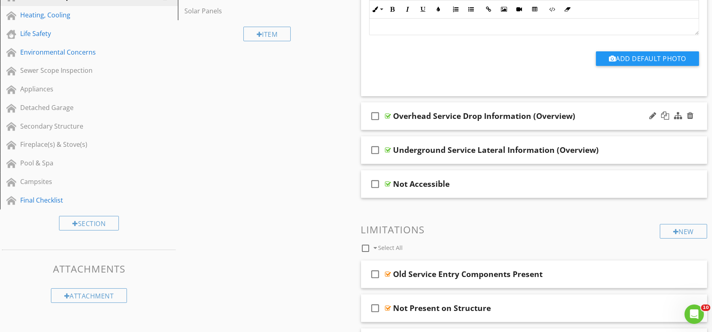
scroll to position [359, 0]
click at [407, 124] on div "check_box_outline_blank Overhead Service Drop Information (Overview)" at bounding box center [534, 116] width 347 height 28
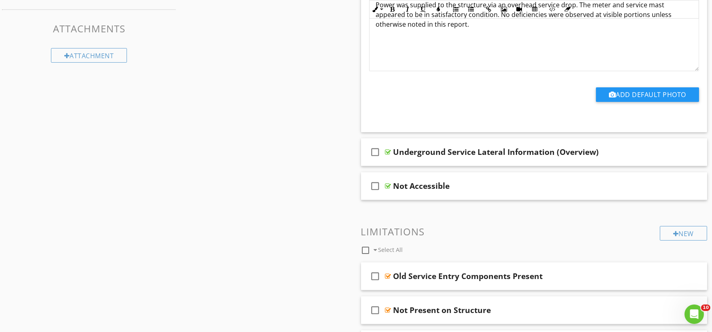
scroll to position [629, 0]
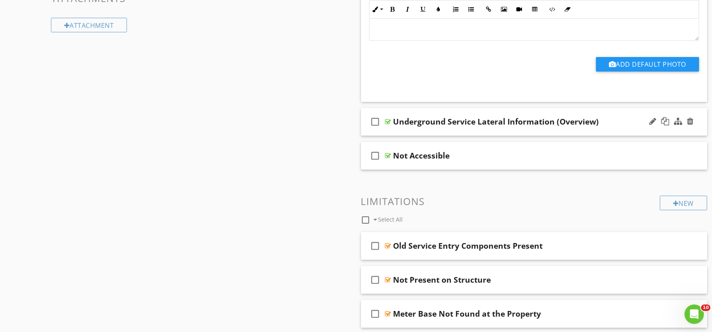
click at [401, 129] on div "check_box_outline_blank Underground Service Lateral Information (Overview)" at bounding box center [534, 122] width 347 height 28
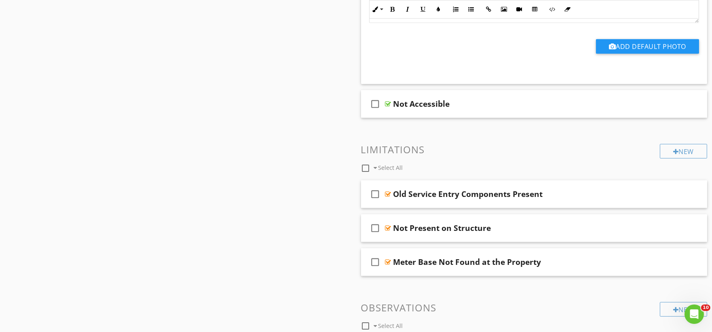
scroll to position [944, 0]
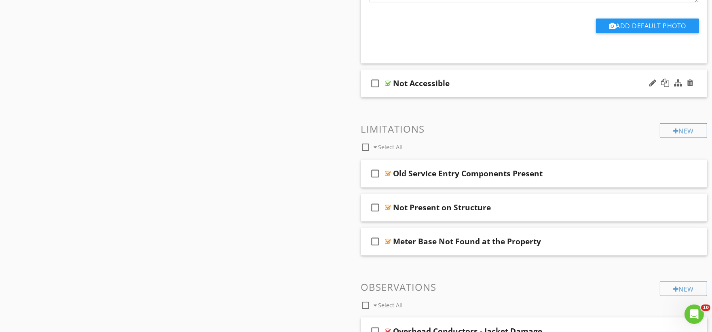
click at [415, 94] on div "check_box_outline_blank Not Accessible" at bounding box center [534, 84] width 347 height 28
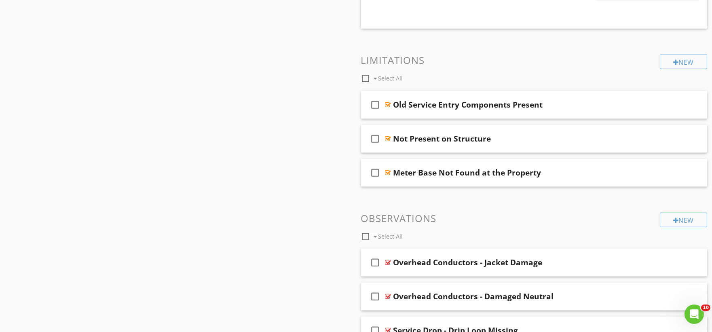
scroll to position [1258, 0]
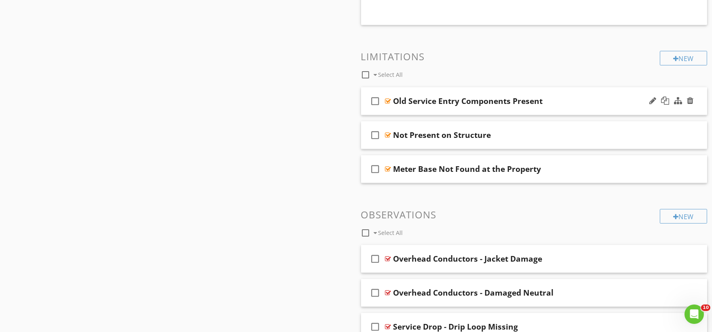
click at [397, 111] on div "check_box_outline_blank Old Service Entry Components Present" at bounding box center [534, 101] width 347 height 28
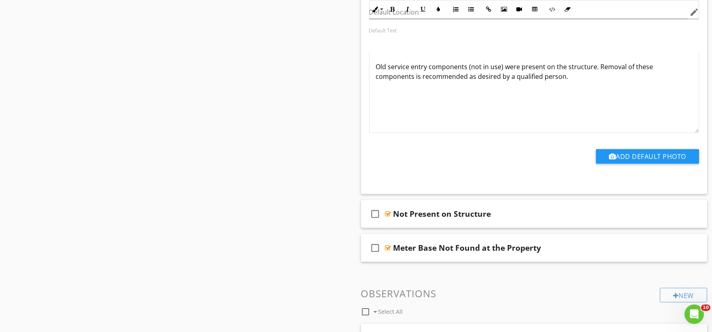
scroll to position [1528, 0]
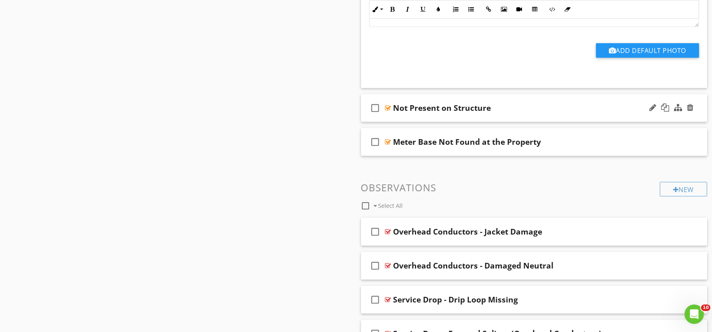
click at [403, 118] on div "check_box_outline_blank Not Present on Structure" at bounding box center [534, 108] width 347 height 28
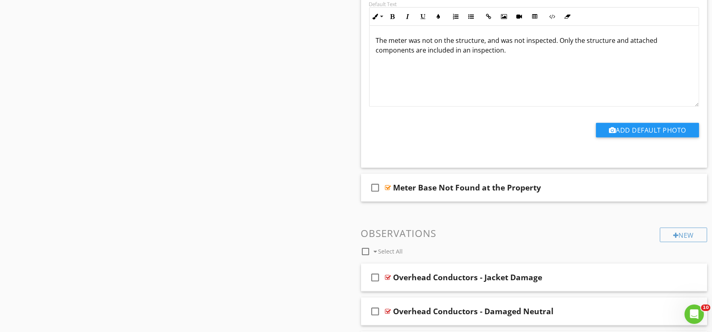
scroll to position [1753, 0]
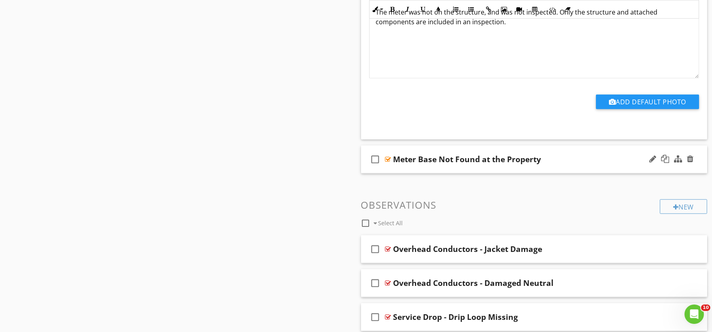
click at [405, 168] on div "check_box_outline_blank Meter Base Not Found at the Property" at bounding box center [534, 160] width 347 height 28
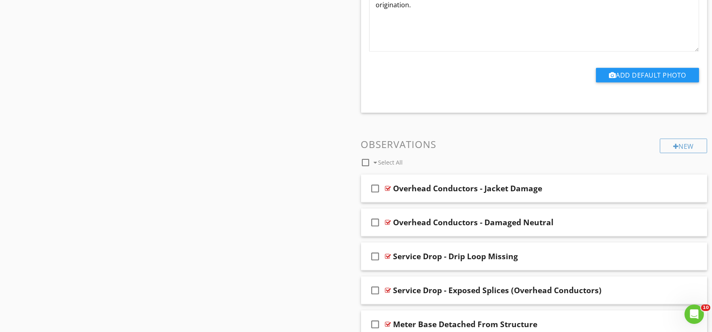
scroll to position [2112, 0]
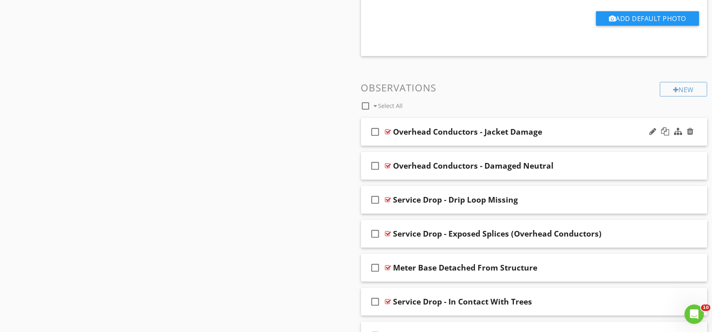
click at [391, 144] on div "check_box_outline_blank Overhead Conductors - Jacket Damage" at bounding box center [534, 132] width 347 height 28
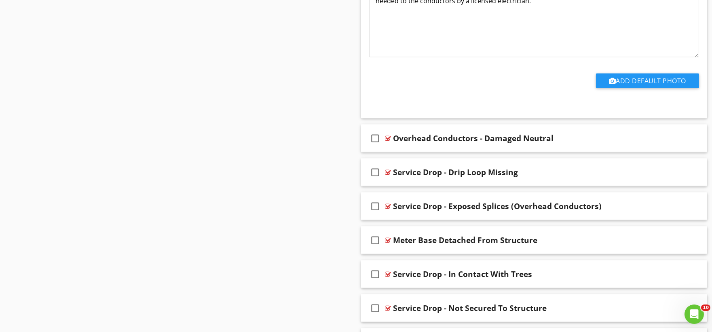
scroll to position [2427, 0]
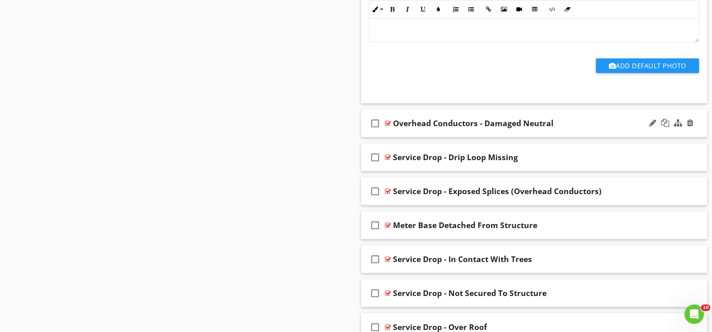
click at [402, 133] on div "check_box_outline_blank Overhead Conductors - Damaged Neutral" at bounding box center [534, 124] width 347 height 28
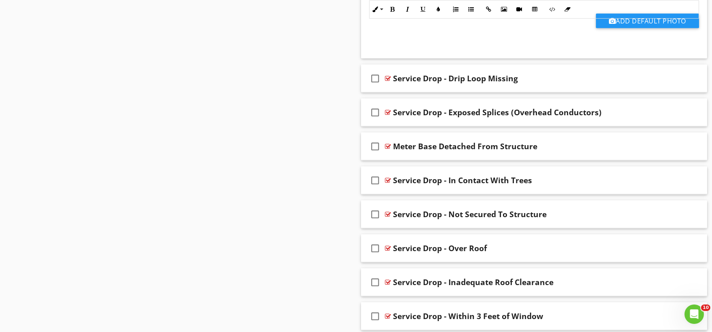
scroll to position [2786, 0]
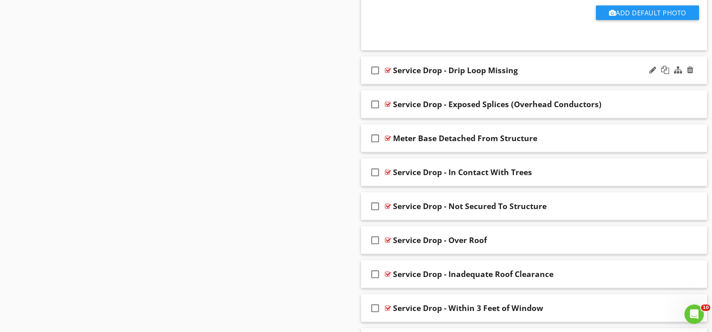
click at [405, 77] on div "check_box_outline_blank Service Drop - Drip Loop Missing" at bounding box center [534, 71] width 347 height 28
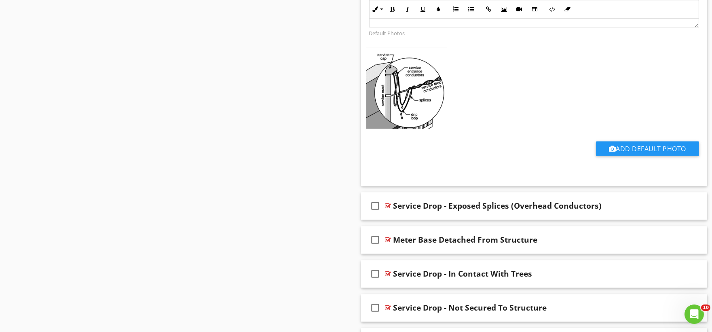
scroll to position [3056, 0]
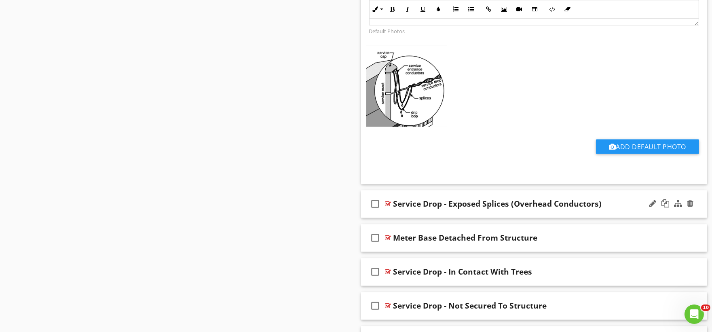
click at [389, 216] on div "check_box_outline_blank Service Drop - Exposed Splices (Overhead Conductors)" at bounding box center [534, 205] width 347 height 28
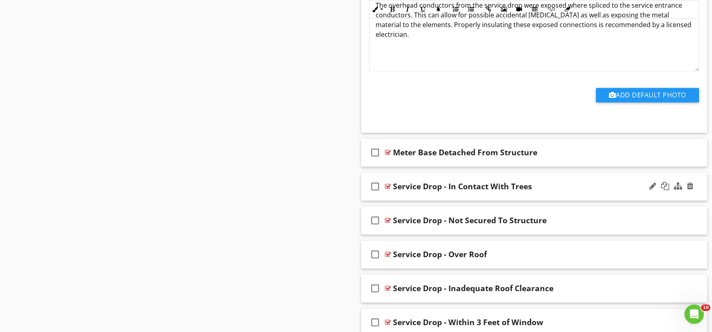
scroll to position [3416, 0]
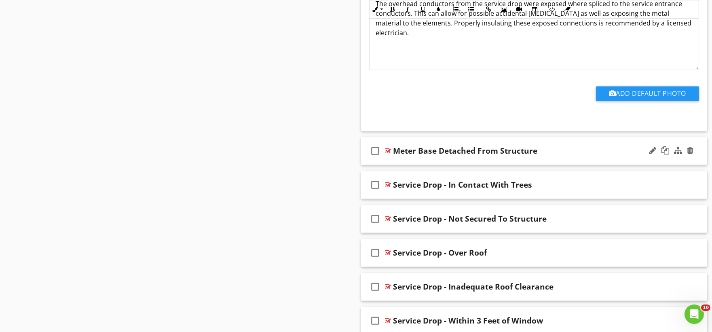
click at [408, 161] on div "check_box_outline_blank Meter Base Detached From Structure" at bounding box center [534, 151] width 347 height 28
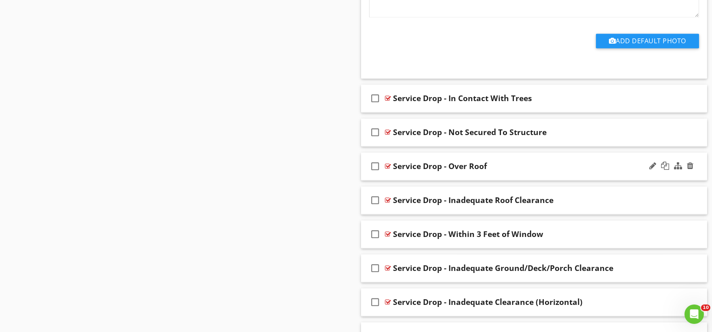
scroll to position [3775, 0]
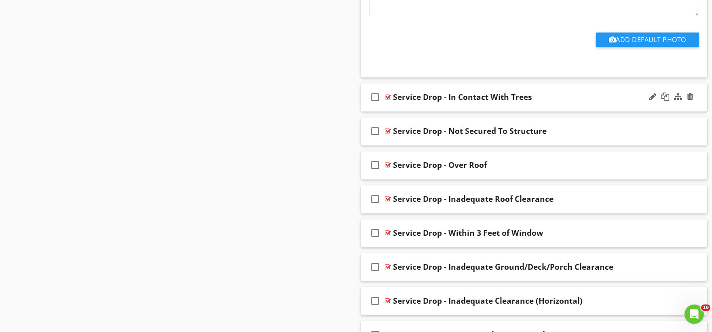
click at [404, 108] on div "check_box_outline_blank Service Drop - In Contact With Trees" at bounding box center [534, 97] width 347 height 28
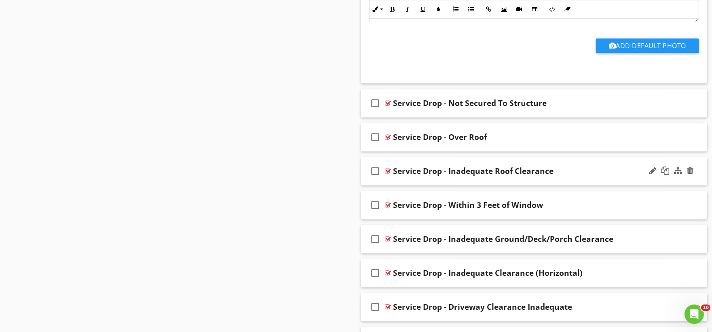
scroll to position [4090, 0]
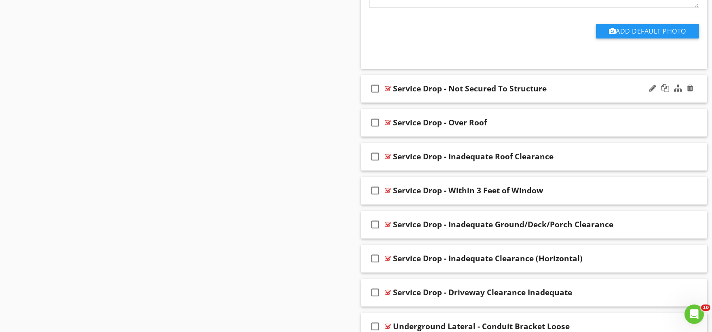
click at [412, 98] on div "check_box_outline_blank Service Drop - Not Secured To Structure" at bounding box center [534, 89] width 347 height 28
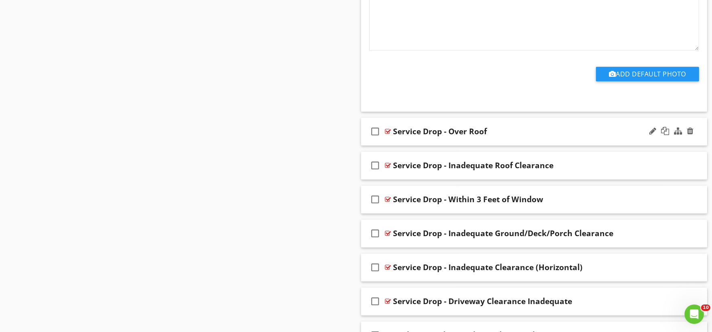
scroll to position [4359, 0]
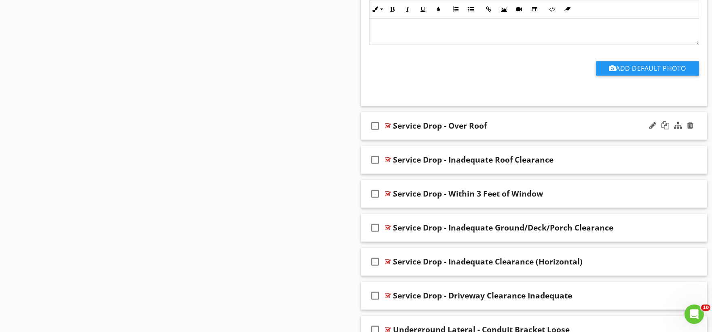
click at [409, 140] on div "check_box_outline_blank Service Drop - Over Roof" at bounding box center [534, 126] width 347 height 28
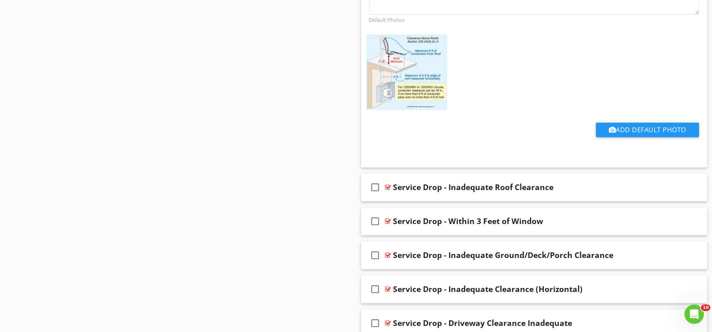
scroll to position [4719, 0]
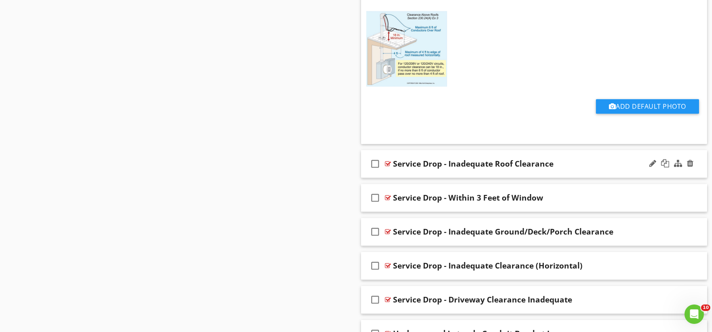
click at [399, 178] on div "check_box_outline_blank Service Drop - Inadequate Roof Clearance" at bounding box center [534, 164] width 347 height 28
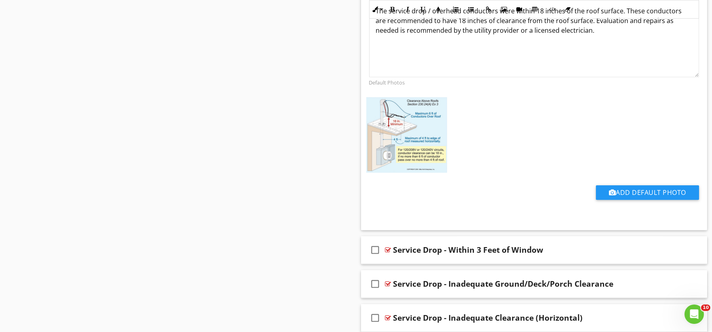
scroll to position [5033, 0]
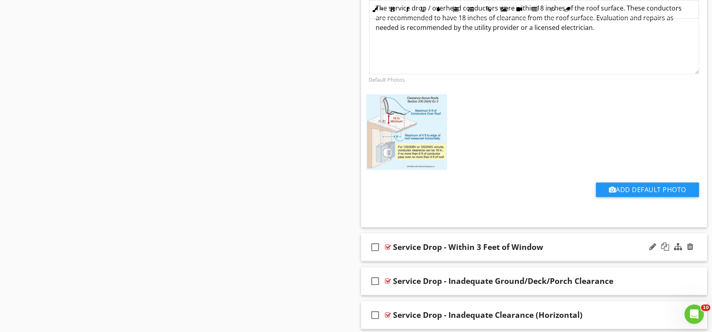
click at [403, 260] on div "check_box_outline_blank Service Drop - Within 3 Feet of Window" at bounding box center [534, 247] width 347 height 28
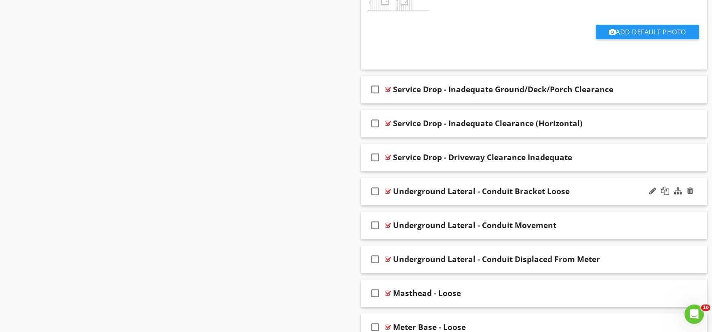
scroll to position [5573, 0]
click at [411, 102] on div "check_box_outline_blank Service Drop - Inadequate Ground/Deck/Porch Clearance" at bounding box center [534, 89] width 347 height 28
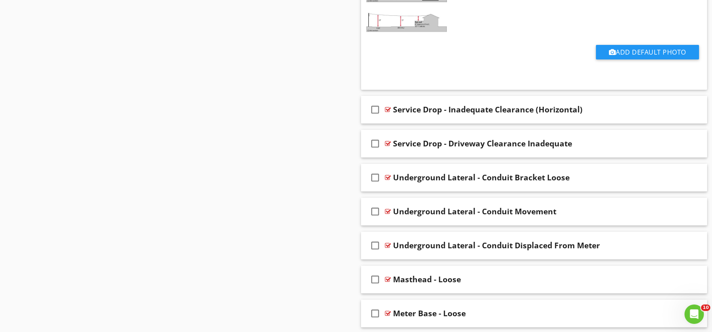
scroll to position [5932, 0]
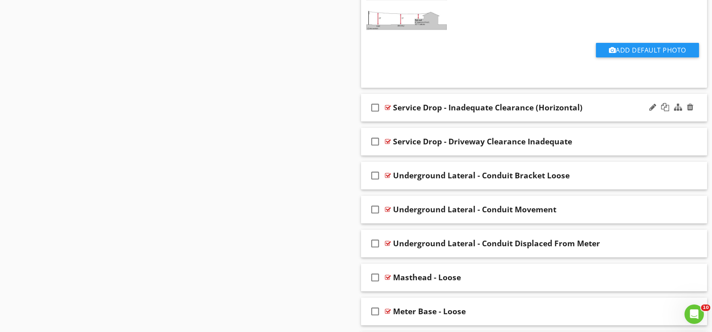
click at [410, 120] on div "check_box_outline_blank Service Drop - Inadequate Clearance (Horizontal)" at bounding box center [534, 108] width 347 height 28
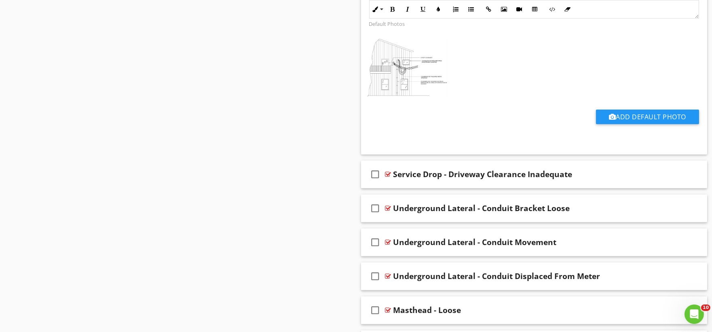
scroll to position [6247, 0]
click at [390, 187] on div "check_box_outline_blank Service Drop - Driveway Clearance Inadequate" at bounding box center [534, 174] width 347 height 28
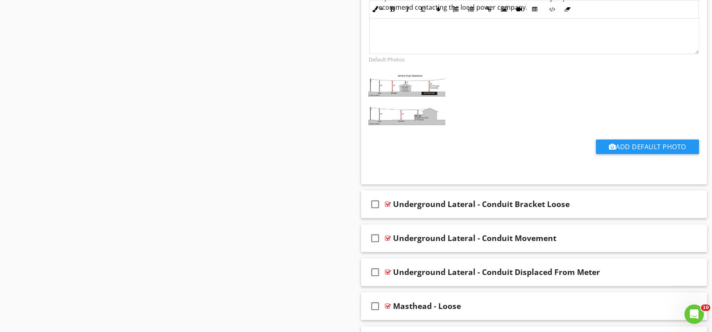
scroll to position [6607, 0]
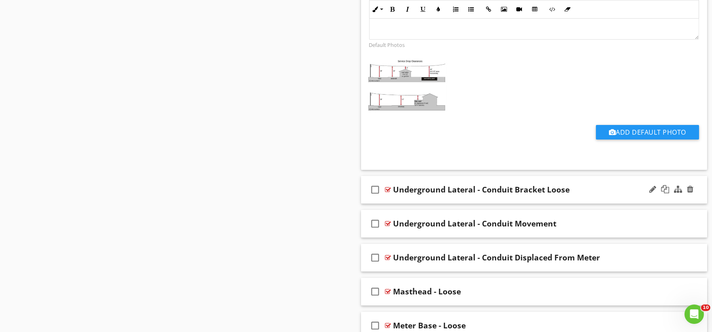
click at [401, 204] on div "check_box_outline_blank Underground Lateral - Conduit Bracket Loose" at bounding box center [534, 190] width 347 height 28
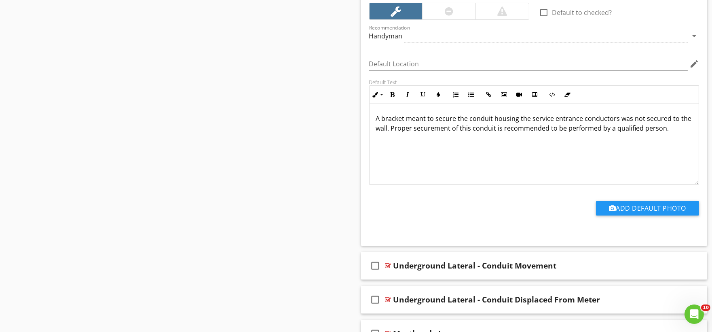
scroll to position [6921, 0]
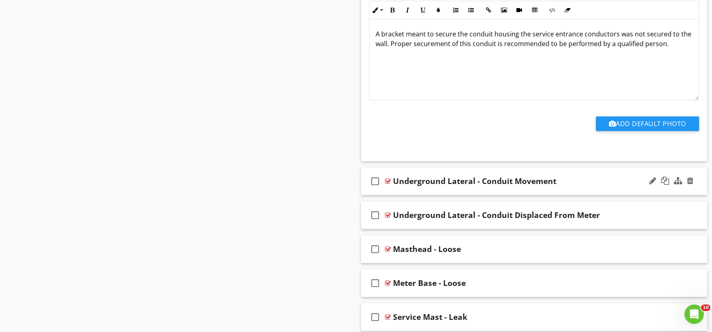
click at [415, 195] on div "check_box_outline_blank Underground Lateral - Conduit Movement" at bounding box center [534, 181] width 347 height 28
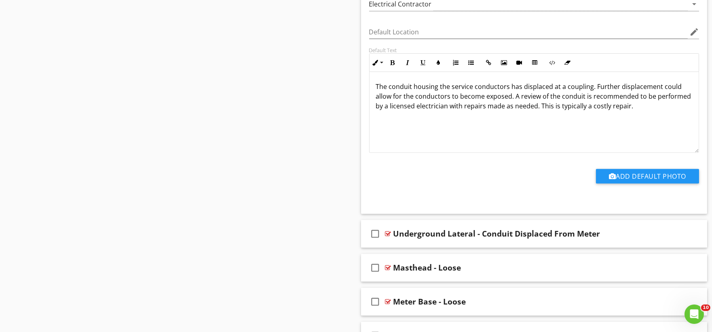
scroll to position [7281, 0]
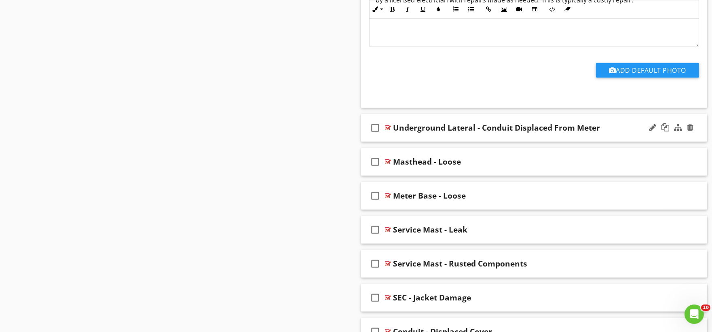
click at [406, 142] on div "check_box_outline_blank Underground Lateral - Conduit Displaced From Meter" at bounding box center [534, 128] width 347 height 28
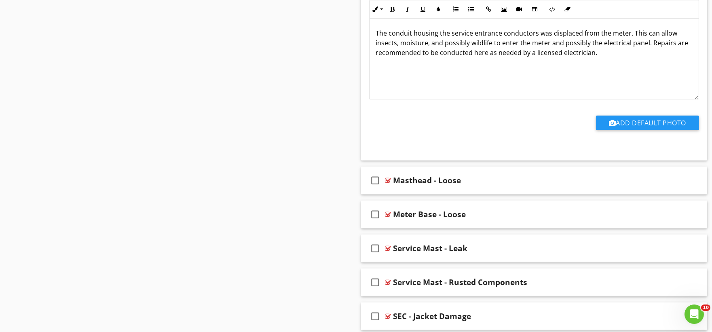
scroll to position [7550, 0]
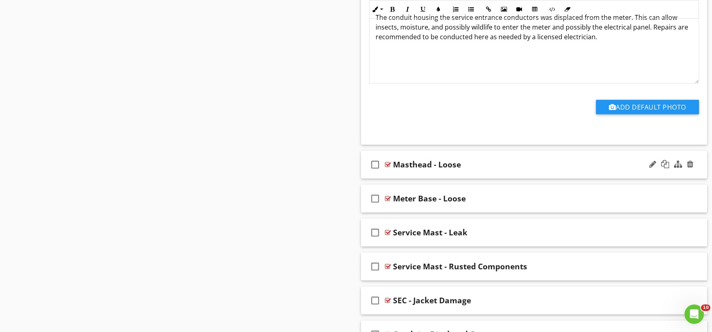
click at [389, 179] on div "check_box_outline_blank Masthead - Loose" at bounding box center [534, 165] width 347 height 28
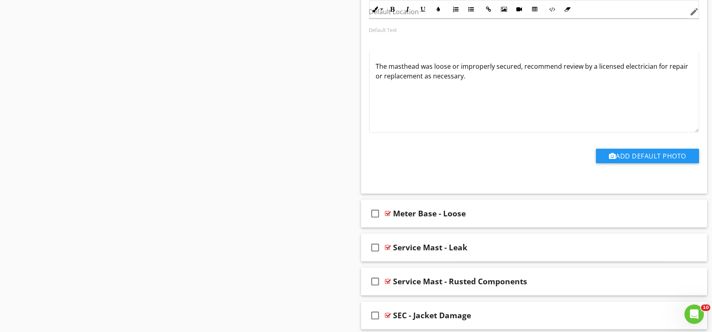
scroll to position [7865, 0]
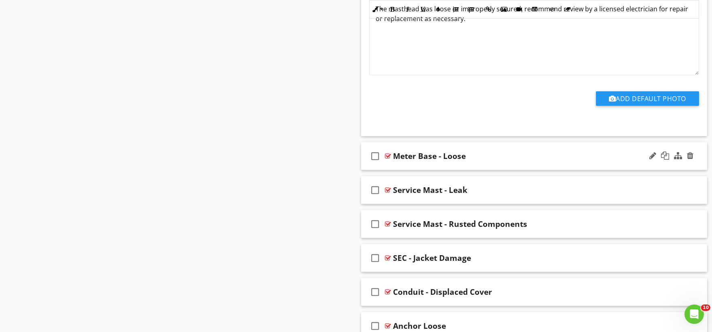
click at [417, 170] on div "check_box_outline_blank Meter Base - Loose" at bounding box center [534, 156] width 347 height 28
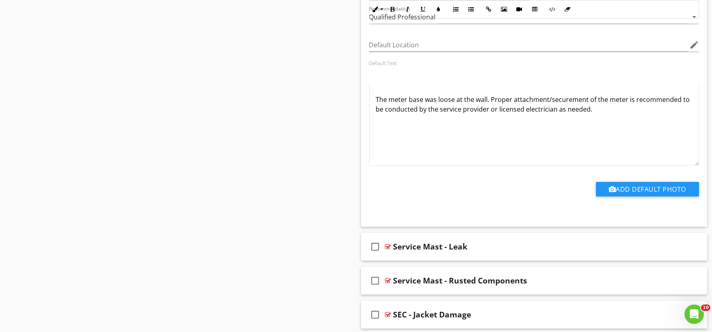
scroll to position [8225, 0]
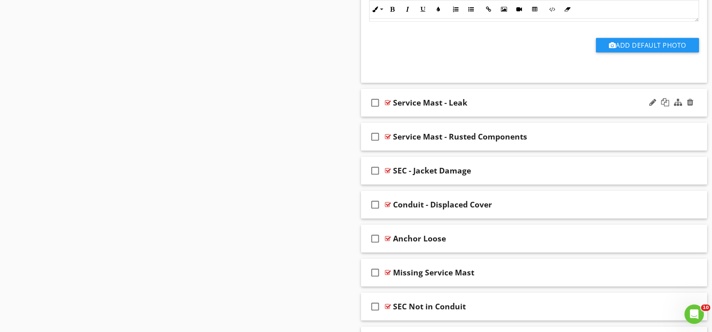
click at [409, 117] on div "check_box_outline_blank Service Mast - Leak" at bounding box center [534, 103] width 347 height 28
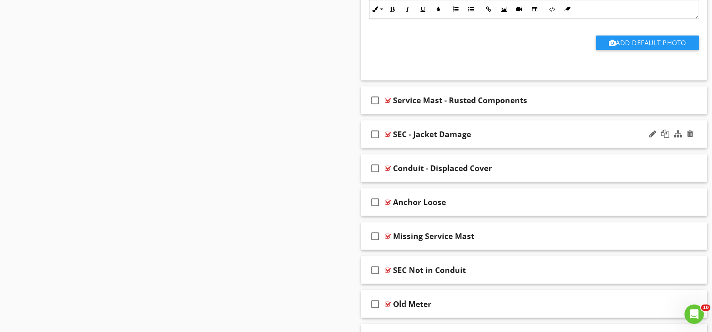
scroll to position [8539, 0]
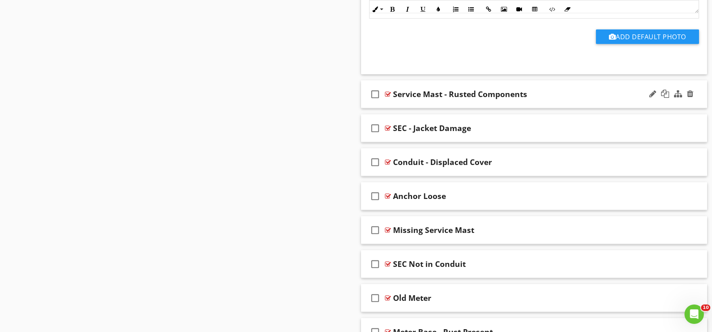
click at [407, 108] on div "check_box_outline_blank Service Mast - Rusted Components" at bounding box center [534, 94] width 347 height 28
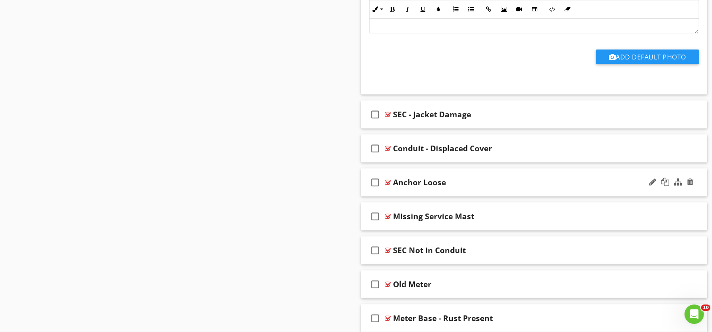
scroll to position [8899, 0]
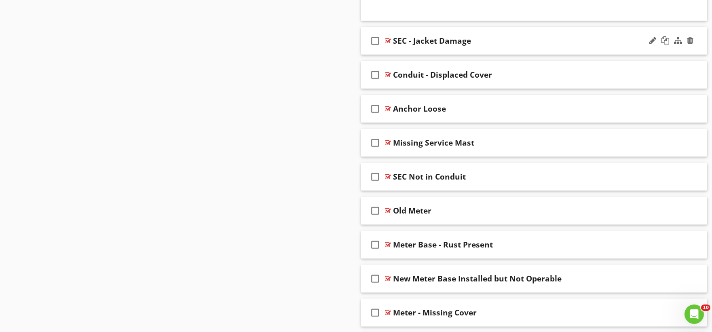
click at [406, 55] on div "check_box_outline_blank SEC - Jacket Damage" at bounding box center [534, 41] width 347 height 28
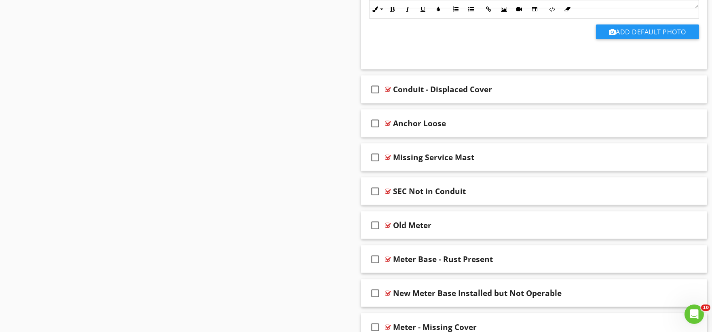
scroll to position [9168, 0]
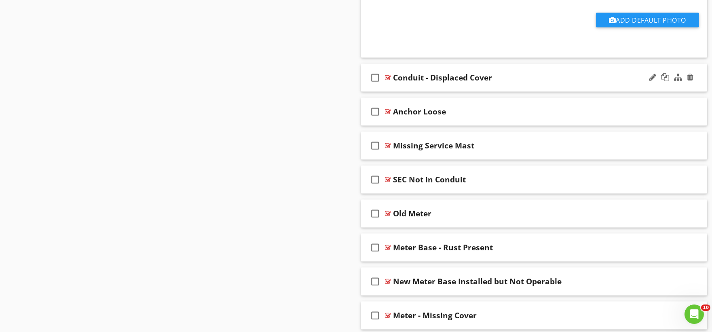
click at [402, 92] on div "check_box_outline_blank Conduit - Displaced Cover" at bounding box center [534, 78] width 347 height 28
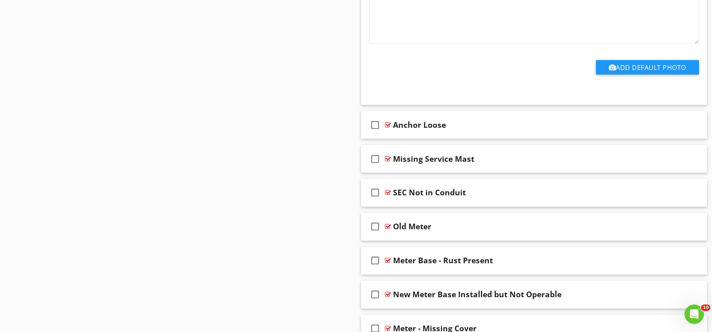
scroll to position [9483, 0]
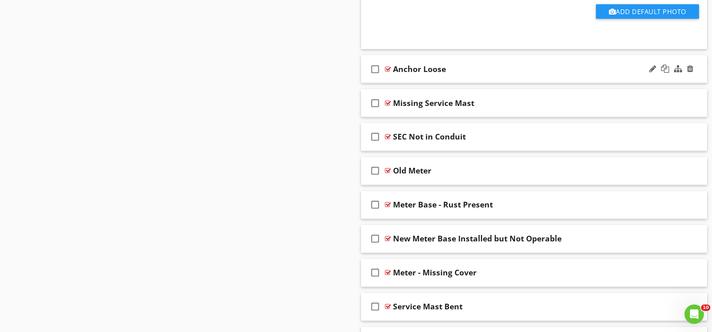
click at [401, 83] on div "check_box_outline_blank Anchor Loose" at bounding box center [534, 69] width 347 height 28
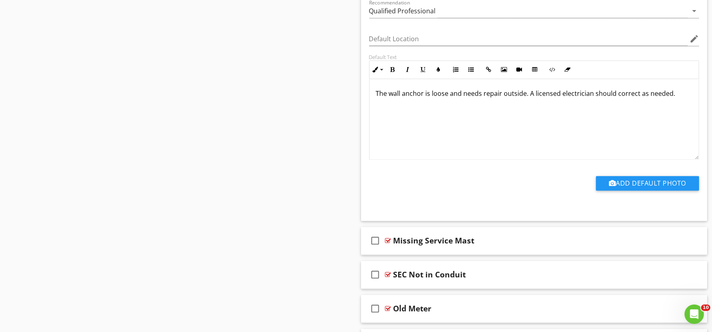
scroll to position [9798, 0]
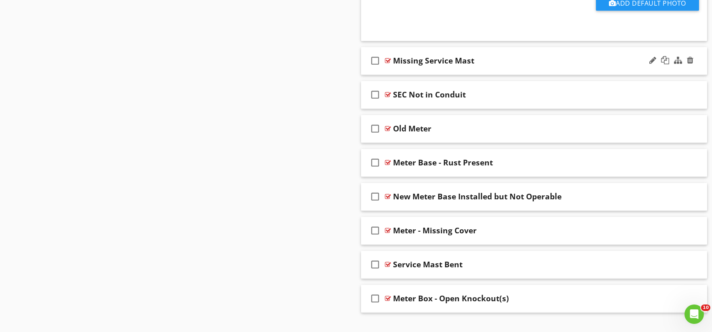
click at [403, 75] on div "check_box_outline_blank Missing Service Mast" at bounding box center [534, 61] width 347 height 28
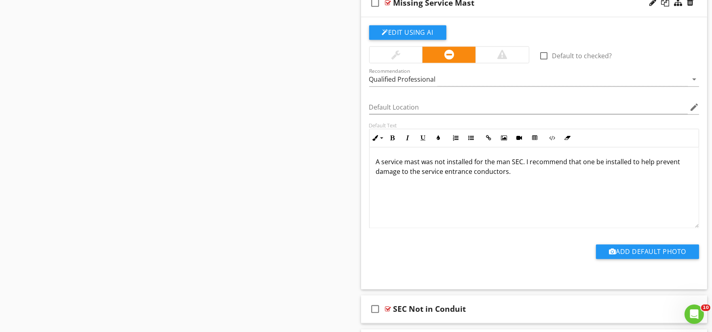
scroll to position [10067, 0]
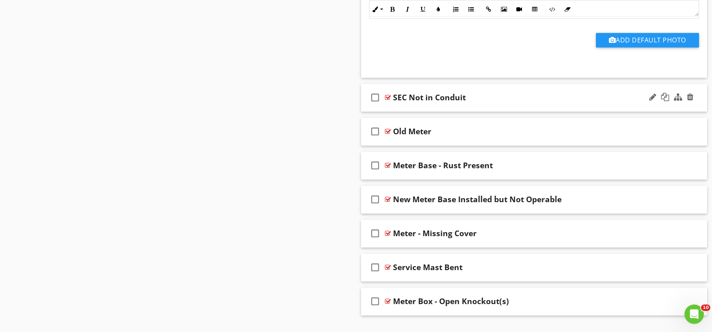
click at [398, 112] on div "check_box_outline_blank SEC Not in Conduit" at bounding box center [534, 98] width 347 height 28
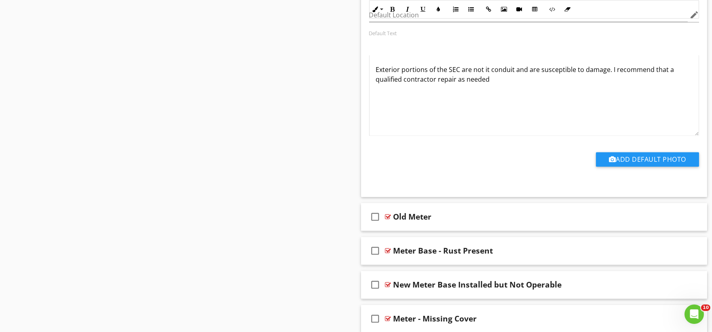
scroll to position [10365, 0]
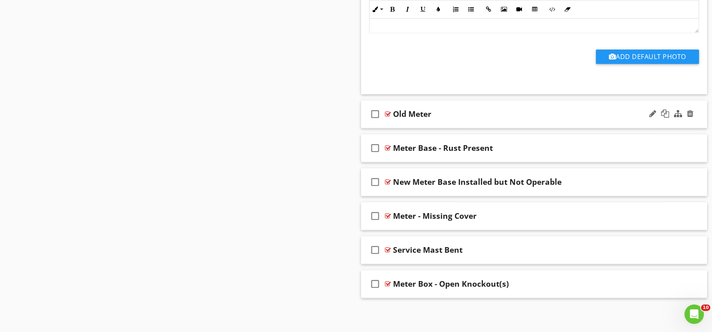
click at [399, 125] on div "check_box_outline_blank Old Meter" at bounding box center [534, 114] width 347 height 28
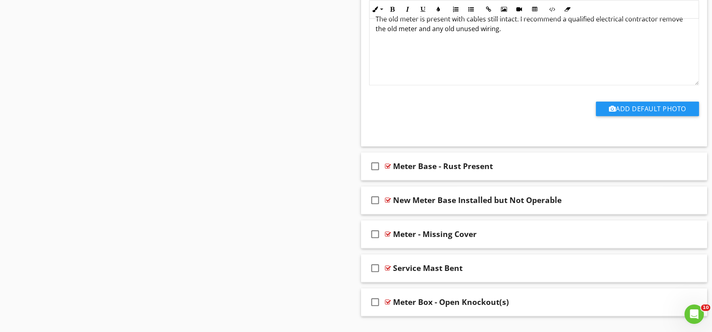
scroll to position [10634, 0]
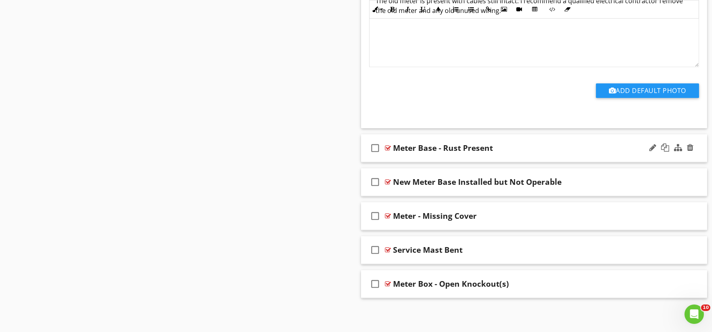
click at [401, 159] on div "check_box_outline_blank Meter Base - Rust Present" at bounding box center [534, 148] width 347 height 28
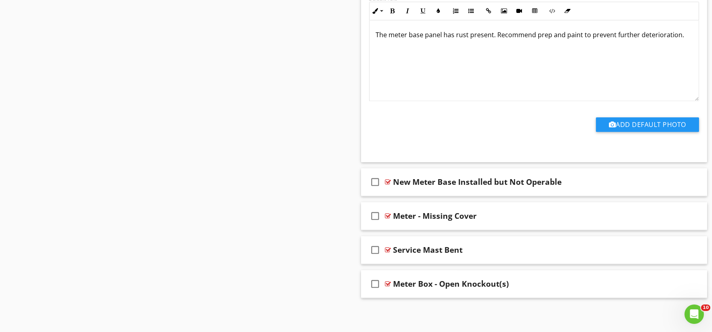
scroll to position [10910, 0]
click at [389, 189] on div "check_box_outline_blank New Meter Base Installed but Not Operable" at bounding box center [534, 182] width 347 height 28
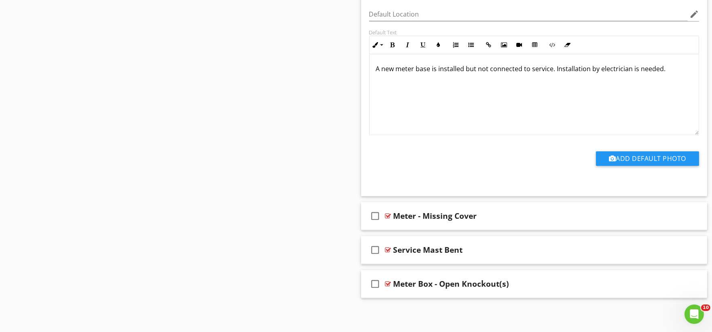
scroll to position [11182, 0]
click at [402, 224] on div "check_box_outline_blank Meter - Missing Cover" at bounding box center [534, 216] width 347 height 28
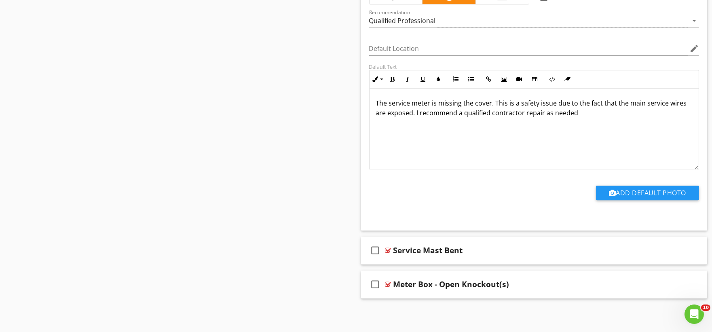
scroll to position [11454, 0]
click at [401, 258] on div "check_box_outline_blank Service Mast Bent" at bounding box center [534, 250] width 347 height 28
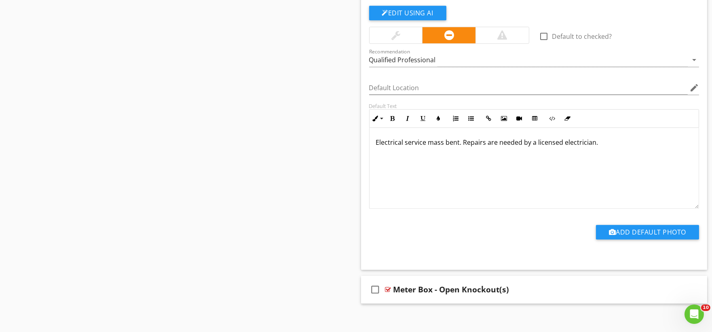
scroll to position [11727, 0]
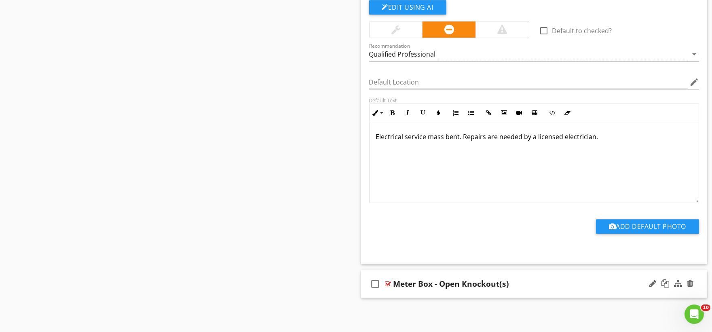
click at [407, 290] on div "check_box_outline_blank Meter Box - Open Knockout(s)" at bounding box center [534, 284] width 347 height 28
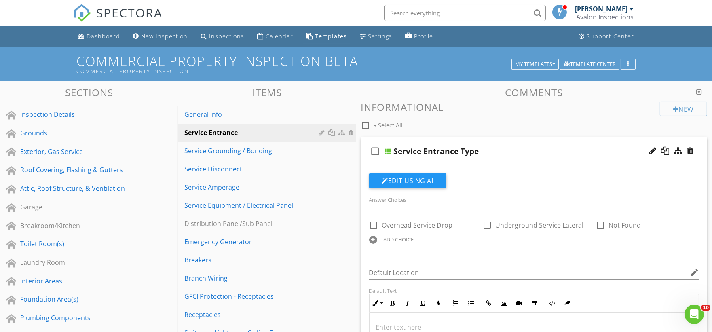
scroll to position [224, 0]
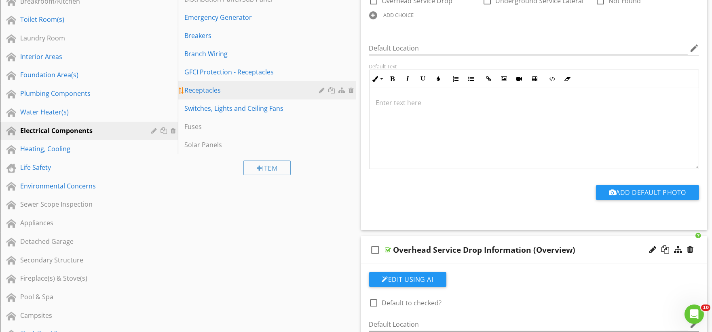
click at [217, 95] on link "Receptacles" at bounding box center [268, 90] width 176 height 18
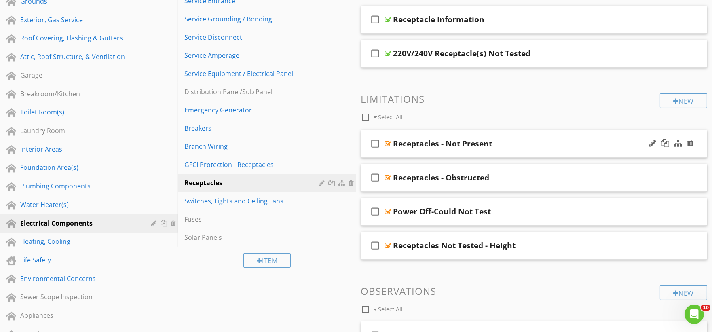
scroll to position [0, 0]
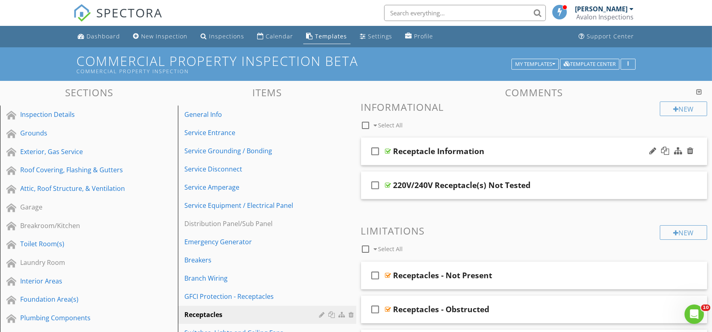
click at [398, 161] on div "check_box_outline_blank Receptacle Information" at bounding box center [534, 152] width 347 height 28
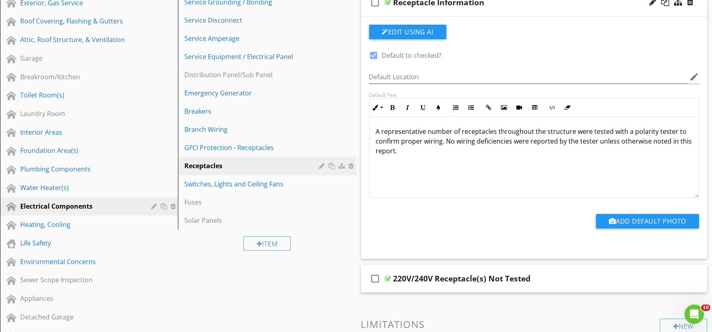
scroll to position [269, 0]
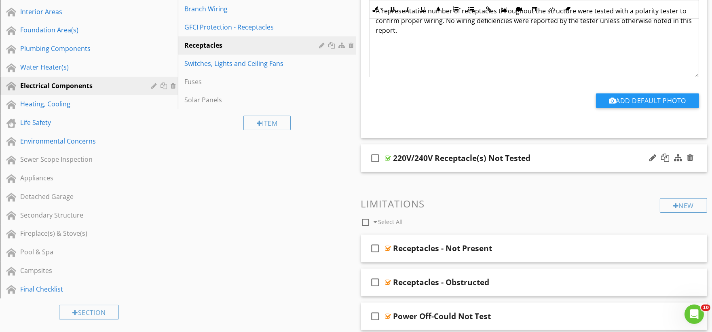
click at [390, 168] on div "check_box_outline_blank 220V/240V Receptacle(s) Not Tested" at bounding box center [534, 158] width 347 height 28
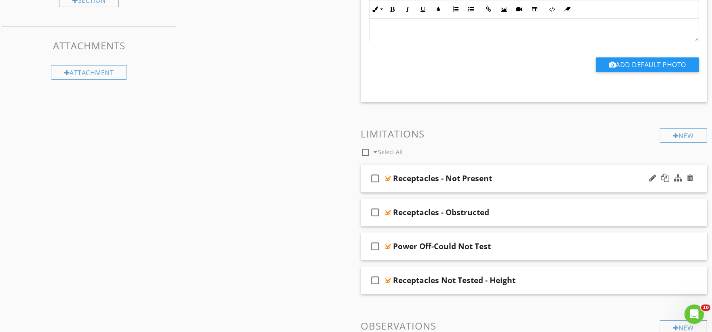
scroll to position [584, 0]
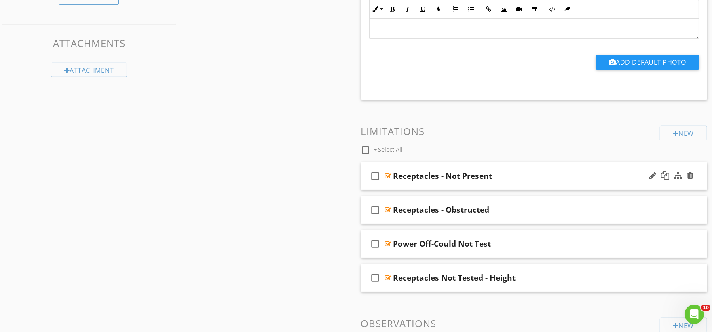
click at [388, 187] on div "check_box_outline_blank Receptacles - Not Present" at bounding box center [534, 176] width 347 height 28
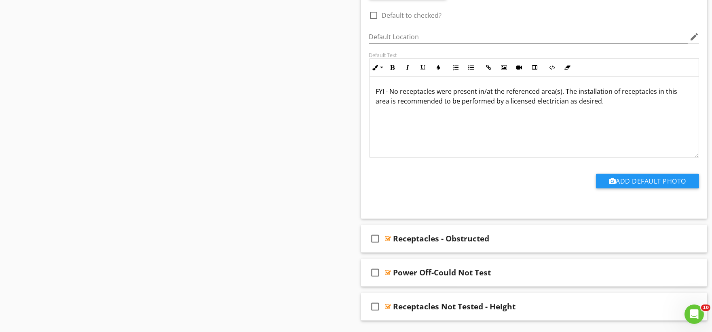
scroll to position [809, 0]
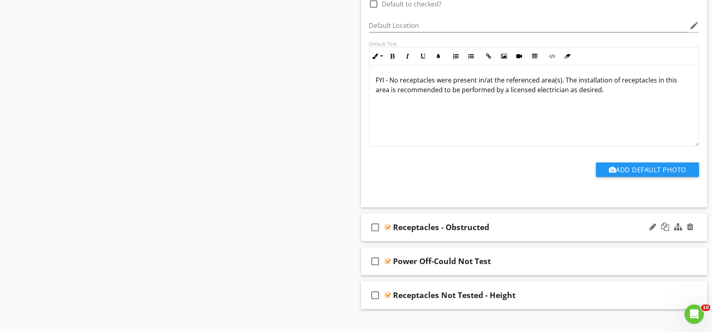
click at [402, 235] on div "check_box_outline_blank Receptacles - Obstructed" at bounding box center [534, 228] width 347 height 28
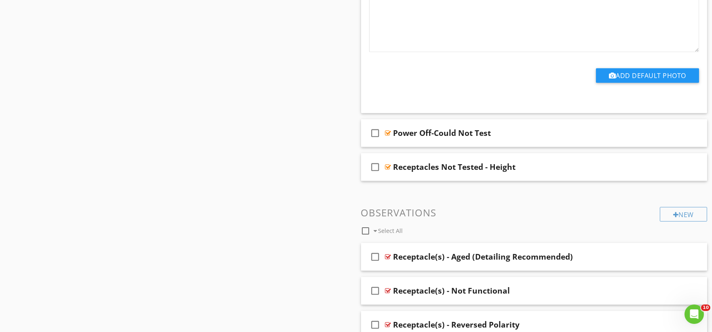
scroll to position [1213, 0]
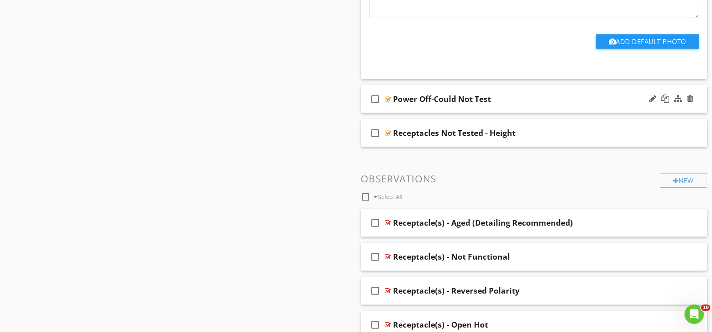
click at [410, 110] on div "check_box_outline_blank Power Off-Could Not Test" at bounding box center [534, 99] width 347 height 28
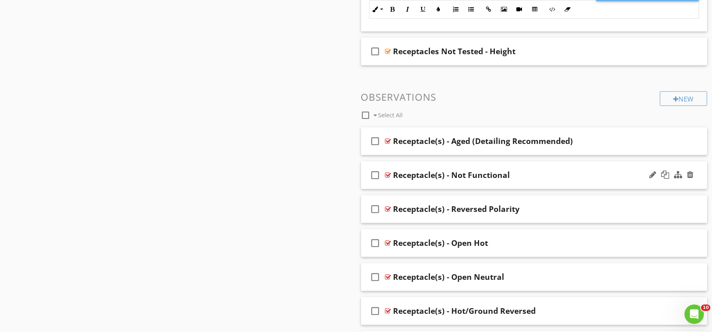
scroll to position [1573, 0]
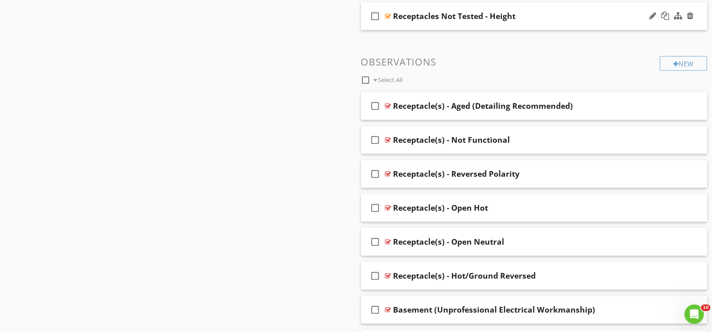
click at [399, 28] on div "check_box_outline_blank Receptacles Not Tested - Height" at bounding box center [534, 16] width 347 height 28
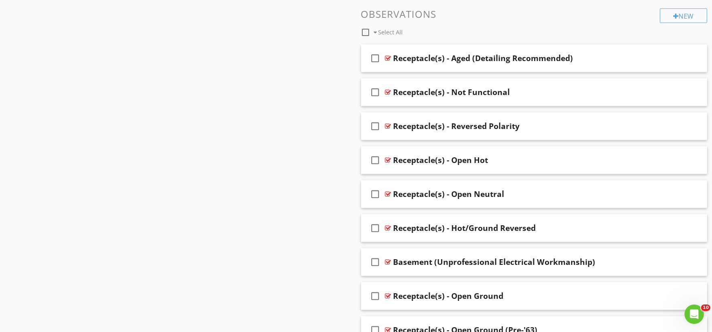
scroll to position [1887, 0]
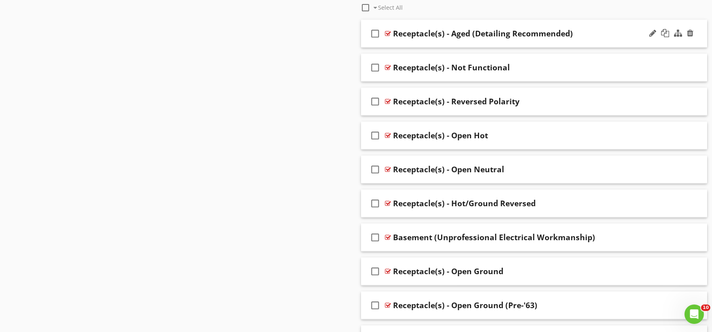
click at [400, 45] on div "check_box_outline_blank Receptacle(s) - Aged (Detailing Recommended)" at bounding box center [534, 34] width 347 height 28
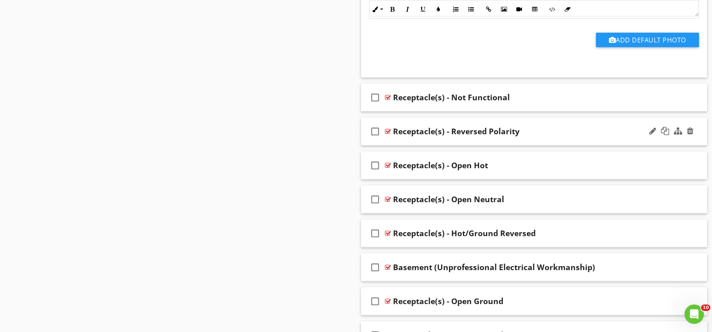
scroll to position [2157, 0]
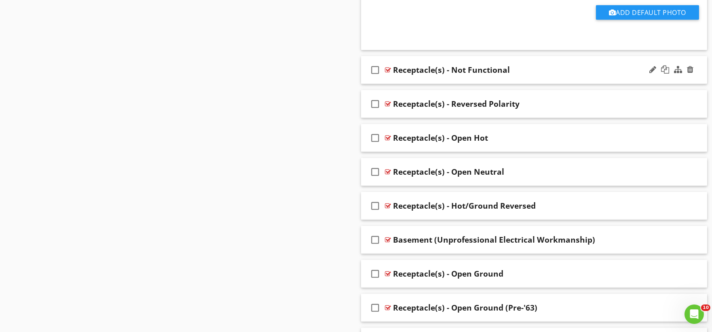
click at [402, 81] on div "check_box_outline_blank Receptacle(s) - Not Functional" at bounding box center [534, 70] width 347 height 28
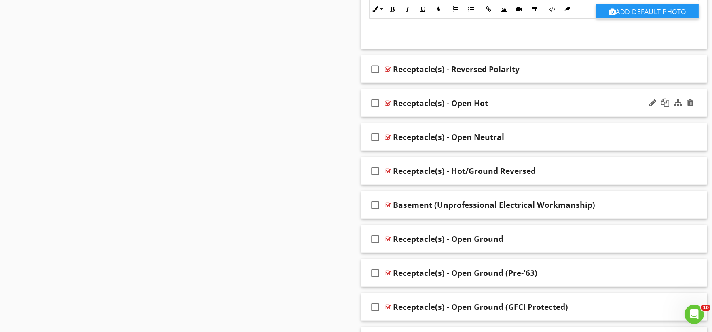
scroll to position [2472, 0]
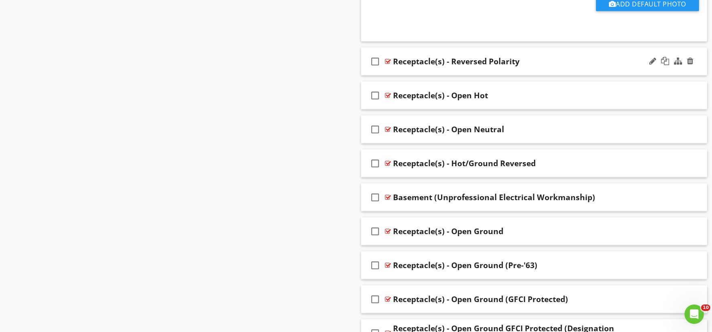
click at [413, 74] on div "check_box_outline_blank Receptacle(s) - Reversed Polarity" at bounding box center [534, 62] width 347 height 28
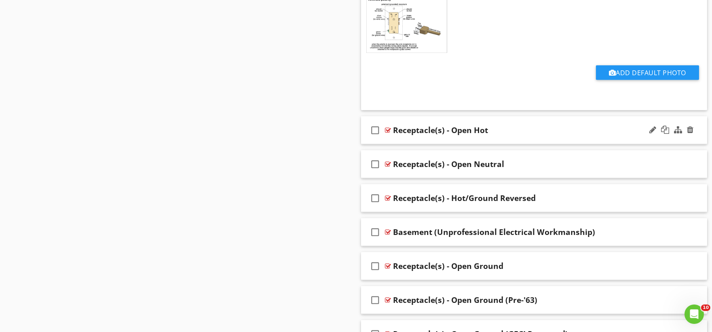
scroll to position [2786, 0]
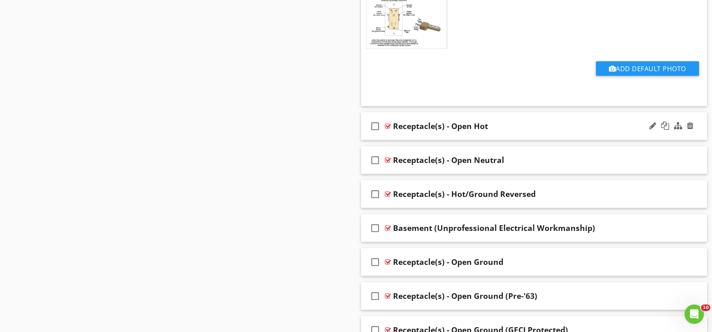
click at [401, 138] on div "check_box_outline_blank Receptacle(s) - Open Hot" at bounding box center [534, 126] width 347 height 28
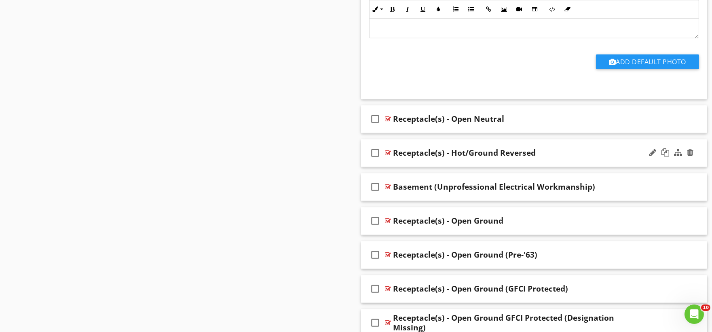
scroll to position [3101, 0]
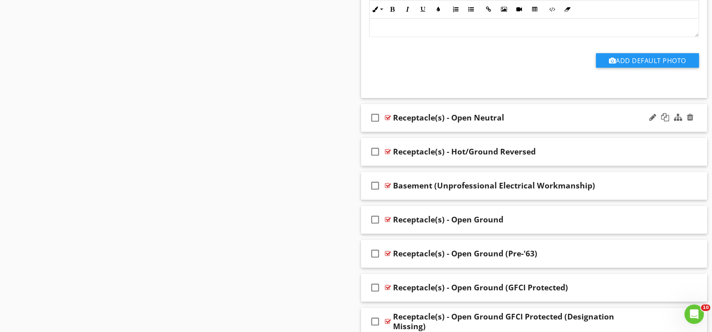
click at [405, 130] on div "check_box_outline_blank Receptacle(s) - Open Neutral" at bounding box center [534, 118] width 347 height 28
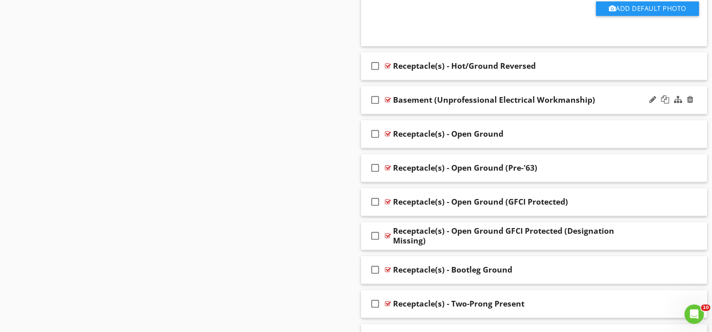
scroll to position [3460, 0]
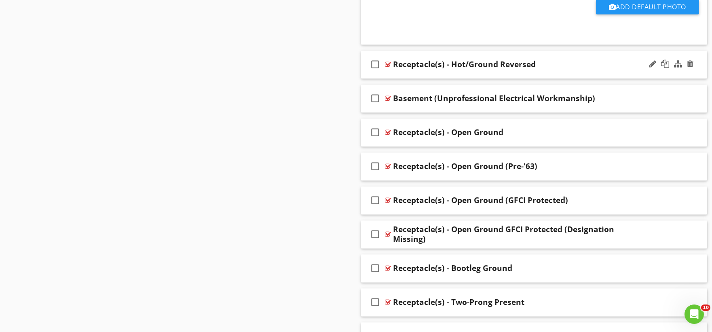
click at [396, 78] on div "check_box_outline_blank Receptacle(s) - Hot/Ground Reversed" at bounding box center [534, 65] width 347 height 28
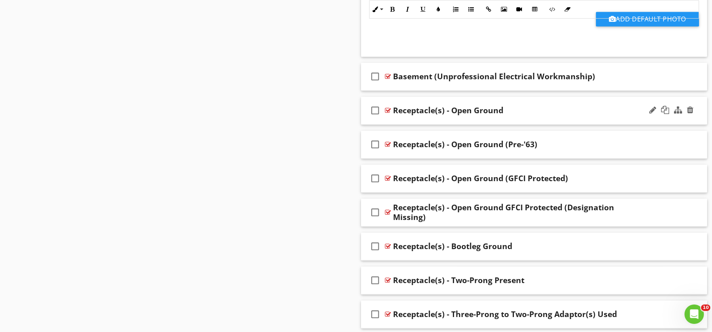
scroll to position [3775, 0]
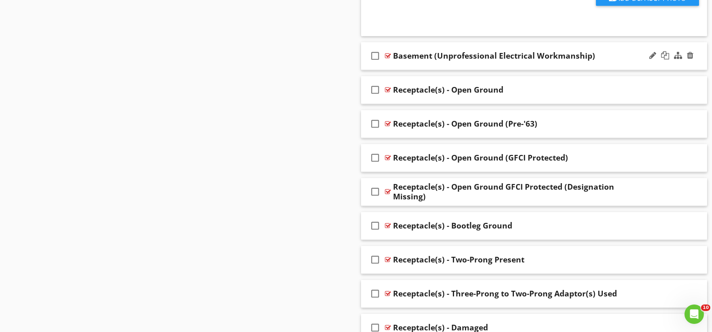
click at [414, 70] on div "check_box_outline_blank Basement (Unprofessional Electrical Workmanship)" at bounding box center [534, 56] width 347 height 28
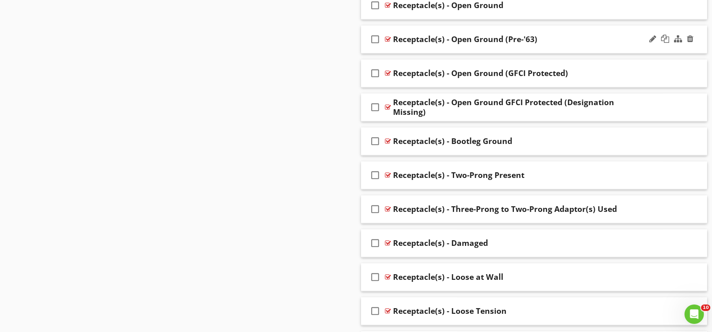
scroll to position [4135, 0]
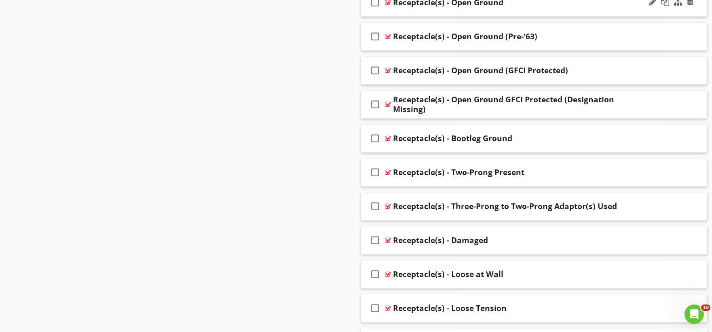
click at [409, 17] on div "check_box_outline_blank Receptacle(s) - Open Ground" at bounding box center [534, 3] width 347 height 28
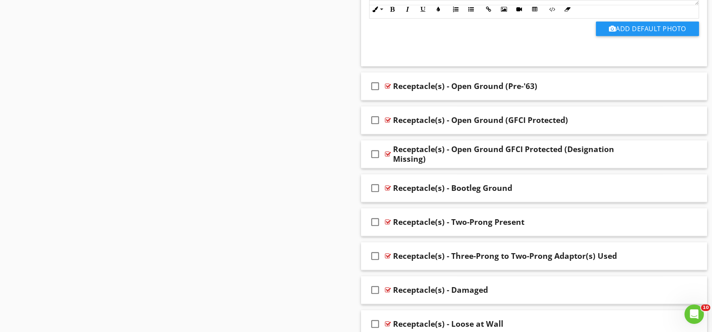
scroll to position [4359, 0]
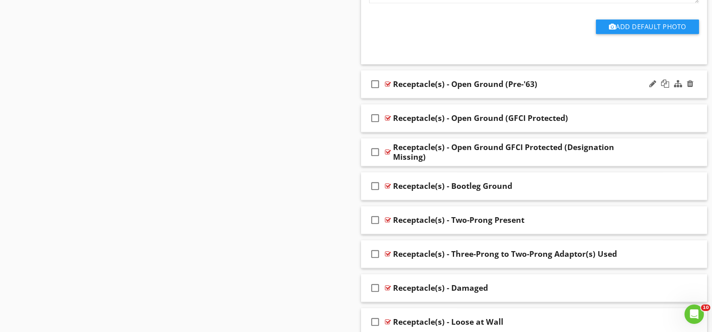
click at [398, 98] on div "check_box_outline_blank Receptacle(s) - Open Ground (Pre-'63)" at bounding box center [534, 84] width 347 height 28
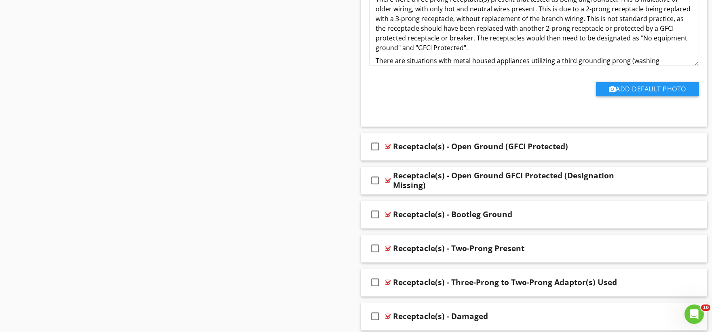
scroll to position [4674, 0]
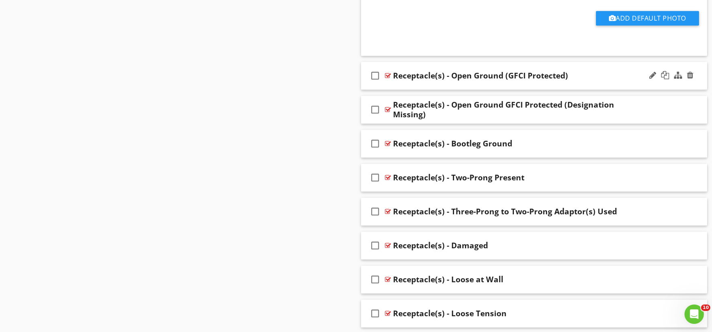
click at [400, 88] on div "check_box_outline_blank Receptacle(s) - Open Ground (GFCI Protected)" at bounding box center [534, 76] width 347 height 28
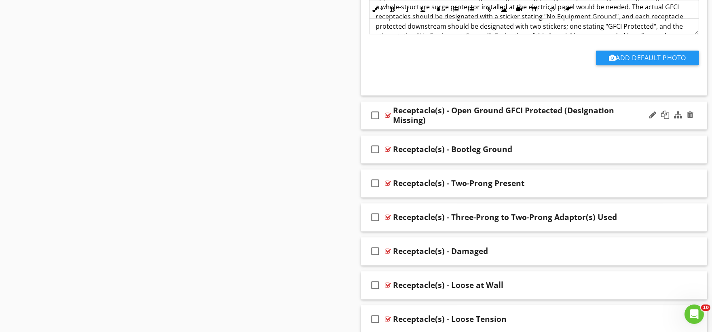
scroll to position [4944, 0]
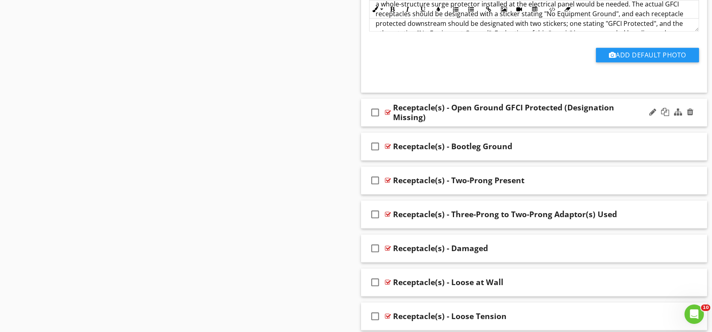
click at [385, 127] on div "check_box_outline_blank Receptacle(s) - Open Ground GFCI Protected (Designation…" at bounding box center [534, 113] width 347 height 28
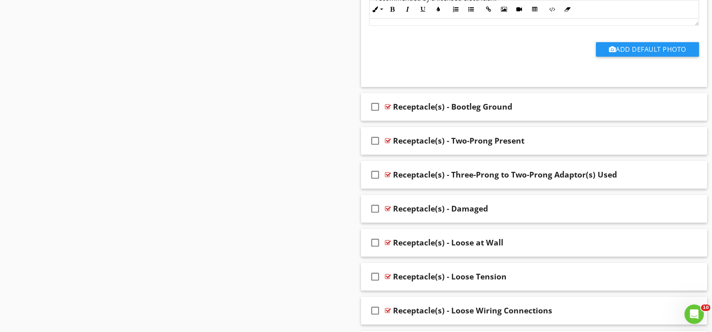
scroll to position [5258, 0]
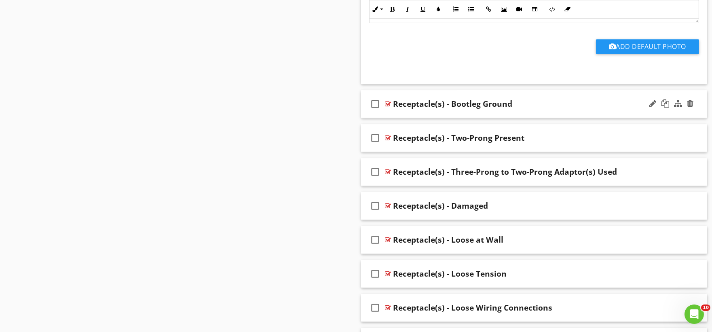
click at [385, 118] on div "check_box_outline_blank Receptacle(s) - Bootleg Ground" at bounding box center [534, 104] width 347 height 28
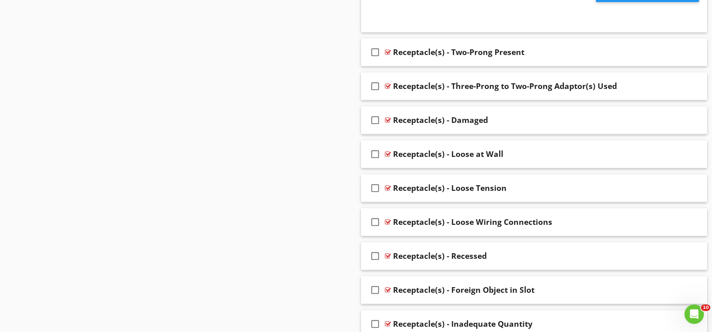
scroll to position [5618, 0]
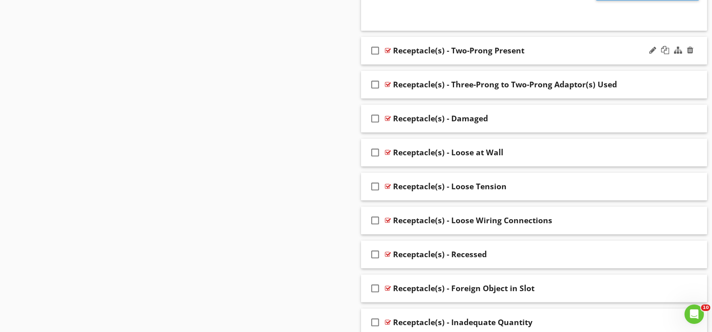
click at [391, 65] on div "check_box_outline_blank Receptacle(s) - Two-Prong Present" at bounding box center [534, 51] width 347 height 28
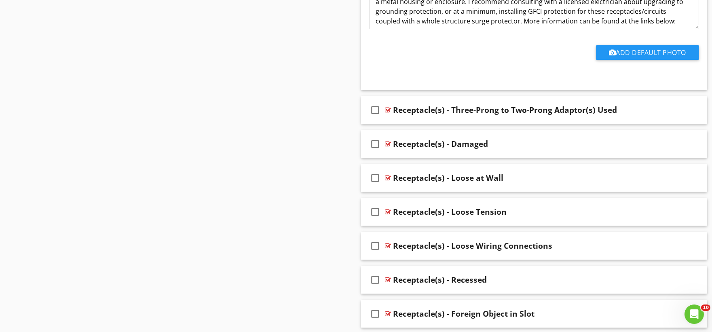
scroll to position [5932, 0]
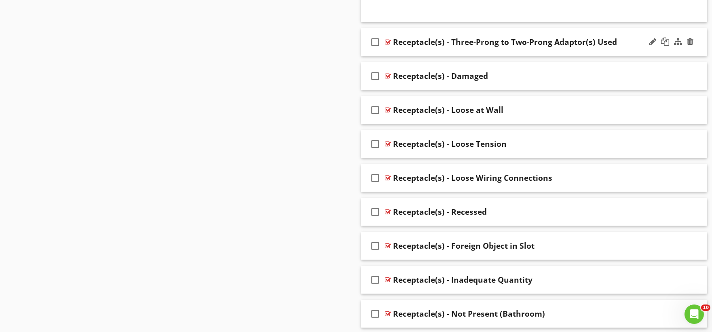
click at [390, 56] on div "check_box_outline_blank Receptacle(s) - Three-Prong to Two-Prong Adaptor(s) Used" at bounding box center [534, 42] width 347 height 28
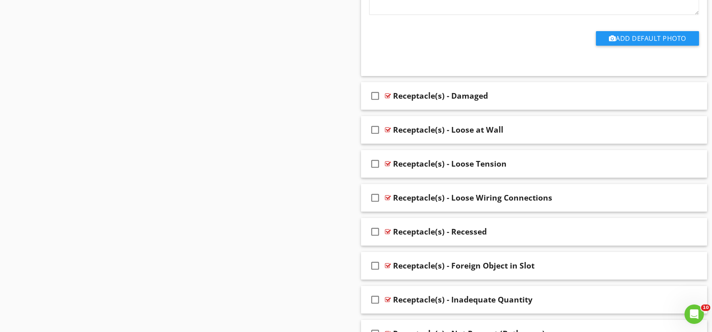
scroll to position [6202, 0]
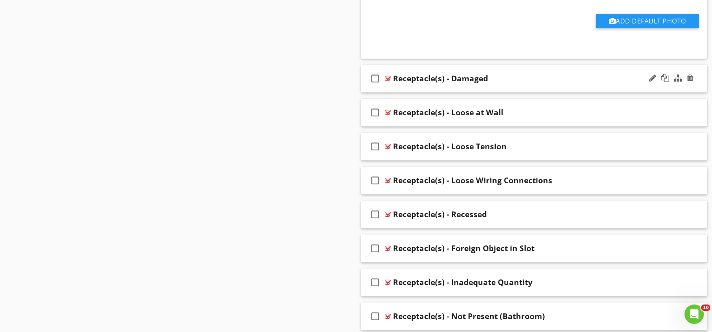
click at [389, 93] on div "check_box_outline_blank Receptacle(s) - Damaged" at bounding box center [534, 79] width 347 height 28
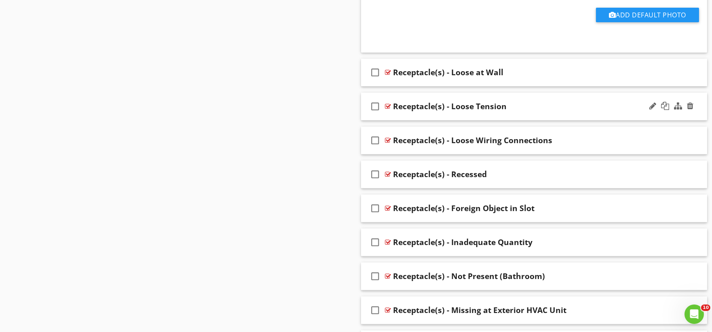
scroll to position [6517, 0]
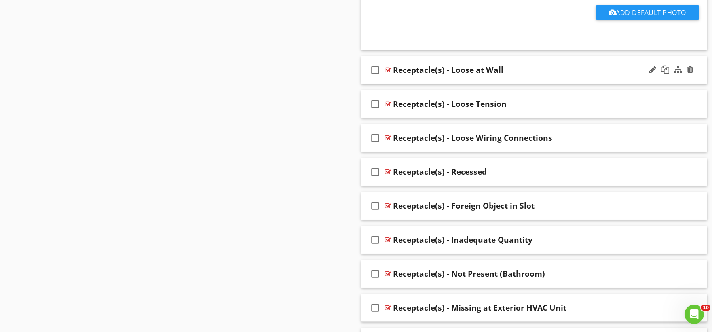
click at [389, 84] on div "check_box_outline_blank Receptacle(s) - Loose at Wall" at bounding box center [534, 70] width 347 height 28
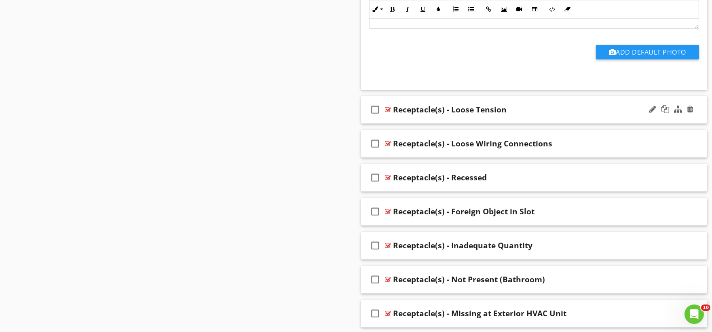
scroll to position [6786, 0]
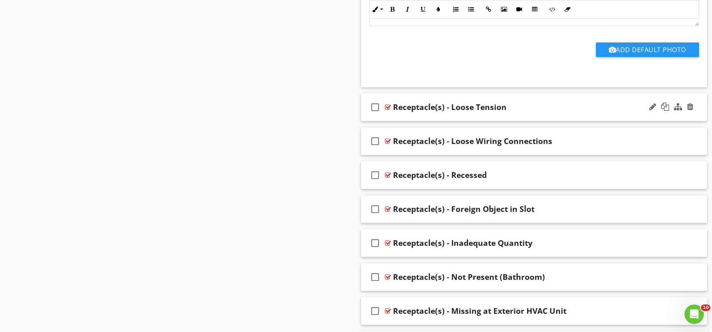
click at [389, 121] on div "check_box_outline_blank Receptacle(s) - Loose Tension" at bounding box center [534, 107] width 347 height 28
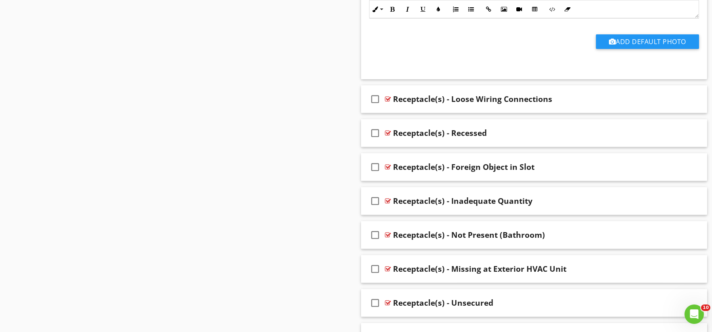
scroll to position [7101, 0]
click at [388, 113] on div "check_box_outline_blank Receptacle(s) - Loose Wiring Connections" at bounding box center [534, 99] width 347 height 28
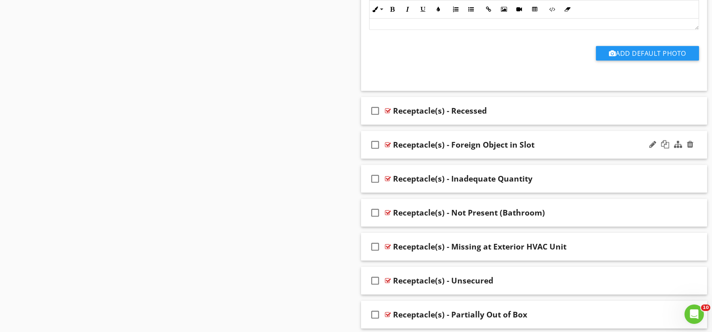
scroll to position [7416, 0]
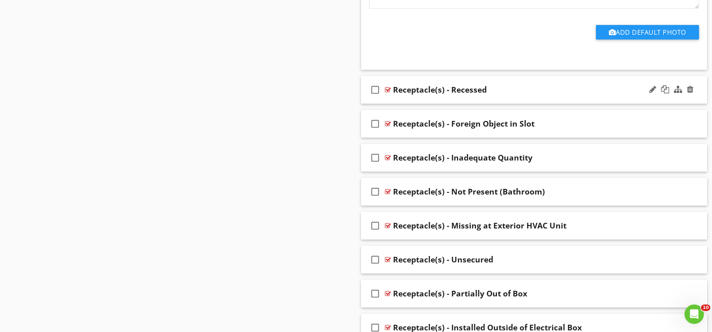
click at [388, 104] on div "check_box_outline_blank Receptacle(s) - Recessed" at bounding box center [534, 90] width 347 height 28
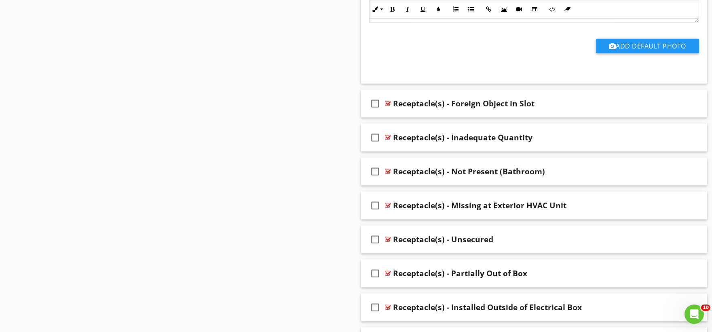
scroll to position [7730, 0]
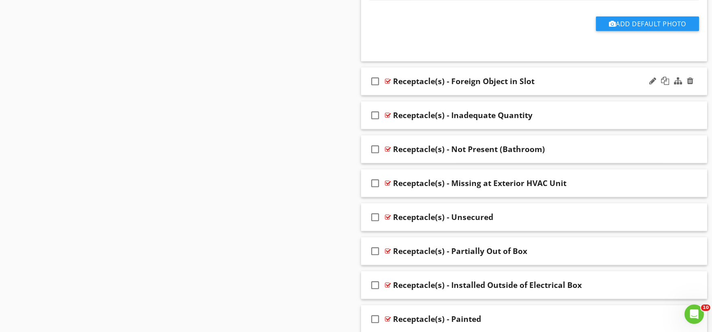
click at [388, 95] on div "check_box_outline_blank Receptacle(s) - Foreign Object in Slot" at bounding box center [534, 82] width 347 height 28
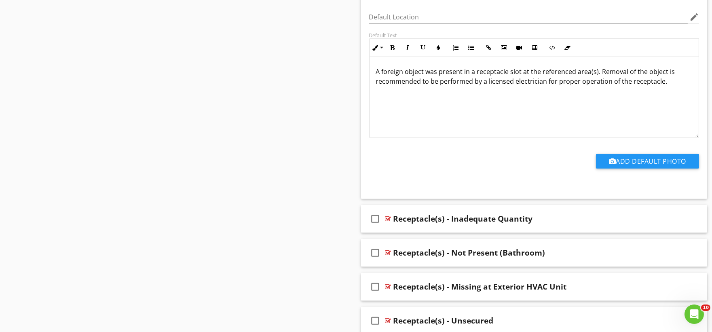
scroll to position [8045, 0]
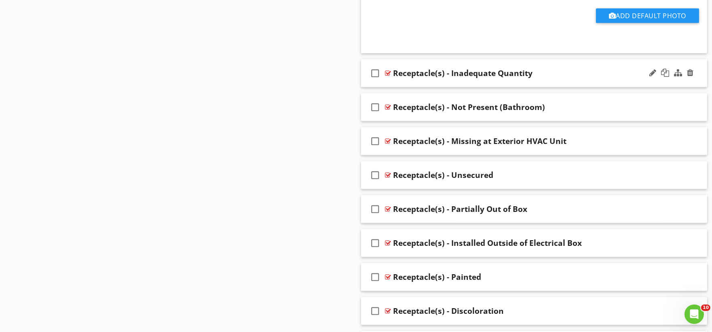
click at [389, 87] on div "check_box_outline_blank Receptacle(s) - Inadequate Quantity" at bounding box center [534, 73] width 347 height 28
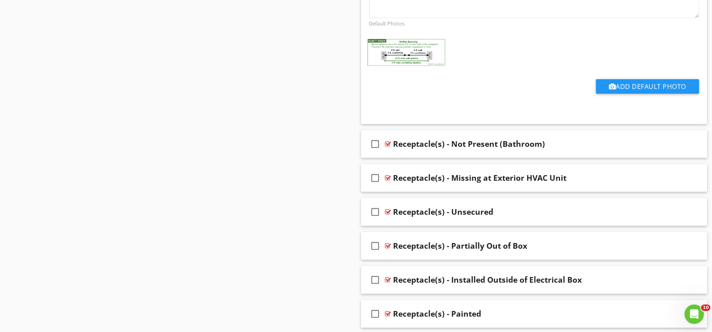
scroll to position [8359, 0]
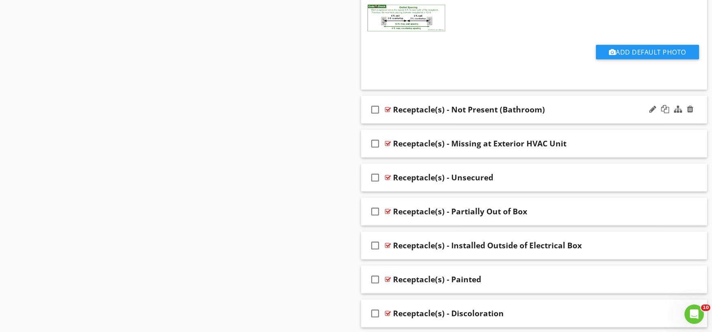
click at [390, 124] on div "check_box_outline_blank Receptacle(s) - Not Present (Bathroom)" at bounding box center [534, 110] width 347 height 28
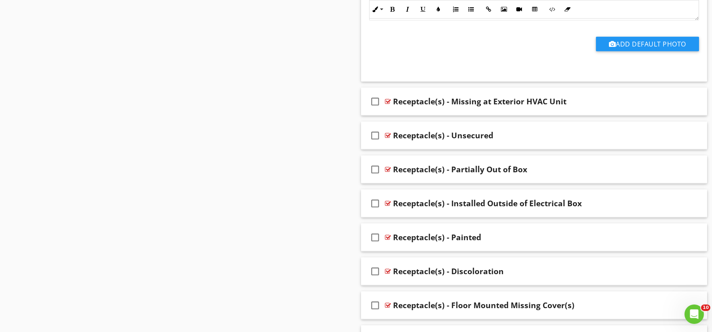
scroll to position [8674, 0]
click at [388, 115] on div "check_box_outline_blank Receptacle(s) - Missing at Exterior HVAC Unit" at bounding box center [534, 101] width 347 height 28
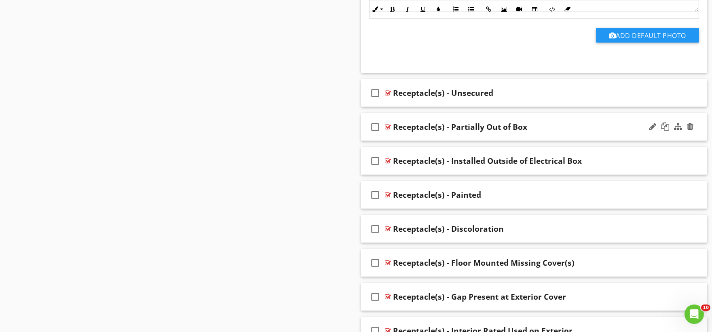
scroll to position [8989, 0]
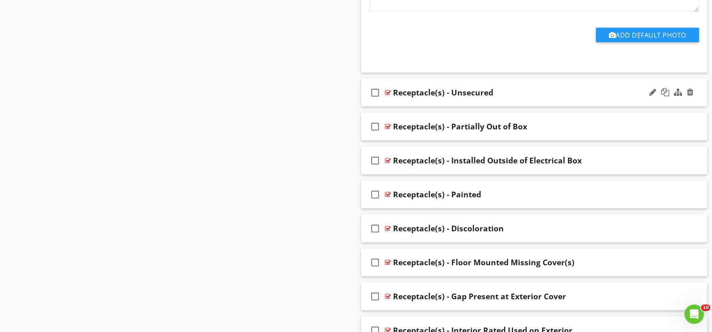
click at [386, 107] on div "check_box_outline_blank Receptacle(s) - Unsecured" at bounding box center [534, 93] width 347 height 28
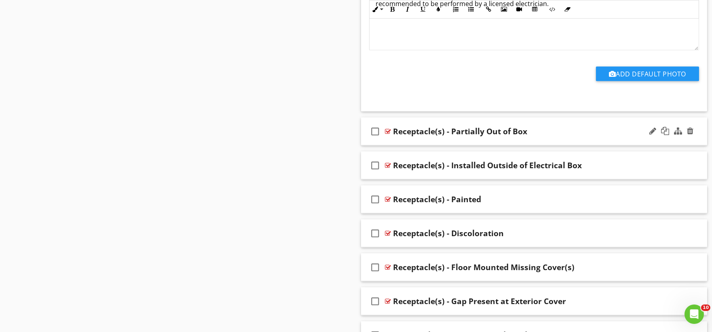
scroll to position [9258, 0]
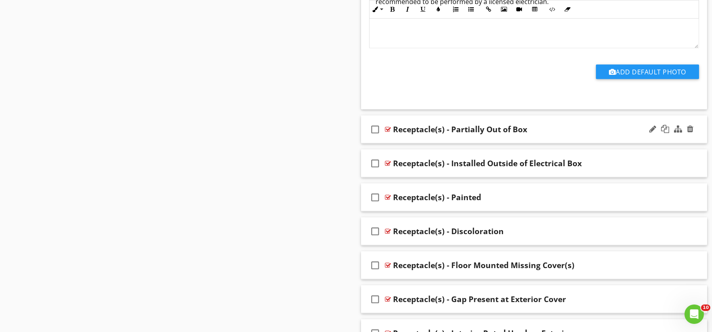
click at [385, 144] on div "check_box_outline_blank Receptacle(s) - Partially Out of Box" at bounding box center [534, 130] width 347 height 28
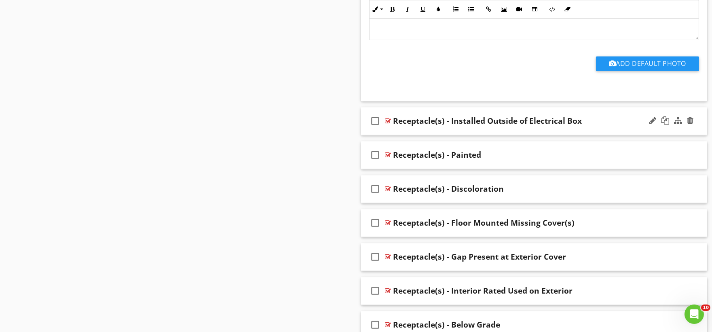
scroll to position [9573, 0]
click at [390, 135] on div "check_box_outline_blank Receptacle(s) - Installed Outside of Electrical Box" at bounding box center [534, 121] width 347 height 28
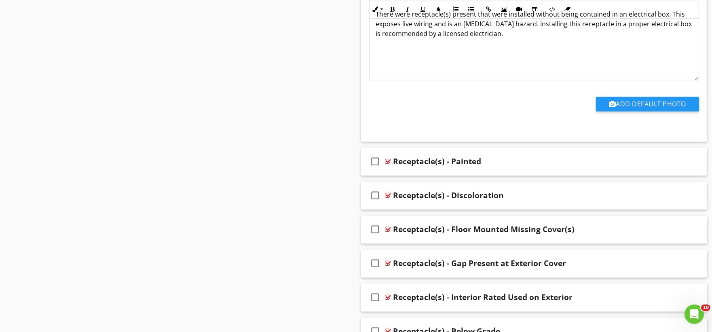
scroll to position [9887, 0]
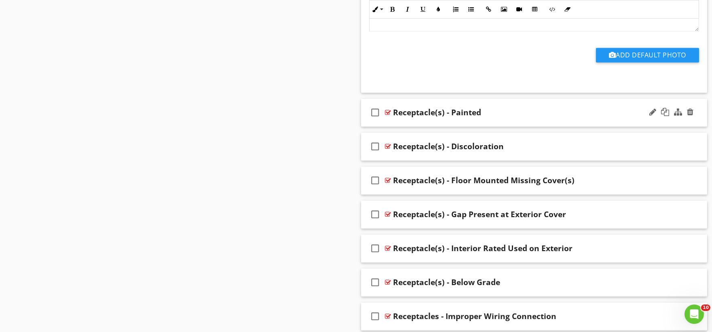
click at [386, 127] on div "check_box_outline_blank Receptacle(s) - Painted" at bounding box center [534, 113] width 347 height 28
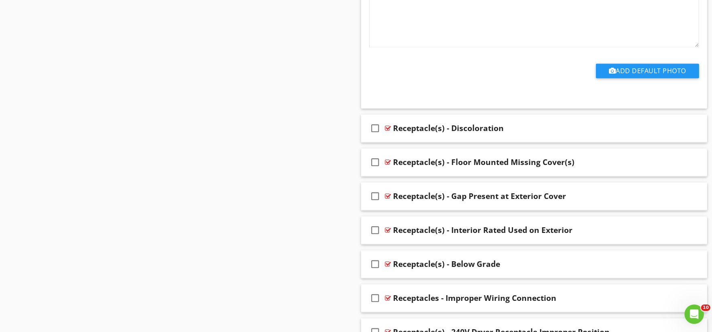
scroll to position [10202, 0]
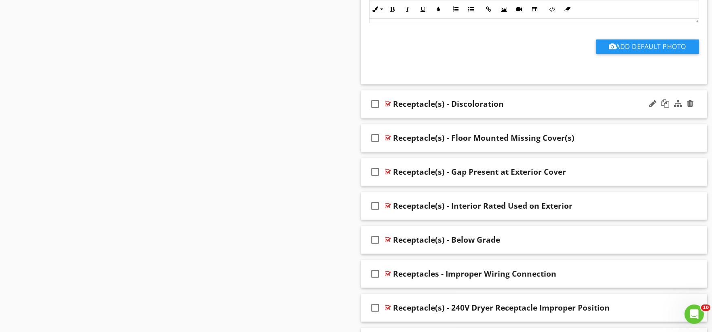
click at [385, 118] on div "check_box_outline_blank Receptacle(s) - Discoloration" at bounding box center [534, 104] width 347 height 28
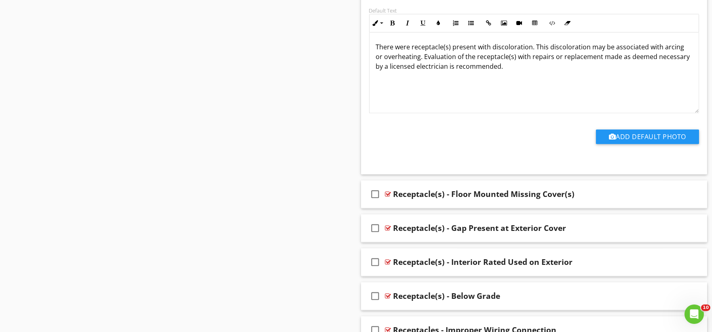
scroll to position [10427, 0]
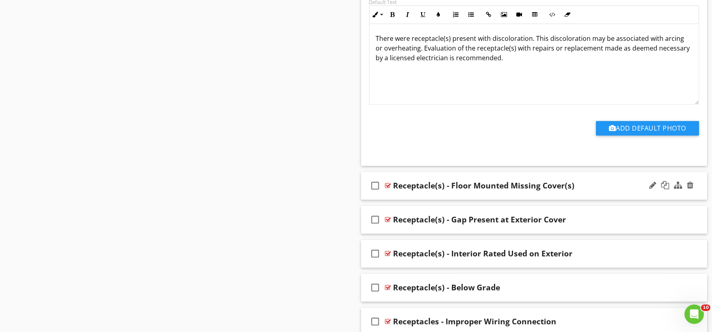
click at [388, 200] on div "check_box_outline_blank Receptacle(s) - Floor Mounted Missing Cover(s)" at bounding box center [534, 186] width 347 height 28
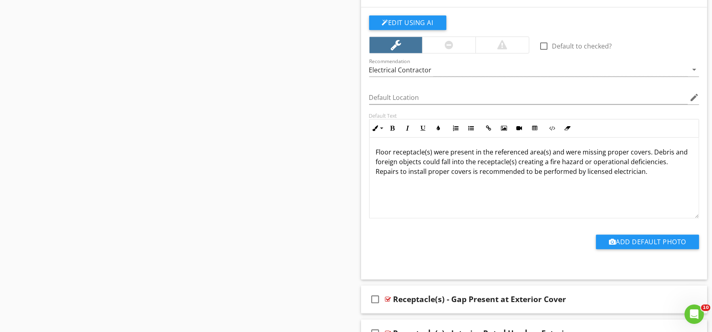
scroll to position [10741, 0]
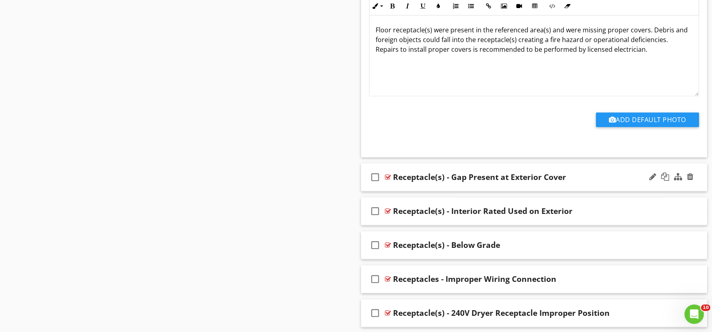
click at [388, 191] on div "check_box_outline_blank Receptacle(s) - Gap Present at Exterior Cover" at bounding box center [534, 177] width 347 height 28
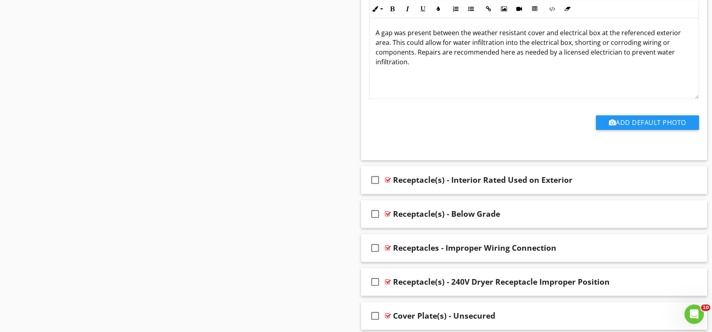
scroll to position [11056, 0]
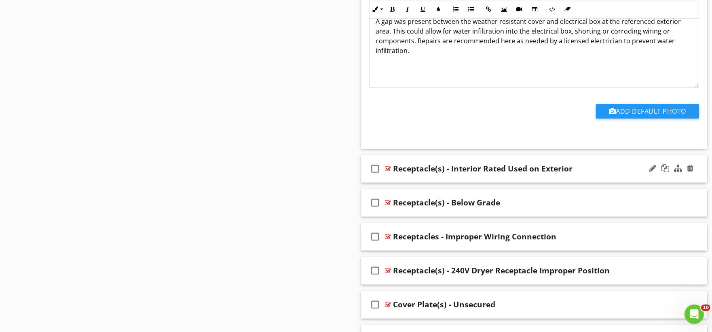
click at [386, 183] on div "check_box_outline_blank Receptacle(s) - Interior Rated Used on Exterior" at bounding box center [534, 169] width 347 height 28
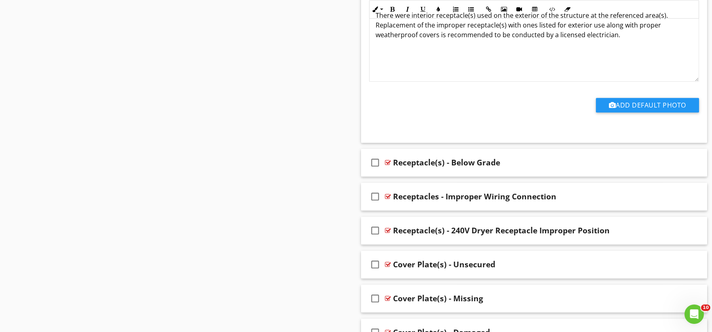
scroll to position [11371, 0]
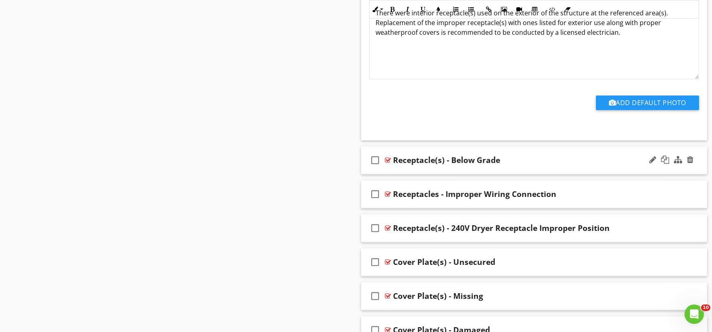
click at [394, 174] on div "check_box_outline_blank Receptacle(s) - Below Grade" at bounding box center [534, 160] width 347 height 28
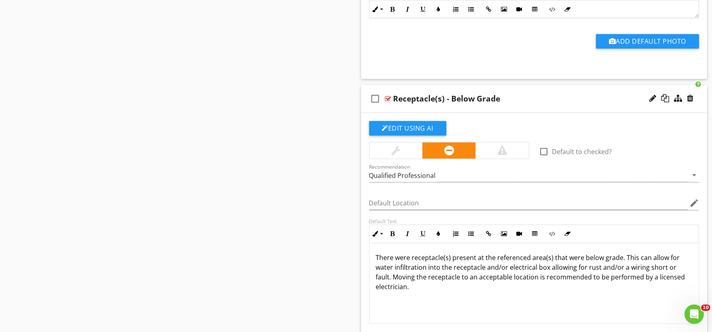
scroll to position [11595, 0]
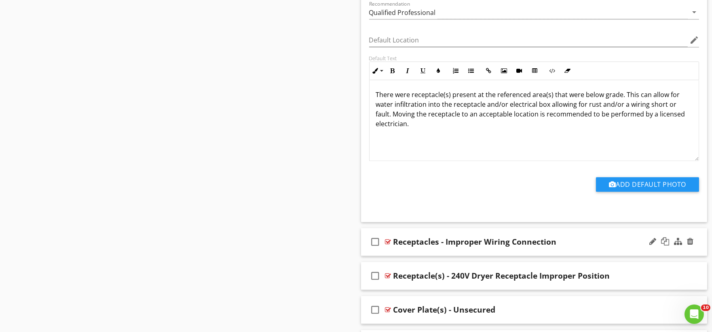
click at [390, 256] on div "check_box_outline_blank Receptacles - Improper Wiring Connection" at bounding box center [534, 242] width 347 height 28
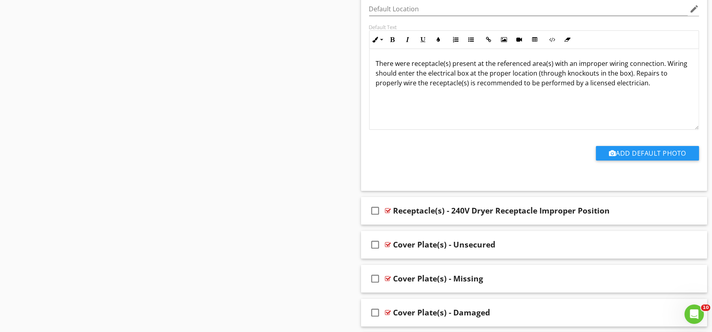
scroll to position [11955, 0]
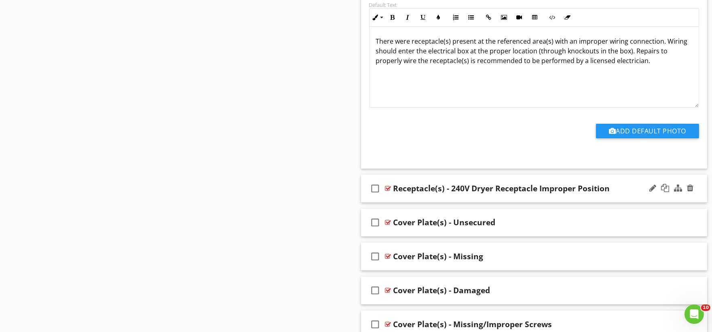
click at [389, 203] on div "check_box_outline_blank Receptacle(s) - 240V Dryer Receptacle Improper Position" at bounding box center [534, 189] width 347 height 28
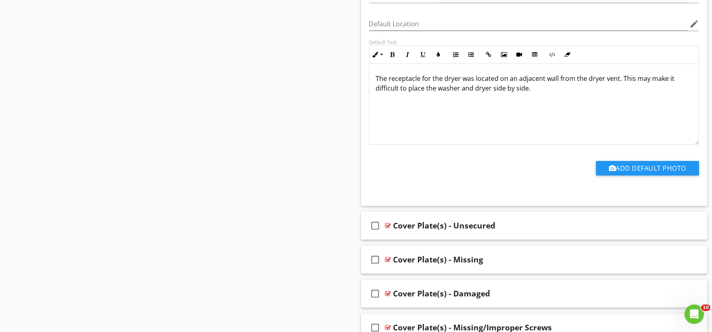
scroll to position [12225, 0]
click at [393, 239] on div "check_box_outline_blank Cover Plate(s) - Unsecured" at bounding box center [534, 225] width 347 height 28
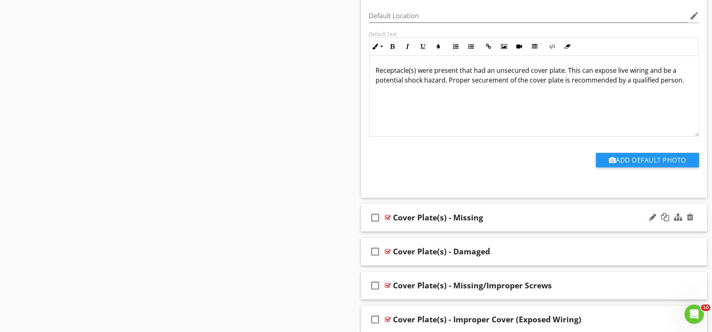
scroll to position [12539, 0]
click at [386, 231] on div "check_box_outline_blank Cover Plate(s) - Missing" at bounding box center [534, 217] width 347 height 28
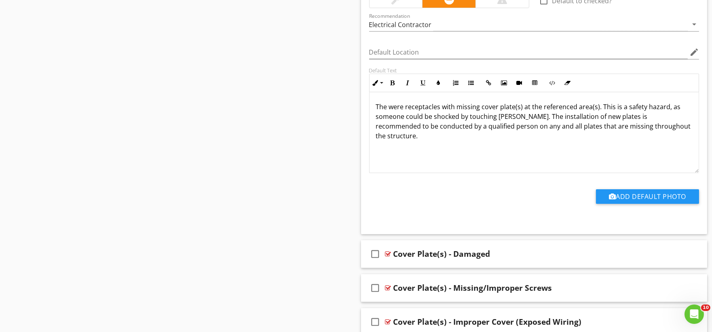
scroll to position [12809, 0]
click at [391, 267] on div "check_box_outline_blank Cover Plate(s) - Damaged" at bounding box center [534, 253] width 347 height 28
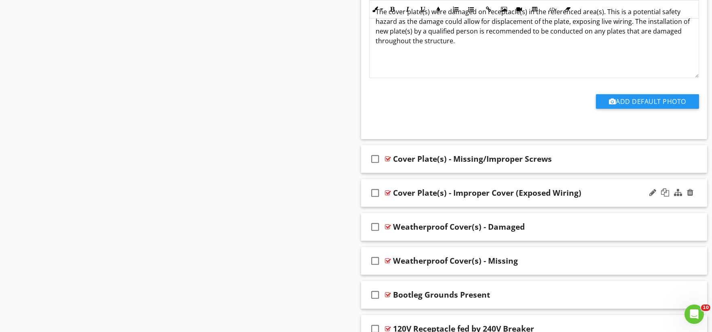
scroll to position [13213, 0]
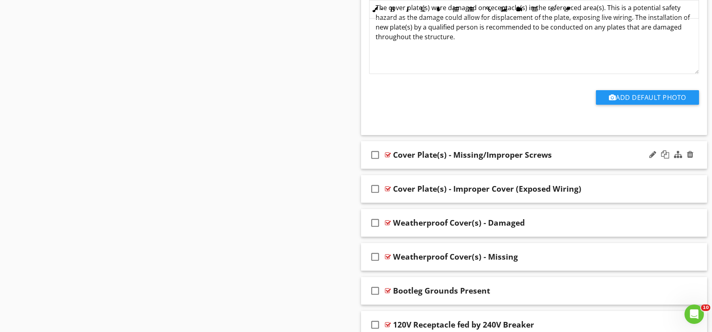
click at [390, 169] on div "check_box_outline_blank Cover Plate(s) - Missing/Improper Screws" at bounding box center [534, 155] width 347 height 28
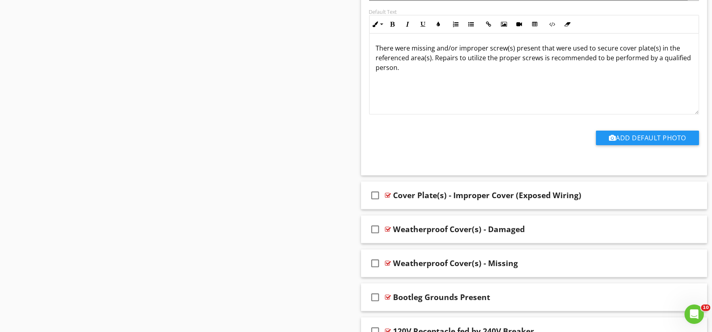
scroll to position [13483, 0]
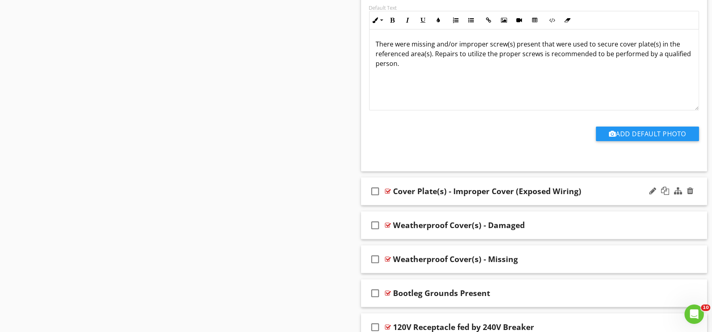
click at [390, 205] on div "check_box_outline_blank Cover Plate(s) - Improper Cover (Exposed Wiring)" at bounding box center [534, 192] width 347 height 28
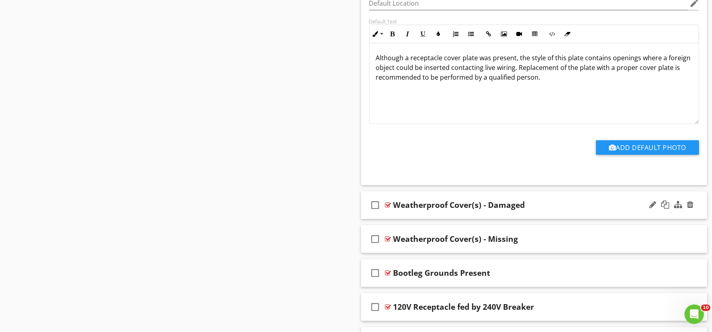
scroll to position [13798, 0]
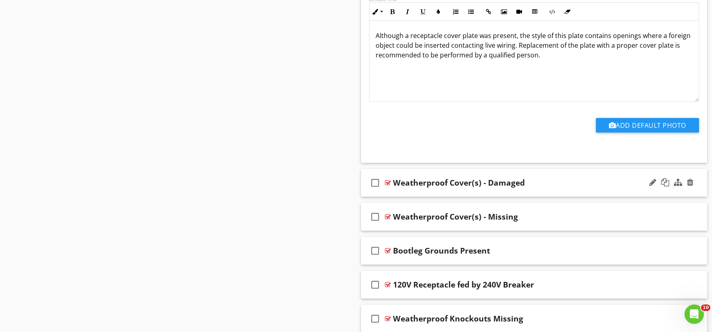
click at [385, 197] on div "check_box_outline_blank Weatherproof Cover(s) - Damaged" at bounding box center [534, 183] width 347 height 28
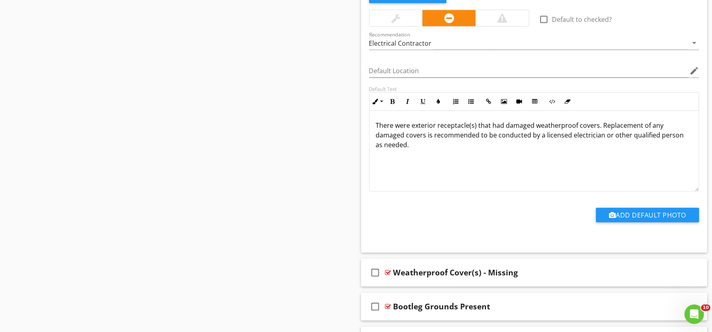
scroll to position [14067, 0]
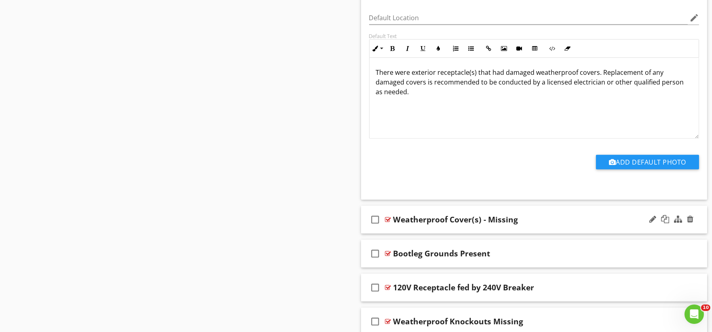
click at [391, 234] on div "check_box_outline_blank Weatherproof Cover(s) - Missing" at bounding box center [534, 220] width 347 height 28
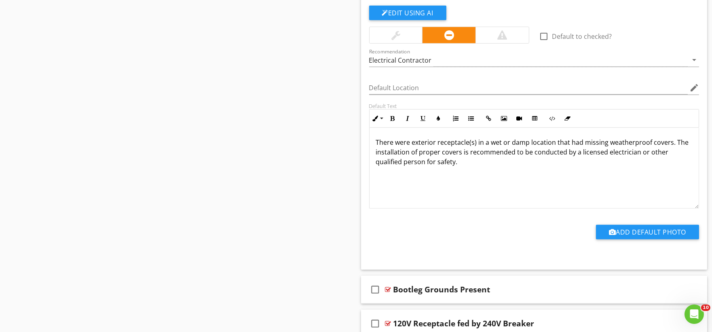
scroll to position [14382, 0]
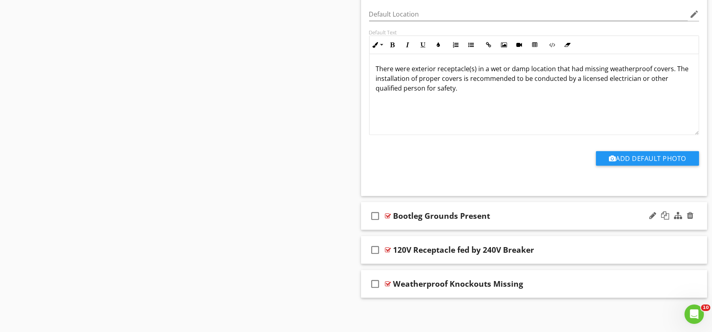
click at [387, 230] on div "check_box_outline_blank Bootleg Grounds Present" at bounding box center [534, 216] width 347 height 28
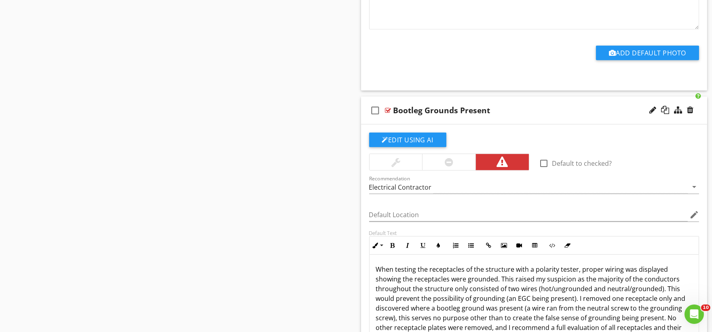
scroll to position [14661, 0]
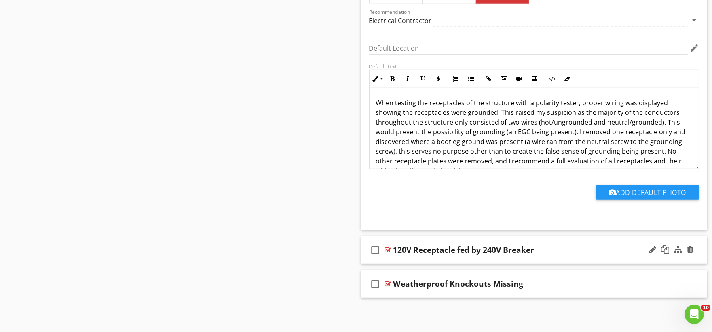
click at [392, 261] on div "check_box_outline_blank 120V Receptacle fed by 240V Breaker" at bounding box center [534, 250] width 347 height 28
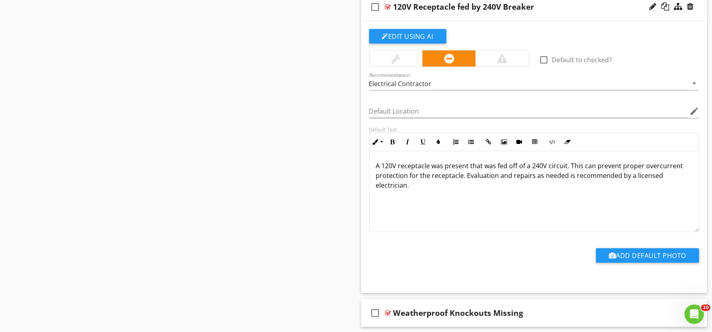
scroll to position [14933, 0]
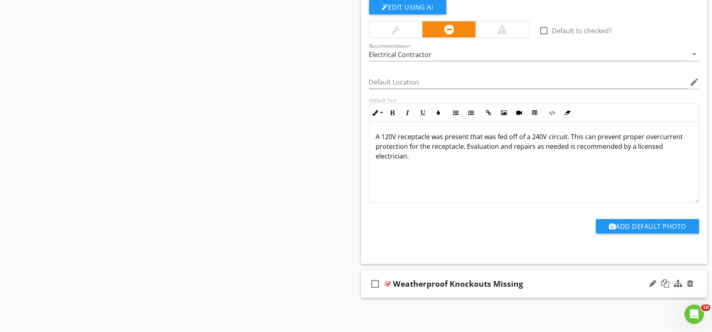
click at [395, 296] on div "check_box_outline_blank Weatherproof Knockouts Missing" at bounding box center [534, 284] width 347 height 28
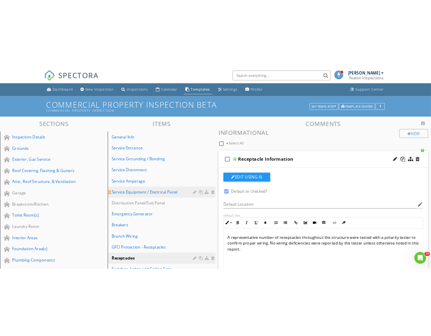
scroll to position [180, 0]
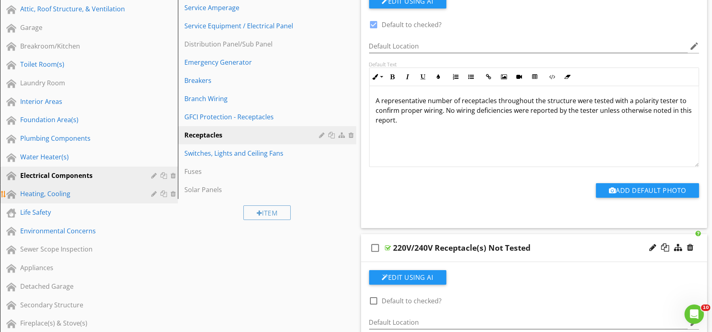
click at [50, 195] on div "Heating, Cooling" at bounding box center [79, 194] width 119 height 10
type textarea "<p>There were three prong receptacle(s) present that tested as being ungrounded…"
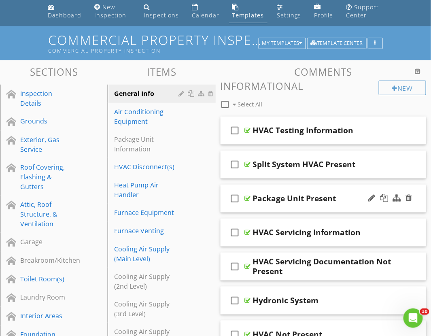
scroll to position [45, 0]
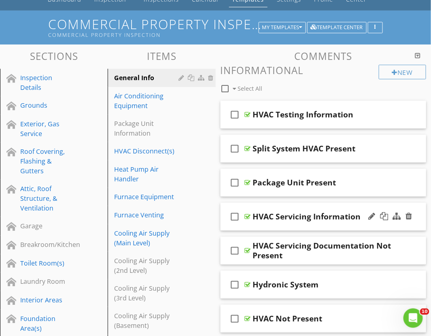
click at [271, 229] on div "check_box_outline_blank HVAC Servicing Information" at bounding box center [323, 217] width 206 height 28
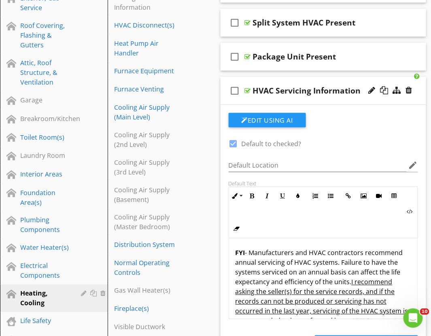
scroll to position [180, 0]
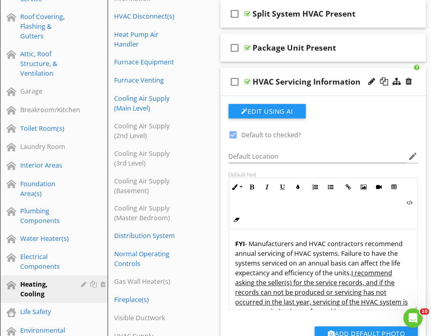
click at [273, 90] on div "check_box_outline_blank HVAC Servicing Information" at bounding box center [323, 82] width 206 height 28
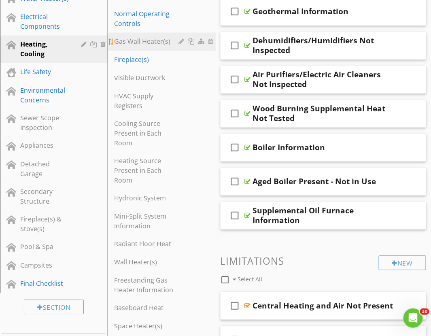
scroll to position [404, 0]
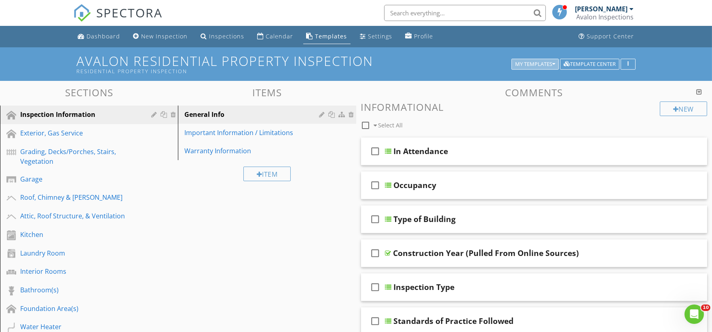
click at [430, 68] on button "My Templates" at bounding box center [535, 64] width 47 height 11
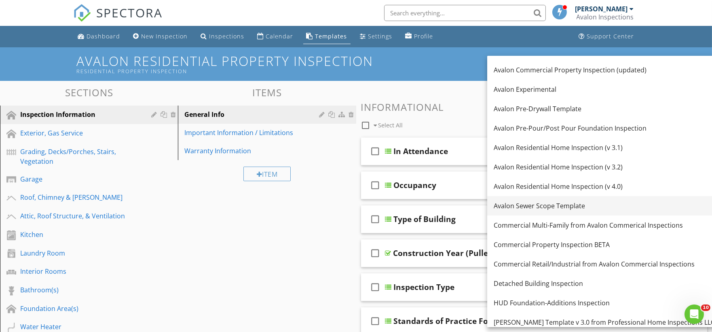
scroll to position [135, 0]
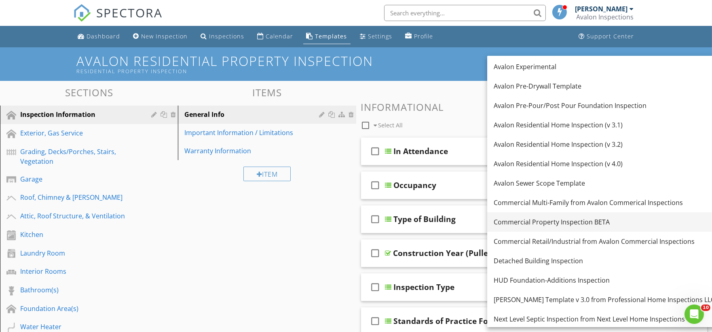
click at [430, 223] on div "Commercial Property Inspection BETA" at bounding box center [604, 222] width 221 height 10
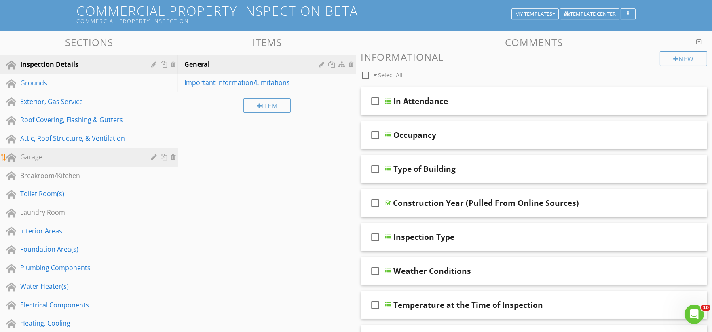
scroll to position [180, 0]
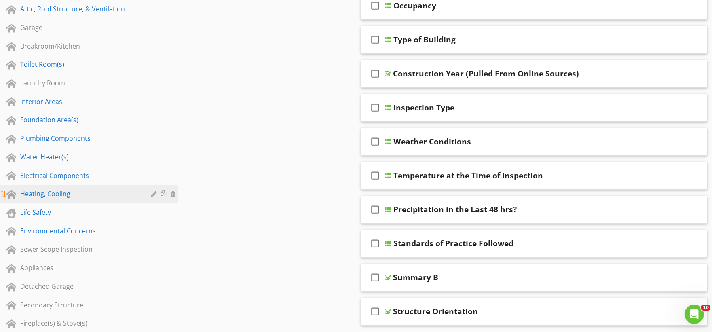
click at [50, 196] on div "Heating, Cooling" at bounding box center [79, 194] width 119 height 10
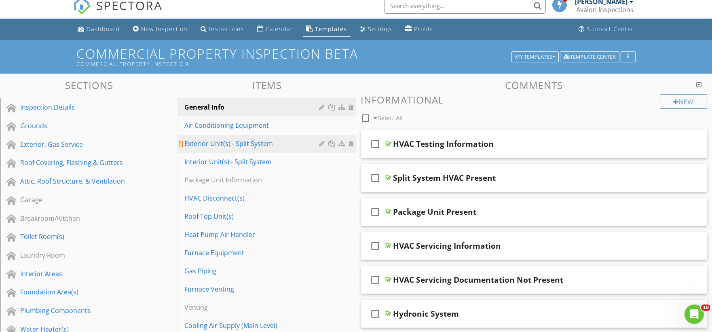
scroll to position [0, 0]
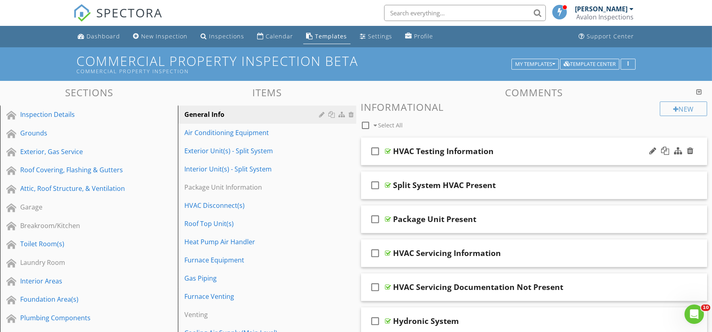
click at [411, 162] on div "check_box_outline_blank HVAC Testing Information" at bounding box center [534, 152] width 347 height 28
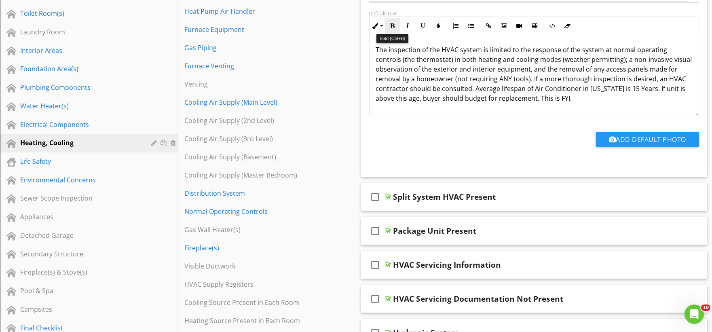
scroll to position [269, 0]
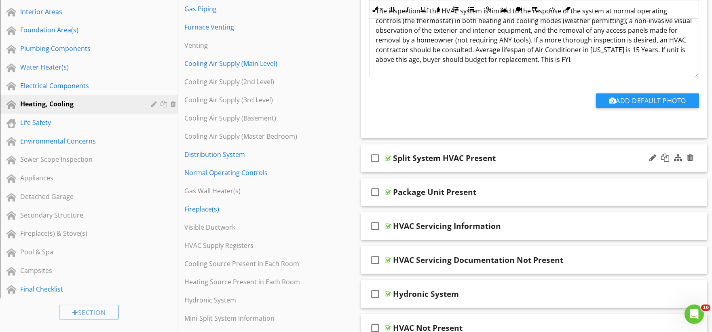
click at [402, 168] on div "check_box_outline_blank Split System HVAC Present" at bounding box center [534, 158] width 347 height 28
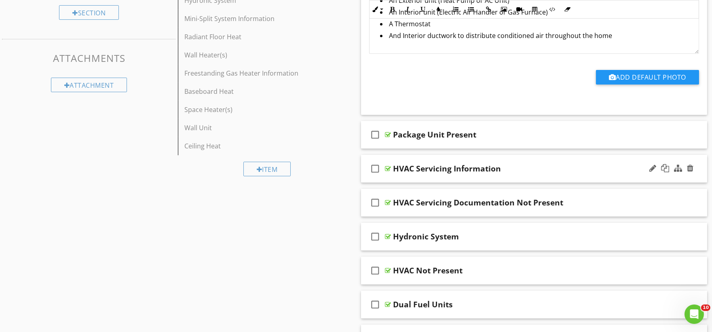
scroll to position [584, 0]
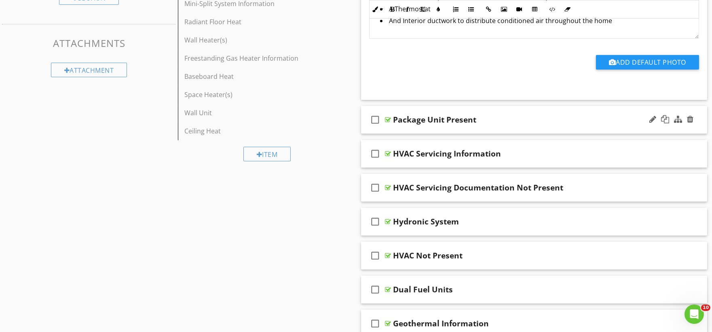
click at [397, 128] on div "check_box_outline_blank Package Unit Present" at bounding box center [534, 120] width 347 height 28
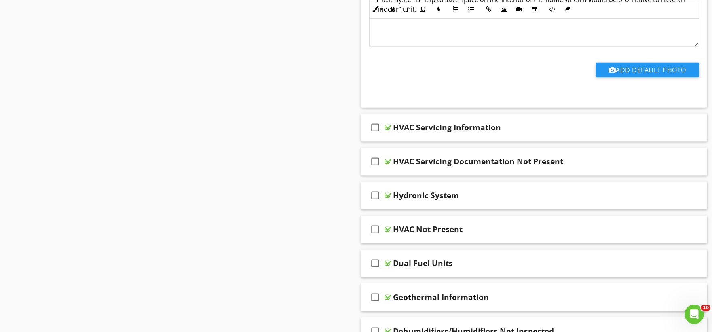
scroll to position [854, 0]
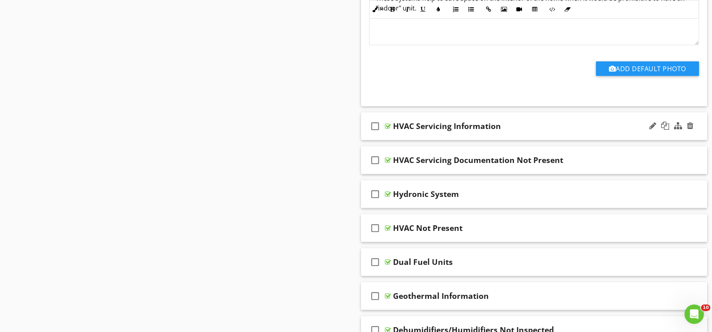
click at [394, 138] on div "check_box_outline_blank HVAC Servicing Information" at bounding box center [534, 126] width 347 height 28
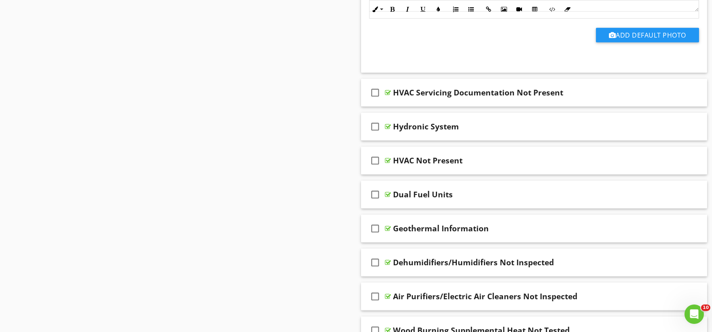
scroll to position [1168, 0]
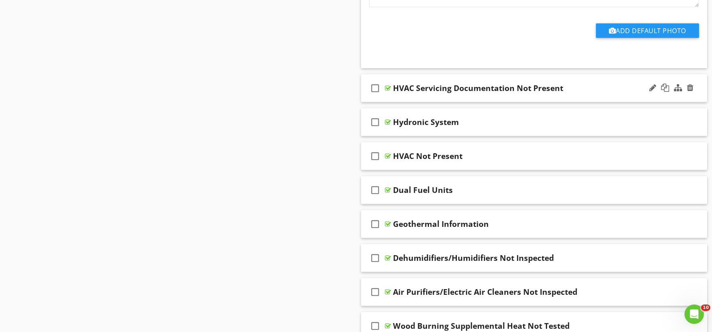
click at [403, 99] on div "check_box_outline_blank HVAC Servicing Documentation Not Present" at bounding box center [534, 88] width 347 height 28
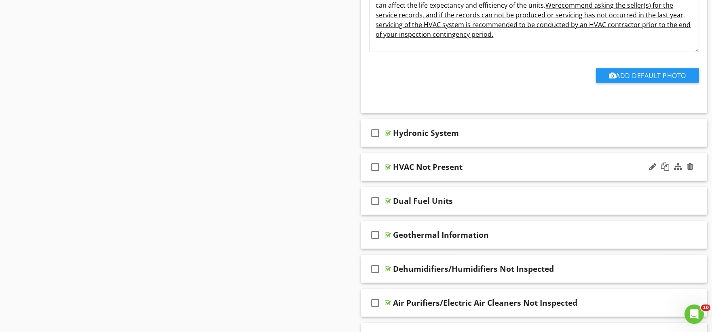
scroll to position [1438, 0]
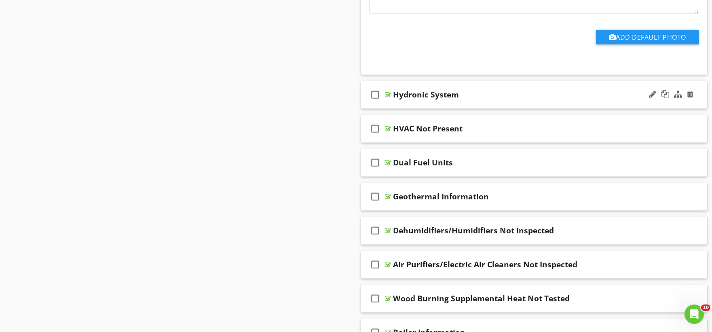
click at [399, 103] on div "check_box_outline_blank Hydronic System" at bounding box center [534, 95] width 347 height 28
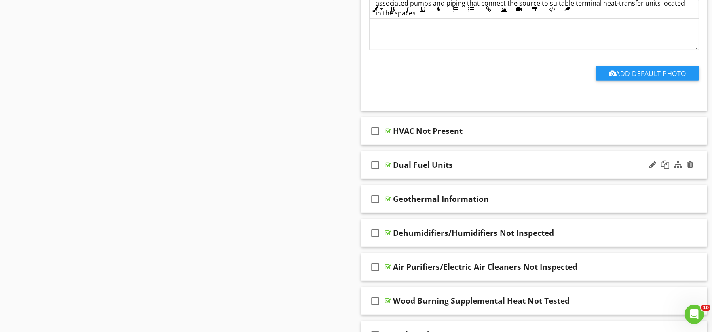
scroll to position [1708, 0]
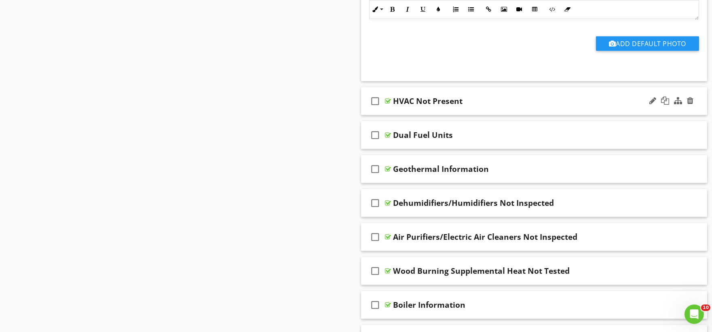
click at [409, 110] on div "check_box_outline_blank HVAC Not Present" at bounding box center [534, 101] width 347 height 28
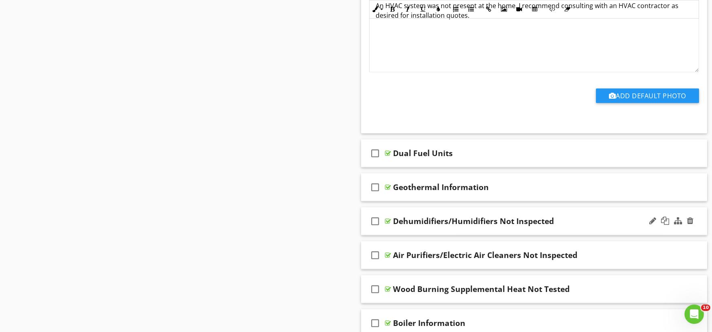
scroll to position [1932, 0]
click at [397, 165] on div "check_box_outline_blank Dual Fuel Units" at bounding box center [534, 153] width 347 height 28
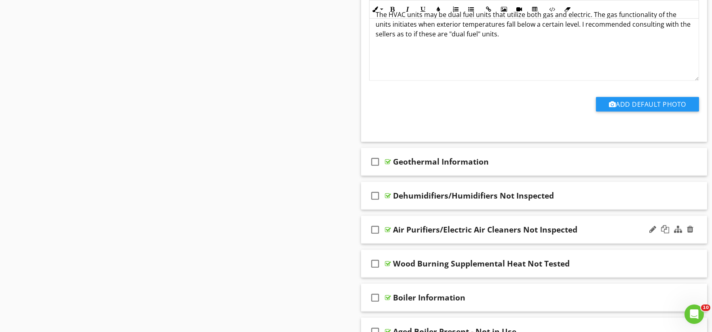
scroll to position [2202, 0]
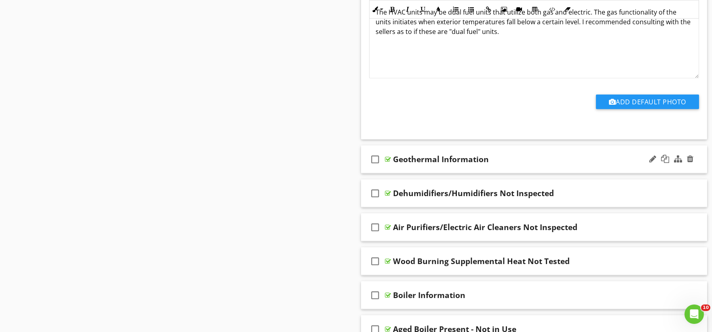
click at [410, 168] on div "check_box_outline_blank Geothermal Information" at bounding box center [534, 160] width 347 height 28
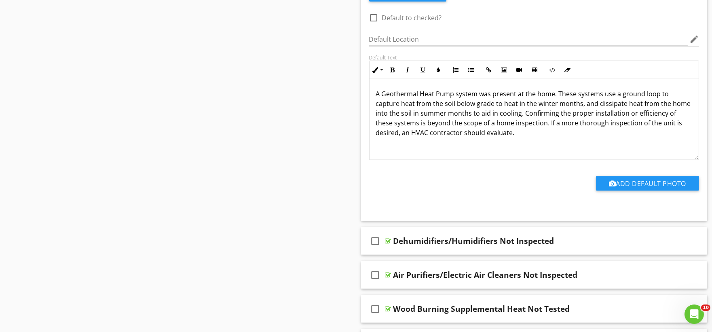
scroll to position [2427, 0]
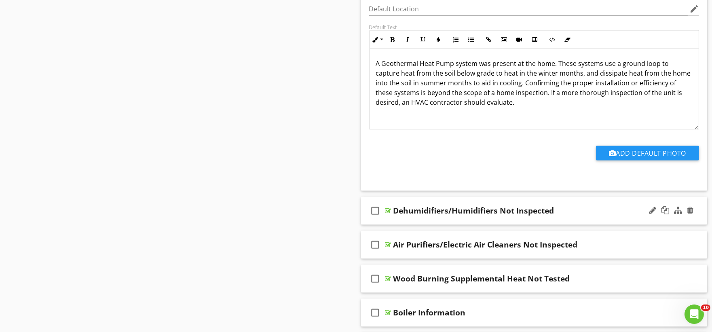
click at [407, 222] on div "check_box_outline_blank Dehumidifiers/Humidifiers Not Inspected" at bounding box center [534, 211] width 347 height 28
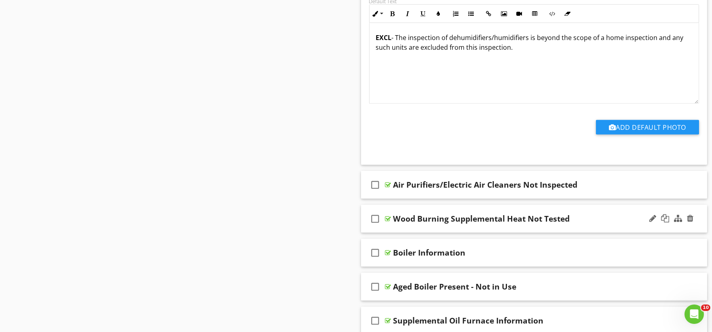
scroll to position [2741, 0]
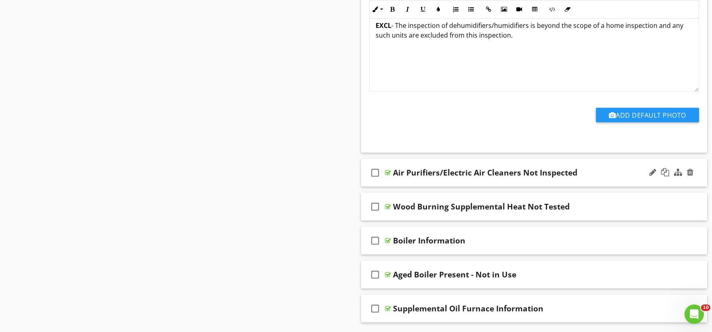
click at [415, 185] on div "check_box_outline_blank Air Purifiers/Electric Air Cleaners Not Inspected" at bounding box center [534, 173] width 347 height 28
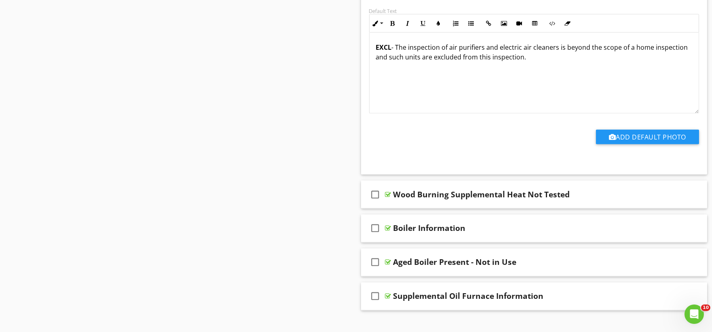
scroll to position [3011, 0]
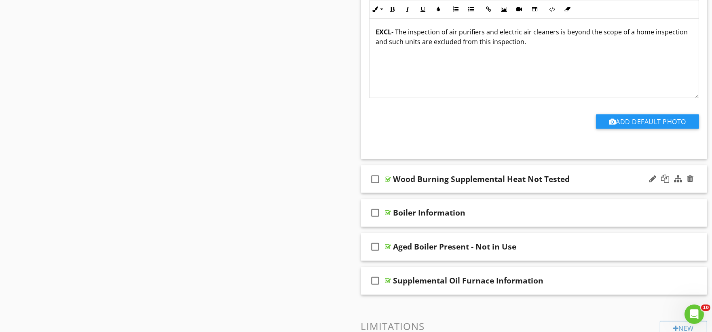
click at [398, 188] on div "check_box_outline_blank Wood Burning Supplemental Heat Not Tested" at bounding box center [534, 179] width 347 height 28
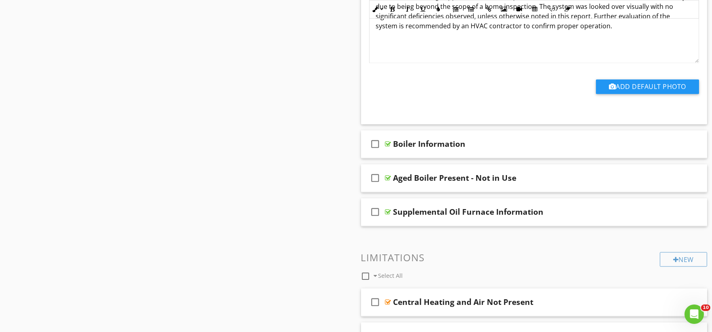
scroll to position [3326, 0]
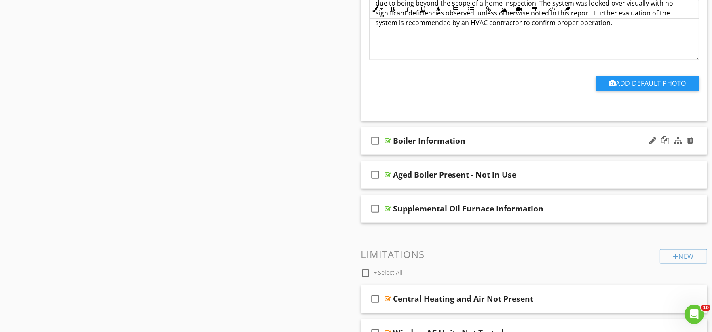
click at [398, 153] on div "check_box_outline_blank Boiler Information" at bounding box center [534, 141] width 347 height 28
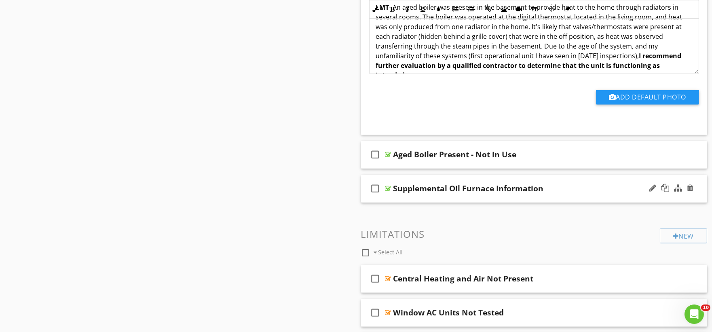
scroll to position [3595, 0]
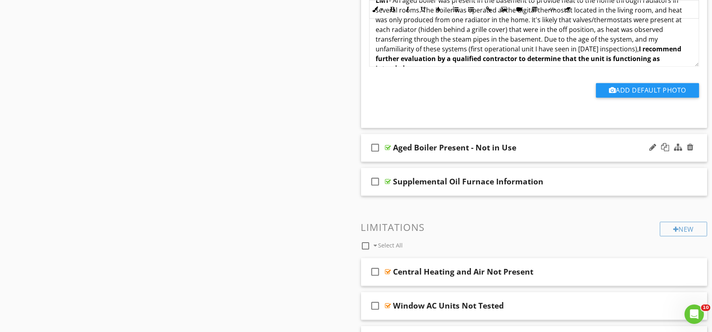
click at [400, 158] on div "check_box_outline_blank Aged Boiler Present - Not in Use" at bounding box center [534, 148] width 347 height 28
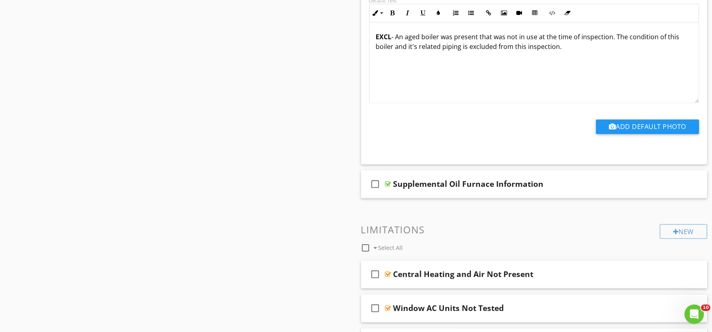
scroll to position [3865, 0]
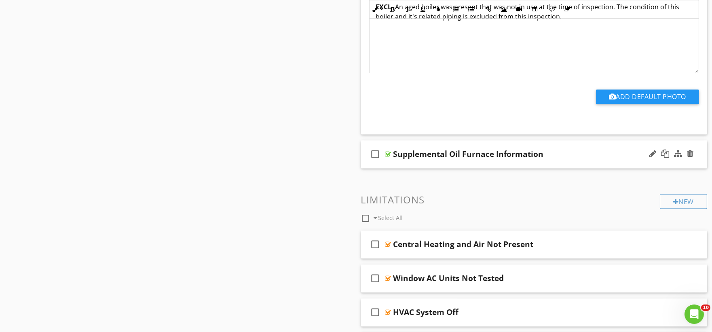
click at [409, 166] on div "check_box_outline_blank Supplemental Oil Furnace Information" at bounding box center [534, 154] width 347 height 28
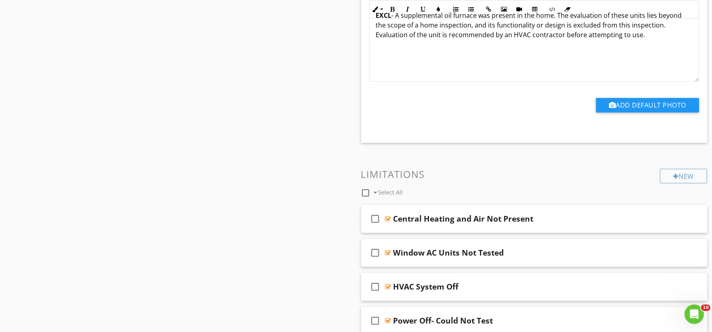
scroll to position [4135, 0]
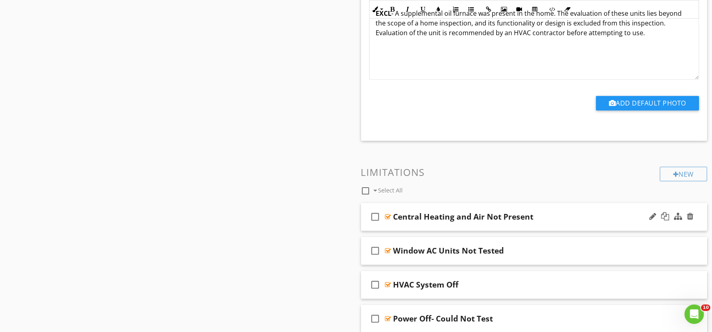
click at [402, 227] on div "check_box_outline_blank Central Heating and Air Not Present" at bounding box center [534, 217] width 347 height 28
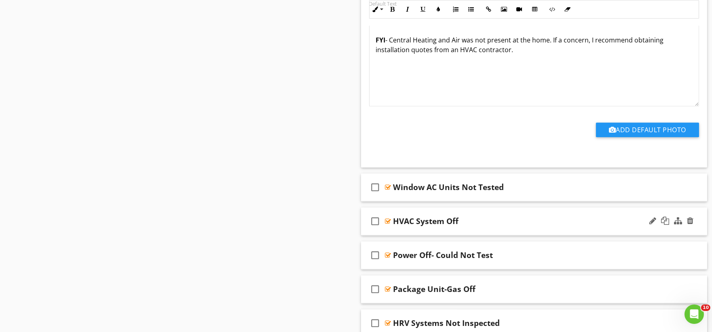
scroll to position [4449, 0]
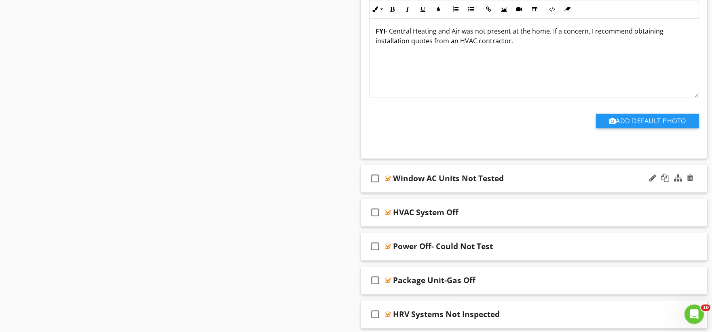
click at [414, 188] on div "check_box_outline_blank Window AC Units Not Tested" at bounding box center [534, 179] width 347 height 28
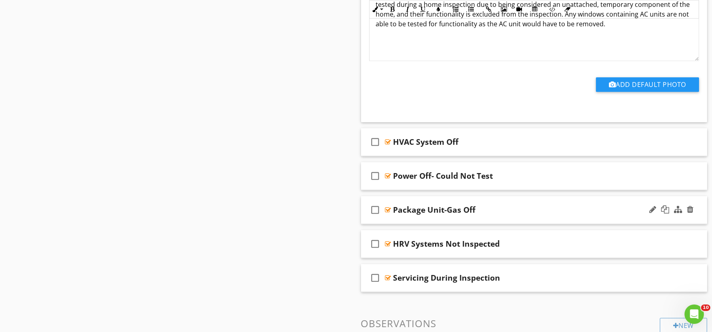
scroll to position [4764, 0]
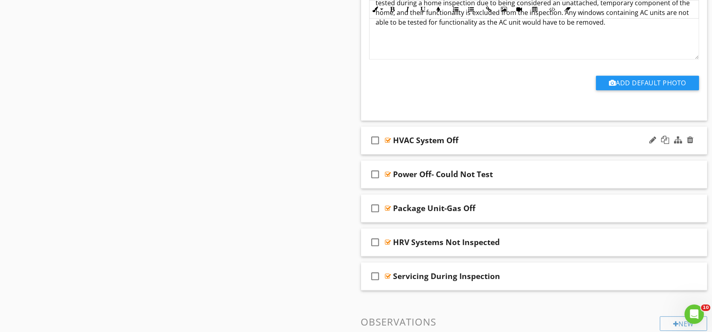
click at [399, 152] on div "check_box_outline_blank HVAC System Off" at bounding box center [534, 141] width 347 height 28
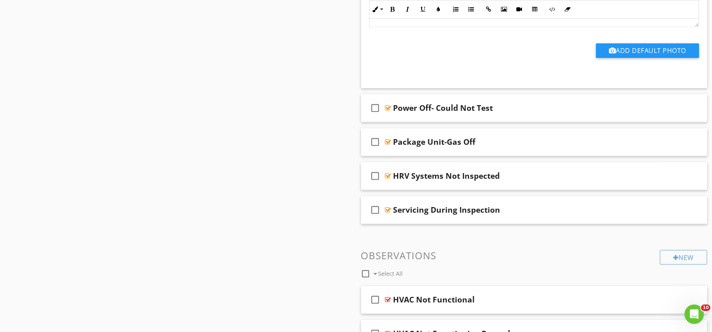
scroll to position [5078, 0]
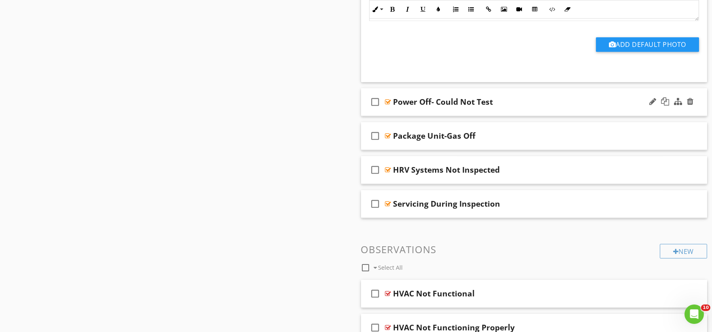
click at [393, 115] on div "check_box_outline_blank Power Off- Could Not Test" at bounding box center [534, 102] width 347 height 28
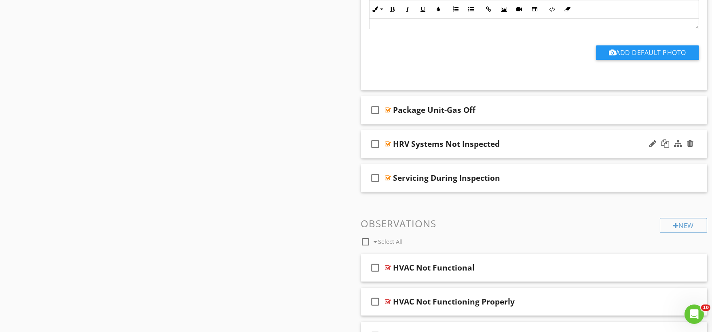
scroll to position [5348, 0]
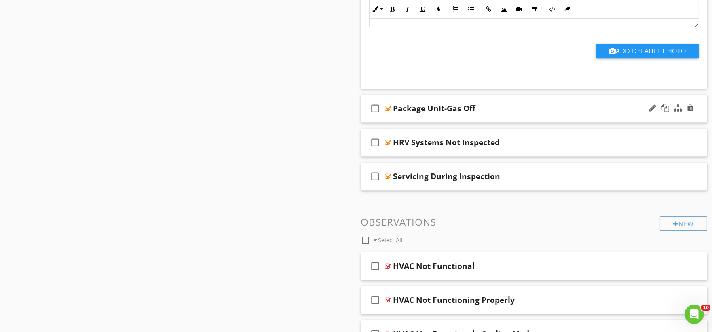
click at [404, 123] on div "check_box_outline_blank Package Unit-Gas Off" at bounding box center [534, 109] width 347 height 28
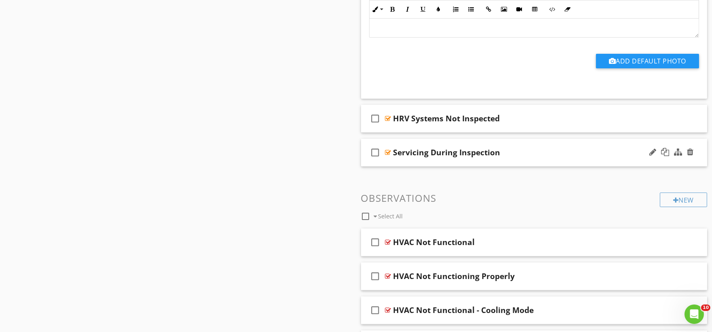
scroll to position [5618, 0]
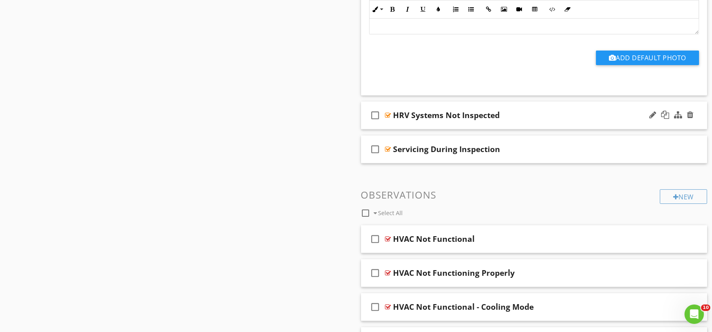
click at [401, 129] on div "check_box_outline_blank HRV Systems Not Inspected" at bounding box center [534, 116] width 347 height 28
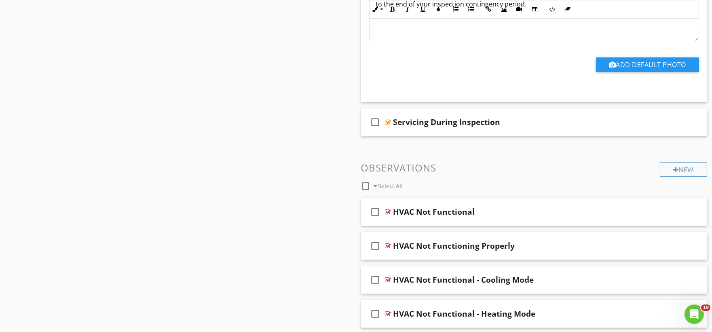
scroll to position [5887, 0]
click at [414, 136] on div "check_box_outline_blank Servicing During Inspection" at bounding box center [534, 122] width 347 height 28
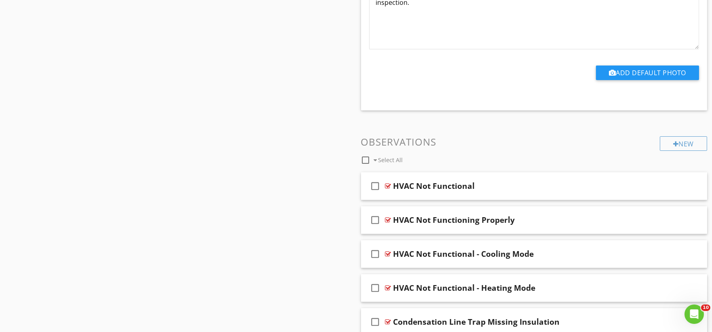
scroll to position [6202, 0]
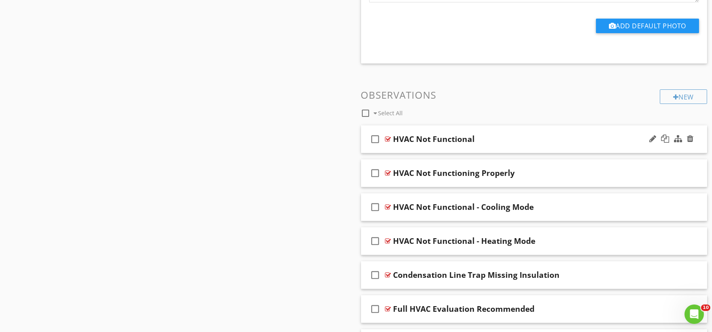
click at [400, 152] on div "check_box_outline_blank HVAC Not Functional" at bounding box center [534, 139] width 347 height 28
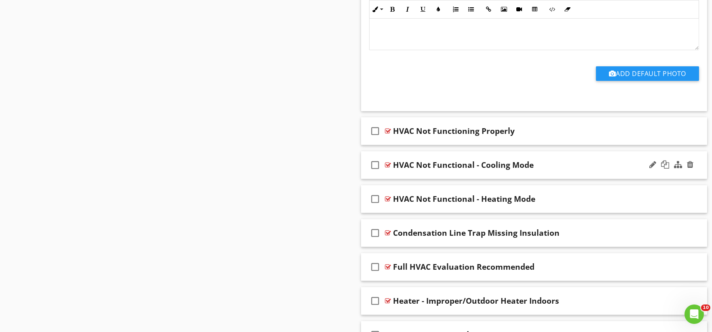
scroll to position [6517, 0]
click at [405, 144] on div "check_box_outline_blank HVAC Not Functioning Properly" at bounding box center [534, 131] width 347 height 28
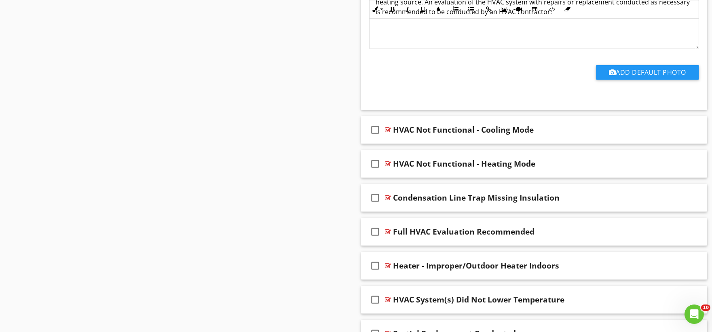
scroll to position [6831, 0]
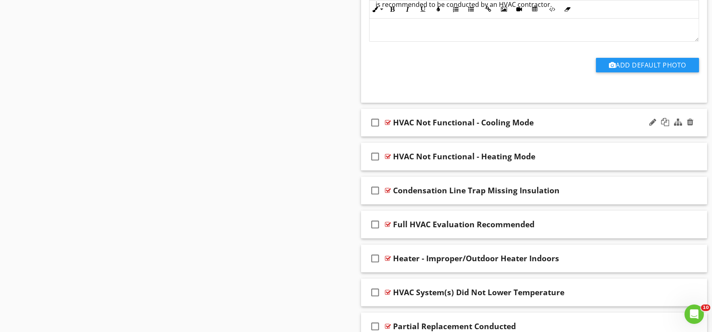
click at [400, 136] on div "check_box_outline_blank HVAC Not Functional - Cooling Mode" at bounding box center [534, 123] width 347 height 28
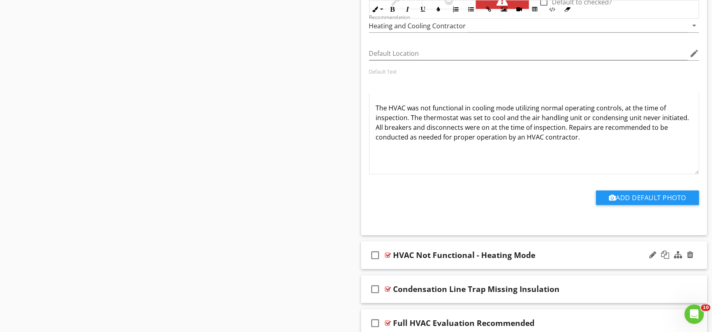
scroll to position [7101, 0]
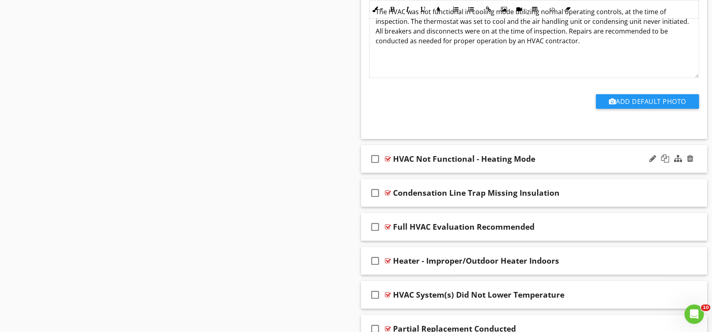
click at [400, 169] on div "check_box_outline_blank HVAC Not Functional - Heating Mode" at bounding box center [534, 159] width 347 height 28
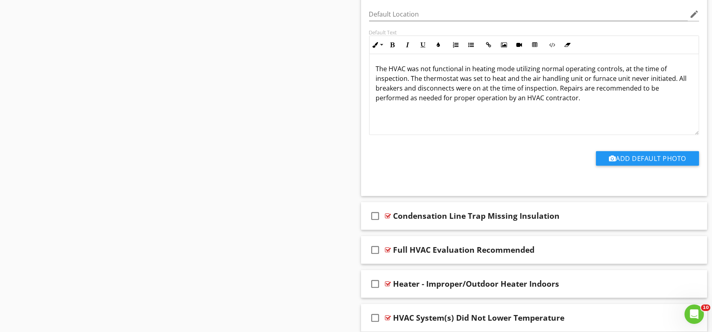
scroll to position [7371, 0]
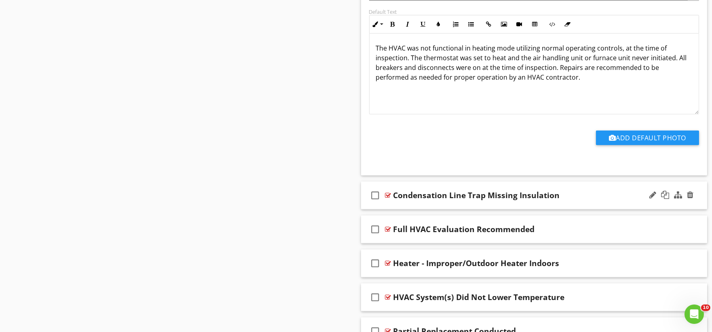
click at [399, 208] on div "check_box_outline_blank Condensation Line Trap Missing Insulation" at bounding box center [534, 196] width 347 height 28
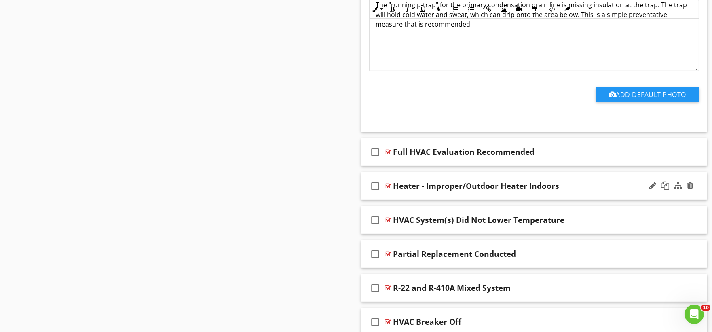
scroll to position [7730, 0]
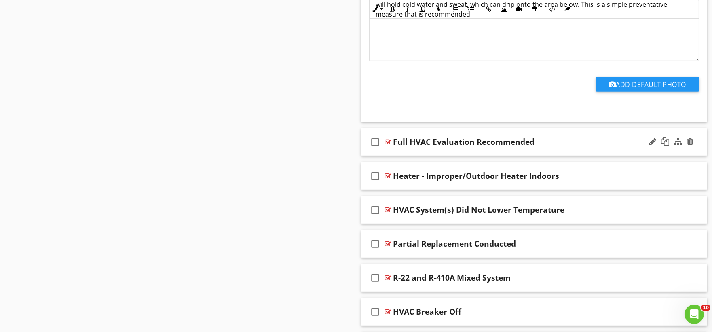
click at [409, 156] on div "check_box_outline_blank Full HVAC Evaluation Recommended" at bounding box center [534, 142] width 347 height 28
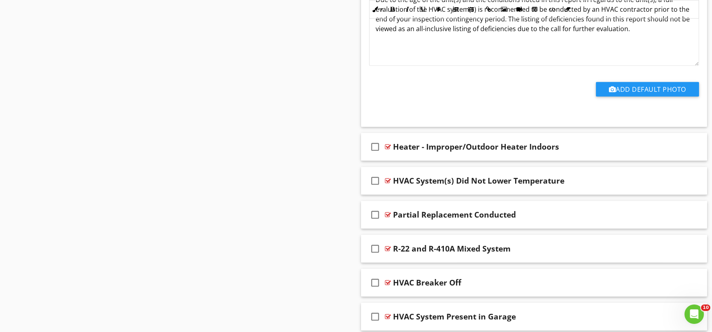
scroll to position [8045, 0]
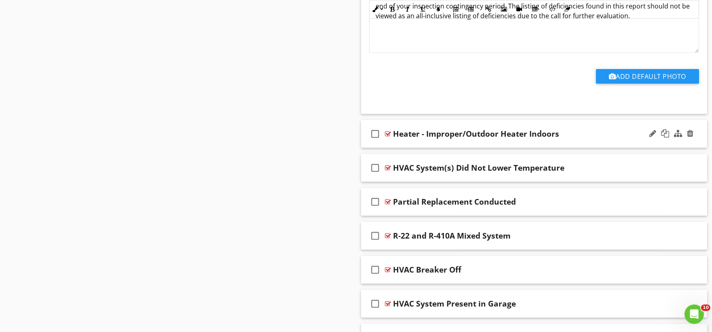
click at [402, 148] on div "check_box_outline_blank Heater - Improper/Outdoor Heater Indoors" at bounding box center [534, 134] width 347 height 28
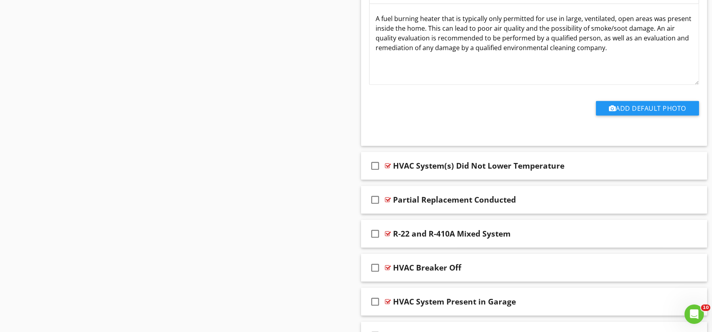
scroll to position [8359, 0]
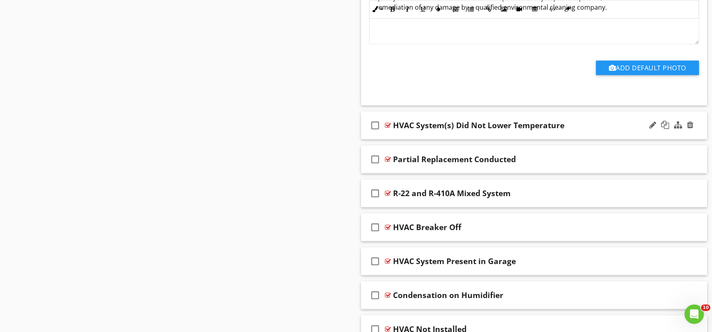
click at [407, 140] on div "check_box_outline_blank HVAC System(s) Did Not Lower Temperature" at bounding box center [534, 126] width 347 height 28
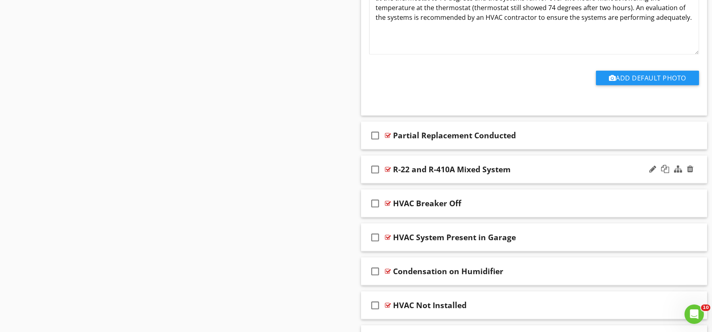
scroll to position [8674, 0]
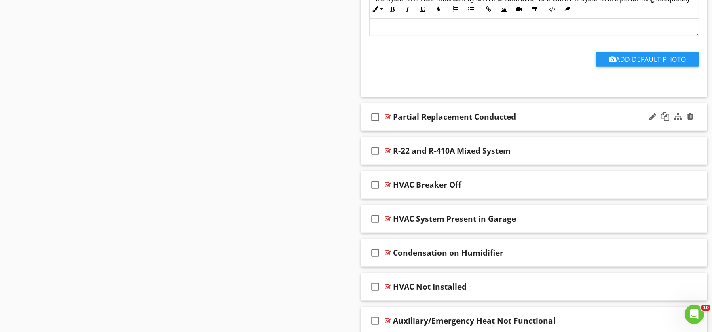
click at [413, 130] on div "check_box_outline_blank Partial Replacement Conducted" at bounding box center [534, 117] width 347 height 28
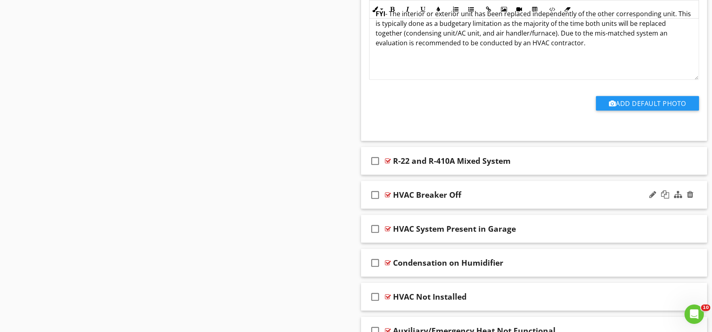
scroll to position [8944, 0]
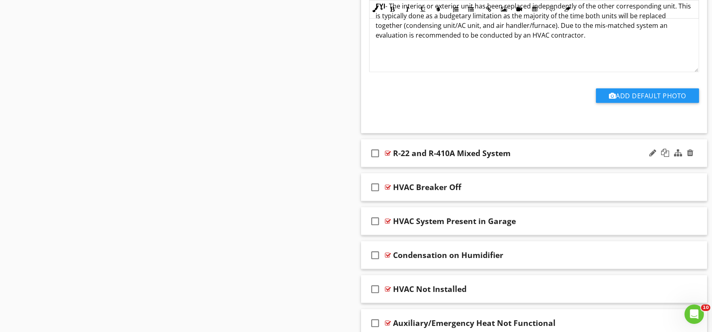
click at [399, 167] on div "check_box_outline_blank R-22 and R-410A Mixed System" at bounding box center [534, 154] width 347 height 28
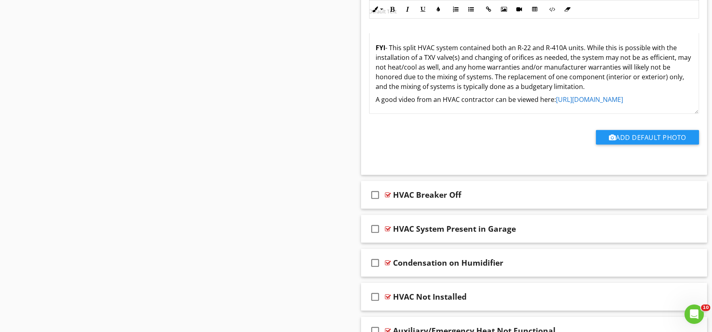
scroll to position [9258, 0]
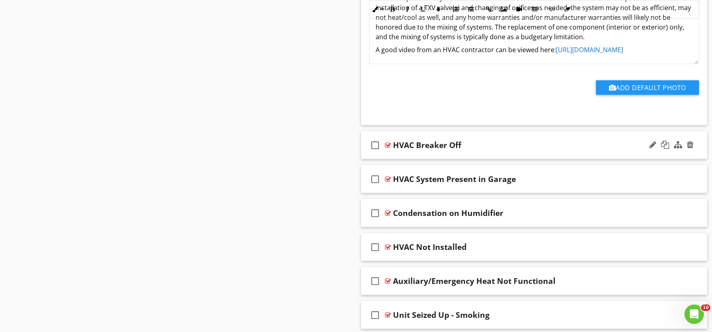
click at [405, 159] on div "check_box_outline_blank HVAC Breaker Off" at bounding box center [534, 145] width 347 height 28
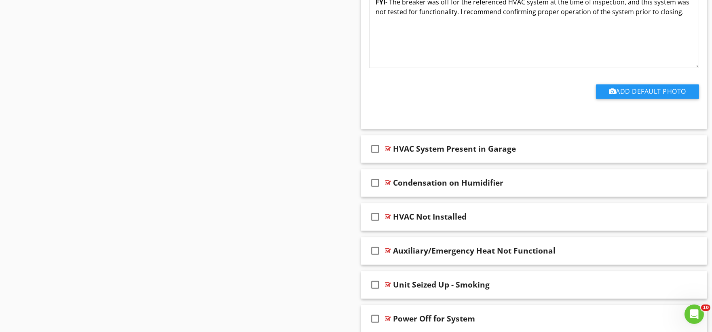
scroll to position [9573, 0]
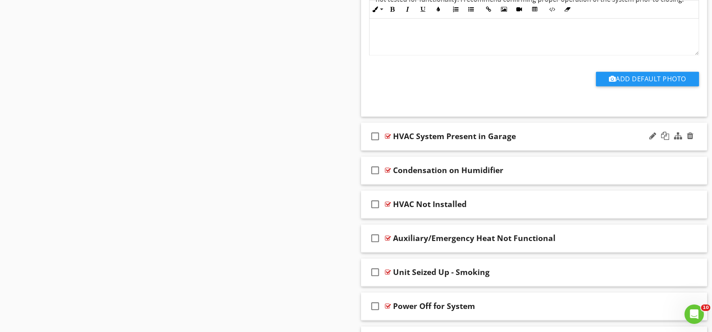
click at [396, 151] on div "check_box_outline_blank HVAC System Present in Garage" at bounding box center [534, 137] width 347 height 28
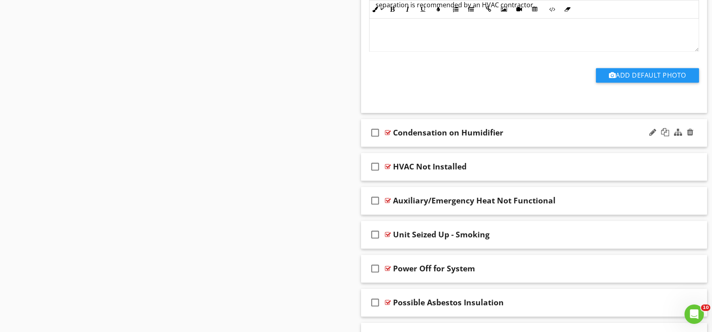
scroll to position [9887, 0]
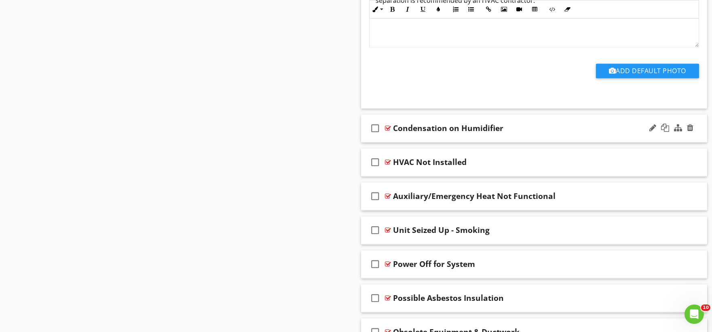
click at [396, 142] on div "check_box_outline_blank Condensation on Humidifier" at bounding box center [534, 128] width 347 height 28
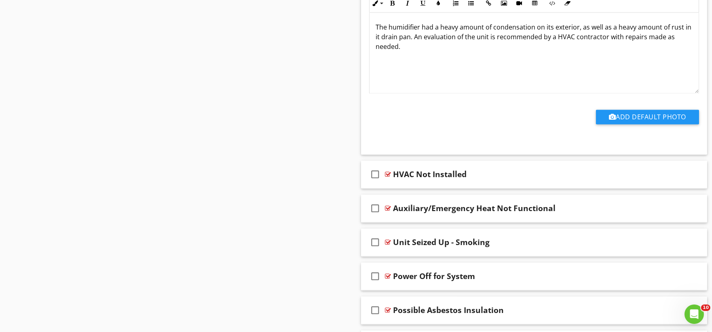
scroll to position [10157, 0]
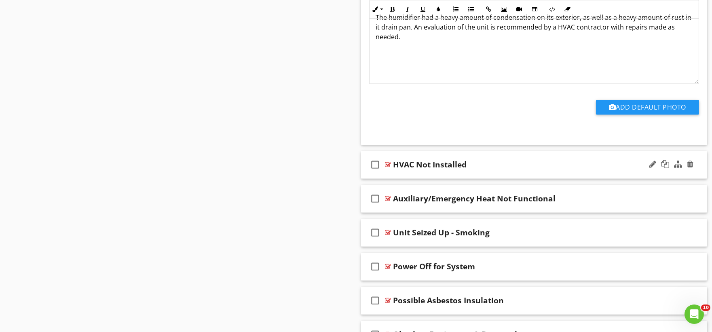
click at [401, 178] on div "check_box_outline_blank HVAC Not Installed" at bounding box center [534, 165] width 347 height 28
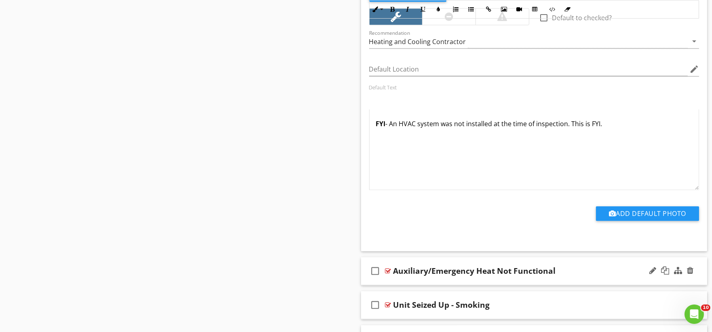
scroll to position [10471, 0]
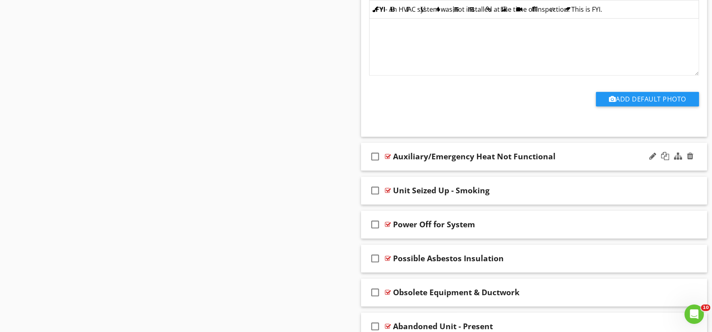
click at [398, 171] on div "check_box_outline_blank Auxiliary/Emergency Heat Not Functional" at bounding box center [534, 157] width 347 height 28
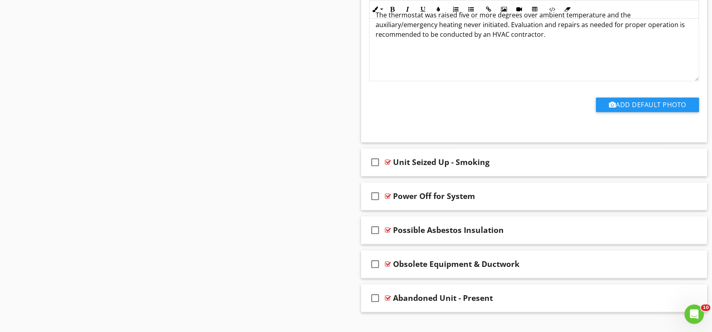
scroll to position [10793, 0]
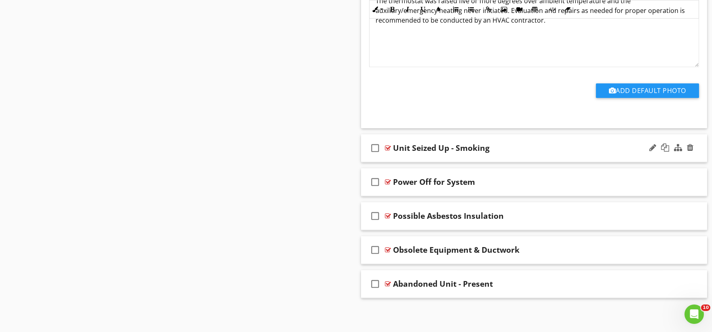
click at [402, 158] on div "check_box_outline_blank Unit Seized Up - Smoking" at bounding box center [534, 148] width 347 height 28
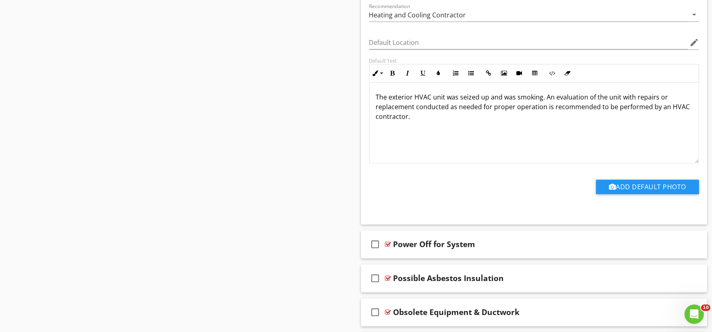
scroll to position [11062, 0]
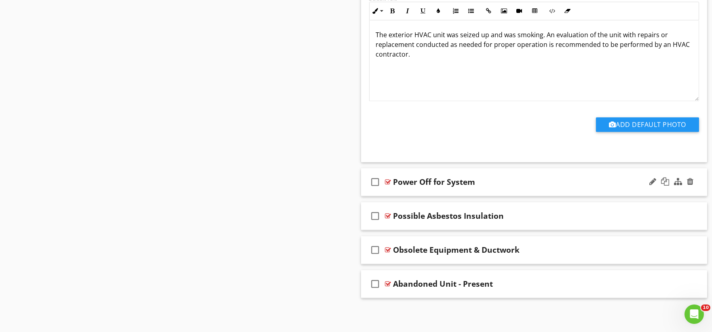
click at [421, 194] on div "check_box_outline_blank Power Off for System" at bounding box center [534, 182] width 347 height 28
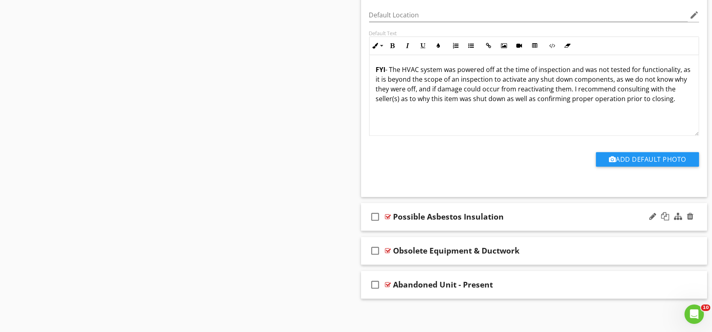
scroll to position [11332, 0]
click at [406, 230] on div "check_box_outline_blank Possible Asbestos Insulation" at bounding box center [534, 216] width 347 height 28
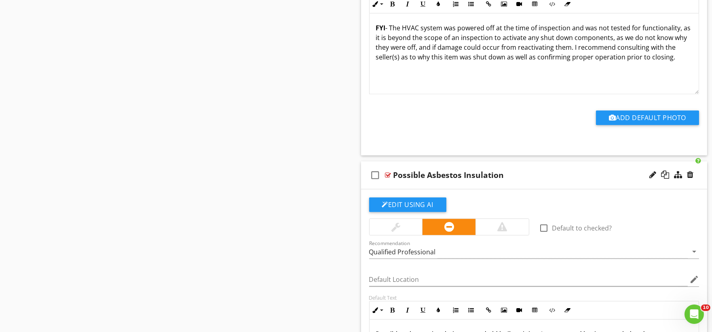
scroll to position [11377, 0]
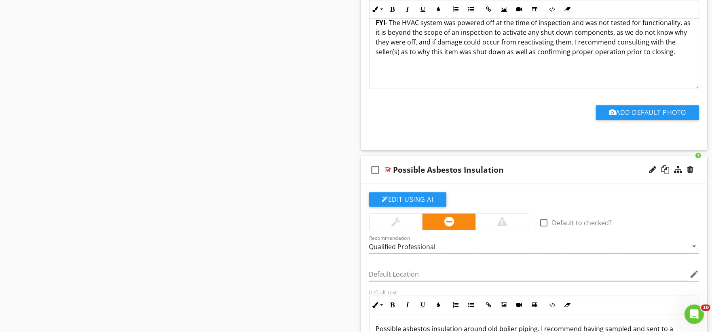
click at [430, 180] on div at bounding box center [671, 169] width 47 height 19
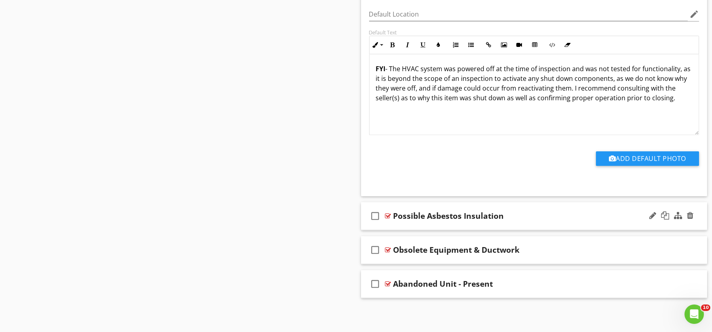
scroll to position [11338, 0]
click at [430, 212] on div at bounding box center [690, 216] width 6 height 8
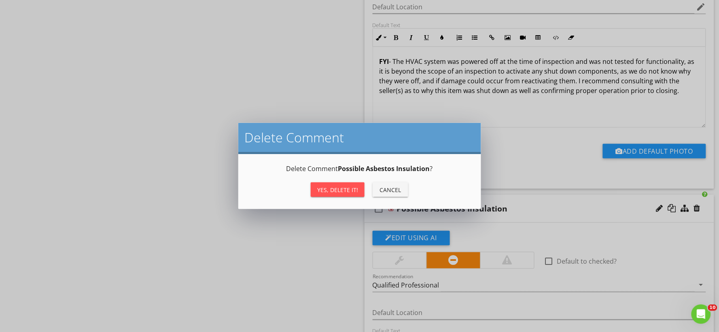
click at [342, 187] on div "Yes, Delete it!" at bounding box center [337, 190] width 41 height 8
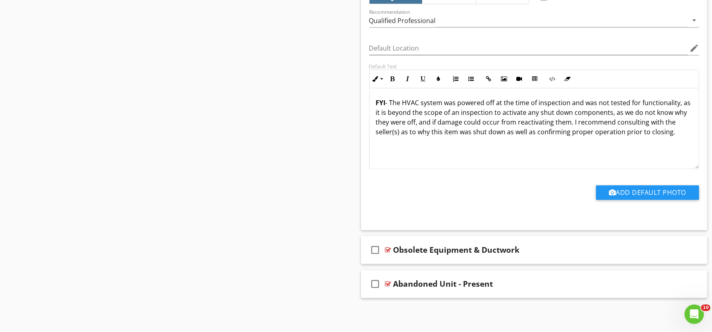
scroll to position [11304, 0]
click at [402, 260] on div "check_box_outline_blank Obsolete Equipment & Ductwork" at bounding box center [534, 250] width 347 height 28
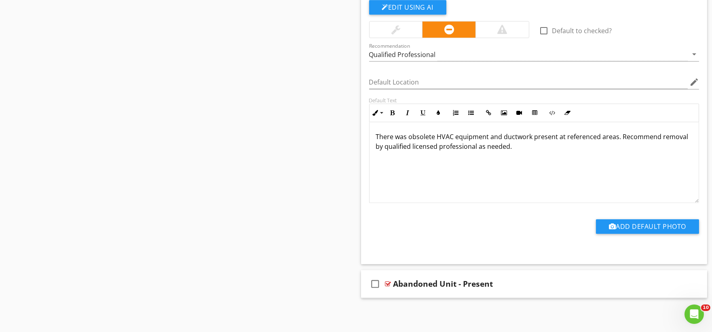
scroll to position [11576, 0]
click at [412, 294] on div "check_box_outline_blank Abandoned Unit - Present" at bounding box center [534, 284] width 347 height 28
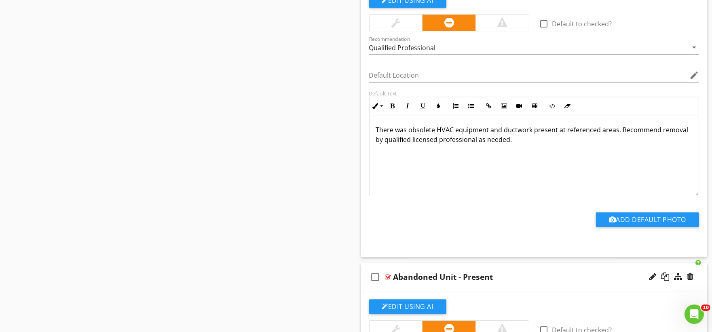
scroll to position [144, 0]
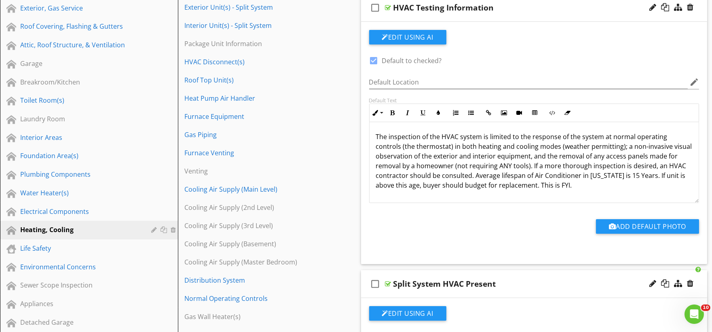
click at [430, 167] on p "The inspection of the HVAC system is limited to the response of the system at n…" at bounding box center [534, 161] width 317 height 58
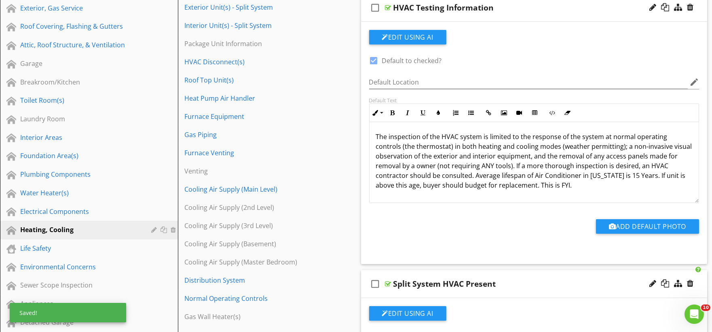
scroll to position [391, 0]
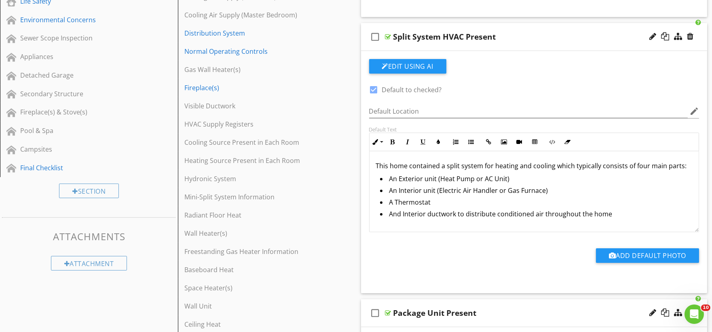
click at [401, 166] on p "This home contained a split system for heating and cooling which typically cons…" at bounding box center [534, 166] width 317 height 10
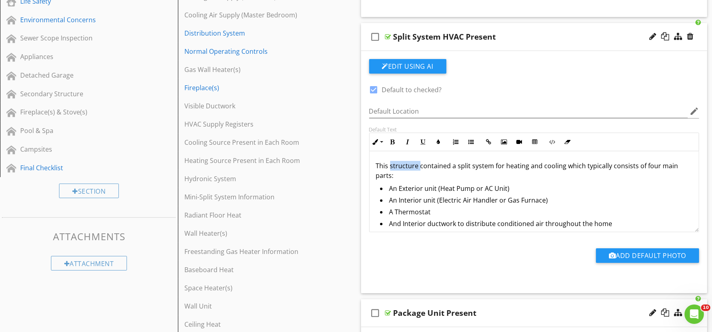
drag, startPoint x: 391, startPoint y: 167, endPoint x: 419, endPoint y: 167, distance: 28.3
click at [419, 167] on p "This structure contained a split system for heating and cooling which typically…" at bounding box center [534, 170] width 317 height 19
copy p "structure"
click at [430, 223] on li "And Interior ductwork to distribute conditioned air throughout the home" at bounding box center [536, 225] width 313 height 12
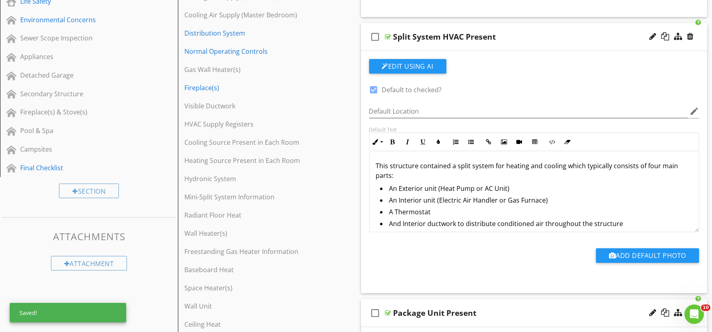
scroll to position [667, 0]
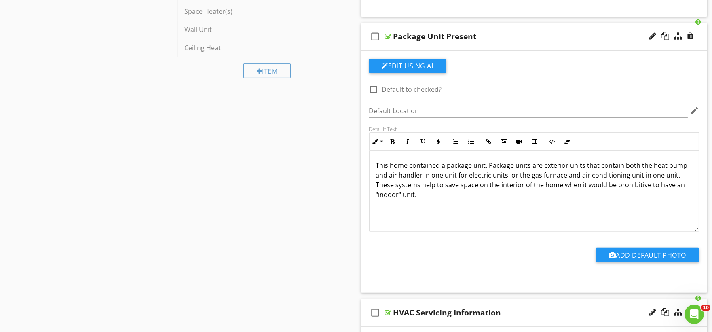
click at [401, 164] on p "This home contained a package unit. Package units are exterior units that conta…" at bounding box center [534, 180] width 317 height 39
click at [430, 184] on p "This structure contained a package unit. Package units are exterior units that …" at bounding box center [534, 180] width 317 height 39
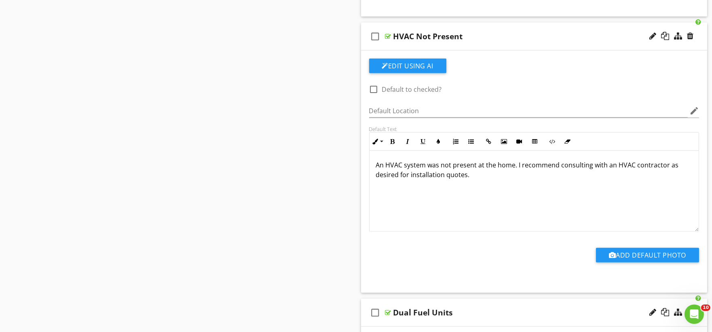
click at [430, 165] on p "An HVAC system was not present at the home. I recommend consulting with an HVAC…" at bounding box center [534, 169] width 317 height 19
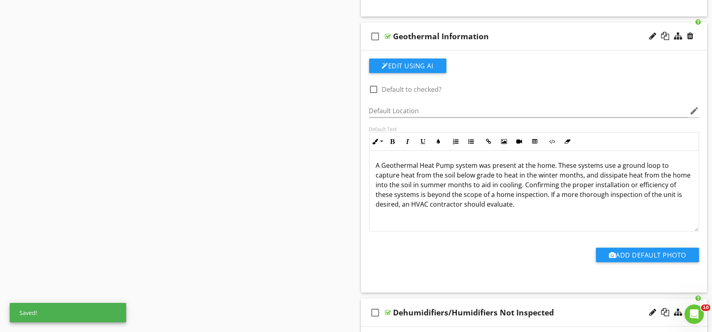
click at [430, 164] on p "A Geothermal Heat Pump system was present at the home. These systems use a grou…" at bounding box center [534, 185] width 317 height 49
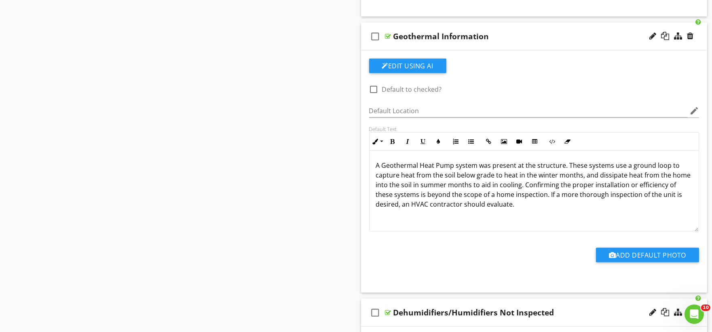
click at [383, 185] on p "A Geothermal Heat Pump system was present at the structure. These systems use a…" at bounding box center [534, 185] width 317 height 49
click at [430, 197] on p "A Geothermal Heat Pump system was present at the structure. These systems use a…" at bounding box center [534, 185] width 317 height 49
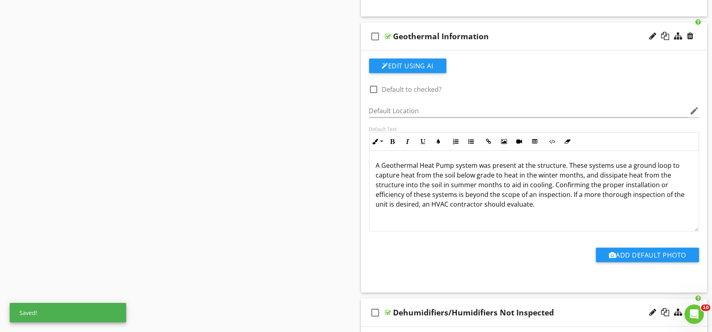
scroll to position [2602, 0]
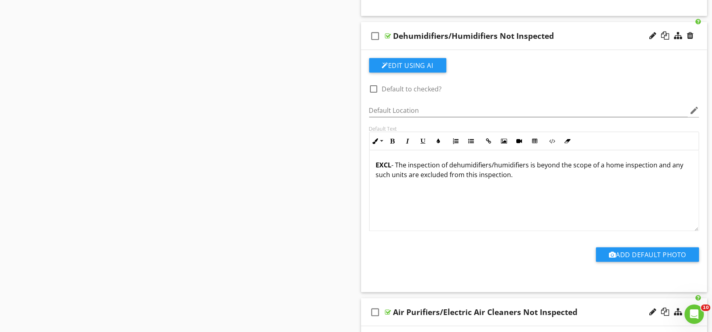
click at [430, 167] on p "EXCL - The inspection of dehumidifiers/humidifiers is beyond the scope of a hom…" at bounding box center [534, 169] width 317 height 19
click at [430, 168] on p "EXCL - The inspection of air purifiers and electric air cleaners is beyond the …" at bounding box center [534, 169] width 317 height 19
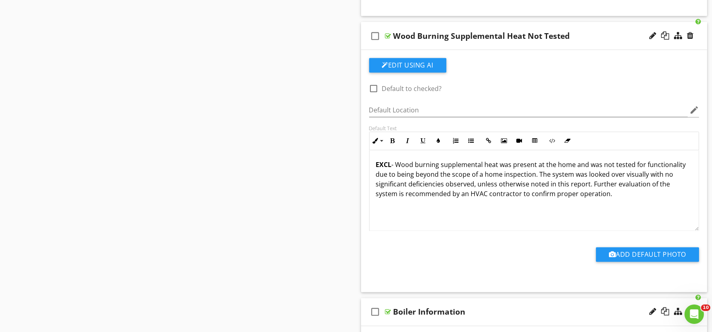
click at [430, 167] on p "EXCL - Wood burning supplemental heat was present at the home and was not teste…" at bounding box center [534, 179] width 317 height 39
click at [430, 177] on p "EXCL - Wood burning supplemental heat was present at the structure and was not …" at bounding box center [534, 179] width 317 height 39
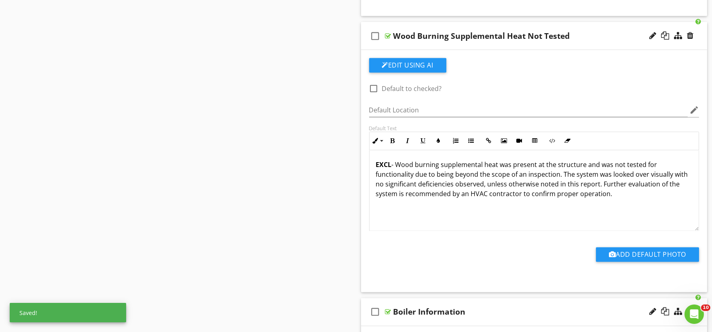
scroll to position [3431, 0]
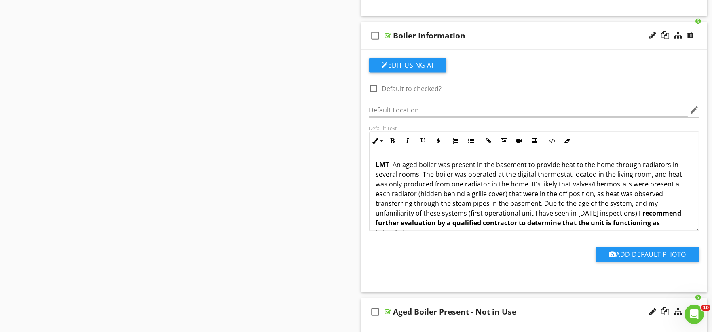
click at [430, 167] on p "LMT - An aged boiler was present in the basement to provide heat to the home th…" at bounding box center [534, 199] width 317 height 78
click at [430, 184] on p "LMT - An aged boiler was present in the basement to provide heat to the structu…" at bounding box center [534, 199] width 317 height 78
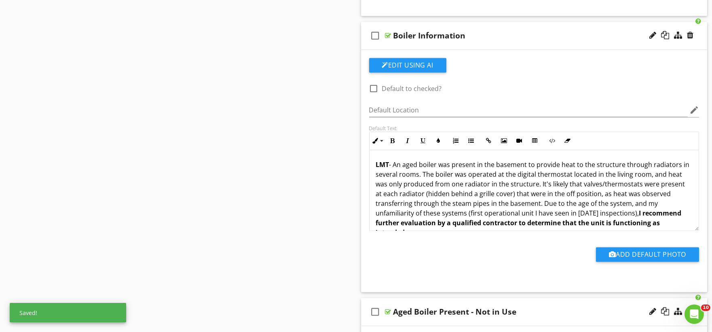
scroll to position [3983, 0]
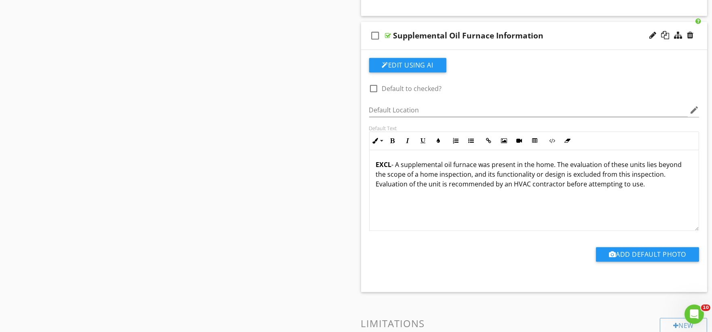
click at [430, 167] on p "EXCL - A supplemental oil furnace was present in the home. The evaluation of th…" at bounding box center [534, 174] width 317 height 29
click at [430, 179] on p "EXCL - A supplemental oil furnace was present in the structure. The evaluation …" at bounding box center [534, 174] width 317 height 29
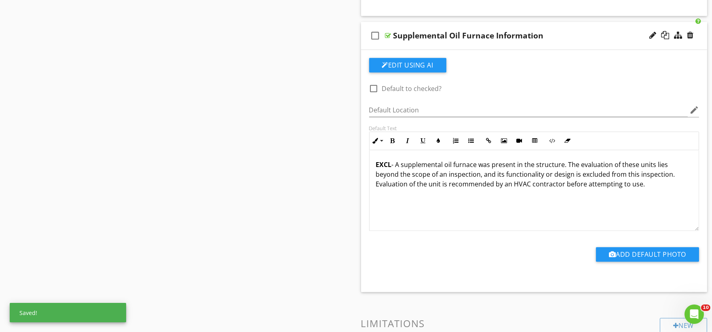
scroll to position [4316, 0]
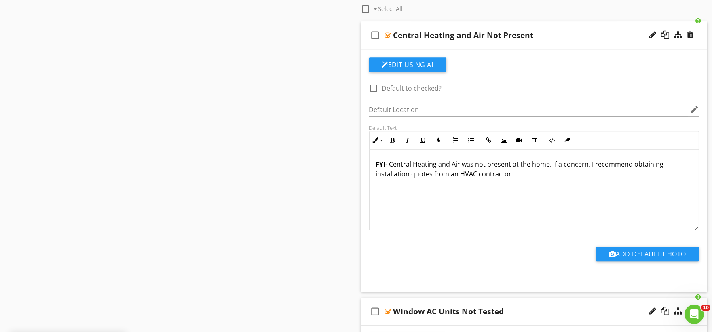
click at [430, 168] on p "FYI - Central Heating and Air was not present at the home. If a concern, I reco…" at bounding box center [534, 168] width 317 height 19
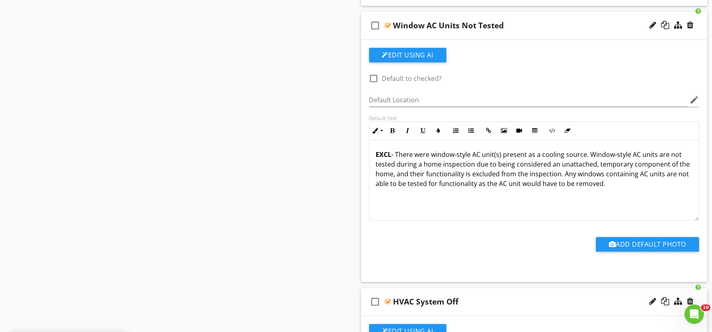
click at [422, 168] on p "EXCL - There were window-style AC unit(s) present as a cooling source. Window-s…" at bounding box center [534, 169] width 317 height 39
click at [382, 176] on p "EXCL - There were window-style AC unit(s) present as a cooling source. Window-s…" at bounding box center [534, 169] width 317 height 39
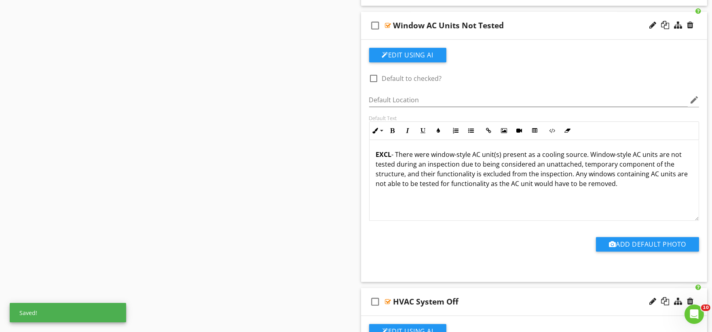
scroll to position [5422, 0]
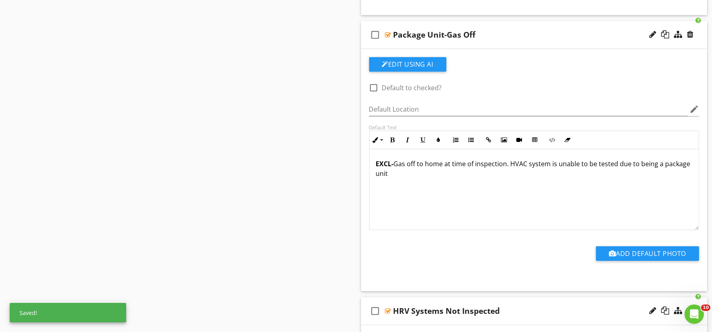
click at [430, 167] on p "EXCL- Gas off to home at time of inspection. HVAC system is unable to be tested…" at bounding box center [534, 168] width 317 height 19
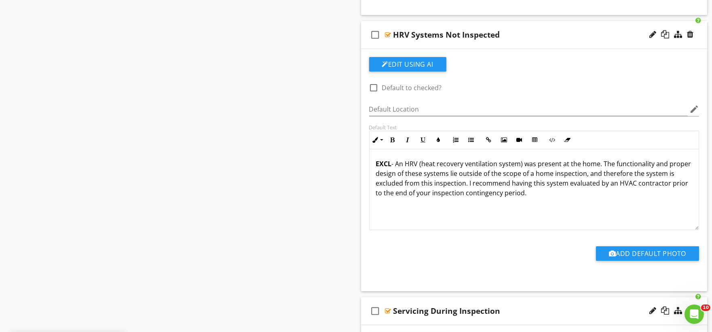
click at [430, 166] on p "EXCL - An HRV (heat recovery ventilation system) was present at the home. The f…" at bounding box center [534, 178] width 317 height 39
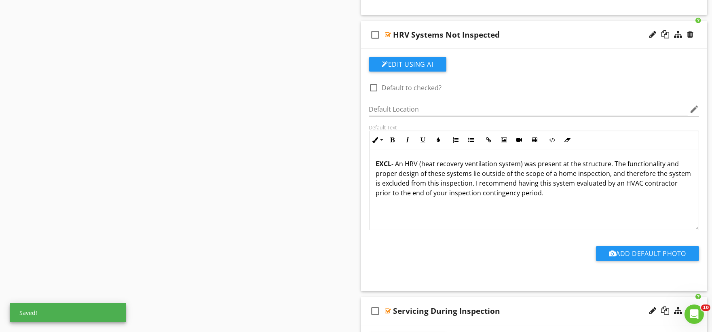
click at [430, 176] on p "EXCL - An HRV (heat recovery ventilation system) was present at the structure. …" at bounding box center [534, 178] width 317 height 39
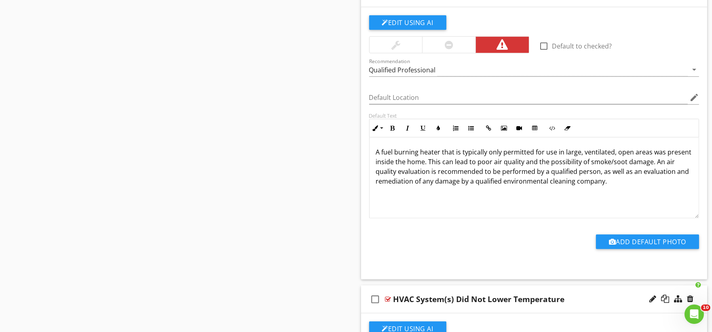
click at [430, 169] on p "A fuel burning heater that is typically only permitted for use in large, ventil…" at bounding box center [534, 166] width 317 height 39
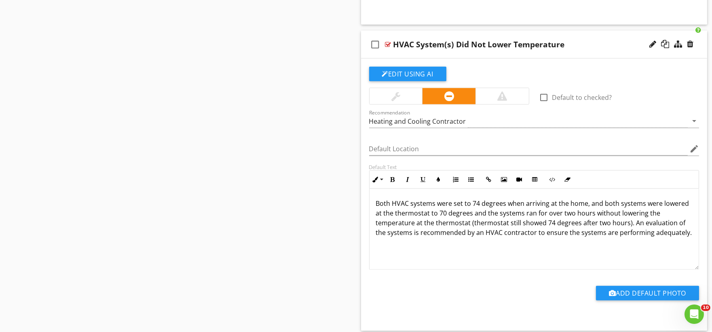
scroll to position [8392, 0]
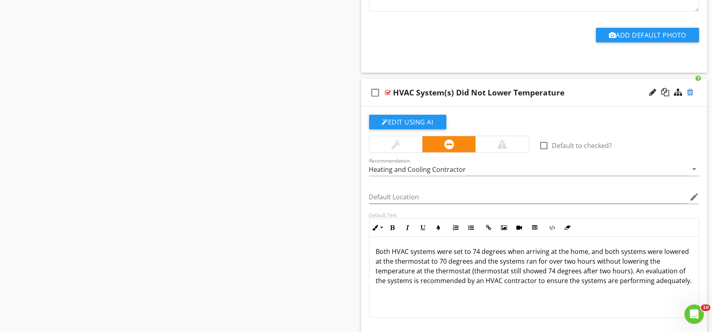
click at [430, 96] on div at bounding box center [690, 92] width 6 height 8
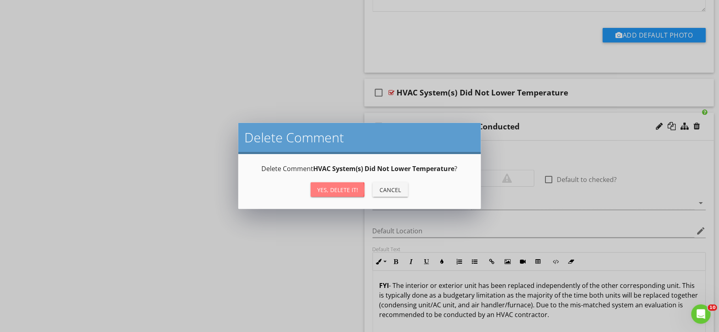
click at [352, 191] on div "Yes, Delete it!" at bounding box center [337, 190] width 41 height 8
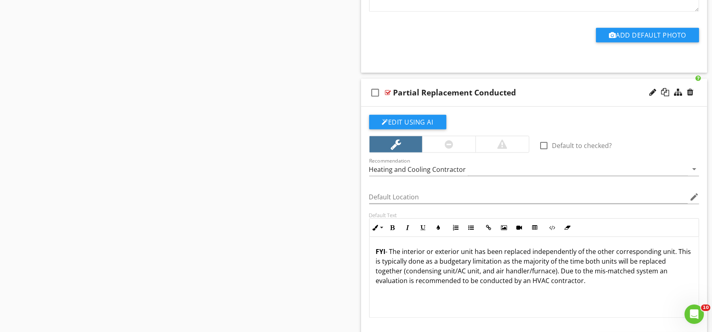
scroll to position [8808, 0]
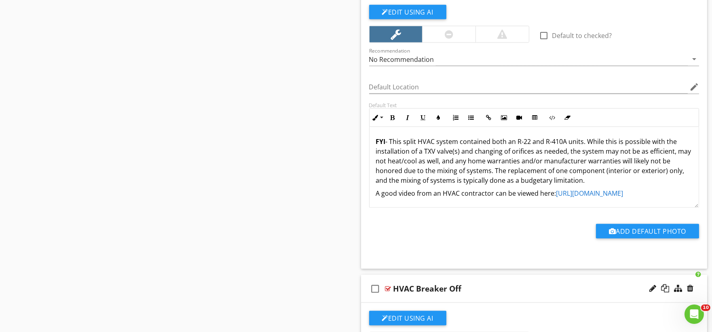
click at [430, 166] on p "FYI - This split HVAC system contained both an R-22 and R-410A units. While thi…" at bounding box center [534, 161] width 317 height 49
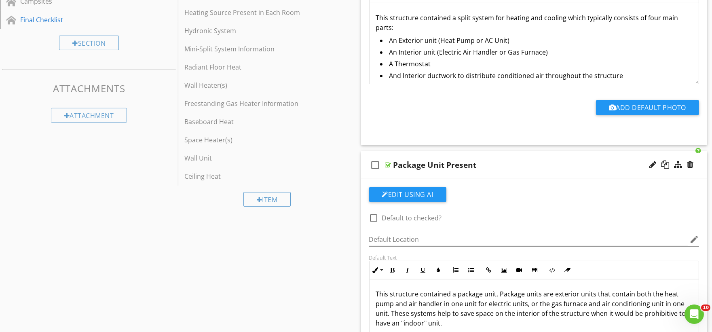
scroll to position [0, 0]
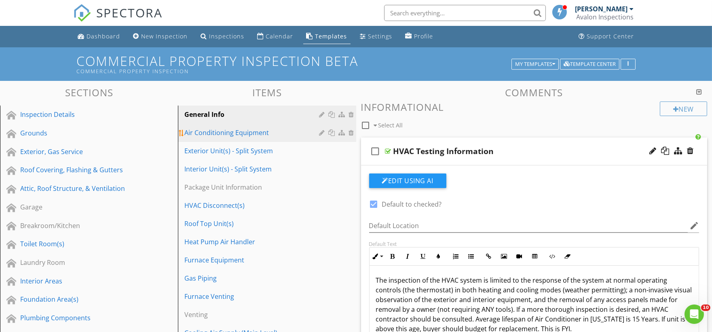
click at [235, 136] on div "Air Conditioning Equipment" at bounding box center [252, 133] width 137 height 10
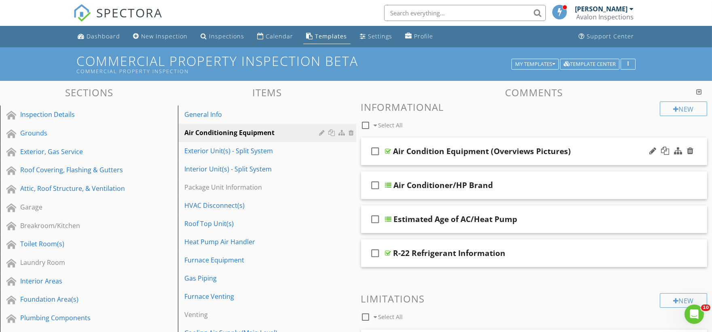
click at [415, 158] on div "check_box_outline_blank Air Condition Equipment (Overviews Pictures)" at bounding box center [534, 152] width 347 height 28
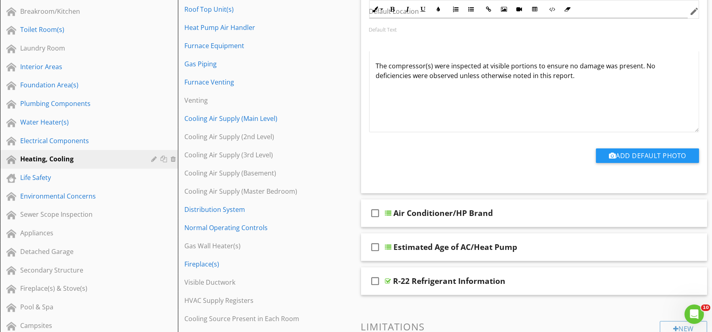
scroll to position [269, 0]
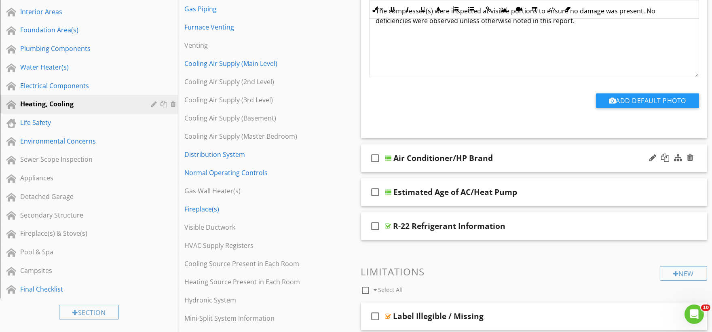
click at [409, 167] on div "check_box_outline_blank Air Conditioner/HP Brand" at bounding box center [534, 158] width 347 height 28
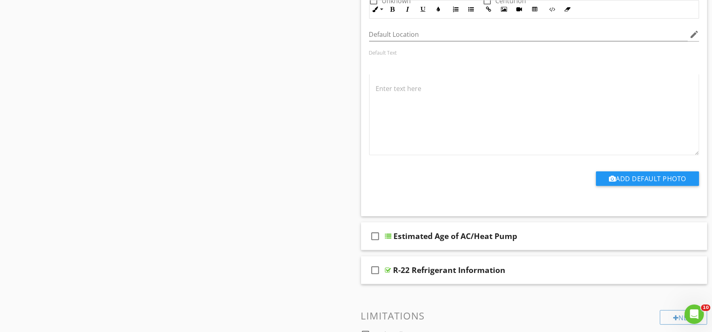
scroll to position [989, 0]
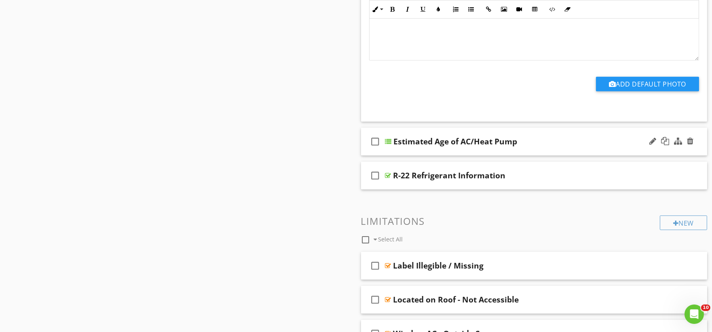
click at [394, 151] on div "check_box_outline_blank Estimated Age of AC/Heat Pump" at bounding box center [534, 142] width 347 height 28
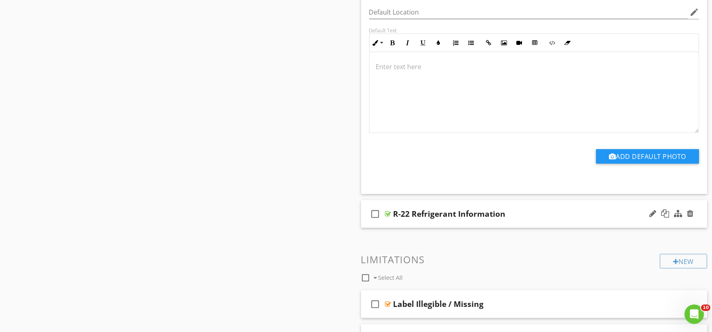
scroll to position [1438, 0]
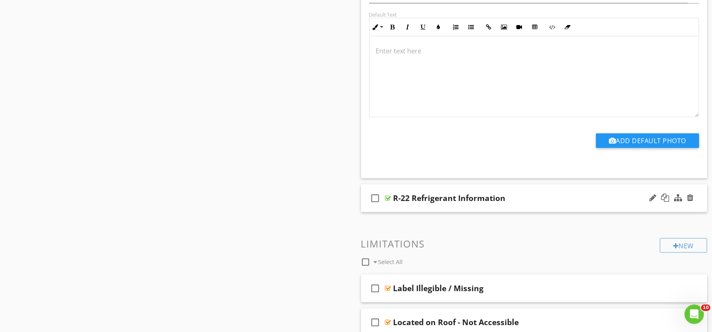
click at [400, 209] on div "check_box_outline_blank R-22 Refrigerant Information" at bounding box center [534, 198] width 347 height 28
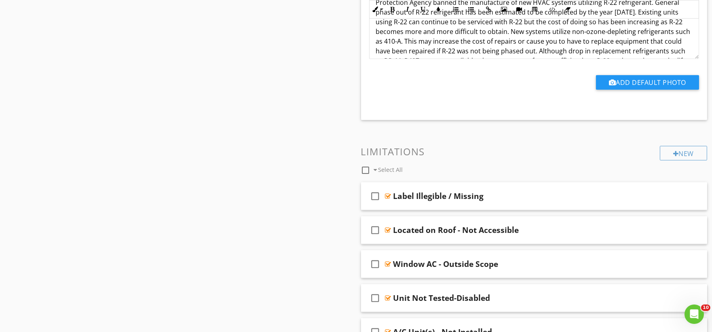
scroll to position [1798, 0]
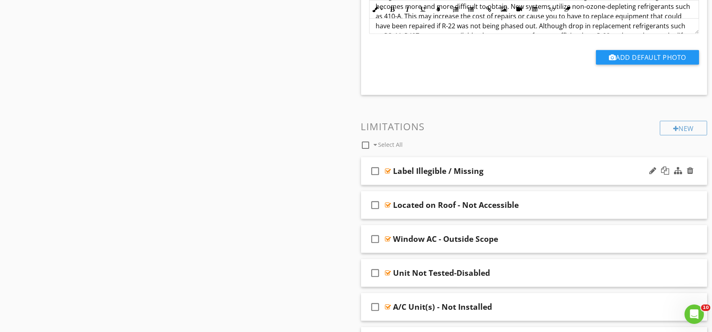
click at [393, 182] on div "check_box_outline_blank Label Illegible / Missing" at bounding box center [534, 171] width 347 height 28
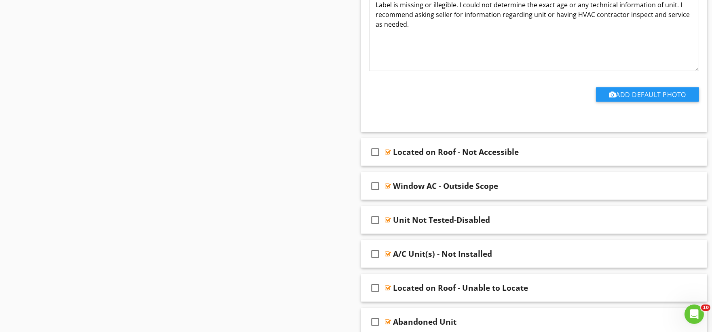
scroll to position [2112, 0]
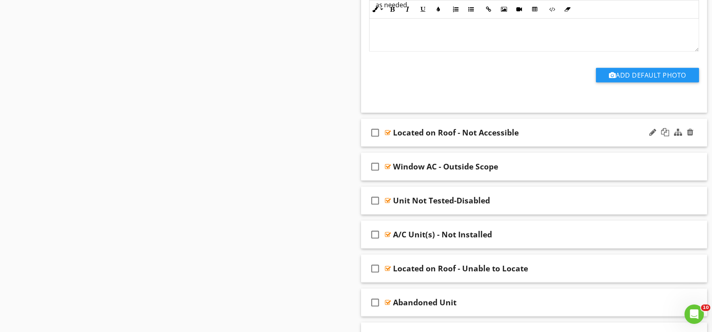
click at [398, 142] on div "check_box_outline_blank Located on Roof - Not Accessible" at bounding box center [534, 133] width 347 height 28
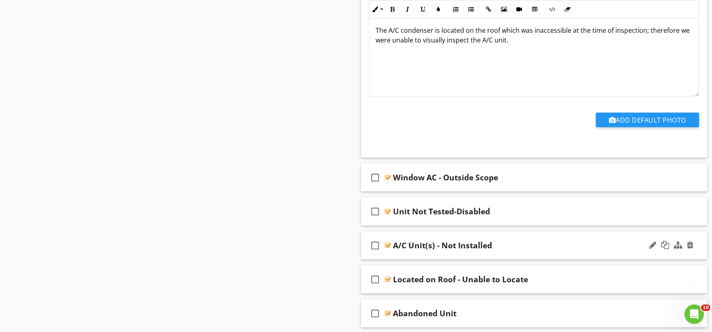
scroll to position [2382, 0]
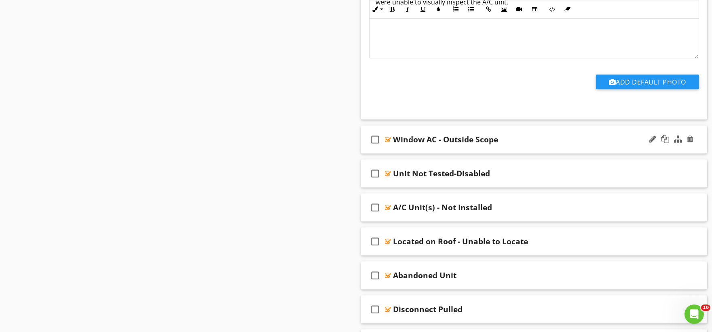
click at [398, 150] on div "check_box_outline_blank Window AC - Outside Scope" at bounding box center [534, 140] width 347 height 28
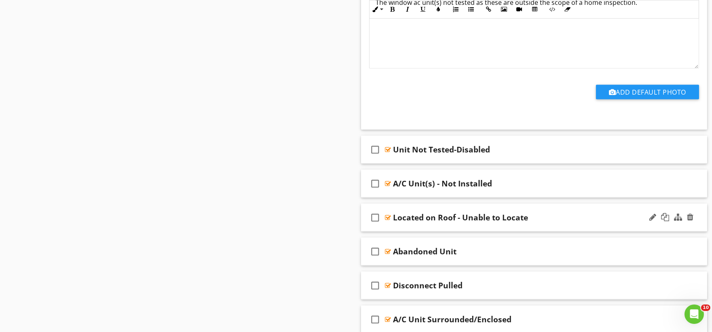
scroll to position [2651, 0]
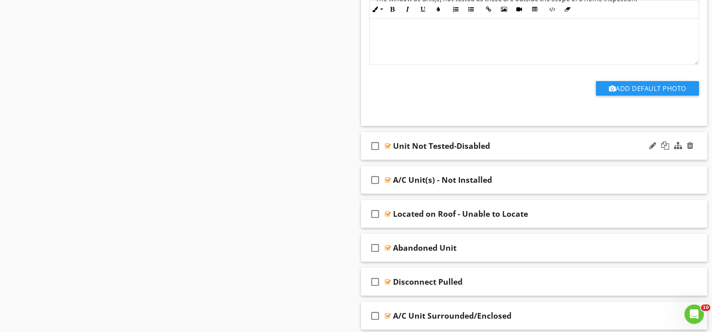
click at [405, 155] on div "check_box_outline_blank Unit Not Tested-Disabled" at bounding box center [534, 146] width 347 height 28
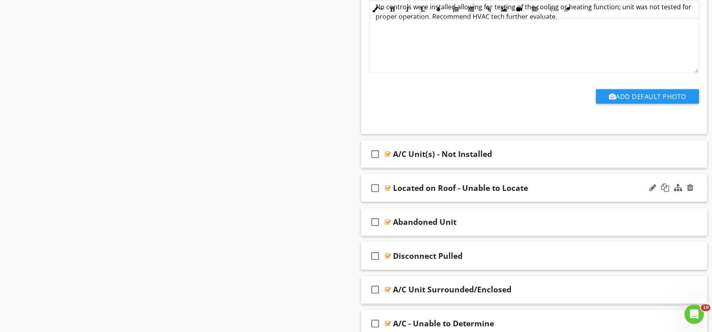
scroll to position [2921, 0]
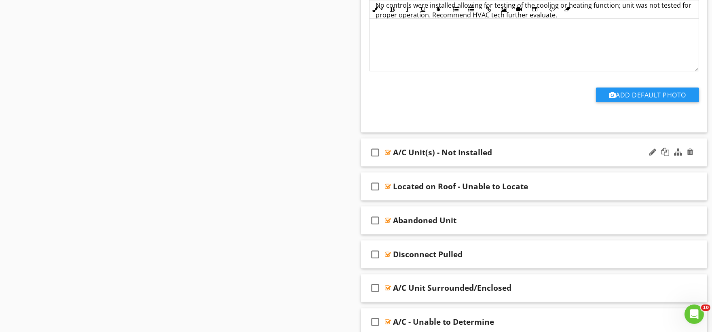
click at [401, 164] on div "check_box_outline_blank A/C Unit(s) - Not Installed" at bounding box center [534, 153] width 347 height 28
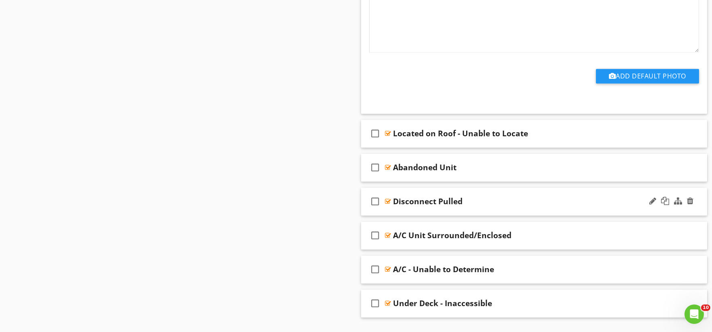
scroll to position [3236, 0]
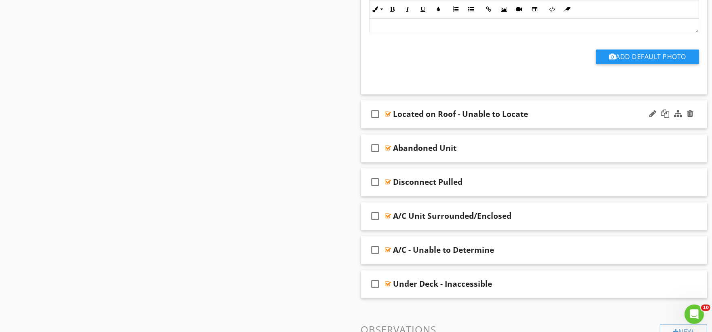
click at [410, 125] on div "check_box_outline_blank Located on Roof - Unable to Locate" at bounding box center [534, 114] width 347 height 28
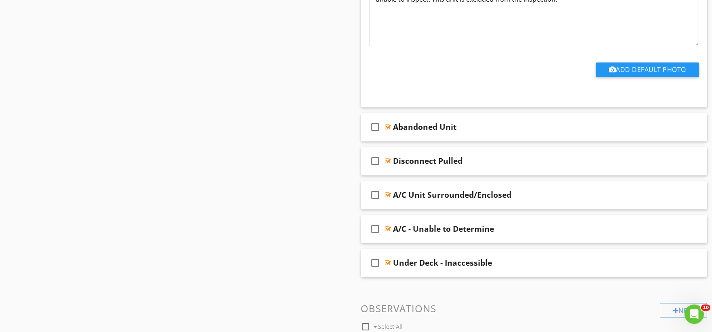
scroll to position [3505, 0]
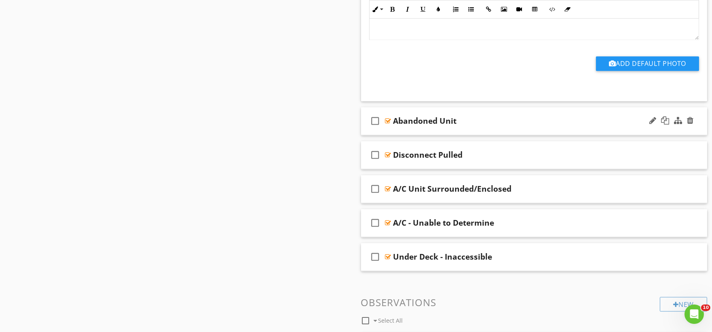
click at [400, 131] on div "check_box_outline_blank Abandoned Unit" at bounding box center [534, 121] width 347 height 28
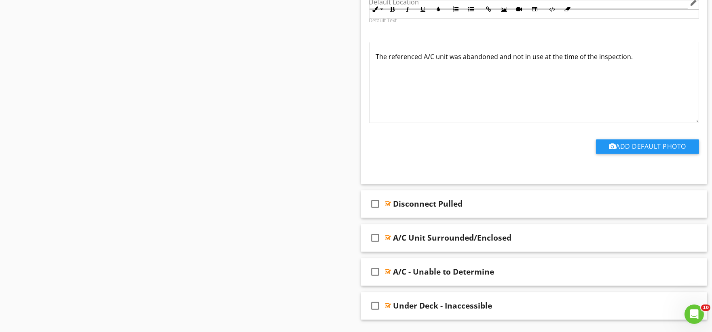
scroll to position [3775, 0]
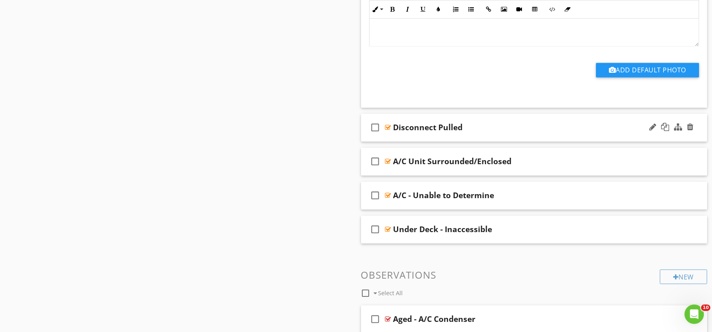
click at [400, 139] on div "check_box_outline_blank Disconnect Pulled" at bounding box center [534, 128] width 347 height 28
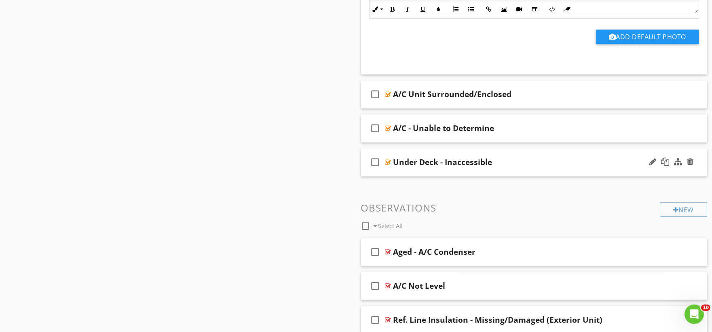
scroll to position [4090, 0]
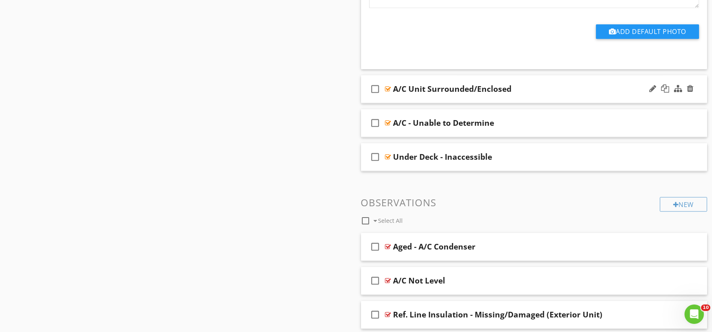
click at [398, 100] on div "check_box_outline_blank A/C Unit Surrounded/Enclosed" at bounding box center [534, 89] width 347 height 28
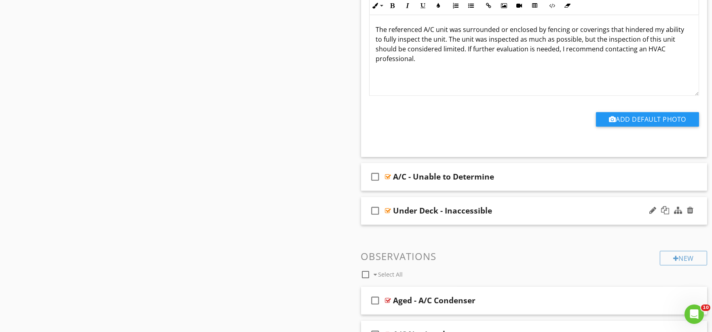
scroll to position [4359, 0]
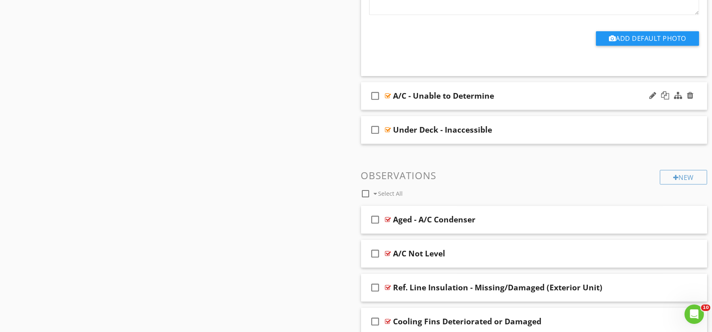
click at [397, 107] on div "check_box_outline_blank A/C - Unable to Determine" at bounding box center [534, 96] width 347 height 28
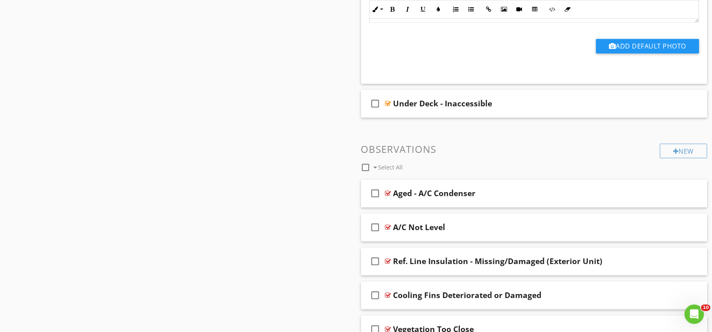
scroll to position [4629, 0]
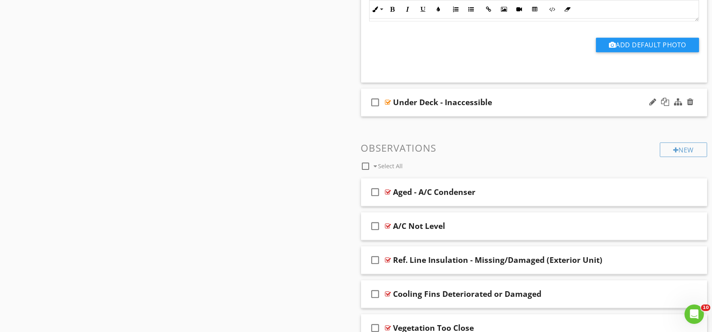
click at [394, 113] on div "check_box_outline_blank Under Deck - Inaccessible" at bounding box center [534, 103] width 347 height 28
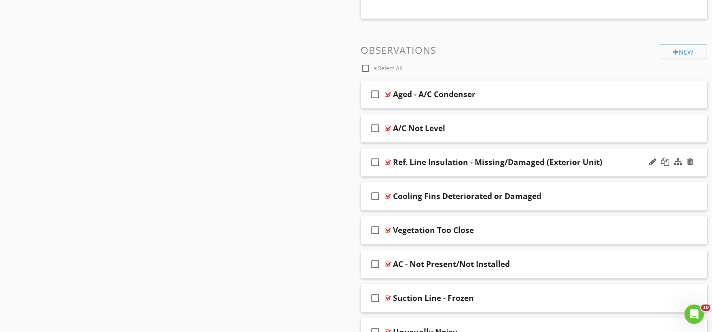
scroll to position [4989, 0]
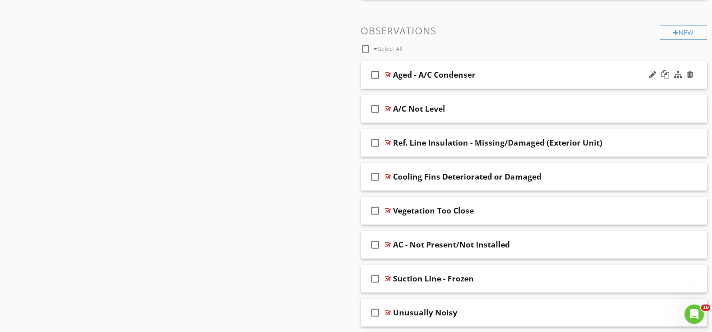
click at [400, 87] on div "check_box_outline_blank Aged - A/C Condenser" at bounding box center [534, 75] width 347 height 28
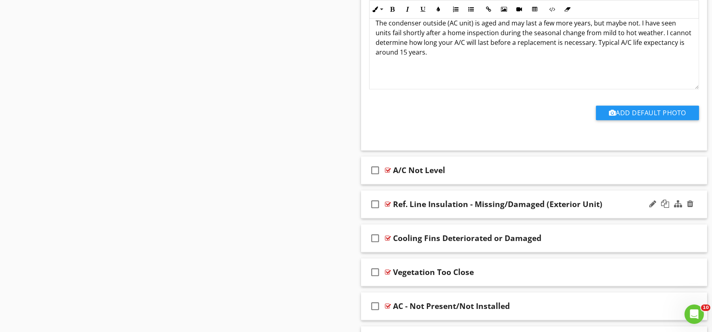
scroll to position [5258, 0]
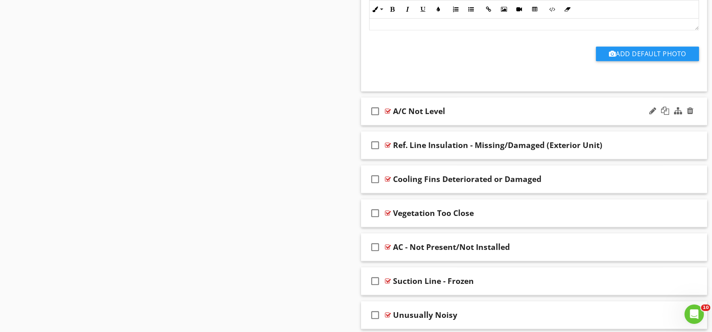
click at [402, 123] on div "check_box_outline_blank A/C Not Level" at bounding box center [534, 111] width 347 height 28
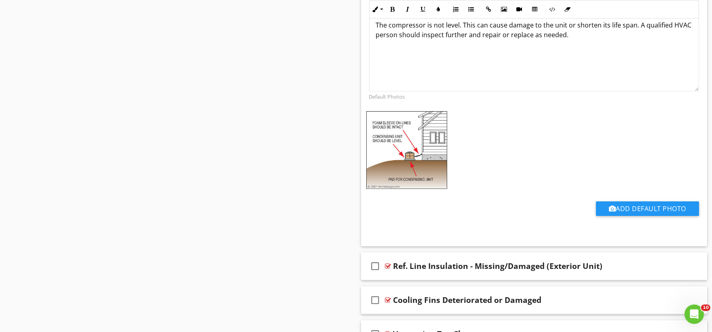
scroll to position [5528, 0]
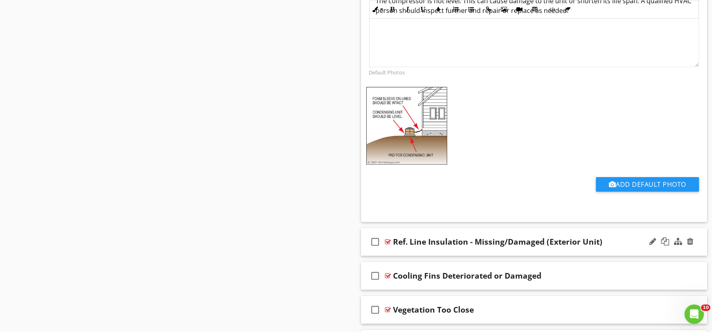
click at [401, 254] on div "check_box_outline_blank Ref. Line Insulation - Missing/Damaged (Exterior Unit)" at bounding box center [534, 242] width 347 height 28
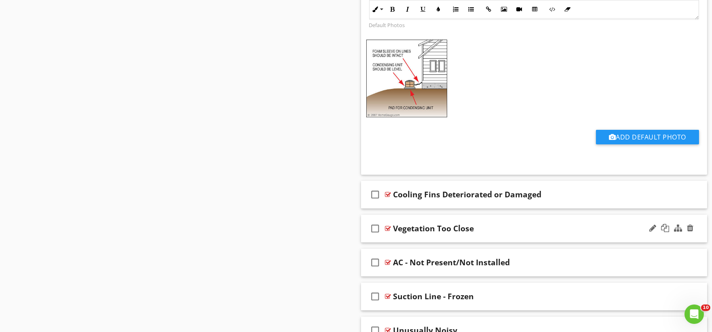
scroll to position [5977, 0]
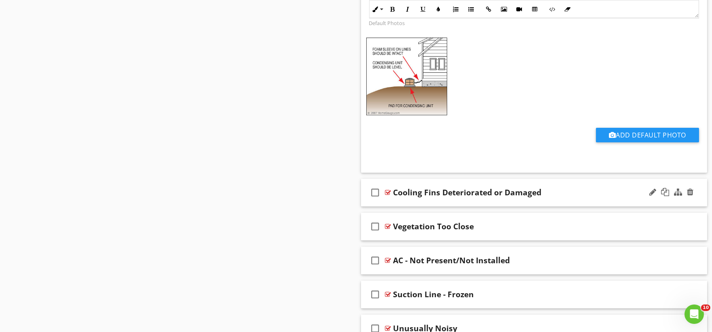
click at [405, 207] on div "check_box_outline_blank Cooling Fins Deteriorated or Damaged" at bounding box center [534, 193] width 347 height 28
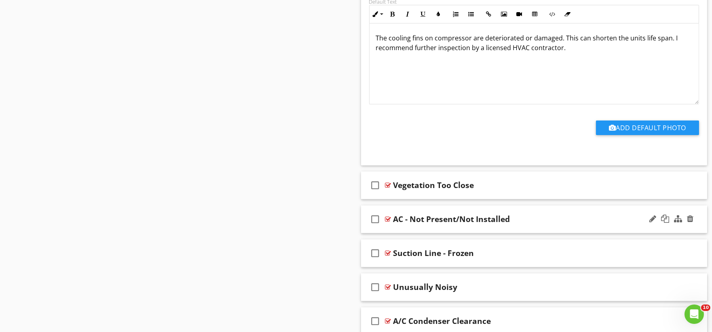
scroll to position [6292, 0]
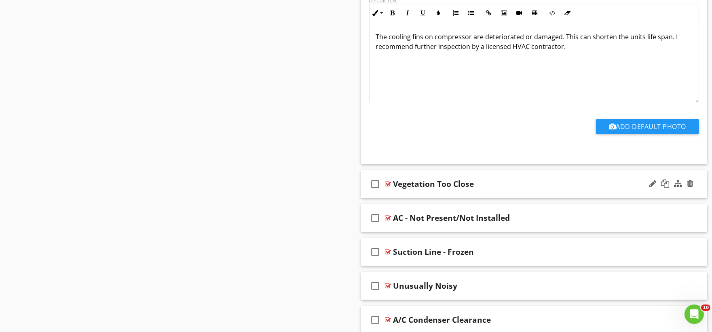
click at [398, 196] on div "check_box_outline_blank Vegetation Too Close" at bounding box center [534, 184] width 347 height 28
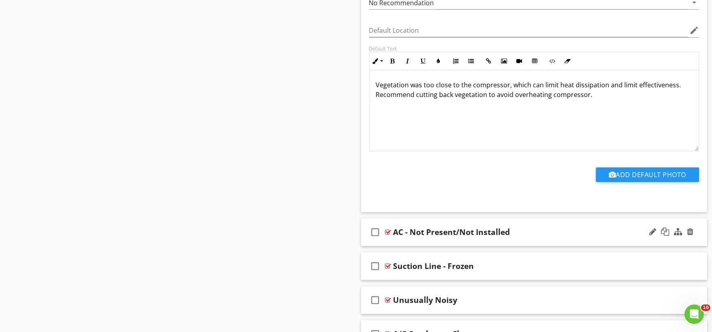
scroll to position [6562, 0]
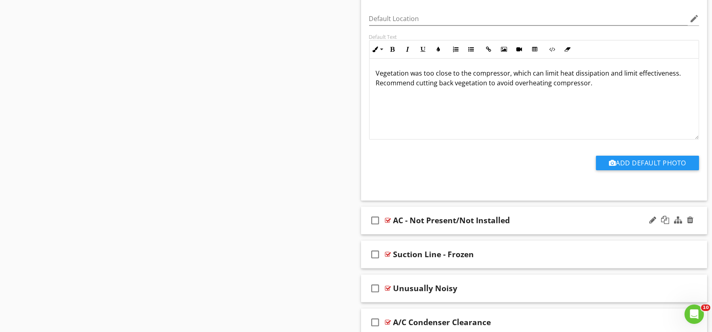
click at [395, 232] on div "check_box_outline_blank AC - Not Present/Not Installed" at bounding box center [534, 221] width 347 height 28
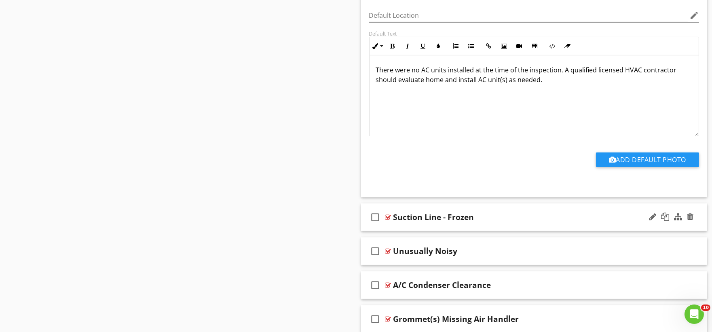
scroll to position [6876, 0]
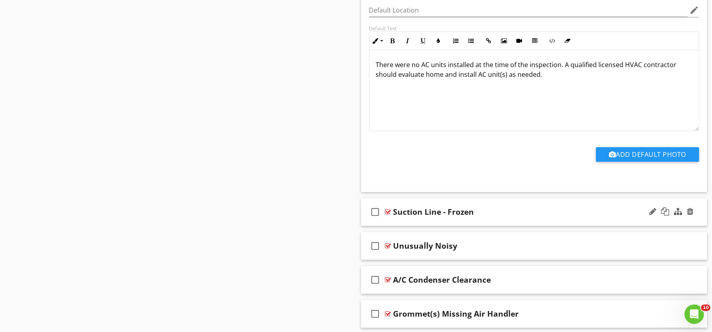
click at [398, 225] on div "check_box_outline_blank Suction Line - Frozen" at bounding box center [534, 212] width 347 height 28
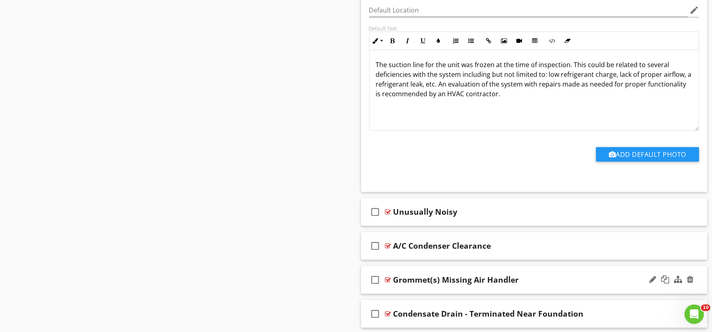
scroll to position [7236, 0]
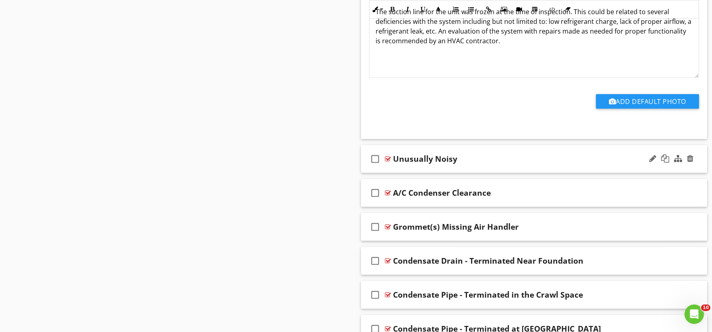
click at [396, 171] on div "check_box_outline_blank Unusually Noisy" at bounding box center [534, 159] width 347 height 28
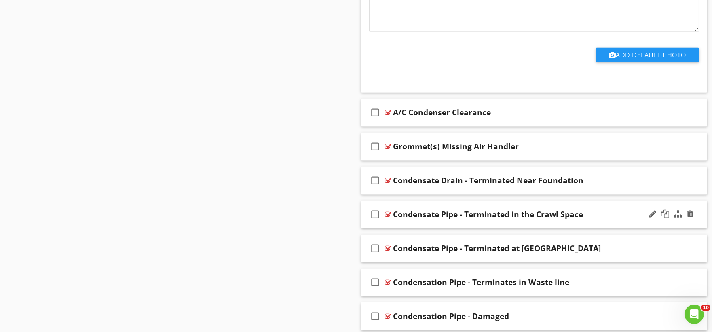
scroll to position [7640, 0]
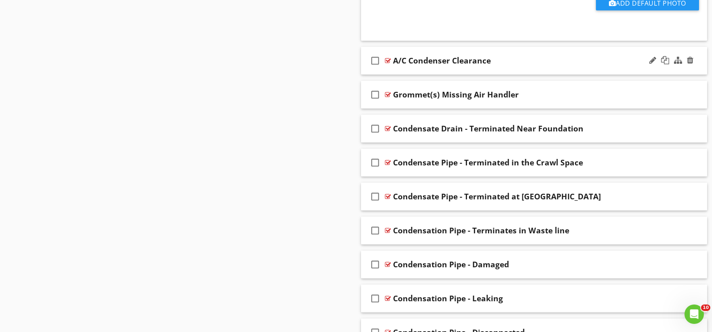
click at [395, 73] on div "check_box_outline_blank A/C Condenser Clearance" at bounding box center [534, 61] width 347 height 28
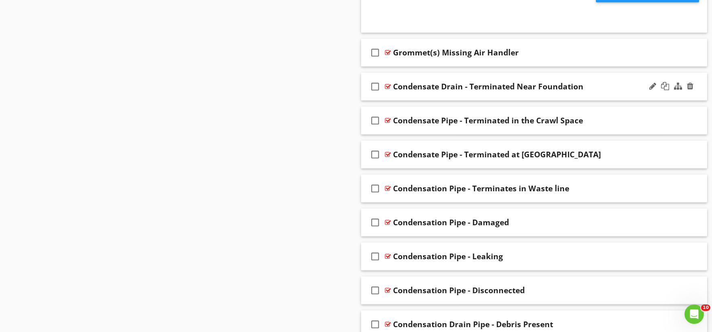
scroll to position [7955, 0]
click at [402, 66] on div "check_box_outline_blank Grommet(s) Missing Air Handler" at bounding box center [534, 52] width 347 height 28
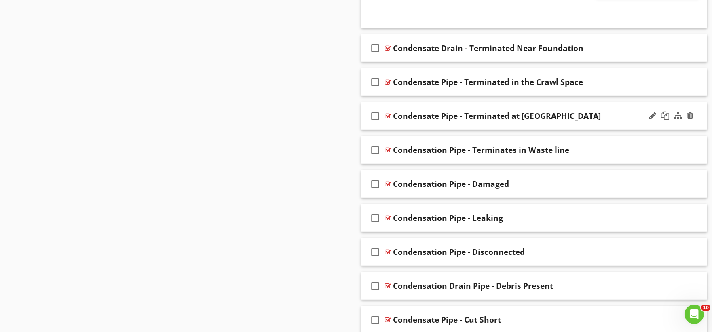
scroll to position [8269, 0]
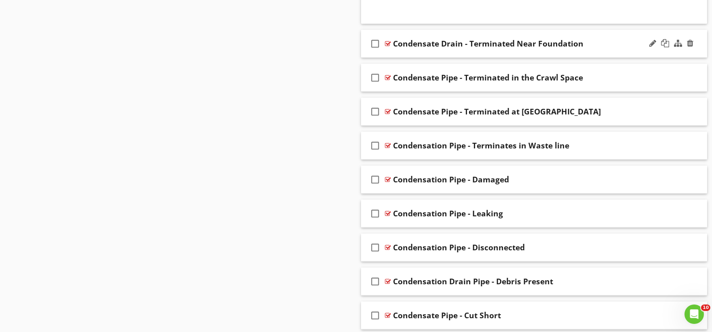
click at [396, 58] on div "check_box_outline_blank Condensate Drain - Terminated Near Foundation" at bounding box center [534, 44] width 347 height 28
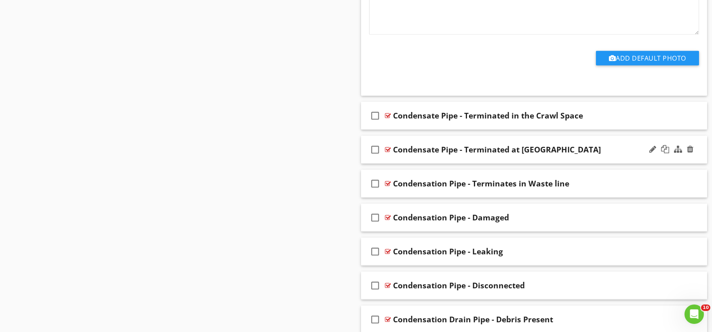
scroll to position [8539, 0]
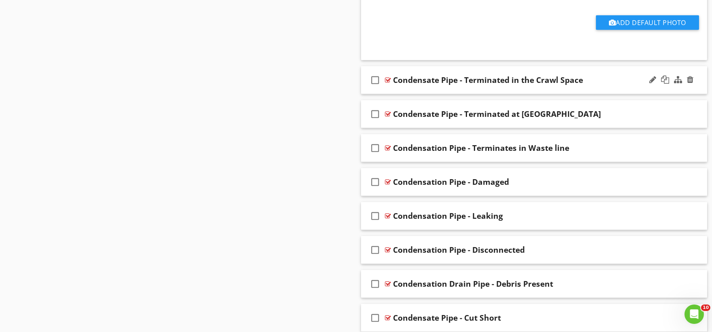
click at [409, 94] on div "check_box_outline_blank Condensate Pipe - Terminated in the Crawl Space" at bounding box center [534, 80] width 347 height 28
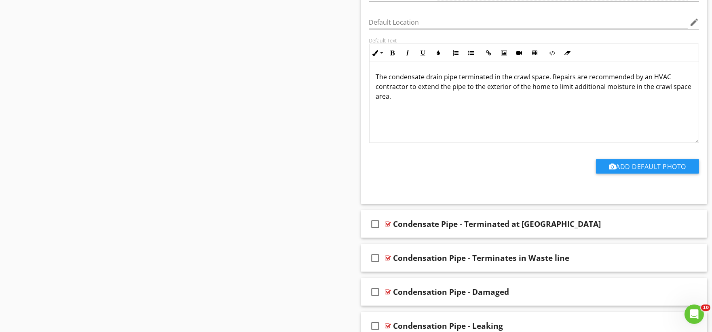
scroll to position [8764, 0]
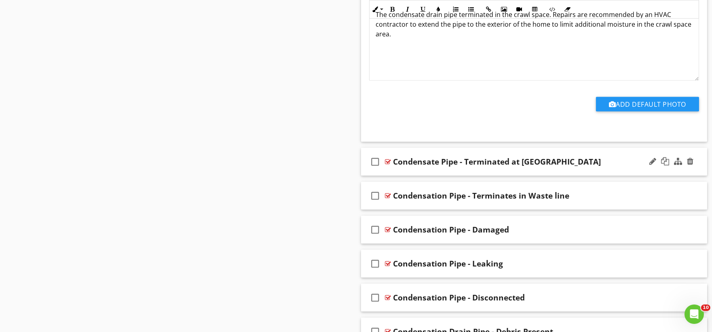
click at [391, 176] on div "check_box_outline_blank Condensate Pipe - Terminated at Soffit Area" at bounding box center [534, 162] width 347 height 28
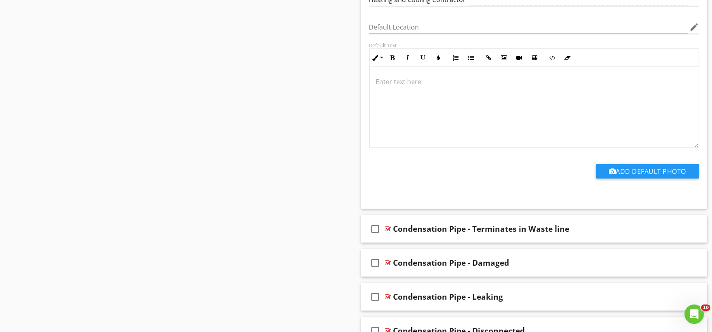
scroll to position [9033, 0]
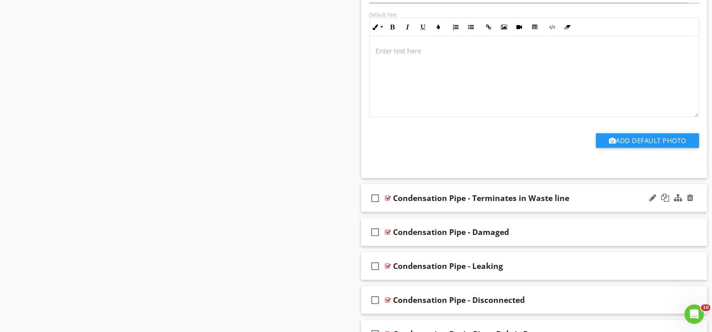
click at [396, 212] on div "check_box_outline_blank Condensation Pipe - Terminates in Waste line" at bounding box center [534, 198] width 347 height 28
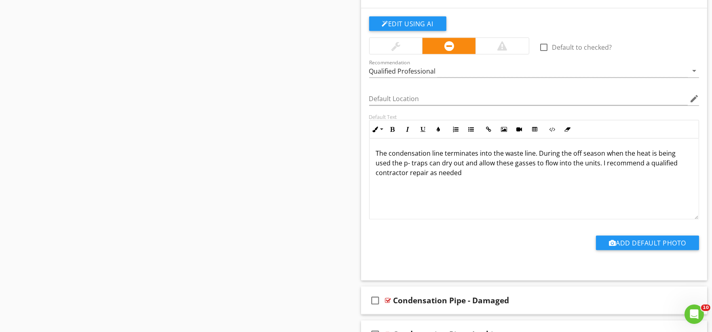
scroll to position [9258, 0]
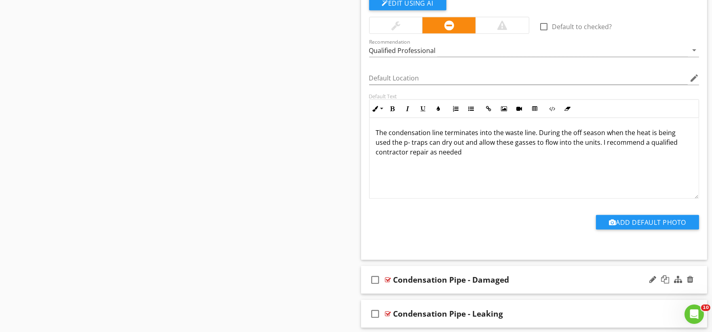
click at [408, 292] on div "check_box_outline_blank Condensation Pipe - Damaged" at bounding box center [534, 280] width 347 height 28
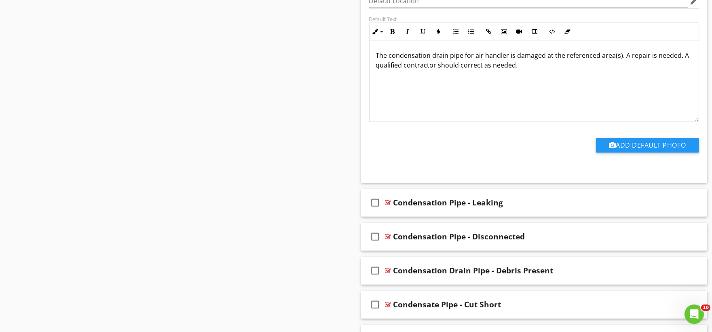
scroll to position [9662, 0]
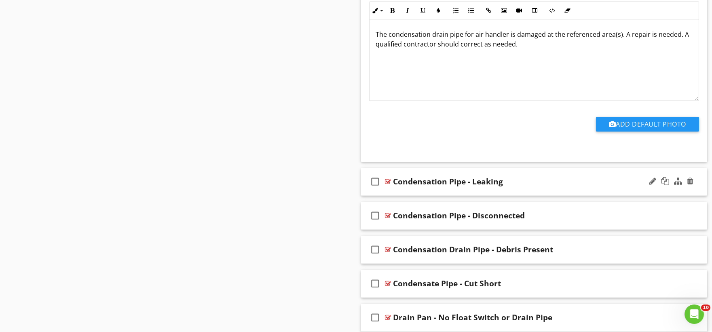
click at [398, 196] on div "check_box_outline_blank Condensation Pipe - Leaking" at bounding box center [534, 182] width 347 height 28
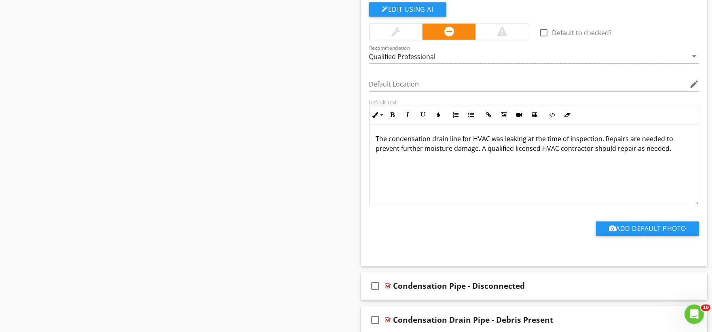
scroll to position [9932, 0]
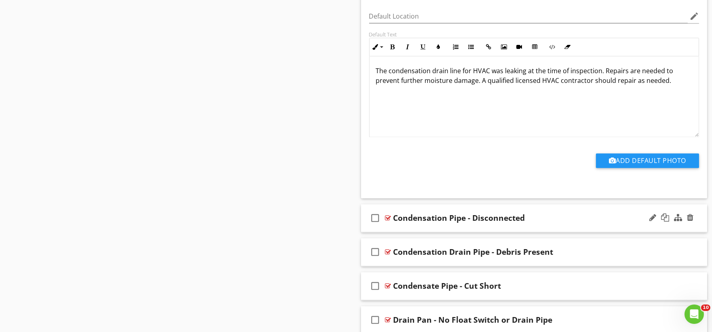
click at [394, 232] on div "check_box_outline_blank Condensation Pipe - Disconnected" at bounding box center [534, 218] width 347 height 28
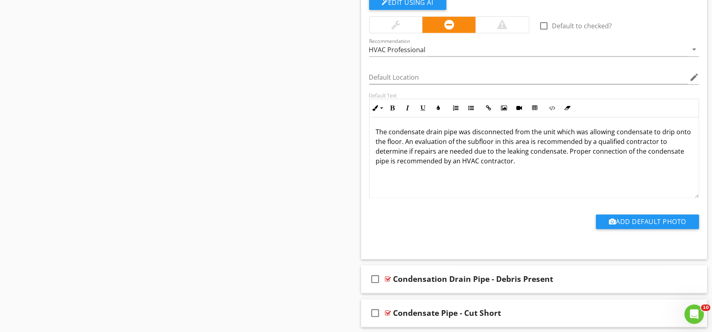
scroll to position [10202, 0]
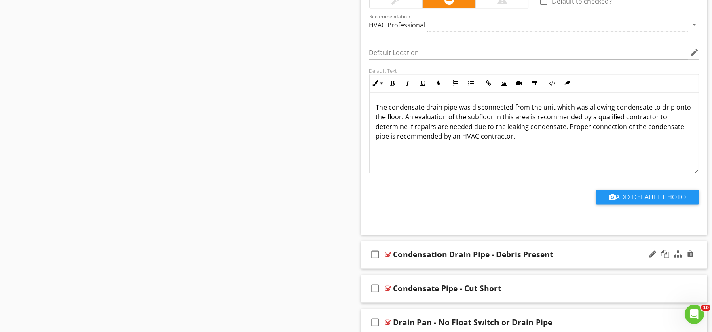
click at [399, 269] on div "check_box_outline_blank Condensation Drain Pipe - Debris Present" at bounding box center [534, 255] width 347 height 28
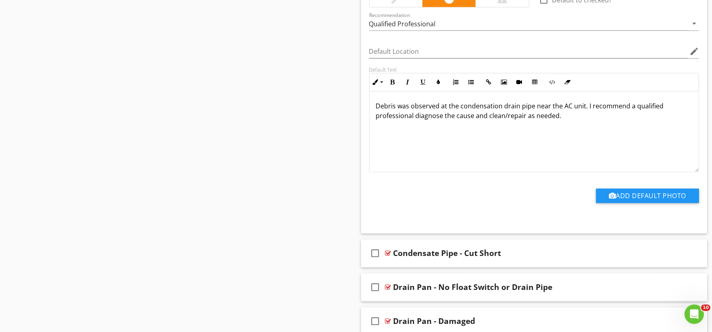
scroll to position [10517, 0]
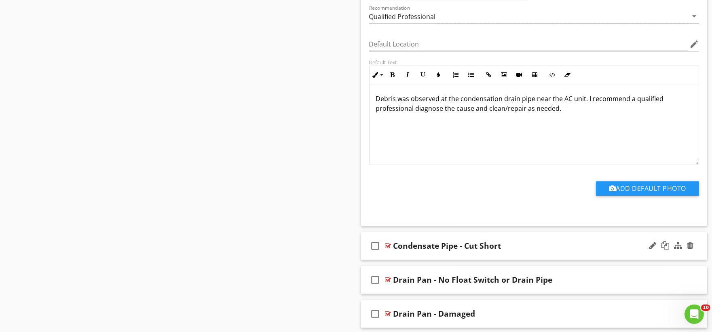
click at [390, 260] on div "check_box_outline_blank Condensate Pipe - Cut Short" at bounding box center [534, 246] width 347 height 28
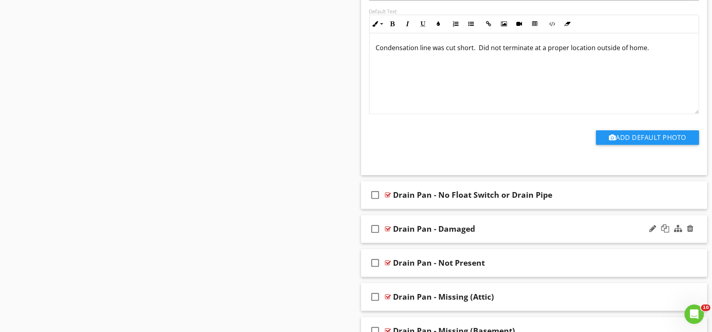
scroll to position [10876, 0]
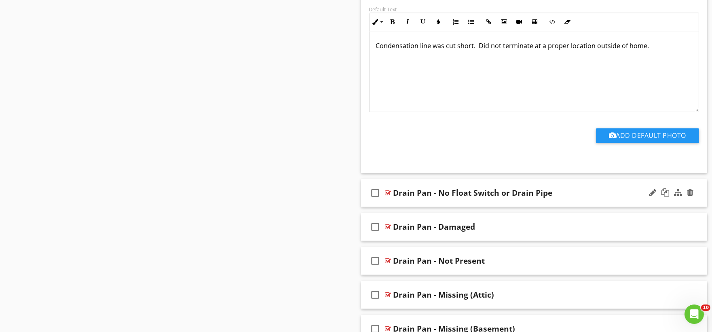
click at [397, 207] on div "check_box_outline_blank Drain Pan - No Float Switch or Drain Pipe" at bounding box center [534, 193] width 347 height 28
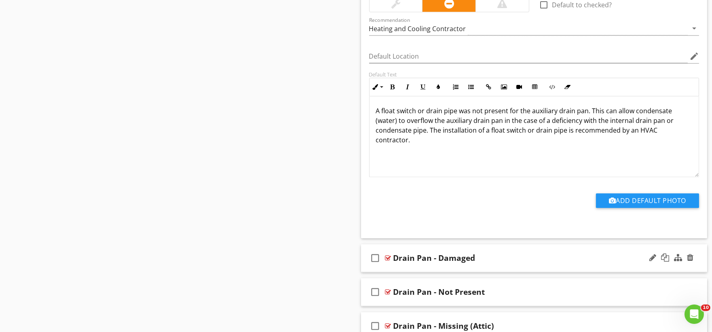
scroll to position [11146, 0]
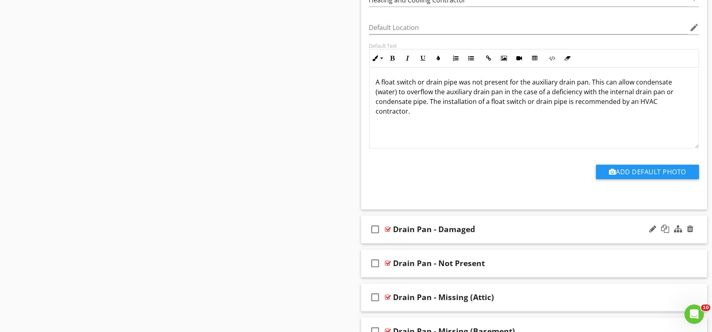
click at [390, 244] on div "check_box_outline_blank Drain Pan - Damaged" at bounding box center [534, 230] width 347 height 28
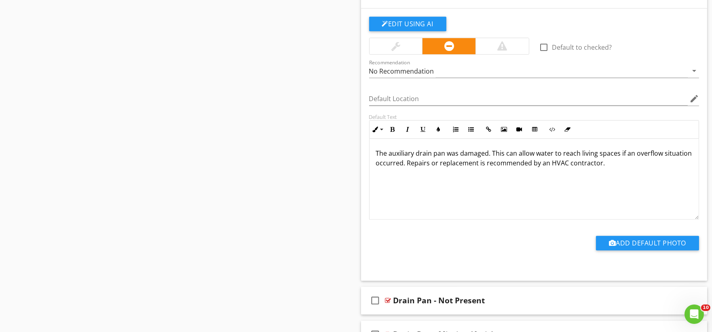
scroll to position [11416, 0]
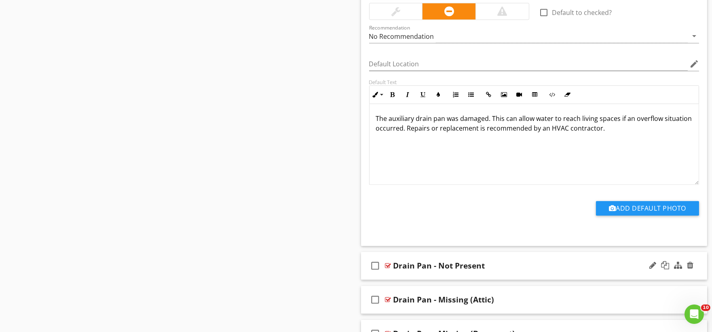
click at [397, 280] on div "check_box_outline_blank Drain Pan - Not Present" at bounding box center [534, 266] width 347 height 28
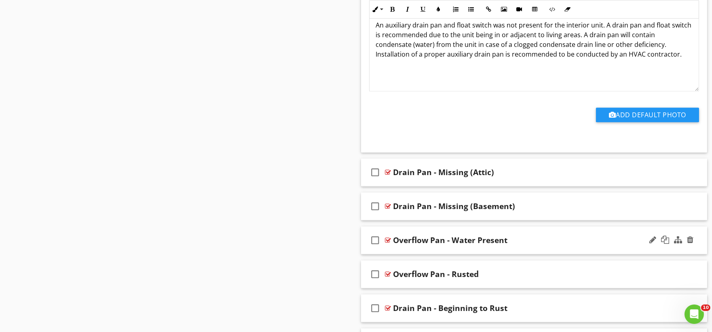
scroll to position [11820, 0]
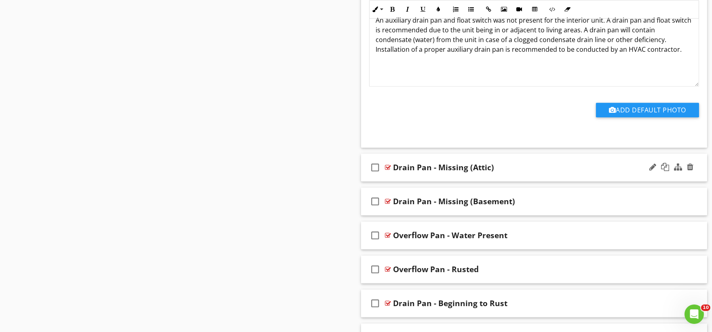
click at [401, 182] on div "check_box_outline_blank Drain Pan - Missing (Attic)" at bounding box center [534, 168] width 347 height 28
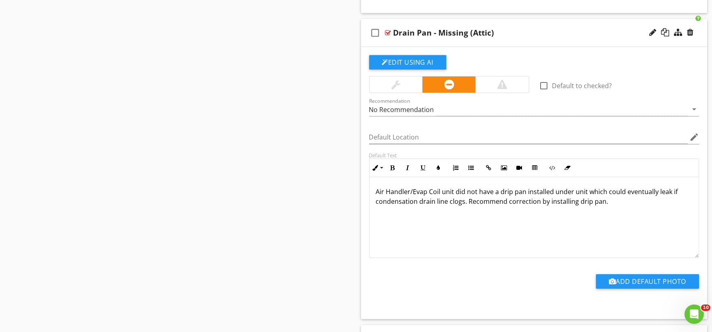
scroll to position [12089, 0]
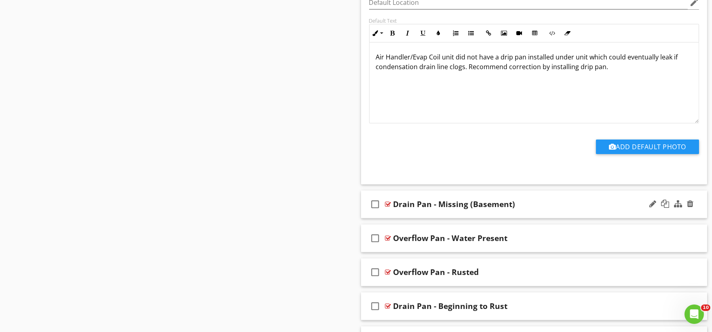
click at [398, 218] on div "check_box_outline_blank Drain Pan - Missing (Basement)" at bounding box center [534, 205] width 347 height 28
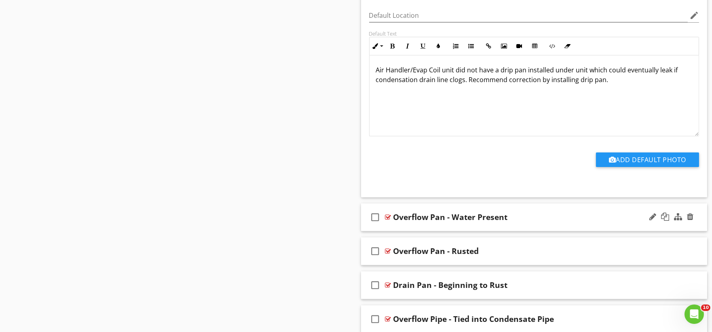
scroll to position [12404, 0]
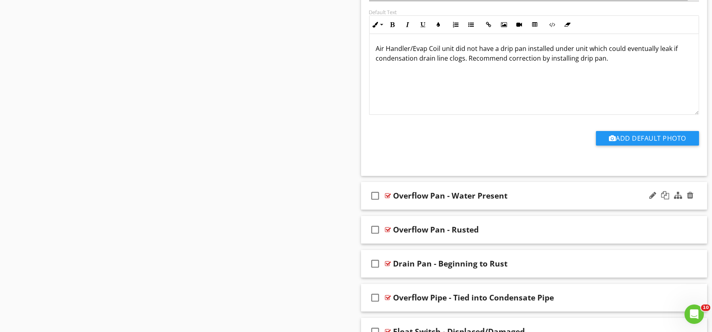
click at [400, 210] on div "check_box_outline_blank Overflow Pan - Water Present" at bounding box center [534, 196] width 347 height 28
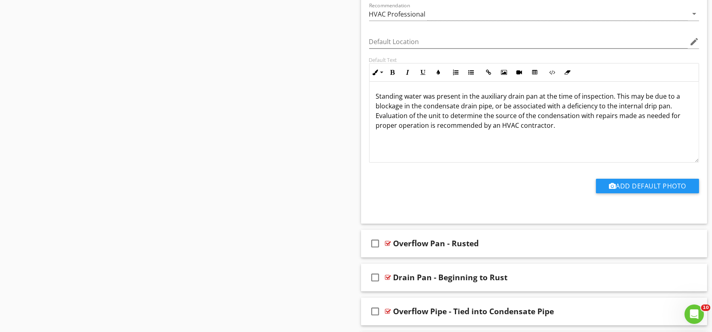
scroll to position [12674, 0]
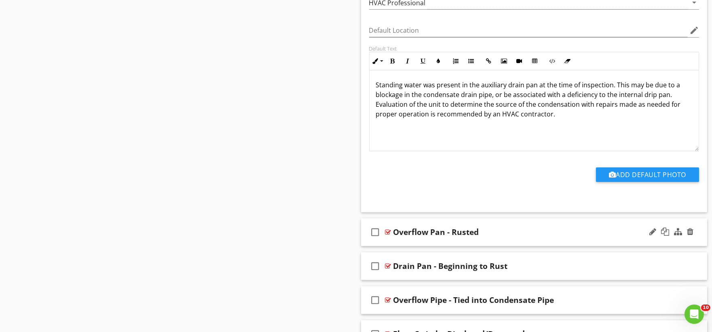
click at [394, 246] on div "check_box_outline_blank Overflow Pan - Rusted" at bounding box center [534, 232] width 347 height 28
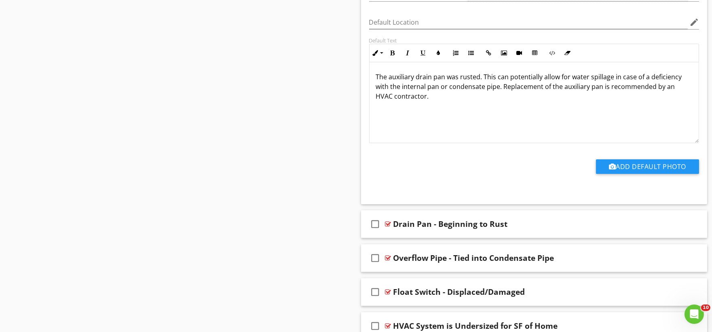
scroll to position [12989, 0]
click at [397, 238] on div "check_box_outline_blank Drain Pan - Beginning to Rust" at bounding box center [534, 224] width 347 height 28
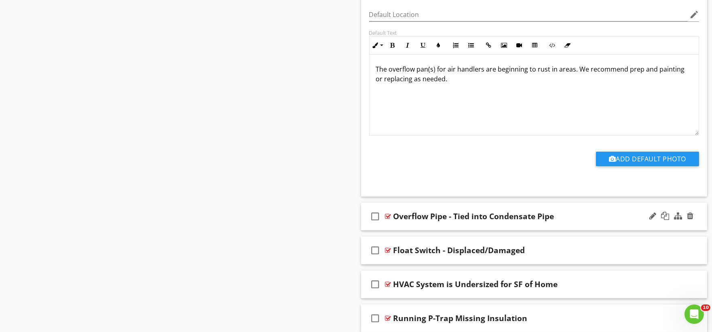
scroll to position [13303, 0]
click at [410, 230] on div "check_box_outline_blank Overflow Pipe - Tied into Condensate Pipe" at bounding box center [534, 216] width 347 height 28
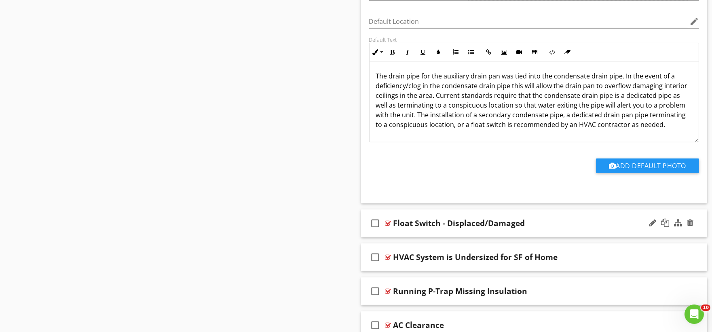
scroll to position [13618, 0]
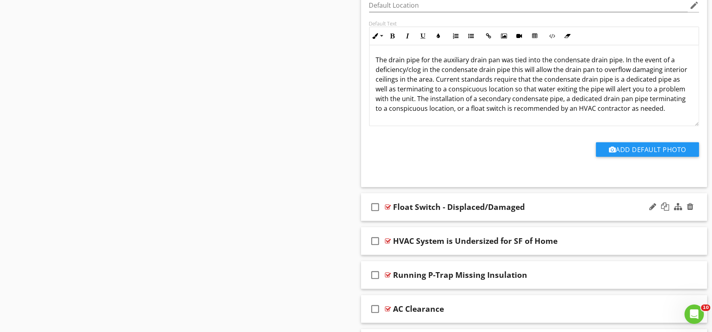
click at [401, 221] on div "check_box_outline_blank Float Switch - Displaced/Damaged" at bounding box center [534, 207] width 347 height 28
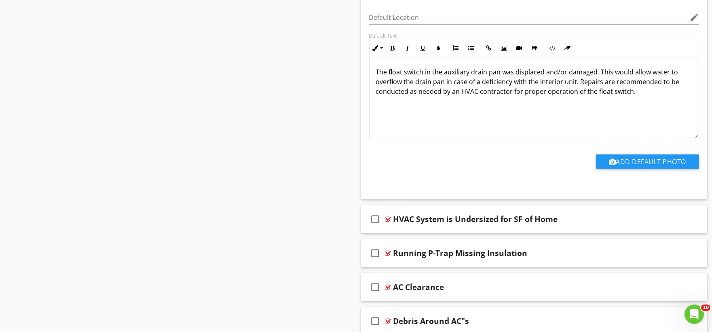
scroll to position [13932, 0]
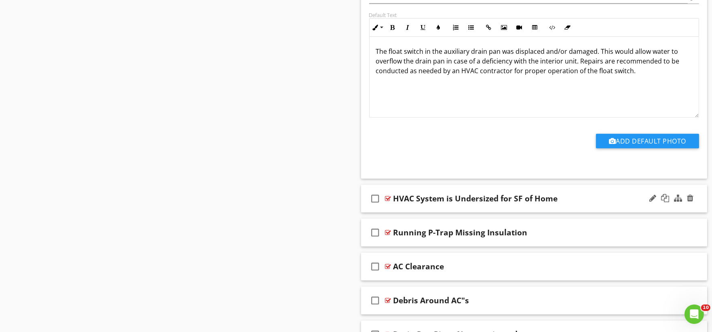
click at [396, 213] on div "check_box_outline_blank HVAC System is Undersized for SF of Home" at bounding box center [534, 199] width 347 height 28
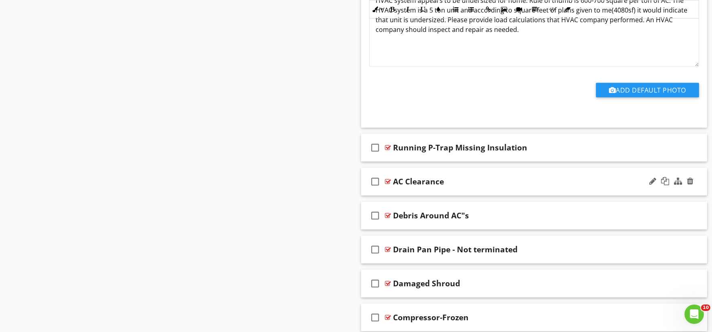
scroll to position [14292, 0]
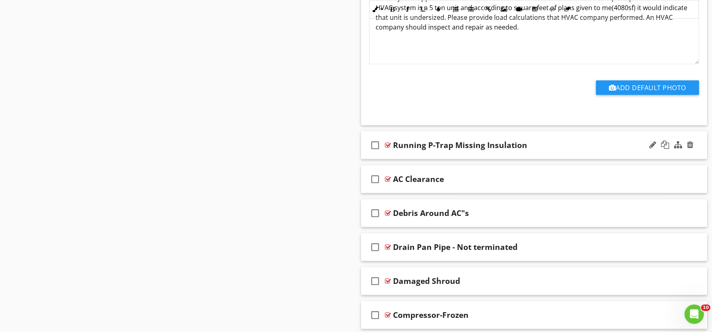
click at [400, 159] on div "check_box_outline_blank Running P-Trap Missing Insulation" at bounding box center [534, 145] width 347 height 28
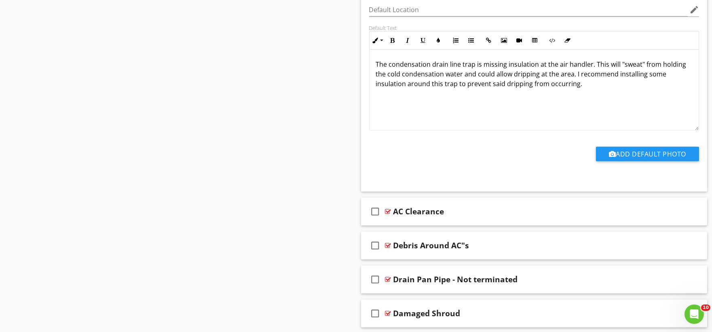
scroll to position [14562, 0]
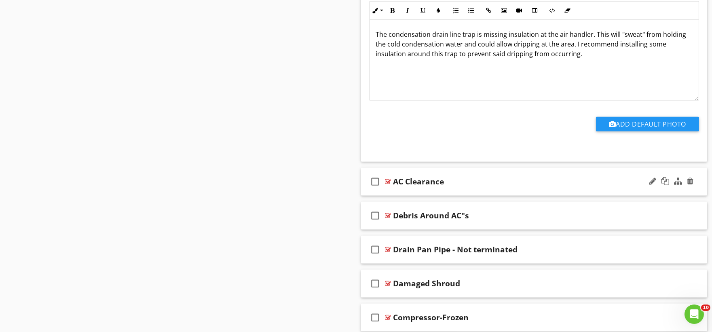
click at [399, 196] on div "check_box_outline_blank AC Clearance" at bounding box center [534, 182] width 347 height 28
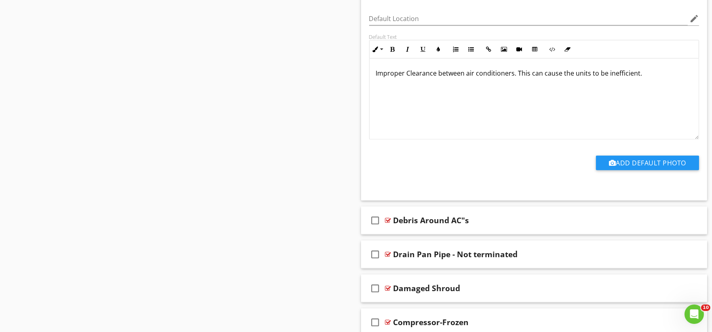
scroll to position [14831, 0]
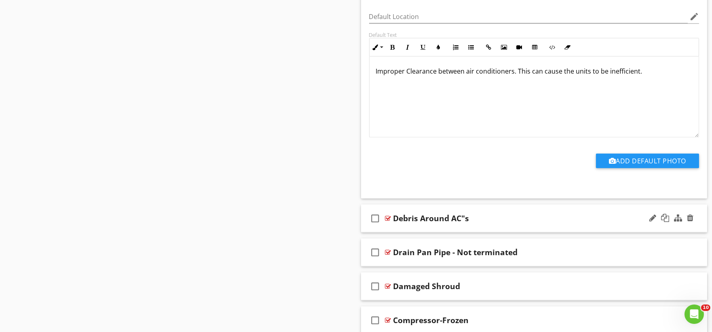
click at [405, 233] on div "check_box_outline_blank Debris Around AC"s" at bounding box center [534, 219] width 347 height 28
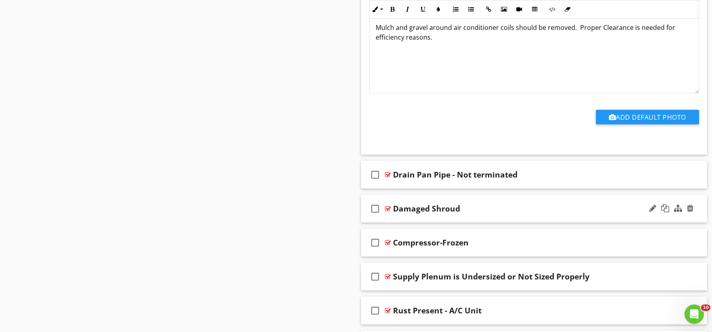
scroll to position [15191, 0]
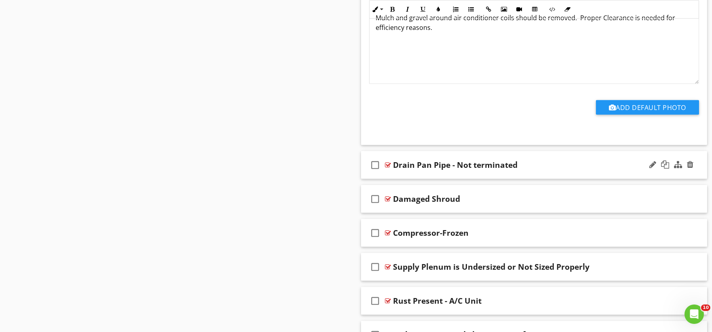
click at [398, 179] on div "check_box_outline_blank Drain Pan Pipe - Not terminated" at bounding box center [534, 165] width 347 height 28
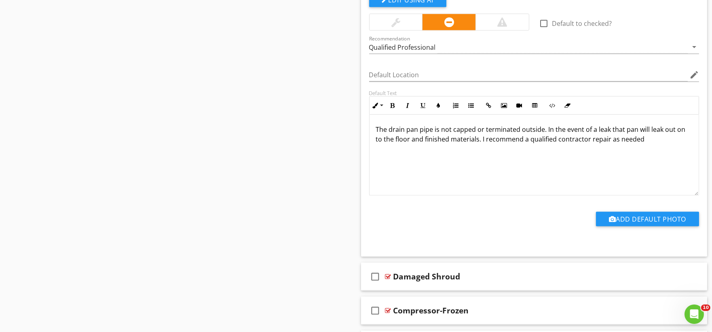
scroll to position [15416, 0]
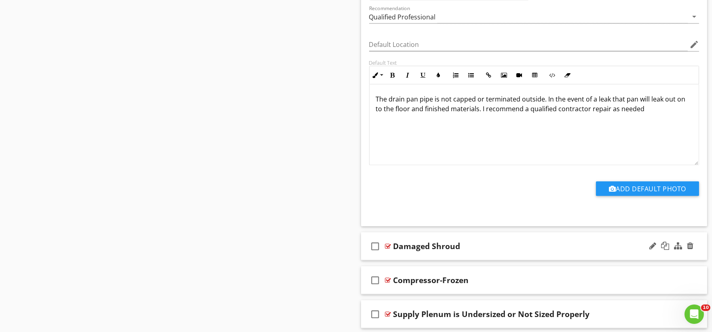
click at [407, 260] on div "check_box_outline_blank Damaged Shroud" at bounding box center [534, 247] width 347 height 28
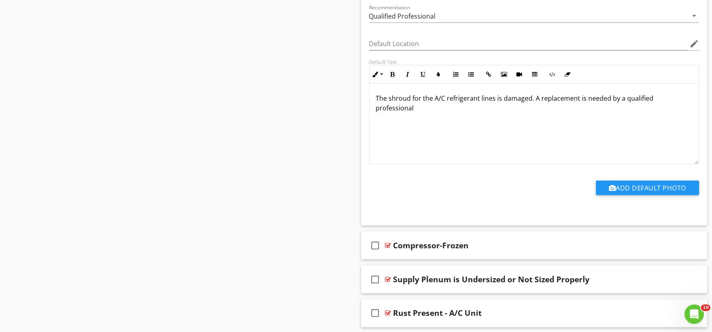
scroll to position [15730, 0]
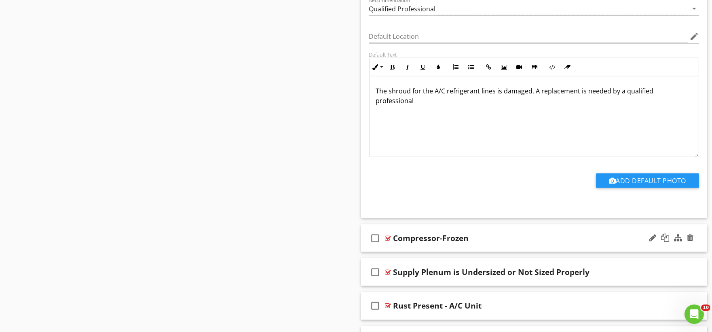
click at [391, 252] on div "check_box_outline_blank Compressor-Frozen" at bounding box center [534, 238] width 347 height 28
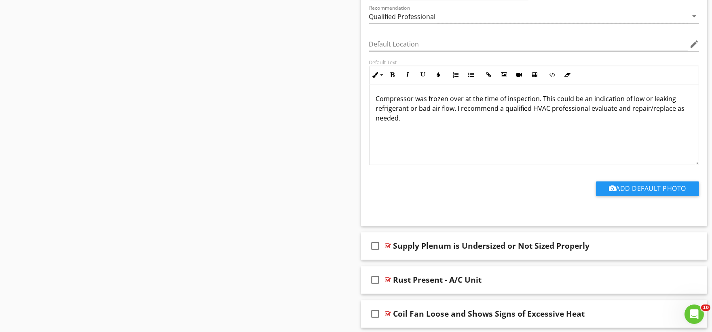
scroll to position [16045, 0]
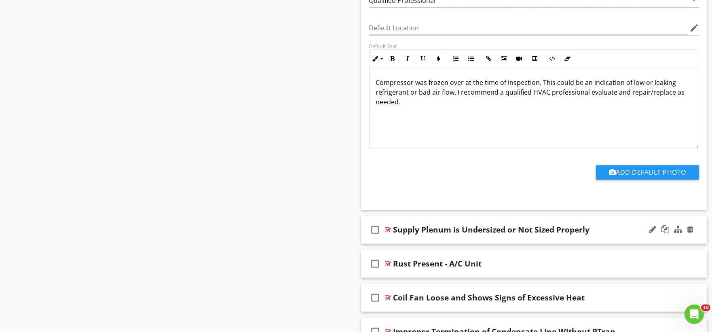
click at [403, 244] on div "check_box_outline_blank Supply Plenum is Undersized or Not Sized Properly" at bounding box center [534, 230] width 347 height 28
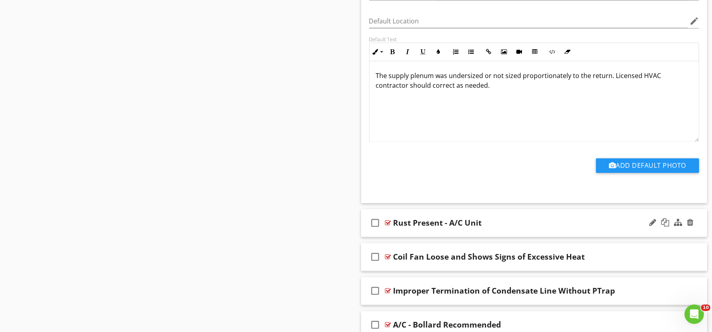
scroll to position [16359, 0]
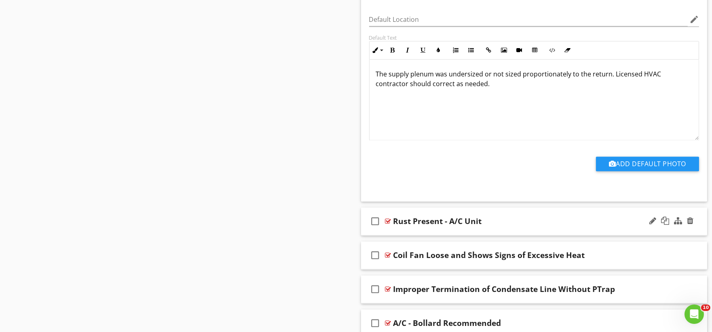
click at [407, 235] on div "check_box_outline_blank Rust Present - A/C Unit" at bounding box center [534, 222] width 347 height 28
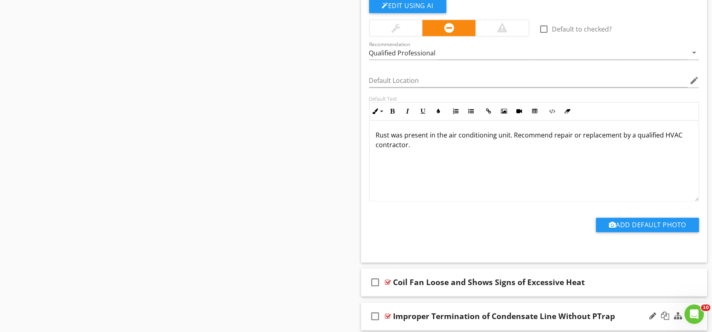
scroll to position [16674, 0]
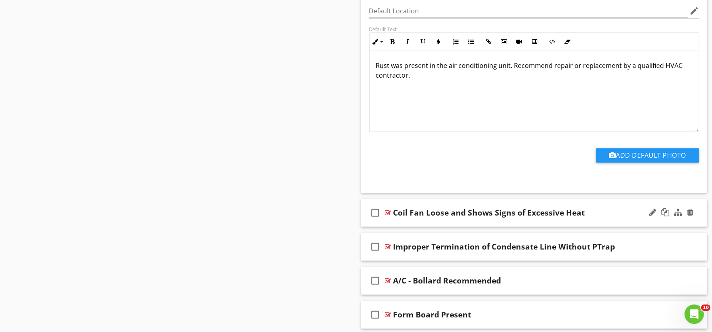
click at [412, 227] on div "check_box_outline_blank Coil Fan Loose and Shows Signs of Excessive Heat" at bounding box center [534, 213] width 347 height 28
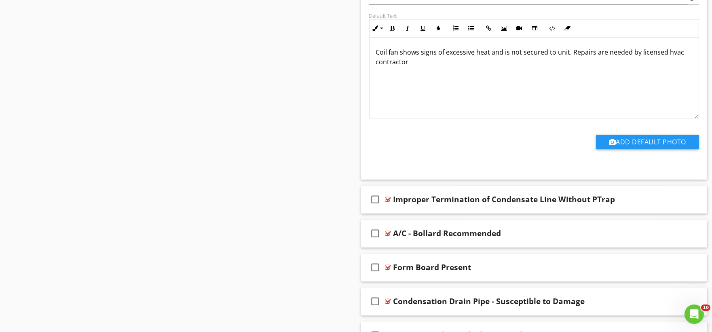
scroll to position [17034, 0]
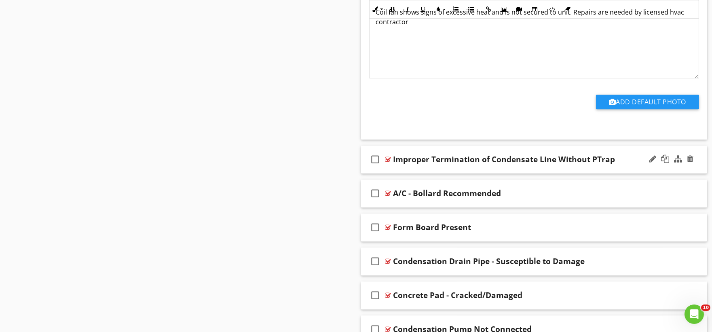
click at [400, 174] on div "check_box_outline_blank Improper Termination of Condensate Line Without PTrap" at bounding box center [534, 160] width 347 height 28
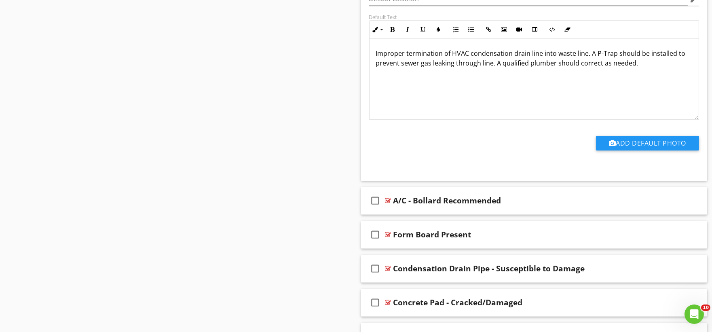
scroll to position [17348, 0]
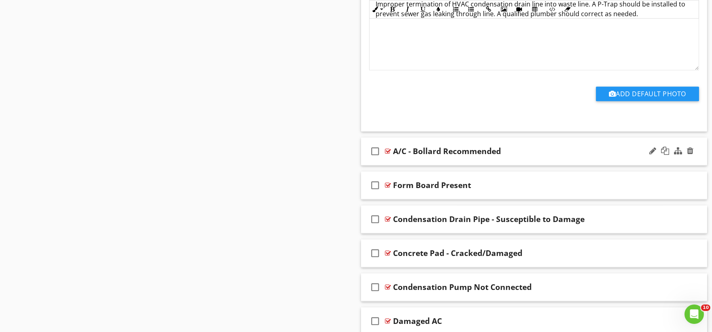
click at [397, 165] on div "check_box_outline_blank A/C - Bollard Recommended" at bounding box center [534, 152] width 347 height 28
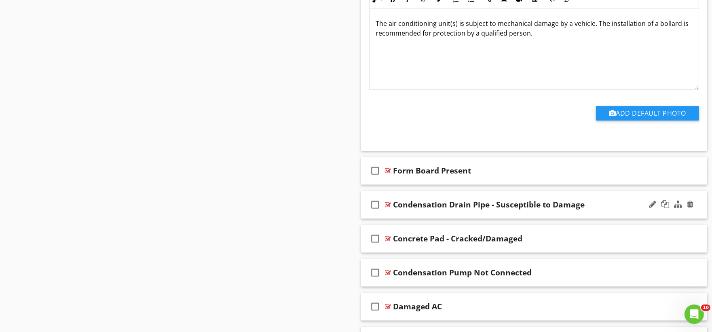
scroll to position [17663, 0]
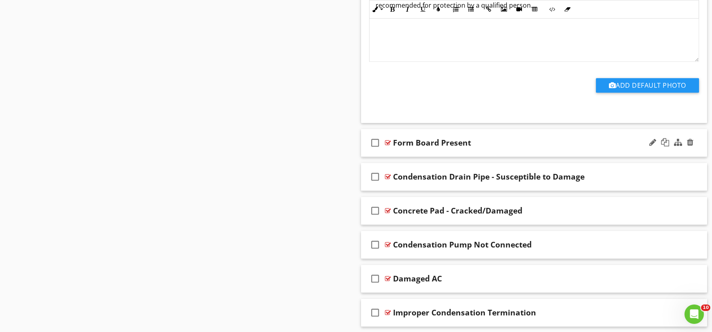
click at [401, 157] on div "check_box_outline_blank Form Board Present" at bounding box center [534, 143] width 347 height 28
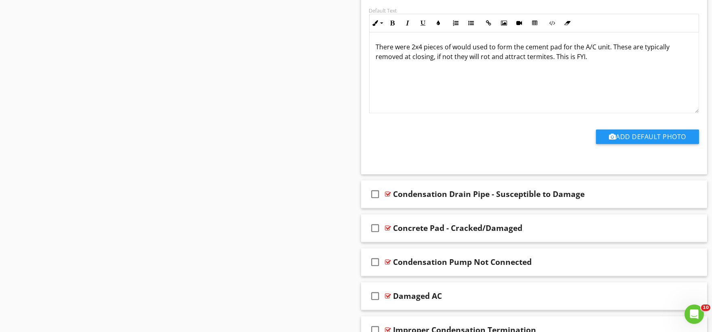
scroll to position [17932, 0]
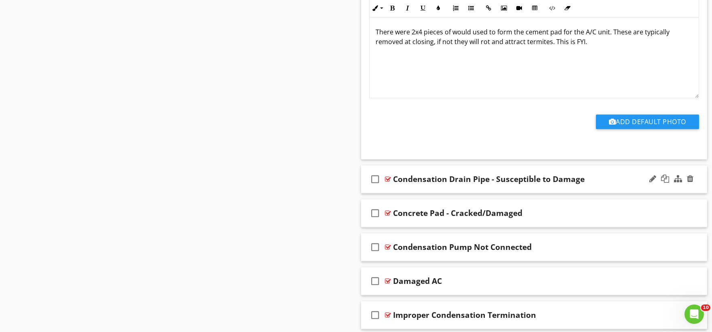
click at [402, 193] on div "check_box_outline_blank Condensation Drain Pipe - Susceptible to Damage" at bounding box center [534, 179] width 347 height 28
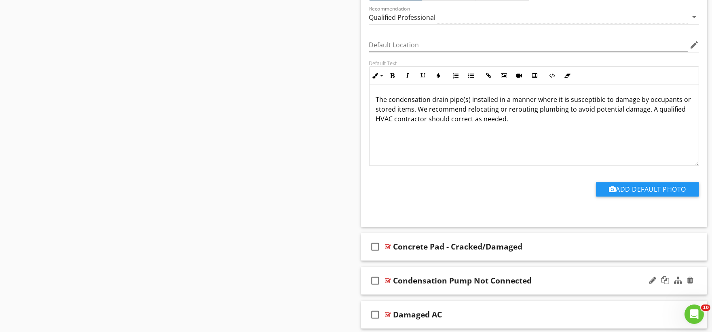
scroll to position [18247, 0]
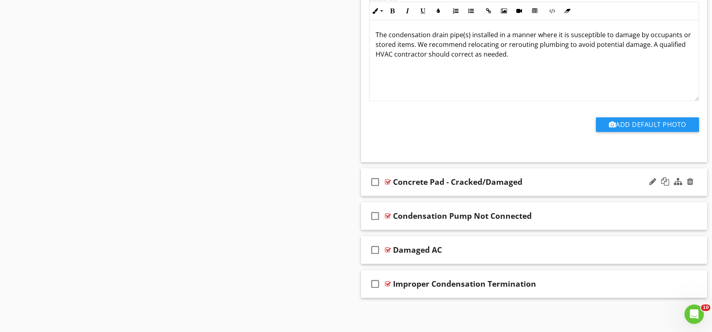
click at [407, 193] on div "check_box_outline_blank Concrete Pad - Cracked/Damaged" at bounding box center [534, 182] width 347 height 28
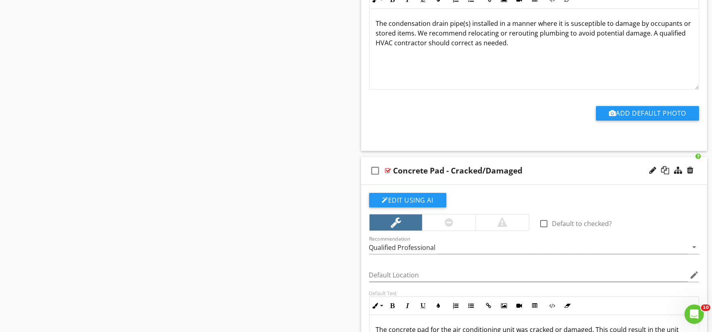
click at [421, 176] on div "Concrete Pad - Cracked/Damaged" at bounding box center [458, 171] width 129 height 10
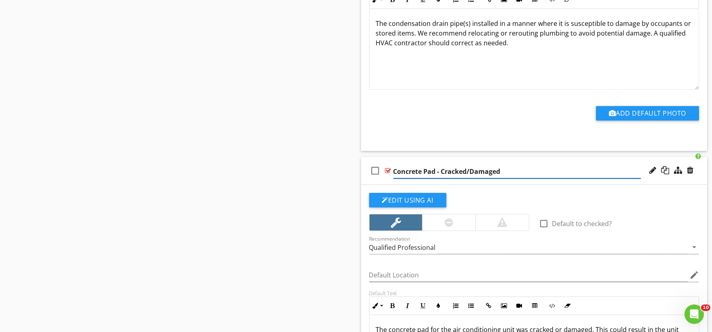
click at [421, 178] on input "Concrete Pad - Cracked/Damaged" at bounding box center [518, 171] width 248 height 13
type input "Pad - Cracked/Damaged"
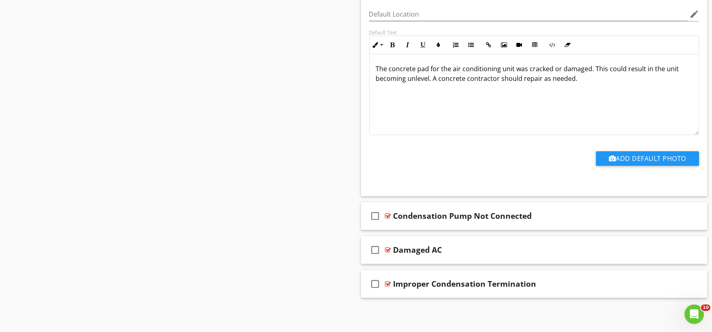
scroll to position [18521, 0]
click at [401, 223] on div "check_box_outline_blank Condensation Pump Not Connected" at bounding box center [534, 216] width 347 height 28
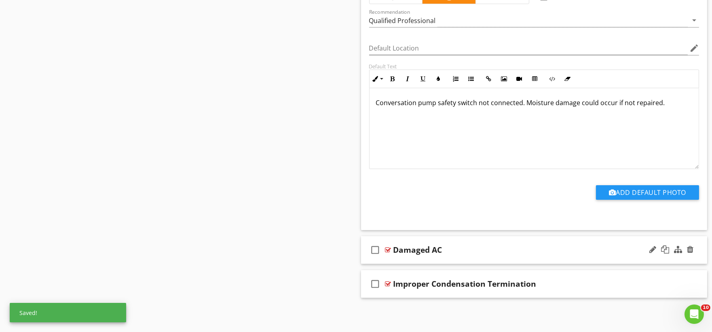
scroll to position [18793, 0]
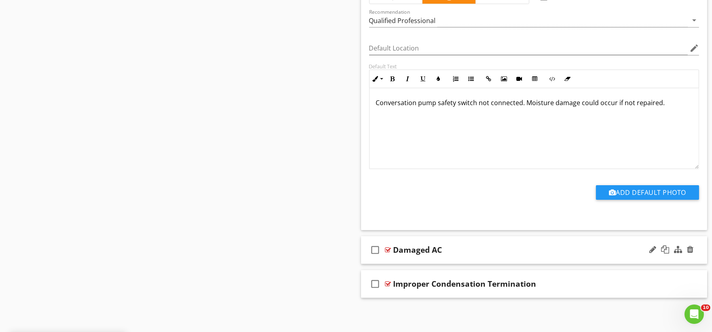
click at [394, 259] on div "check_box_outline_blank Damaged AC" at bounding box center [534, 250] width 347 height 28
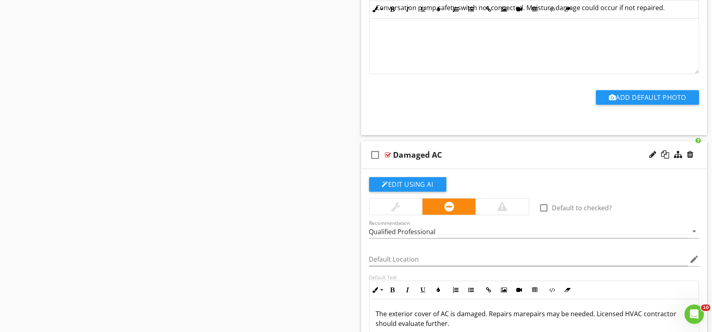
scroll to position [19066, 0]
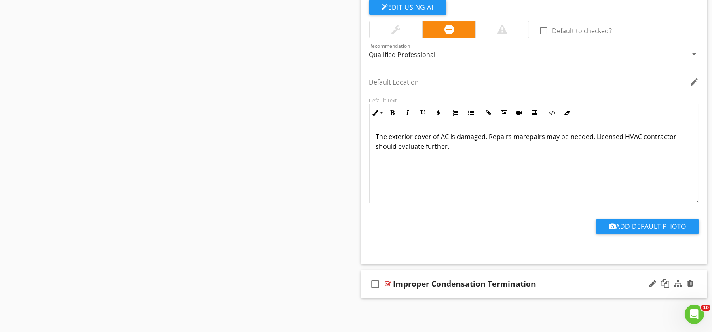
click at [411, 292] on div "check_box_outline_blank Improper Condensation Termination" at bounding box center [534, 284] width 347 height 28
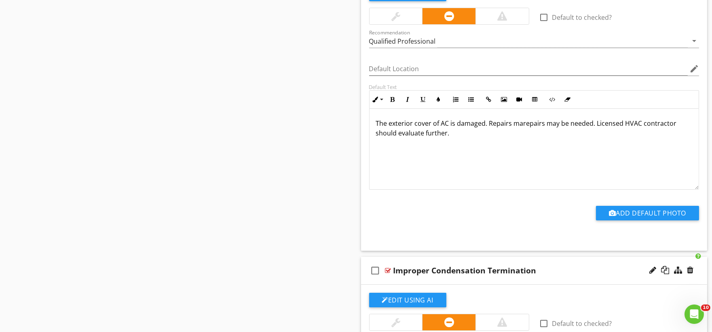
scroll to position [1599, 0]
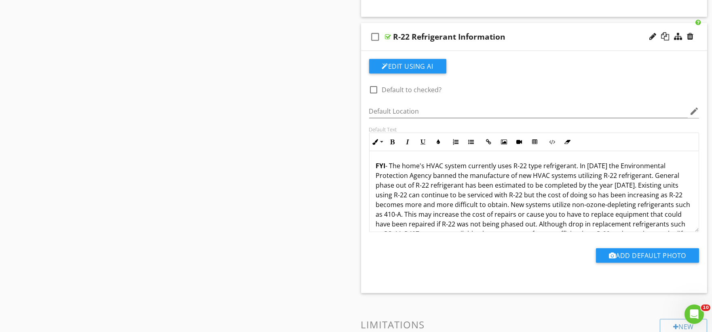
click at [417, 166] on p "FYI - The home's HVAC system currently uses R-22 type refrigerant. In 2010 the …" at bounding box center [534, 204] width 317 height 87
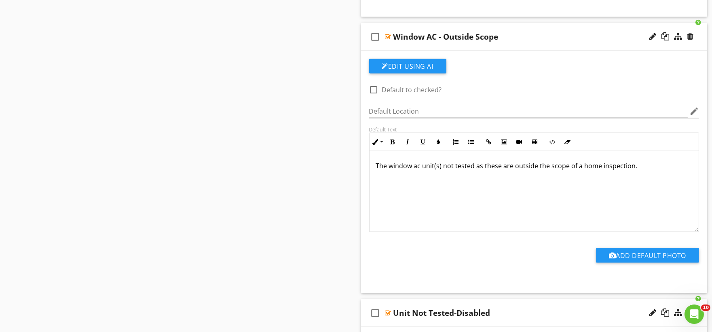
click at [430, 166] on p "The window ac unit(s) not tested as these are outside the scope of a home inspe…" at bounding box center [534, 166] width 317 height 10
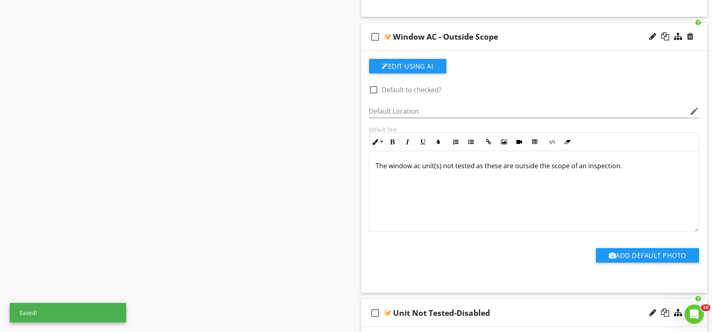
scroll to position [5067, 0]
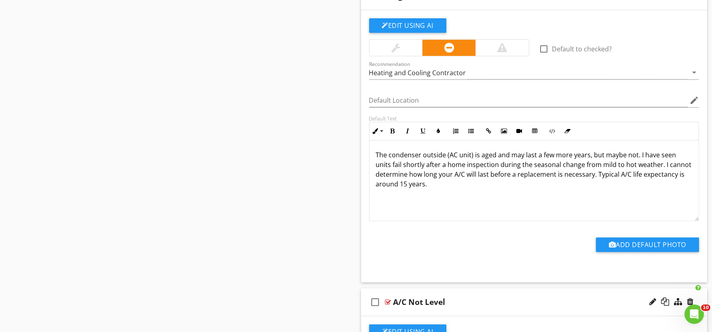
click at [430, 165] on p "The condenser outside (AC unit) is aged and may last a few more years, but mayb…" at bounding box center [534, 169] width 317 height 39
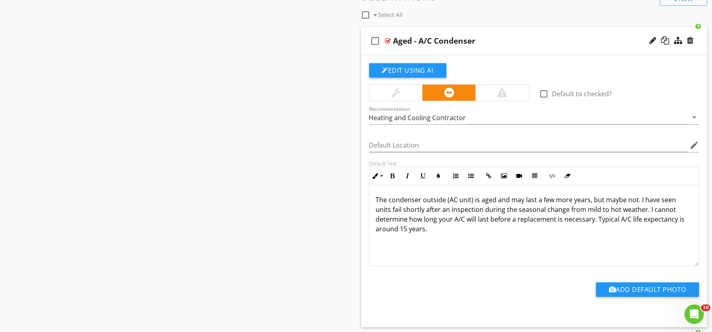
scroll to position [6788, 0]
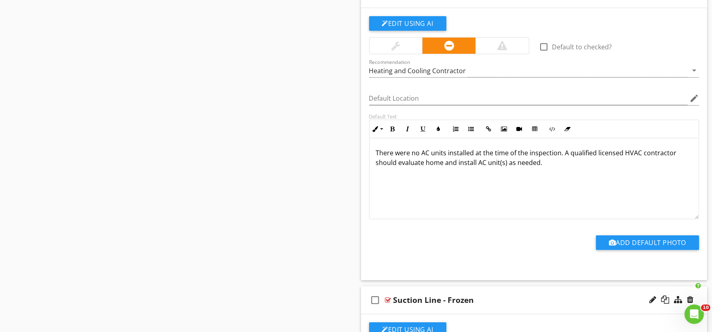
click at [430, 166] on p "There were no AC units installed at the time of the inspection. A qualified lic…" at bounding box center [534, 157] width 317 height 19
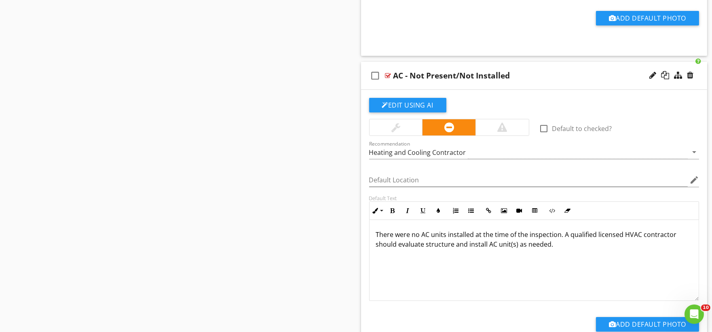
scroll to position [6698, 0]
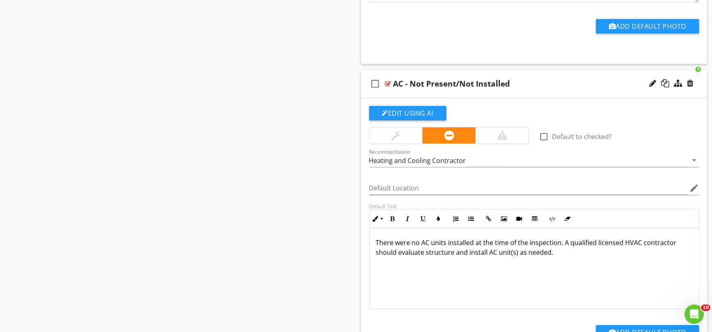
click at [430, 139] on div at bounding box center [502, 135] width 53 height 16
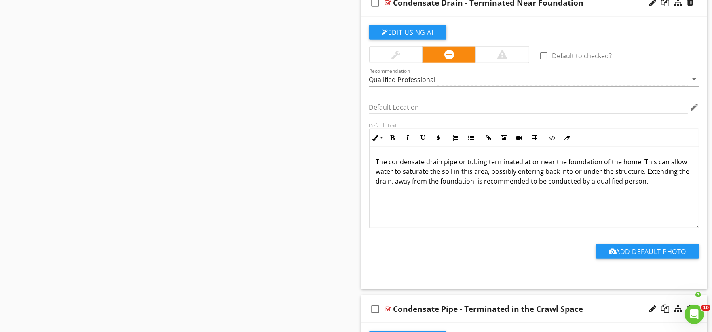
click at [430, 167] on p "The condensate drain pipe or tubing terminated at or near the foundation of the…" at bounding box center [534, 171] width 317 height 29
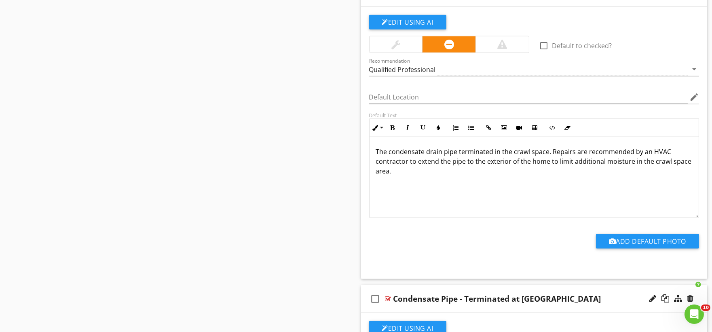
click at [430, 166] on p "The condensate drain pipe terminated in the crawl space. Repairs are recommende…" at bounding box center [534, 161] width 317 height 29
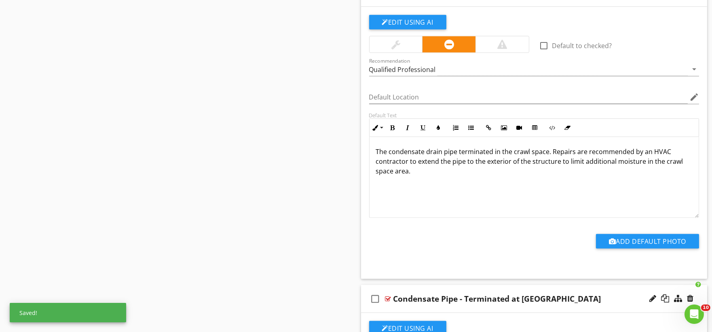
scroll to position [10762, 0]
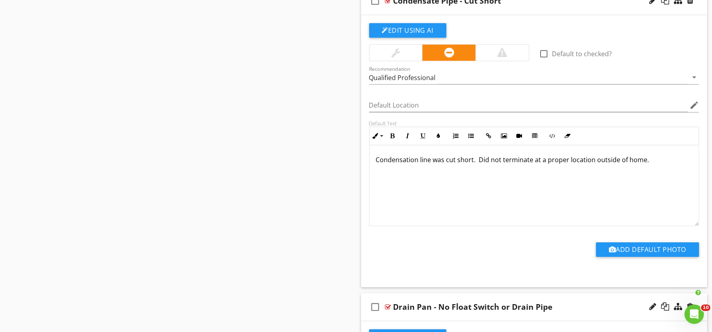
click at [430, 165] on p "Condensation line was cut short. Did not terminate at a proper location outside…" at bounding box center [534, 160] width 317 height 10
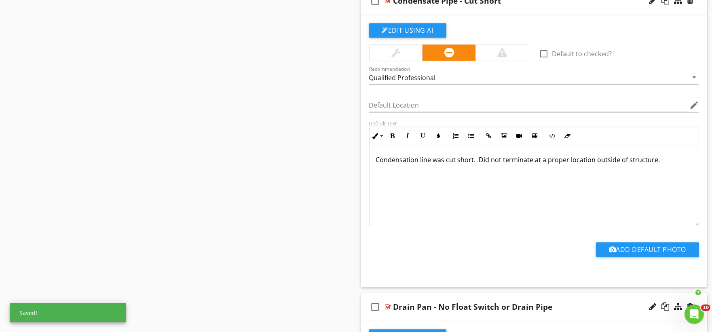
scroll to position [13974, 0]
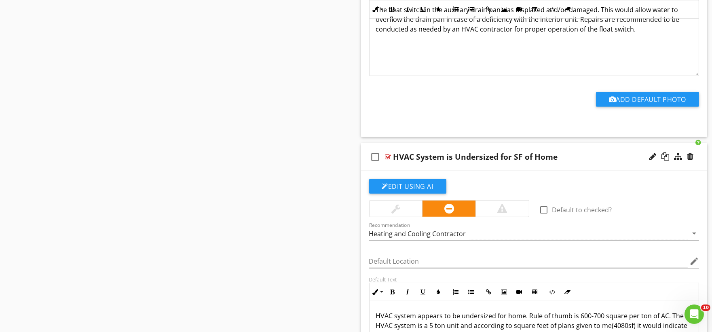
click at [430, 162] on div "HVAC System is Undersized for SF of Home" at bounding box center [476, 157] width 165 height 10
click at [430, 165] on input "HVAC System is Undersized for SF of Home" at bounding box center [518, 157] width 248 height 13
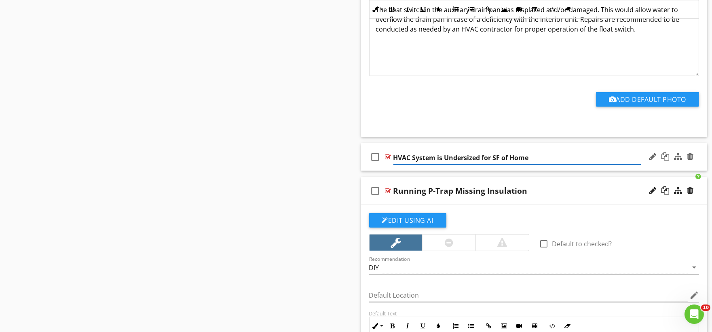
paste input "structure"
type input "HVAC System is Undersized for SF of structure"
click at [383, 171] on div "check_box_outline_blank HVAC System is Undersized for SF of structure" at bounding box center [534, 157] width 347 height 28
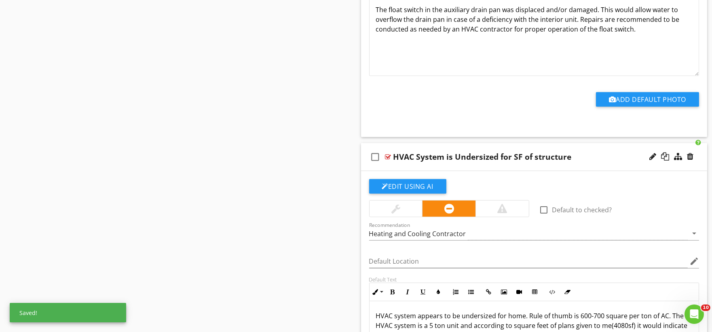
scroll to position [14064, 0]
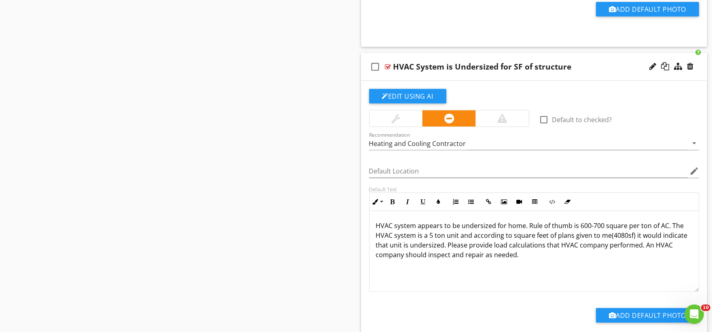
click at [430, 236] on p "HVAC system appears to be undersized for home. Rule of thumb is 600-700 square …" at bounding box center [534, 245] width 317 height 49
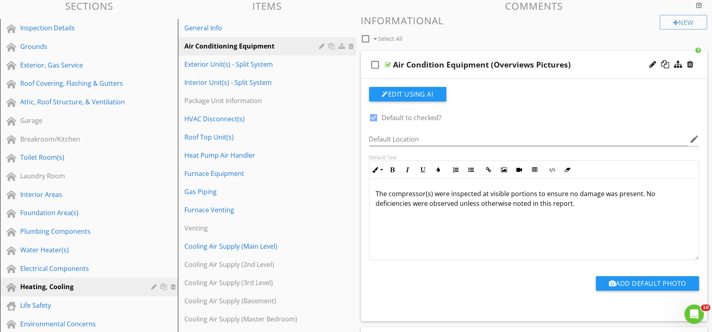
scroll to position [0, 0]
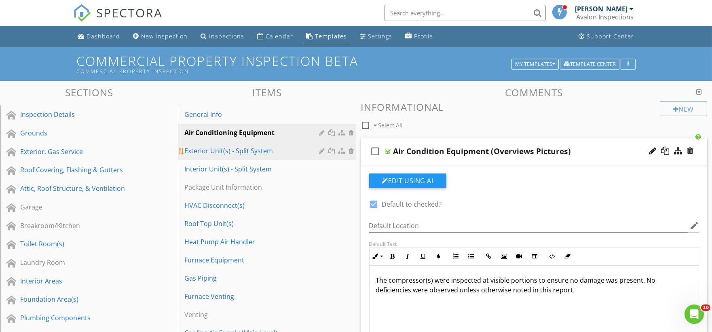
click at [231, 154] on div "Exterior Unit(s) - Split System" at bounding box center [252, 151] width 137 height 10
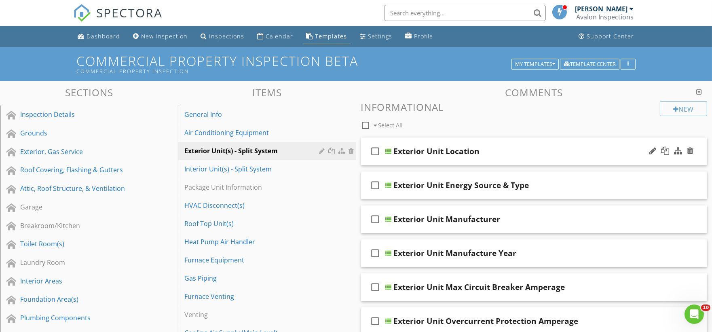
click at [418, 160] on div "check_box_outline_blank Exterior Unit Location" at bounding box center [534, 152] width 347 height 28
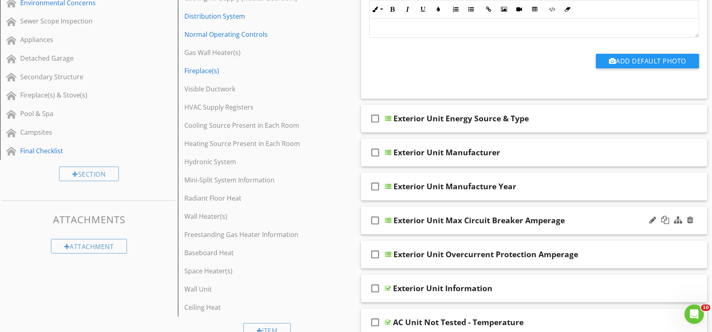
scroll to position [404, 0]
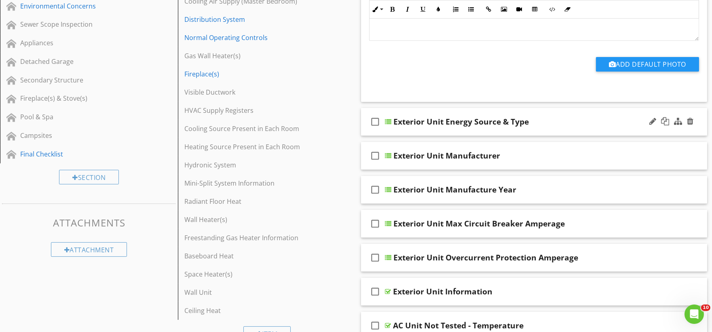
click at [413, 131] on div "check_box_outline_blank Exterior Unit Energy Source & Type" at bounding box center [534, 122] width 347 height 28
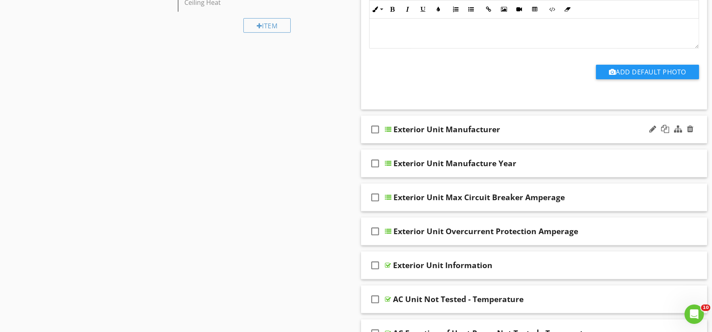
scroll to position [719, 0]
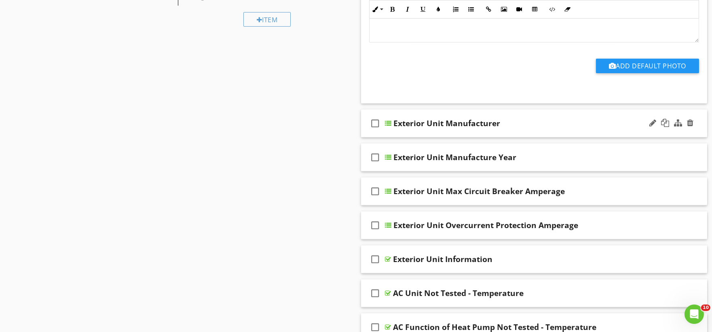
click at [406, 133] on div "check_box_outline_blank Exterior Unit Manufacturer" at bounding box center [534, 124] width 347 height 28
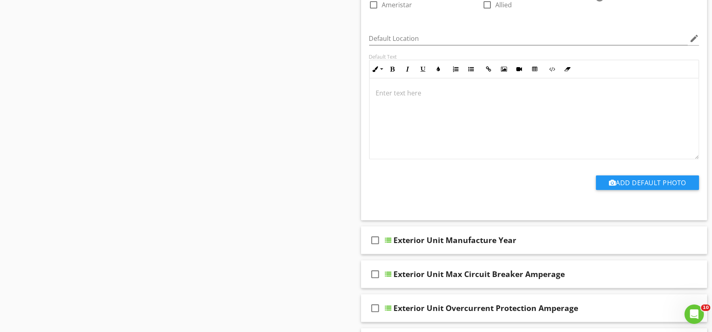
scroll to position [1168, 0]
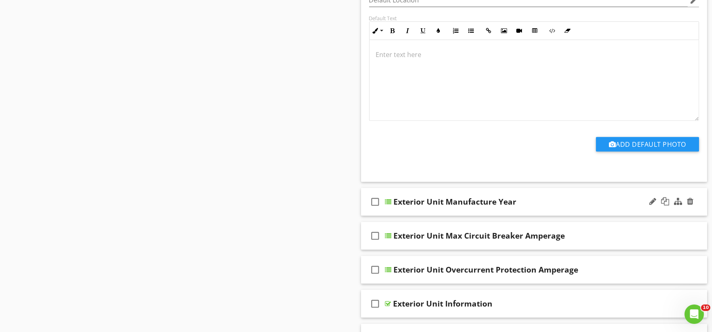
click at [417, 209] on div "check_box_outline_blank Exterior Unit Manufacture Year" at bounding box center [534, 202] width 347 height 28
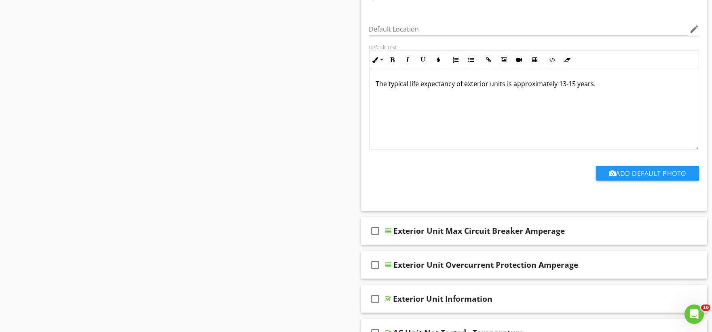
scroll to position [1798, 0]
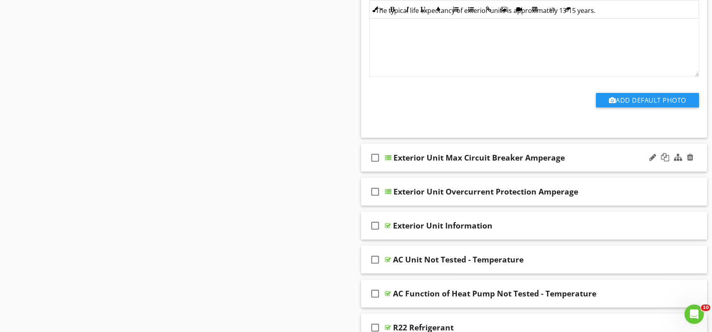
click at [430, 168] on div "check_box_outline_blank Exterior Unit Max Circuit Breaker Amperage" at bounding box center [534, 158] width 347 height 28
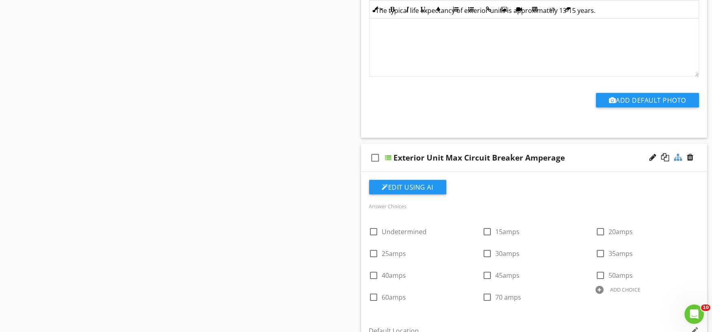
click at [430, 159] on div at bounding box center [678, 157] width 8 height 8
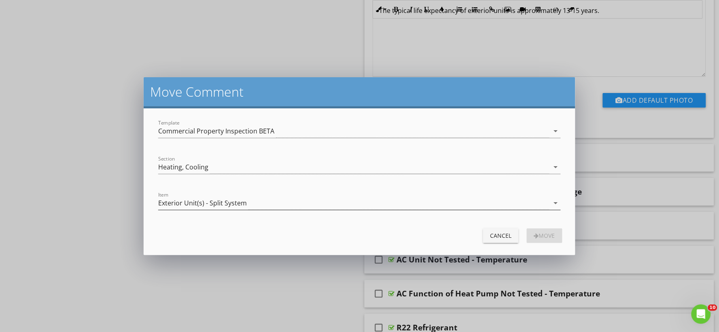
click at [239, 204] on div "Exterior Unit(s) - Split System" at bounding box center [202, 202] width 89 height 7
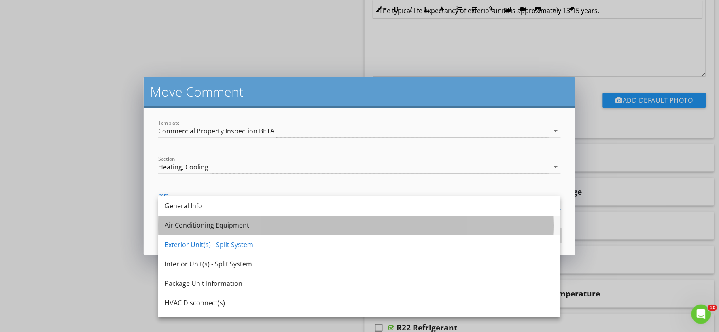
click at [239, 228] on div "Air Conditioning Equipment" at bounding box center [359, 225] width 389 height 10
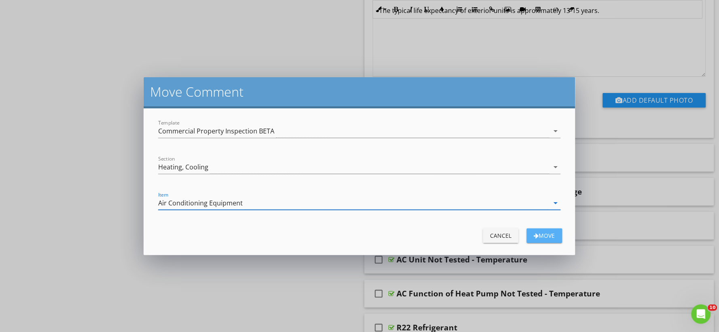
click at [430, 234] on div "Move" at bounding box center [544, 235] width 23 height 8
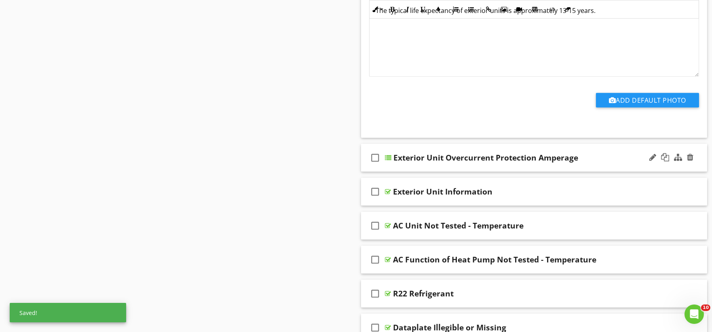
click at [430, 164] on div "check_box_outline_blank Exterior Unit Overcurrent Protection Amperage" at bounding box center [534, 158] width 347 height 28
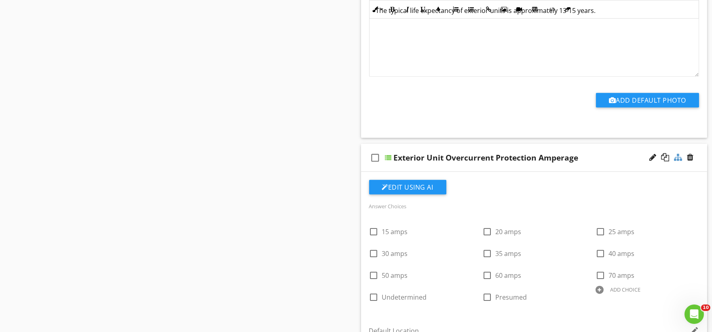
click at [430, 158] on div at bounding box center [678, 157] width 8 height 8
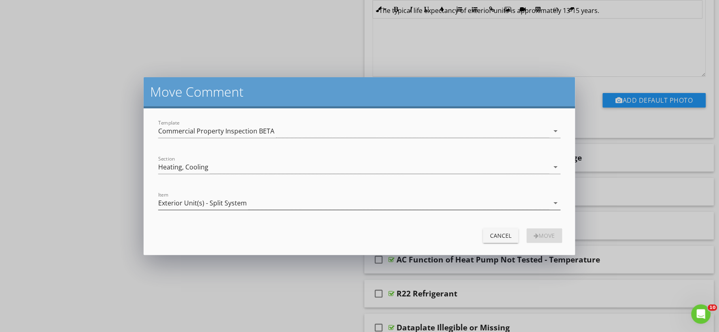
click at [233, 204] on div "Exterior Unit(s) - Split System" at bounding box center [202, 202] width 89 height 7
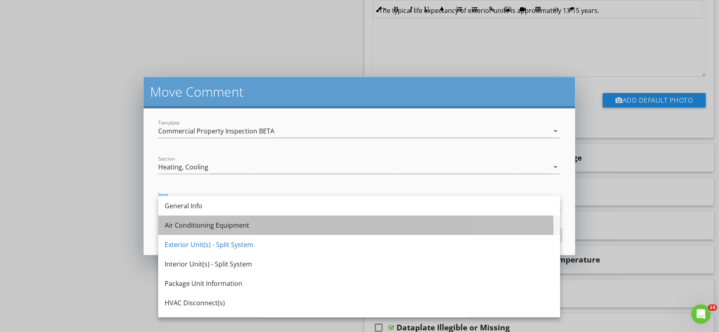
click at [228, 229] on div "Air Conditioning Equipment" at bounding box center [359, 225] width 389 height 10
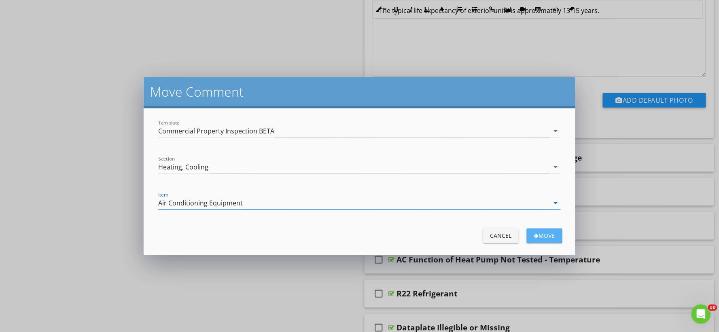
click at [430, 235] on div "button" at bounding box center [536, 236] width 5 height 6
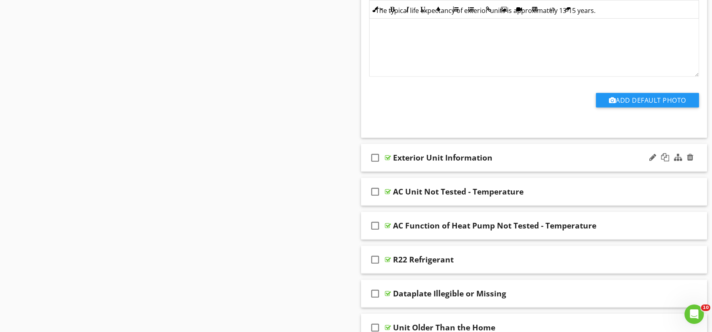
click at [422, 168] on div "check_box_outline_blank Exterior Unit Information" at bounding box center [534, 158] width 347 height 28
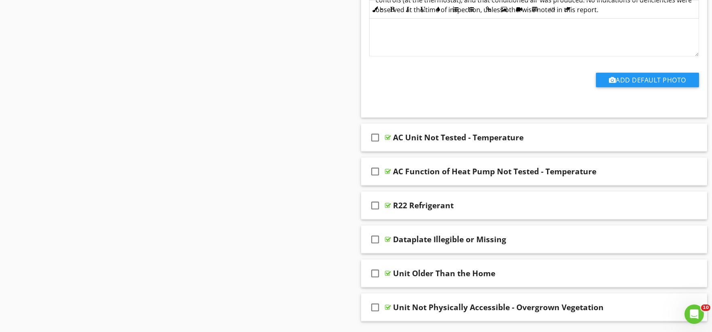
scroll to position [2112, 0]
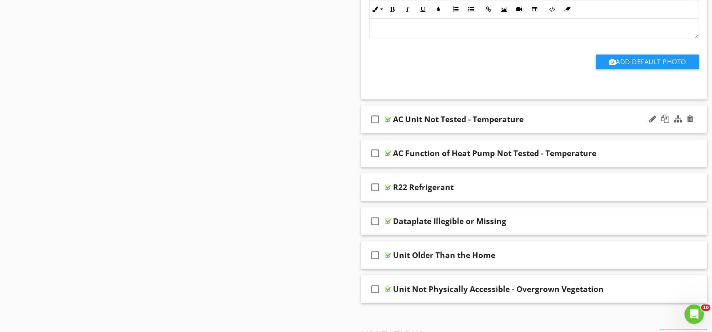
click at [414, 130] on div "check_box_outline_blank AC Unit Not Tested - Temperature" at bounding box center [534, 120] width 347 height 28
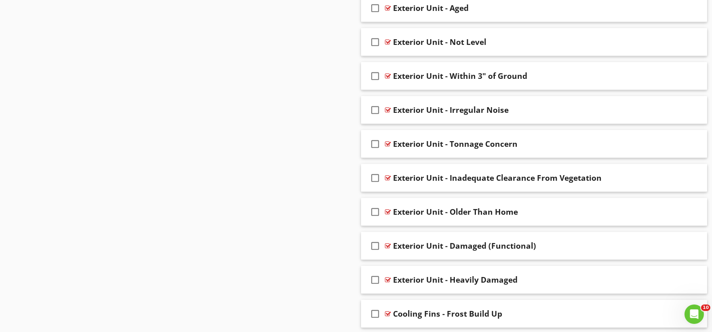
scroll to position [2831, 0]
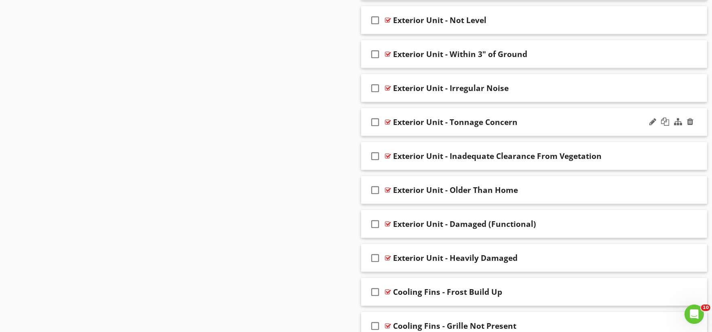
click at [422, 135] on div "check_box_outline_blank Exterior Unit - Tonnage Concern" at bounding box center [534, 122] width 347 height 28
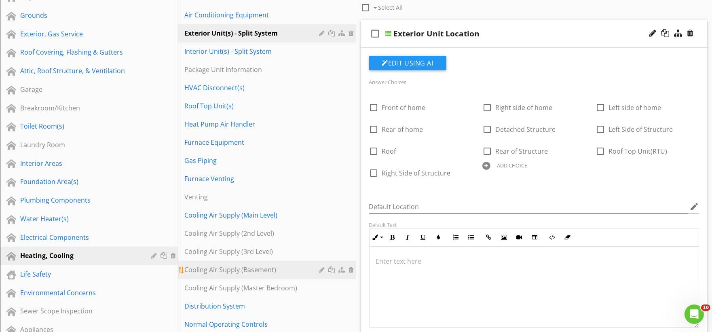
scroll to position [17, 0]
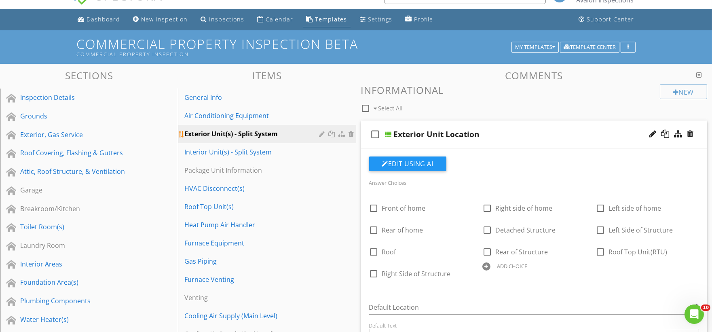
click at [350, 136] on div at bounding box center [352, 134] width 7 height 6
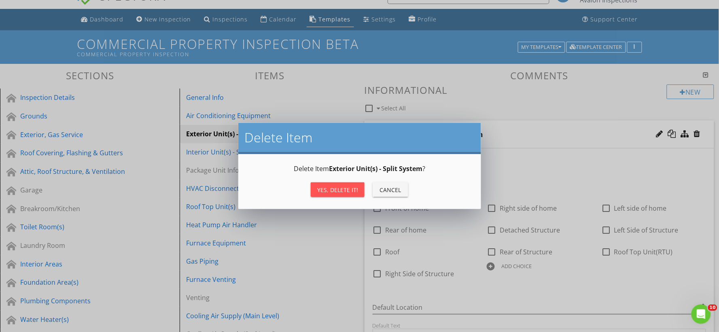
click at [334, 188] on div "Yes, Delete it!" at bounding box center [337, 190] width 41 height 8
type textarea "<p><strong>LMT</strong> - The AC unit(s) were visually inspected with no indica…"
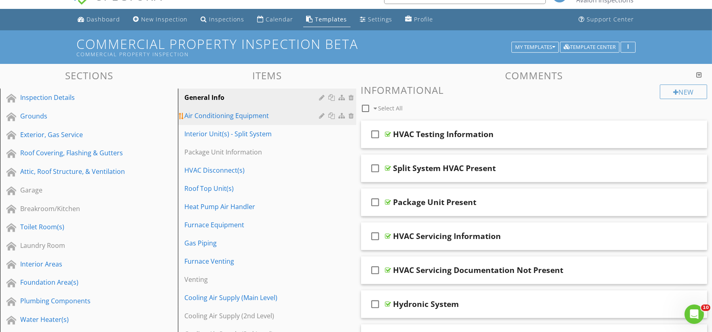
click at [229, 119] on div "Air Conditioning Equipment" at bounding box center [252, 116] width 137 height 10
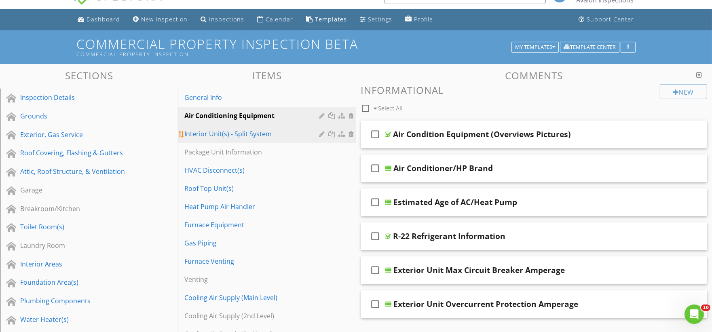
click at [260, 136] on div "Interior Unit(s) - Split System" at bounding box center [252, 134] width 137 height 10
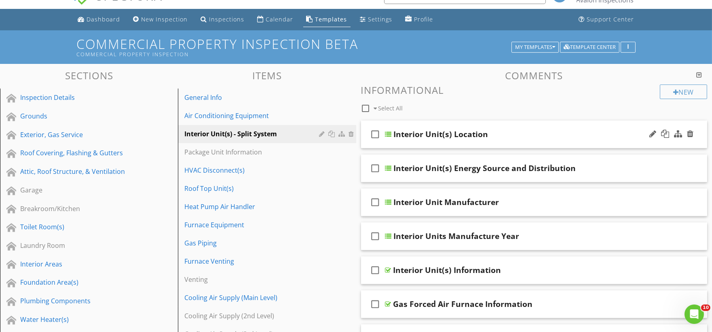
click at [401, 145] on div "check_box_outline_blank Interior Unit(s) Location" at bounding box center [534, 135] width 347 height 28
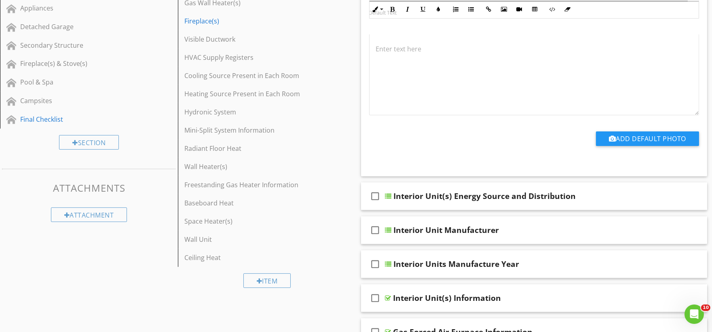
scroll to position [466, 0]
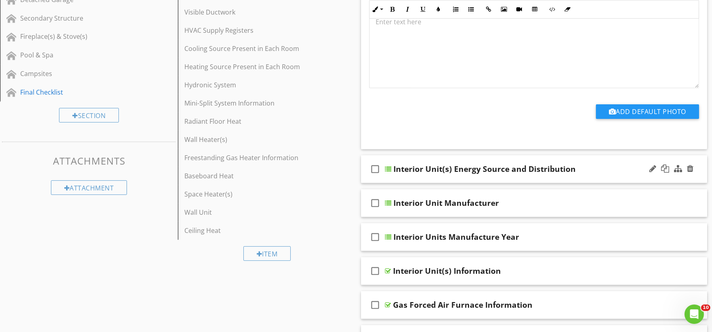
click at [401, 179] on div "check_box_outline_blank Interior Unit(s) Energy Source and Distribution" at bounding box center [534, 169] width 347 height 28
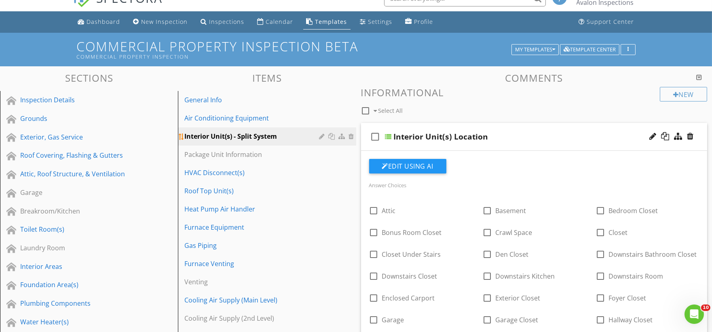
scroll to position [0, 0]
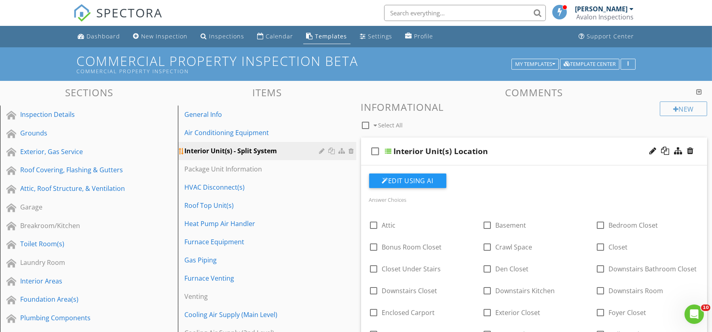
click at [349, 152] on div at bounding box center [352, 151] width 7 height 6
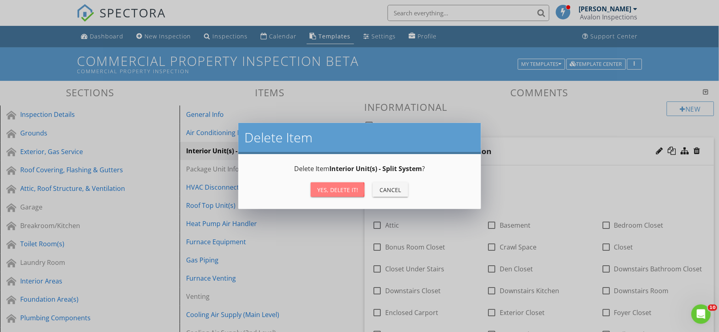
click at [336, 191] on div "Yes, Delete it!" at bounding box center [337, 190] width 41 height 8
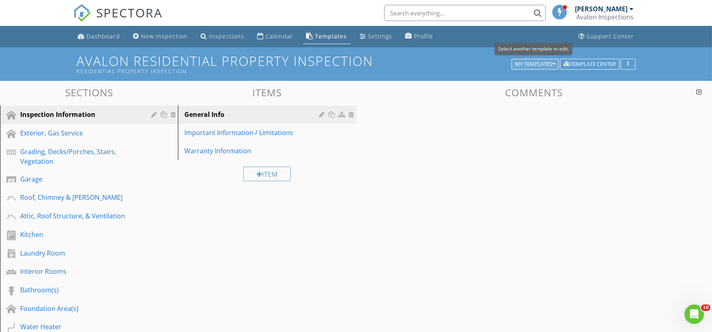
click at [553, 67] on button "My Templates" at bounding box center [535, 64] width 47 height 11
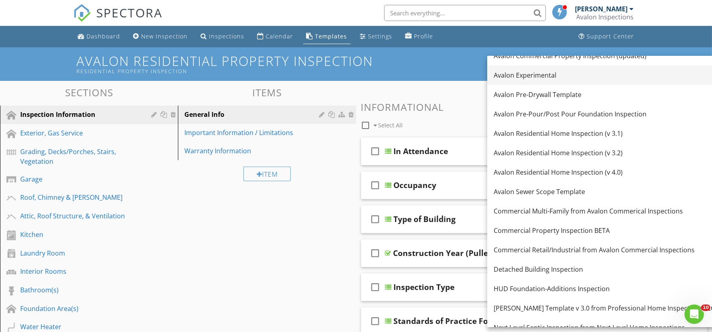
scroll to position [180, 0]
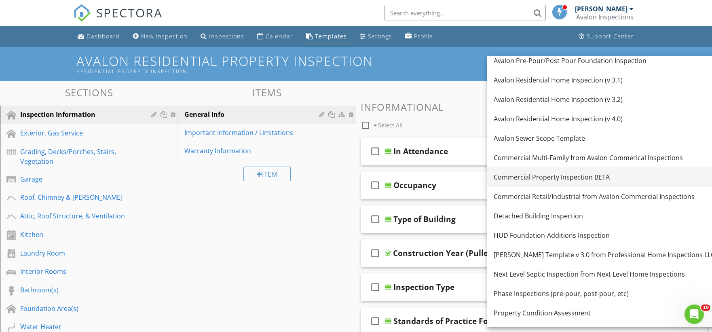
click at [561, 182] on link "Commercial Property Inspection BETA" at bounding box center [604, 176] width 234 height 19
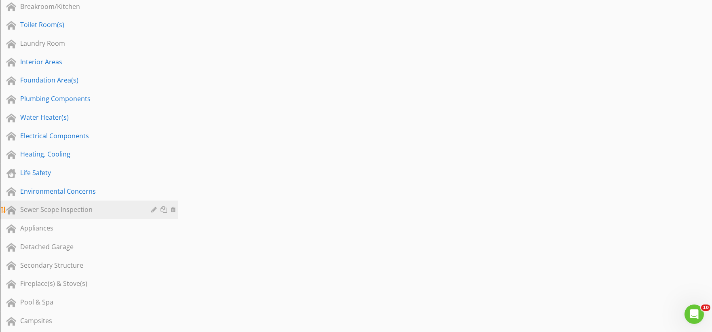
scroll to position [224, 0]
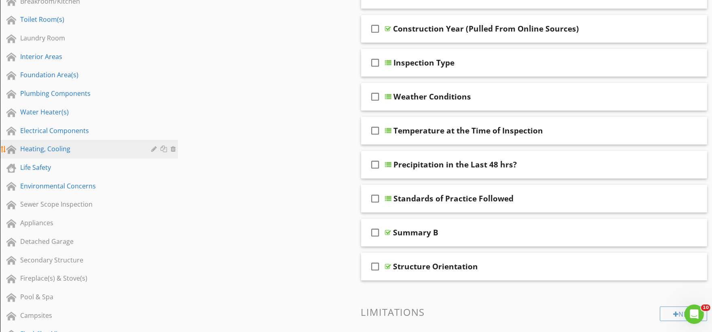
click at [63, 148] on div "Heating, Cooling" at bounding box center [79, 149] width 119 height 10
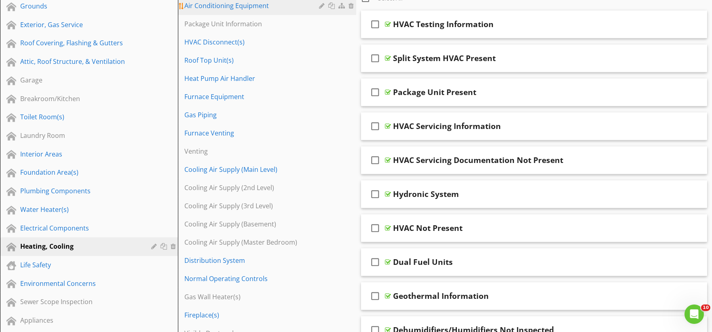
scroll to position [0, 0]
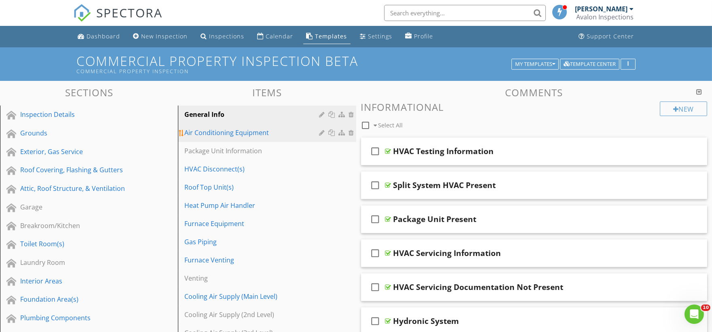
click at [238, 135] on div "Air Conditioning Equipment" at bounding box center [252, 133] width 137 height 10
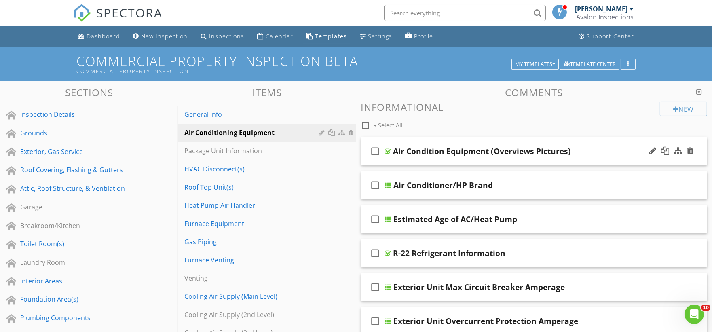
click at [428, 160] on div "check_box_outline_blank Air Condition Equipment (Overviews Pictures)" at bounding box center [534, 152] width 347 height 28
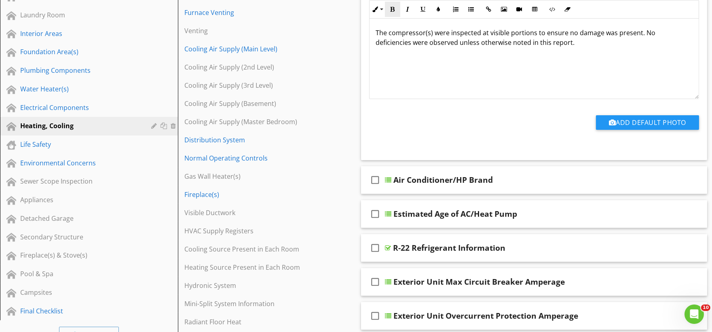
scroll to position [269, 0]
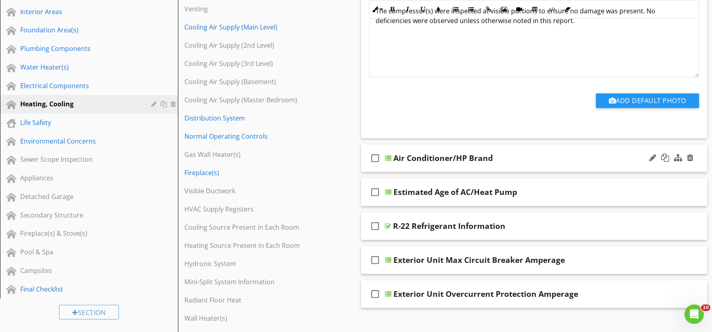
click at [403, 168] on div "check_box_outline_blank Air Conditioner/HP Brand" at bounding box center [534, 158] width 347 height 28
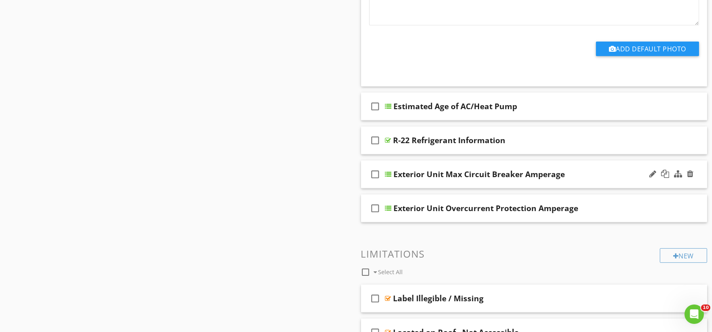
scroll to position [1033, 0]
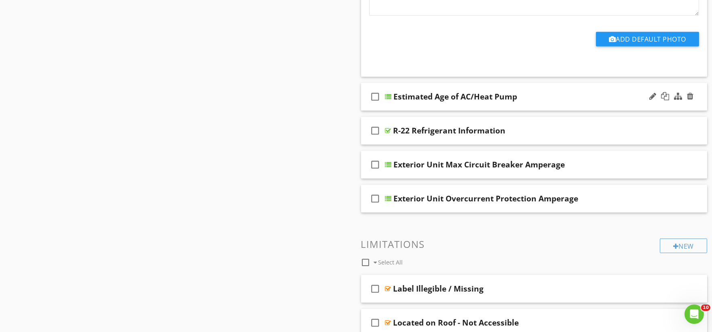
click at [401, 107] on div "check_box_outline_blank Estimated Age of AC/Heat Pump" at bounding box center [534, 97] width 347 height 28
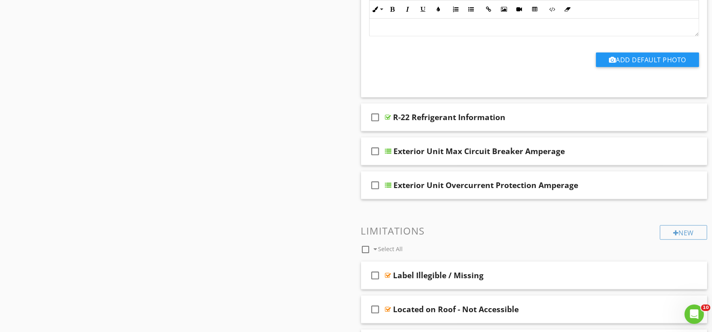
scroll to position [1528, 0]
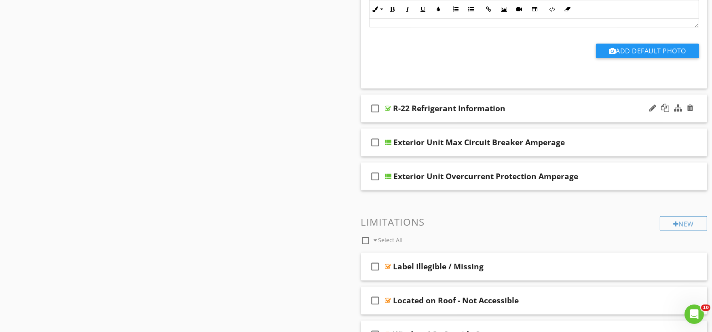
click at [406, 116] on div "check_box_outline_blank R-22 Refrigerant Information" at bounding box center [534, 109] width 347 height 28
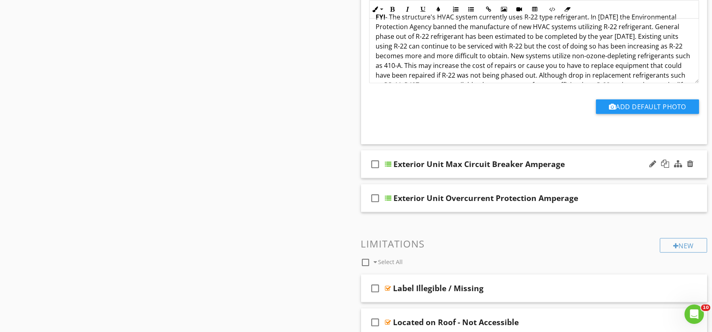
scroll to position [1753, 0]
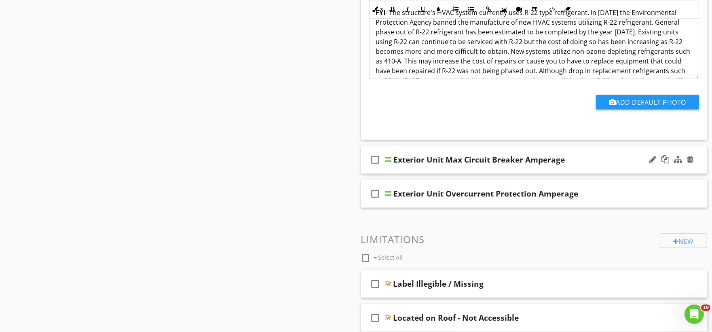
click at [390, 169] on div "check_box_outline_blank Exterior Unit Max Circuit Breaker Amperage" at bounding box center [534, 160] width 347 height 28
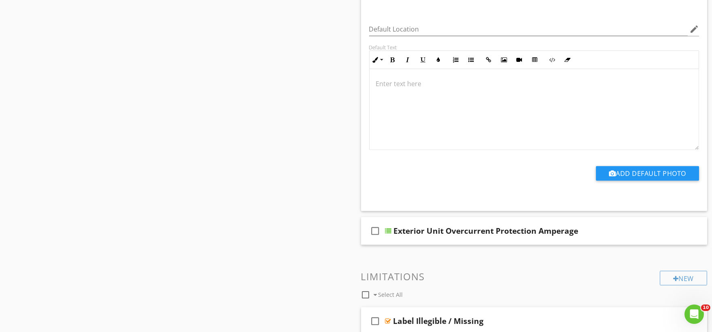
scroll to position [2067, 0]
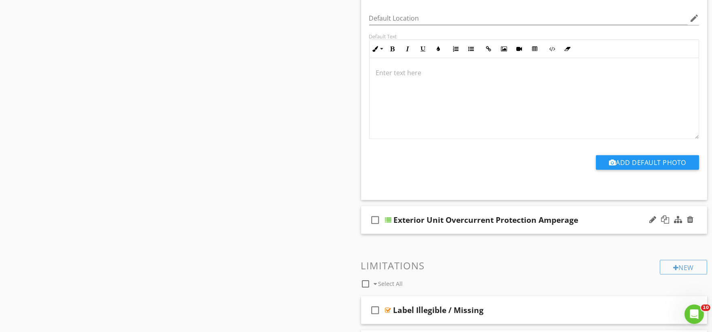
click at [411, 232] on div "check_box_outline_blank Exterior Unit Overcurrent Protection Amperage" at bounding box center [534, 220] width 347 height 28
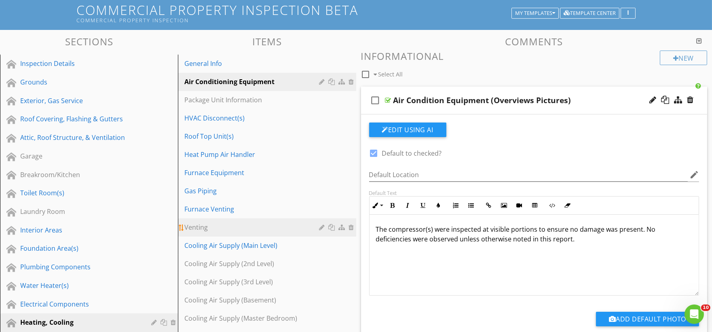
scroll to position [45, 0]
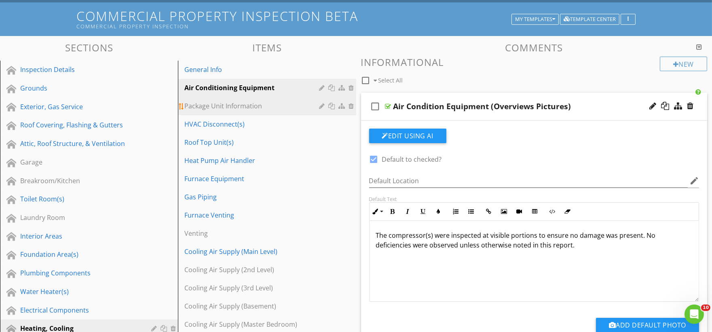
click at [240, 106] on div "Package Unit Information" at bounding box center [252, 106] width 137 height 10
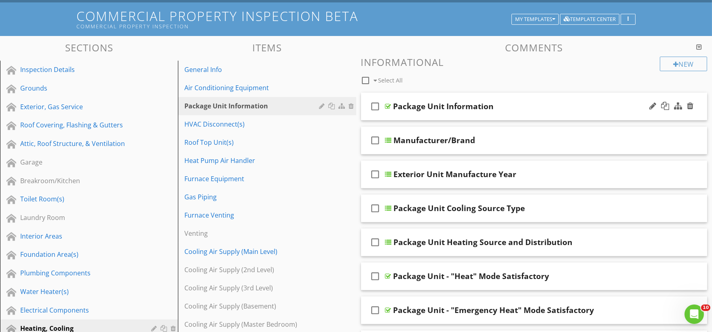
click at [413, 116] on div "check_box_outline_blank Package Unit Information" at bounding box center [534, 107] width 347 height 28
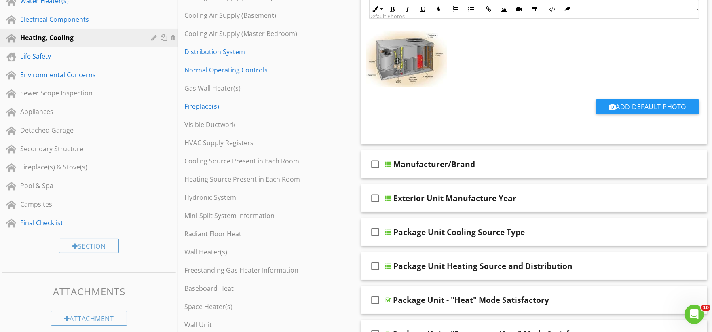
scroll to position [359, 0]
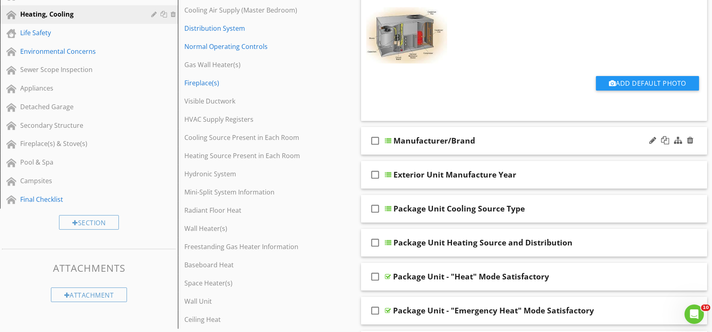
click at [400, 151] on div "check_box_outline_blank Manufacturer/Brand" at bounding box center [534, 141] width 347 height 28
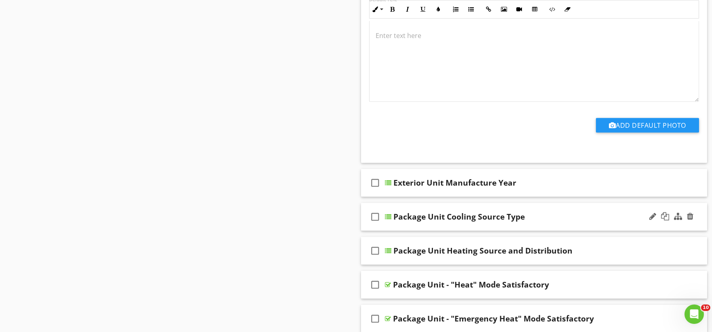
scroll to position [1078, 0]
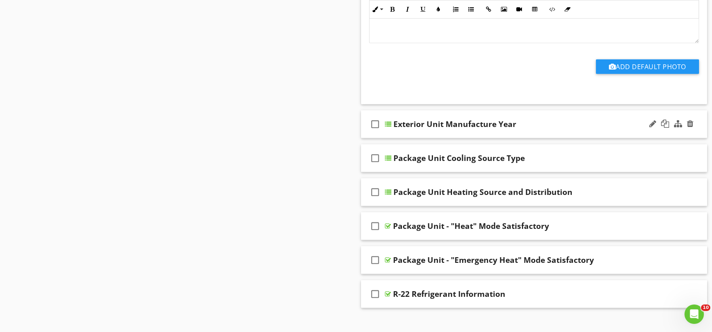
click at [398, 133] on div "check_box_outline_blank Exterior Unit Manufacture Year" at bounding box center [534, 124] width 347 height 28
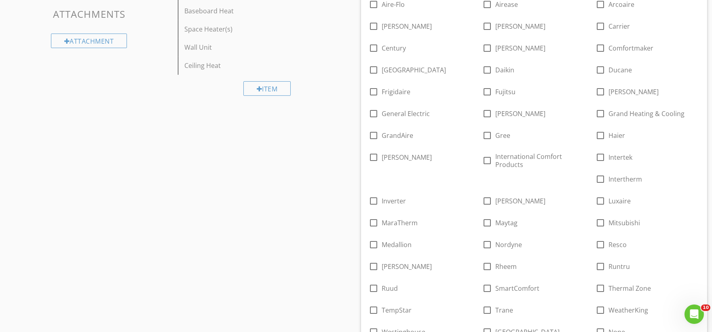
scroll to position [629, 0]
